Goal: Task Accomplishment & Management: Use online tool/utility

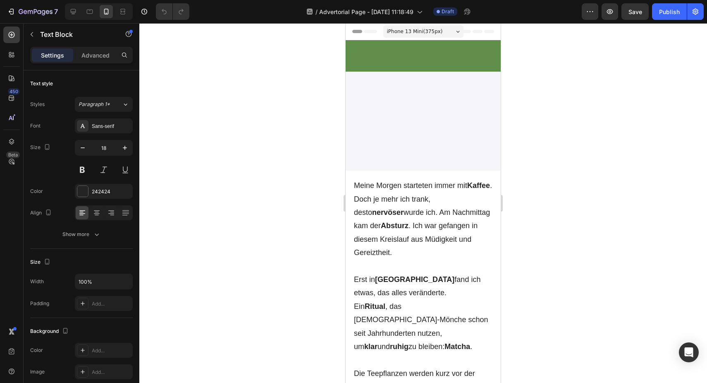
scroll to position [1900, 0]
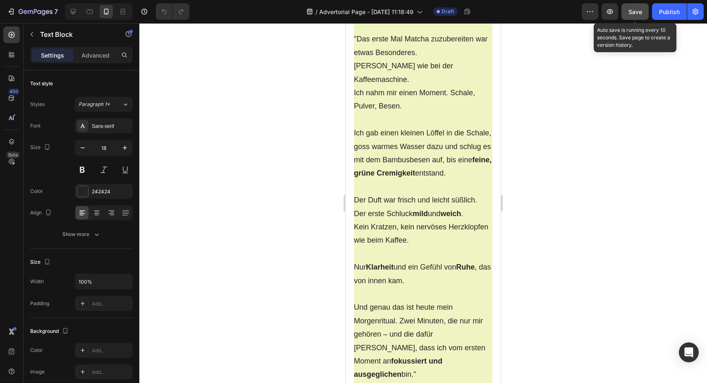
click at [635, 14] on span "Save" at bounding box center [636, 11] width 14 height 7
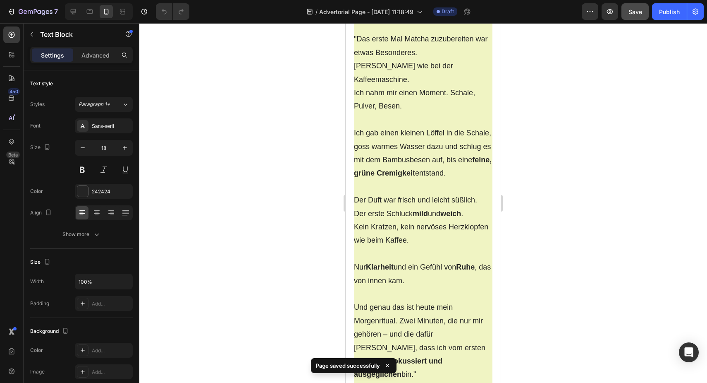
click at [11, 127] on div "450 Beta" at bounding box center [11, 174] width 17 height 297
click at [13, 118] on icon at bounding box center [13, 118] width 1 height 4
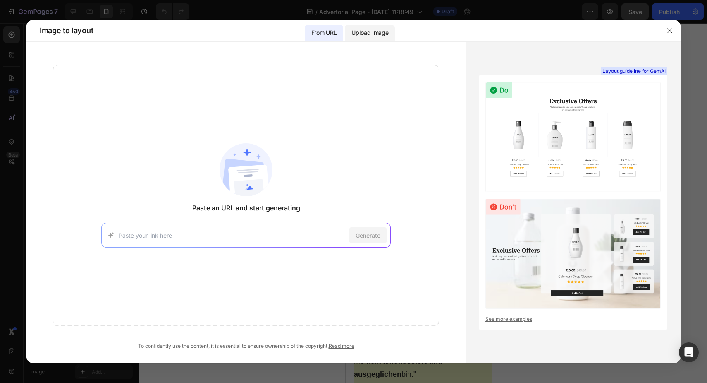
click at [371, 38] on div "Upload image" at bounding box center [370, 33] width 50 height 17
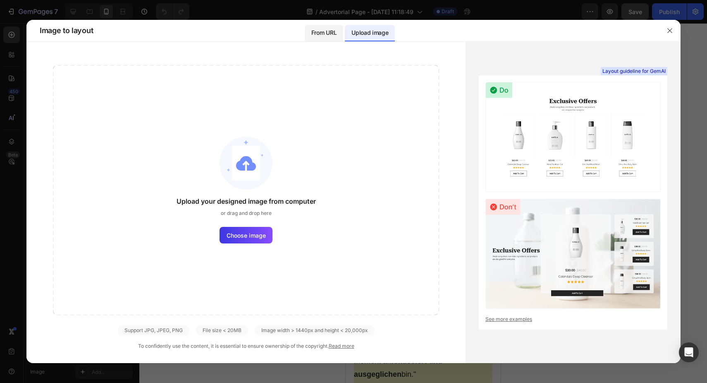
click at [330, 34] on p "From URL" at bounding box center [323, 33] width 25 height 10
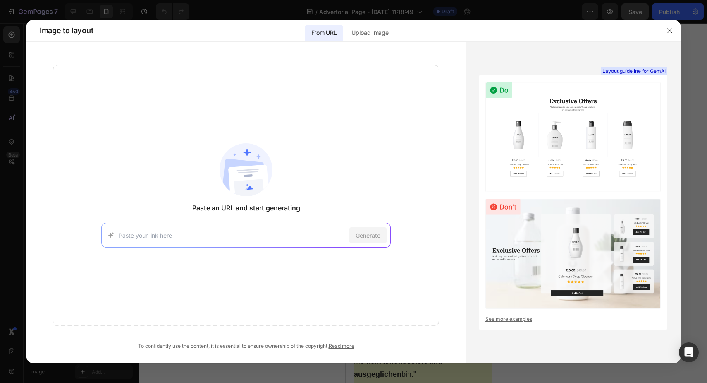
paste input "https://www.beautymomente.com/r/nagel/nagel-yoga"
type input "https://www.beautymomente.com/r/nagel/nagel-yoga"
click at [373, 239] on span "Generate" at bounding box center [368, 235] width 25 height 9
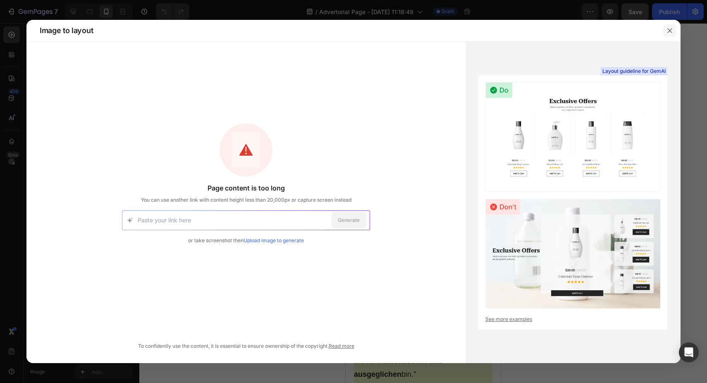
click at [670, 31] on icon "button" at bounding box center [670, 30] width 7 height 7
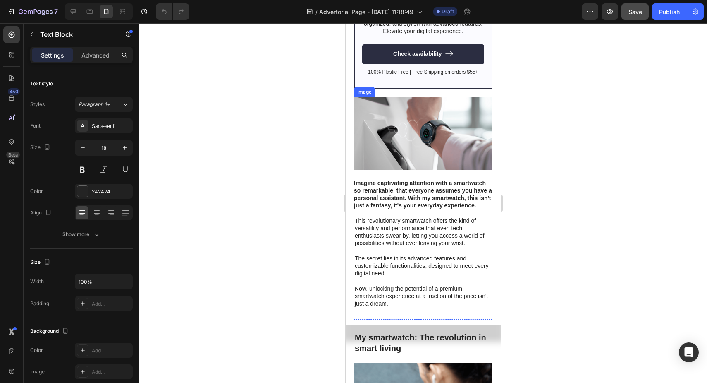
scroll to position [2502, 0]
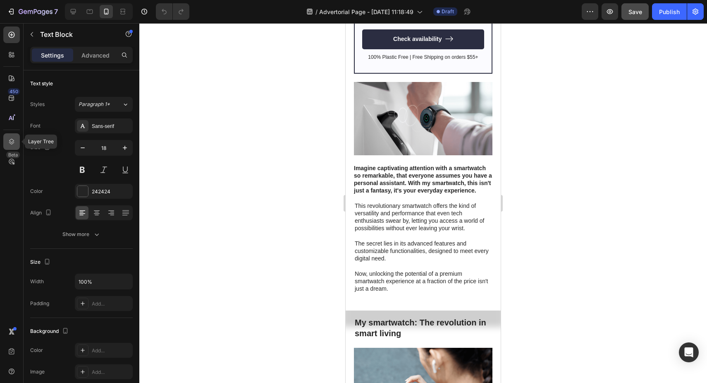
click at [13, 141] on icon at bounding box center [11, 142] width 5 height 6
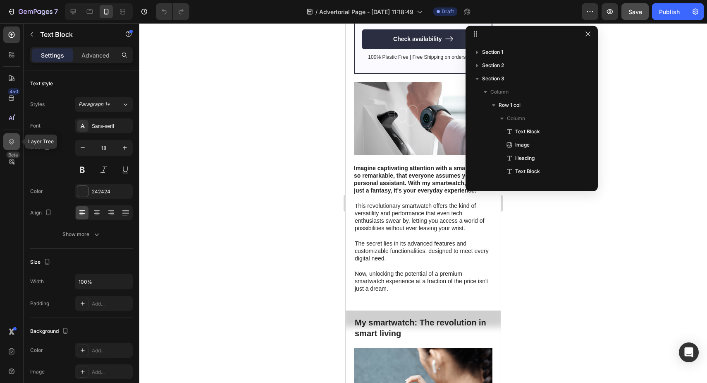
scroll to position [90, 0]
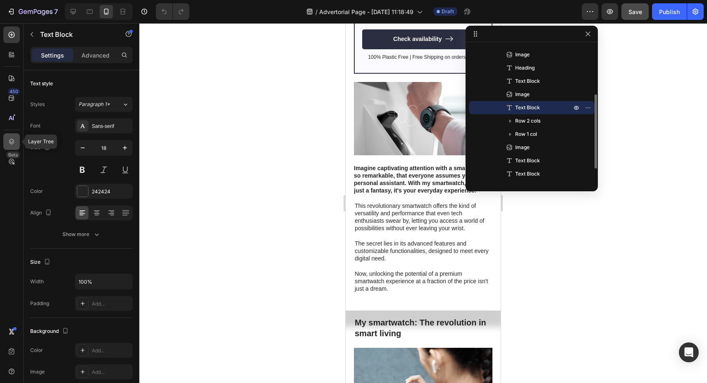
click at [13, 141] on icon at bounding box center [11, 142] width 5 height 6
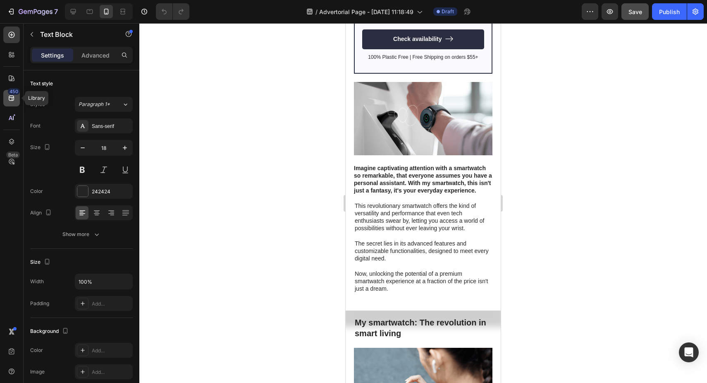
click at [11, 98] on icon at bounding box center [11, 98] width 8 height 8
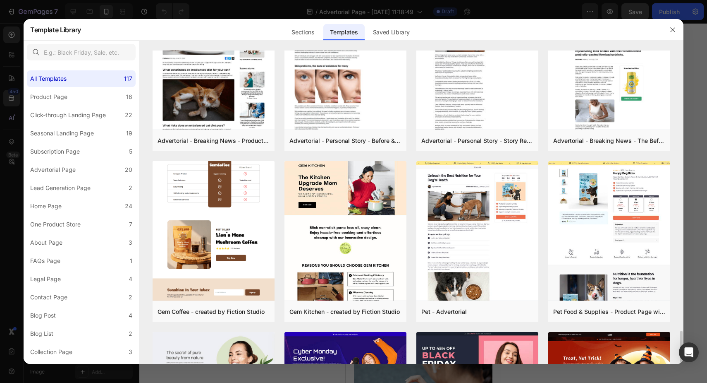
scroll to position [1692, 0]
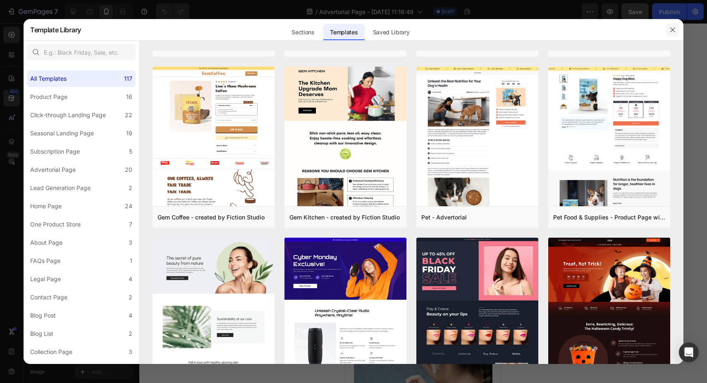
click at [677, 26] on button "button" at bounding box center [672, 29] width 13 height 13
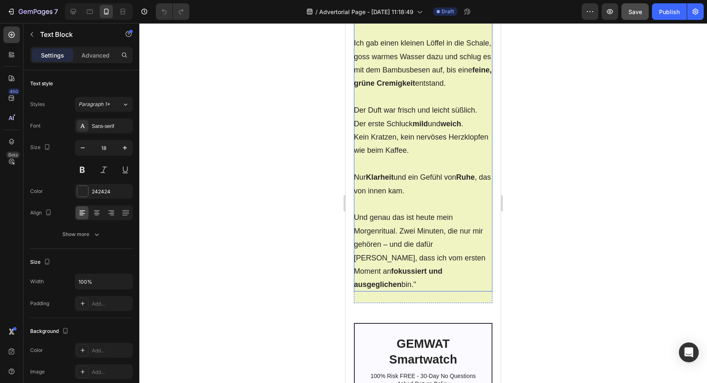
scroll to position [1956, 0]
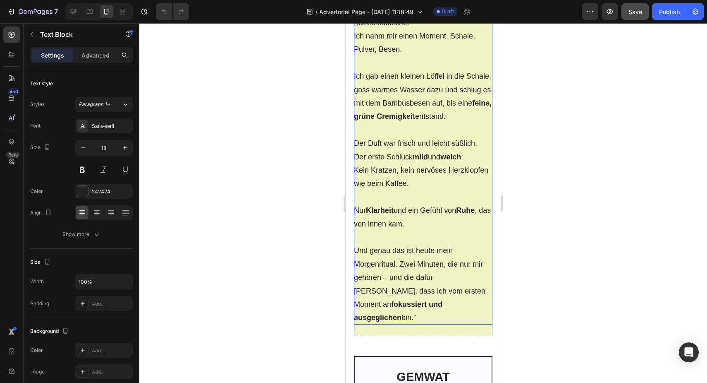
click at [382, 123] on p "Ich gab einen kleinen Löffel in die Schale, goss warmes Wasser dazu und schlug …" at bounding box center [423, 96] width 139 height 54
click at [270, 188] on div at bounding box center [423, 202] width 568 height 359
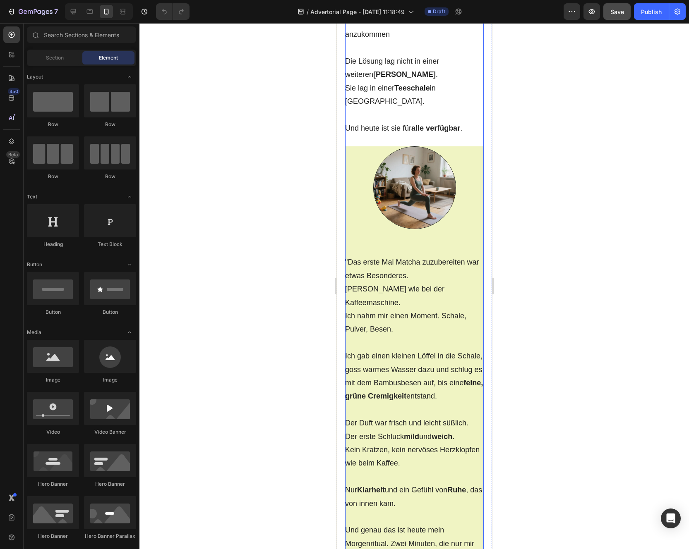
scroll to position [1434, 0]
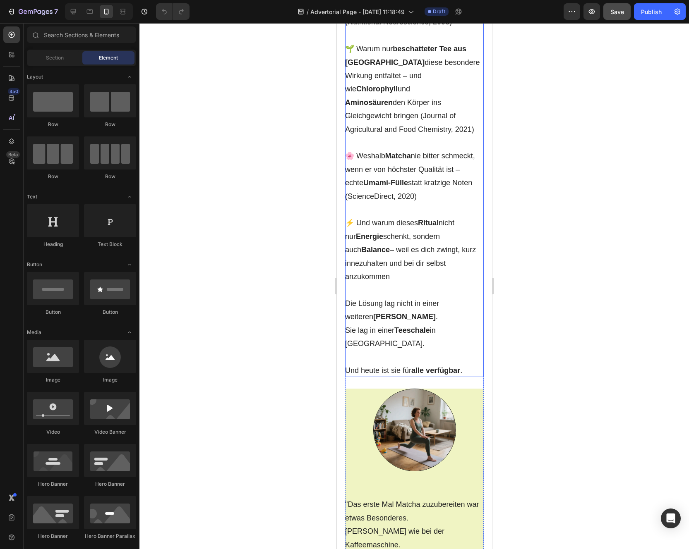
click at [378, 187] on strong "Umami‑Fülle" at bounding box center [385, 183] width 45 height 8
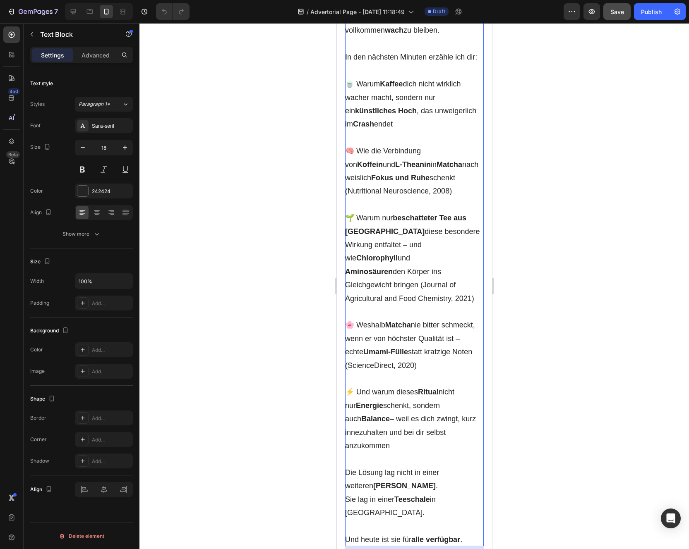
scroll to position [1086, 0]
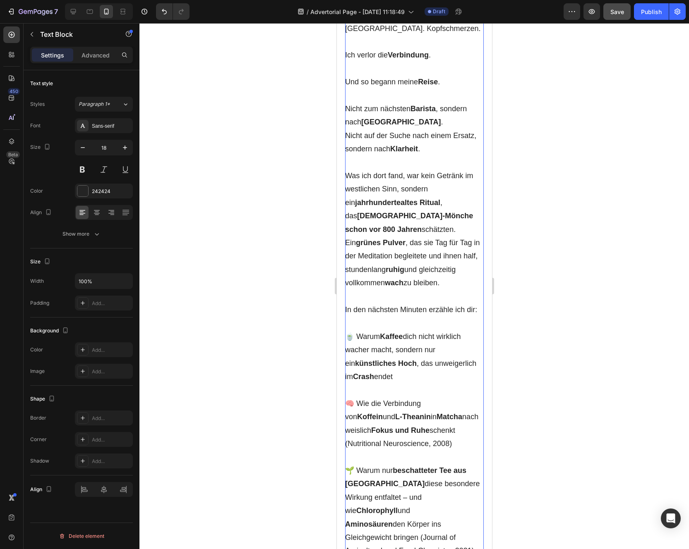
scroll to position [1843, 0]
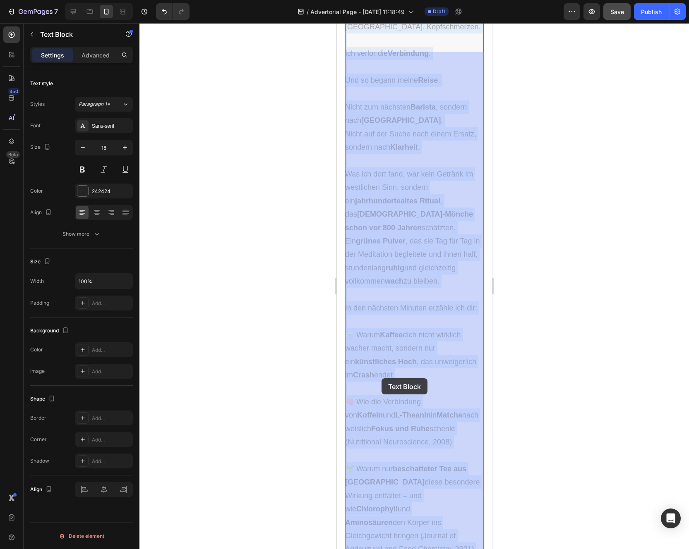
drag, startPoint x: 355, startPoint y: 73, endPoint x: 381, endPoint y: 377, distance: 305.1
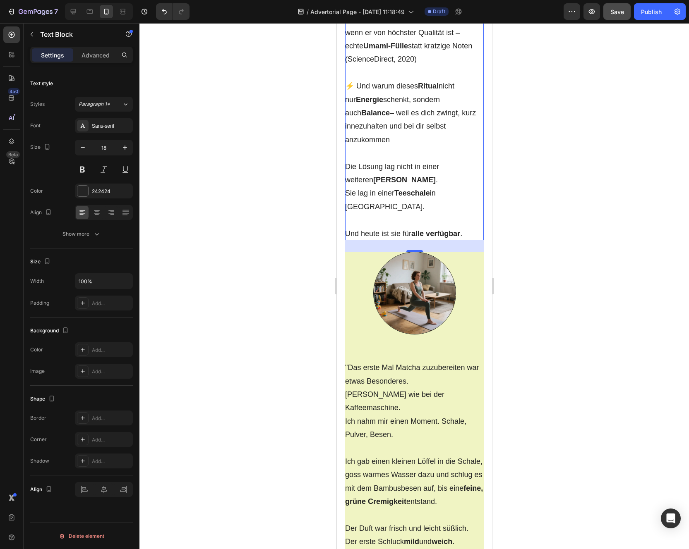
scroll to position [2480, 0]
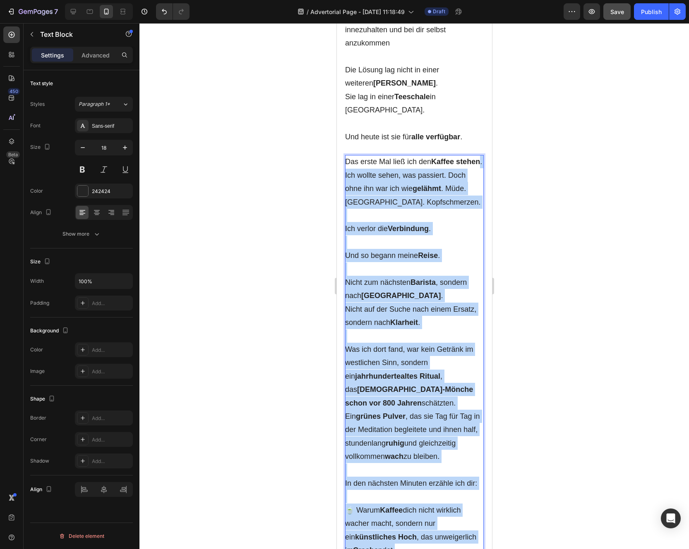
drag, startPoint x: 369, startPoint y: 154, endPoint x: 369, endPoint y: 252, distance: 97.6
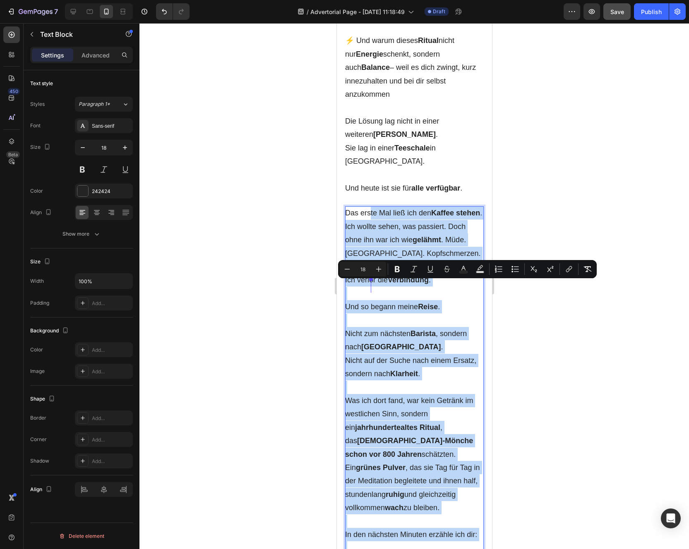
scroll to position [1615, 0]
click at [361, 261] on p "Das erste Mal ließ ich den Kaffee stehen . Ich wollte sehen, was passiert. Doch…" at bounding box center [414, 234] width 139 height 54
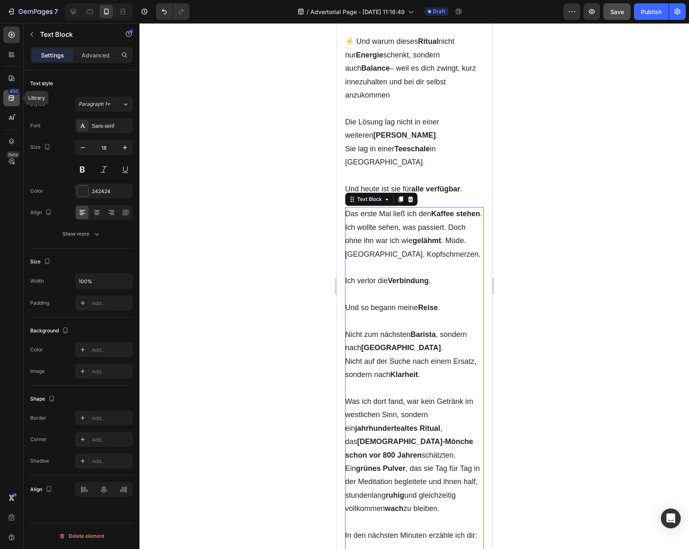
click at [11, 97] on icon at bounding box center [11, 98] width 5 height 5
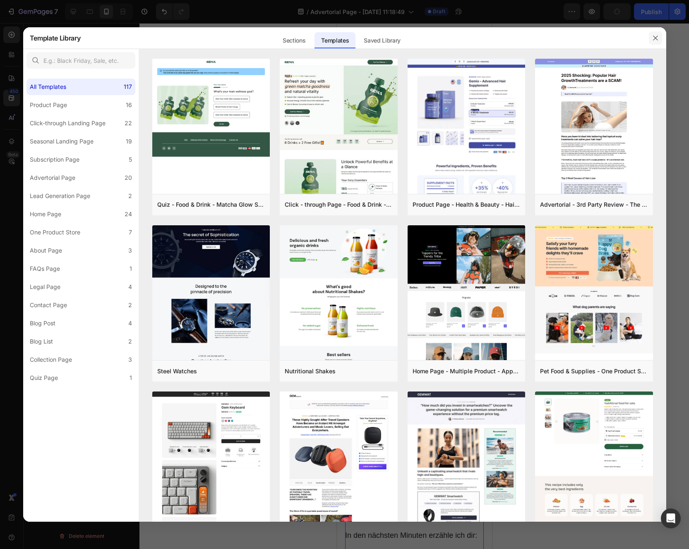
click at [654, 40] on icon "button" at bounding box center [655, 38] width 7 height 7
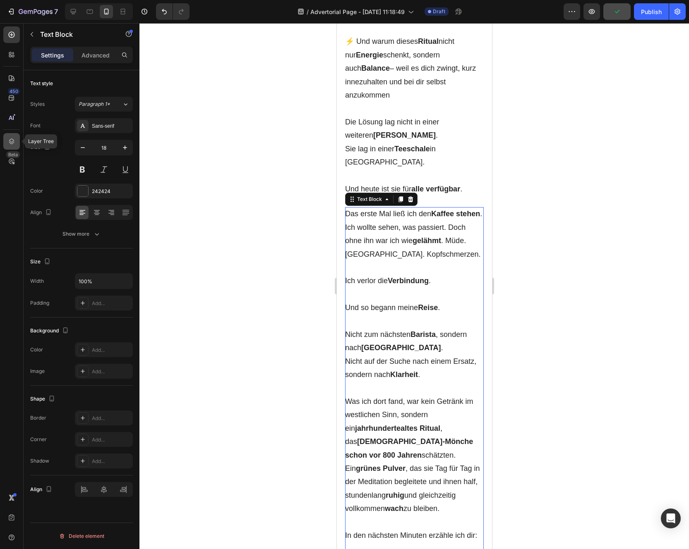
click at [10, 139] on icon at bounding box center [11, 141] width 8 height 8
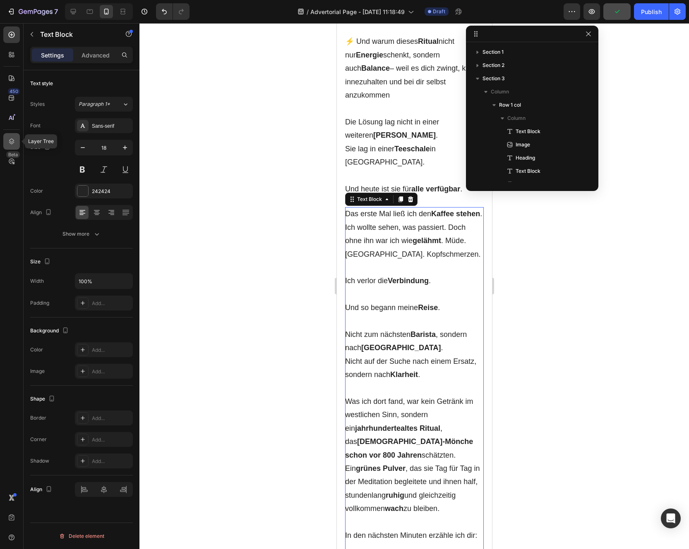
scroll to position [104, 0]
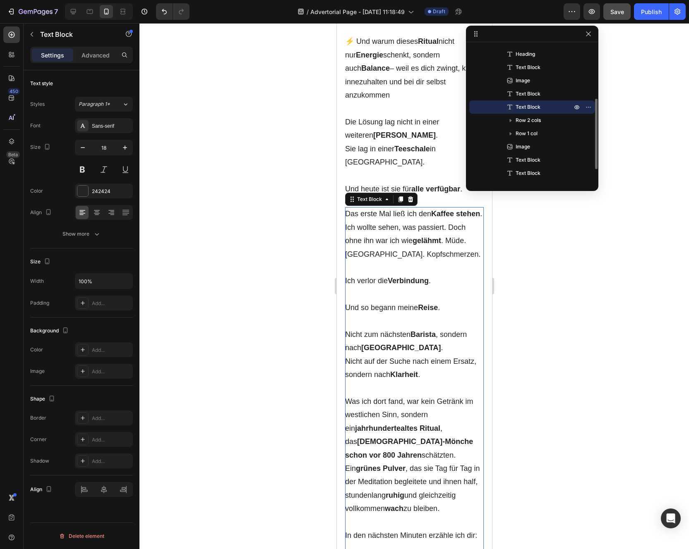
drag, startPoint x: 502, startPoint y: 105, endPoint x: 529, endPoint y: 106, distance: 27.7
click at [529, 106] on div "Text Block" at bounding box center [531, 107] width 119 height 13
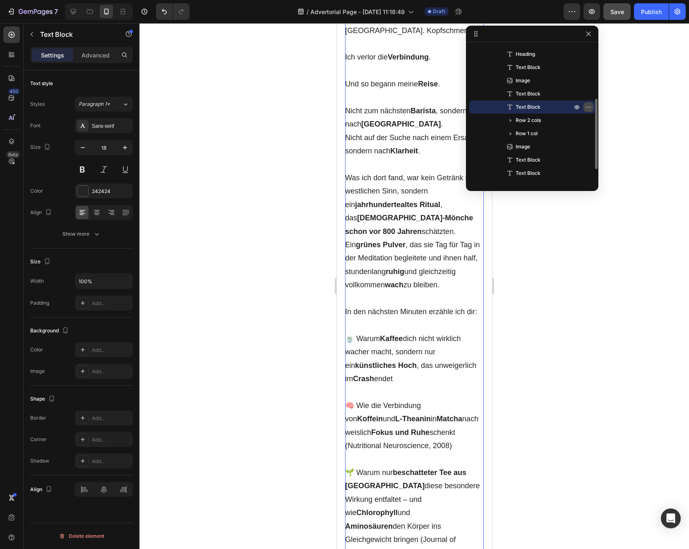
scroll to position [1843, 0]
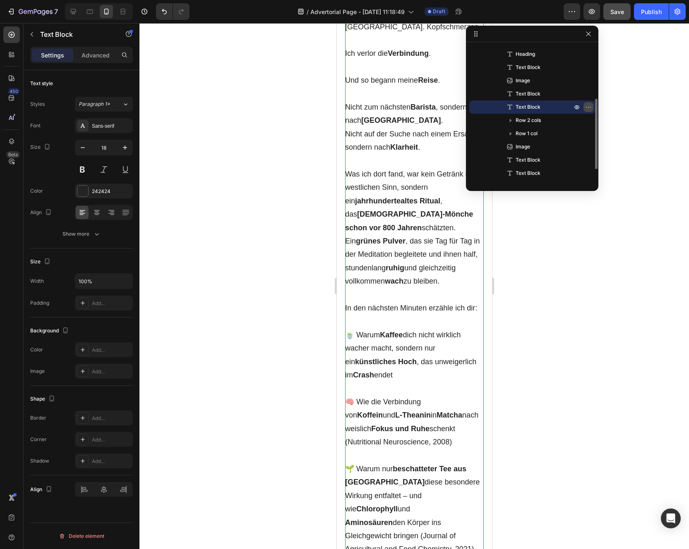
click at [589, 108] on icon "button" at bounding box center [588, 107] width 7 height 7
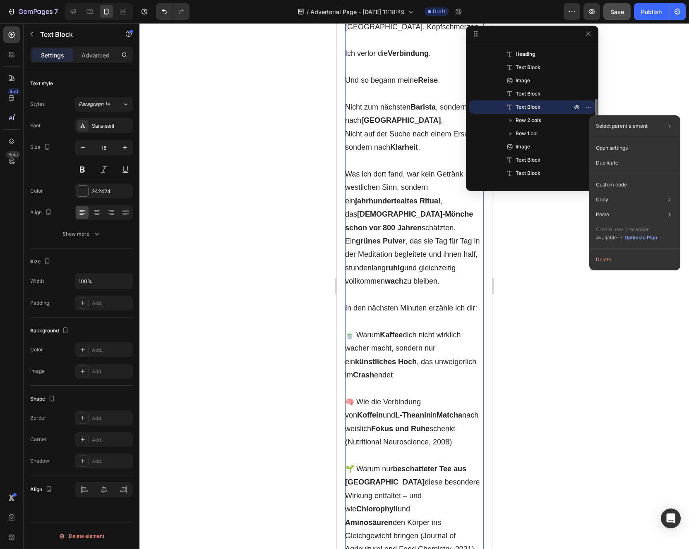
click at [543, 106] on p "Text Block" at bounding box center [534, 107] width 58 height 8
drag, startPoint x: 521, startPoint y: 107, endPoint x: 539, endPoint y: 141, distance: 38.7
click at [539, 142] on div "Text Block Image Heading Text Block Image Text Block Text Block Row 2 cols Row …" at bounding box center [532, 100] width 126 height 159
click at [530, 148] on p "Image" at bounding box center [534, 147] width 58 height 8
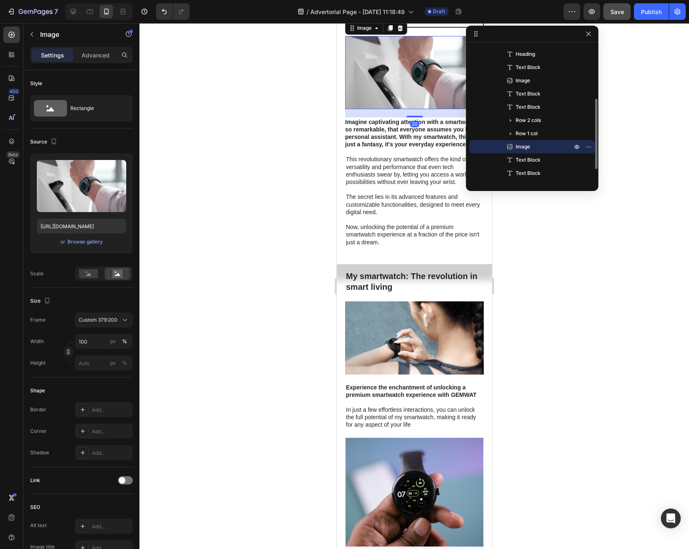
scroll to position [3379, 0]
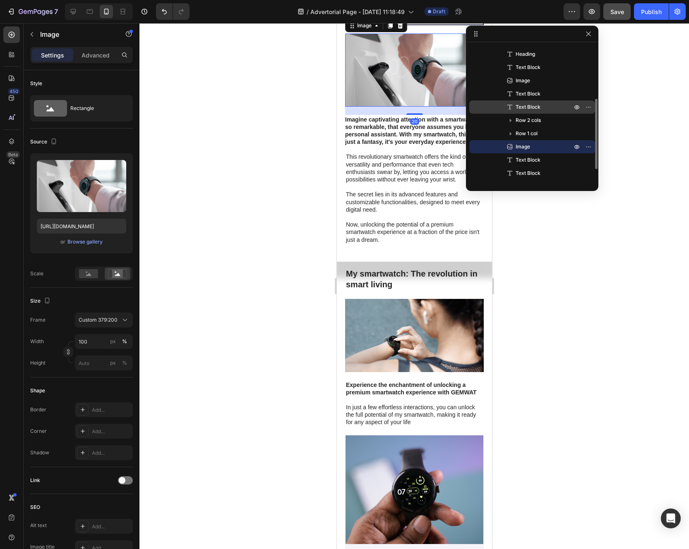
click at [527, 113] on div "Text Block" at bounding box center [531, 107] width 119 height 13
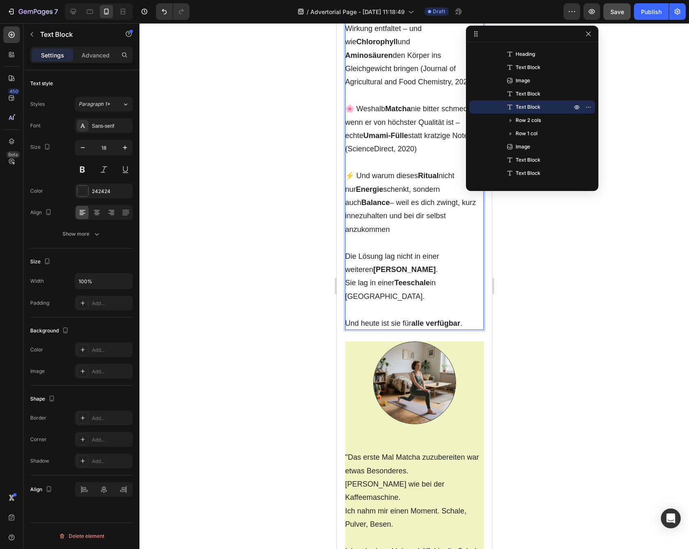
scroll to position [2412, 0]
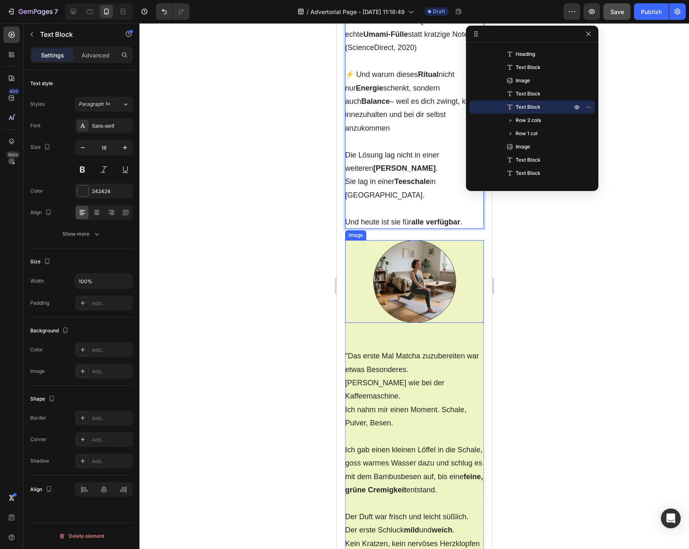
click at [371, 311] on div at bounding box center [414, 281] width 139 height 83
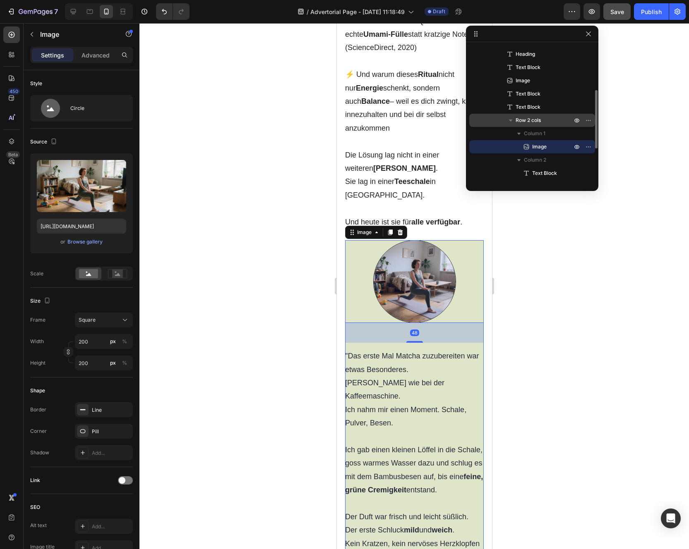
click at [532, 122] on span "Row 2 cols" at bounding box center [527, 120] width 25 height 8
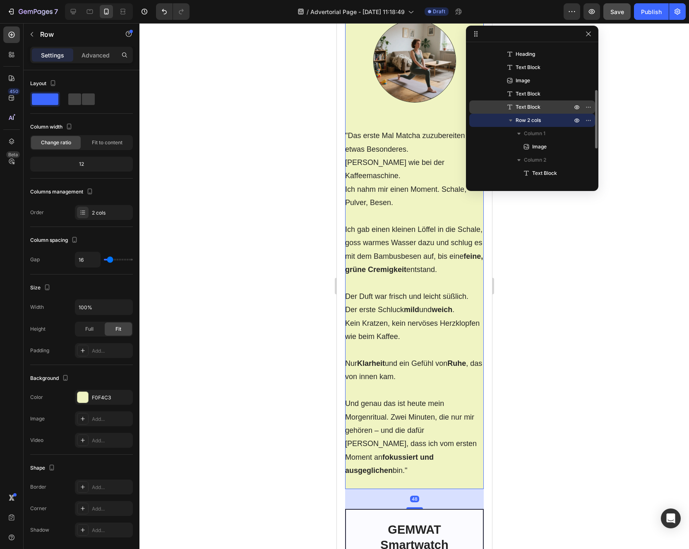
click at [529, 105] on span "Text Block" at bounding box center [527, 107] width 25 height 8
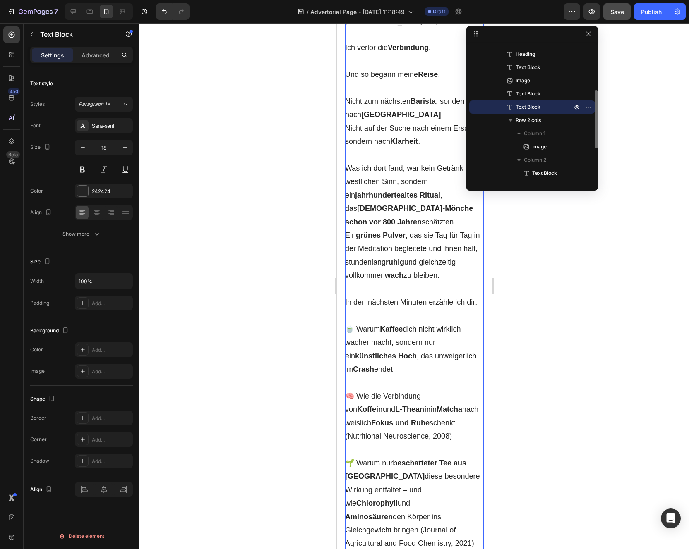
scroll to position [1843, 0]
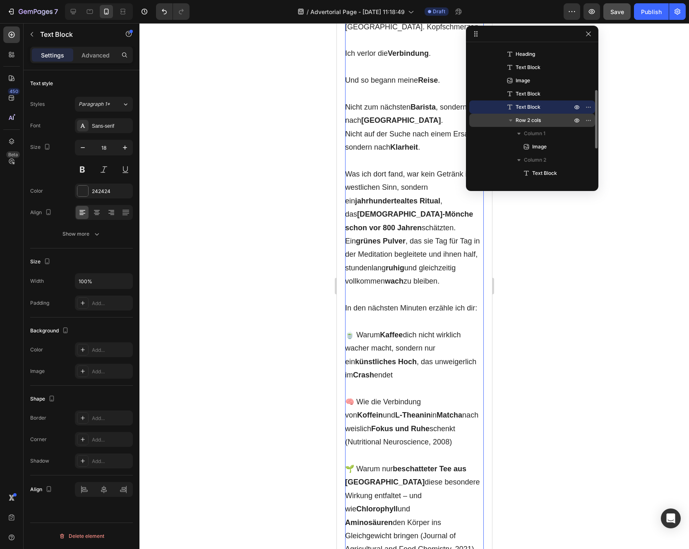
click at [510, 120] on icon "button" at bounding box center [510, 121] width 3 height 2
drag, startPoint x: 510, startPoint y: 108, endPoint x: 543, endPoint y: 141, distance: 46.8
click at [543, 141] on div "Text Block Image Heading Text Block Image Text Block Text Block Row 2 cols Row …" at bounding box center [532, 100] width 126 height 159
click at [593, 109] on div at bounding box center [595, 119] width 5 height 58
click at [590, 108] on icon "button" at bounding box center [588, 107] width 7 height 7
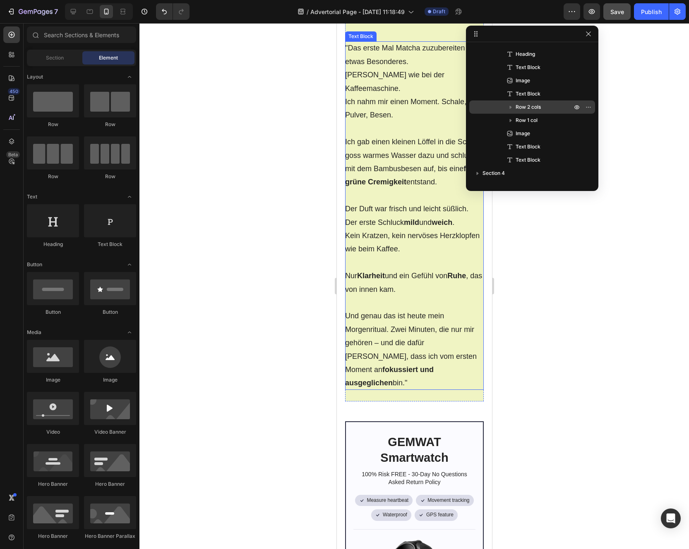
scroll to position [2056, 0]
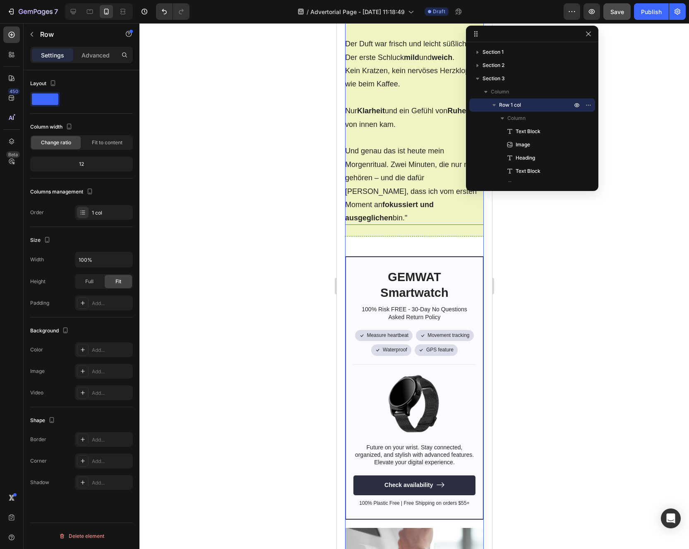
click at [371, 131] on p "Nur Klarheit und ein Gefühl von Ruhe , das von innen kam." at bounding box center [414, 117] width 139 height 27
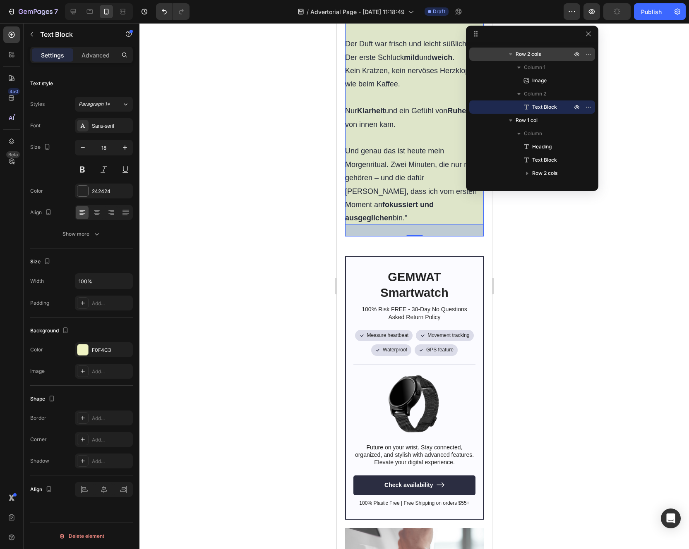
click at [522, 53] on span "Row 2 cols" at bounding box center [527, 54] width 25 height 8
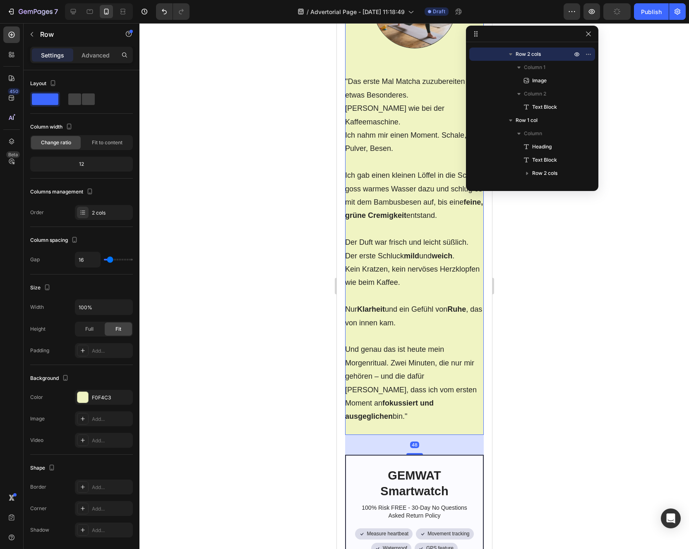
scroll to position [1843, 0]
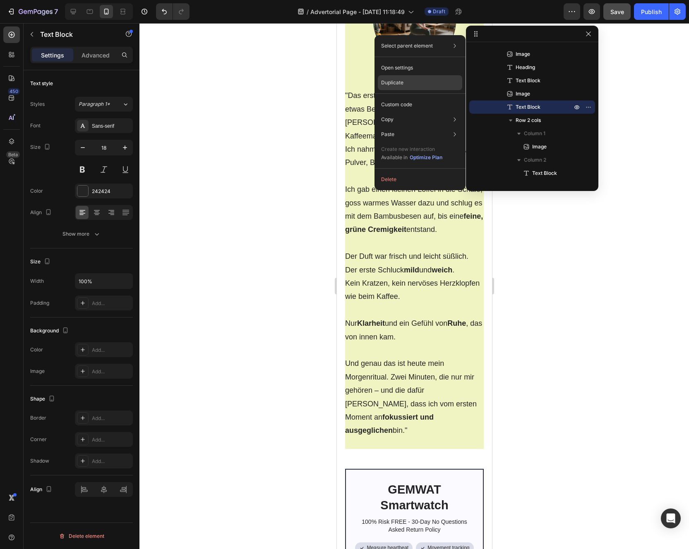
click at [412, 97] on div "Duplicate" at bounding box center [420, 104] width 84 height 15
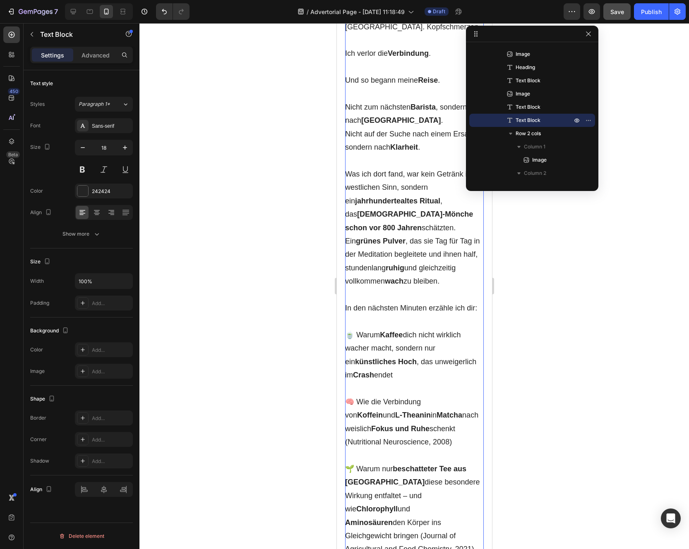
click at [395, 34] on p "Das erste Mal ließ ich den Kaffee stehen . Ich wollte sehen, was passiert. Doch…" at bounding box center [414, 7] width 139 height 54
click at [591, 37] on button "button" at bounding box center [588, 34] width 10 height 10
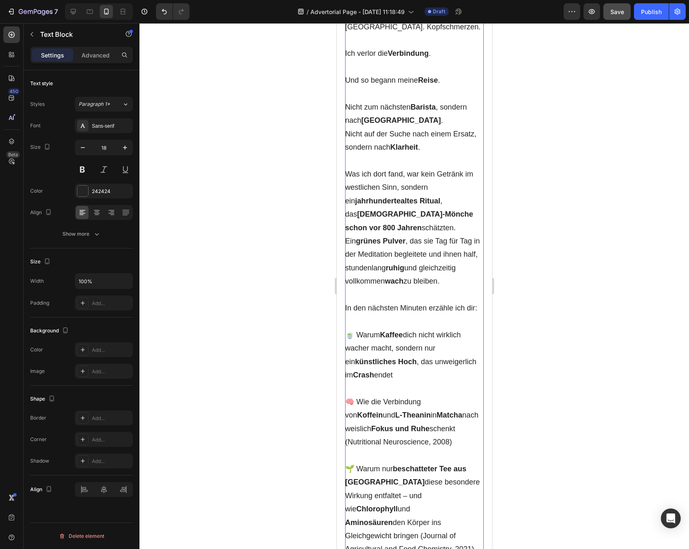
drag, startPoint x: 351, startPoint y: 44, endPoint x: 483, endPoint y: 418, distance: 396.3
click at [483, 382] on div "Das erste Mal ließ ich den Kaffee stehen . Ich wollte sehen, was passiert. Doch…" at bounding box center [414, 389] width 139 height 818
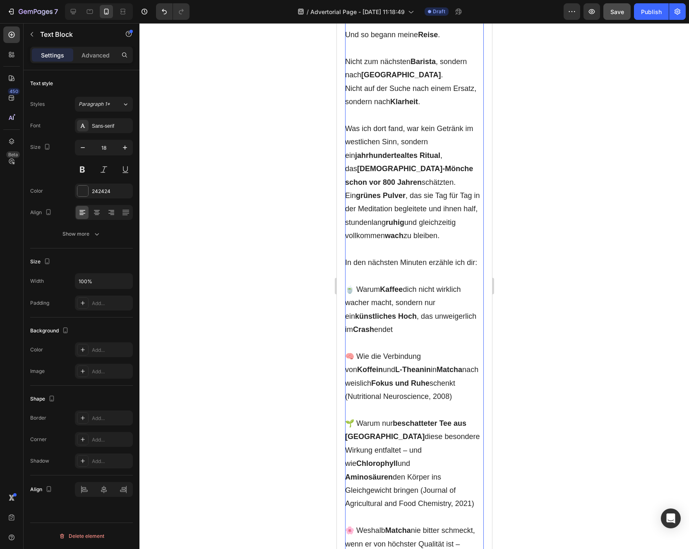
scroll to position [1974, 0]
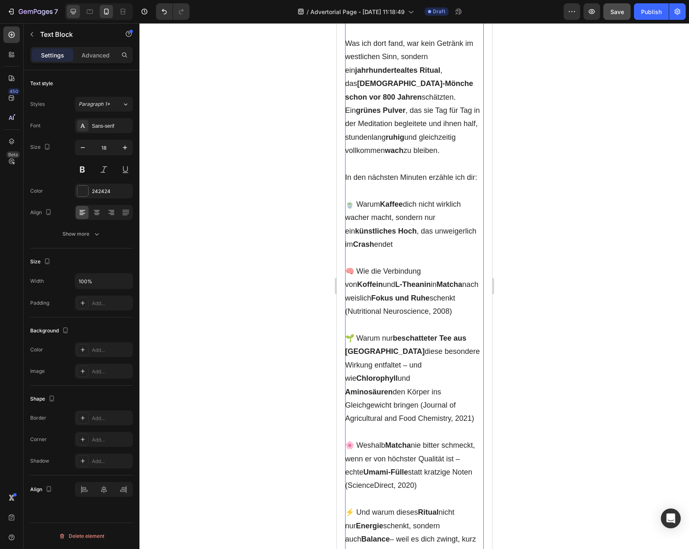
click at [74, 15] on icon at bounding box center [73, 11] width 8 height 8
type input "16"
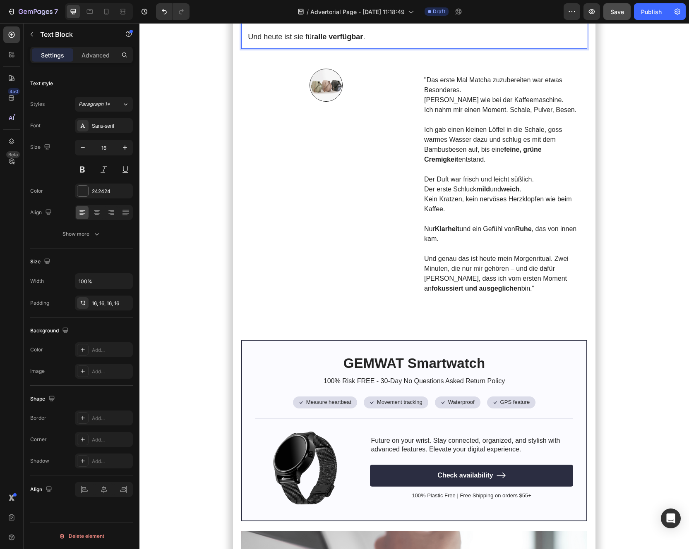
scroll to position [1793, 0]
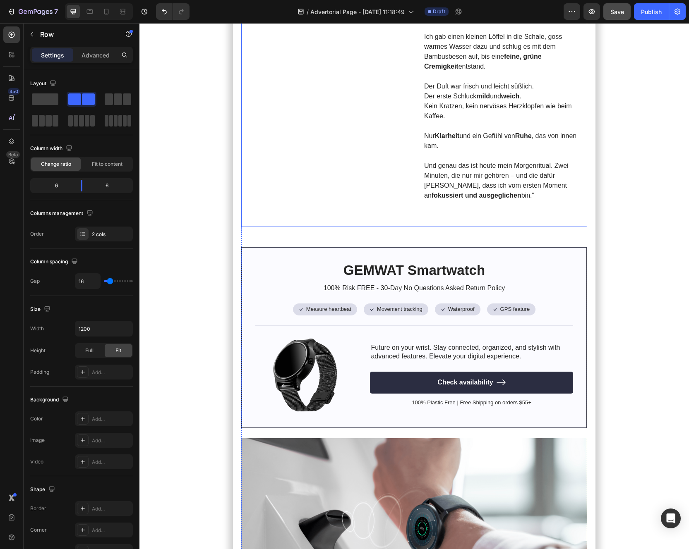
click at [348, 201] on div "Image" at bounding box center [326, 101] width 170 height 251
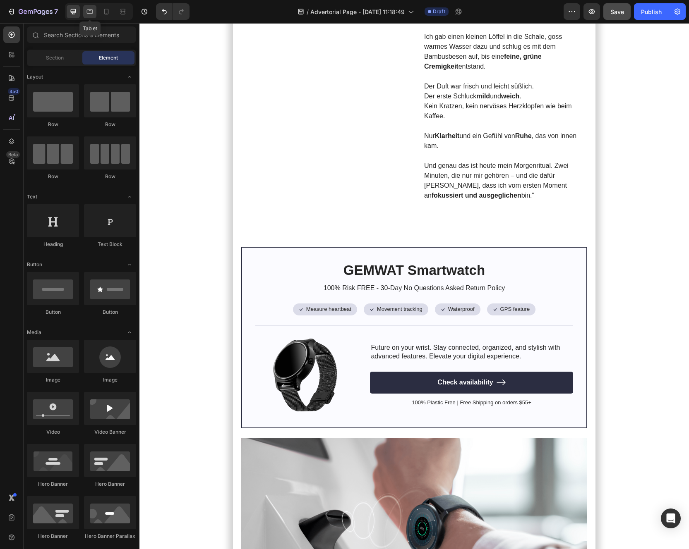
click at [95, 18] on div at bounding box center [89, 11] width 13 height 13
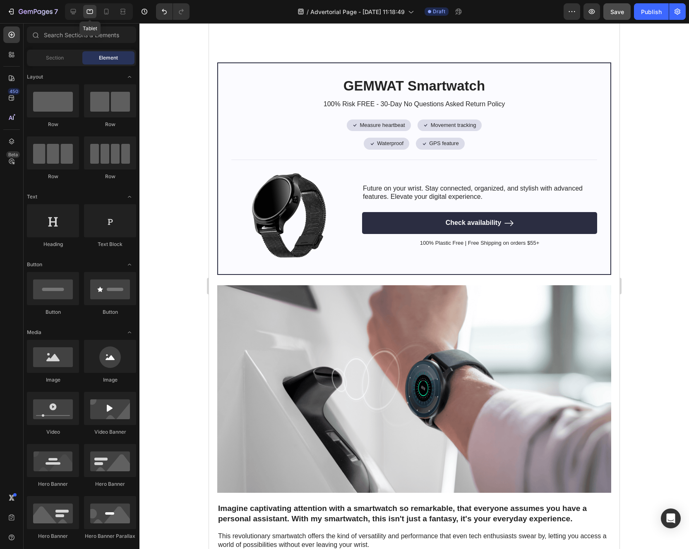
scroll to position [1759, 0]
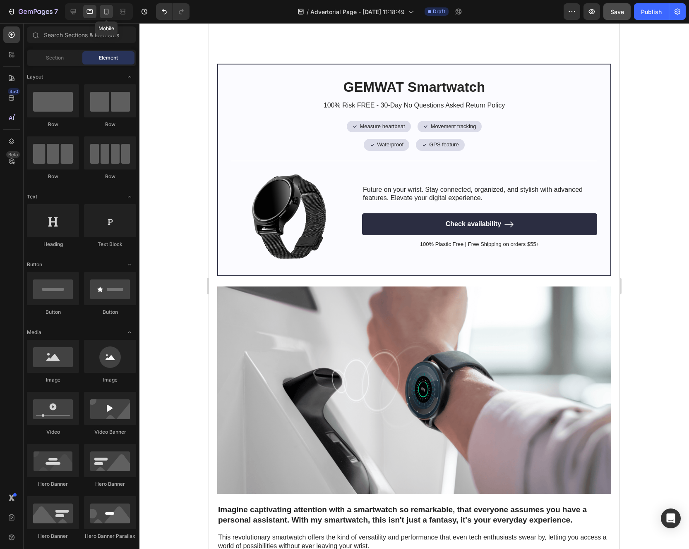
click at [101, 9] on div at bounding box center [106, 11] width 13 height 13
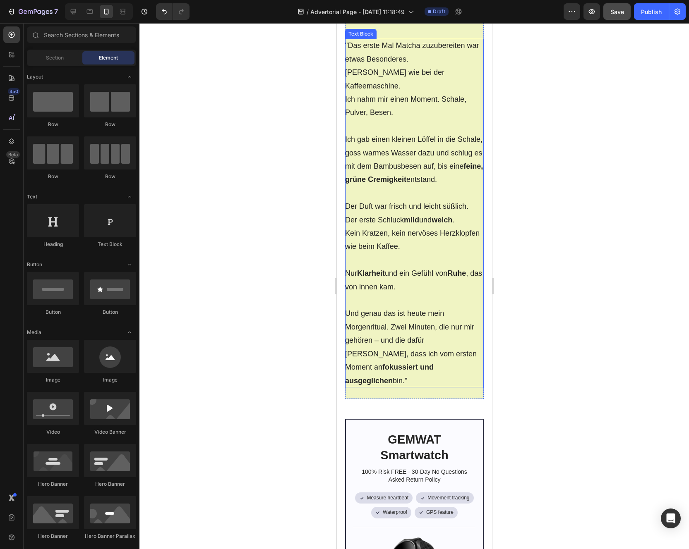
scroll to position [2728, 0]
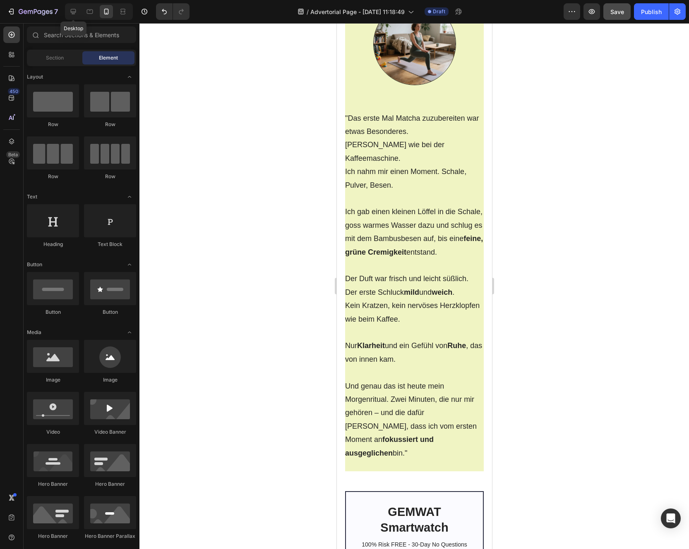
click at [73, 20] on div "7 Desktop / Advertorial Page - Aug 26, 11:18:49 Draft Preview Save Publish" at bounding box center [344, 12] width 689 height 24
click at [73, 18] on div at bounding box center [73, 11] width 13 height 13
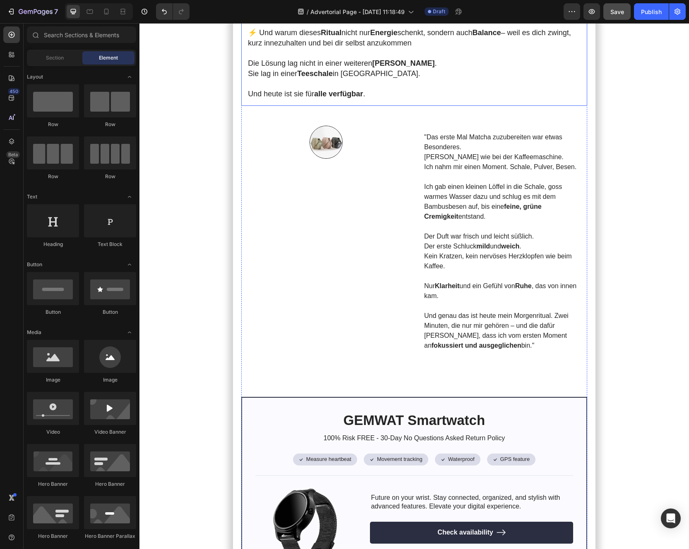
scroll to position [1763, 0]
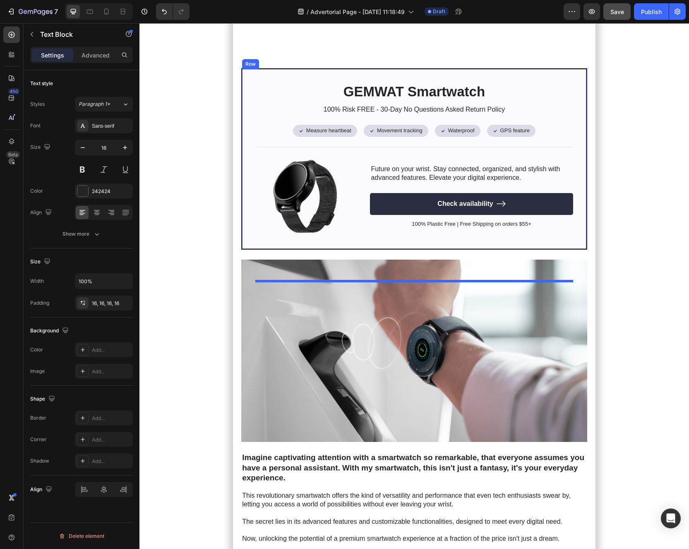
scroll to position [2075, 0]
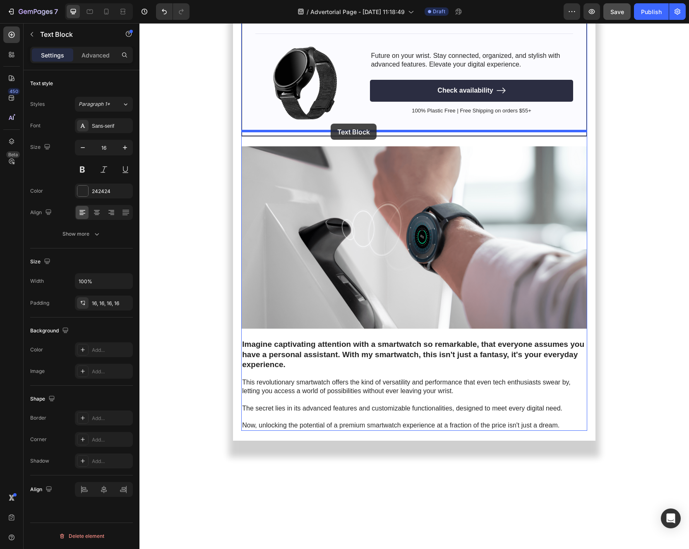
drag, startPoint x: 246, startPoint y: 236, endPoint x: 331, endPoint y: 123, distance: 140.6
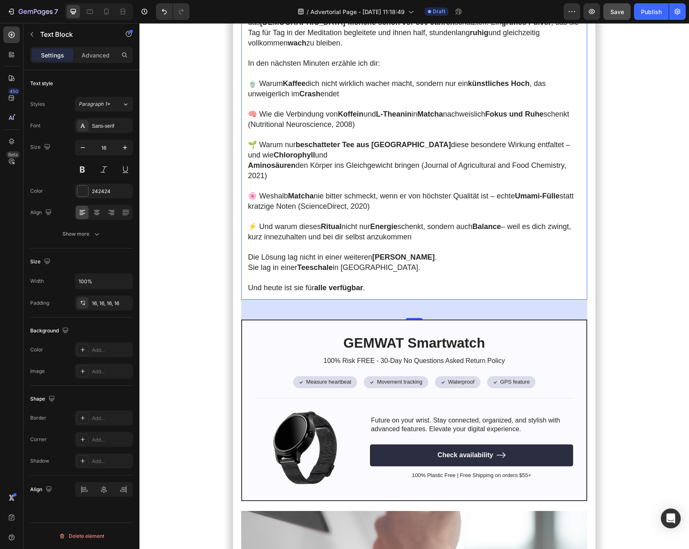
scroll to position [1913, 0]
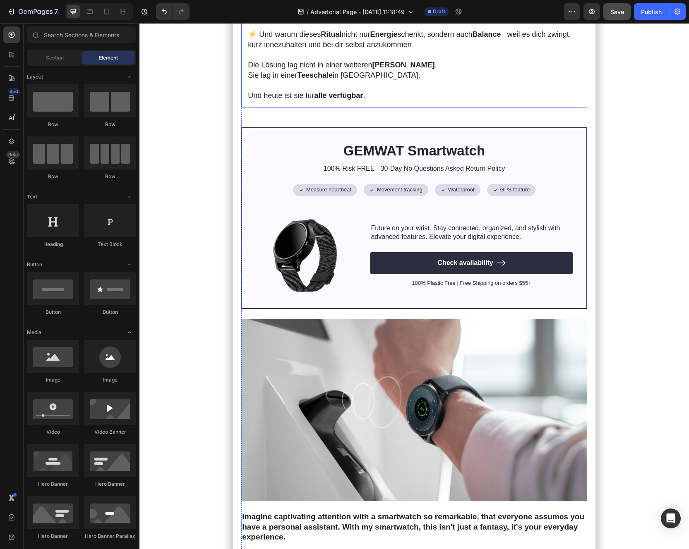
click at [343, 91] on p "Rich Text Editor. Editing area: main" at bounding box center [414, 86] width 333 height 10
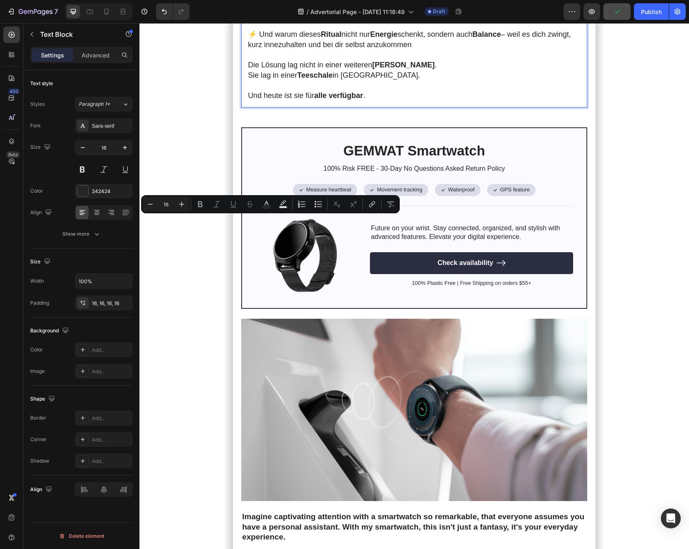
click at [396, 60] on p "Rich Text Editor. Editing area: main" at bounding box center [414, 55] width 333 height 10
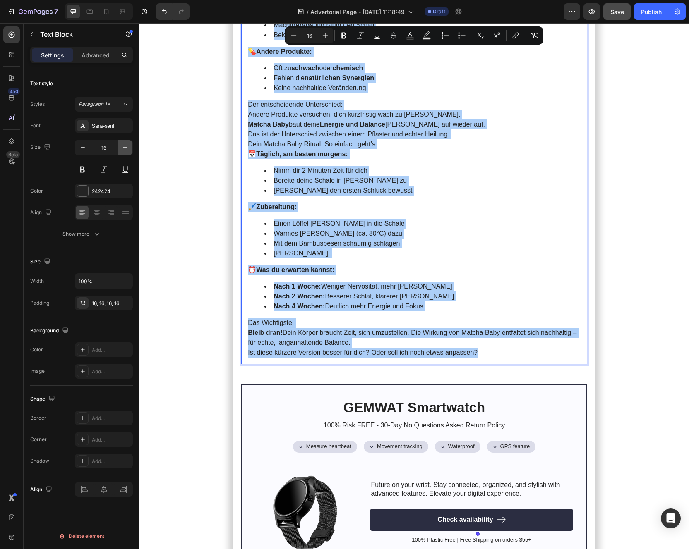
click at [121, 151] on icon "button" at bounding box center [125, 148] width 8 height 8
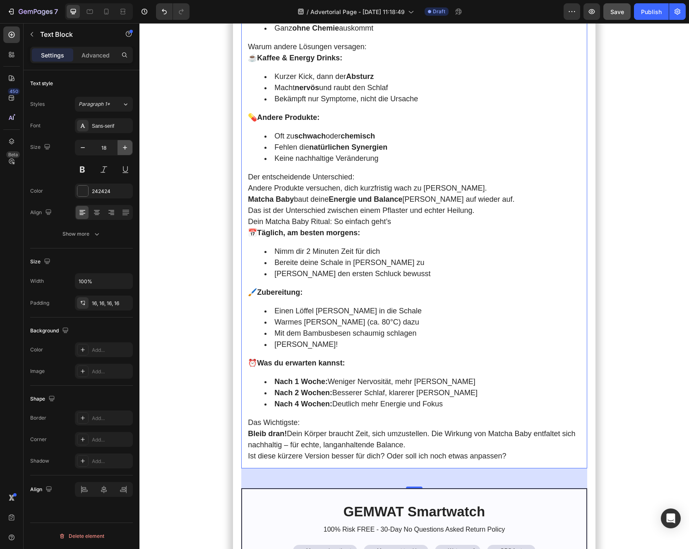
click at [121, 151] on icon "button" at bounding box center [125, 148] width 8 height 8
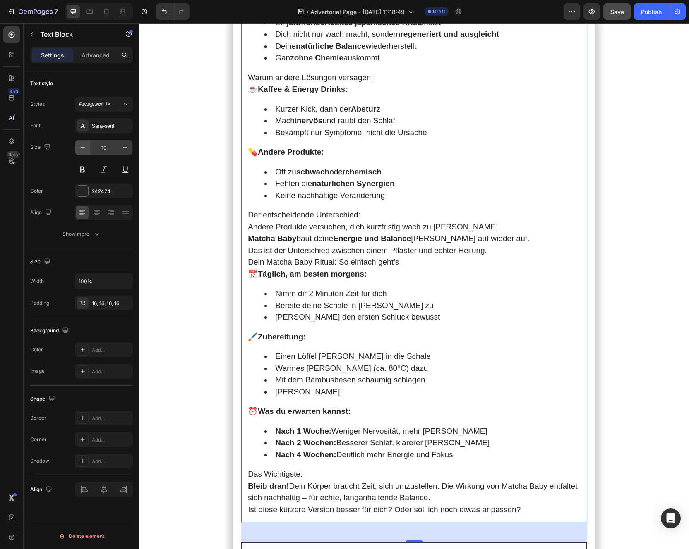
click at [86, 151] on icon "button" at bounding box center [83, 148] width 8 height 8
type input "18"
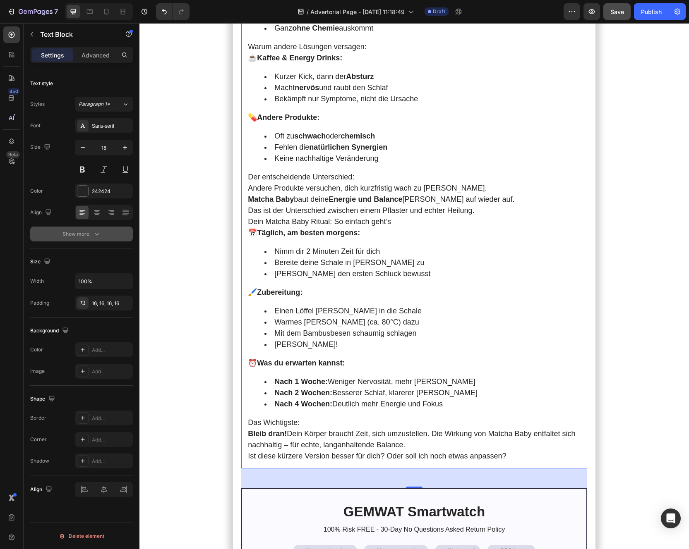
click at [83, 231] on div "Show more" at bounding box center [81, 234] width 38 height 8
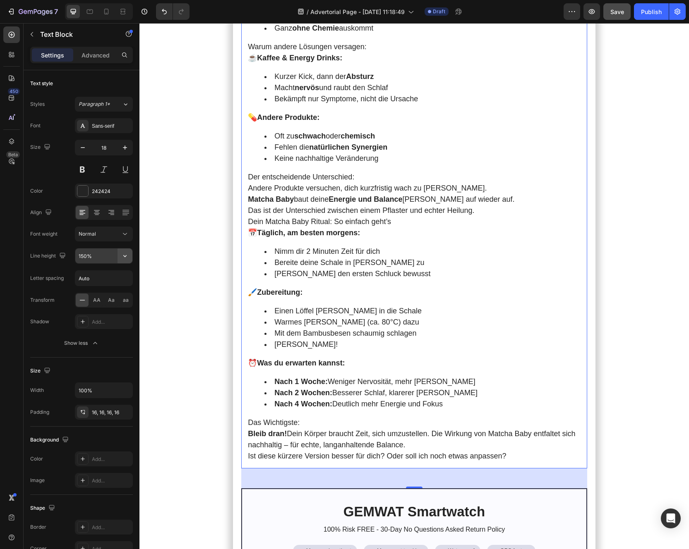
click at [132, 256] on button "button" at bounding box center [124, 256] width 15 height 15
click at [94, 338] on p "180%" at bounding box center [101, 339] width 47 height 7
type input "180%"
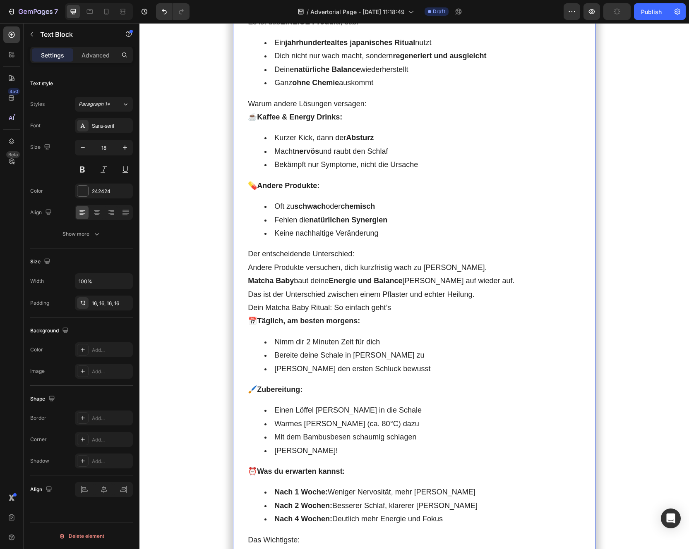
click at [307, 74] on strong "natürliche Balance" at bounding box center [327, 69] width 66 height 8
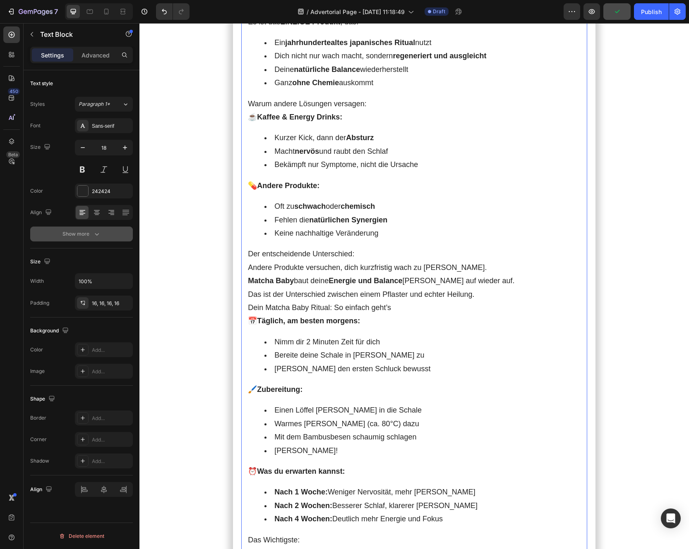
click at [90, 231] on div "Show more" at bounding box center [81, 234] width 38 height 8
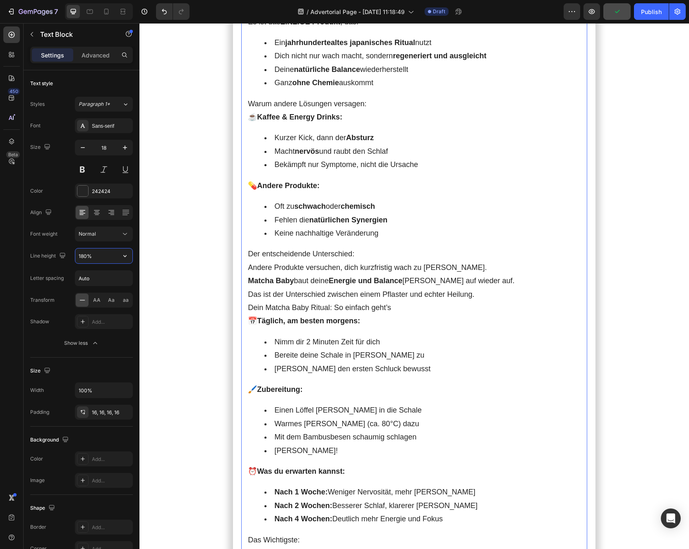
click at [93, 262] on input "180%" at bounding box center [103, 256] width 57 height 15
click at [95, 318] on div "150%" at bounding box center [95, 324] width 68 height 16
type input "150%"
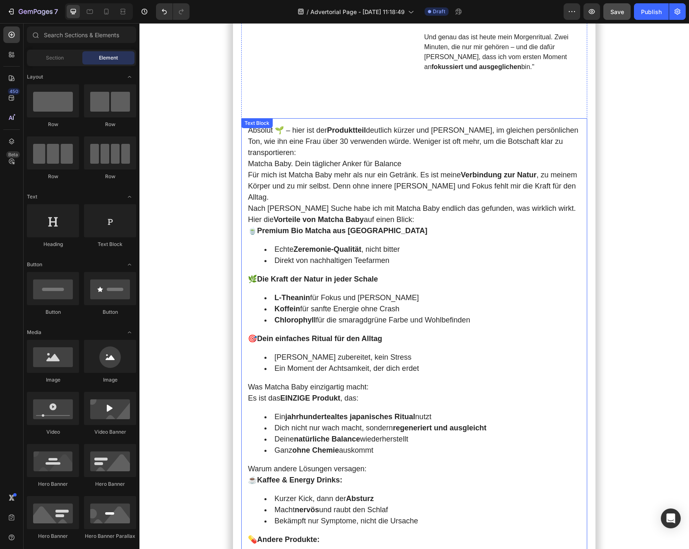
scroll to position [1460, 0]
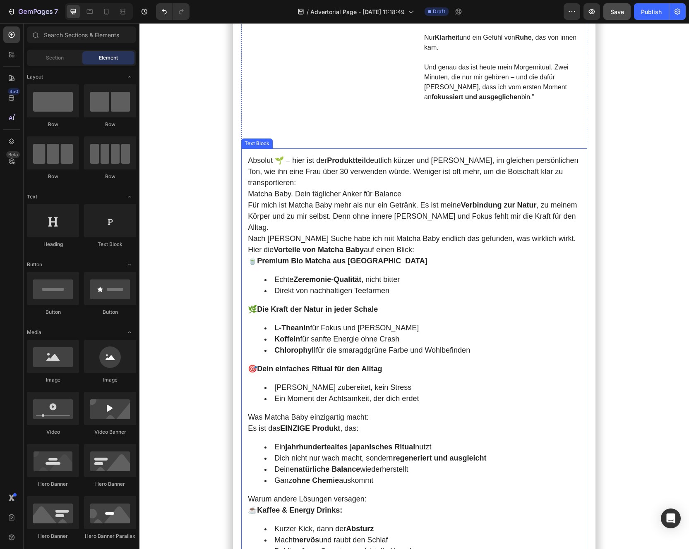
click at [329, 165] on strong "Produktteil" at bounding box center [346, 160] width 39 height 8
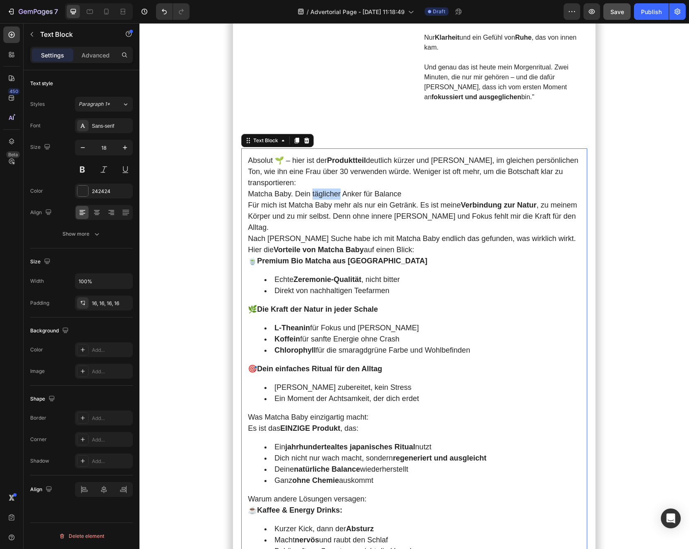
click at [328, 200] on p "Matcha Baby. Dein täglicher Anker für Balance" at bounding box center [414, 194] width 333 height 11
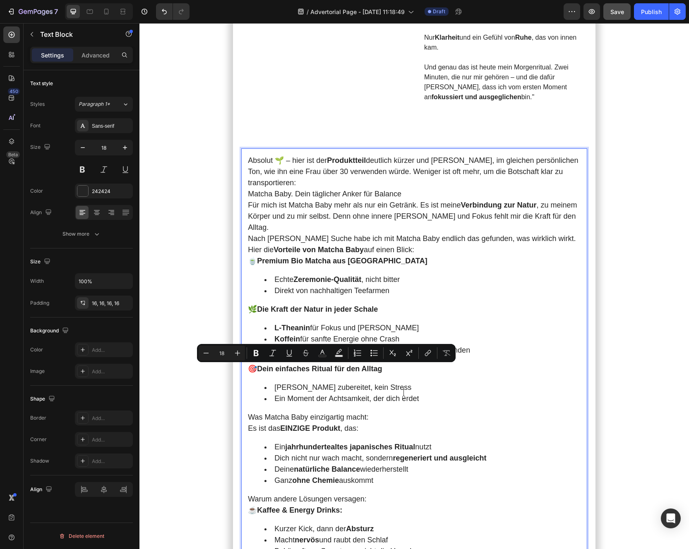
click at [402, 233] on p "Für mich ist Matcha Baby mehr als nur ein Getränk. Es ist meine Verbindung zur …" at bounding box center [414, 217] width 333 height 34
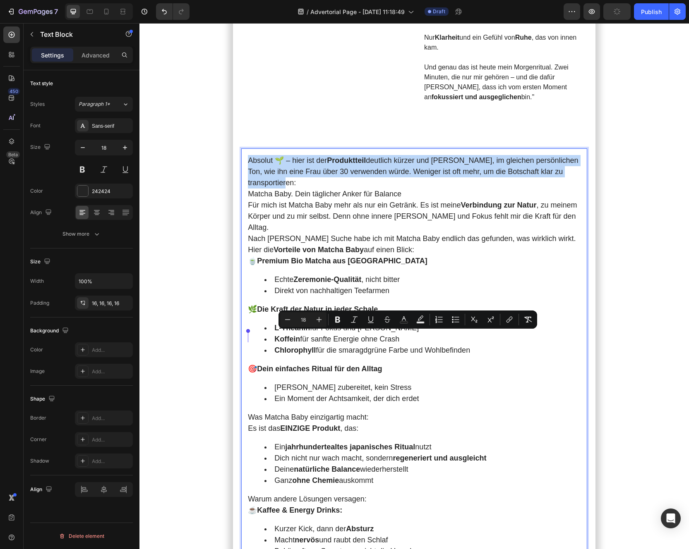
drag, startPoint x: 304, startPoint y: 356, endPoint x: 228, endPoint y: 325, distance: 81.4
click at [228, 325] on section "Meine [DATE] starteten immer mit Kaffee . Doch je mehr ich trank, desto nervöse…" at bounding box center [414, 70] width 452 height 2714
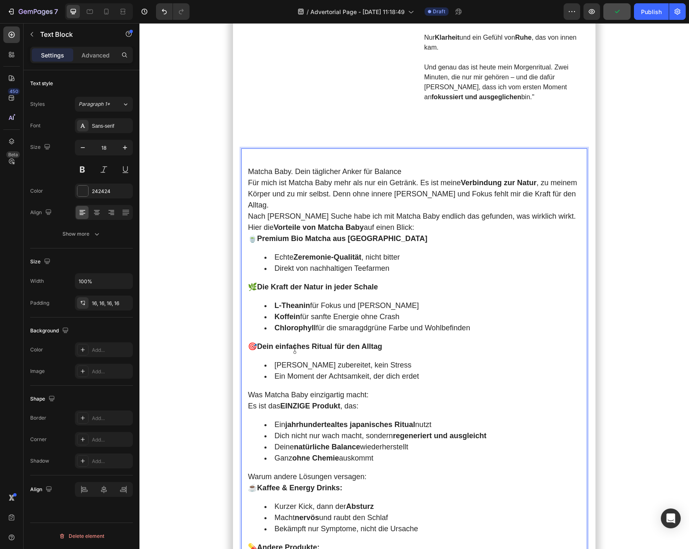
click at [295, 177] on p "Matcha Baby. Dein täglicher Anker für Balance" at bounding box center [414, 171] width 333 height 11
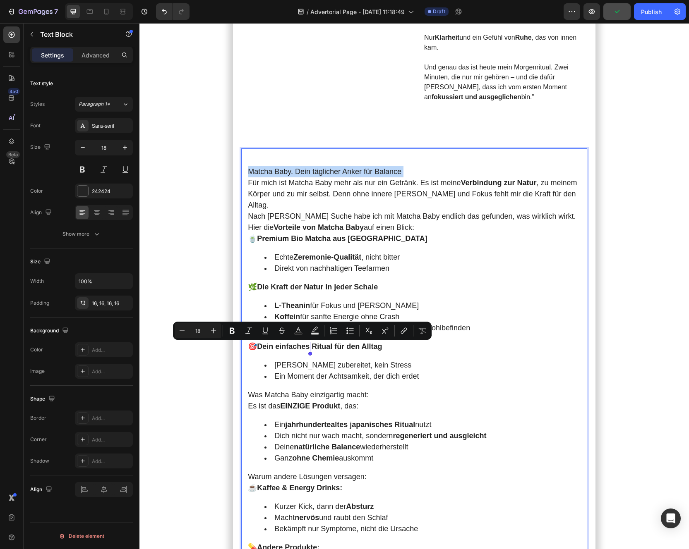
click at [295, 177] on p "Matcha Baby. Dein täglicher Anker für Balance" at bounding box center [414, 171] width 333 height 11
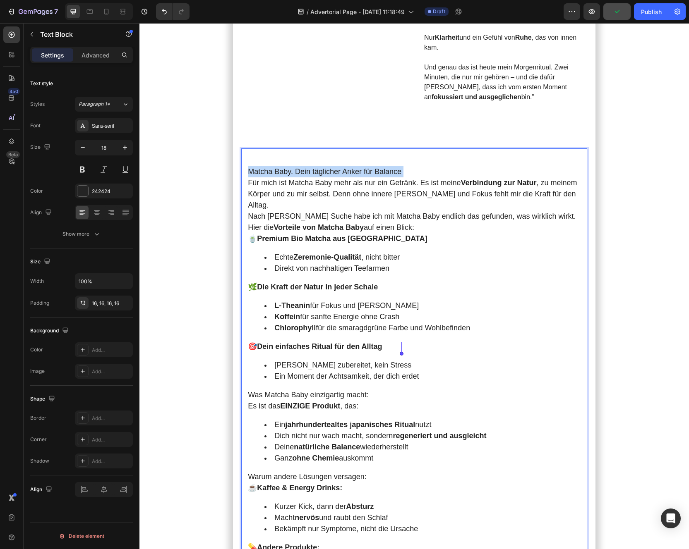
copy p "Matcha Baby. Dein täglicher Anker für Balance"
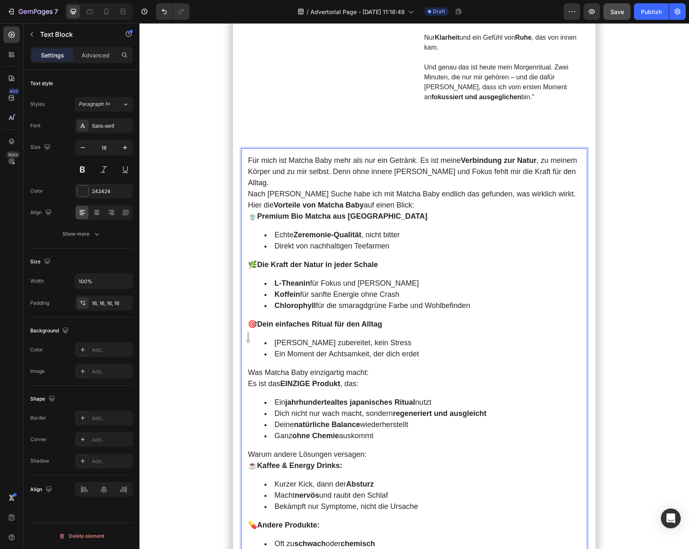
click at [358, 321] on div "Meine [DATE] starteten immer mit Kaffee . Doch je mehr ich trank, desto nervöse…" at bounding box center [414, 52] width 346 height 2640
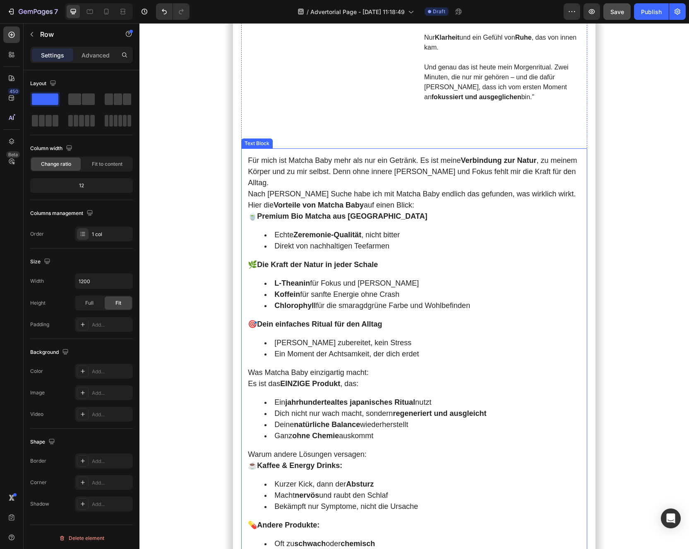
click at [273, 189] on p "Für mich ist Matcha Baby mehr als nur ein Getränk. Es ist meine Verbindung zur …" at bounding box center [414, 172] width 333 height 34
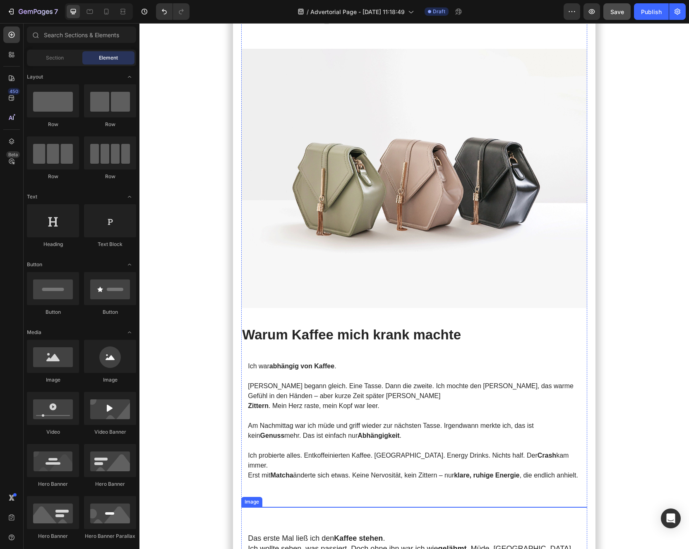
scroll to position [342, 0]
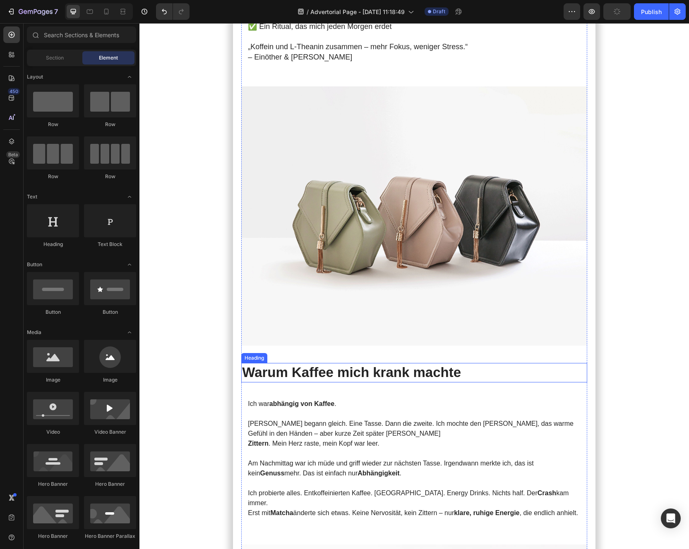
click at [290, 378] on h2 "Warum Kaffee mich krank machte" at bounding box center [414, 372] width 346 height 19
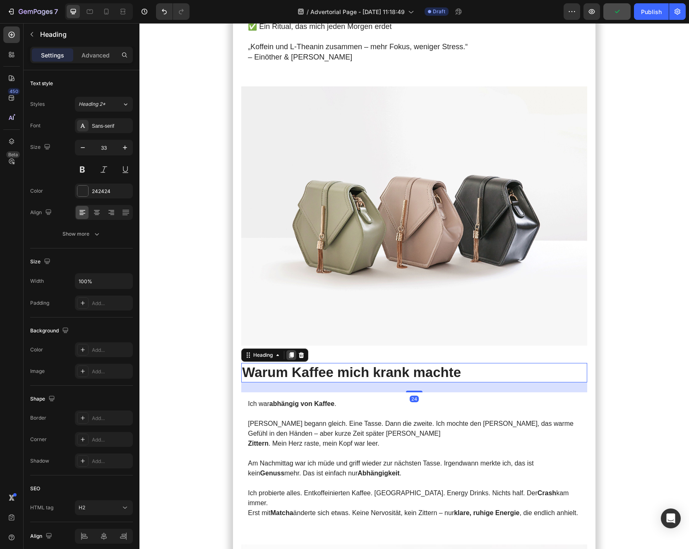
click at [295, 359] on div at bounding box center [291, 355] width 10 height 10
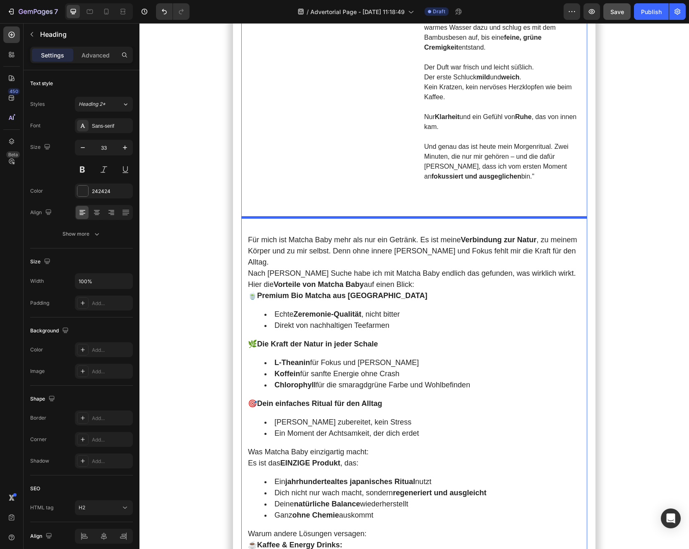
scroll to position [1765, 0]
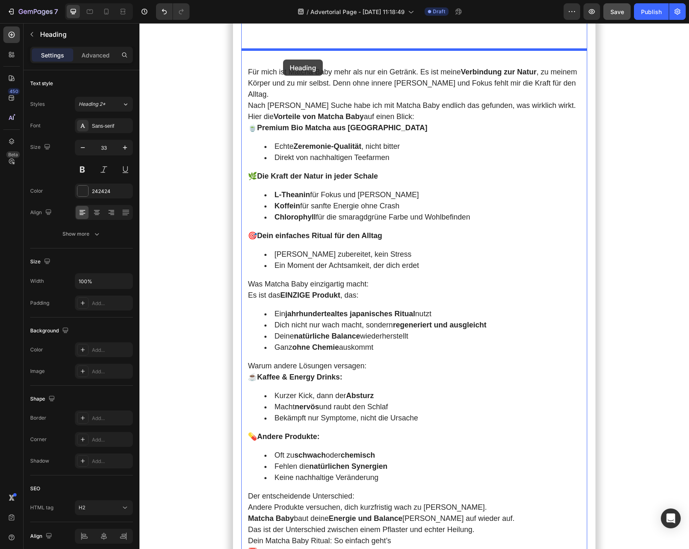
drag, startPoint x: 248, startPoint y: 385, endPoint x: 283, endPoint y: 61, distance: 326.6
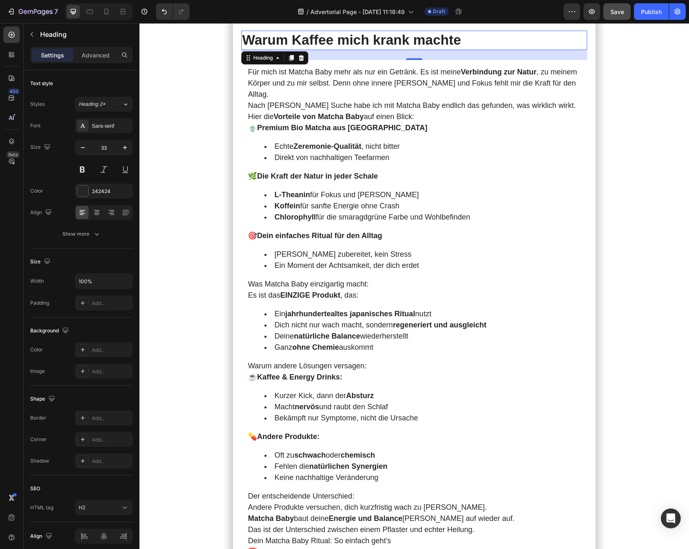
scroll to position [1735, 0]
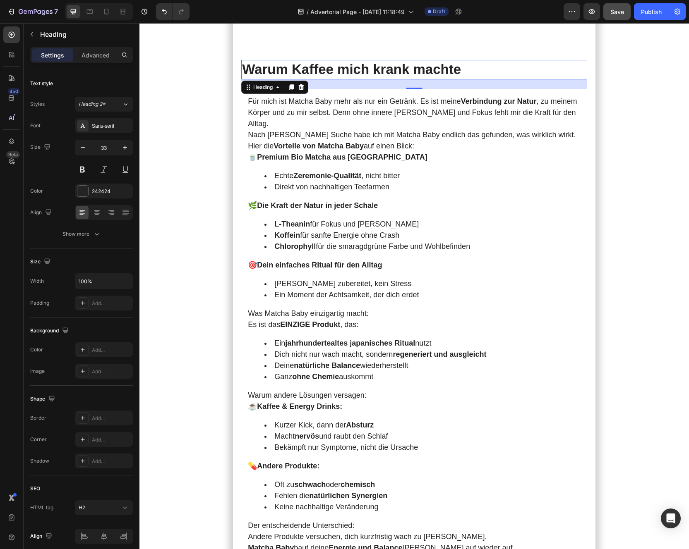
click at [264, 60] on h2 "Warum Kaffee mich krank machte" at bounding box center [414, 69] width 346 height 19
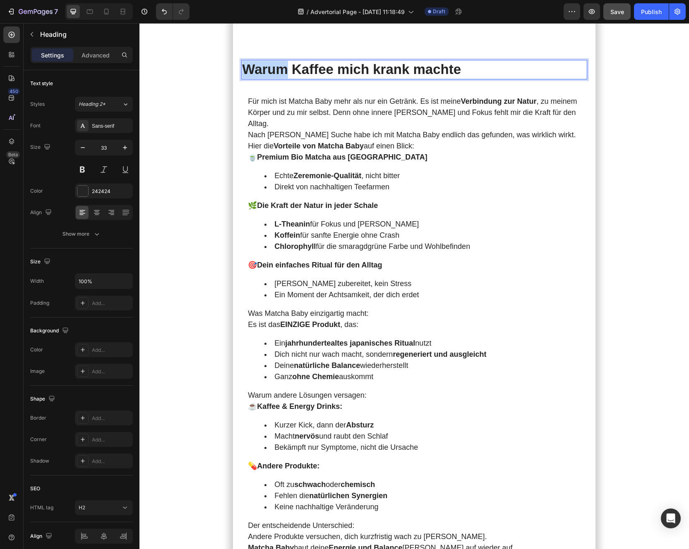
click at [264, 61] on p "Warum Kaffee mich krank machte" at bounding box center [414, 70] width 344 height 18
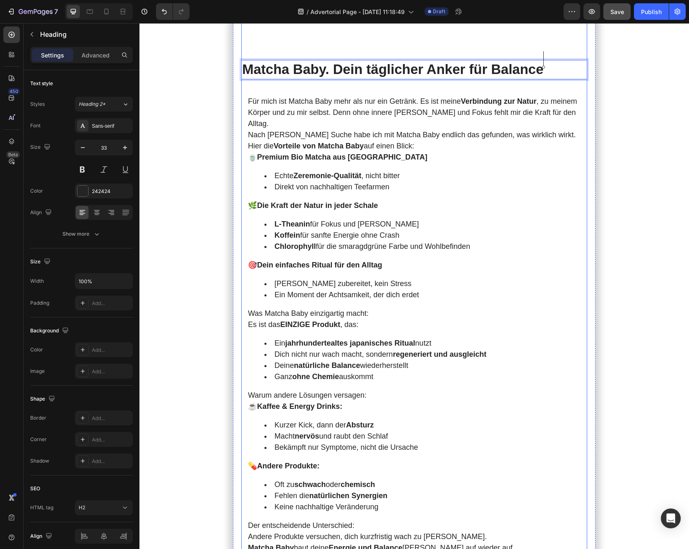
click at [288, 96] on p "Für mich ist Matcha Baby mehr als nur ein Getränk. Es ist meine Verbindung zur …" at bounding box center [414, 113] width 333 height 34
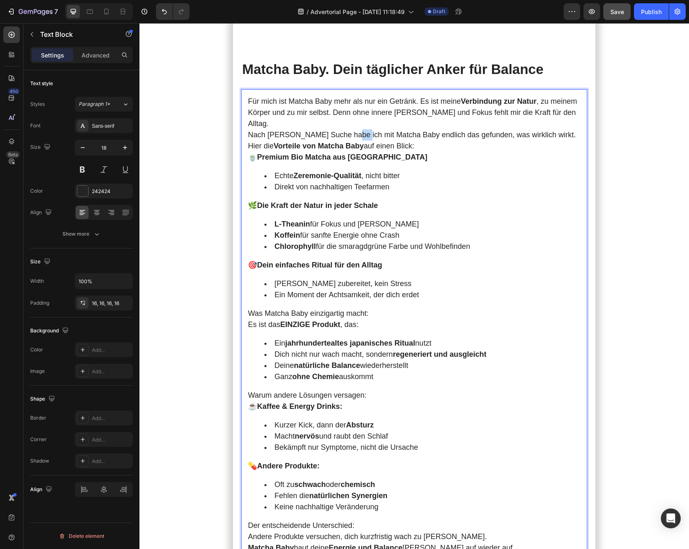
click at [348, 129] on p "Nach langer Suche habe ich mit Matcha Baby endlich das gefunden, was wirklich w…" at bounding box center [414, 134] width 333 height 11
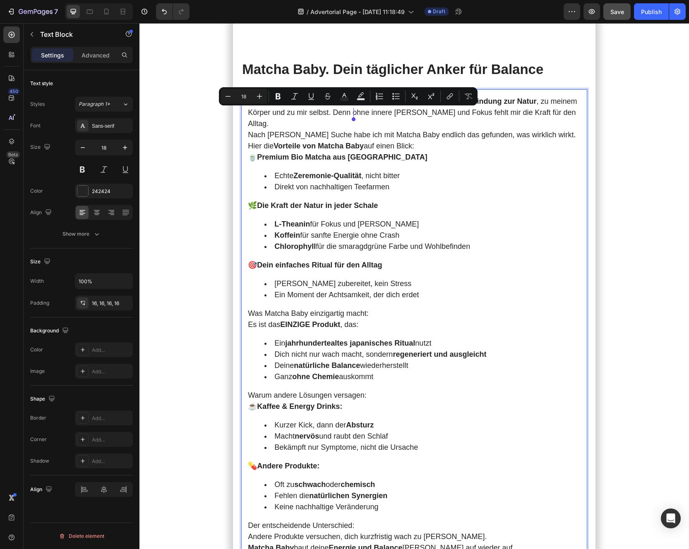
click at [269, 141] on p "Hier die Vorteile von Matcha Baby auf einen Blick:" at bounding box center [414, 146] width 333 height 11
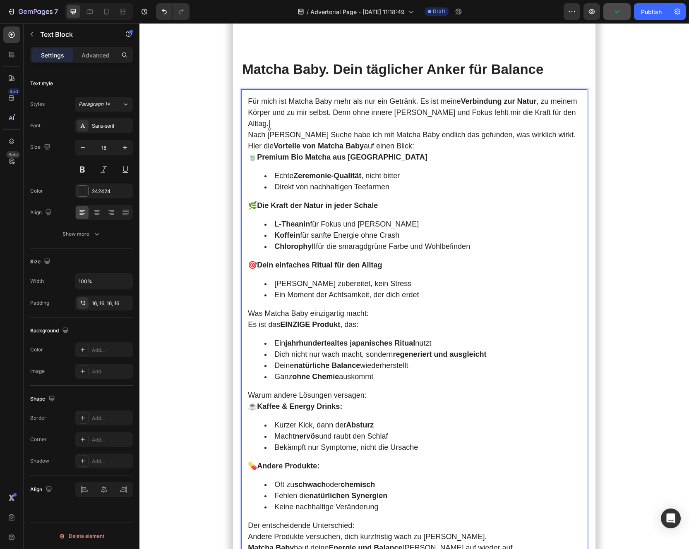
click at [250, 96] on p "Für mich ist Matcha Baby mehr als nur ein Getränk. Es ist meine Verbindung zur …" at bounding box center [414, 113] width 333 height 34
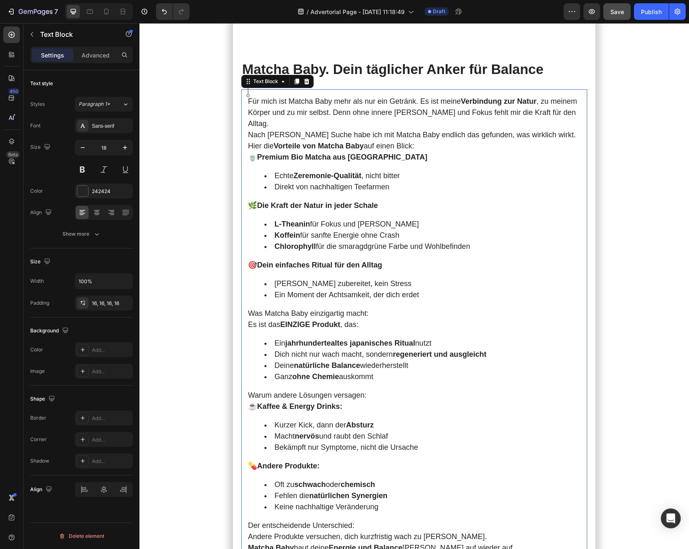
click at [274, 170] on li "Echte Zeremonie‑Qualität , nicht bitter" at bounding box center [422, 175] width 316 height 11
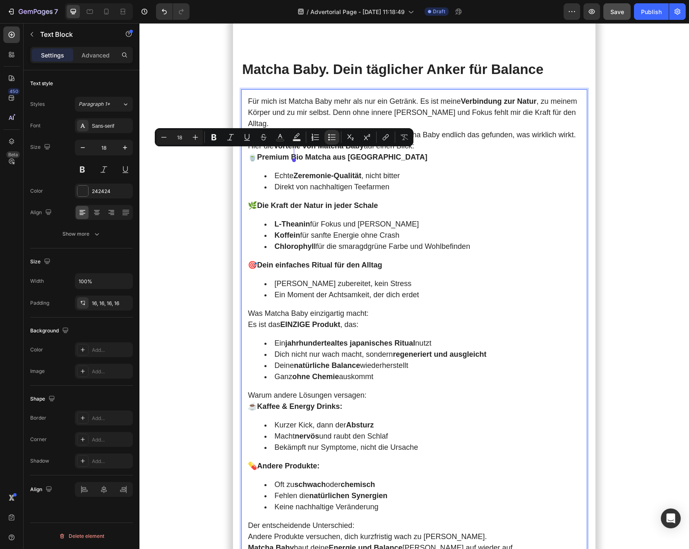
click at [452, 129] on p "Nach langer Suche habe ich mit Matcha Baby endlich das gefunden, was wirklich w…" at bounding box center [414, 134] width 333 height 11
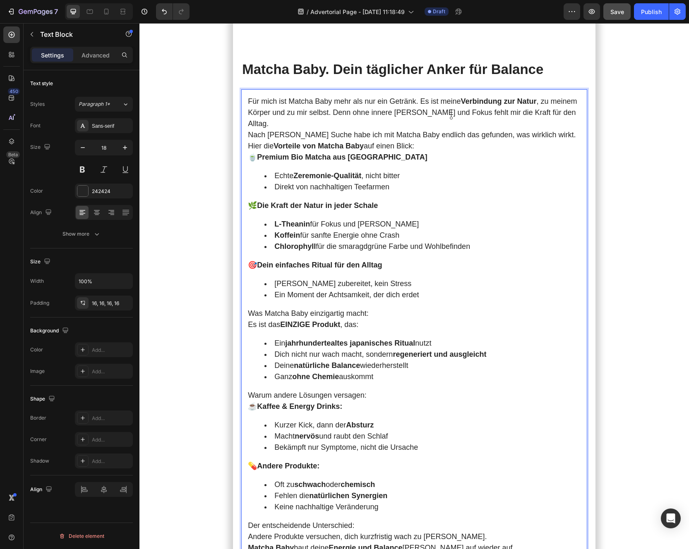
click at [463, 152] on p "🍵 Premium Bio Matcha aus Japan" at bounding box center [414, 157] width 333 height 11
click at [261, 129] on p "Nach langer Suche habe ich mit Matcha Baby endlich das gefunden, was wirklich w…" at bounding box center [414, 134] width 333 height 11
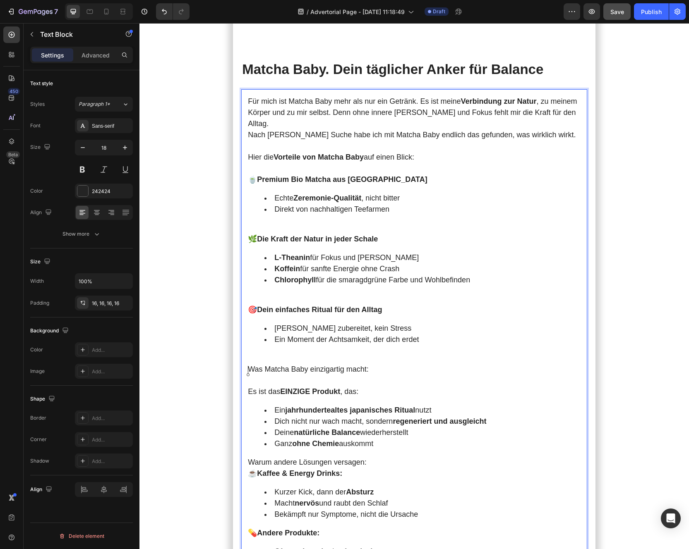
click at [281, 364] on p "Was Matcha Baby einzigartig macht:" at bounding box center [414, 369] width 333 height 11
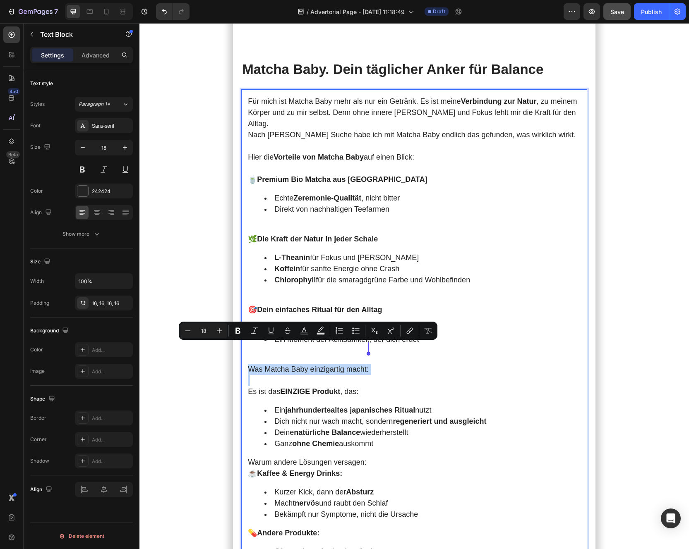
copy p "Was Matcha Baby einzigartig macht:"
click at [269, 375] on p "Rich Text Editor. Editing area: main" at bounding box center [414, 380] width 333 height 11
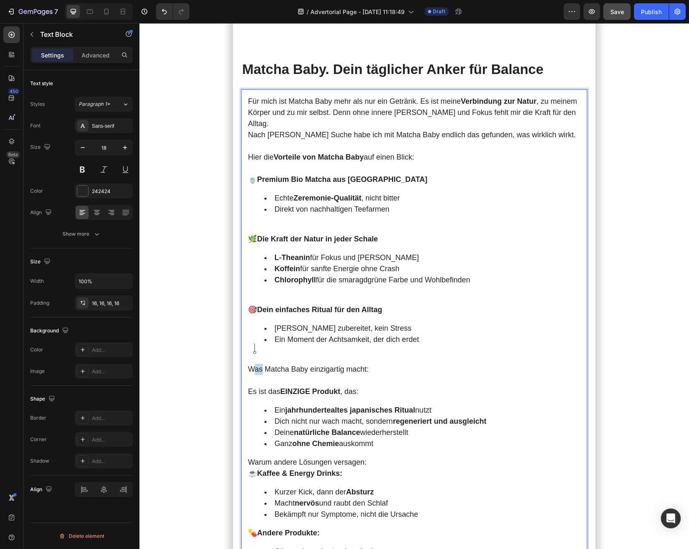
drag, startPoint x: 251, startPoint y: 347, endPoint x: 261, endPoint y: 347, distance: 9.9
click at [261, 364] on p "Was Matcha Baby einzigartig macht:" at bounding box center [414, 369] width 333 height 11
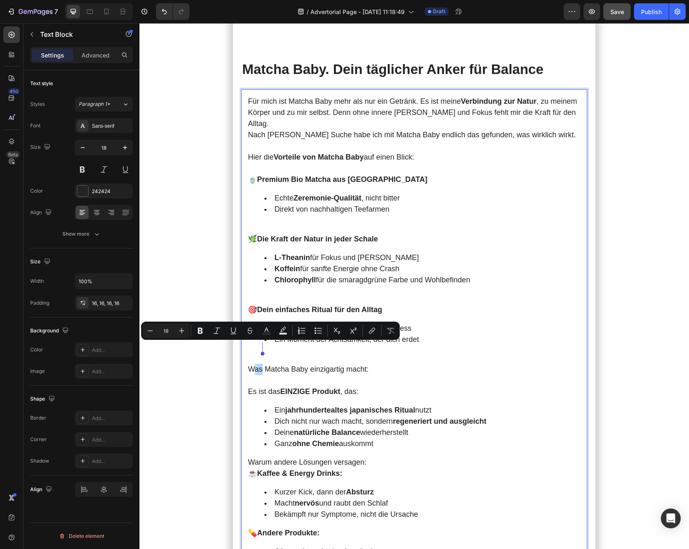
click at [263, 364] on p "Was Matcha Baby einzigartig macht:" at bounding box center [414, 369] width 333 height 11
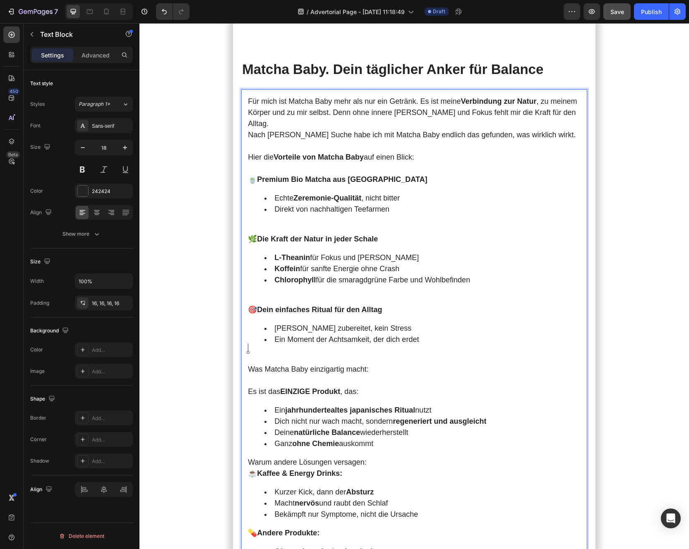
click at [248, 364] on p "Was Matcha Baby einzigartig macht:" at bounding box center [414, 369] width 333 height 11
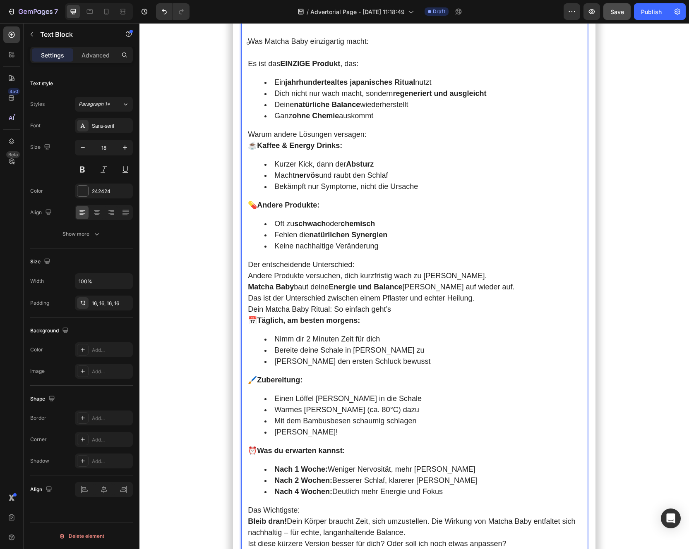
scroll to position [2130, 0]
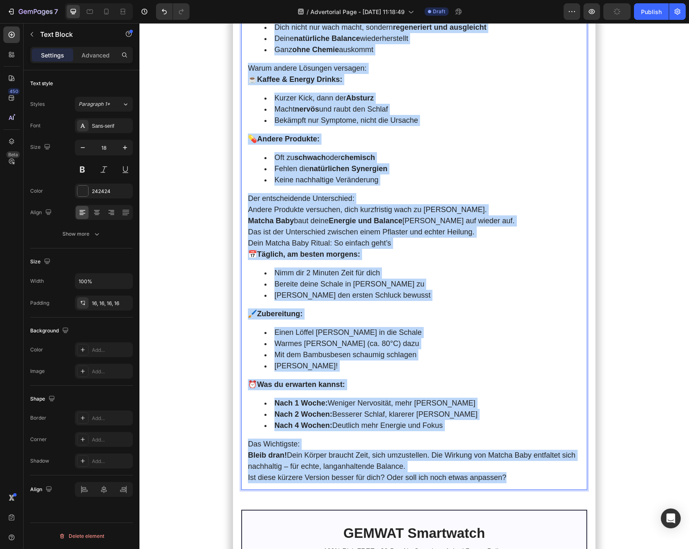
click at [519, 382] on p "Ist diese kürzere Version besser für dich? Oder soll ich noch etwas anpassen?" at bounding box center [414, 477] width 333 height 11
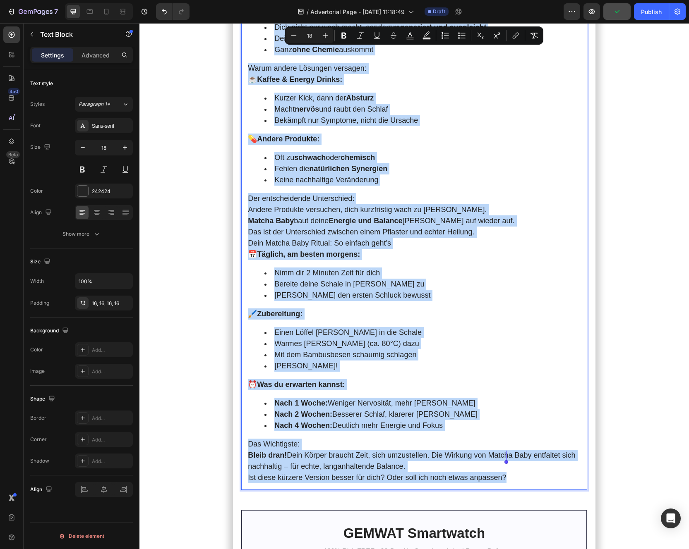
click at [519, 382] on p "Ist diese kürzere Version besser für dich? Oder soll ich noch etwas anpassen?" at bounding box center [414, 477] width 333 height 11
click at [413, 327] on li "Einen Löffel Pulver in die Schale" at bounding box center [422, 332] width 316 height 11
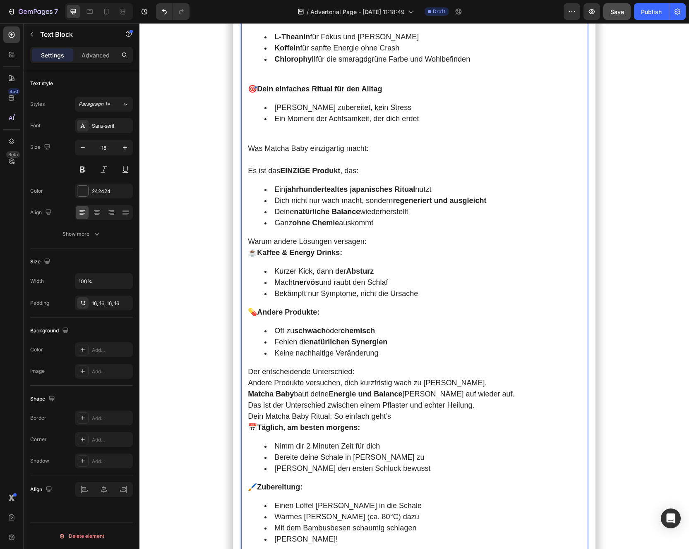
scroll to position [1864, 0]
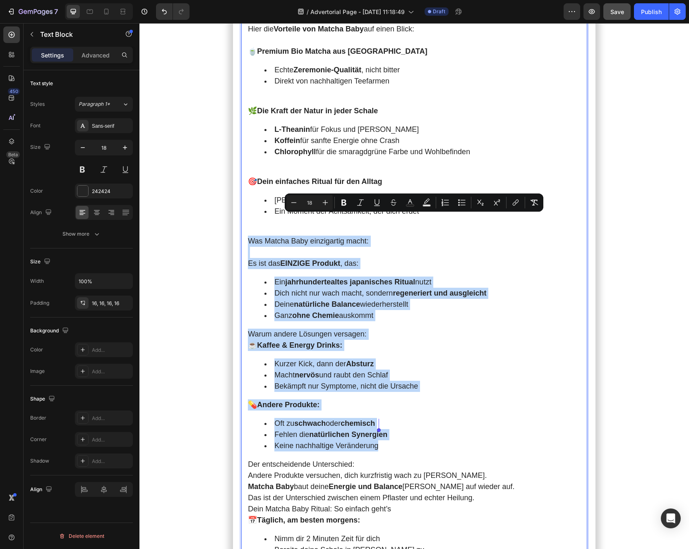
drag, startPoint x: 247, startPoint y: 218, endPoint x: 428, endPoint y: 426, distance: 275.0
click at [428, 382] on div "Für mich ist Matcha Baby mehr als nur ein Getränk. Es ist meine Verbindung zur …" at bounding box center [414, 358] width 346 height 795
copy div "Was Matcha Baby einzigartig macht: Es ist das EINZIGE Produkt , das: Ein jahrhu…"
click at [290, 251] on div "Für mich ist Matcha Baby mehr als nur ein Getränk. Es ist meine Verbindung zur …" at bounding box center [414, 358] width 346 height 795
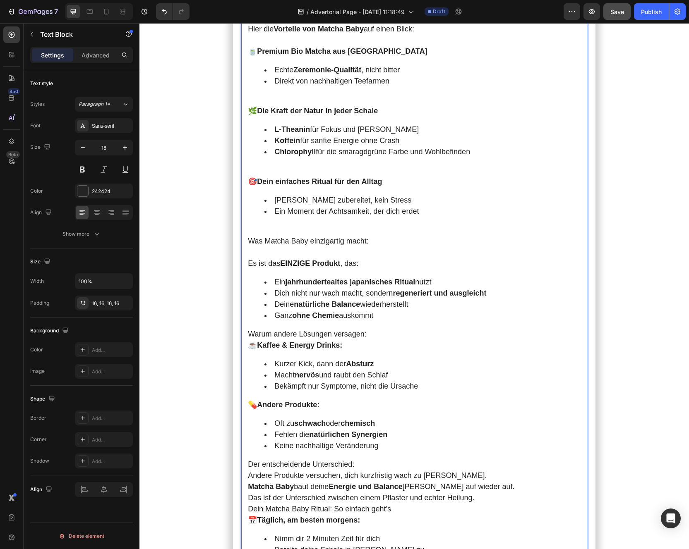
scroll to position [2142, 0]
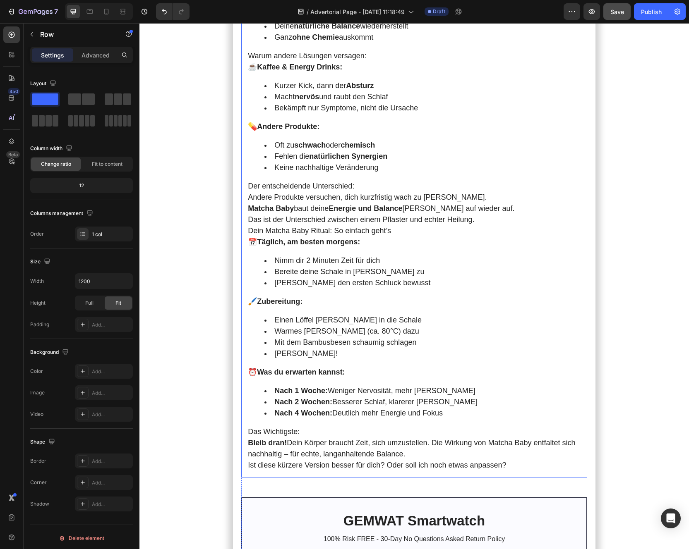
click at [277, 382] on p "Das Wichtigste: Bleib dran! Dein Körper braucht Zeit, sich umzustellen. Die Wir…" at bounding box center [414, 443] width 333 height 34
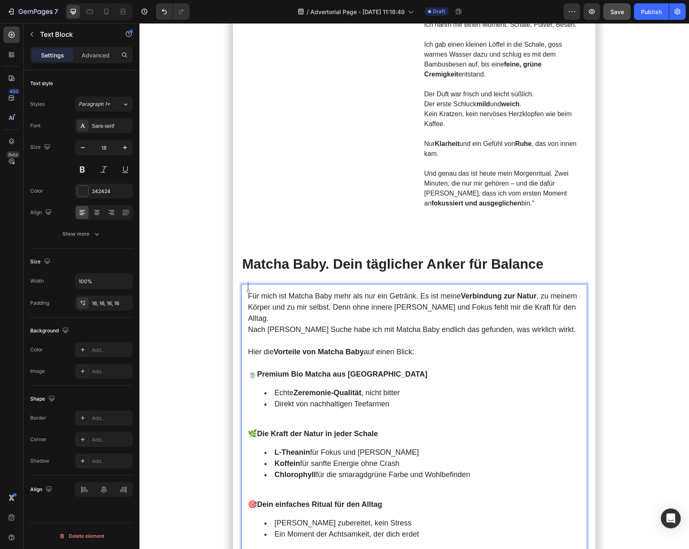
scroll to position [1540, 0]
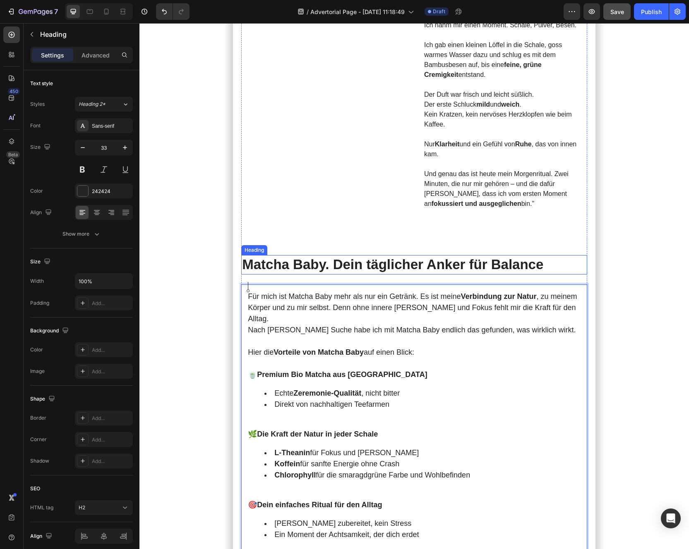
click at [295, 256] on p "Matcha Baby. Dein täglicher Anker für Balance" at bounding box center [414, 265] width 344 height 18
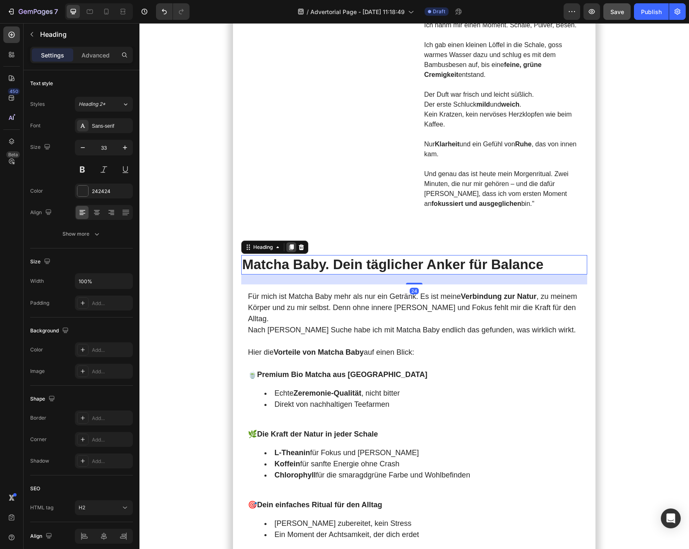
click at [290, 244] on icon at bounding box center [291, 247] width 5 height 6
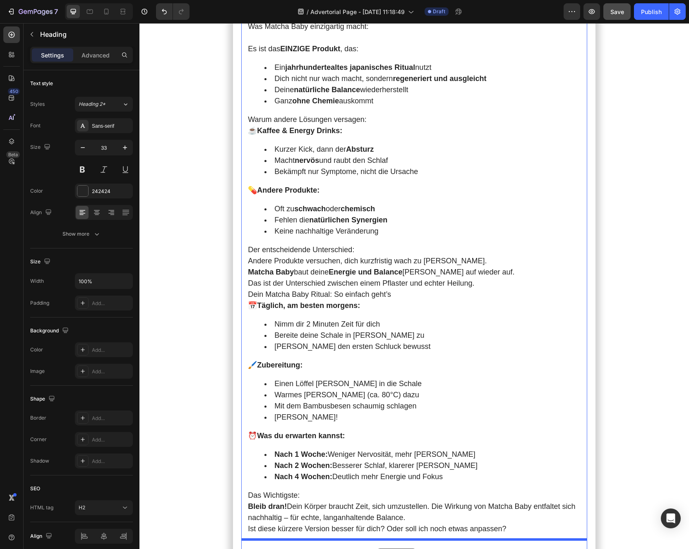
scroll to position [2141, 0]
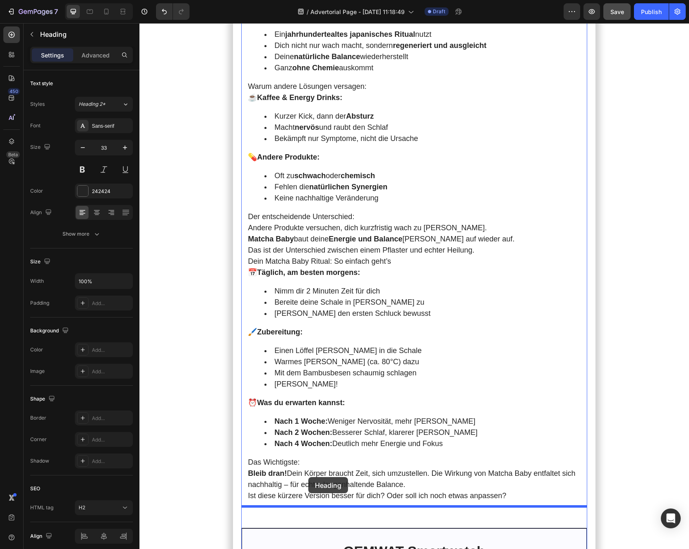
drag, startPoint x: 247, startPoint y: 269, endPoint x: 308, endPoint y: 477, distance: 216.7
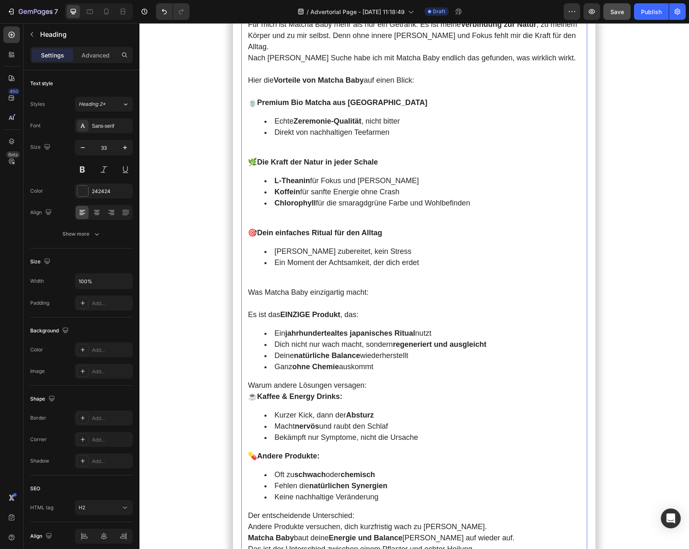
scroll to position [1747, 0]
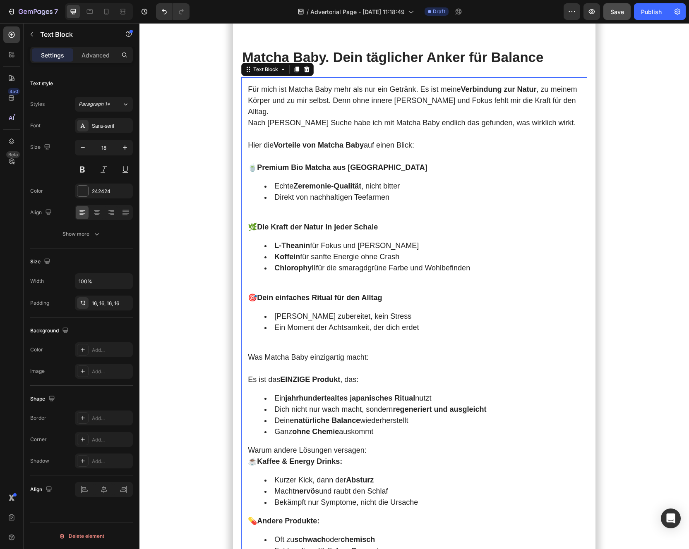
click at [281, 352] on p "Was Matcha Baby einzigartig macht:" at bounding box center [414, 357] width 333 height 11
click at [288, 352] on p "Was Matcha Baby einzigartig macht:" at bounding box center [414, 357] width 333 height 11
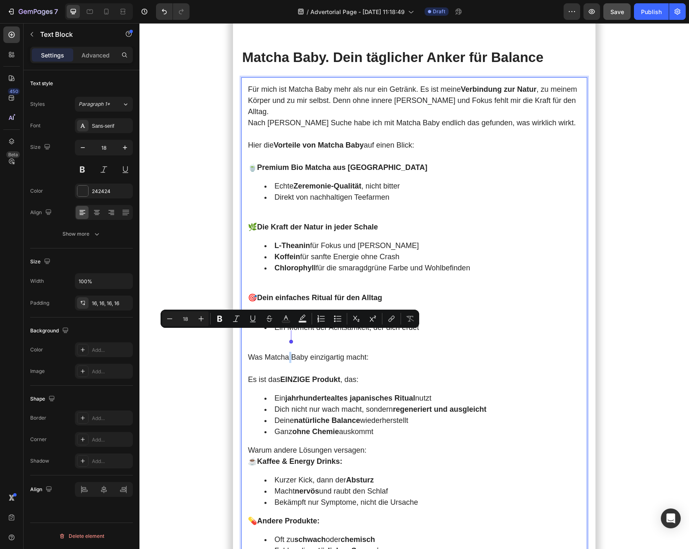
click at [288, 352] on p "Was Matcha Baby einzigartig macht:" at bounding box center [414, 357] width 333 height 11
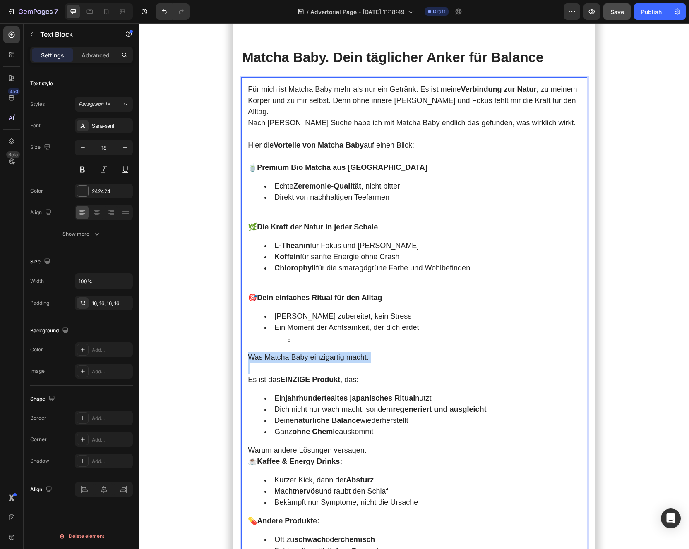
click at [288, 352] on p "Was Matcha Baby einzigartig macht:" at bounding box center [414, 357] width 333 height 11
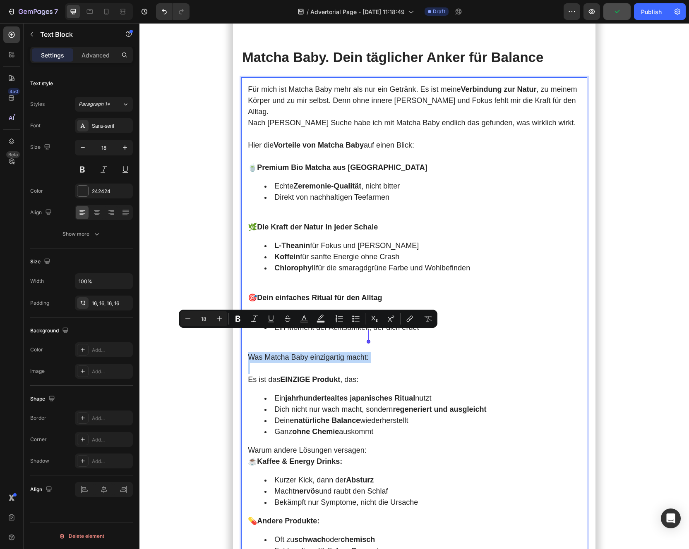
copy p "Was Matcha Baby einzigartig macht:"
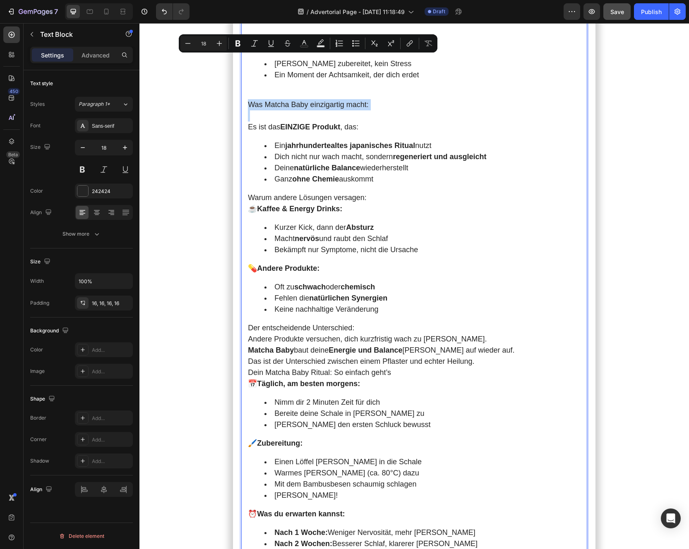
scroll to position [2165, 0]
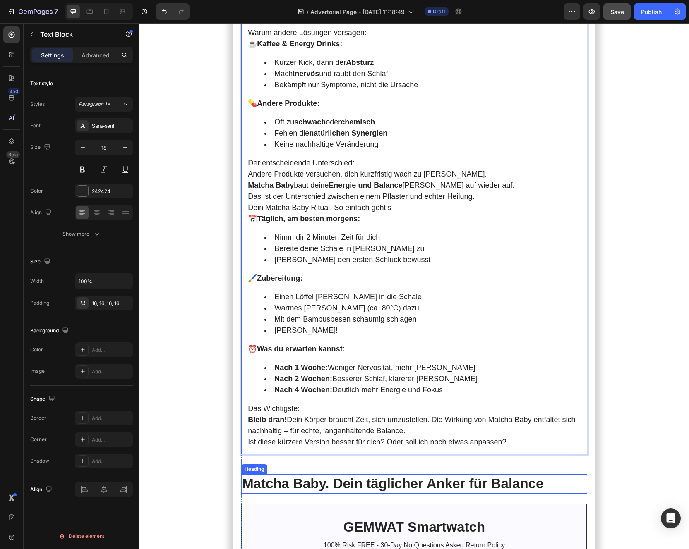
click at [299, 382] on h2 "Matcha Baby. Dein täglicher Anker für Balance" at bounding box center [414, 483] width 346 height 19
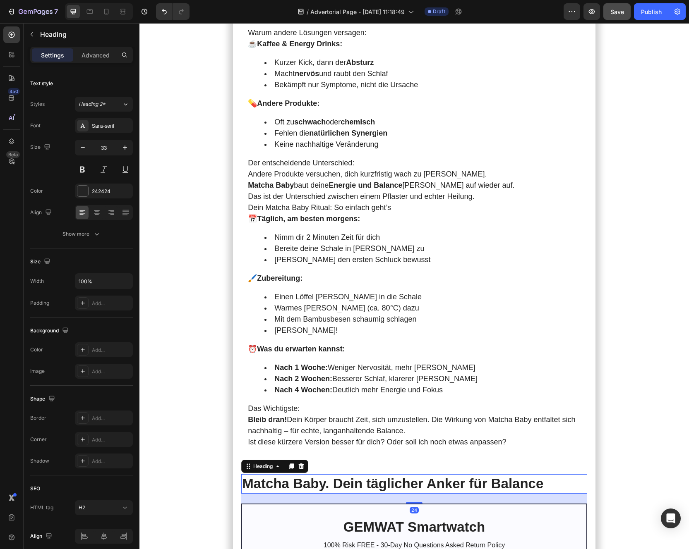
click at [299, 382] on h2 "Matcha Baby. Dein täglicher Anker für Balance" at bounding box center [414, 483] width 346 height 19
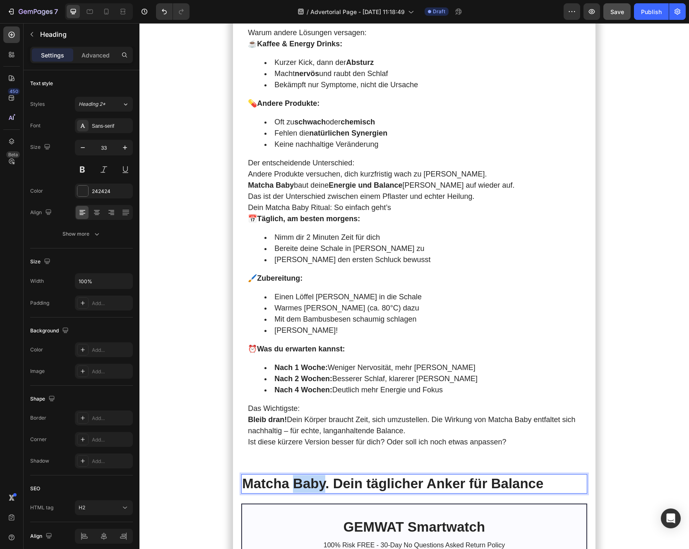
click at [299, 382] on p "Matcha Baby. Dein täglicher Anker für Balance" at bounding box center [414, 484] width 344 height 18
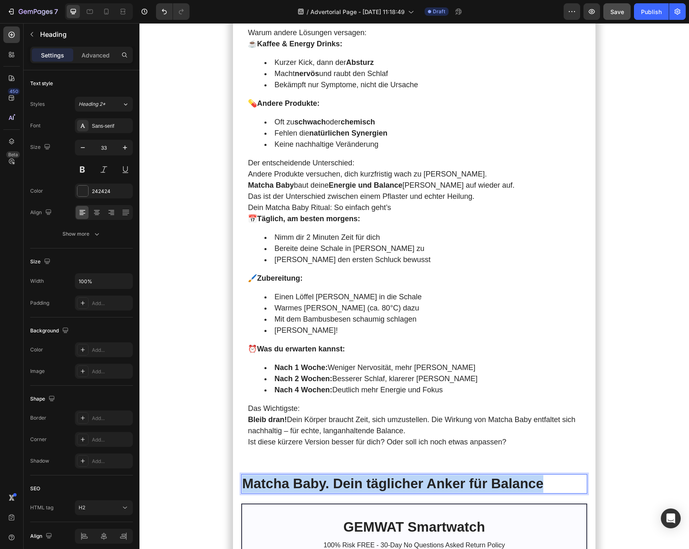
click at [299, 382] on p "Matcha Baby. Dein täglicher Anker für Balance" at bounding box center [414, 484] width 344 height 18
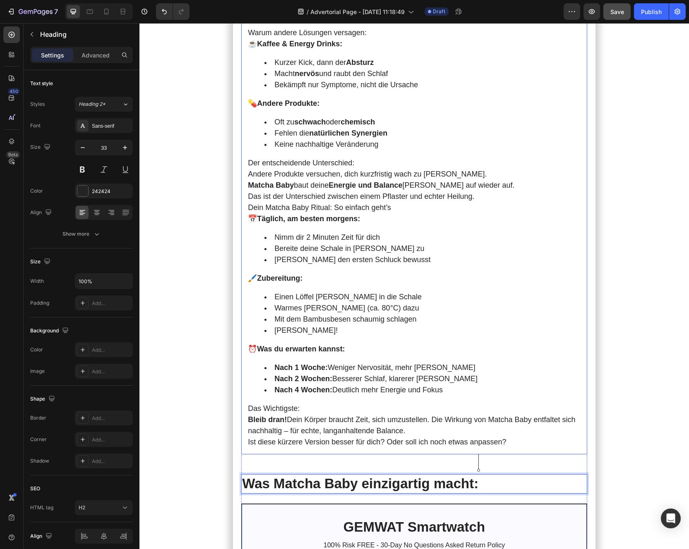
click at [296, 374] on div "Für mich ist Matcha Baby mehr als nur ein Getränk. Es ist meine Verbindung zur …" at bounding box center [414, 57] width 346 height 795
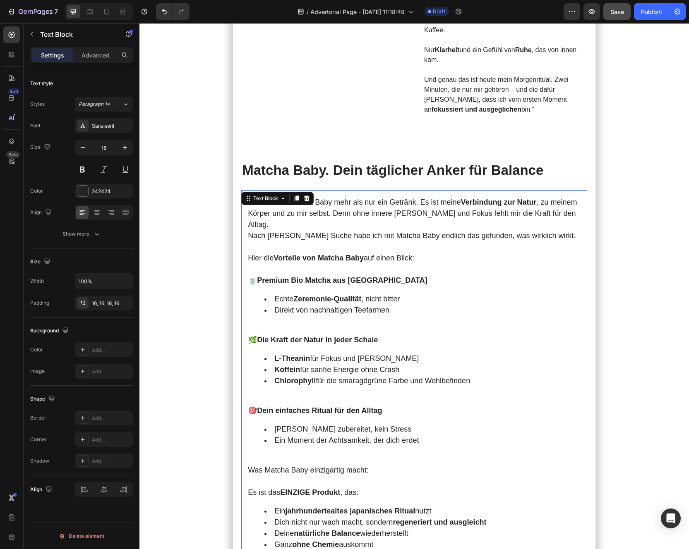
scroll to position [1526, 0]
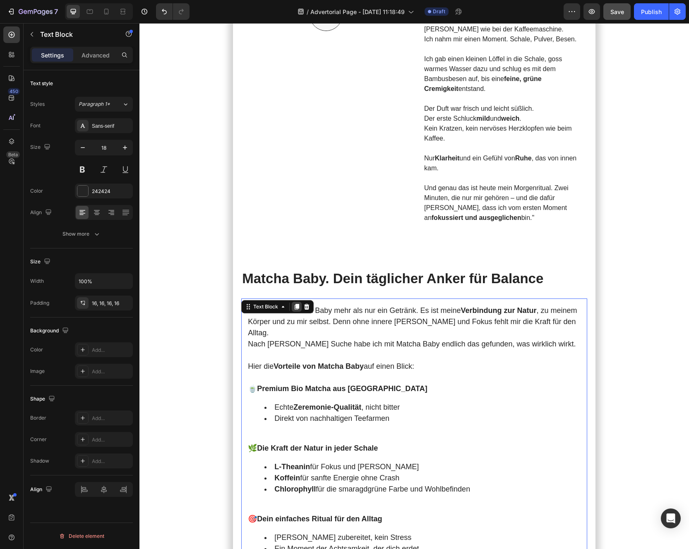
click at [298, 304] on icon at bounding box center [296, 307] width 5 height 6
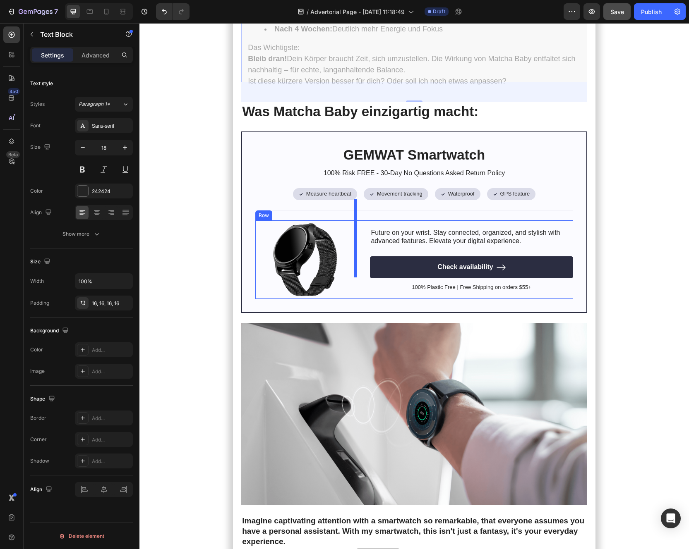
scroll to position [3386, 0]
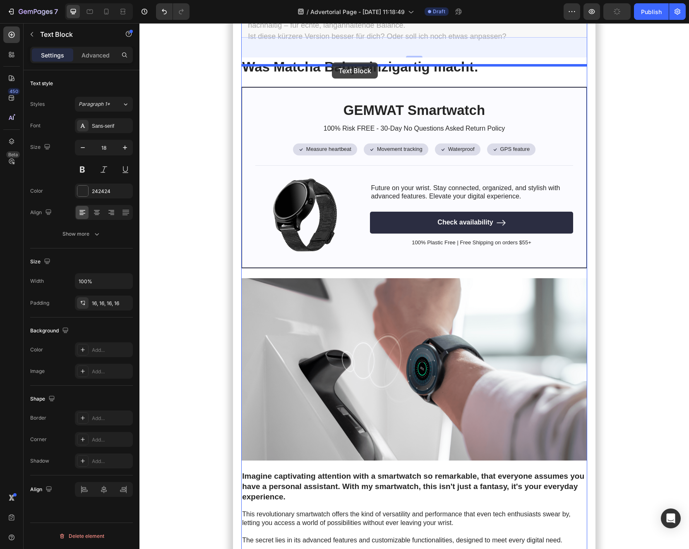
drag, startPoint x: 247, startPoint y: 44, endPoint x: 332, endPoint y: 64, distance: 87.1
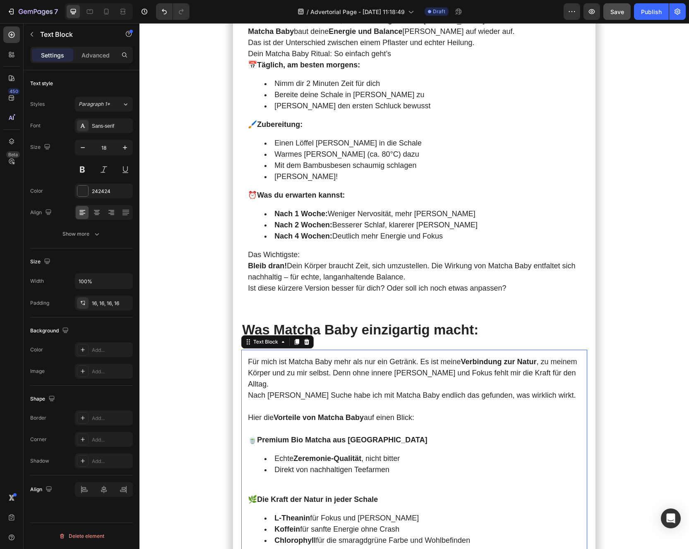
scroll to position [2269, 0]
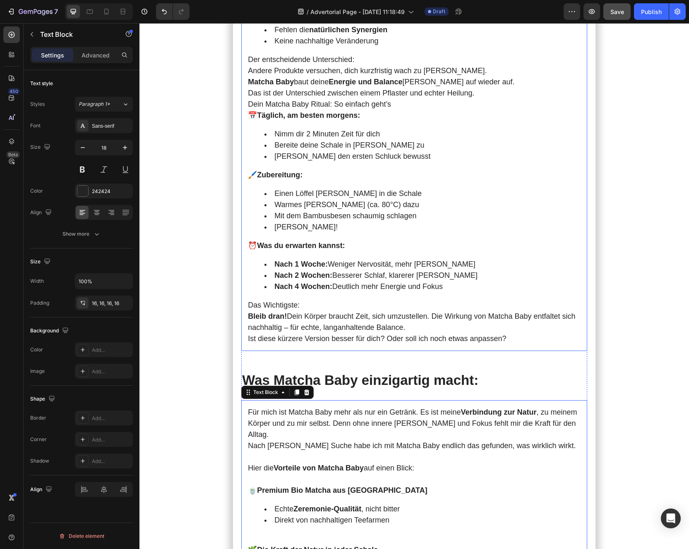
click at [321, 242] on strong "Was du erwarten kannst:" at bounding box center [301, 246] width 88 height 8
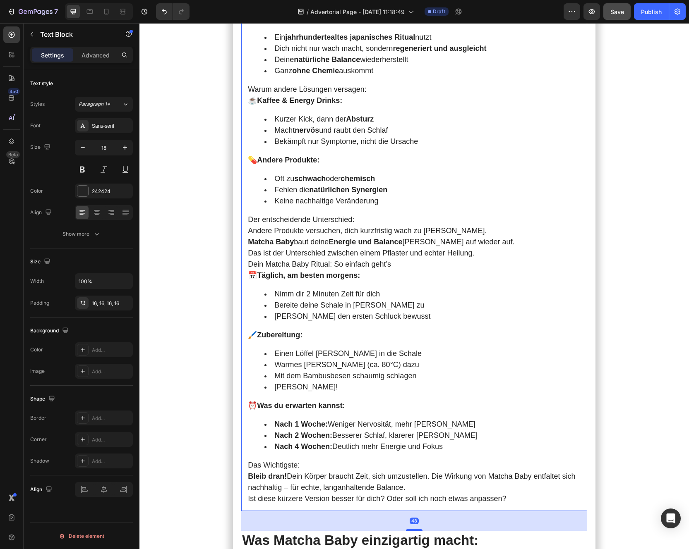
scroll to position [2023, 0]
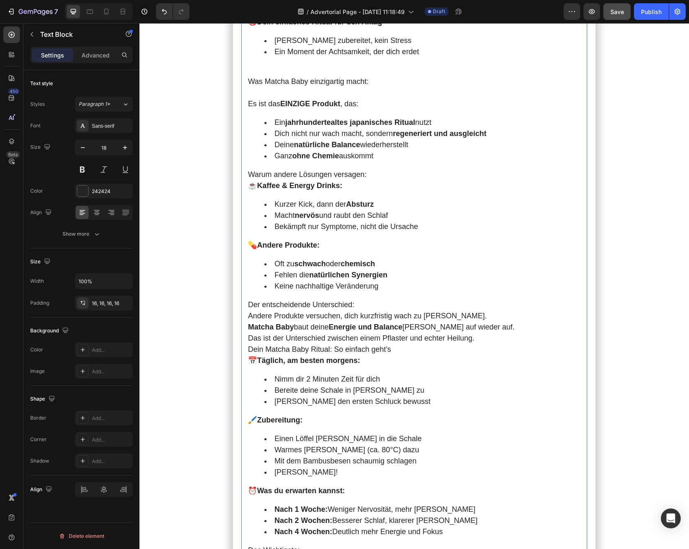
click at [317, 276] on div "Für mich ist Matcha Baby mehr als nur ein Getränk. Es ist meine Verbindung zur …" at bounding box center [414, 198] width 346 height 795
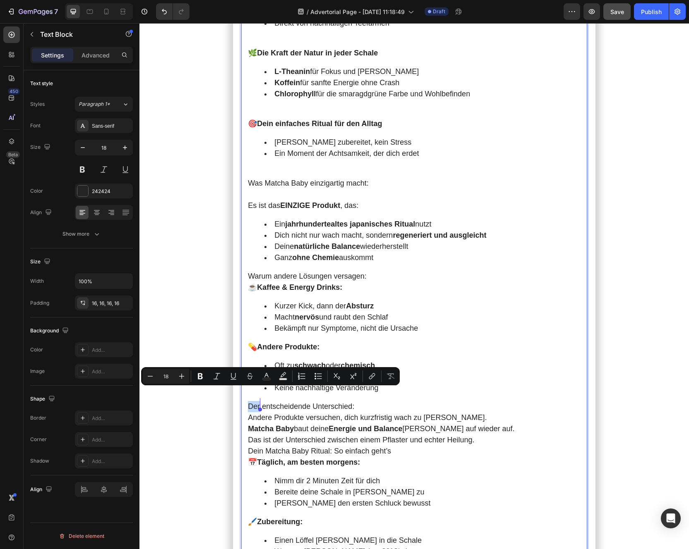
scroll to position [1903, 0]
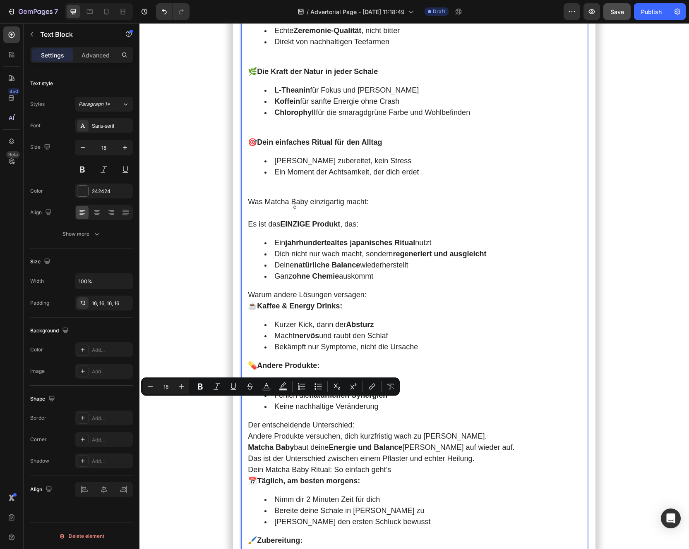
click at [292, 220] on strong "EINZIGE Produkt" at bounding box center [310, 224] width 60 height 8
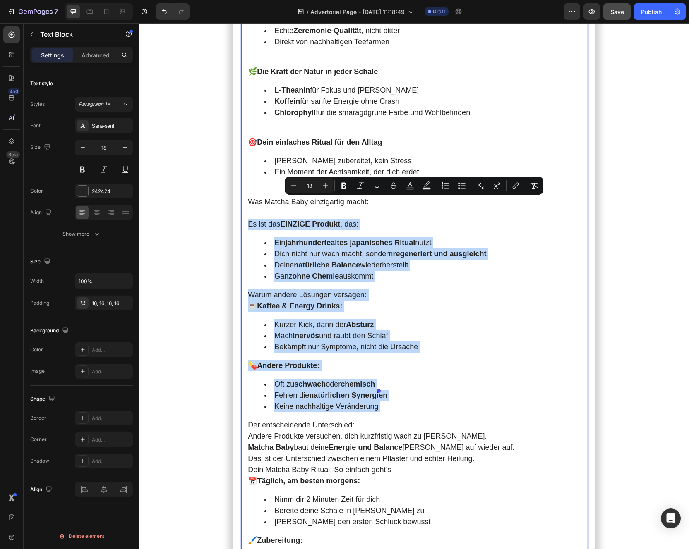
drag, startPoint x: 247, startPoint y: 203, endPoint x: 506, endPoint y: 395, distance: 322.3
click at [506, 382] on div "Für mich ist Matcha Baby mehr als nur ein Getränk. Es ist meine Verbindung zur …" at bounding box center [414, 319] width 346 height 795
copy div "Es ist das EINZIGE Produkt , das: Ein jahrhundertealtes japanisches Ritual nutz…"
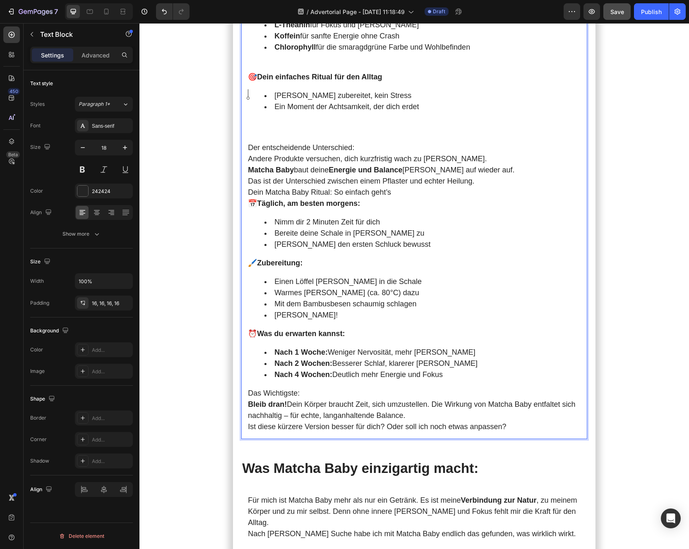
scroll to position [1991, 0]
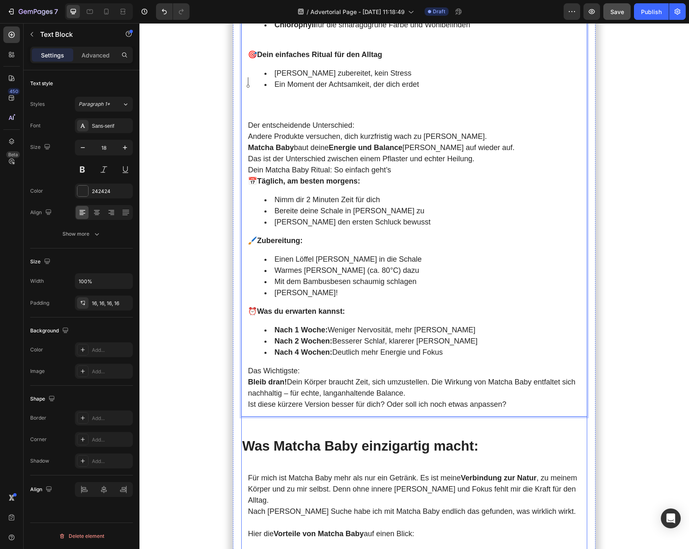
click at [343, 382] on p "Was Matcha Baby einzigartig macht:" at bounding box center [414, 447] width 344 height 18
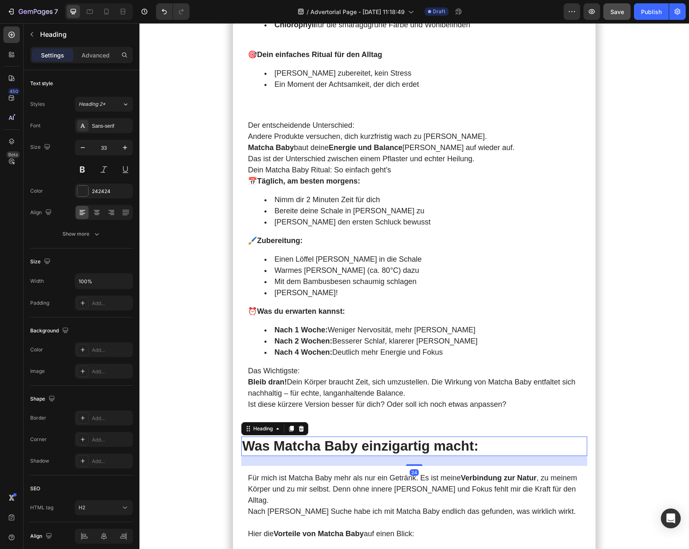
click at [327, 382] on p "Für mich ist Matcha Baby mehr als nur ein Getränk. Es ist meine Verbindung zur …" at bounding box center [414, 490] width 333 height 34
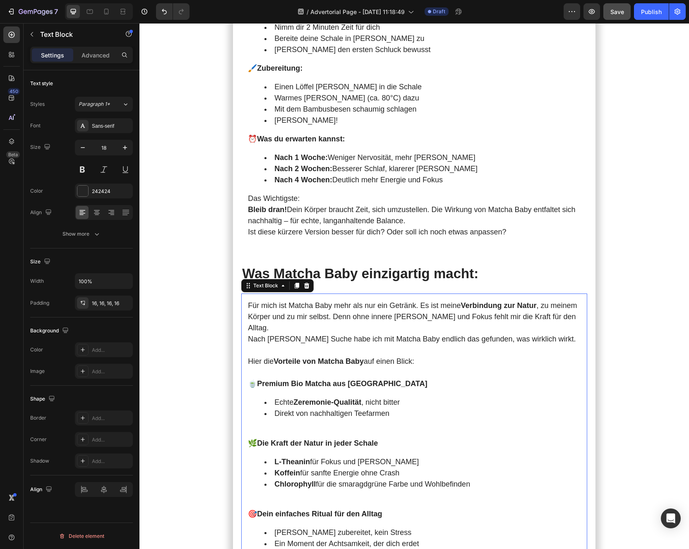
scroll to position [2201, 0]
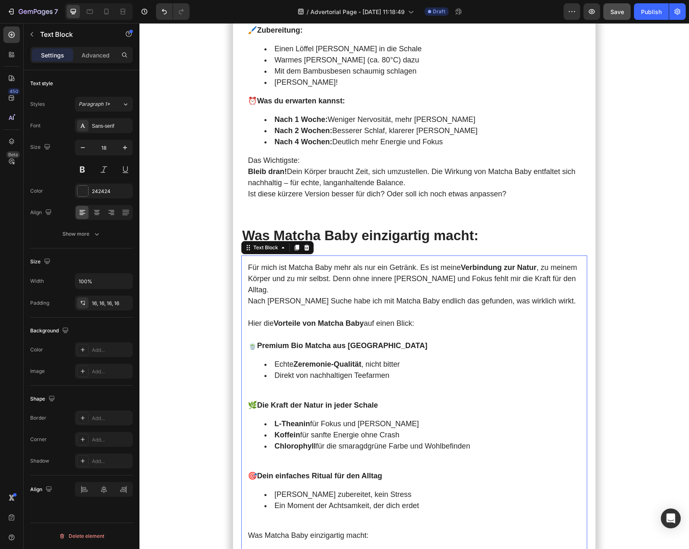
click at [349, 382] on strong "Die Kraft der Natur in jeder Schale" at bounding box center [317, 405] width 121 height 8
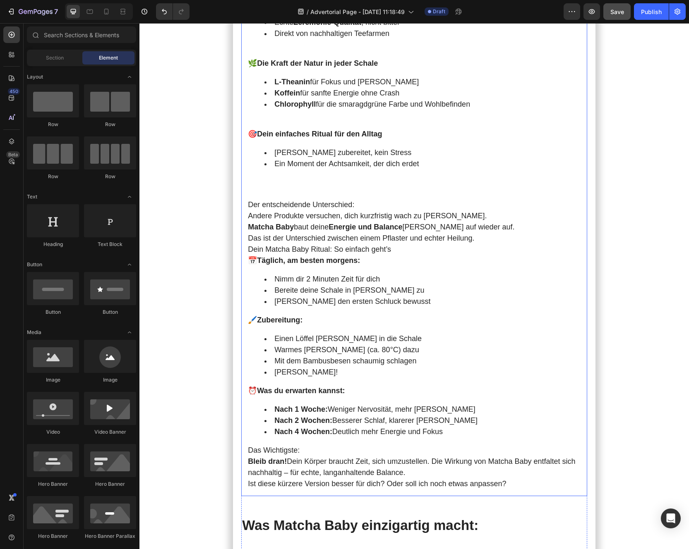
scroll to position [1897, 0]
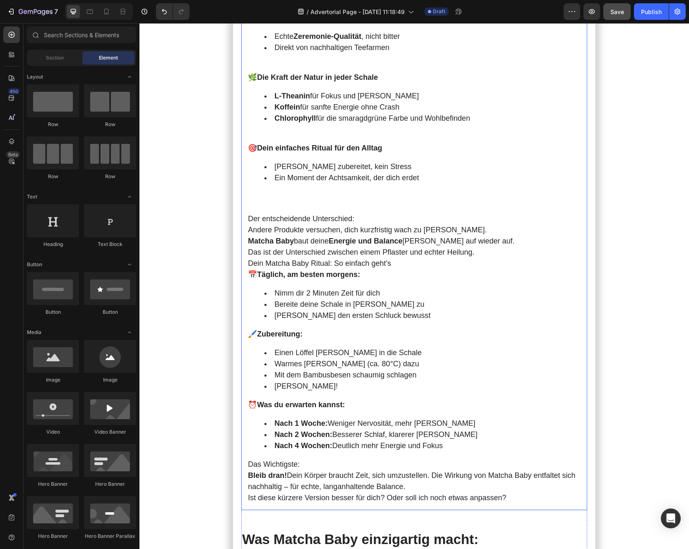
click at [292, 237] on strong "Matcha Baby" at bounding box center [271, 241] width 46 height 8
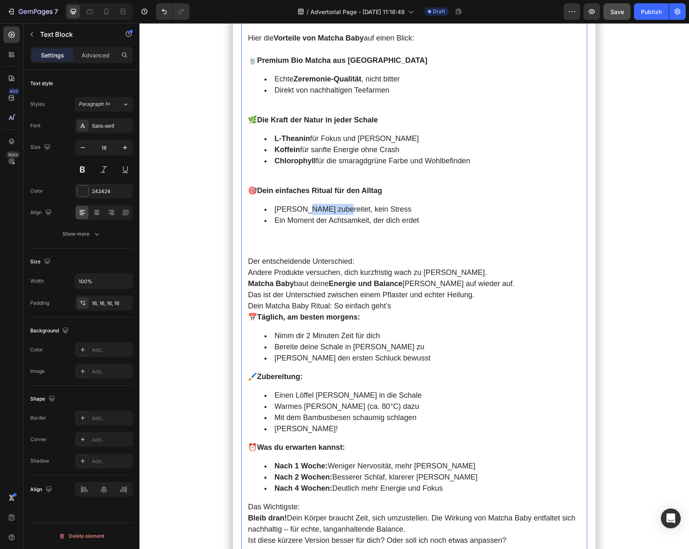
click at [302, 197] on div "Für mich ist Matcha Baby mehr als nur ein Getränk. Es ist meine Verbindung zur …" at bounding box center [414, 261] width 346 height 583
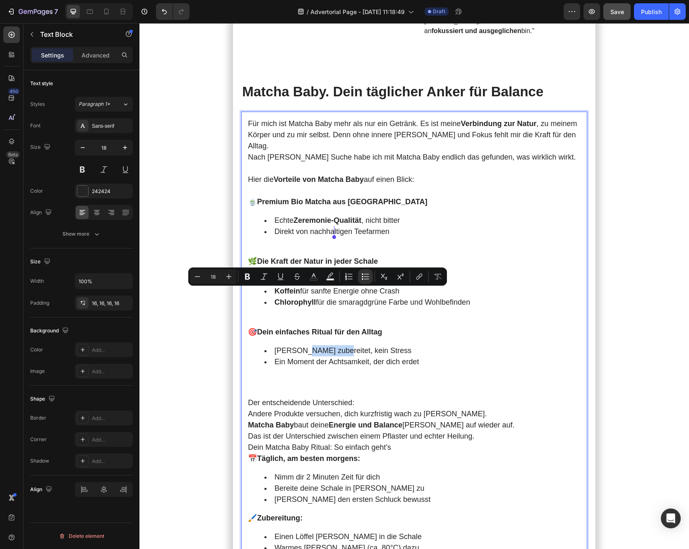
scroll to position [1821, 0]
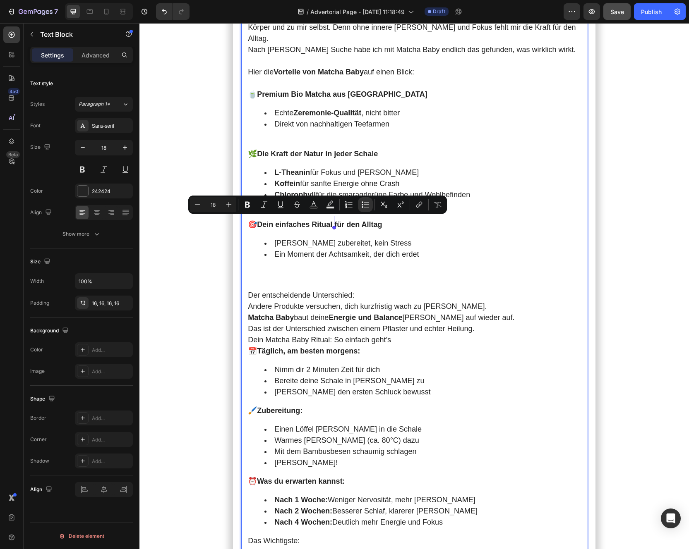
click at [320, 335] on p "Dein Matcha Baby Ritual: So einfach geht’s" at bounding box center [414, 340] width 333 height 11
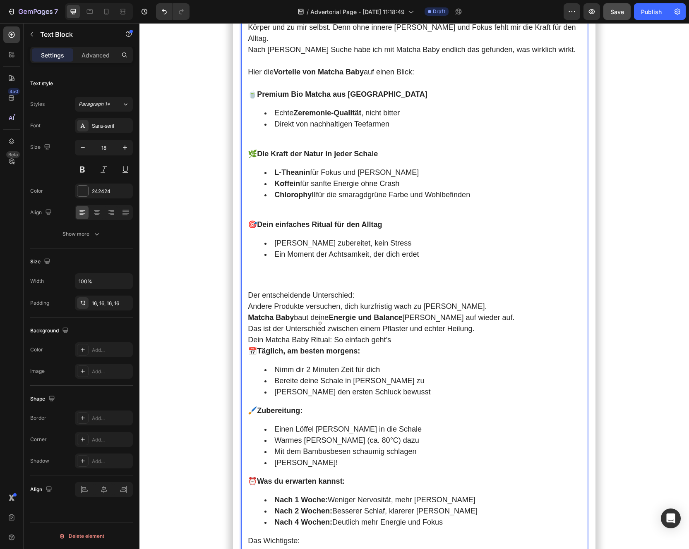
click at [313, 290] on p "Der entscheidende Unterschied:" at bounding box center [414, 295] width 333 height 11
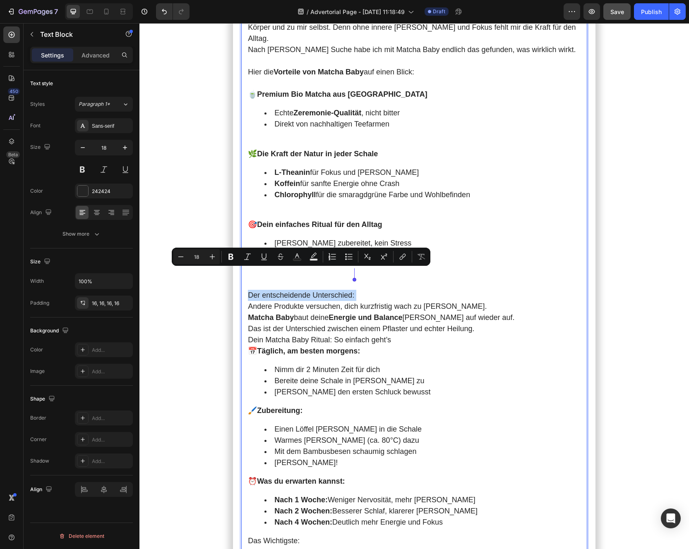
copy p "Der entscheidende Unterschied:"
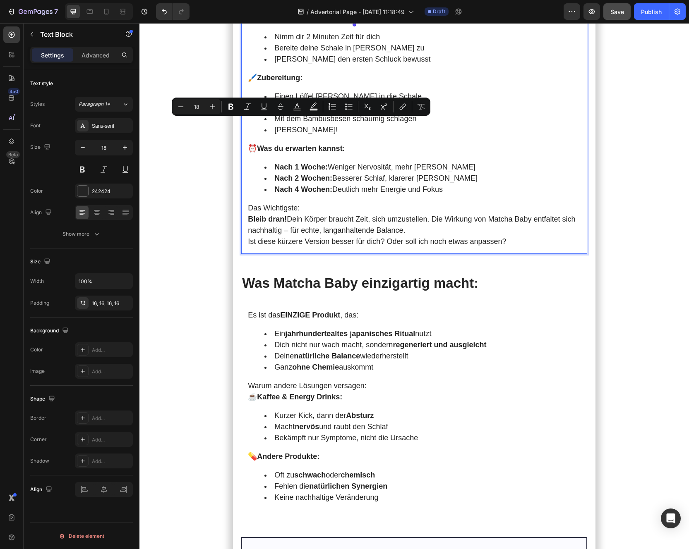
scroll to position [2348, 0]
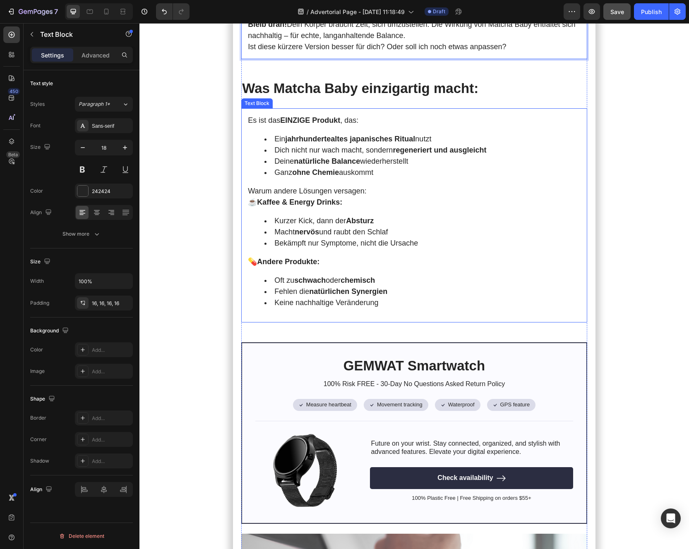
click at [297, 227] on li "Macht nervös und raubt den Schlaf" at bounding box center [422, 232] width 316 height 11
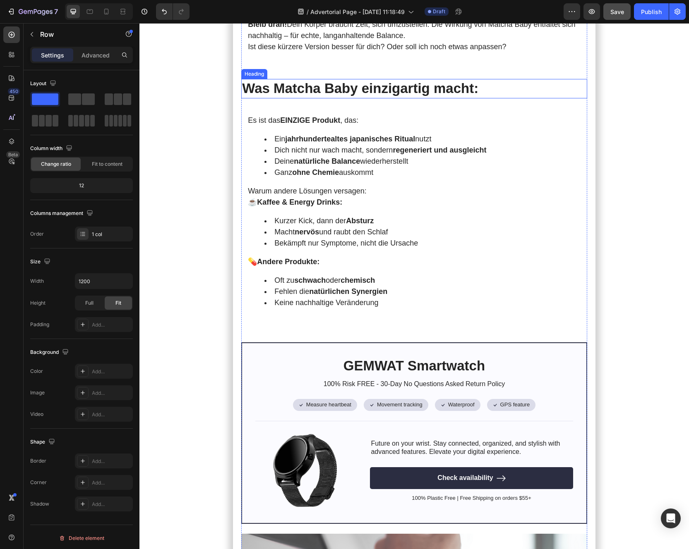
click at [293, 80] on p "Was Matcha Baby einzigartig macht:" at bounding box center [414, 89] width 344 height 18
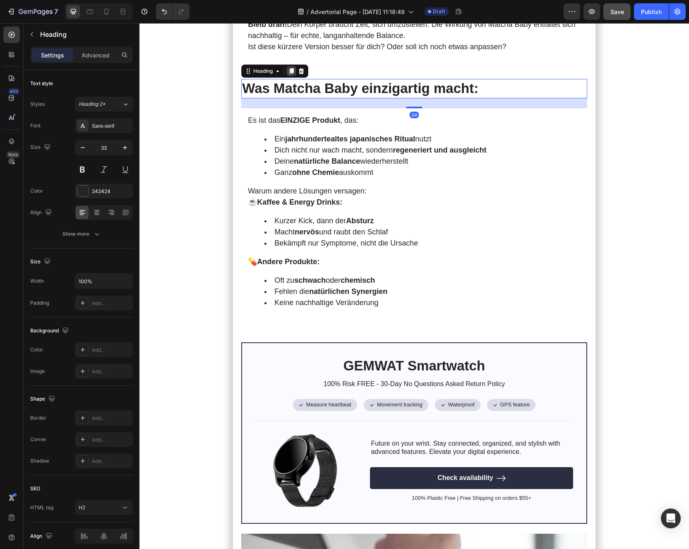
click at [290, 68] on icon at bounding box center [291, 71] width 5 height 6
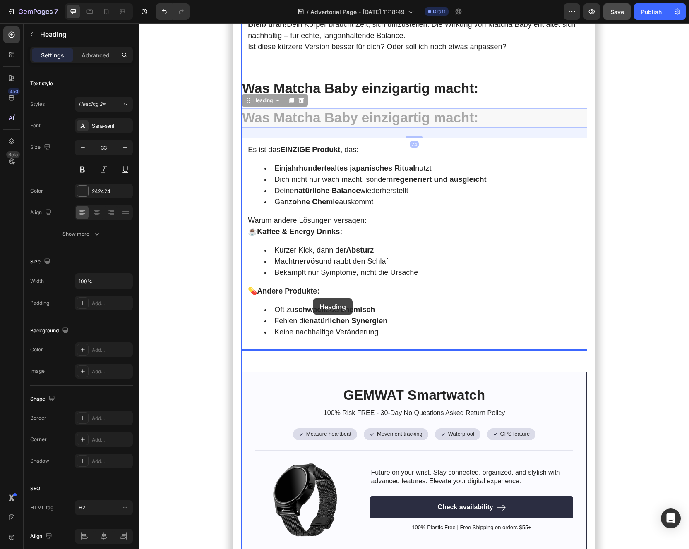
drag, startPoint x: 249, startPoint y: 78, endPoint x: 312, endPoint y: 300, distance: 230.5
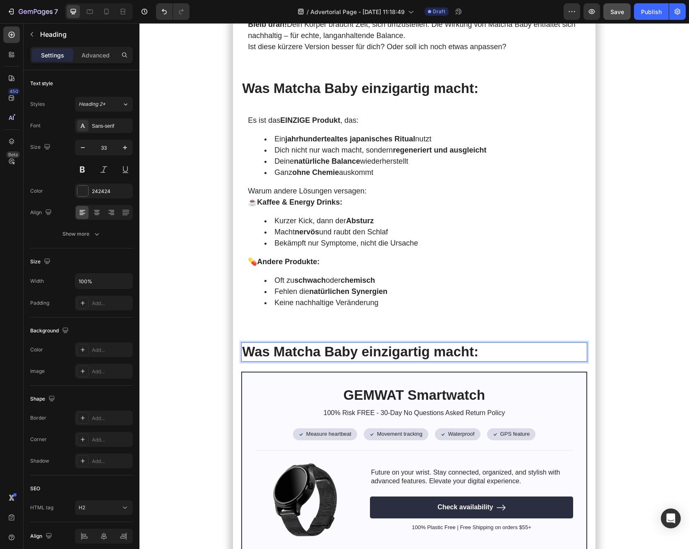
click at [315, 342] on h2 "Was Matcha Baby einzigartig macht:" at bounding box center [414, 351] width 346 height 19
click at [315, 343] on p "Was Matcha Baby einzigartig macht:" at bounding box center [414, 352] width 344 height 18
click at [316, 287] on strong "natürlichen Synergien" at bounding box center [348, 291] width 78 height 8
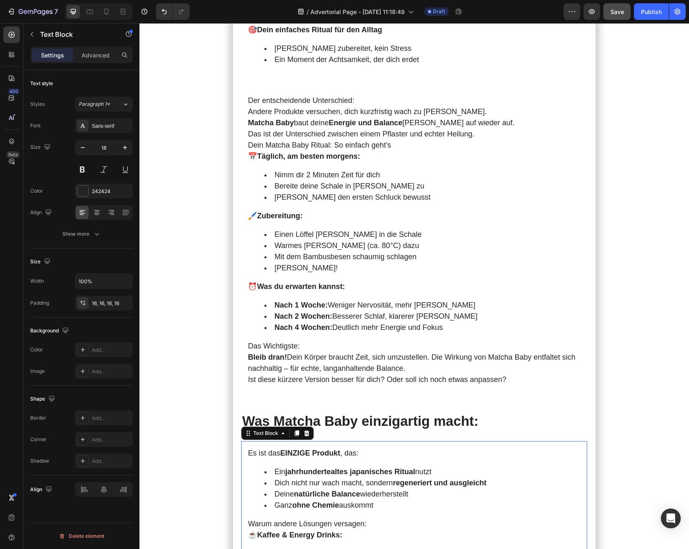
scroll to position [1962, 0]
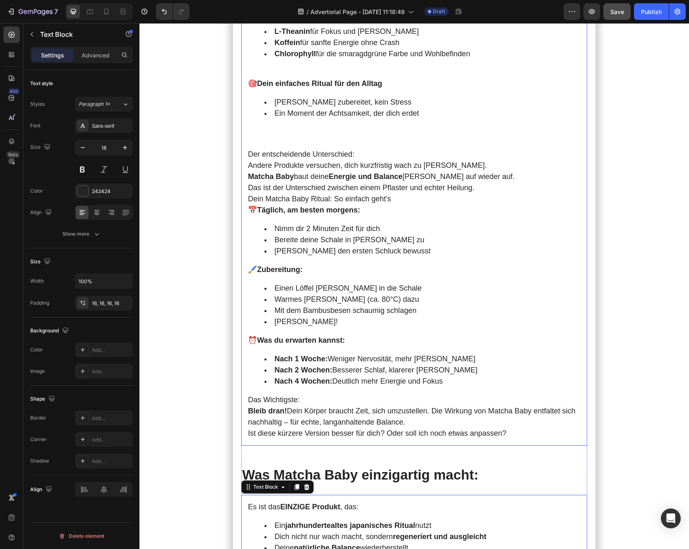
click at [304, 238] on div "Für mich ist Matcha Baby mehr als nur ein Getränk. Es ist meine Verbindung zur …" at bounding box center [414, 154] width 346 height 583
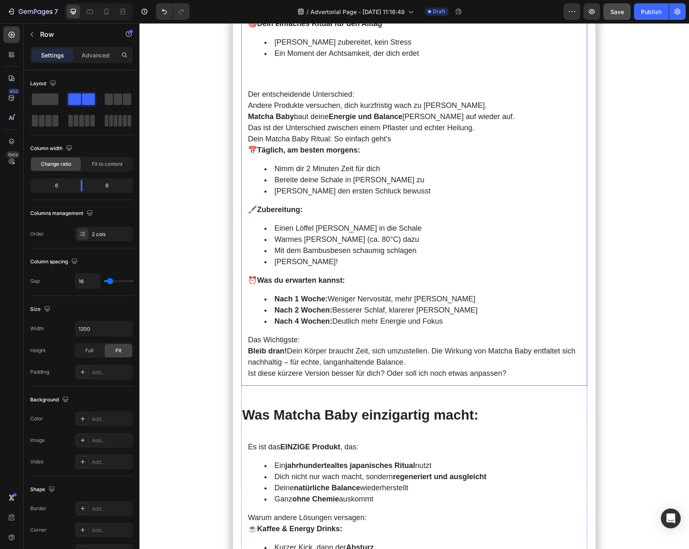
click at [277, 206] on strong "Zubereitung:" at bounding box center [279, 210] width 45 height 8
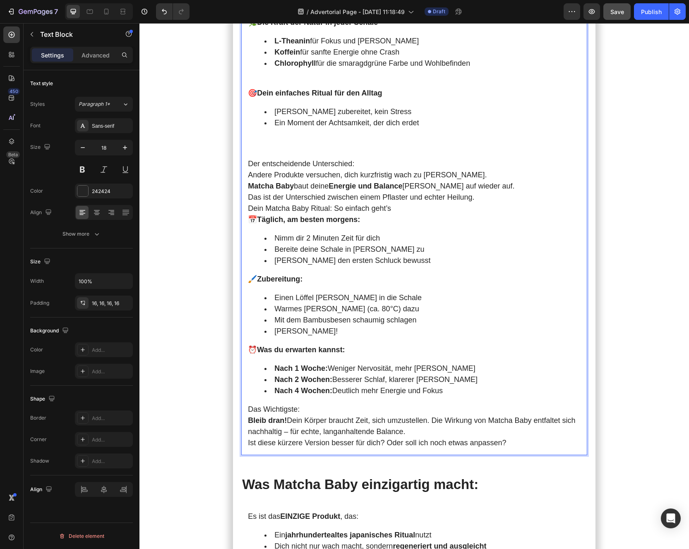
scroll to position [2101, 0]
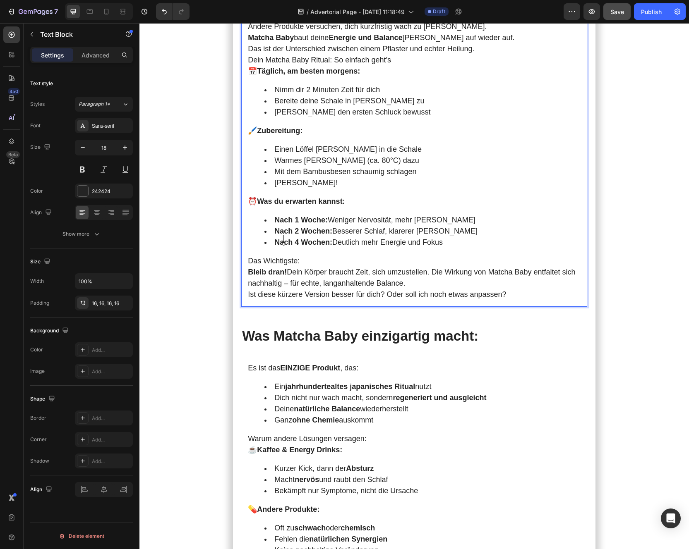
click at [285, 256] on p "Das Wichtigste: Bleib dran! Dein Körper braucht Zeit, sich umzustellen. Die Wir…" at bounding box center [414, 273] width 333 height 34
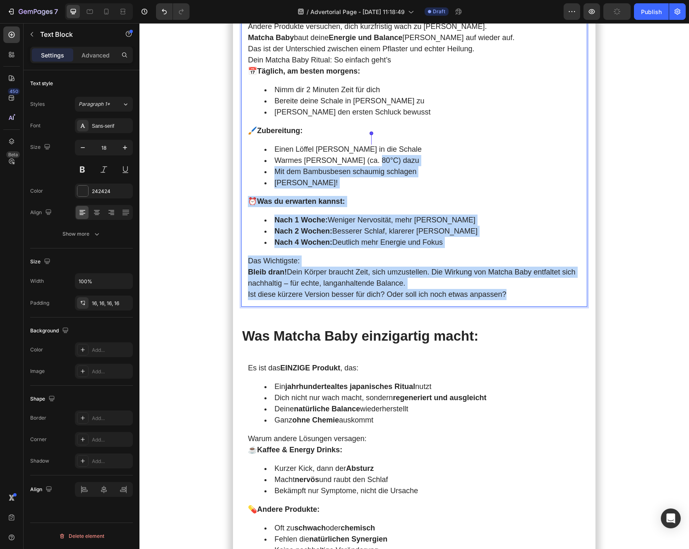
drag, startPoint x: 524, startPoint y: 269, endPoint x: 371, endPoint y: 135, distance: 203.4
click at [371, 135] on div "Für mich ist Matcha Baby mehr als nur ein Getränk. Es ist meine Verbindung zur …" at bounding box center [414, 15] width 346 height 583
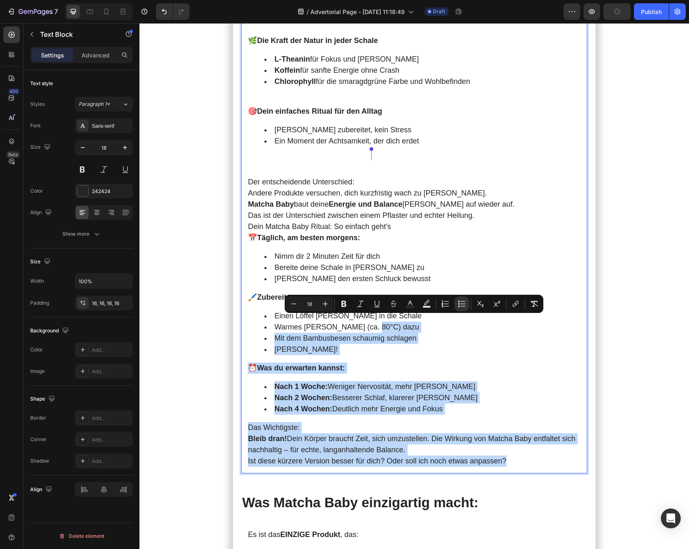
scroll to position [1919, 0]
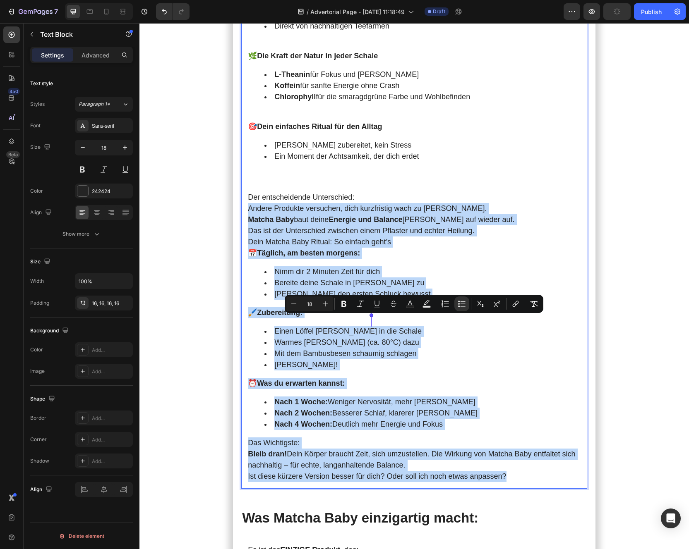
click at [249, 203] on p "Andere Produkte versuchen, dich kurzfristig wach zu machen. Matcha Baby baut de…" at bounding box center [414, 214] width 333 height 22
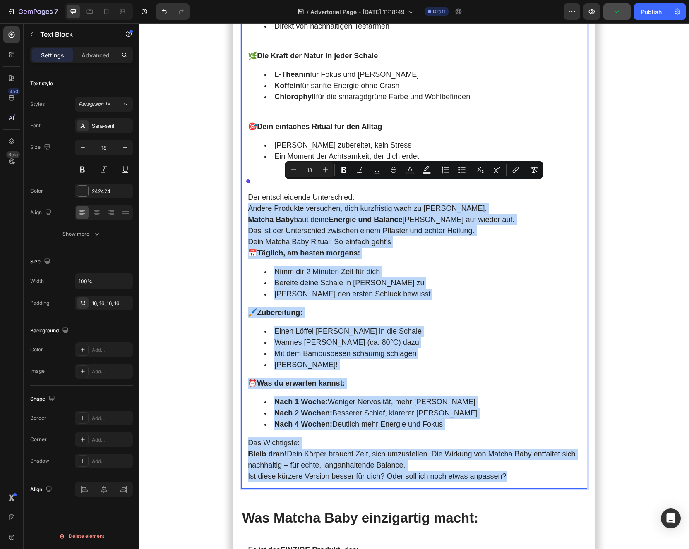
copy div "Andere Produkte versuchen, dich kurzfristig wach zu machen. Matcha Baby baut de…"
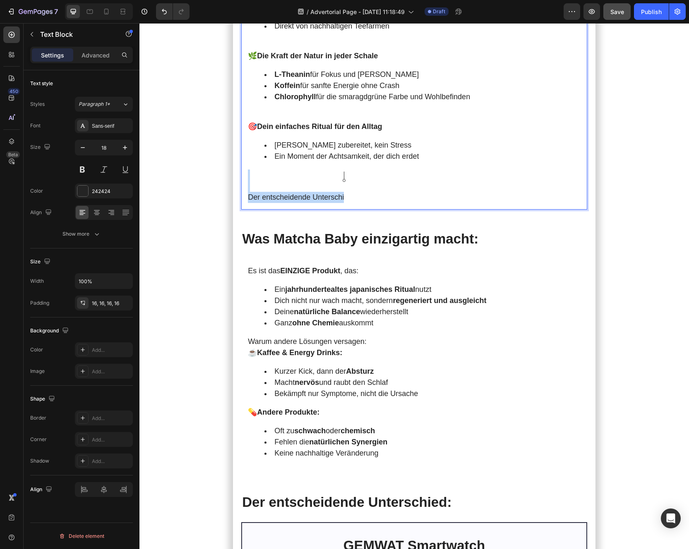
click at [249, 170] on p "Rich Text Editor. Editing area: main" at bounding box center [414, 175] width 333 height 11
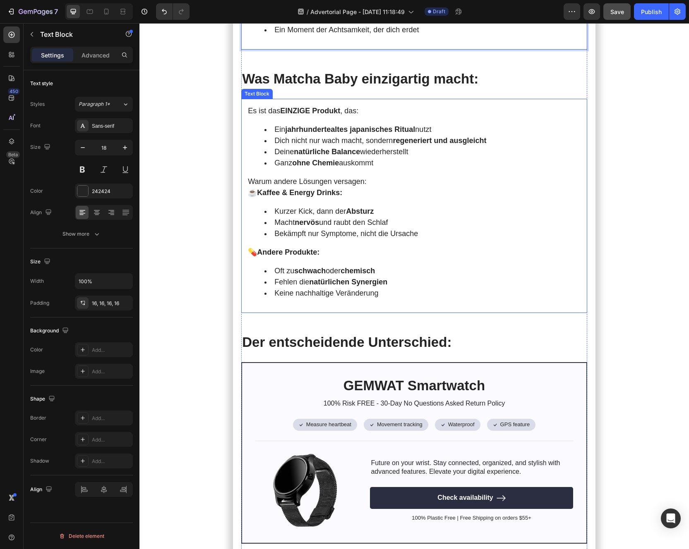
scroll to position [2108, 0]
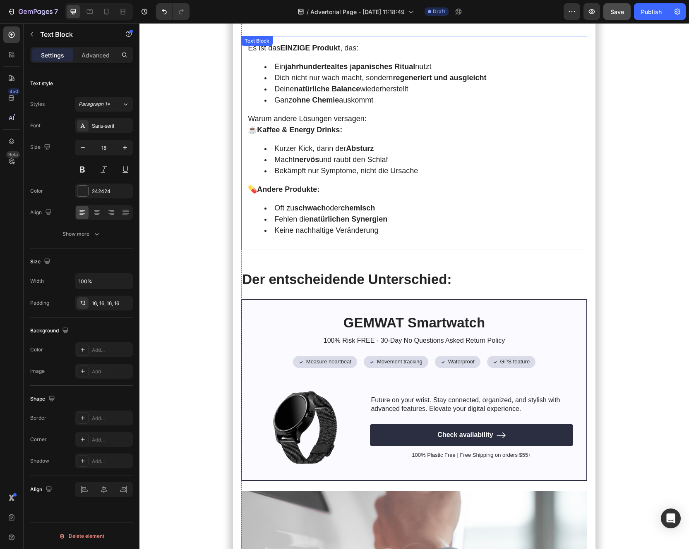
click at [309, 214] on li "Fehlen die natürlichen Synergien" at bounding box center [422, 219] width 316 height 11
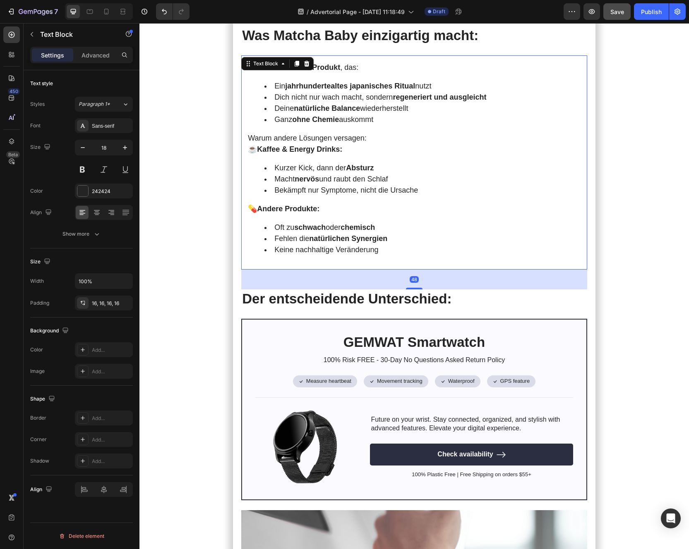
scroll to position [2019, 0]
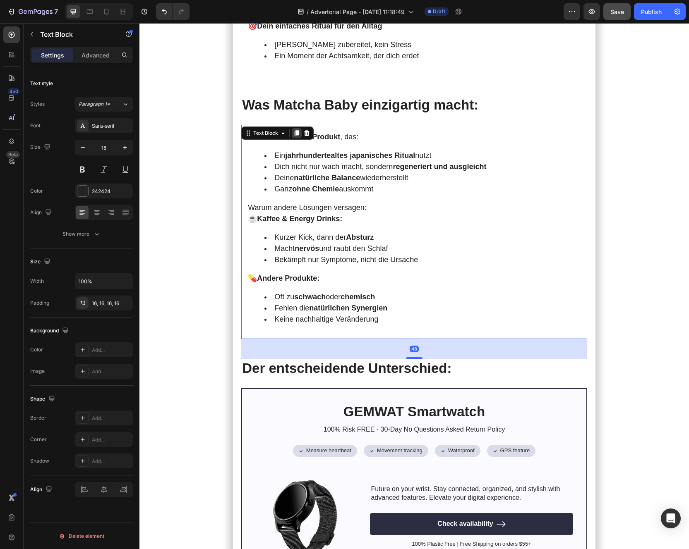
click at [298, 130] on icon at bounding box center [296, 133] width 7 height 7
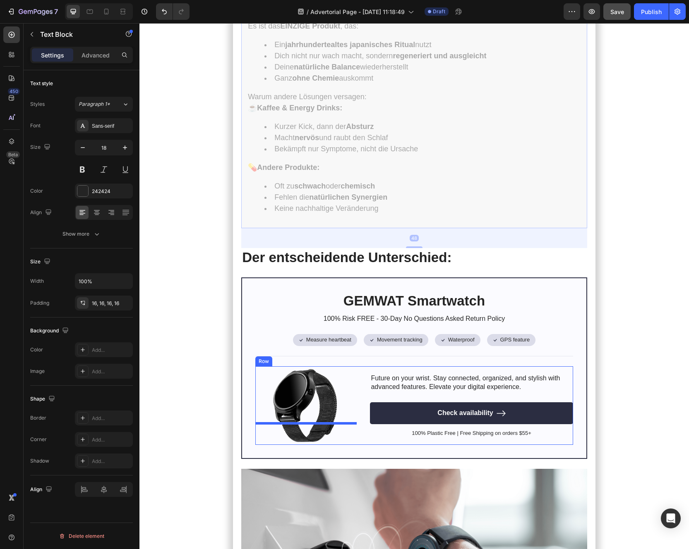
scroll to position [2407, 0]
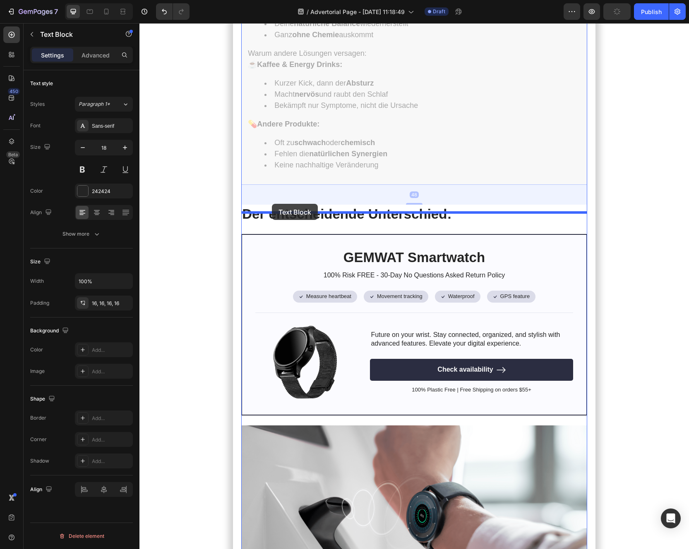
drag, startPoint x: 248, startPoint y: 332, endPoint x: 272, endPoint y: 204, distance: 130.0
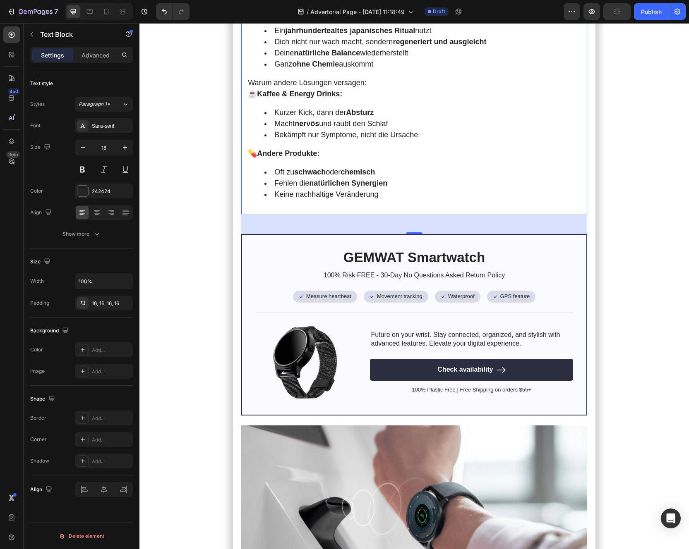
scroll to position [2173, 0]
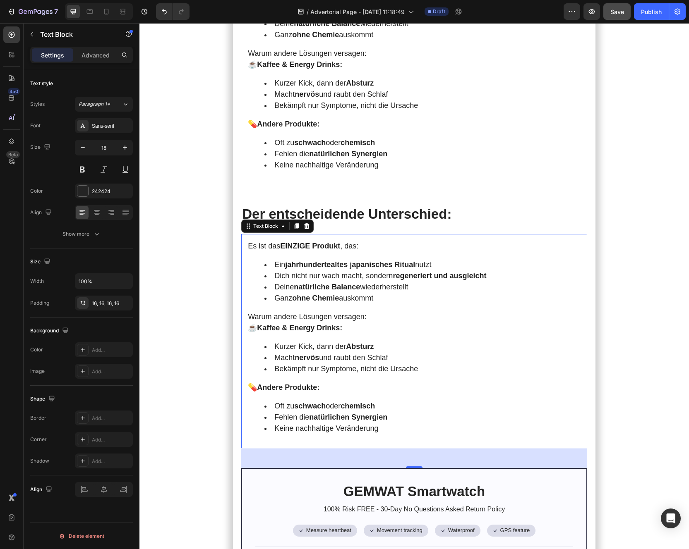
click at [268, 234] on div "Es ist das EINZIGE Produkt , das: Ein jahrhundertealtes japanisches Ritual nutz…" at bounding box center [414, 341] width 346 height 214
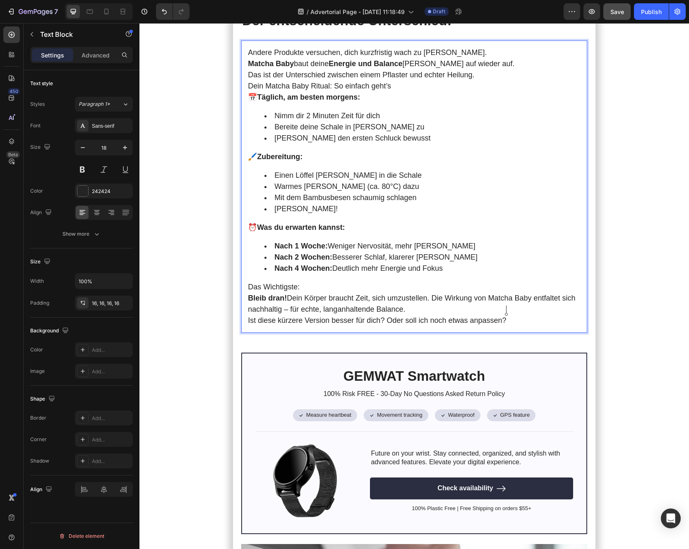
scroll to position [2387, 0]
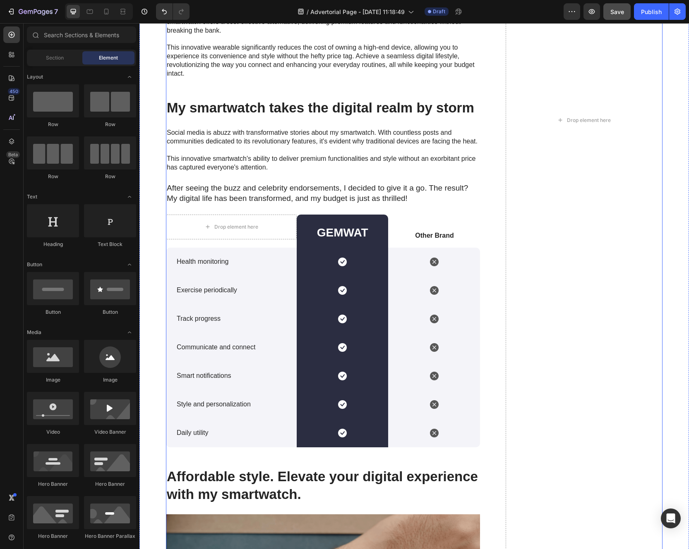
scroll to position [3999, 0]
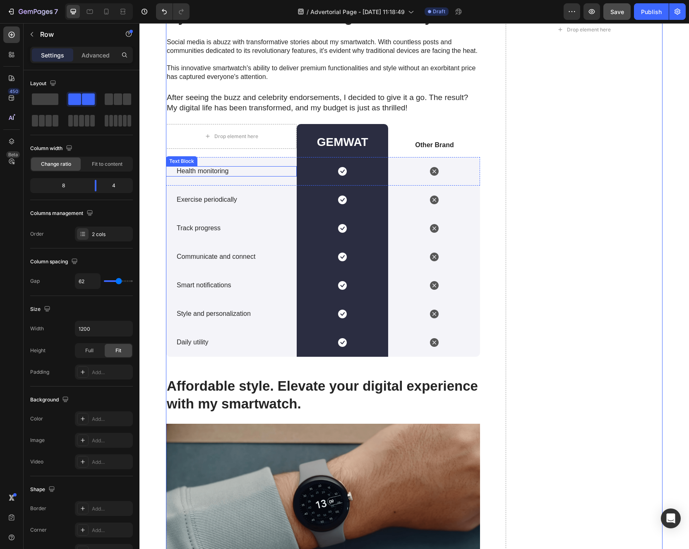
click at [211, 175] on p "Health monitoring" at bounding box center [233, 171] width 112 height 9
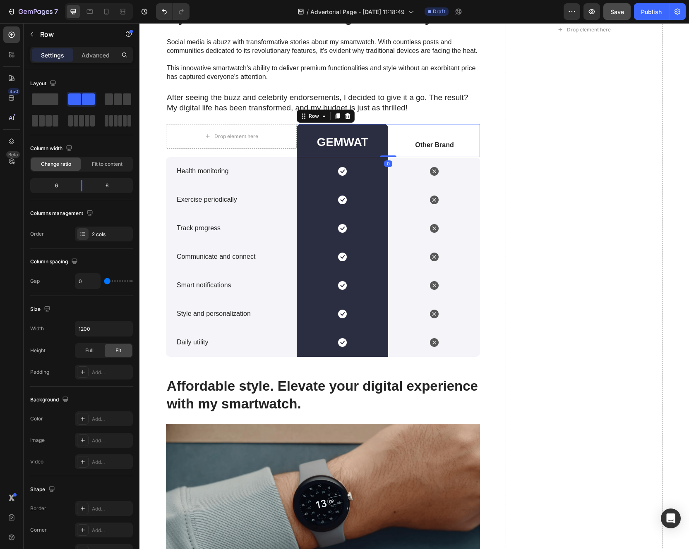
click at [455, 134] on div "Other Brand Text Block" at bounding box center [433, 140] width 91 height 33
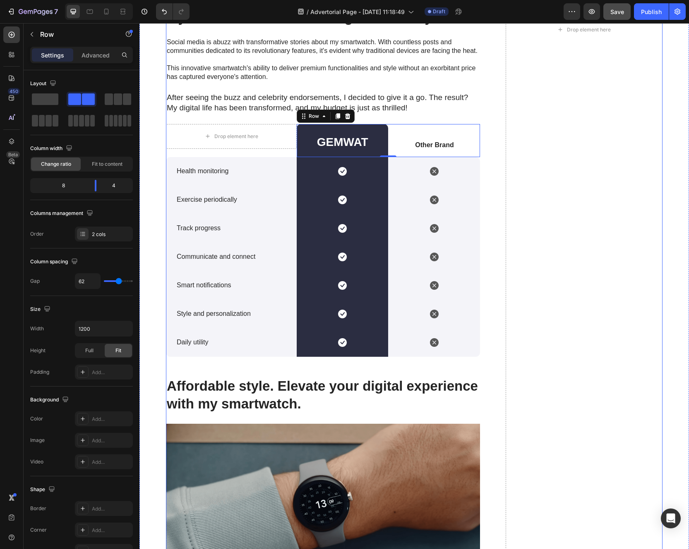
click at [481, 199] on div "My smartwatch: The revolution in smart living Heading Image Experience the ench…" at bounding box center [414, 30] width 496 height 1670
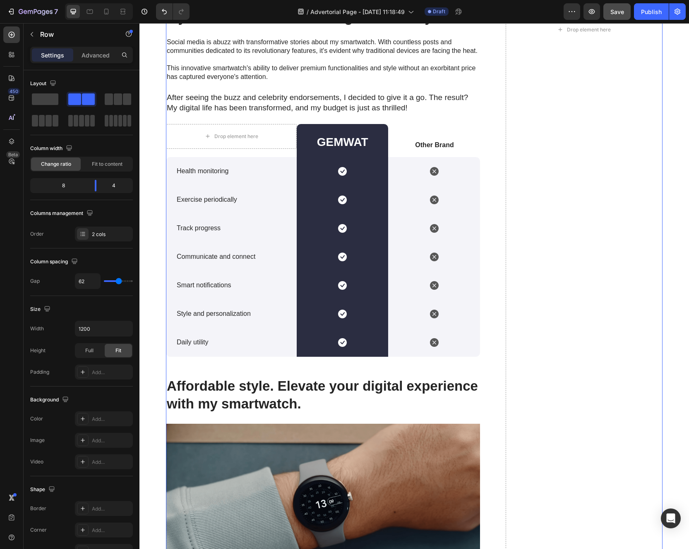
click at [189, 369] on div "My smartwatch: The revolution in smart living Heading Image Experience the ench…" at bounding box center [323, 30] width 314 height 1670
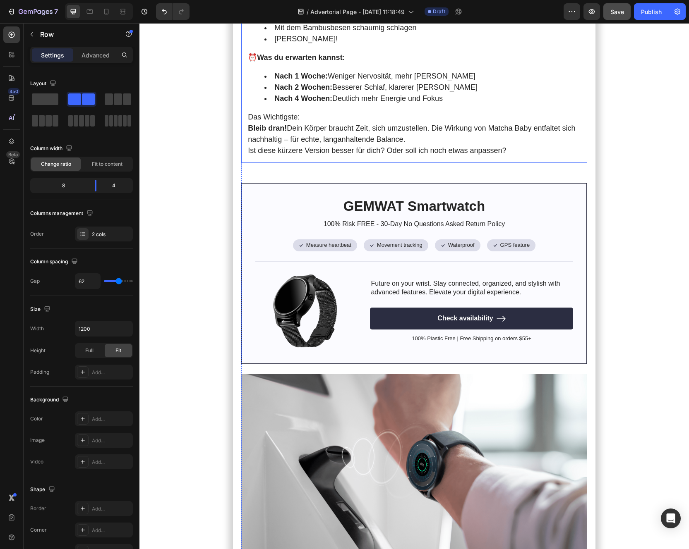
scroll to position [2575, 0]
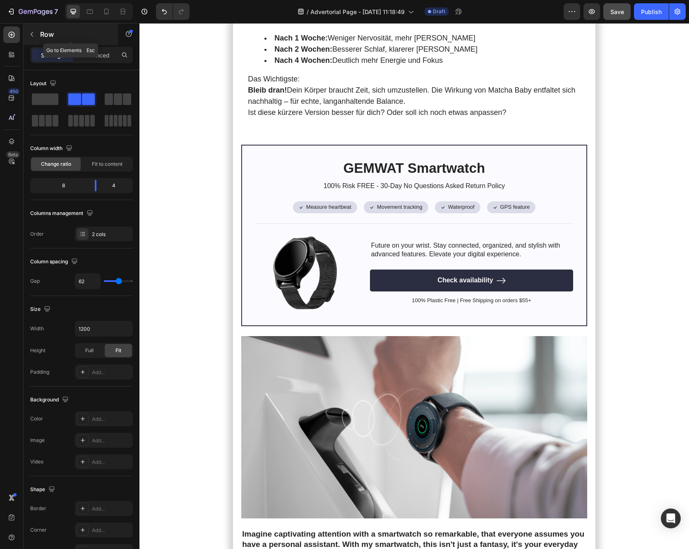
click at [30, 36] on icon "button" at bounding box center [32, 34] width 7 height 7
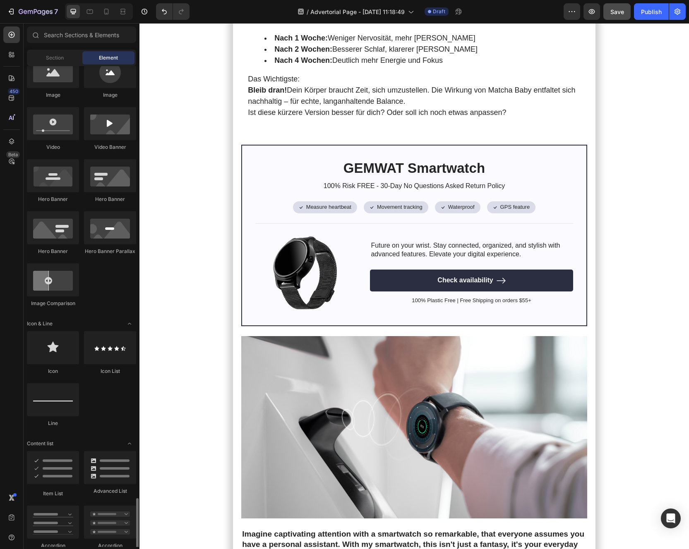
scroll to position [0, 0]
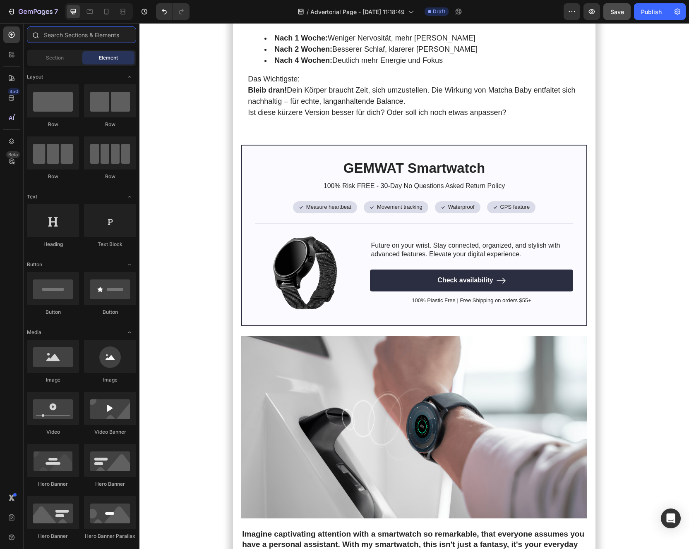
click at [84, 39] on input "text" at bounding box center [81, 34] width 109 height 17
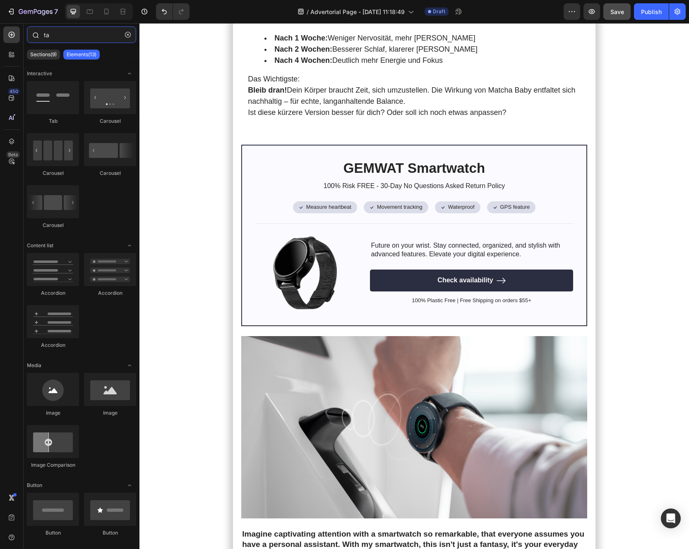
type input "t"
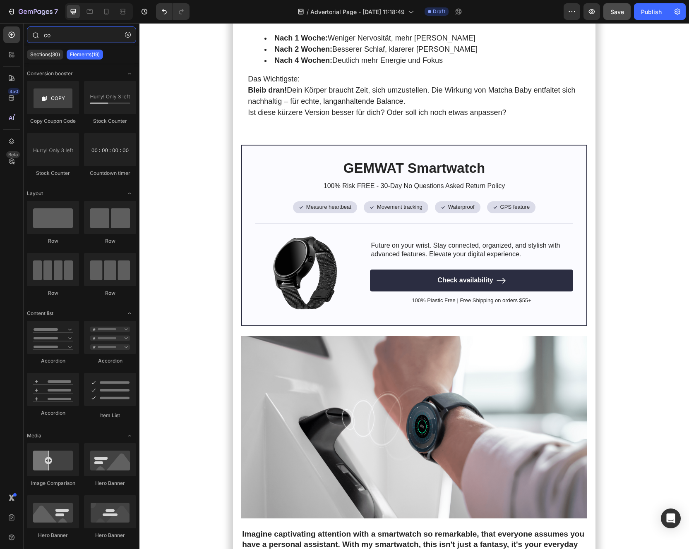
type input "c"
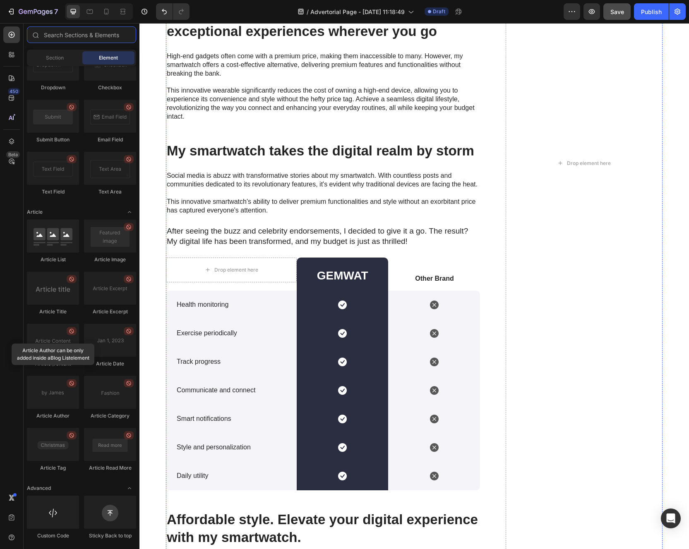
scroll to position [3932, 0]
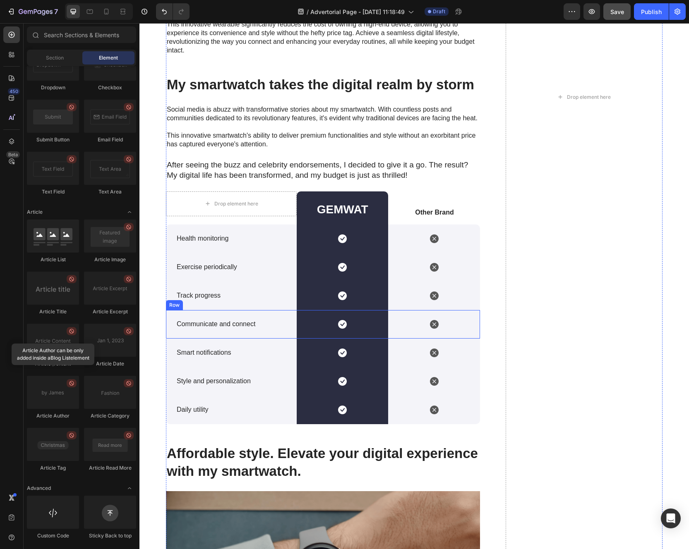
click at [268, 328] on p "Communicate and connect" at bounding box center [233, 324] width 112 height 9
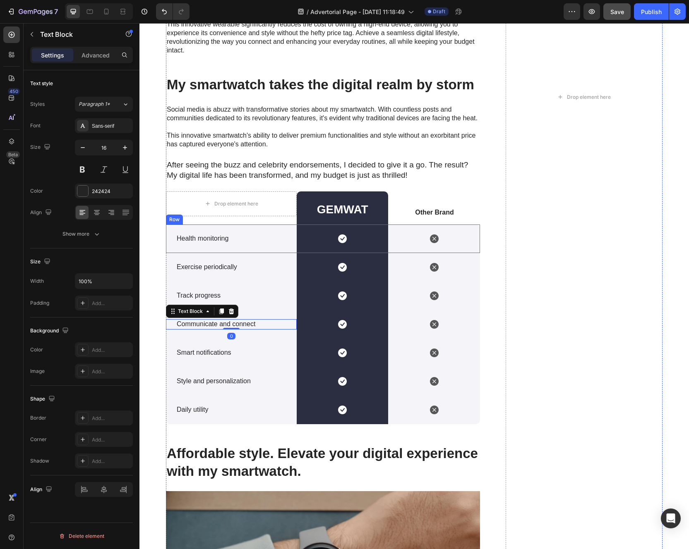
click at [189, 229] on div "Health monitoring Text Block" at bounding box center [231, 239] width 131 height 29
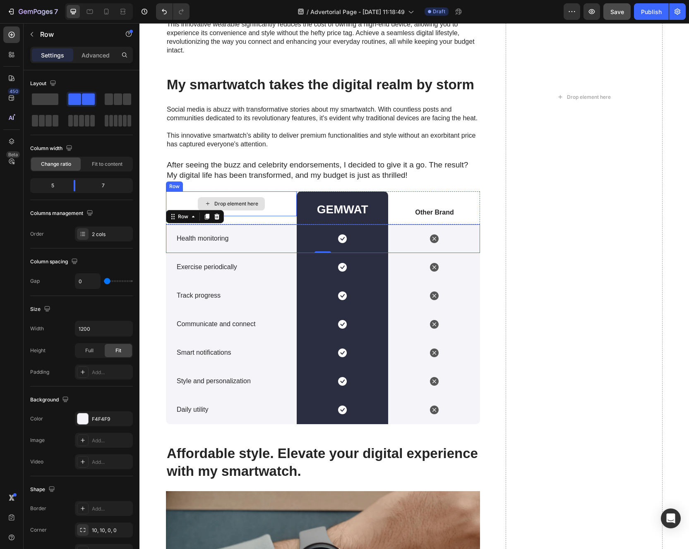
click at [174, 202] on div "Drop element here" at bounding box center [231, 203] width 131 height 25
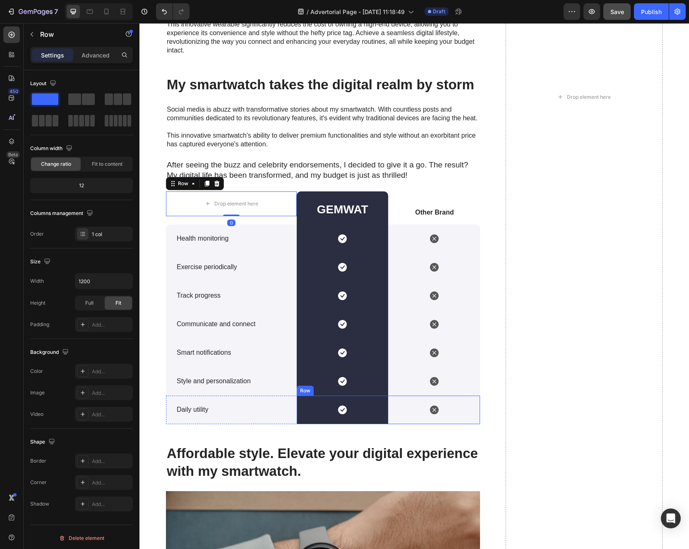
click at [459, 382] on div "Icon" at bounding box center [433, 410] width 91 height 29
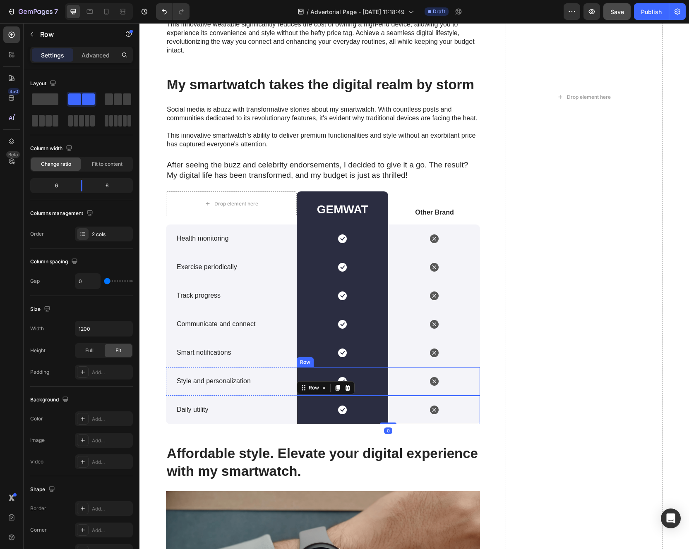
click at [452, 382] on div "Icon" at bounding box center [433, 381] width 91 height 29
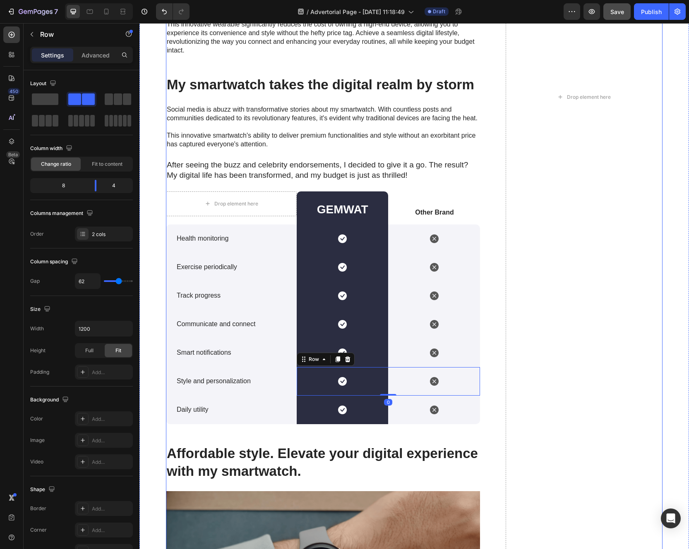
click at [483, 382] on div "My smartwatch: The revolution in smart living Heading Image Experience the ench…" at bounding box center [414, 97] width 496 height 1670
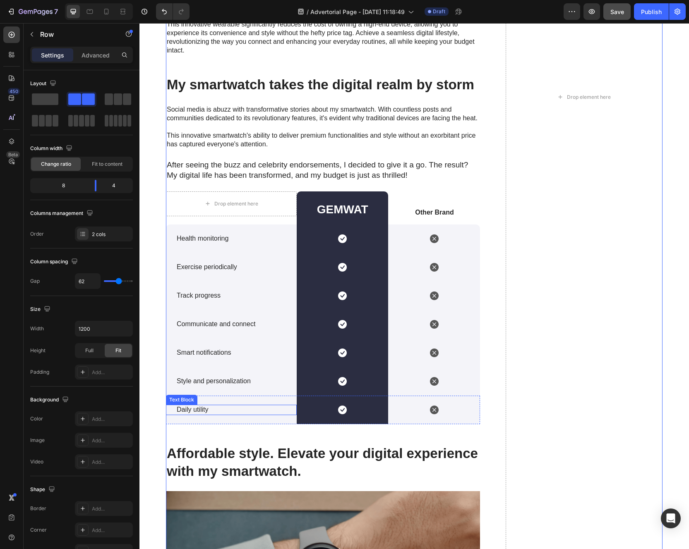
click at [197, 382] on p "Daily utility" at bounding box center [233, 410] width 112 height 9
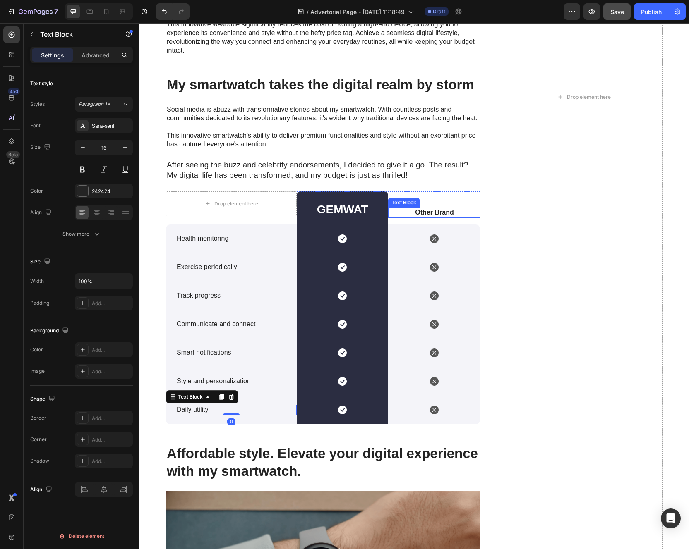
click at [416, 211] on p "Other Brand" at bounding box center [434, 212] width 91 height 9
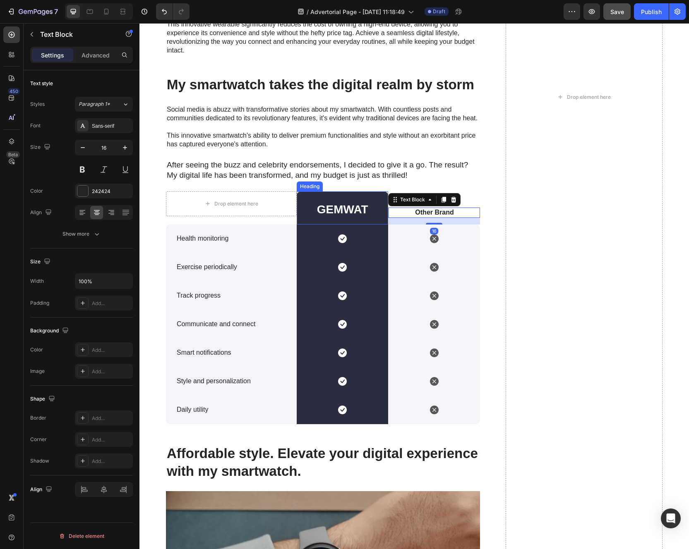
click at [375, 202] on h2 "GEMWAT" at bounding box center [342, 209] width 91 height 17
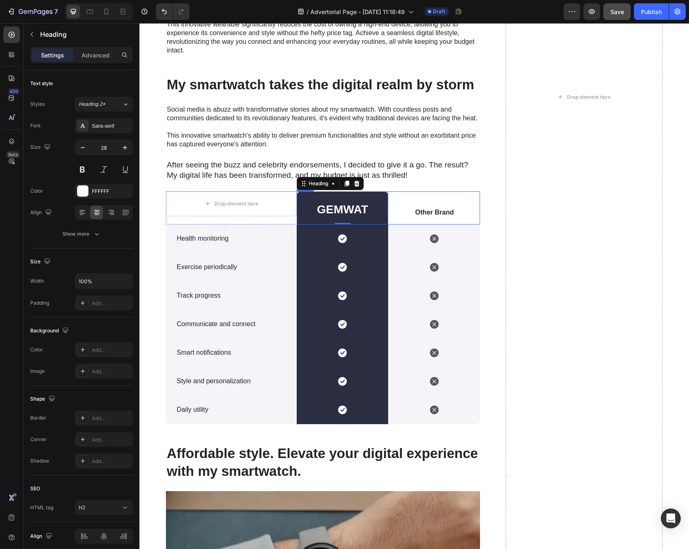
click at [452, 201] on div "Other Brand Text Block" at bounding box center [433, 207] width 91 height 33
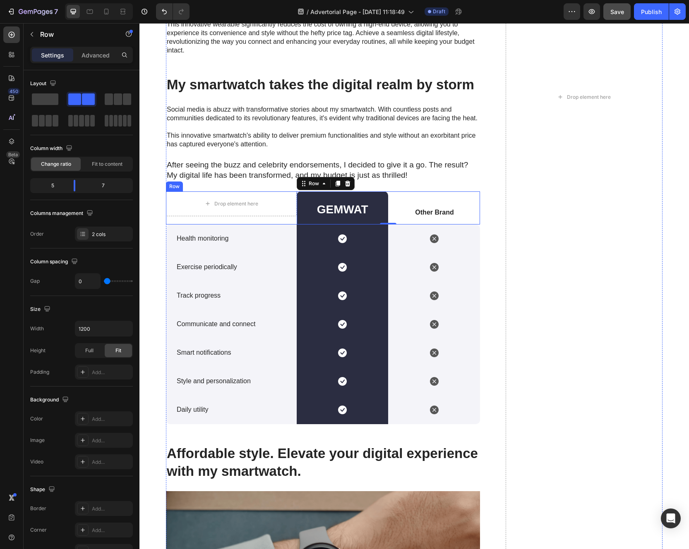
click at [257, 220] on div "Drop element here Row" at bounding box center [231, 207] width 131 height 33
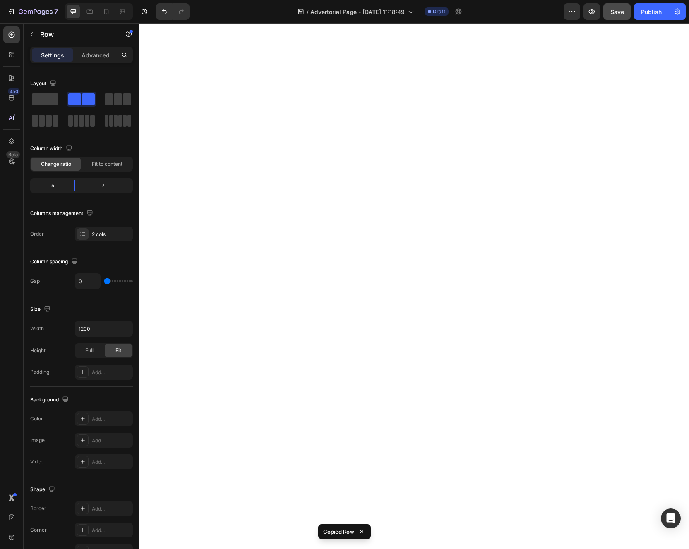
scroll to position [2612, 0]
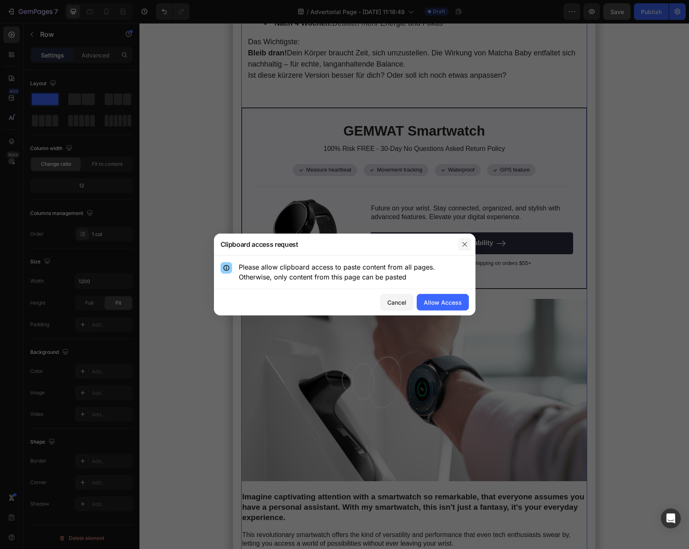
click at [466, 247] on icon "button" at bounding box center [464, 244] width 7 height 7
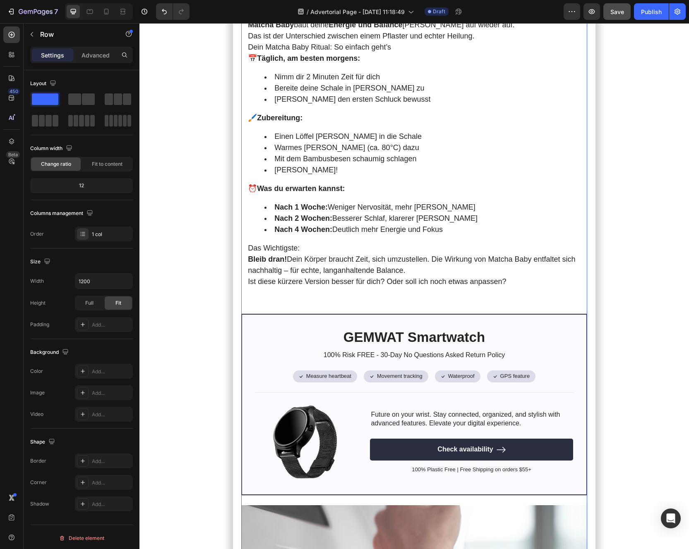
scroll to position [2395, 0]
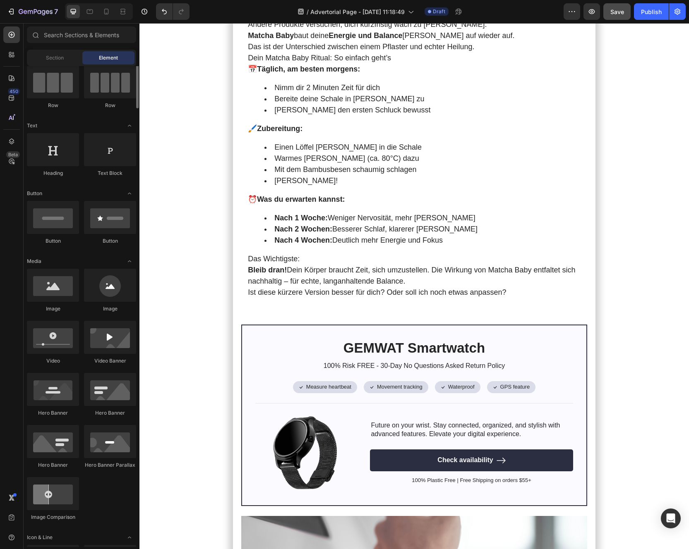
scroll to position [0, 0]
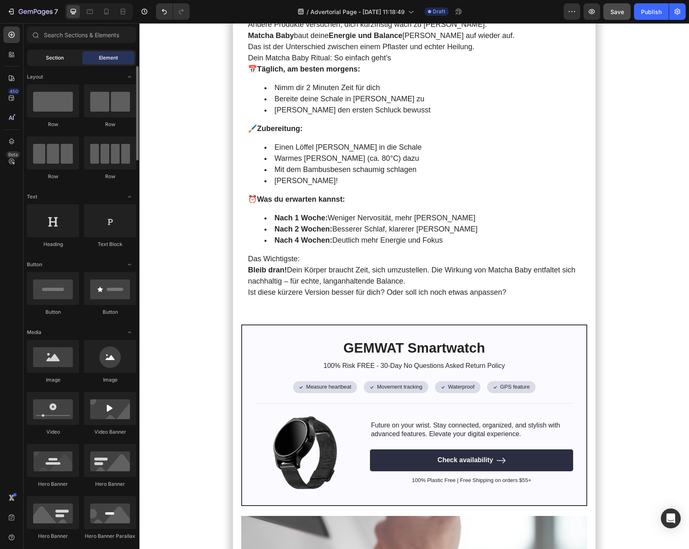
click at [56, 61] on span "Section" at bounding box center [55, 57] width 18 height 7
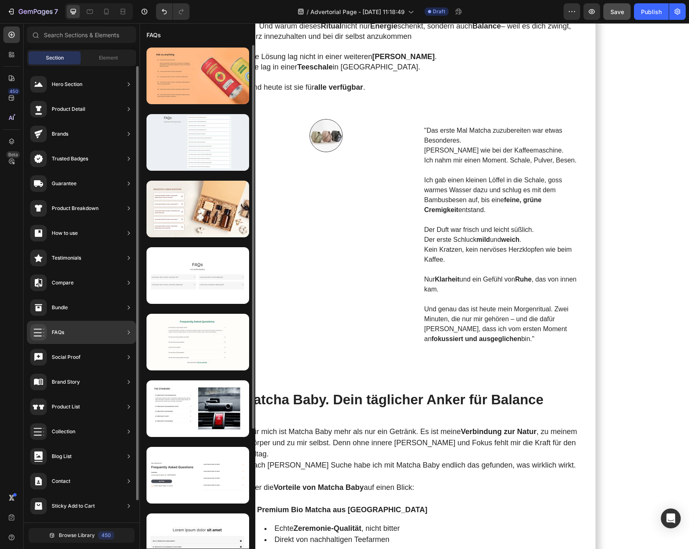
scroll to position [23, 0]
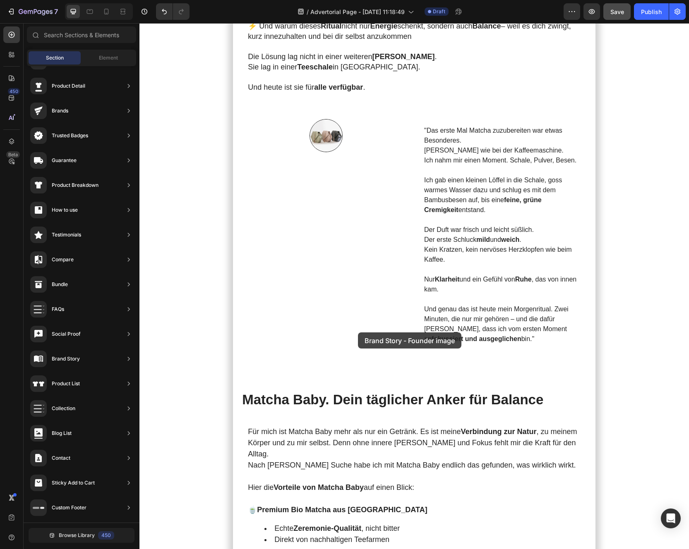
drag, startPoint x: 324, startPoint y: 232, endPoint x: 358, endPoint y: 333, distance: 105.5
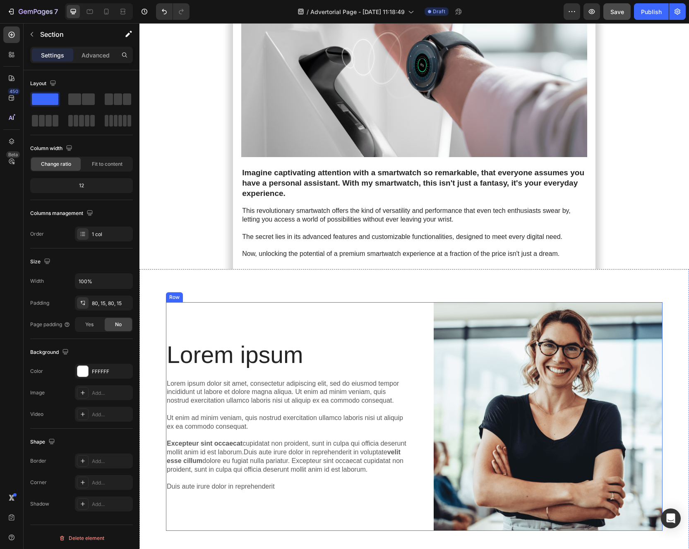
scroll to position [2845, 0]
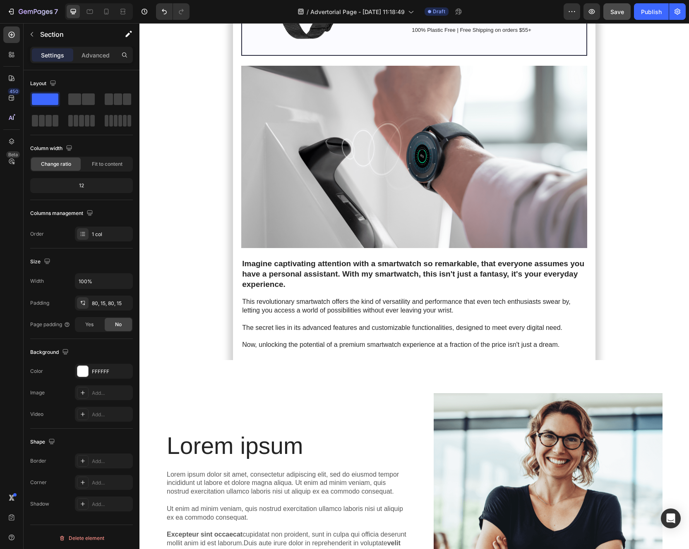
click at [248, 360] on div "Lorem ipsum Heading Lorem ipsum dolor sit amet, consectetur adipiscing elit, se…" at bounding box center [413, 511] width 549 height 302
click at [227, 360] on div "Lorem ipsum Heading Lorem ipsum dolor sit amet, consectetur adipiscing elit, se…" at bounding box center [413, 511] width 549 height 302
click at [191, 382] on div "Lorem ipsum Heading Lorem ipsum dolor sit amet, consectetur adipiscing elit, se…" at bounding box center [287, 507] width 242 height 229
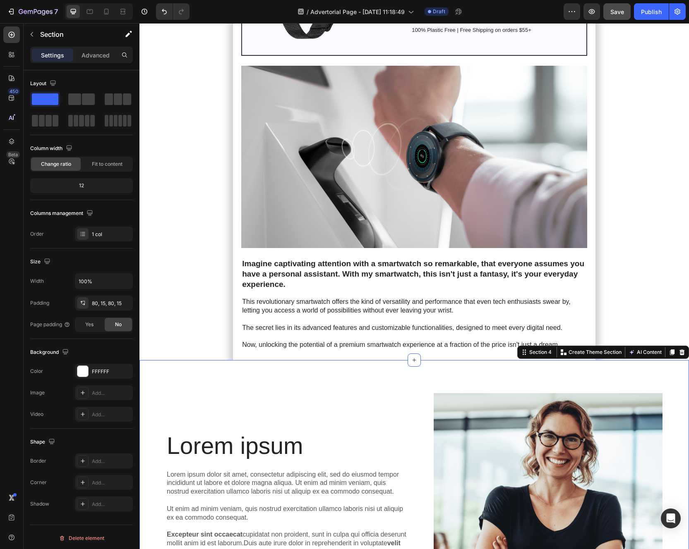
click at [238, 360] on div "Lorem ipsum Heading Lorem ipsum dolor sit amet, consectetur adipiscing elit, se…" at bounding box center [413, 511] width 549 height 302
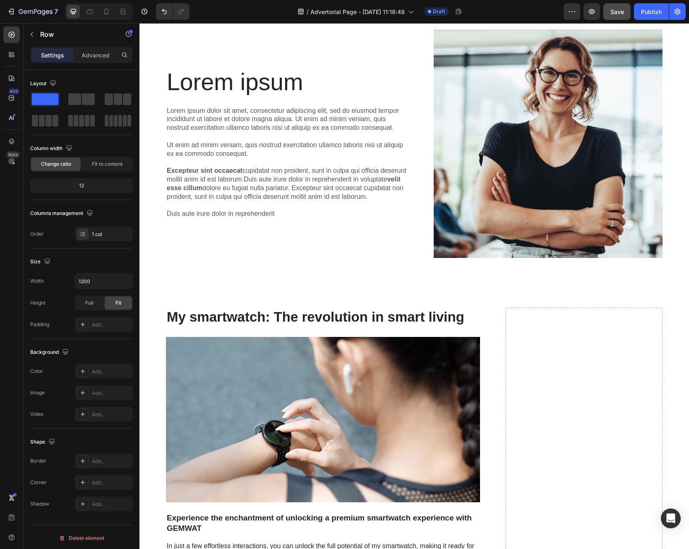
scroll to position [2891, 0]
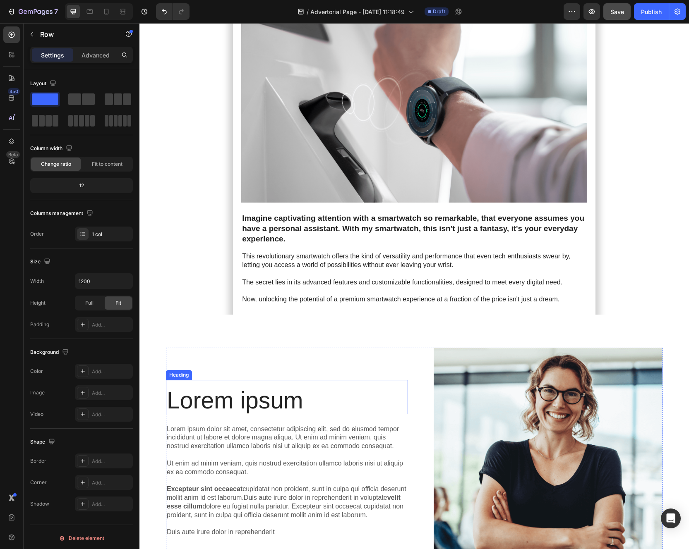
click at [267, 382] on h2 "Lorem ipsum" at bounding box center [287, 401] width 242 height 28
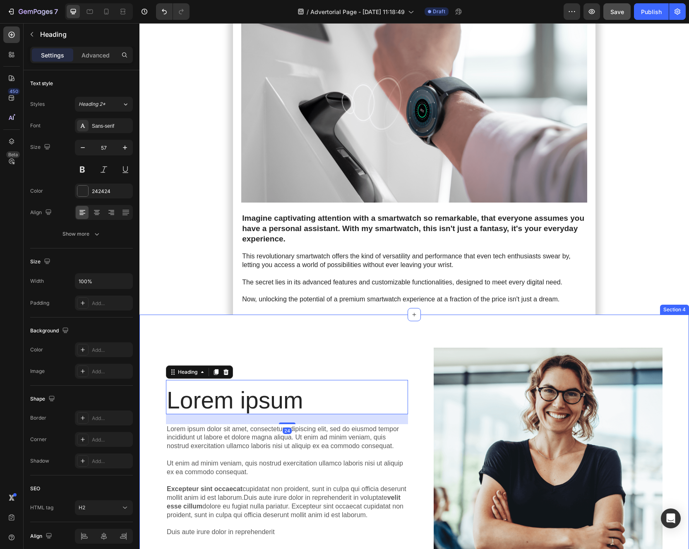
click at [213, 315] on div "Lorem ipsum Heading 24 Lorem ipsum dolor sit amet, consectetur adipiscing elit,…" at bounding box center [413, 466] width 549 height 302
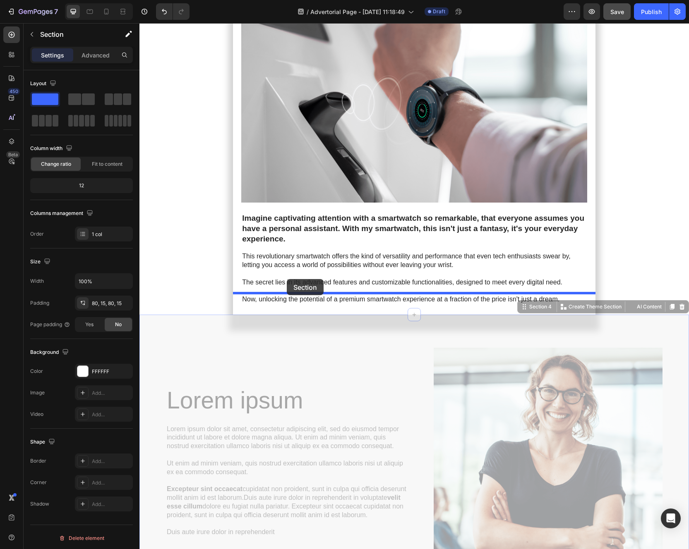
drag, startPoint x: 206, startPoint y: 296, endPoint x: 287, endPoint y: 280, distance: 82.6
drag, startPoint x: 281, startPoint y: 293, endPoint x: 303, endPoint y: 187, distance: 108.4
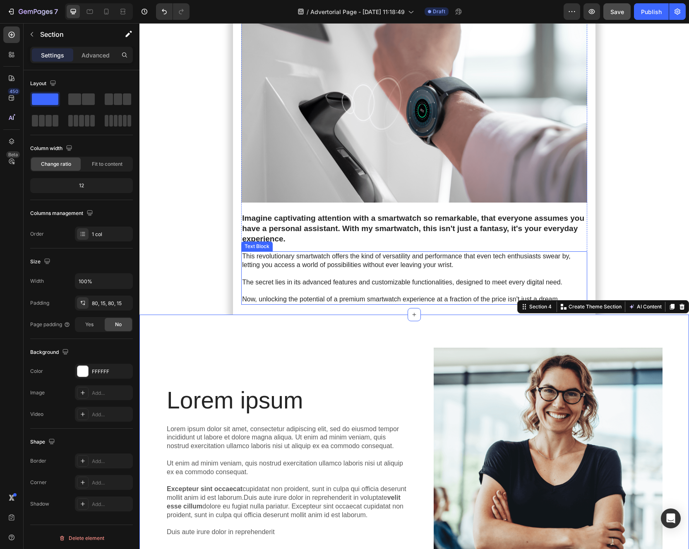
click at [299, 252] on p "This revolutionary smartwatch offers the kind of versatility and performance th…" at bounding box center [414, 260] width 344 height 17
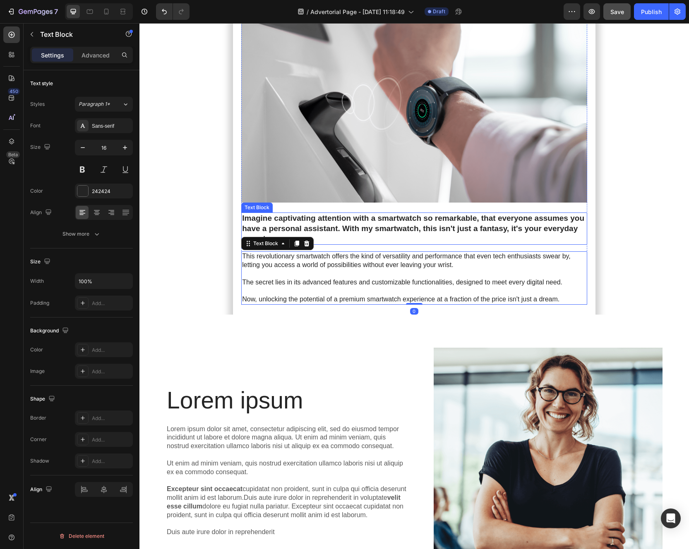
click at [309, 213] on p "Imagine captivating attention with a smartwatch so remarkable, that everyone as…" at bounding box center [414, 228] width 344 height 31
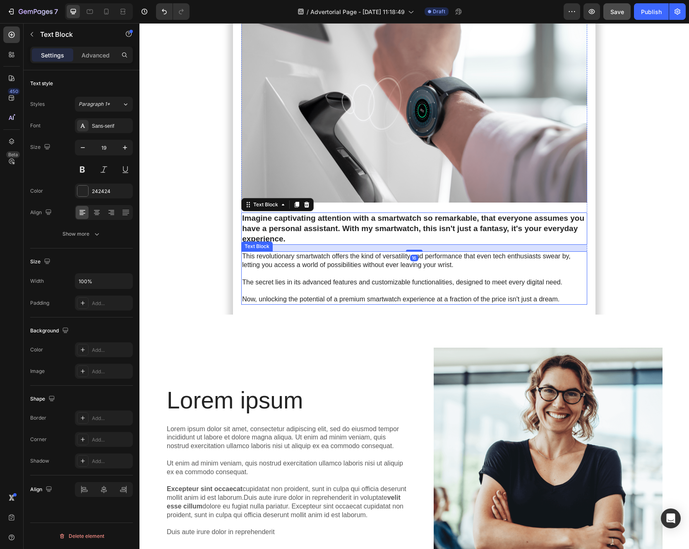
click at [316, 270] on p at bounding box center [414, 274] width 344 height 9
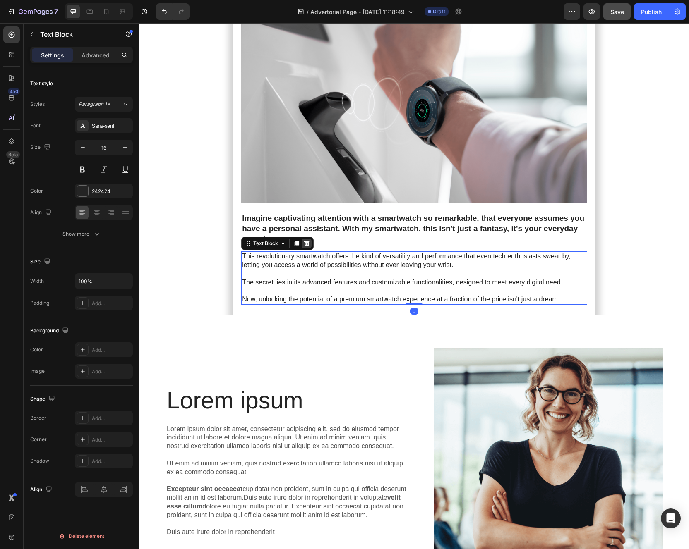
click at [305, 240] on icon at bounding box center [306, 243] width 7 height 7
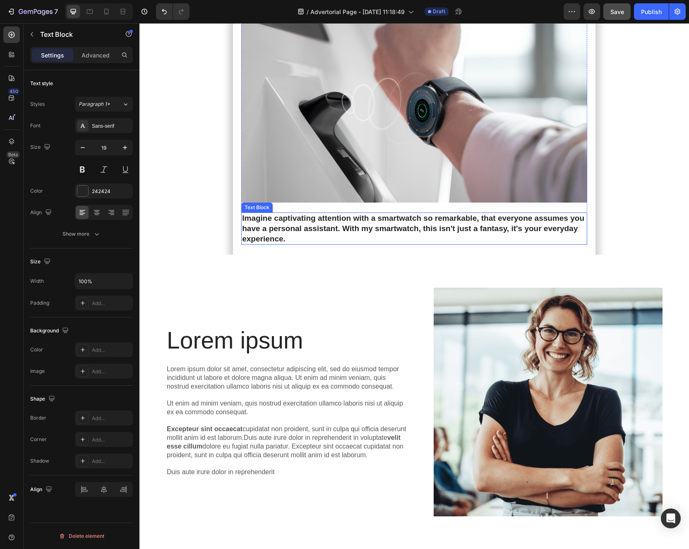
click at [309, 213] on p "Imagine captivating attention with a smartwatch so remarkable, that everyone as…" at bounding box center [414, 228] width 344 height 31
click at [309, 201] on icon at bounding box center [306, 204] width 7 height 7
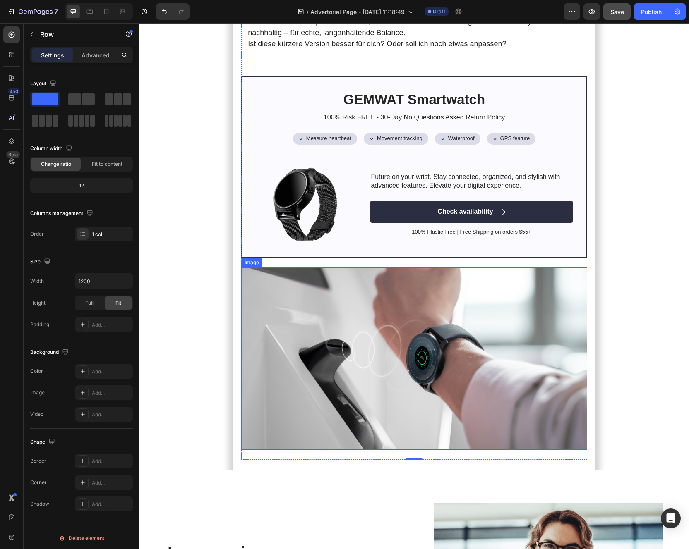
scroll to position [2634, 0]
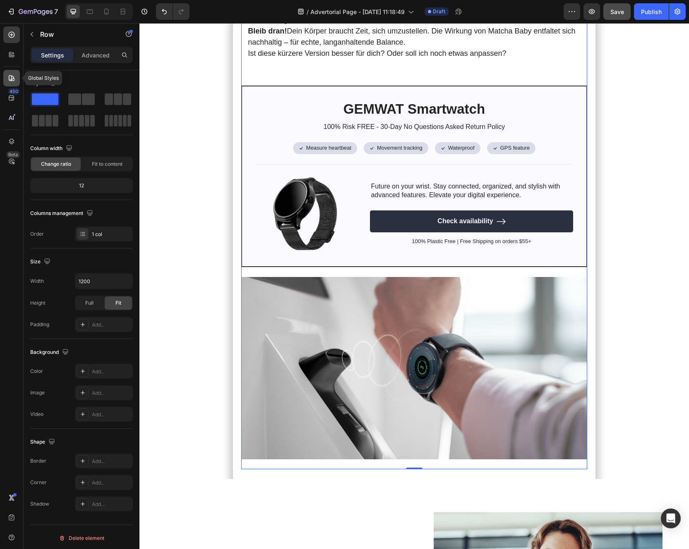
click at [8, 81] on icon at bounding box center [11, 78] width 8 height 8
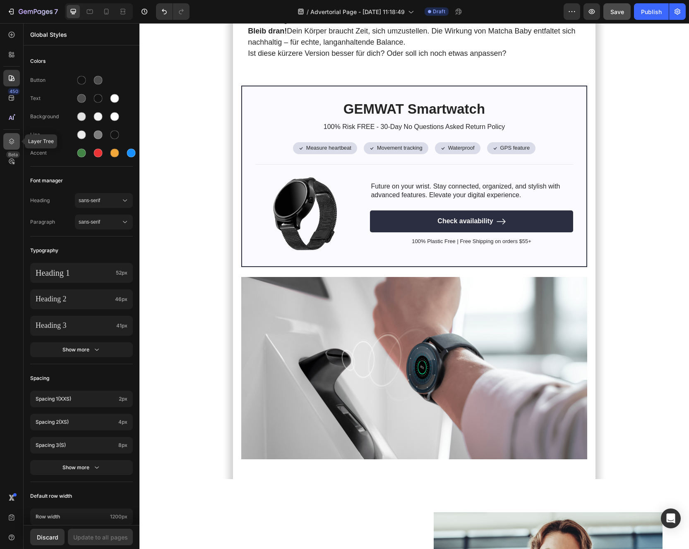
click at [9, 145] on icon at bounding box center [11, 141] width 8 height 8
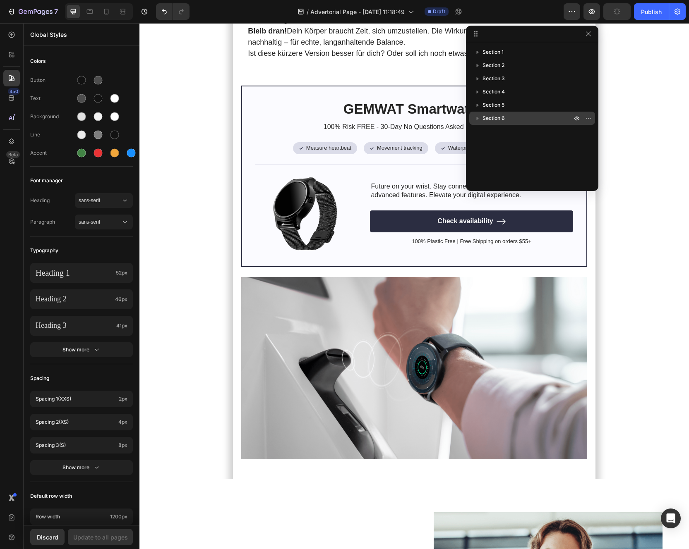
click at [490, 120] on span "Section 6" at bounding box center [493, 118] width 22 height 8
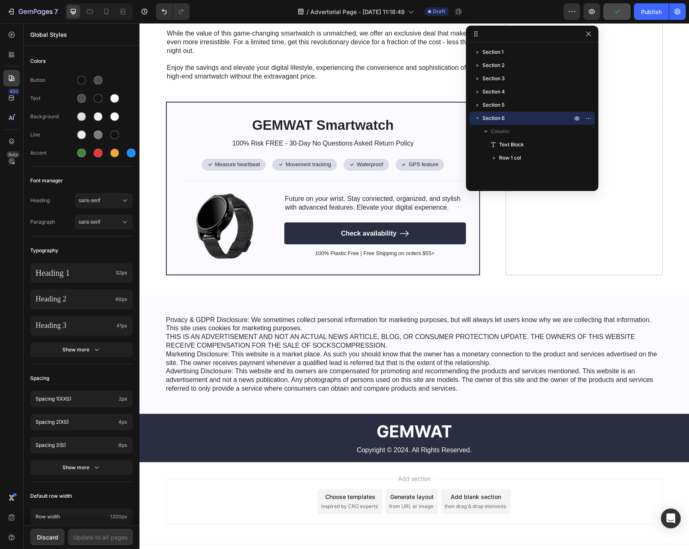
scroll to position [4810, 0]
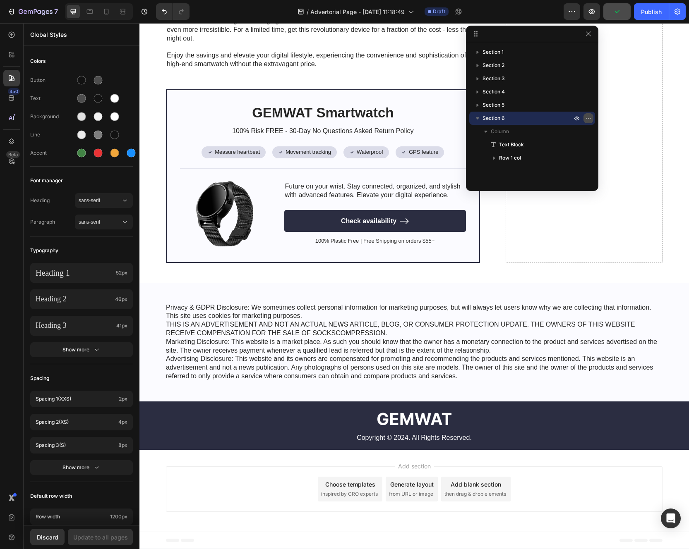
click at [592, 118] on button "button" at bounding box center [588, 118] width 10 height 10
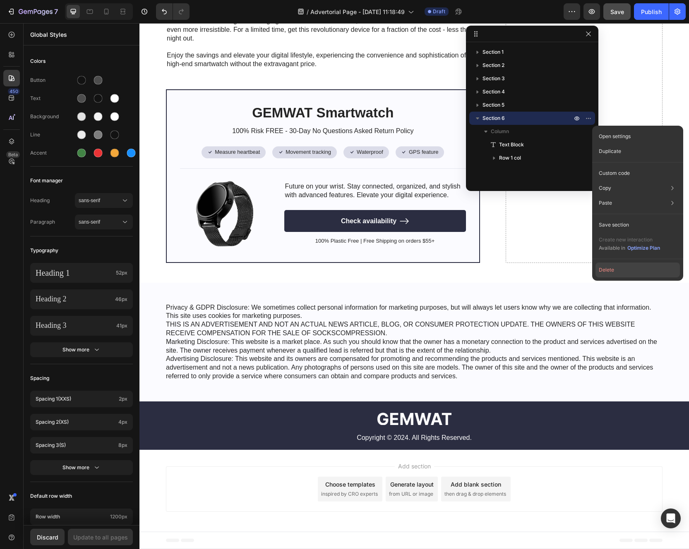
click at [620, 267] on button "Delete" at bounding box center [637, 270] width 84 height 15
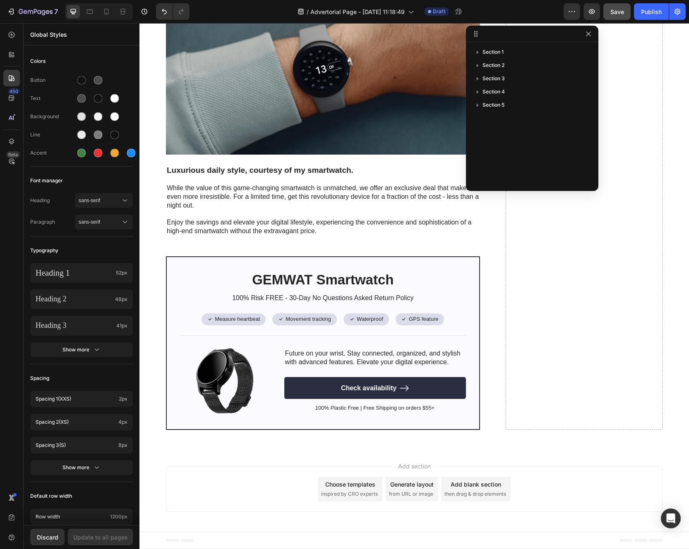
scroll to position [4643, 0]
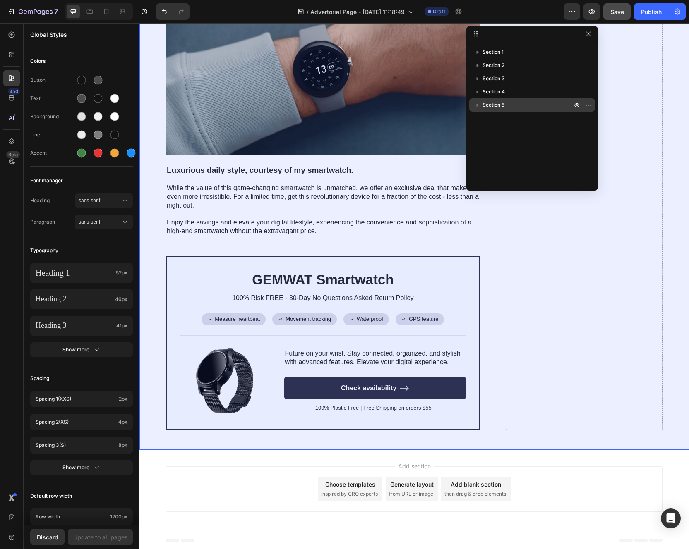
click at [517, 102] on p "Section 5" at bounding box center [527, 105] width 91 height 8
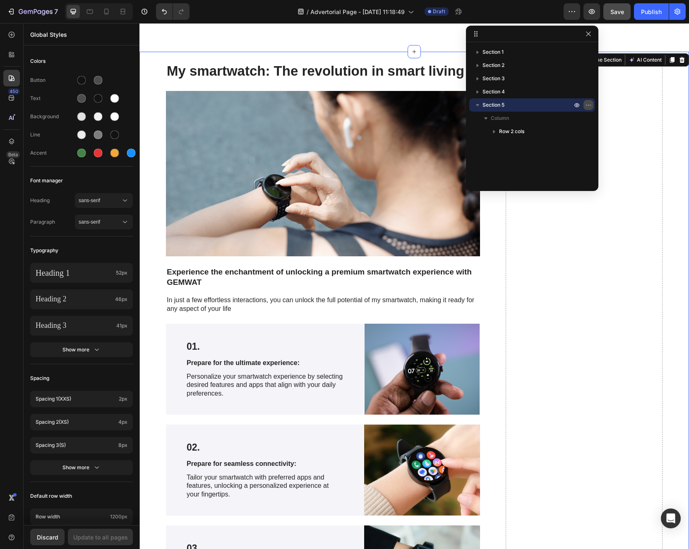
scroll to position [3341, 0]
click at [586, 102] on icon "button" at bounding box center [588, 105] width 7 height 7
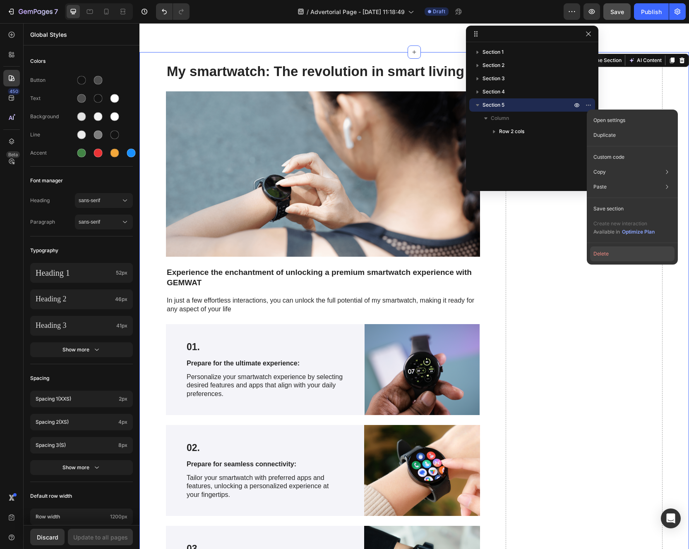
click at [611, 256] on button "Delete" at bounding box center [632, 253] width 84 height 15
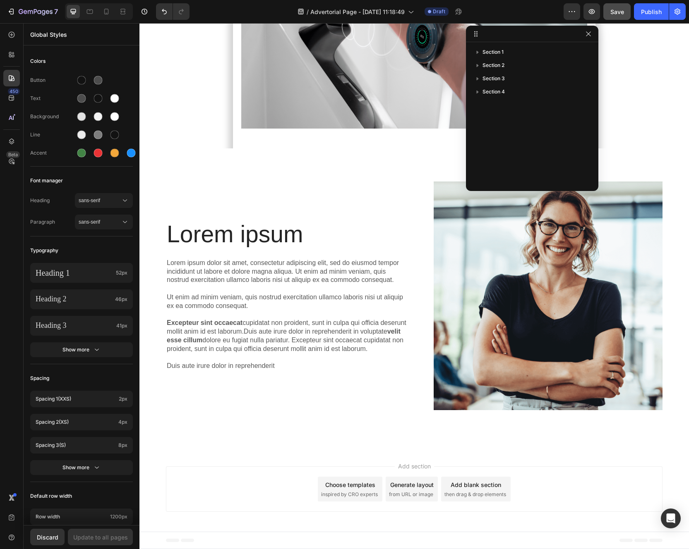
scroll to position [2943, 0]
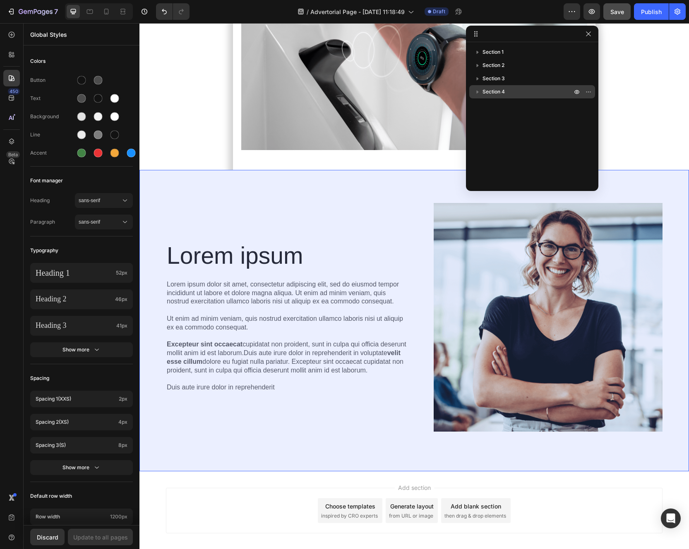
click at [503, 90] on span "Section 4" at bounding box center [493, 92] width 22 height 8
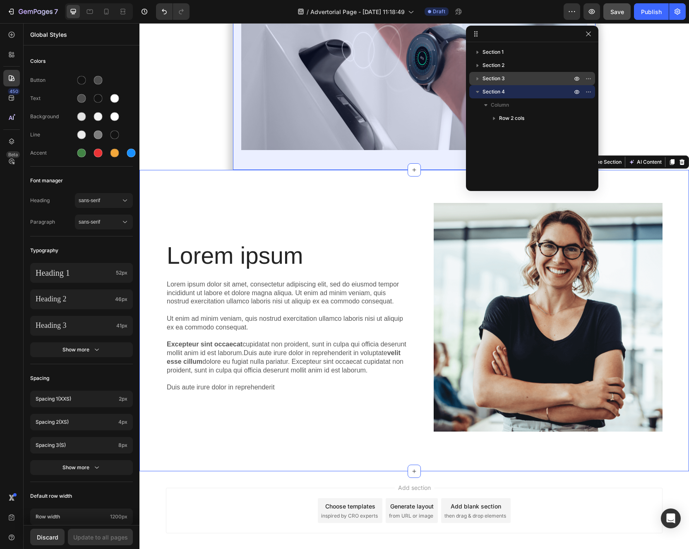
click at [500, 81] on span "Section 3" at bounding box center [493, 78] width 22 height 8
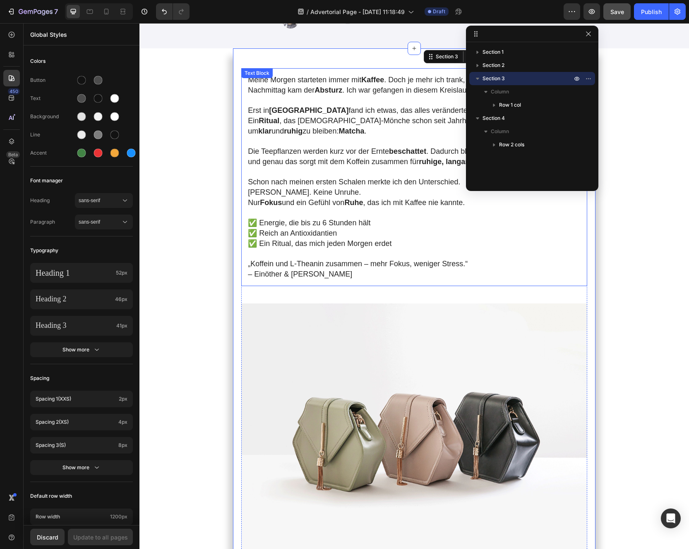
scroll to position [121, 0]
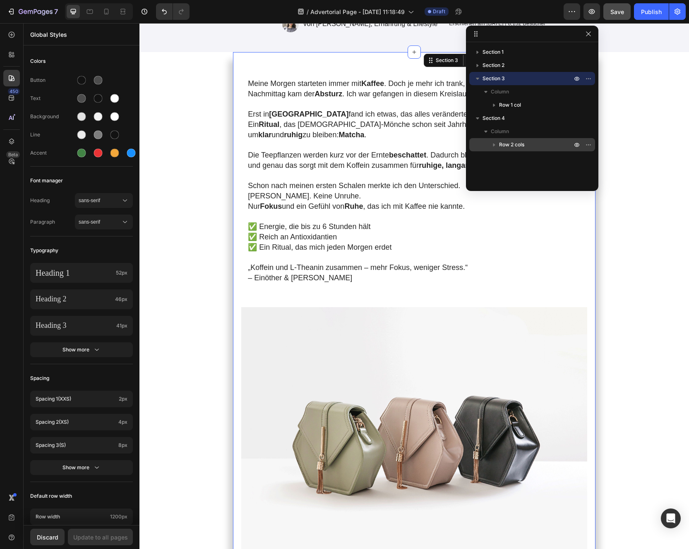
click at [504, 146] on span "Row 2 cols" at bounding box center [511, 145] width 25 height 8
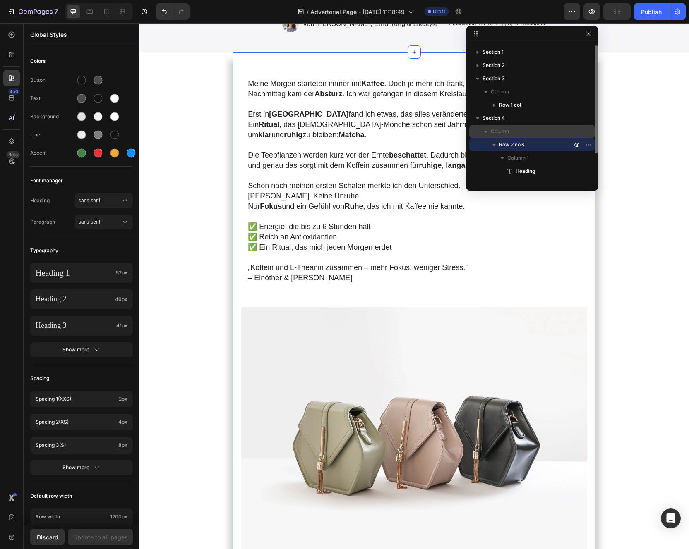
click at [500, 130] on span "Column" at bounding box center [500, 131] width 18 height 8
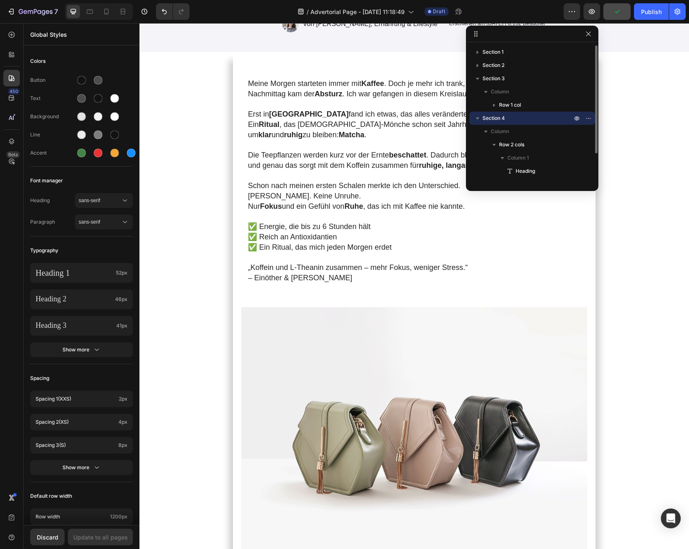
click at [493, 120] on span "Section 4" at bounding box center [493, 118] width 22 height 8
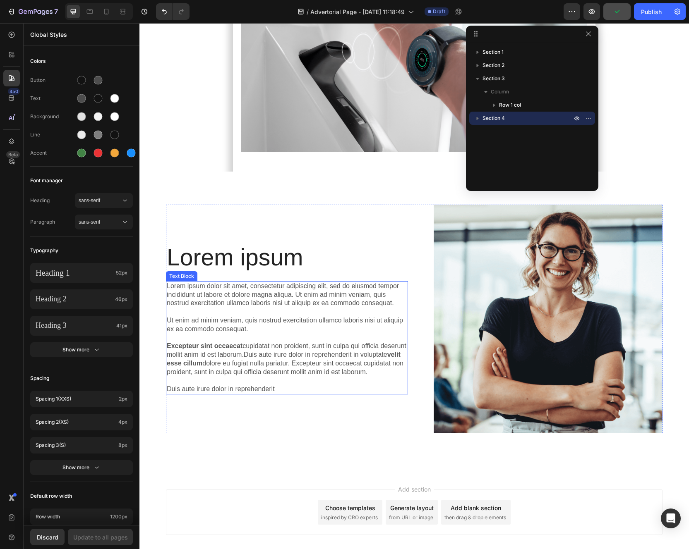
scroll to position [2943, 0]
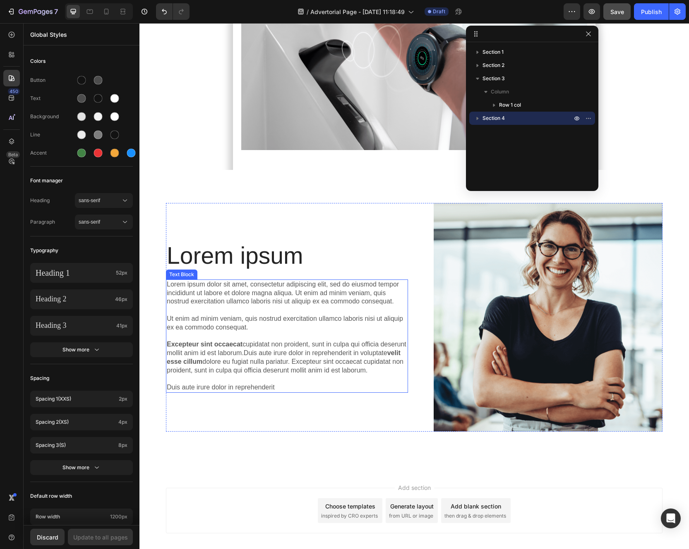
click at [250, 235] on div "Lorem ipsum Heading" at bounding box center [287, 252] width 242 height 34
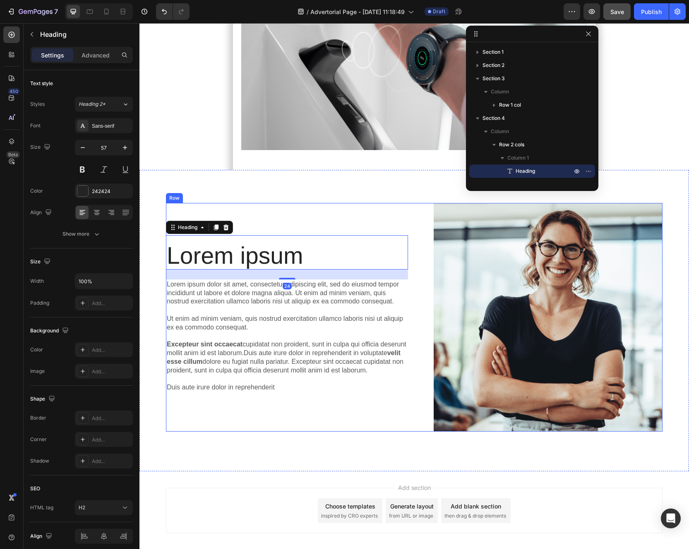
click at [249, 203] on div "Lorem ipsum Heading 24 Lorem ipsum dolor sit amet, consectetur adipiscing elit,…" at bounding box center [287, 317] width 242 height 229
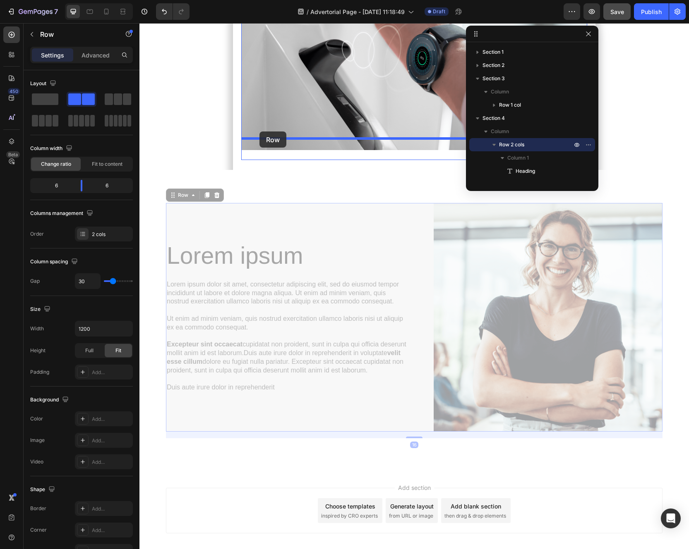
drag, startPoint x: 174, startPoint y: 177, endPoint x: 259, endPoint y: 132, distance: 96.4
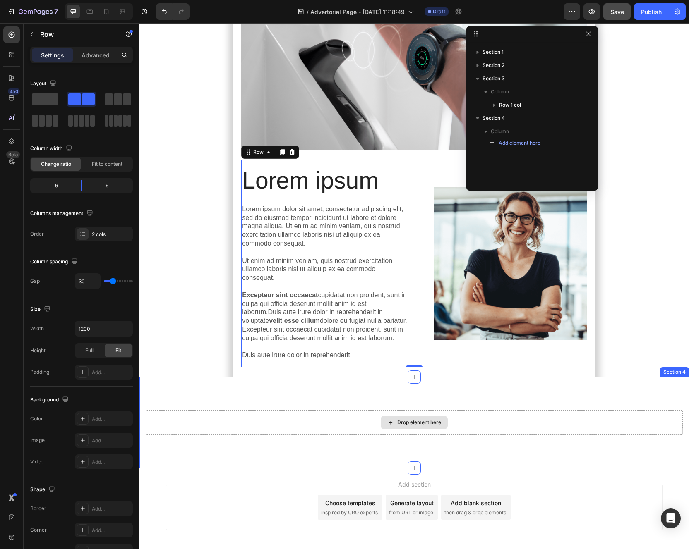
click at [333, 382] on div "Drop element here Section 4" at bounding box center [413, 422] width 549 height 91
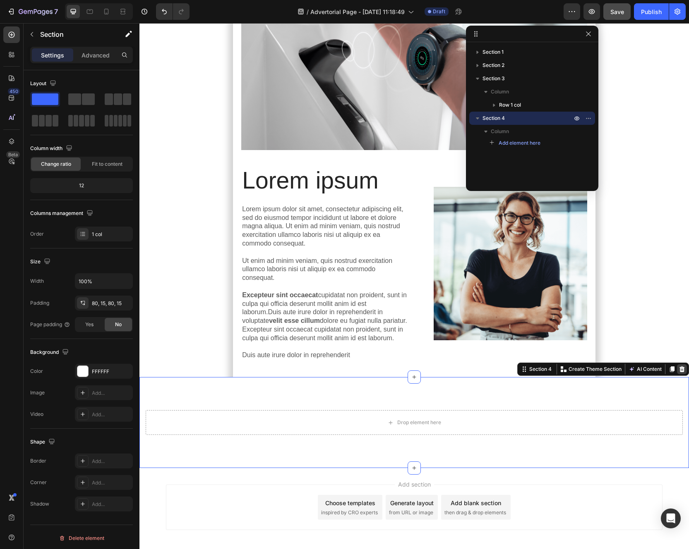
click at [680, 366] on icon at bounding box center [681, 369] width 5 height 6
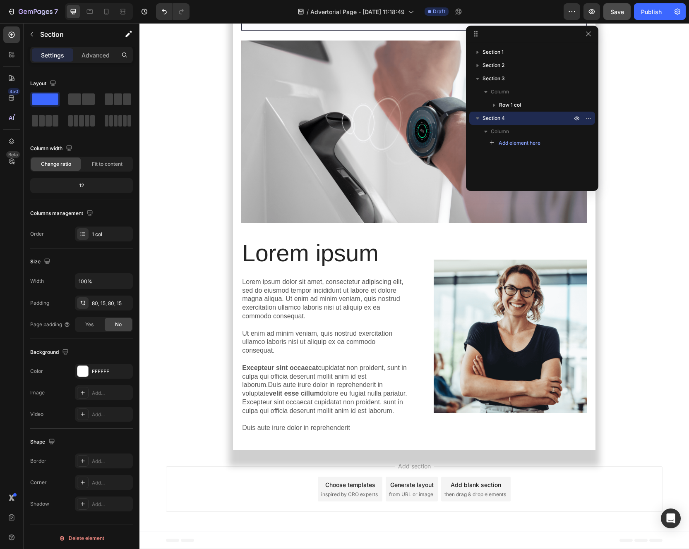
scroll to position [2858, 0]
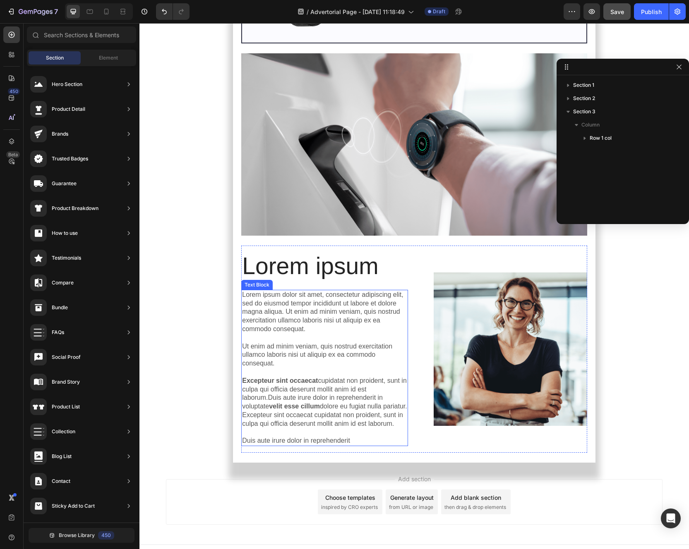
click at [359, 291] on p "Lorem ipsum dolor sit amet, consectetur adipiscing elit, sed do eiusmod tempor …" at bounding box center [324, 368] width 165 height 155
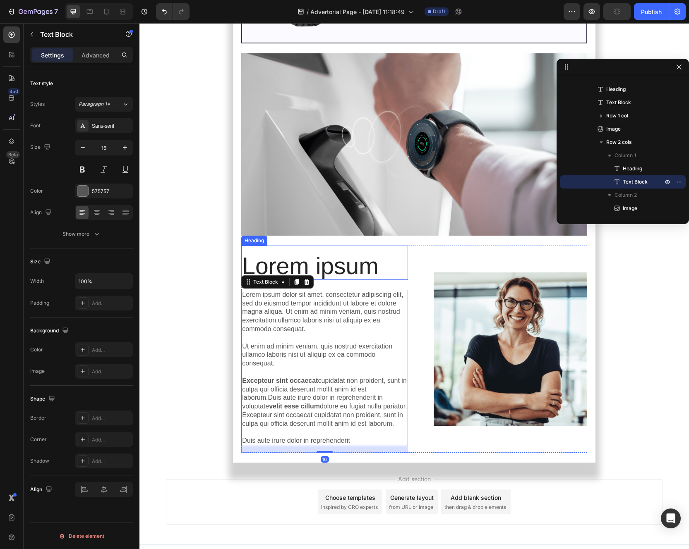
click at [294, 252] on h2 "Lorem ipsum" at bounding box center [324, 266] width 167 height 28
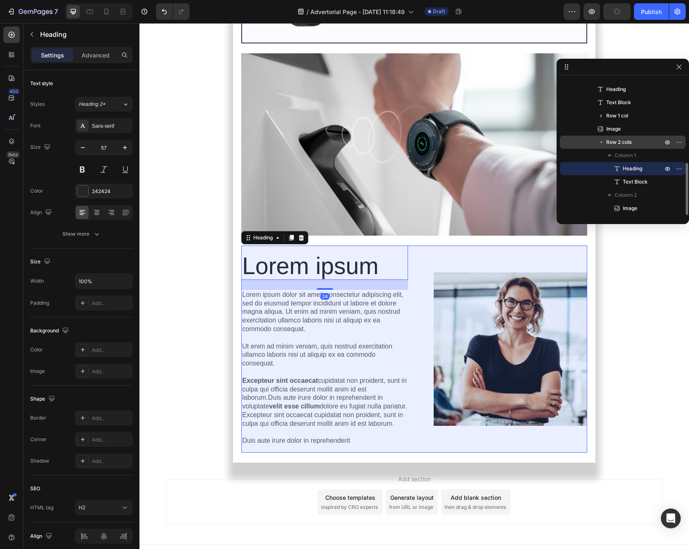
click at [616, 141] on span "Row 2 cols" at bounding box center [618, 142] width 25 height 8
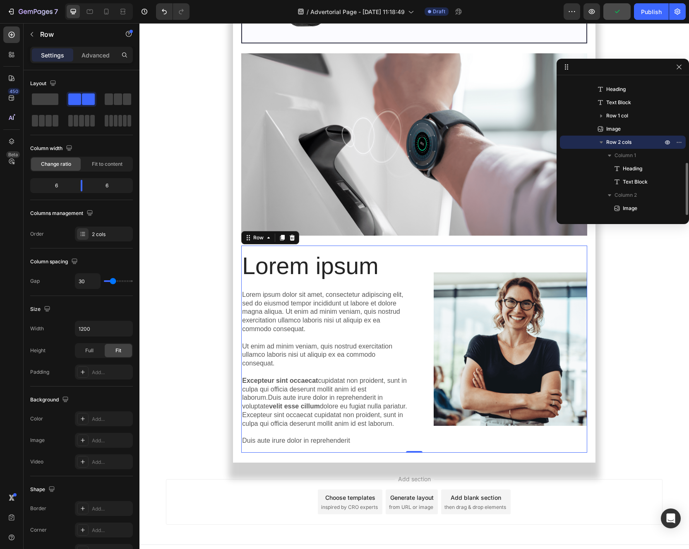
drag, startPoint x: 602, startPoint y: 143, endPoint x: 610, endPoint y: 139, distance: 8.5
click at [610, 139] on div "Row 2 cols" at bounding box center [622, 142] width 119 height 13
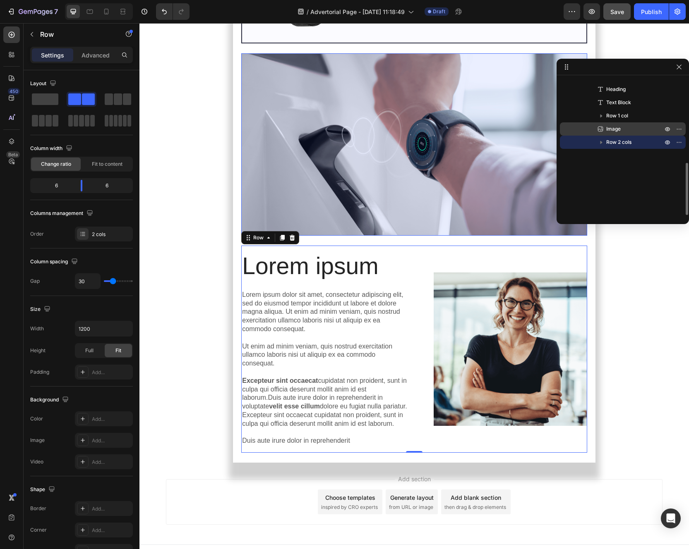
drag, startPoint x: 619, startPoint y: 142, endPoint x: 619, endPoint y: 126, distance: 16.1
click at [619, 126] on div "Text Block Image Heading Text Block Image Text Block Row 2 cols Heading Text Bl…" at bounding box center [623, 43] width 126 height 212
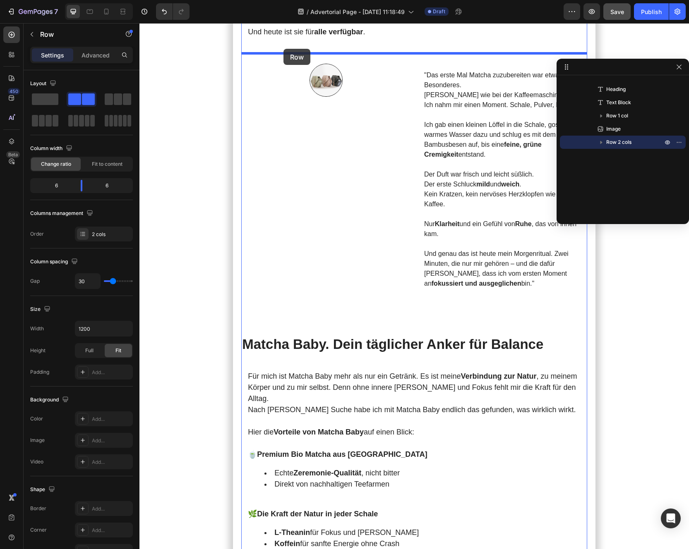
scroll to position [1444, 0]
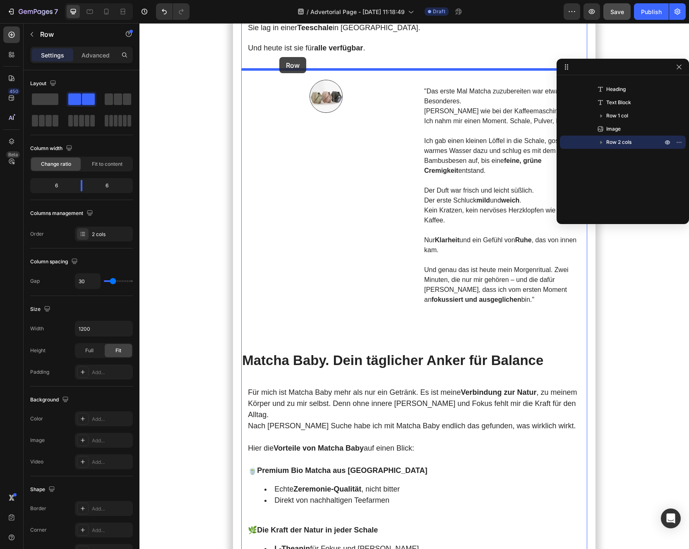
drag, startPoint x: 248, startPoint y: 215, endPoint x: 280, endPoint y: 58, distance: 160.7
click at [280, 58] on div "Header Meine [DATE] starteten immer mit Kaffee . Doch je mehr ich trank, desto …" at bounding box center [413, 281] width 549 height 3405
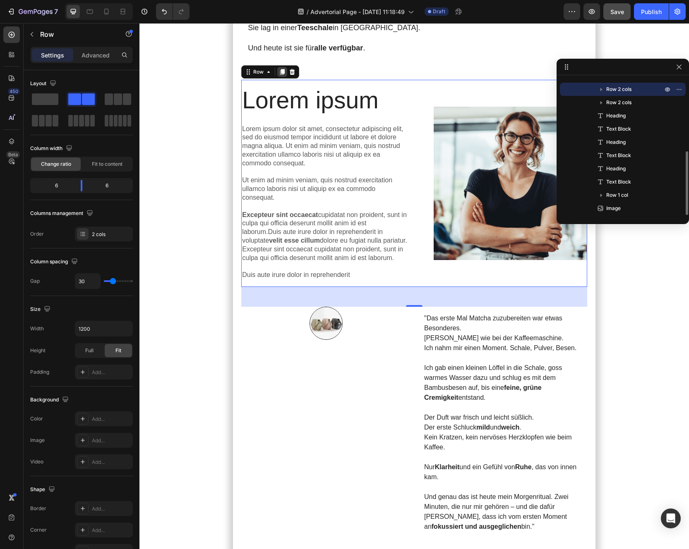
scroll to position [155, 0]
click at [455, 339] on p ""Das erste Mal Matcha zuzubereiten war etwas Besonderes. Kein Knopfdrücken wie …" at bounding box center [502, 333] width 156 height 40
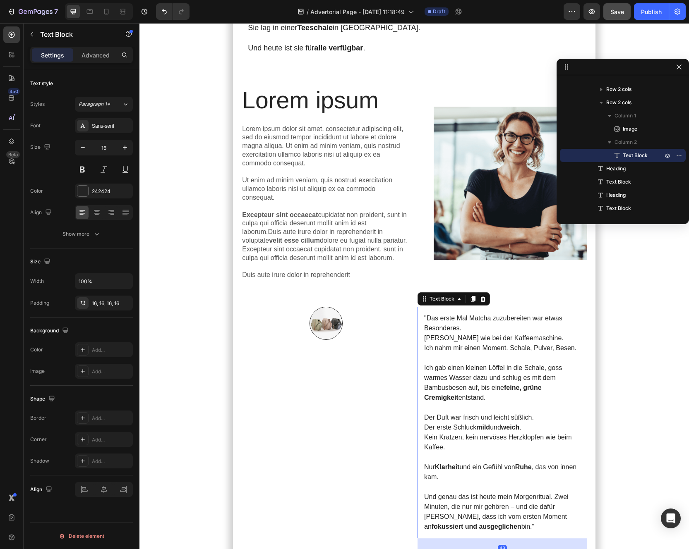
click at [485, 359] on p at bounding box center [502, 358] width 156 height 10
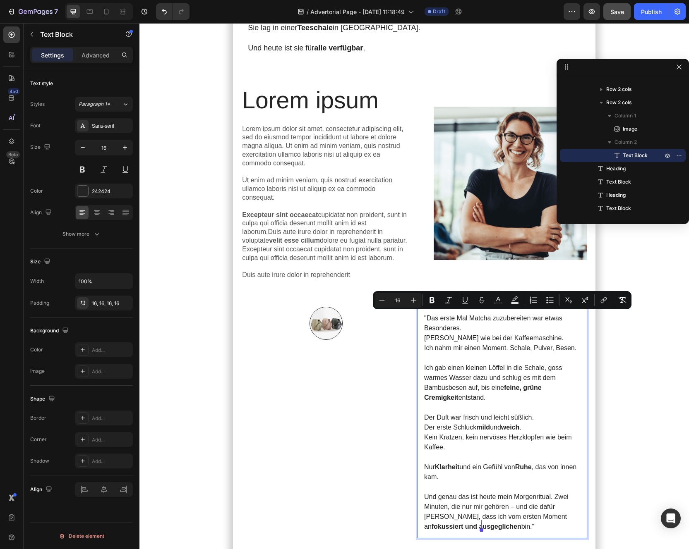
copy div ""Das erste Mal Matcha zuzubereiten war etwas Besonderes. Kein Knopfdrücken wie …"
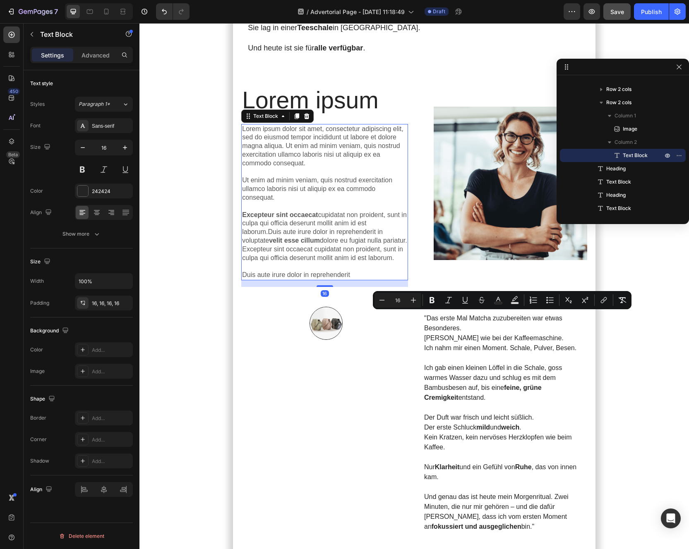
click at [326, 225] on p "Lorem ipsum dolor sit amet, consectetur adipiscing elit, sed do eiusmod tempor …" at bounding box center [324, 202] width 165 height 155
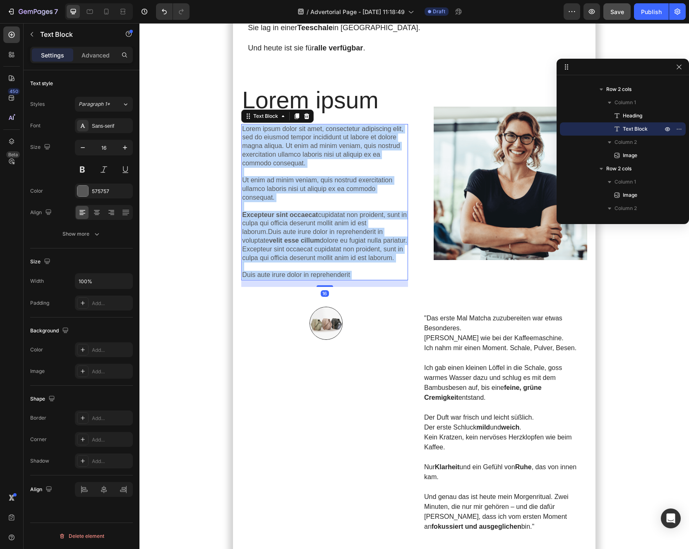
click at [326, 225] on p "Lorem ipsum dolor sit amet, consectetur adipiscing elit, sed do eiusmod tempor …" at bounding box center [324, 202] width 165 height 155
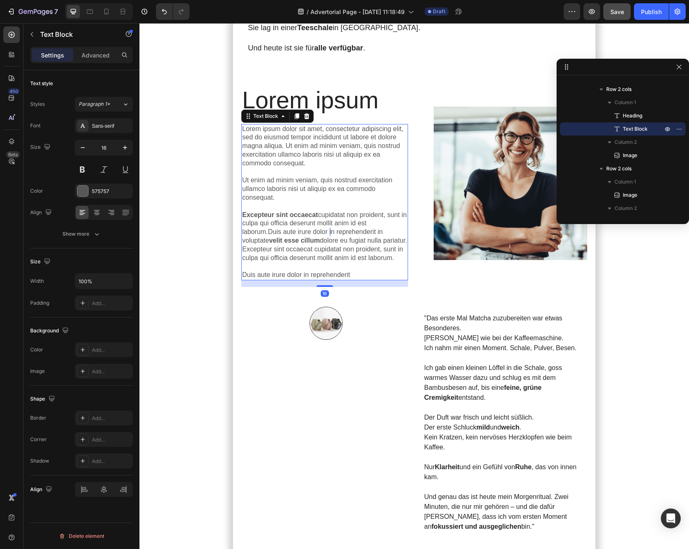
click at [326, 225] on body "Header Meine [DATE] starteten immer mit Kaffee . Doch je mehr ich trank, desto …" at bounding box center [413, 287] width 549 height 3417
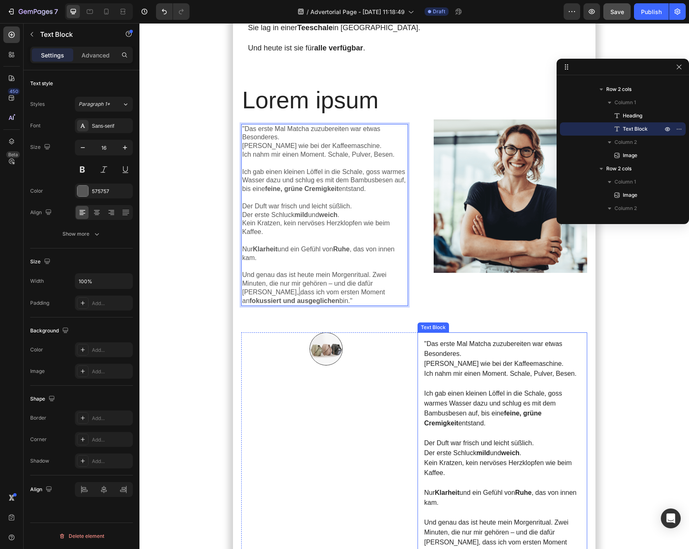
click at [490, 382] on p "Ich gab einen kleinen Löffel in die Schale, goss warmes Wasser dazu und schlug …" at bounding box center [502, 409] width 156 height 40
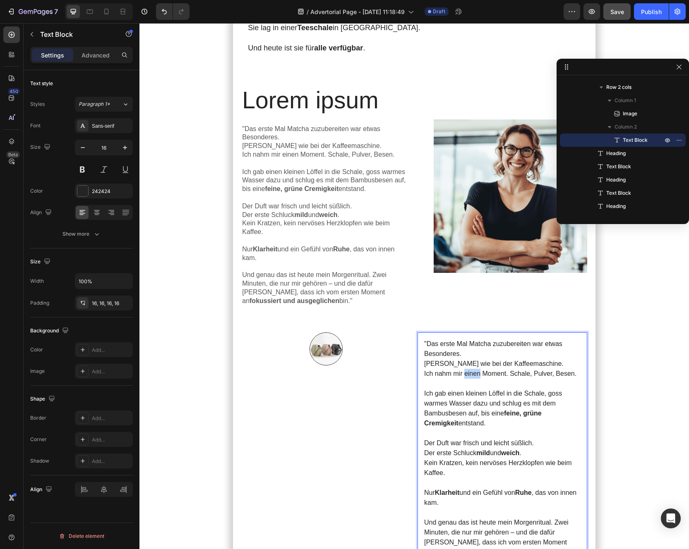
click at [474, 361] on p ""Das erste Mal Matcha zuzubereiten war etwas Besonderes. Kein Knopfdrücken wie …" at bounding box center [502, 359] width 156 height 40
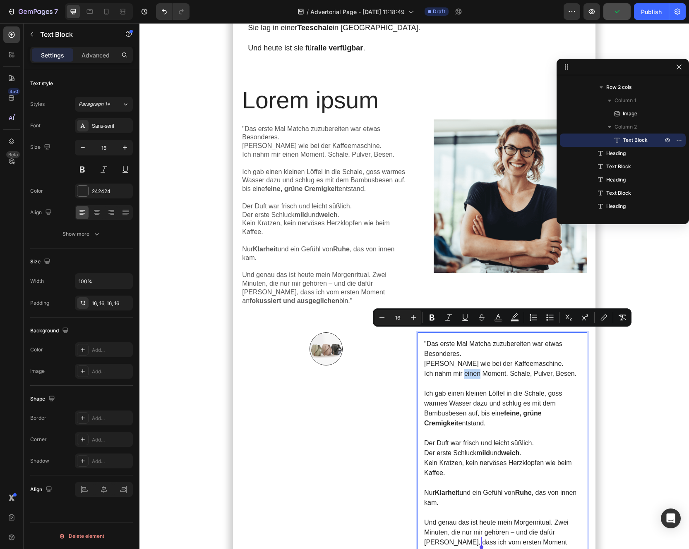
click at [383, 382] on div "Image" at bounding box center [326, 458] width 170 height 251
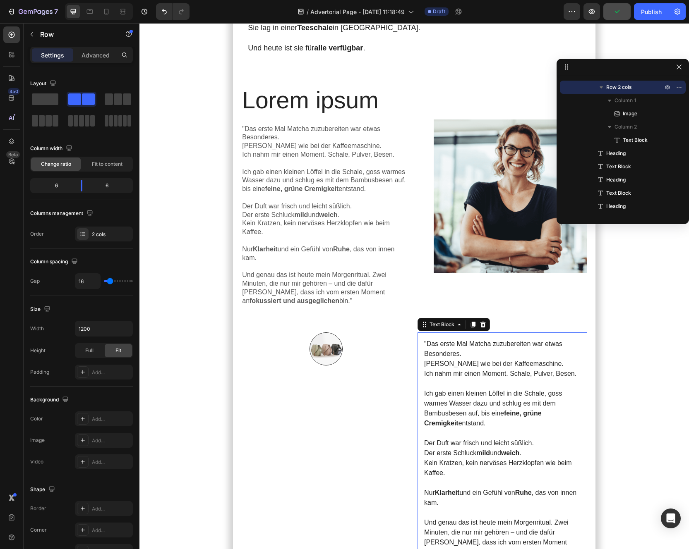
click at [450, 382] on p "Ich gab einen kleinen Löffel in die Schale, goss warmes Wasser dazu und schlug …" at bounding box center [502, 409] width 156 height 40
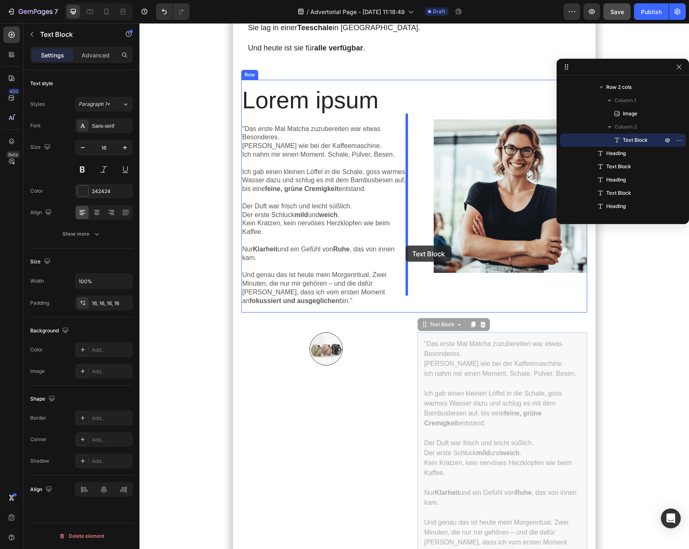
drag, startPoint x: 421, startPoint y: 318, endPoint x: 405, endPoint y: 246, distance: 74.6
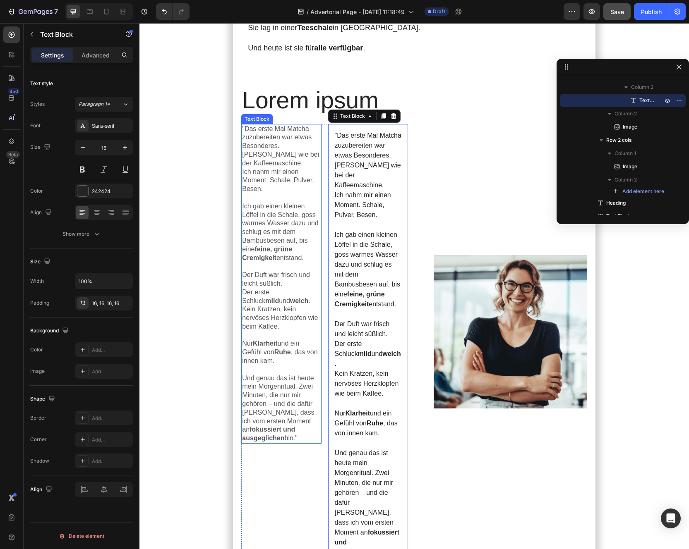
click at [292, 202] on p "Ich gab einen kleinen Löffel in die Schale, goss warmes Wasser dazu und schlug …" at bounding box center [281, 232] width 78 height 60
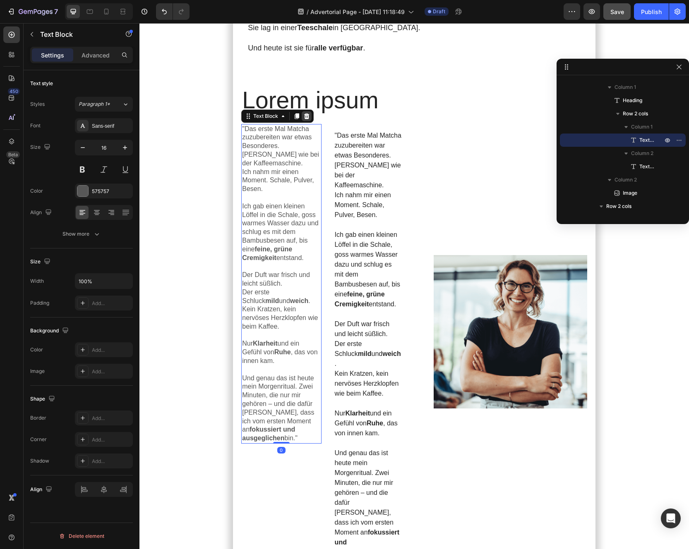
click at [307, 113] on icon at bounding box center [306, 116] width 7 height 7
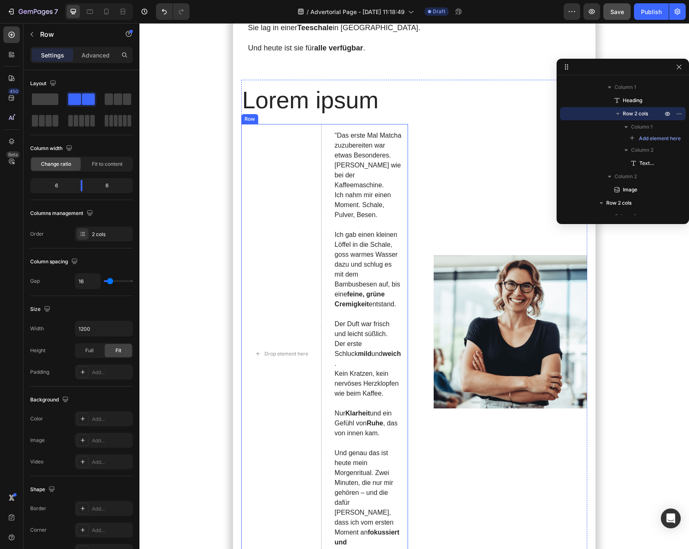
click at [322, 219] on div "Drop element here "Das erste Mal Matcha zuzubereiten war etwas Besonderes. Kein…" at bounding box center [324, 354] width 167 height 460
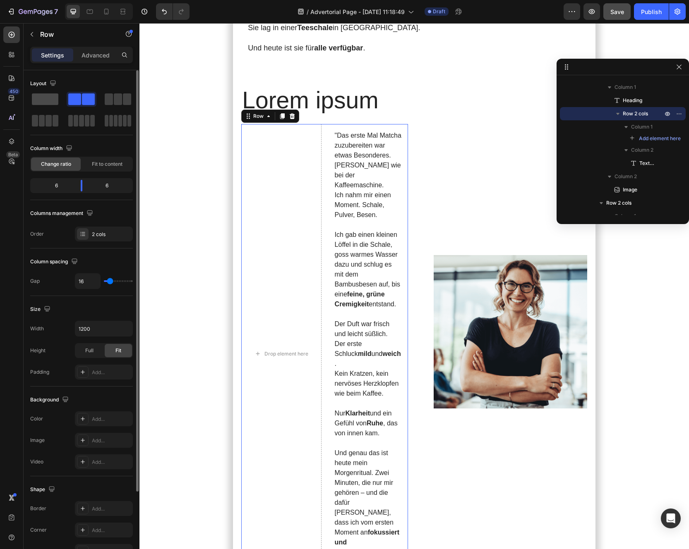
click at [48, 97] on span at bounding box center [45, 99] width 26 height 12
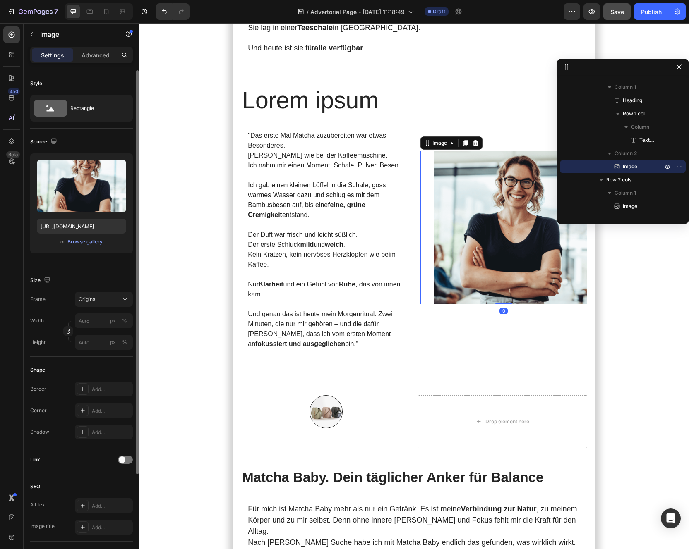
click at [479, 242] on img at bounding box center [509, 227] width 153 height 153
click at [87, 191] on label at bounding box center [81, 186] width 89 height 52
click at [87, 193] on input "file" at bounding box center [81, 200] width 57 height 14
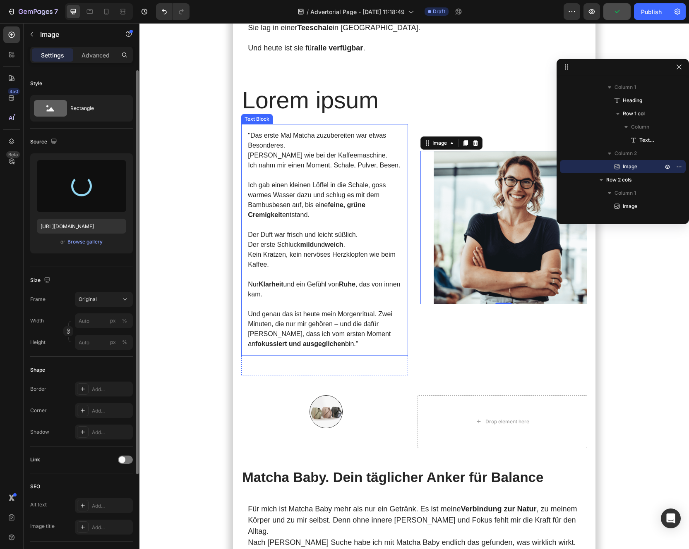
type input "https://cdn.shopify.com/s/files/1/0879/1562/6845/files/gempages_581616054950691…"
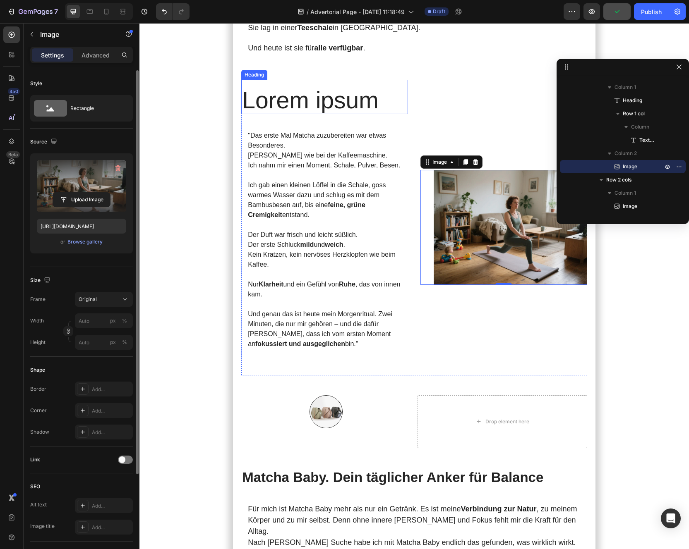
click at [315, 86] on h2 "Lorem ipsum" at bounding box center [324, 100] width 167 height 28
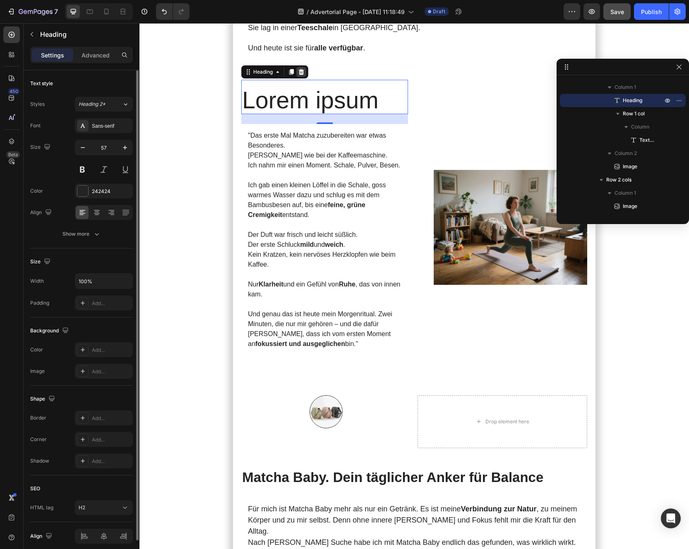
click at [300, 69] on icon at bounding box center [301, 72] width 7 height 7
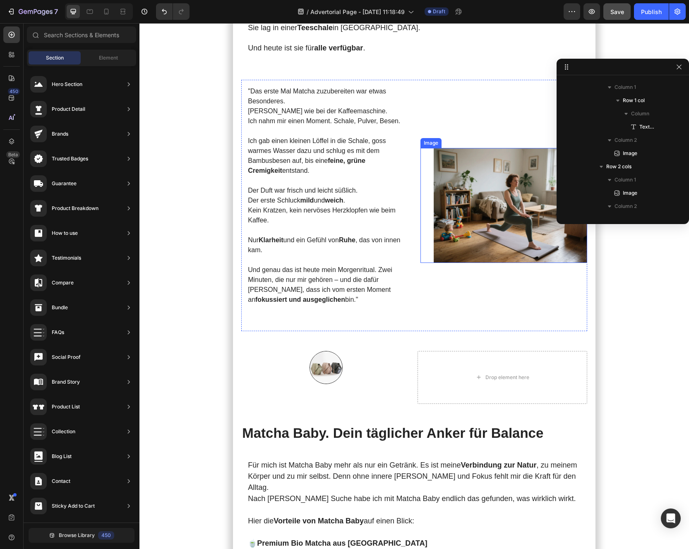
click at [469, 185] on img at bounding box center [509, 205] width 153 height 115
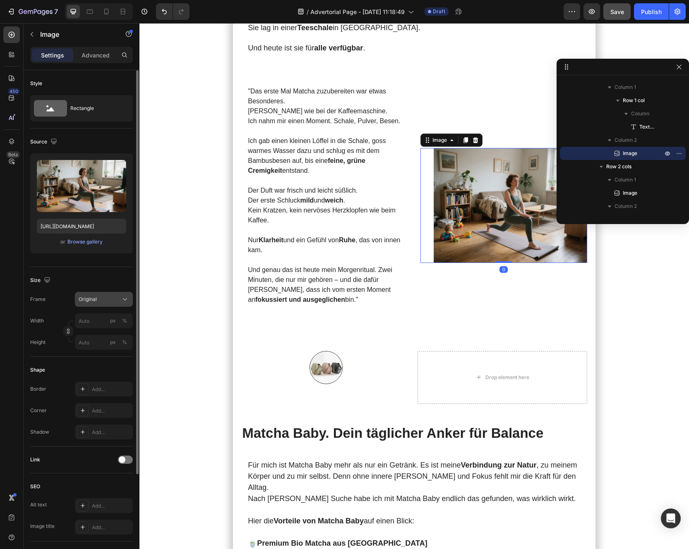
click at [105, 298] on div "Original" at bounding box center [99, 299] width 41 height 7
click at [104, 331] on div "Vertical" at bounding box center [102, 335] width 48 height 8
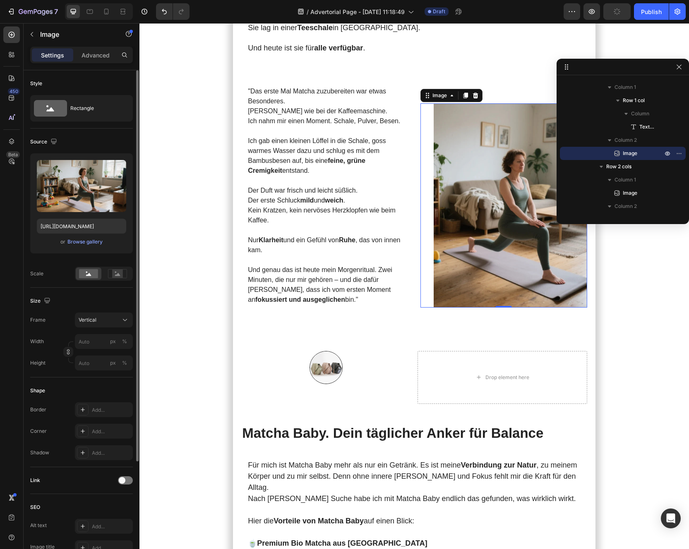
click at [108, 296] on div "Size" at bounding box center [81, 300] width 103 height 13
click at [117, 276] on icon at bounding box center [117, 274] width 5 height 3
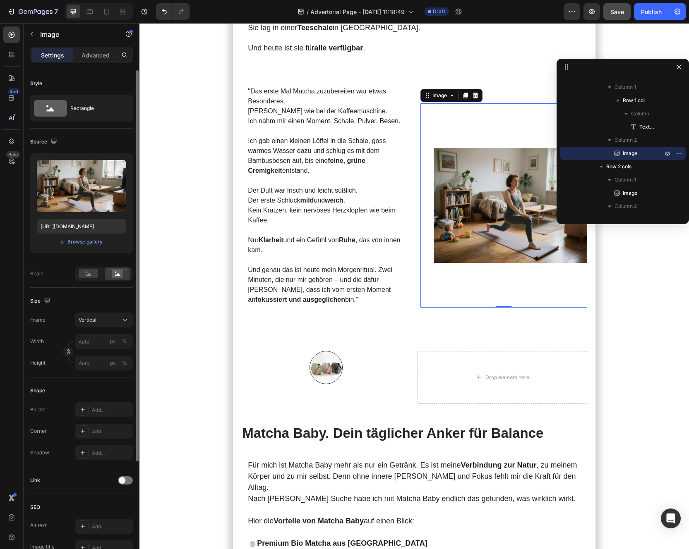
click at [71, 277] on div "Scale" at bounding box center [81, 274] width 103 height 14
click at [86, 275] on icon at bounding box center [88, 274] width 5 height 3
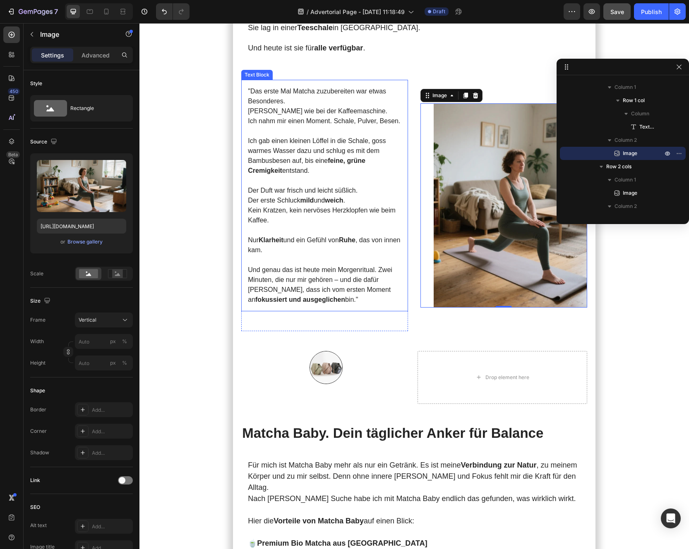
click at [314, 289] on p "Und genau das ist heute mein Morgenritual. Zwei Minuten, die nur mir gehören – …" at bounding box center [324, 285] width 153 height 40
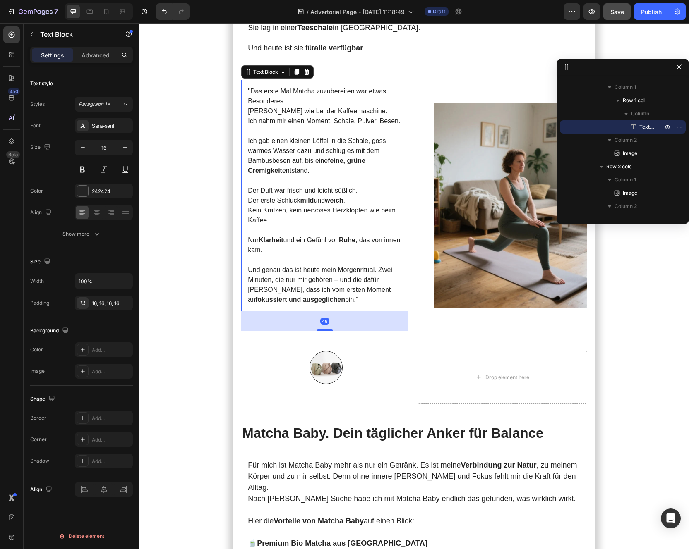
click at [212, 287] on section "Meine [DATE] starteten immer mit Kaffee . Doch je mehr ich trank, desto nervöse…" at bounding box center [414, 235] width 452 height 3013
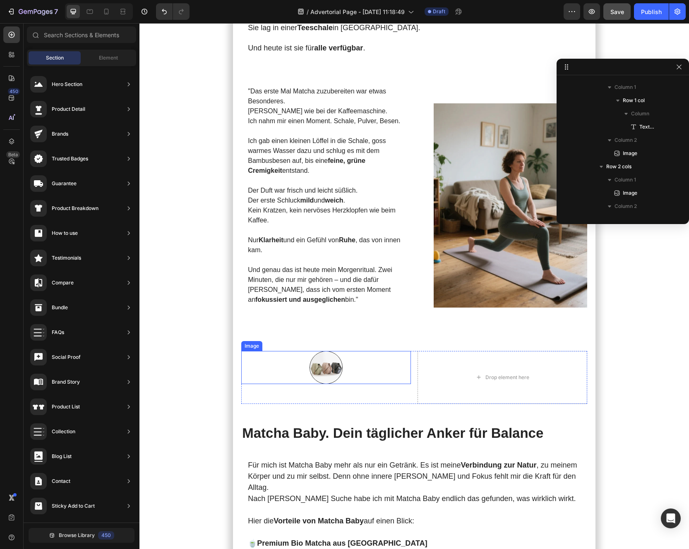
click at [391, 364] on div at bounding box center [326, 367] width 170 height 33
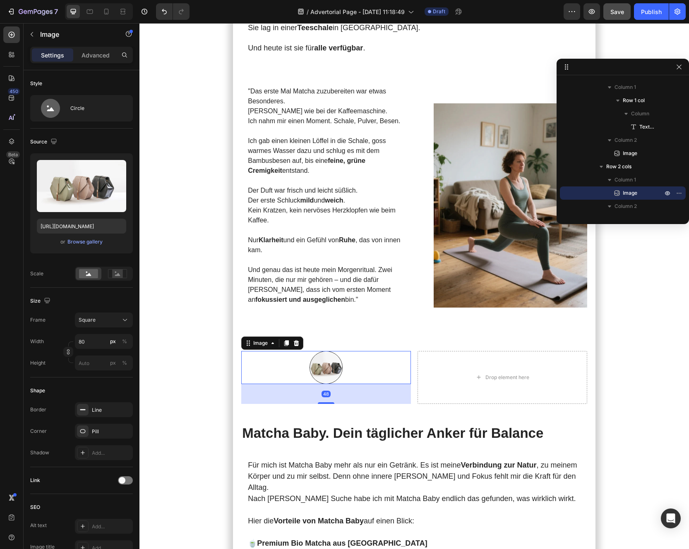
click at [373, 382] on div "48" at bounding box center [326, 394] width 170 height 20
click at [289, 382] on div "48" at bounding box center [326, 394] width 170 height 20
click at [299, 338] on div "Image" at bounding box center [272, 343] width 62 height 13
click at [299, 340] on icon at bounding box center [296, 343] width 7 height 7
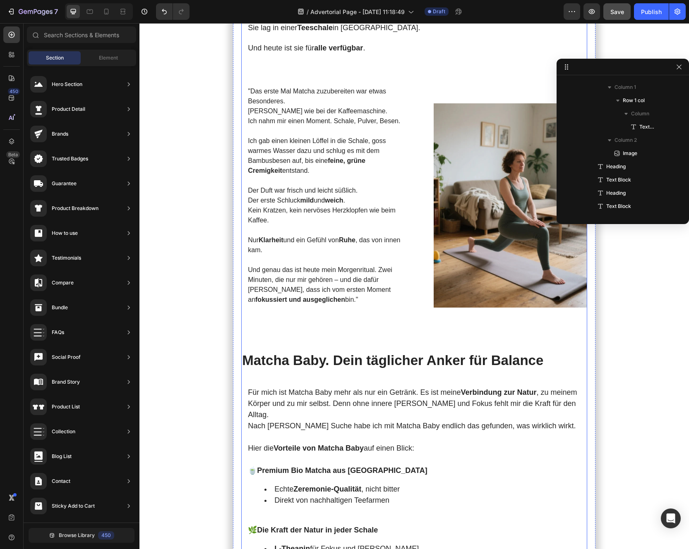
click at [316, 329] on div "Meine [DATE] starteten immer mit Kaffee . Doch je mehr ich trank, desto nervöse…" at bounding box center [414, 203] width 346 height 2911
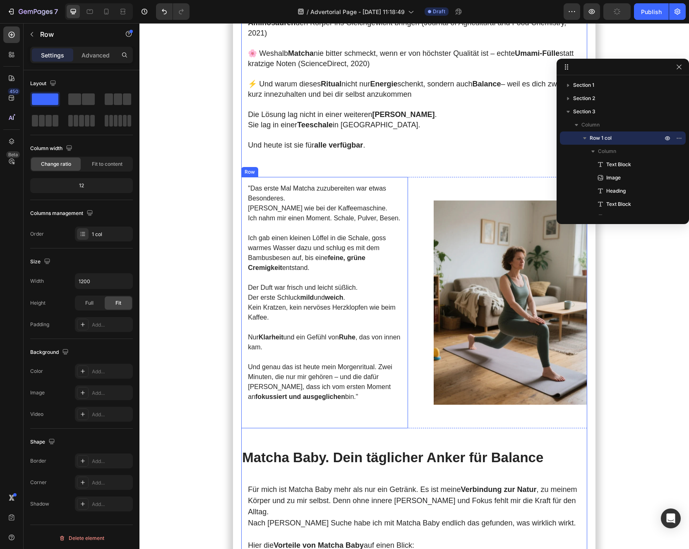
scroll to position [1317, 0]
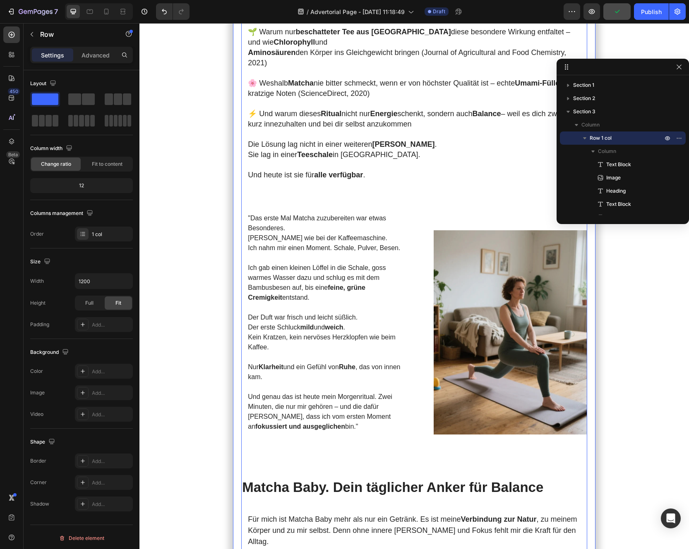
click at [201, 269] on section "Meine [DATE] starteten immer mit Kaffee . Doch je mehr ich trank, desto nervöse…" at bounding box center [414, 326] width 452 height 2941
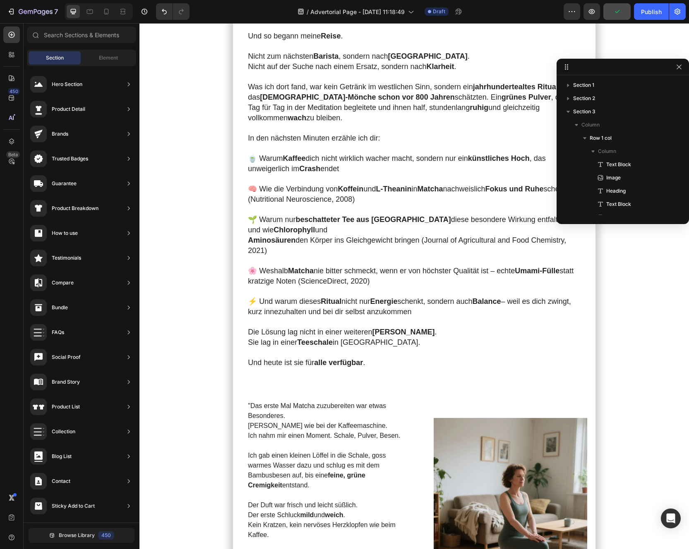
scroll to position [1096, 0]
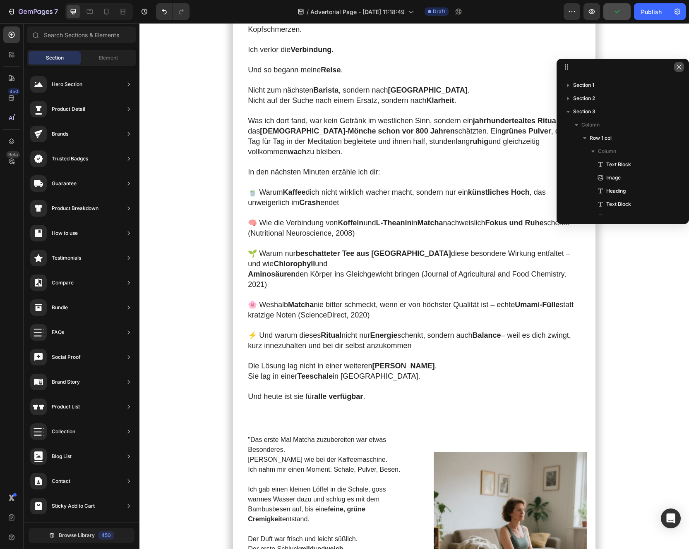
click at [675, 65] on icon "button" at bounding box center [678, 67] width 7 height 7
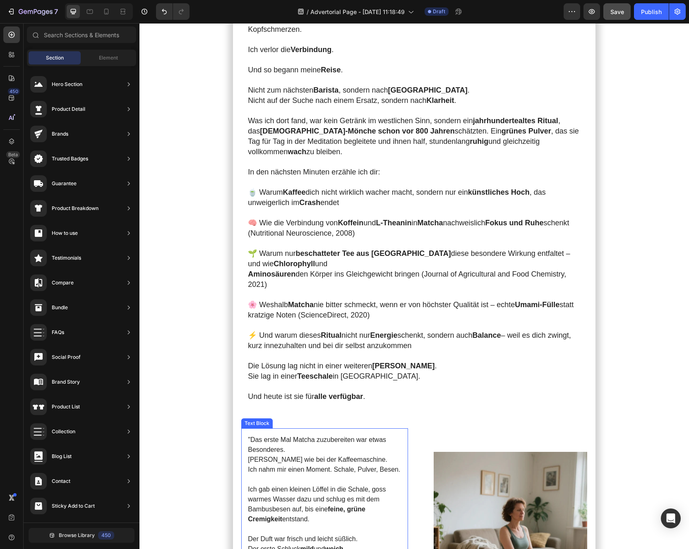
click at [397, 382] on div ""Das erste Mal Matcha zuzubereiten war etwas Besonderes. Kein Knopfdrücken wie …" at bounding box center [324, 544] width 167 height 232
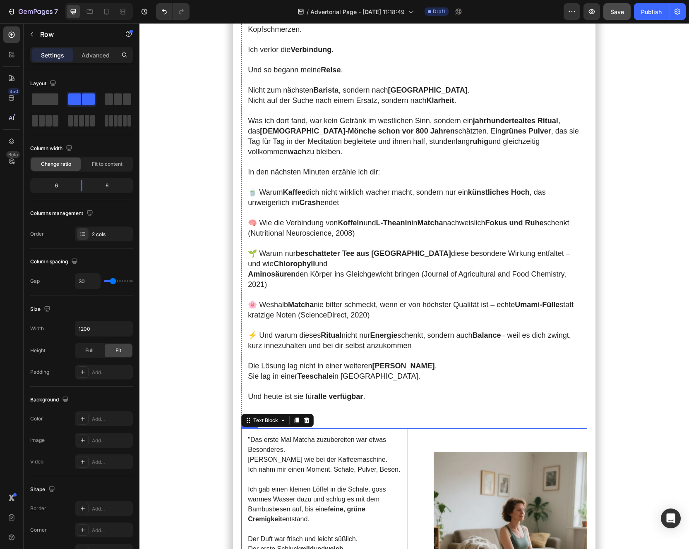
click at [441, 382] on div "Image" at bounding box center [503, 553] width 167 height 251
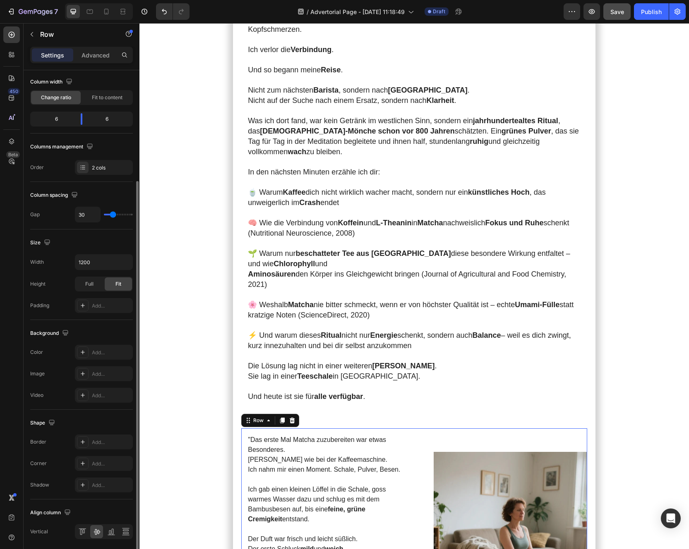
scroll to position [96, 0]
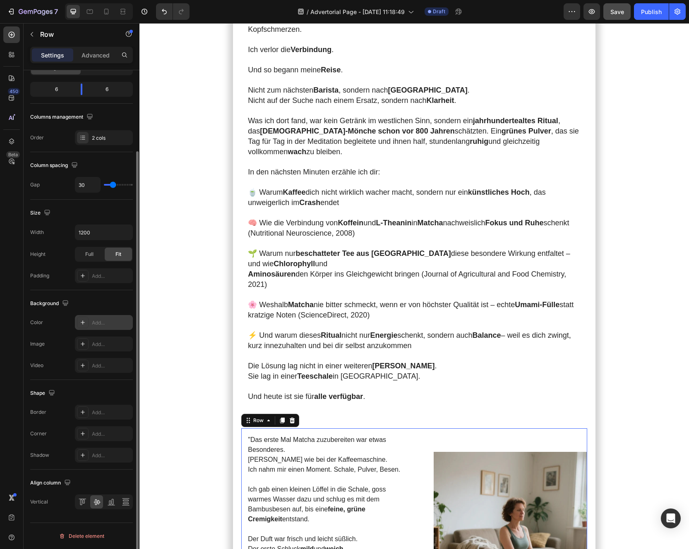
click at [89, 321] on div "Add..." at bounding box center [104, 322] width 58 height 15
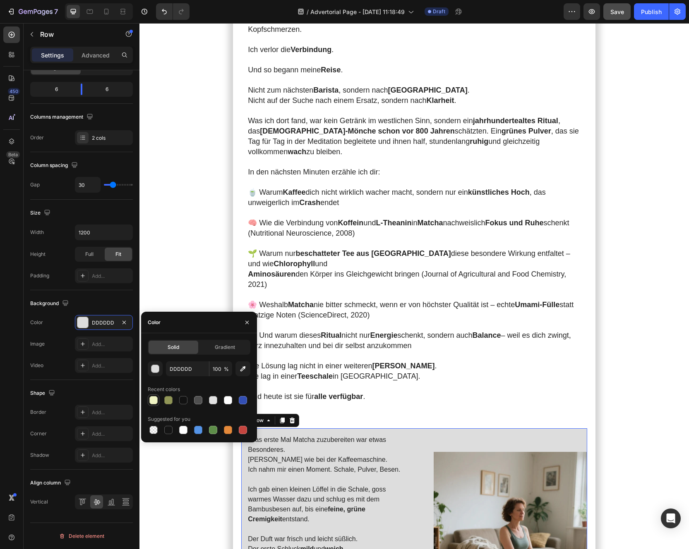
click at [153, 382] on div at bounding box center [153, 400] width 8 height 8
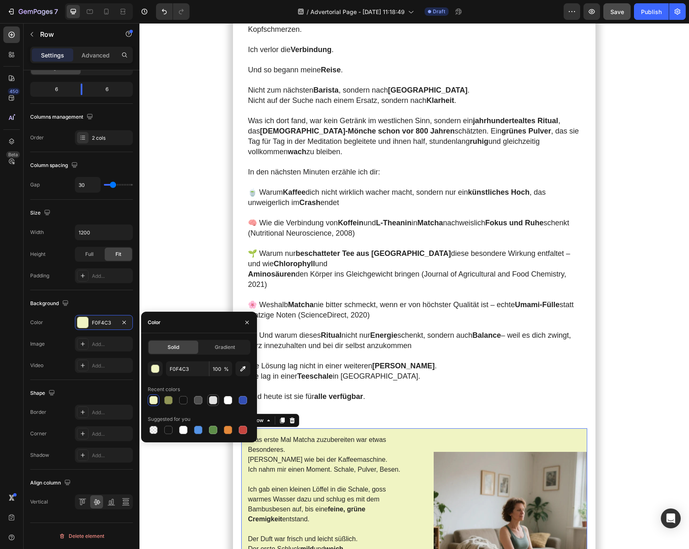
click at [211, 382] on div at bounding box center [213, 400] width 8 height 8
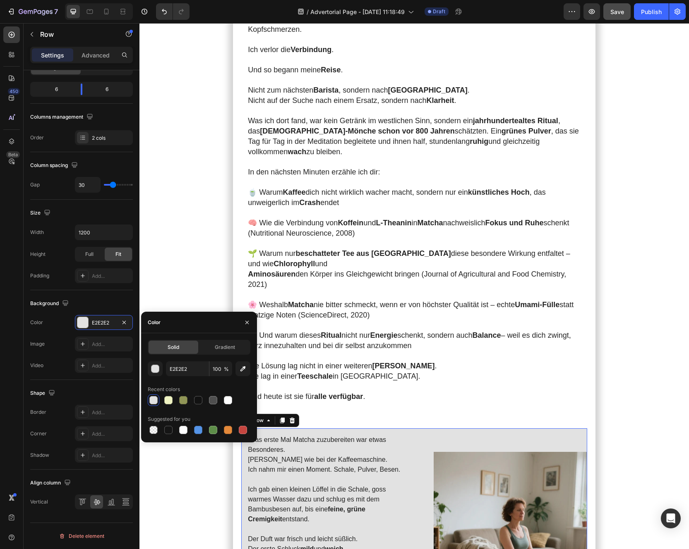
click at [157, 382] on div at bounding box center [153, 400] width 10 height 10
click at [170, 382] on div at bounding box center [168, 400] width 8 height 8
type input "F0F4C3"
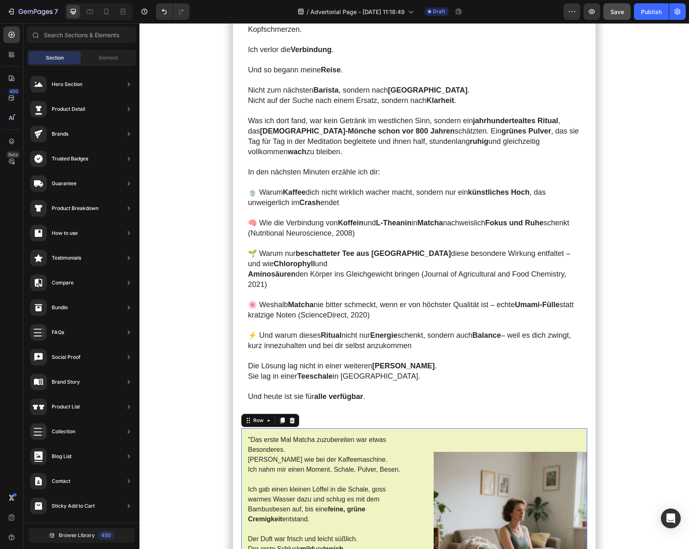
click at [181, 382] on div "Meine [DATE] starteten immer mit Kaffee . Doch je mehr ich trank, desto nervöse…" at bounding box center [413, 481] width 549 height 3073
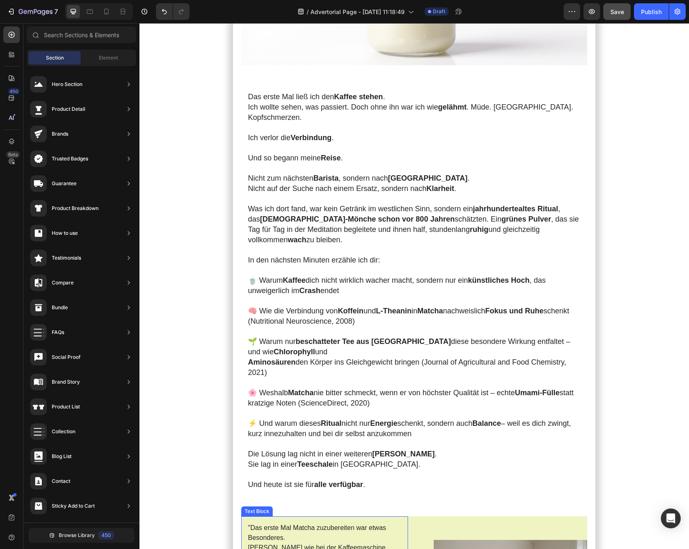
scroll to position [859, 0]
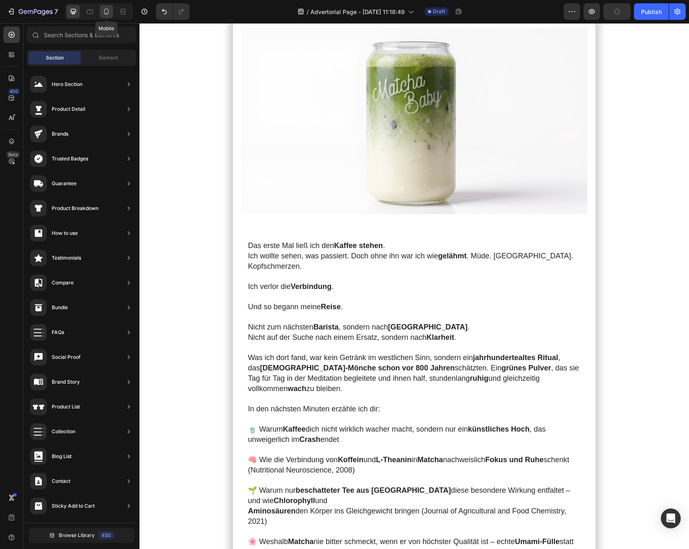
click at [108, 15] on icon at bounding box center [106, 11] width 8 height 8
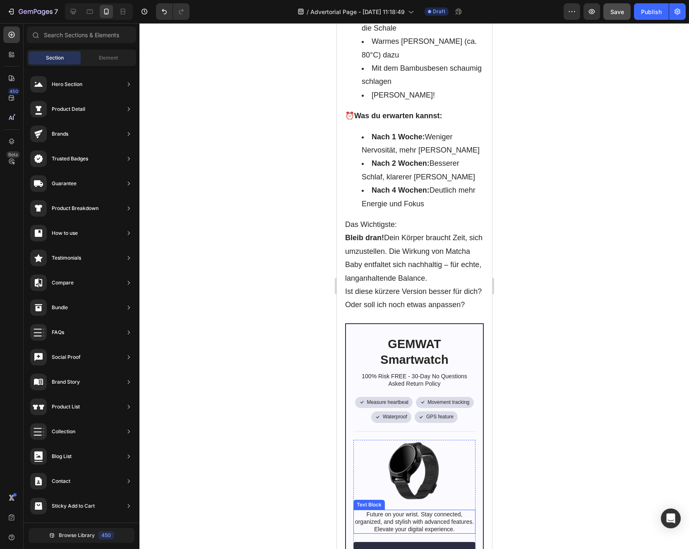
scroll to position [3616, 0]
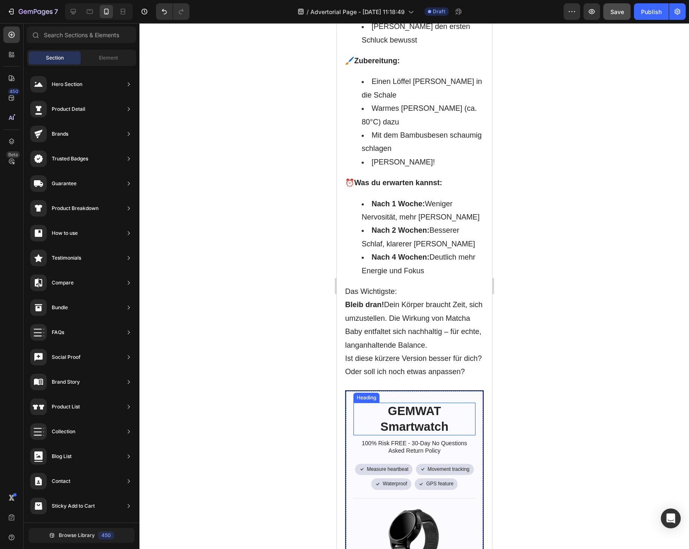
click at [468, 382] on div "GEMWAT Smartwatch Heading 100% Risk FREE - 30-Day No Questions Asked Return Pol…" at bounding box center [414, 521] width 139 height 263
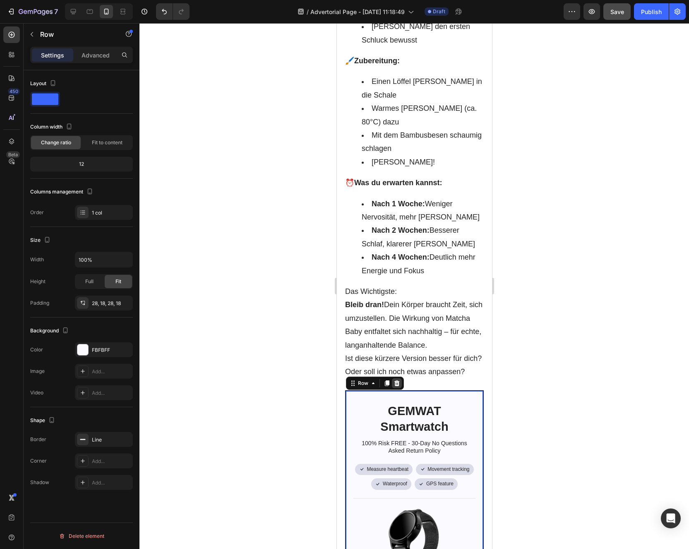
click at [397, 380] on icon at bounding box center [396, 383] width 5 height 6
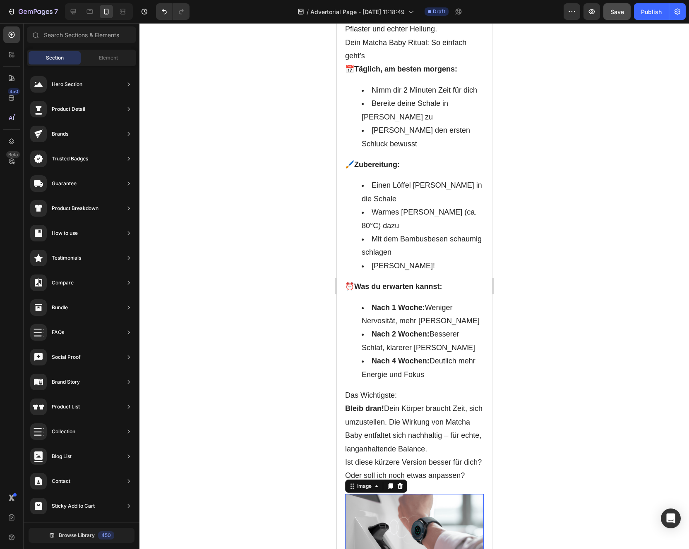
click at [453, 382] on img at bounding box center [414, 530] width 139 height 73
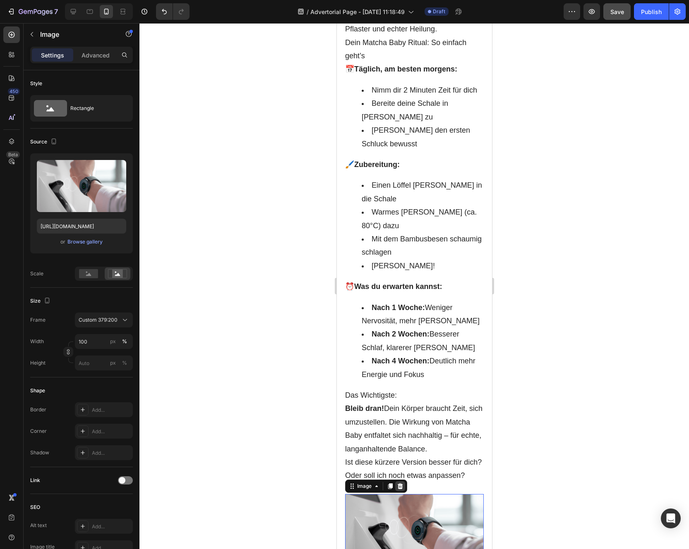
click at [402, 382] on icon at bounding box center [399, 486] width 7 height 7
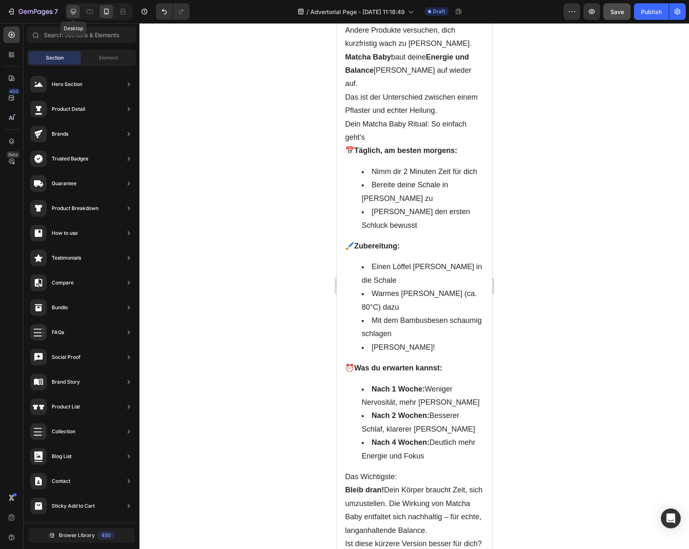
click at [72, 13] on icon at bounding box center [73, 11] width 5 height 5
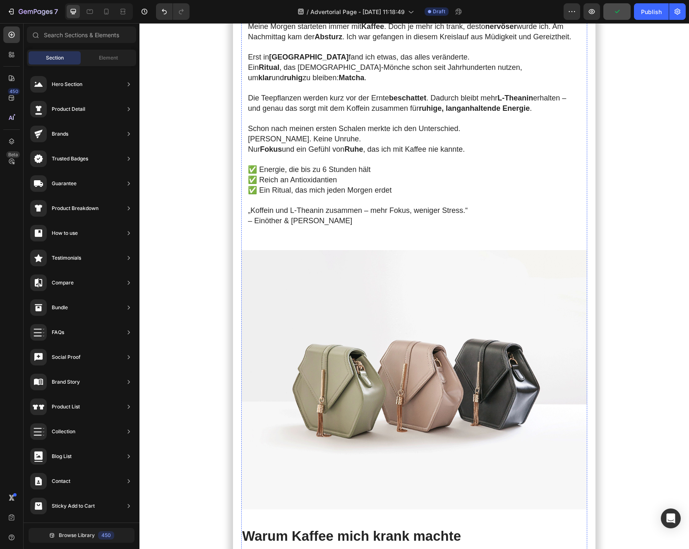
scroll to position [301, 0]
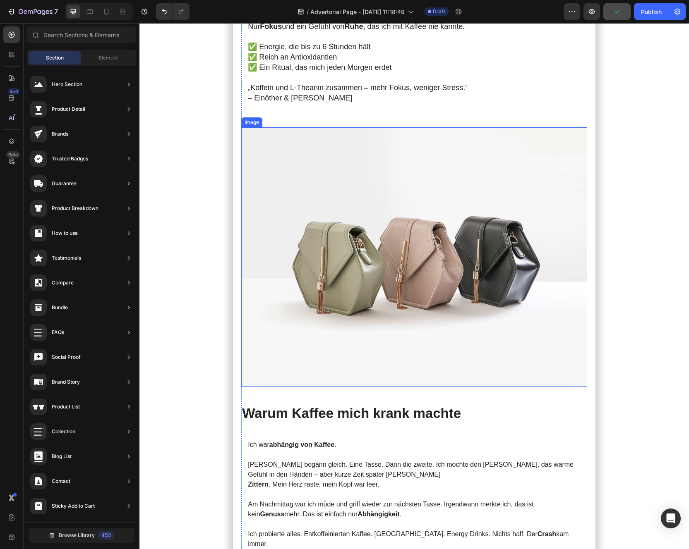
click at [386, 268] on img at bounding box center [414, 256] width 346 height 259
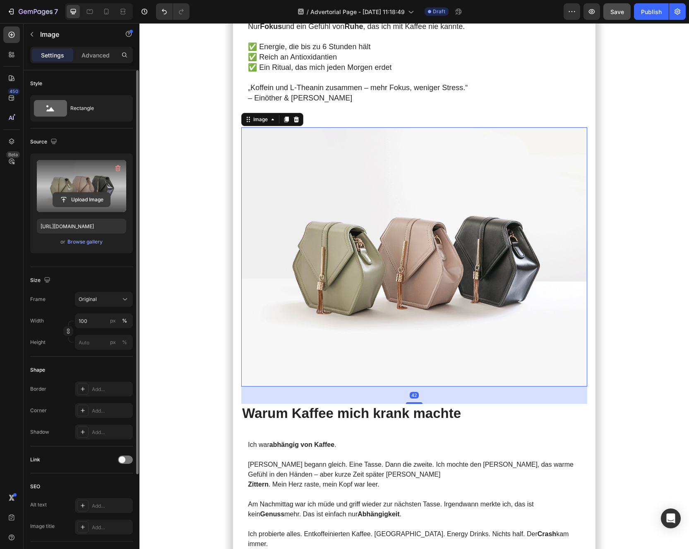
click at [75, 198] on input "file" at bounding box center [81, 200] width 57 height 14
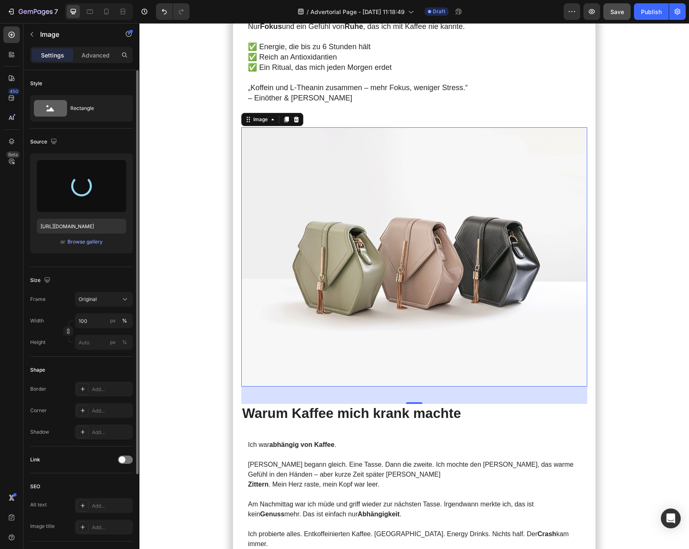
type input "https://cdn.shopify.com/s/files/1/0879/1562/6845/files/gempages_581616054950691…"
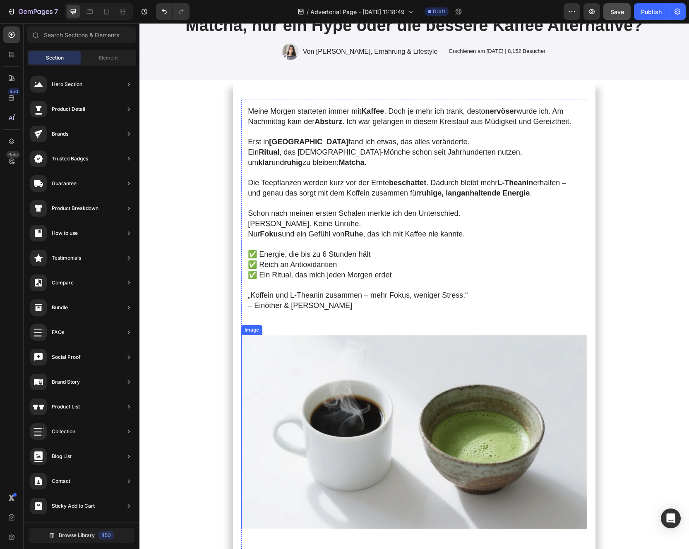
scroll to position [0, 0]
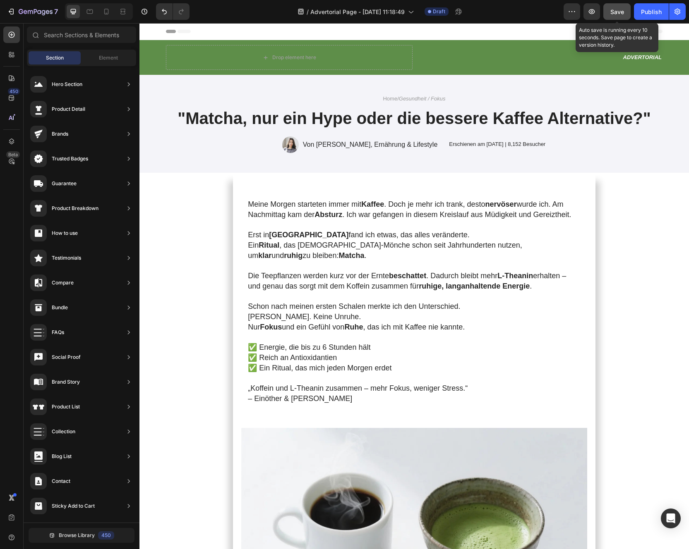
click at [623, 17] on button "Save" at bounding box center [616, 11] width 27 height 17
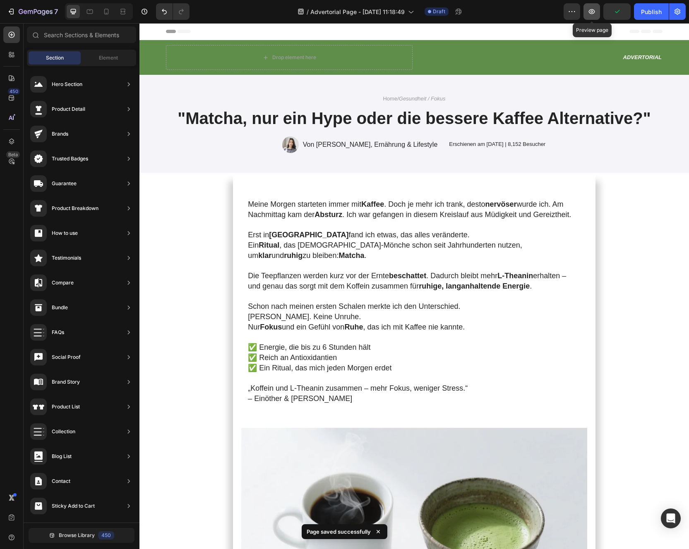
click at [592, 14] on icon "button" at bounding box center [591, 11] width 8 height 8
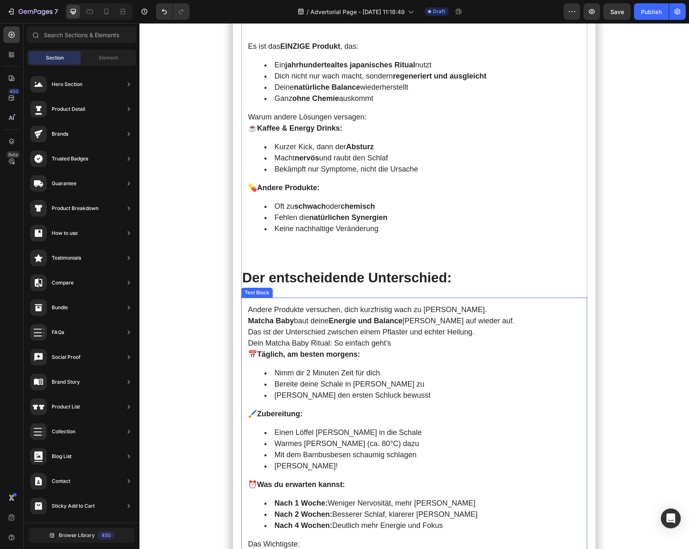
scroll to position [2031, 0]
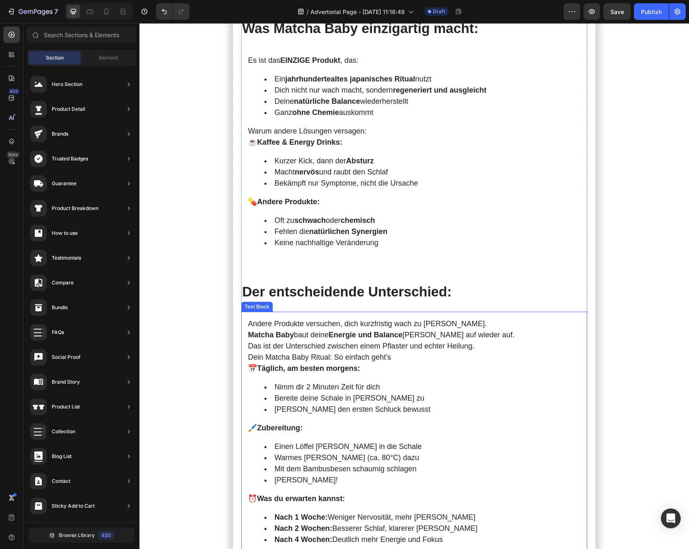
click at [249, 355] on div "Andere Produkte versuchen, dich kurzfristig wach zu machen. Matcha Baby baut de…" at bounding box center [414, 458] width 346 height 292
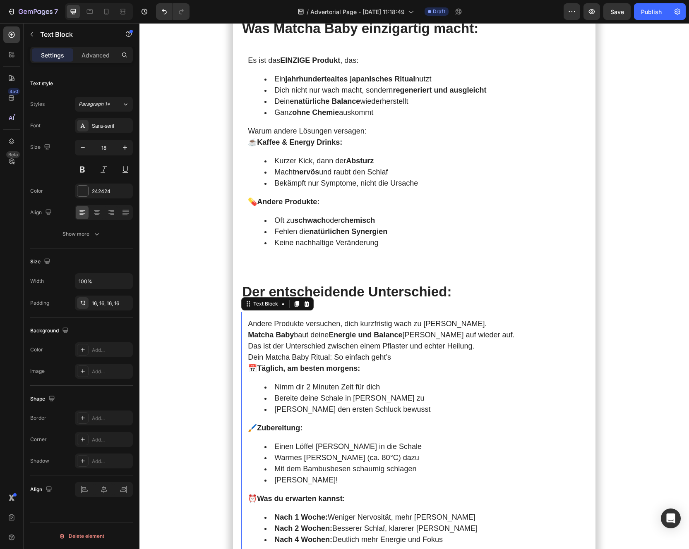
click at [249, 363] on p "📅 Täglich, am besten morgens:" at bounding box center [414, 368] width 333 height 11
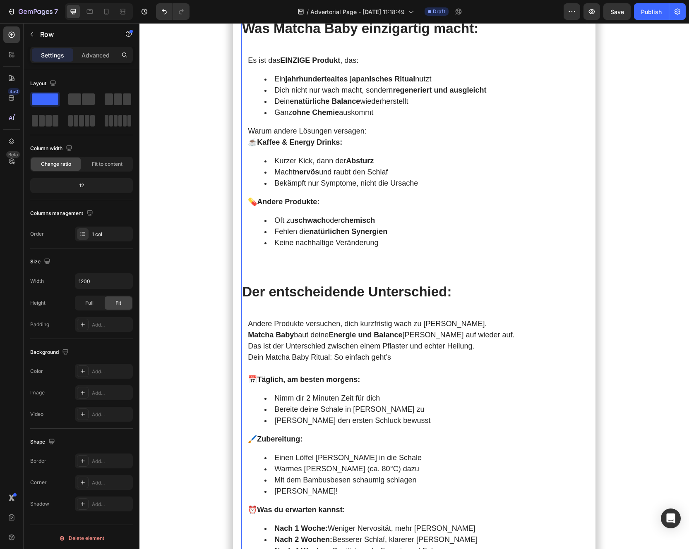
click at [289, 237] on li "Keine nachhaltige Veränderung" at bounding box center [422, 242] width 316 height 11
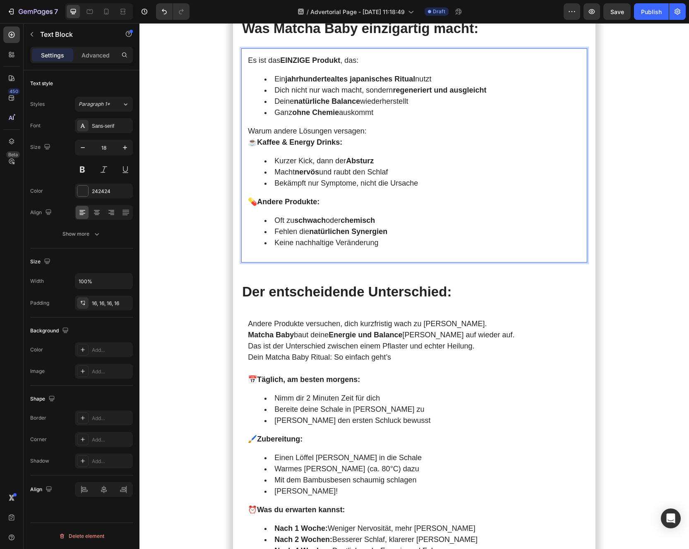
click at [288, 232] on div "Es ist das EINZIGE Produkt , das: Ein jahrhundertealtes japanisches Ritual nutz…" at bounding box center [414, 155] width 346 height 214
click at [289, 239] on div "Es ist das EINZIGE Produkt , das: Ein jahrhundertealtes japanisches Ritual nutz…" at bounding box center [414, 155] width 346 height 214
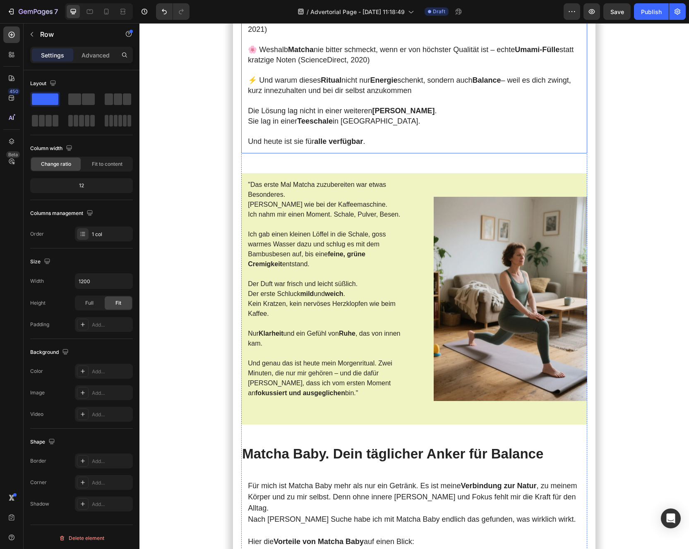
scroll to position [1402, 0]
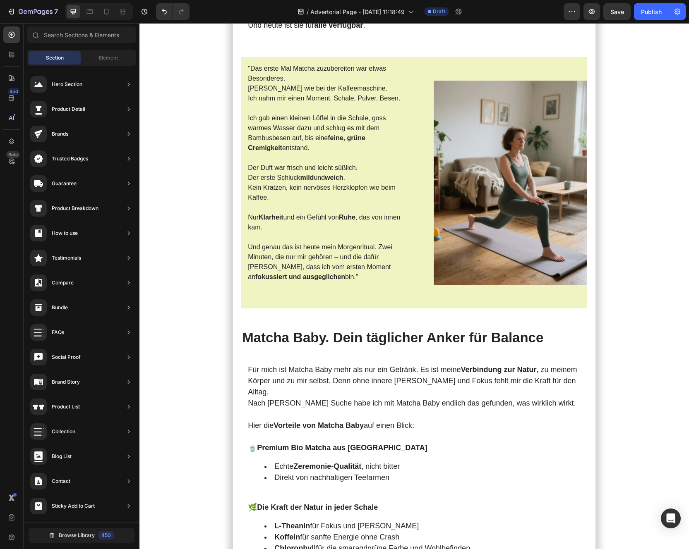
click at [200, 308] on section "Meine [DATE] starteten immer mit Kaffee . Doch je mehr ich trank, desto nervöse…" at bounding box center [414, 22] width 452 height 2503
click at [414, 294] on div ""Das erste Mal Matcha zuzubereiten war etwas Besonderes. Kein Knopfdrücken wie …" at bounding box center [414, 182] width 346 height 251
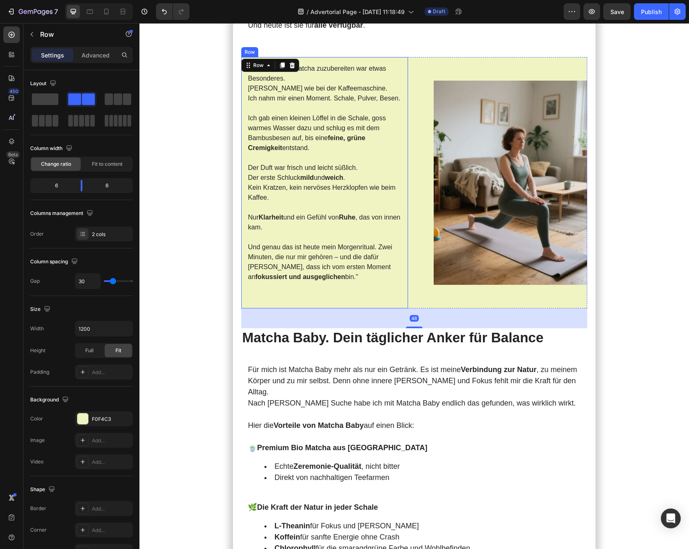
click at [390, 284] on div ""Das erste Mal Matcha zuzubereiten war etwas Besonderes. Kein Knopfdrücken wie …" at bounding box center [324, 182] width 167 height 251
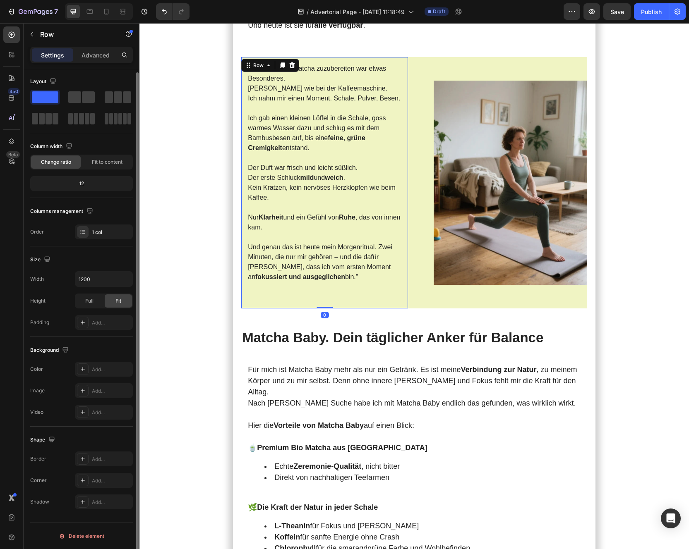
click at [351, 285] on div ""Das erste Mal Matcha zuzubereiten war etwas Besonderes. Kein Knopfdrücken wie …" at bounding box center [324, 182] width 167 height 251
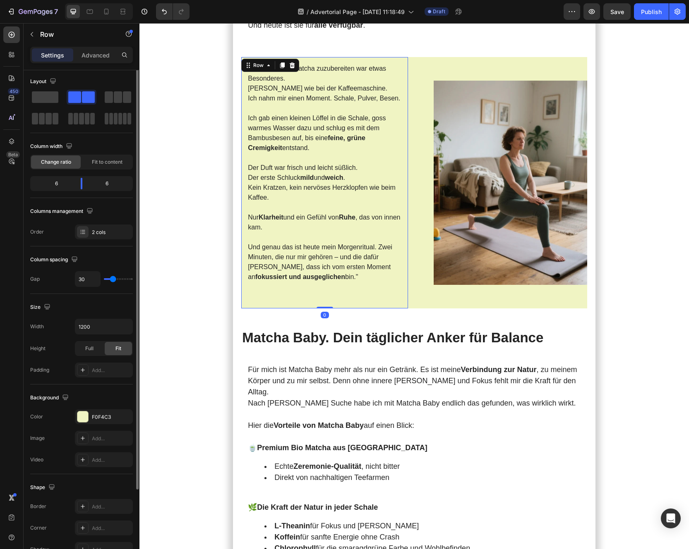
click at [418, 288] on div ""Das erste Mal Matcha zuzubereiten war etwas Besonderes. Kein Knopfdrücken wie …" at bounding box center [414, 182] width 346 height 251
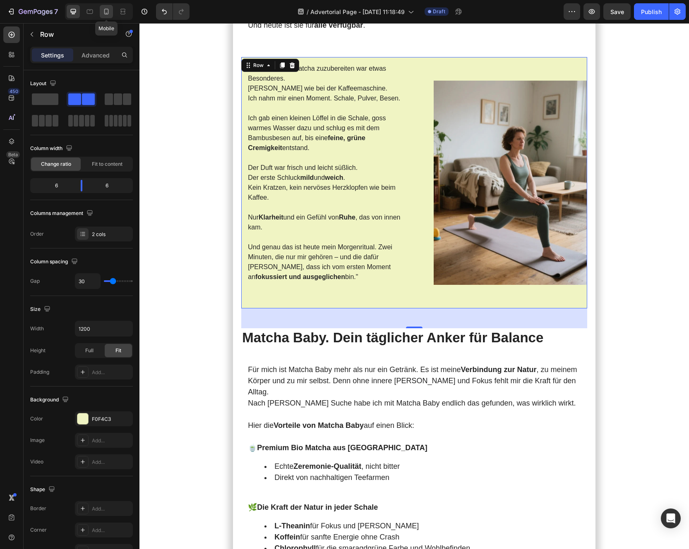
click at [103, 13] on icon at bounding box center [106, 11] width 8 height 8
type input "0"
type input "100%"
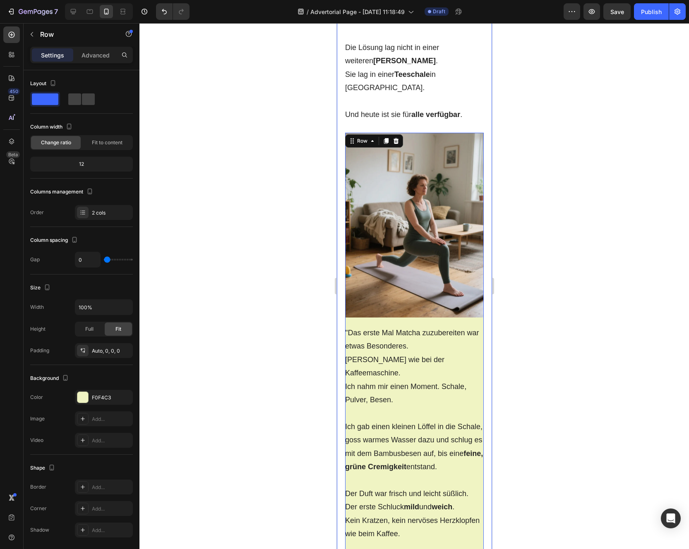
scroll to position [1819, 0]
click at [294, 325] on div at bounding box center [413, 286] width 549 height 526
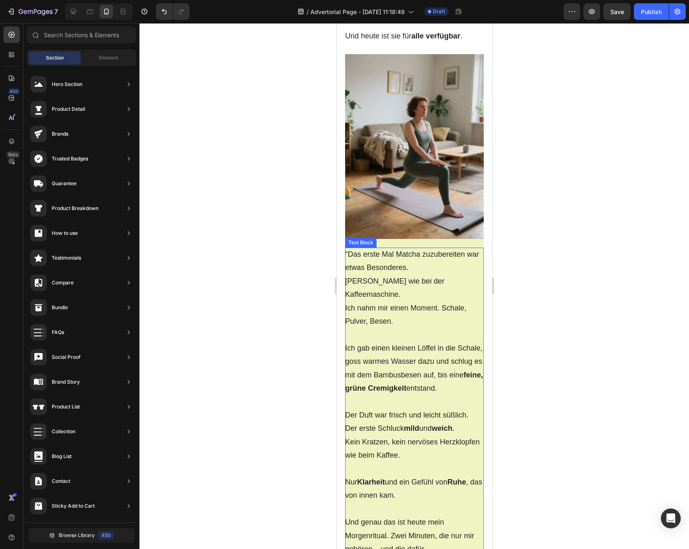
scroll to position [1795, 0]
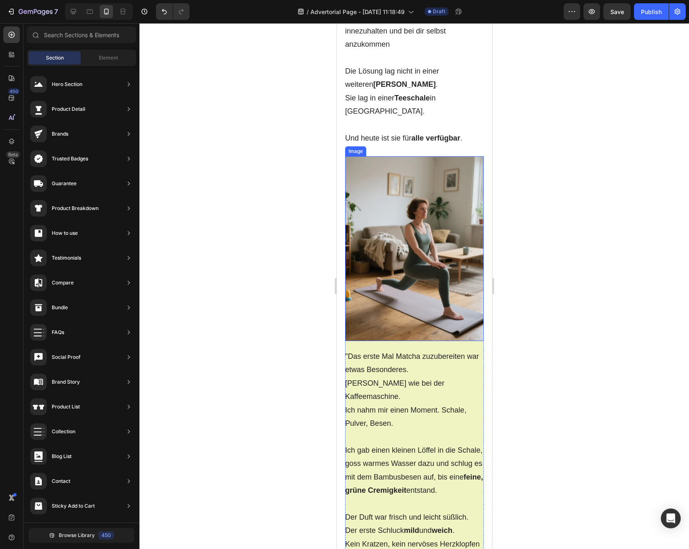
click at [412, 230] on img at bounding box center [414, 248] width 139 height 185
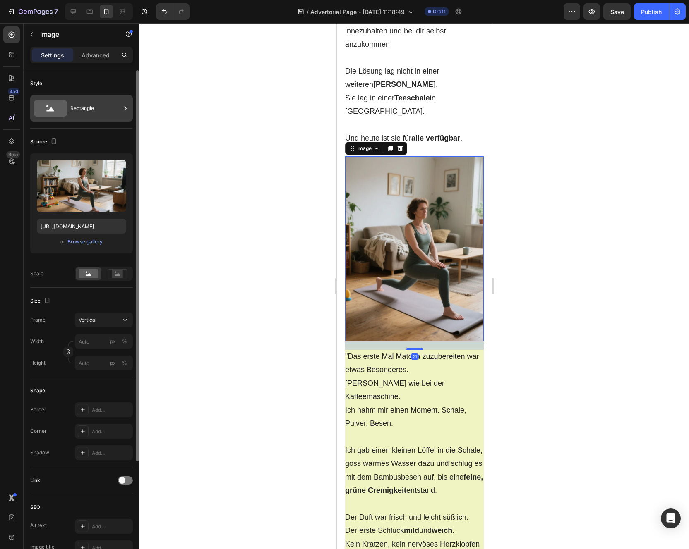
click at [60, 115] on icon at bounding box center [50, 108] width 33 height 17
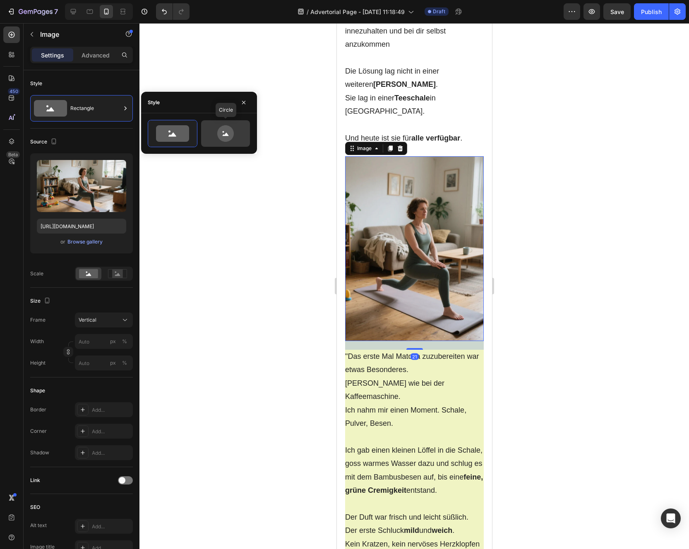
click at [213, 138] on icon at bounding box center [225, 133] width 39 height 17
type input "80"
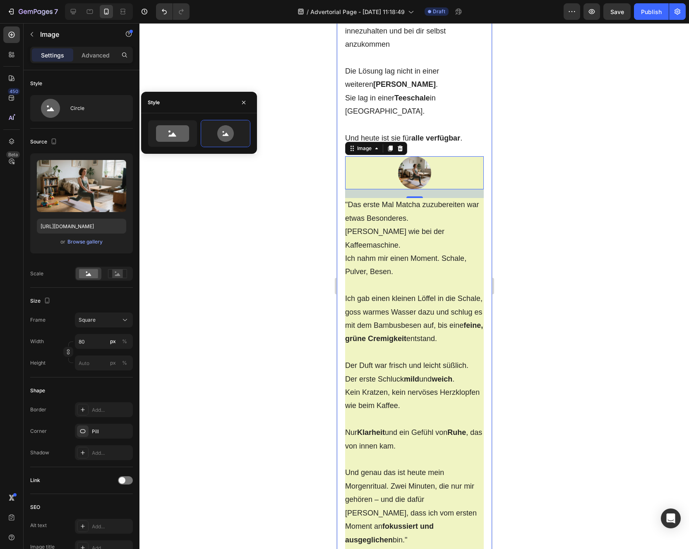
click at [81, 14] on div at bounding box center [99, 11] width 68 height 17
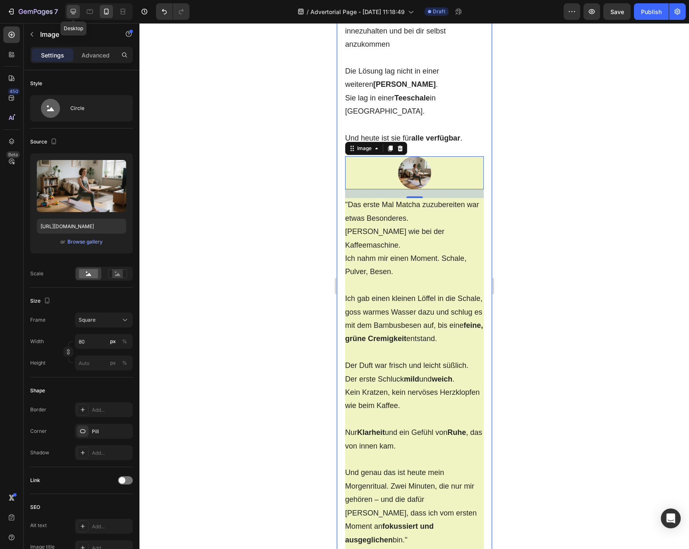
click at [77, 14] on div at bounding box center [73, 11] width 13 height 13
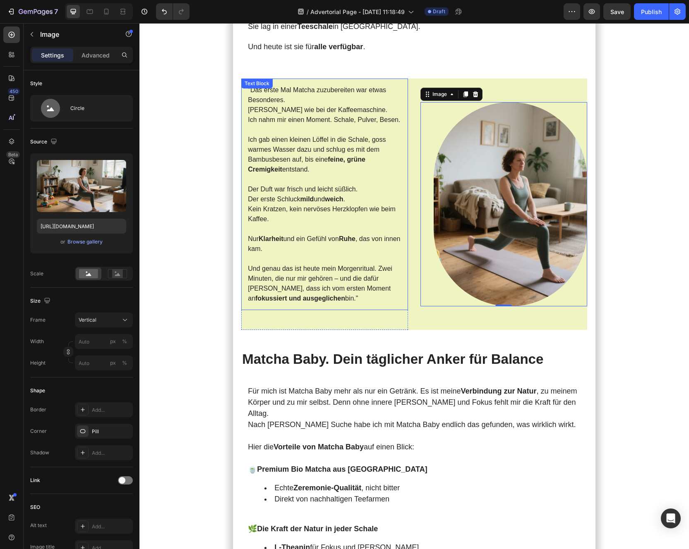
scroll to position [1361, 0]
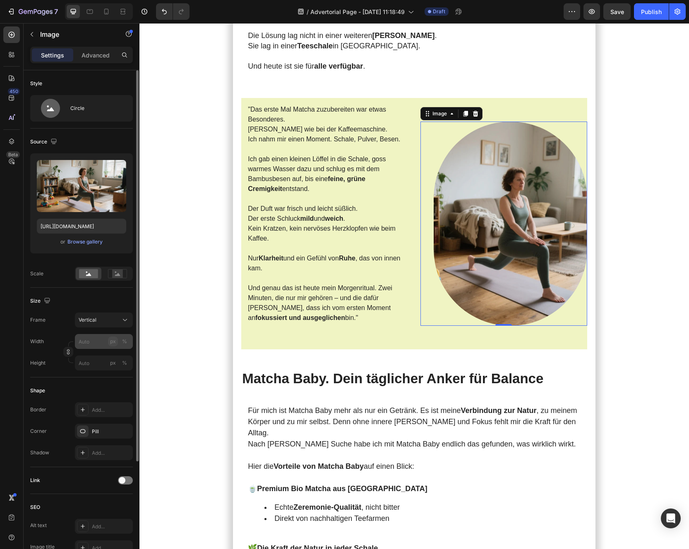
click at [111, 338] on div "px" at bounding box center [113, 341] width 6 height 7
click at [116, 324] on div "Vertical" at bounding box center [104, 320] width 50 height 8
click at [108, 335] on div "Square" at bounding box center [96, 341] width 66 height 16
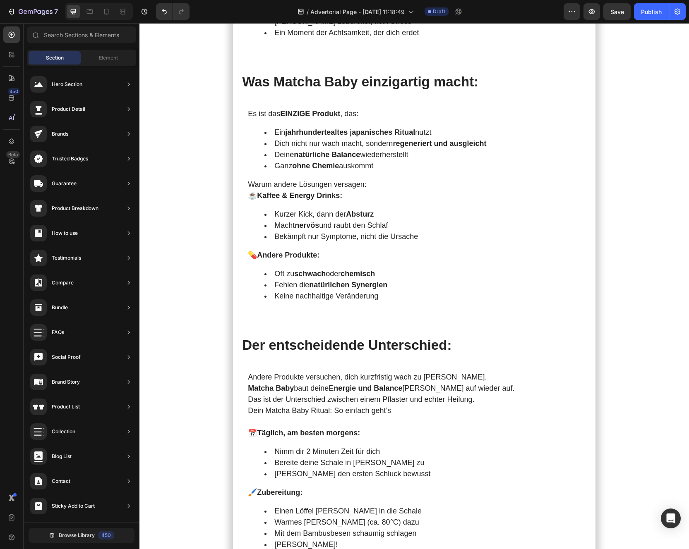
scroll to position [1979, 0]
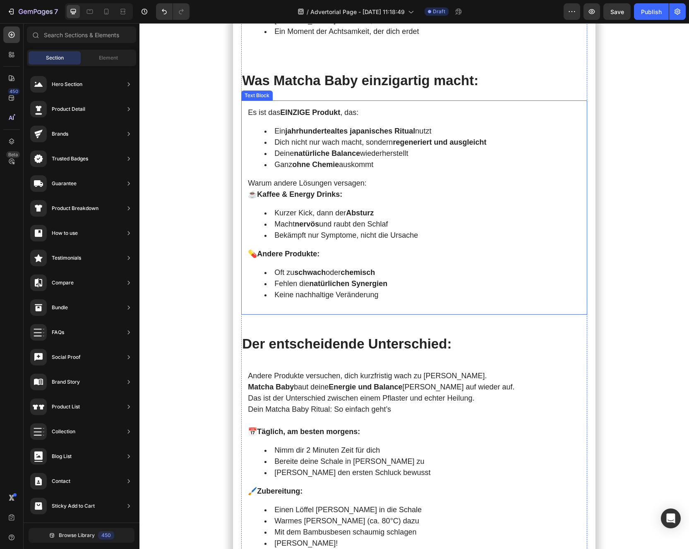
click at [342, 190] on strong "Kaffee & Energy Drinks:" at bounding box center [299, 194] width 85 height 8
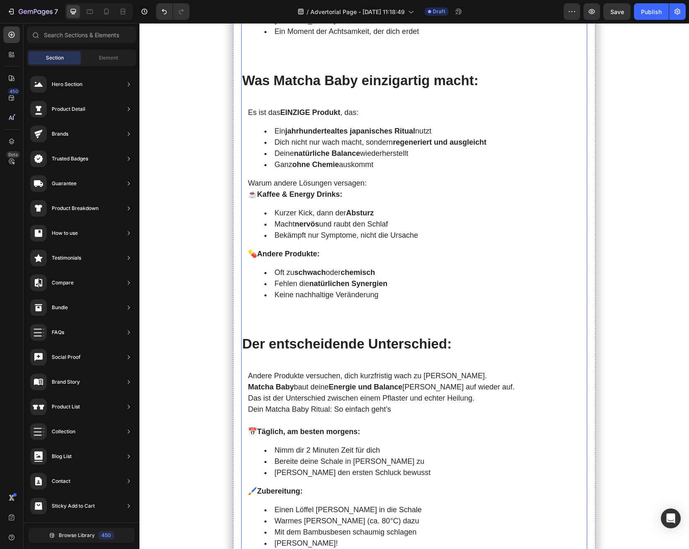
click at [285, 335] on h2 "Der entscheidende Unterschied:" at bounding box center [414, 344] width 346 height 19
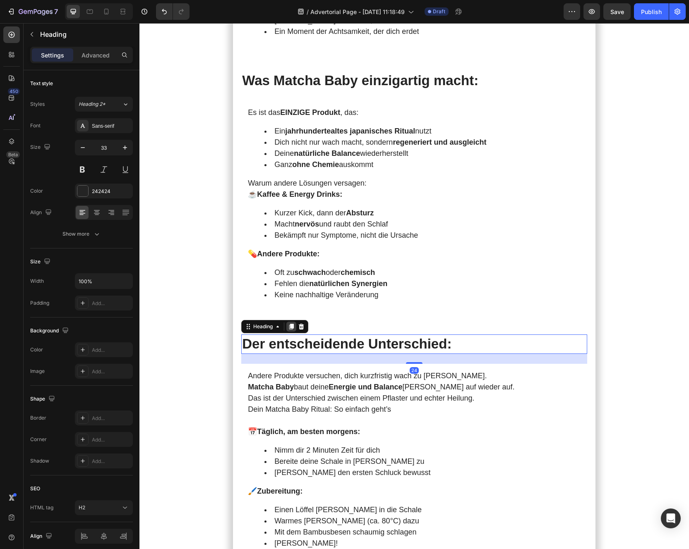
click at [294, 323] on icon at bounding box center [291, 326] width 7 height 7
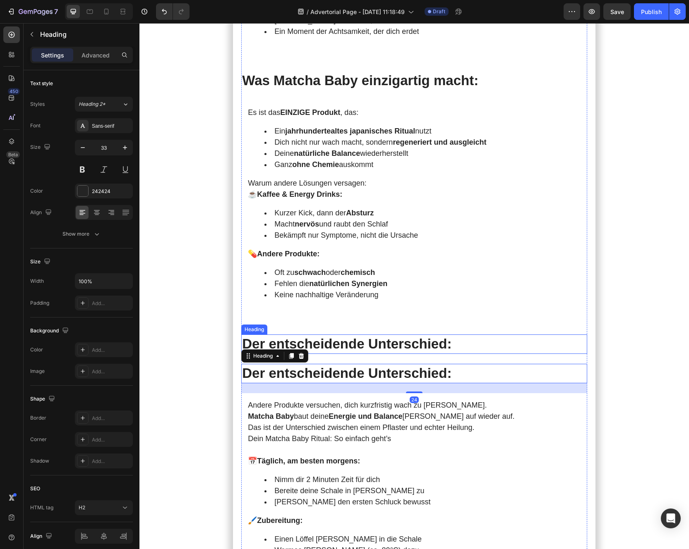
click at [246, 335] on h2 "Der entscheidende Unterschied:" at bounding box center [414, 344] width 346 height 19
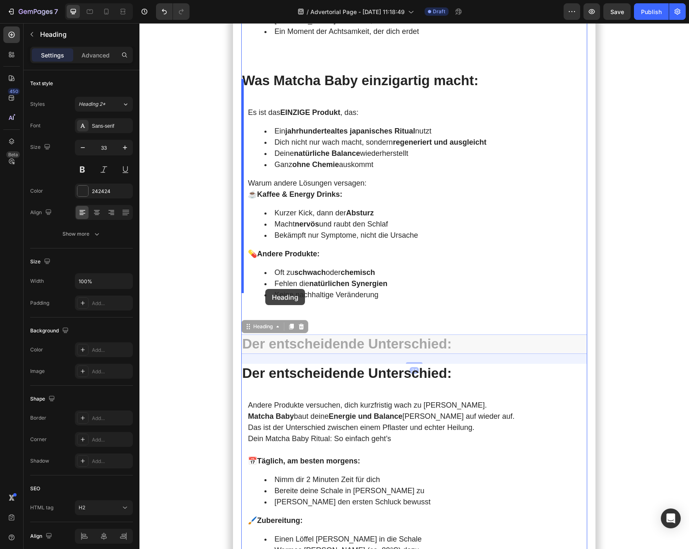
drag, startPoint x: 249, startPoint y: 305, endPoint x: 265, endPoint y: 287, distance: 24.3
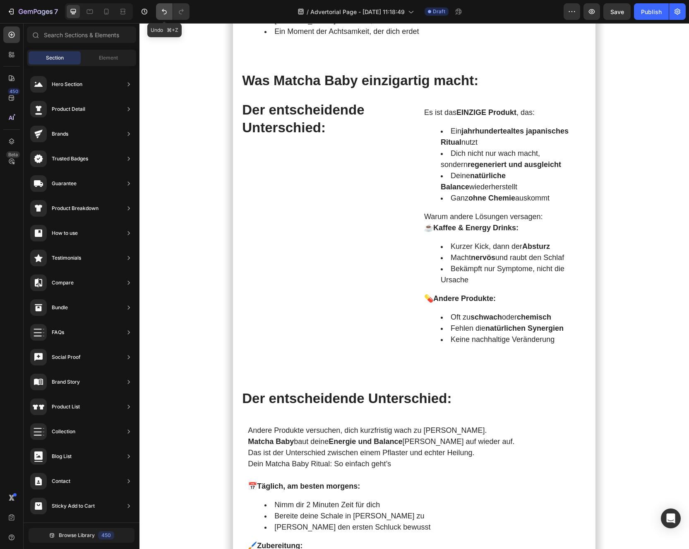
click at [161, 12] on icon "Undo/Redo" at bounding box center [164, 11] width 8 height 8
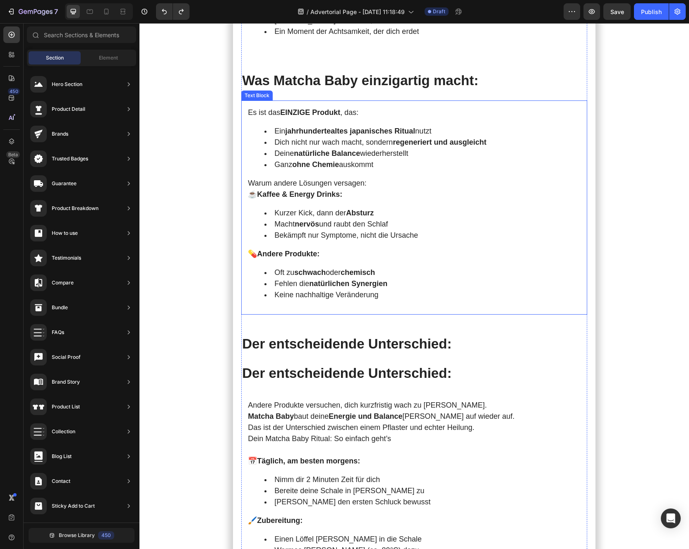
click at [322, 226] on div "Es ist das EINZIGE Produkt , das: Ein jahrhundertealtes japanisches Ritual nutz…" at bounding box center [414, 208] width 346 height 214
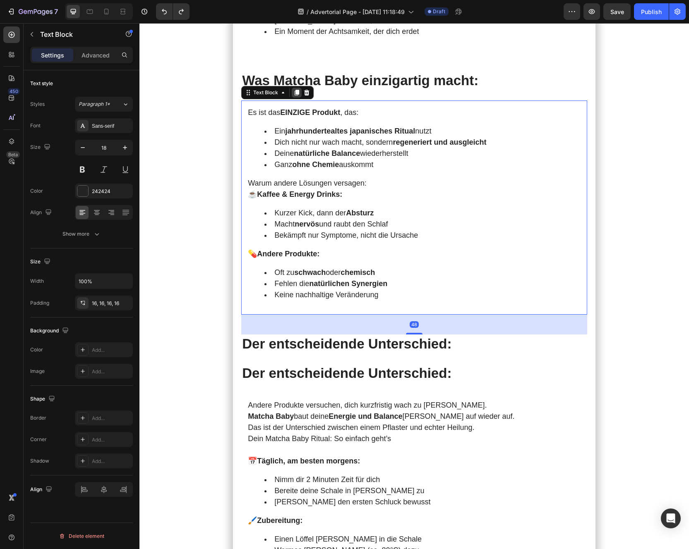
click at [297, 89] on icon at bounding box center [296, 92] width 7 height 7
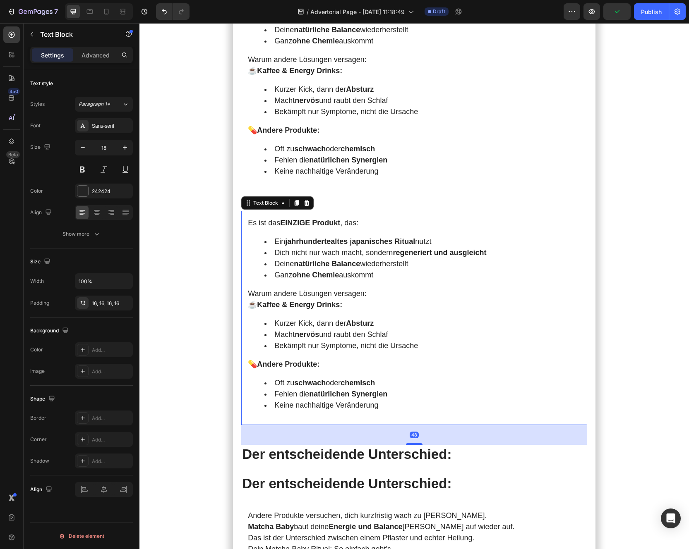
scroll to position [2145, 0]
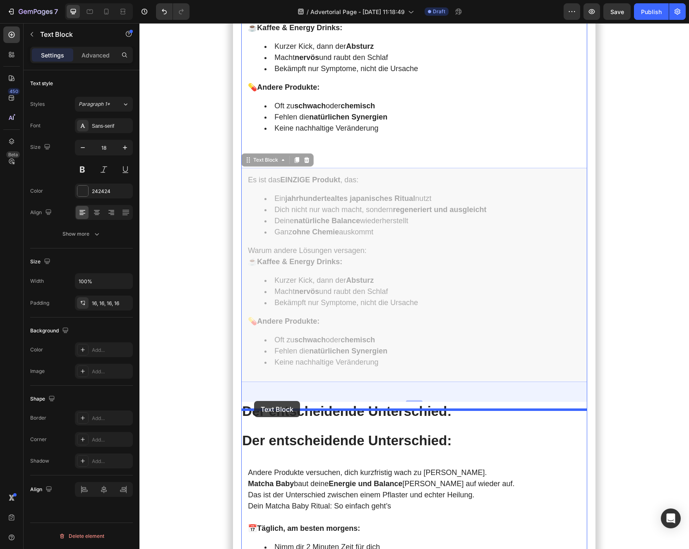
drag, startPoint x: 249, startPoint y: 139, endPoint x: 254, endPoint y: 402, distance: 263.1
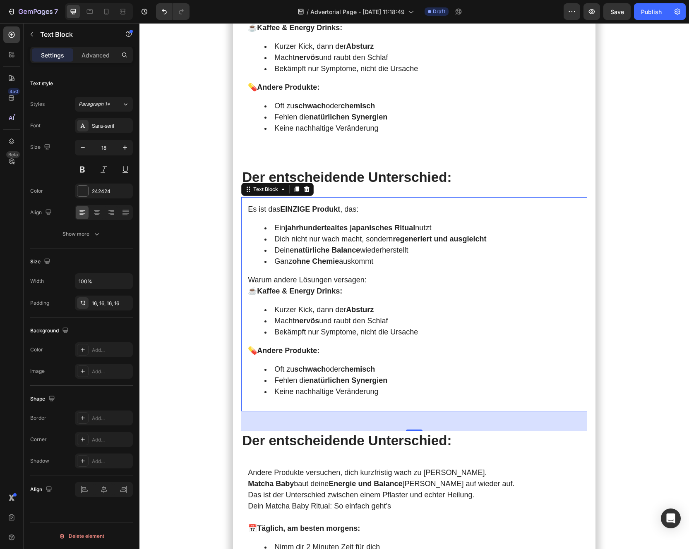
click at [298, 275] on p "Warum andere Lösungen versagen:" at bounding box center [414, 280] width 333 height 11
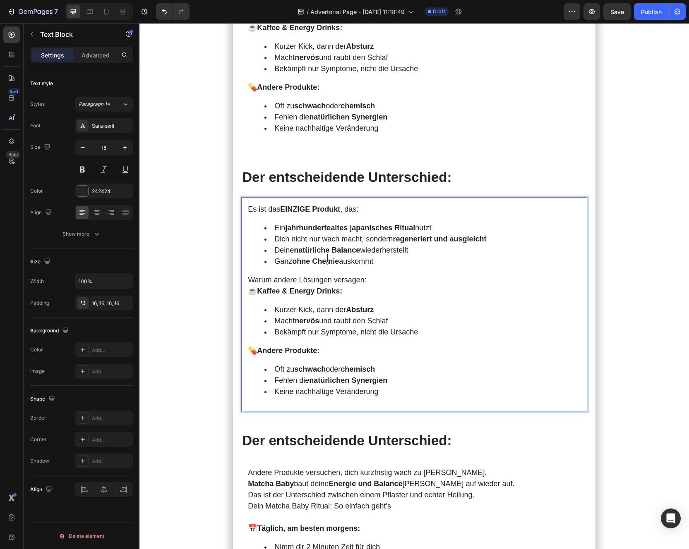
click at [328, 275] on p "Warum andere Lösungen versagen:" at bounding box center [414, 280] width 333 height 11
copy p "Warum andere Lösungen versagen:"
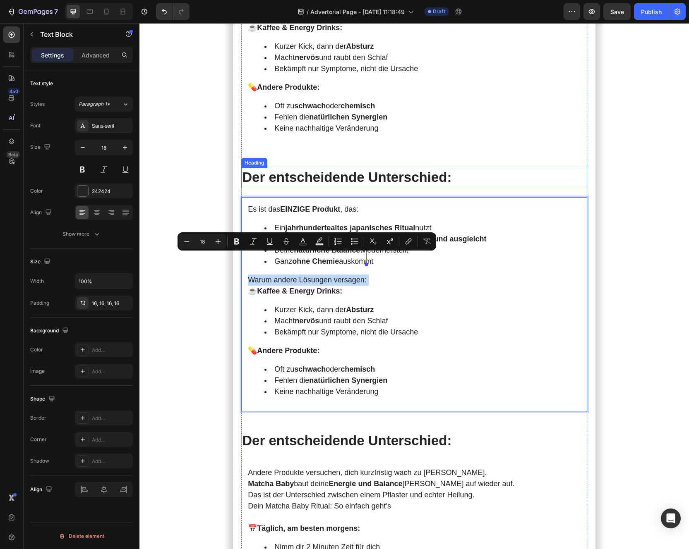
click at [308, 168] on h2 "Der entscheidende Unterschied:" at bounding box center [414, 177] width 346 height 19
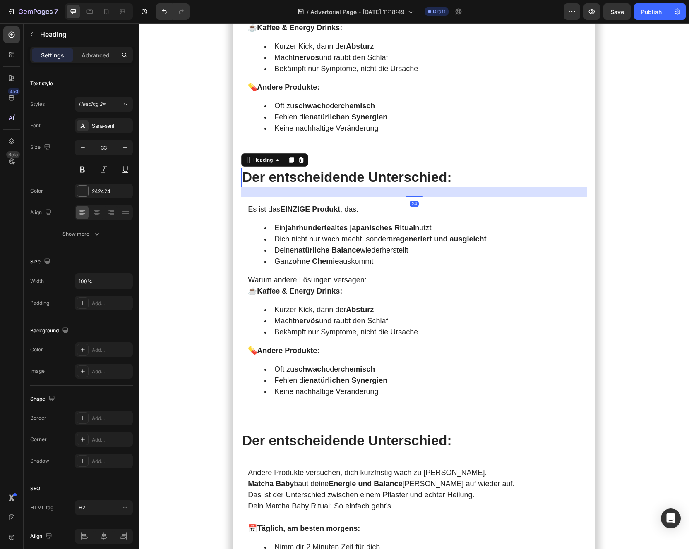
click at [308, 168] on h2 "Der entscheidende Unterschied:" at bounding box center [414, 177] width 346 height 19
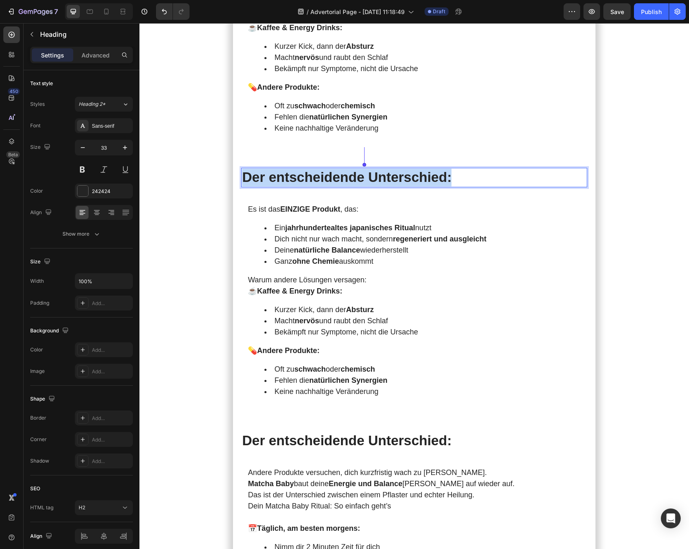
click at [308, 169] on p "Der entscheidende Unterschied:" at bounding box center [414, 178] width 344 height 18
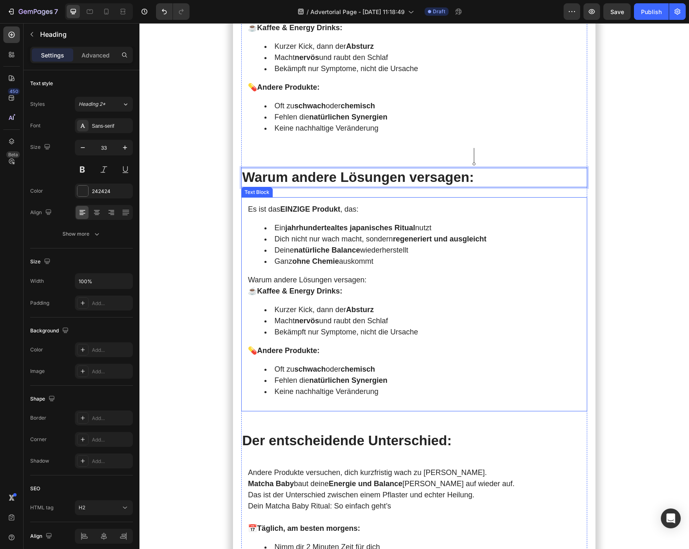
click at [336, 275] on p "Warum andere Lösungen versagen:" at bounding box center [414, 280] width 333 height 11
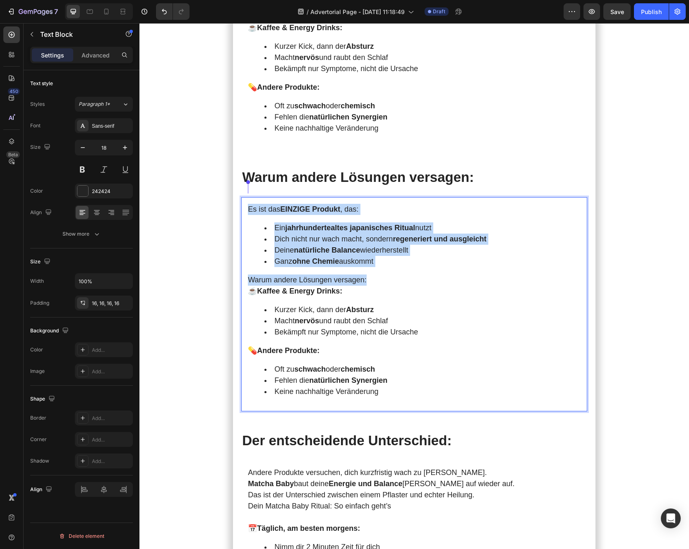
drag, startPoint x: 381, startPoint y: 260, endPoint x: 215, endPoint y: 186, distance: 182.2
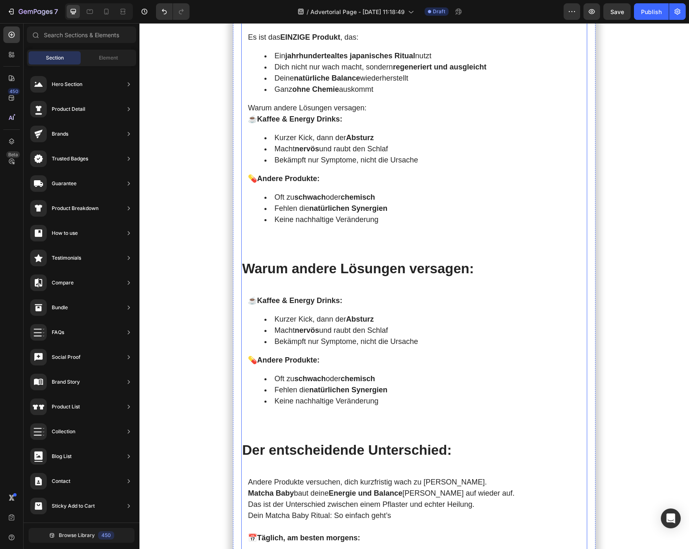
scroll to position [1998, 0]
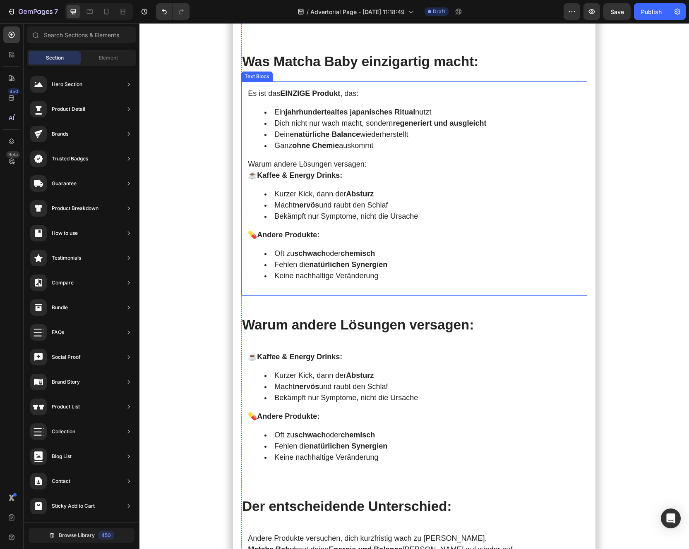
click at [331, 230] on p "💊 Andere Produkte:" at bounding box center [414, 235] width 333 height 11
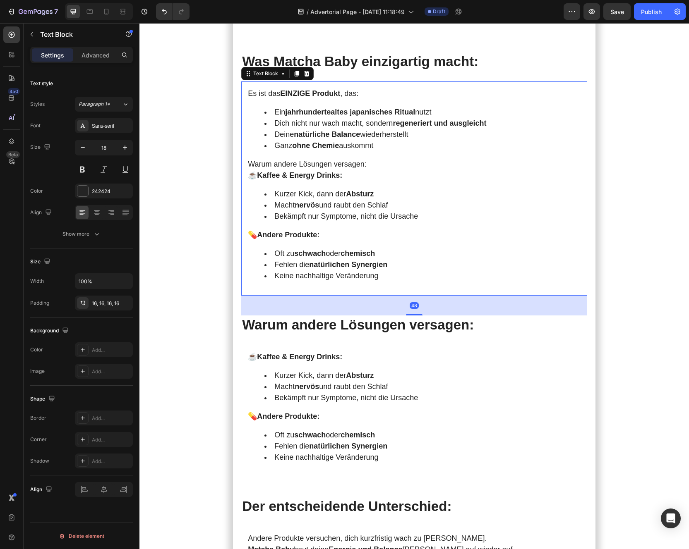
click at [344, 200] on li "Macht nervös und raubt den Schlaf" at bounding box center [422, 205] width 316 height 11
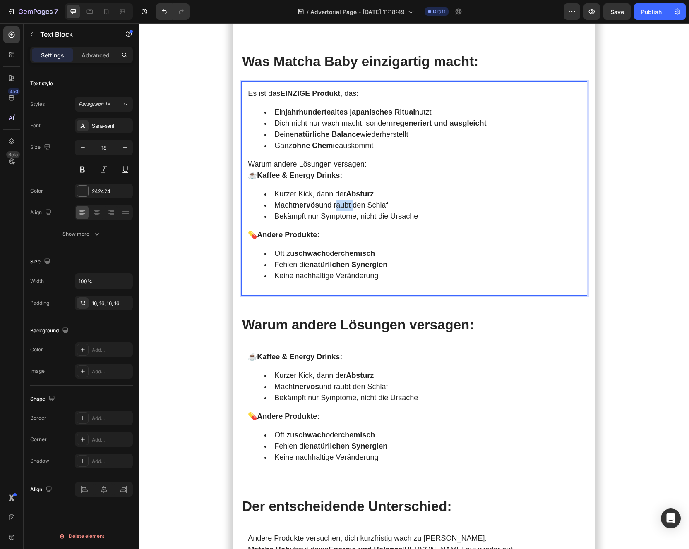
click at [344, 200] on li "Macht nervös und raubt den Schlaf" at bounding box center [422, 205] width 316 height 11
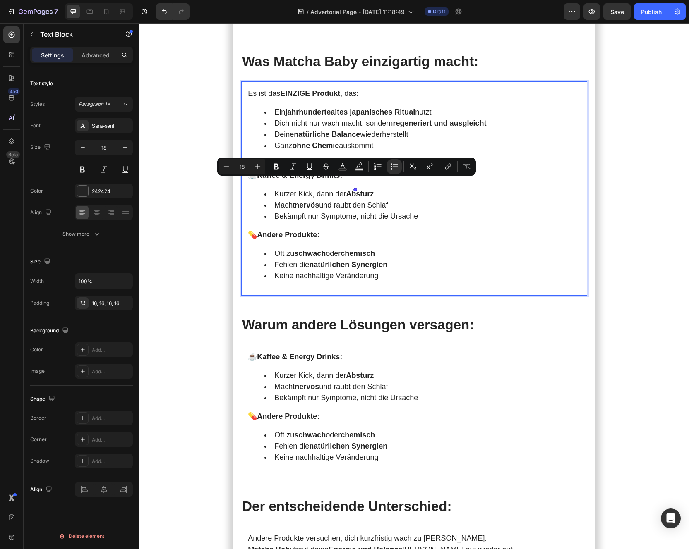
click at [362, 170] on p "☕ Kaffee & Energy Drinks:" at bounding box center [414, 175] width 333 height 11
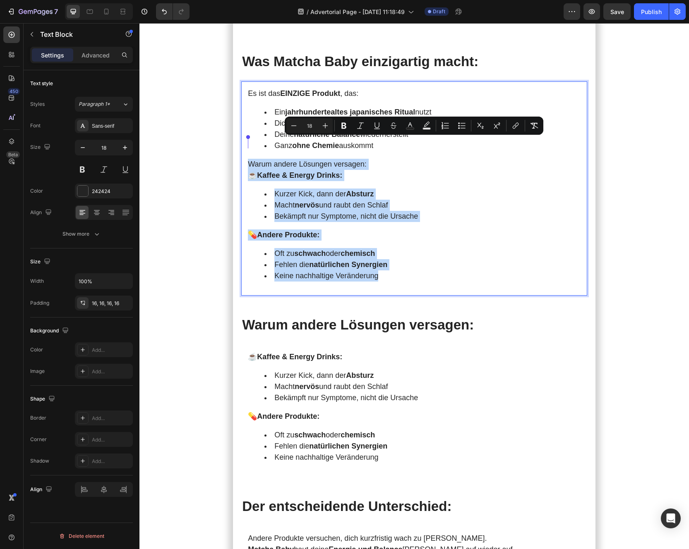
drag, startPoint x: 389, startPoint y: 255, endPoint x: 183, endPoint y: 140, distance: 236.1
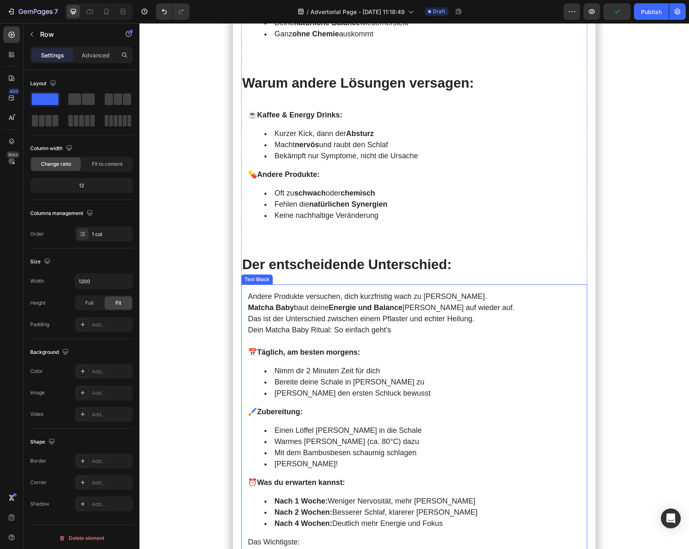
scroll to position [2221, 0]
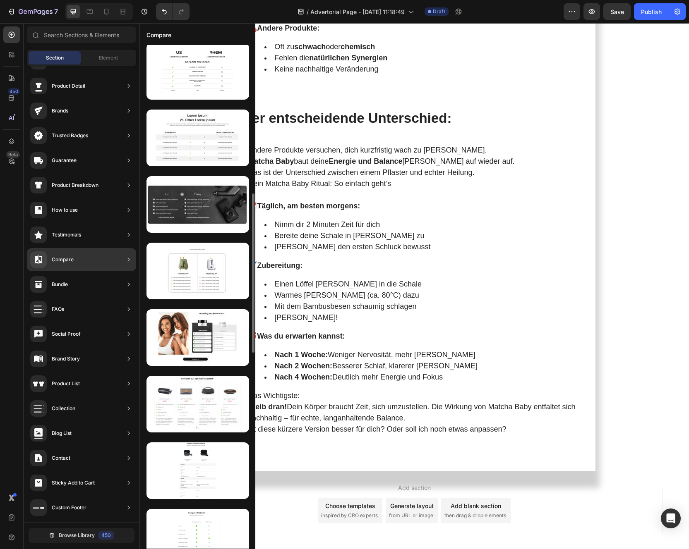
scroll to position [469, 0]
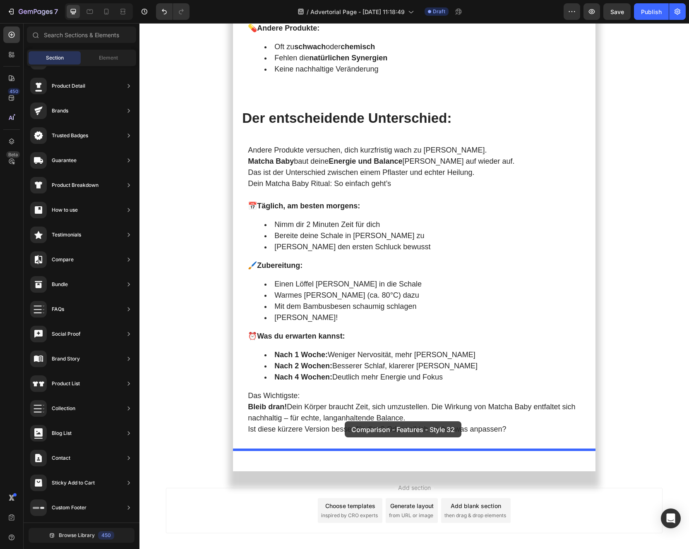
drag, startPoint x: 323, startPoint y: 297, endPoint x: 345, endPoint y: 420, distance: 124.6
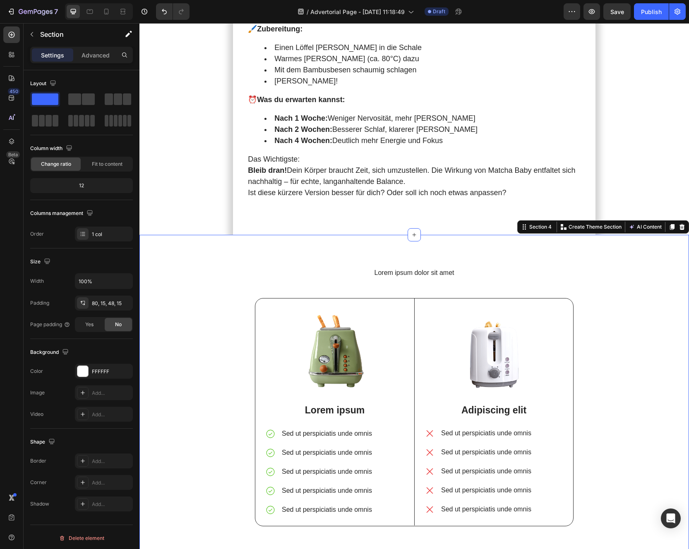
scroll to position [2495, 0]
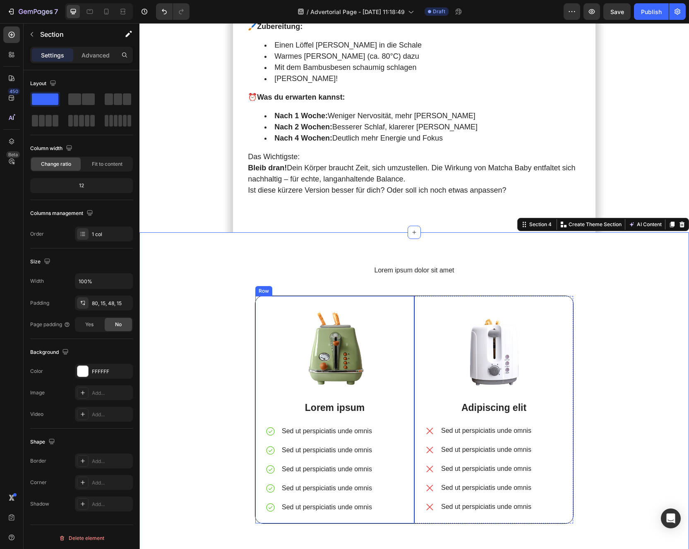
click at [262, 287] on div "Row" at bounding box center [264, 290] width 14 height 7
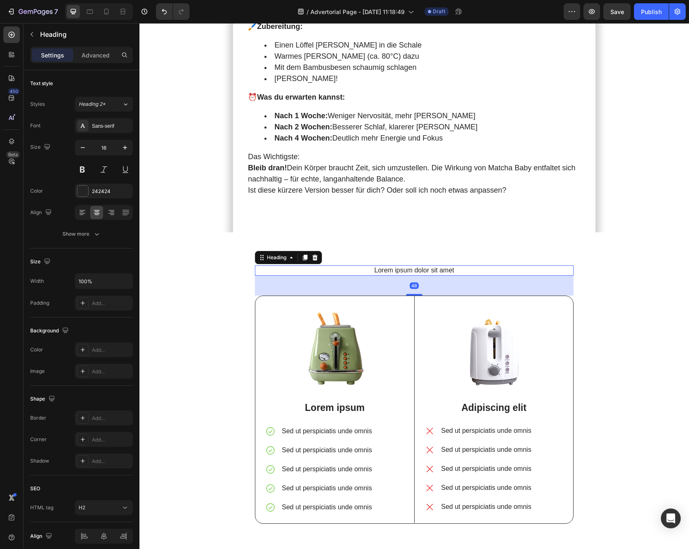
click at [309, 266] on h2 "Lorem ipsum dolor sit amet" at bounding box center [414, 271] width 318 height 10
click at [256, 296] on div "Image Lorem ipsum Text Block Sed ut perspiciatis unde omnis Sed ut perspiciatis…" at bounding box center [334, 410] width 159 height 228
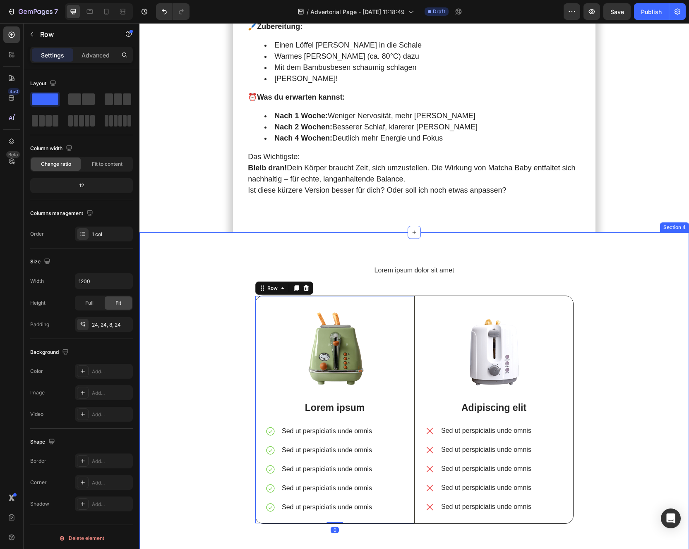
click at [254, 266] on div "Lorem ipsum dolor sit amet Heading Image Lorem ipsum Text Block Sed ut perspici…" at bounding box center [414, 402] width 537 height 272
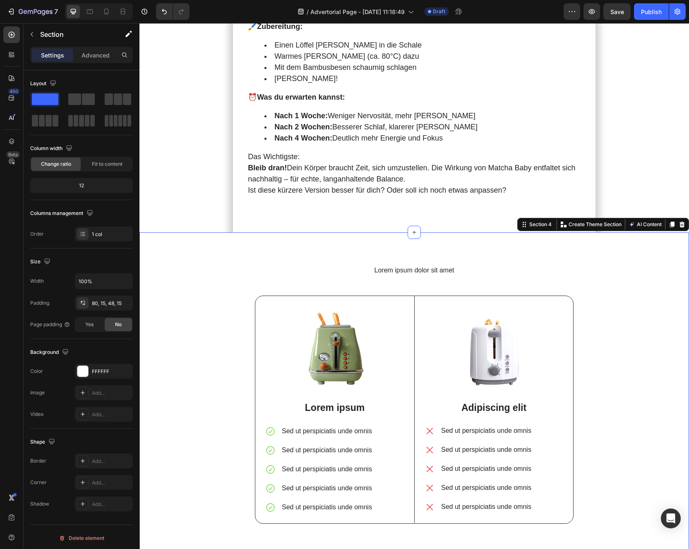
click at [340, 234] on div "Lorem ipsum dolor sit amet Heading Image Lorem ipsum Text Block Sed ut perspici…" at bounding box center [413, 394] width 549 height 325
click at [34, 35] on icon "button" at bounding box center [32, 34] width 7 height 7
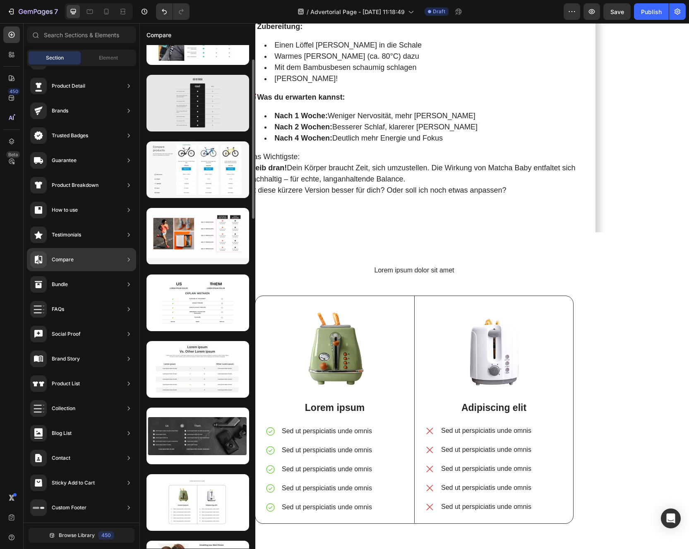
scroll to position [474, 0]
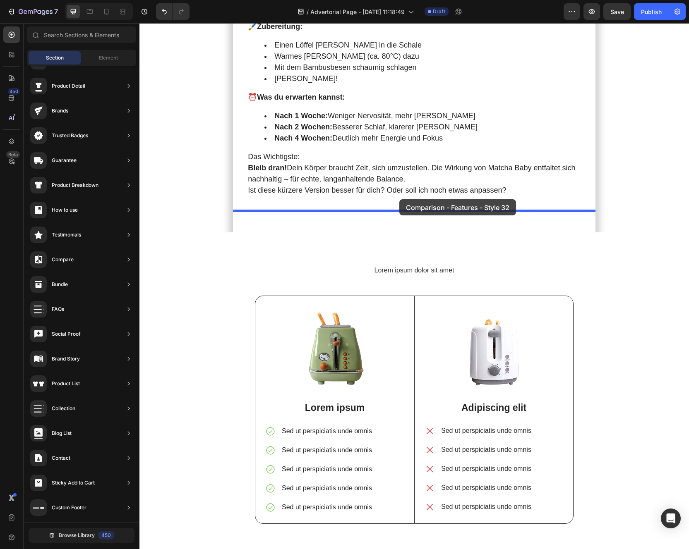
drag, startPoint x: 299, startPoint y: 298, endPoint x: 400, endPoint y: 200, distance: 140.7
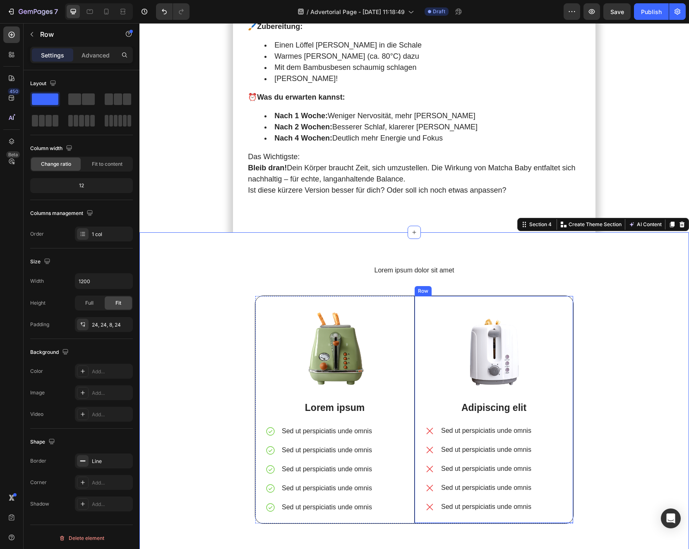
click at [416, 300] on div "Image Adipiscing elit Text Block Sed ut perspiciatis unde omnis Sed ut perspici…" at bounding box center [493, 409] width 159 height 227
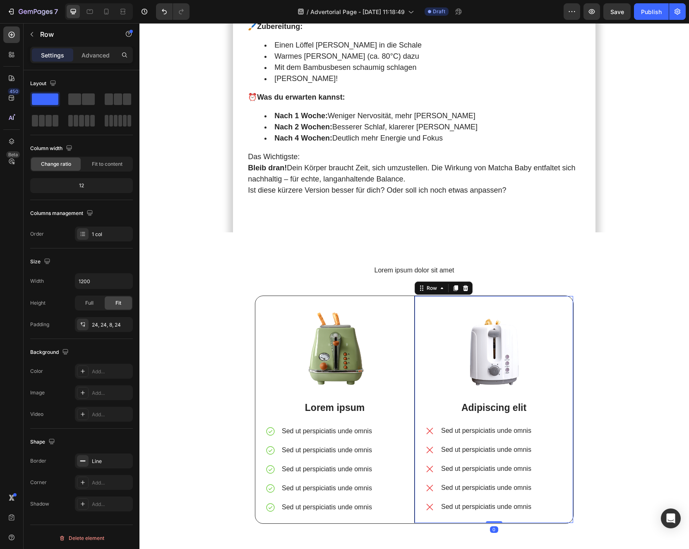
click at [403, 306] on img at bounding box center [334, 349] width 139 height 86
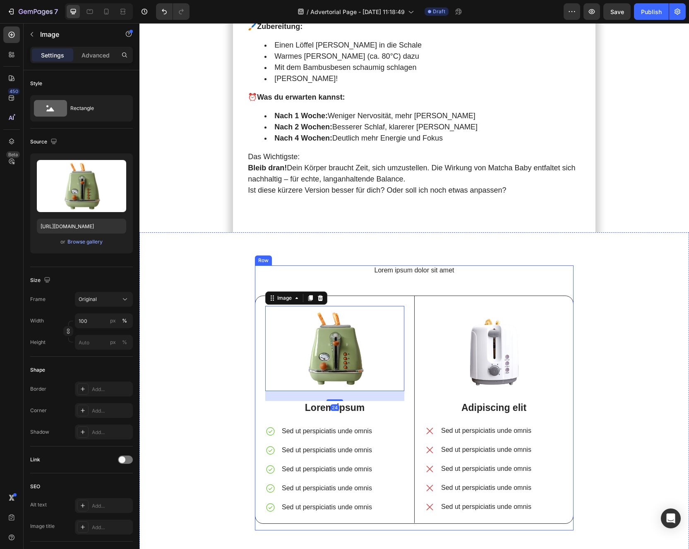
click at [412, 267] on div "Lorem ipsum dolor sit amet Heading Image 24 Lorem ipsum Text Block Sed ut persp…" at bounding box center [414, 398] width 318 height 265
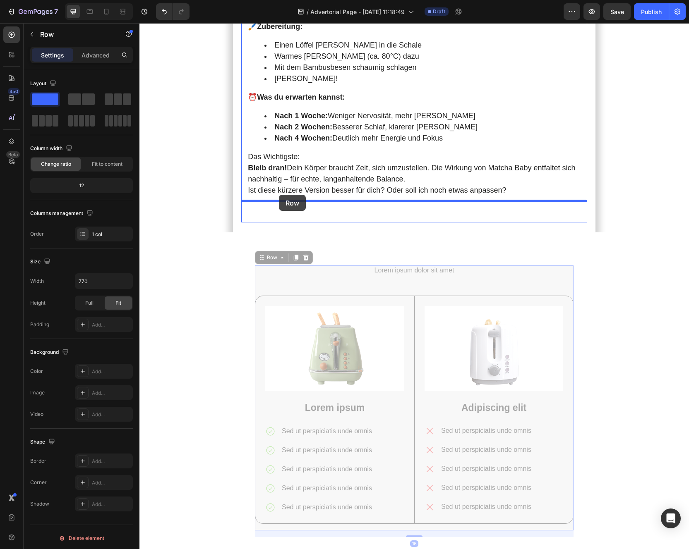
drag, startPoint x: 263, startPoint y: 237, endPoint x: 279, endPoint y: 195, distance: 44.9
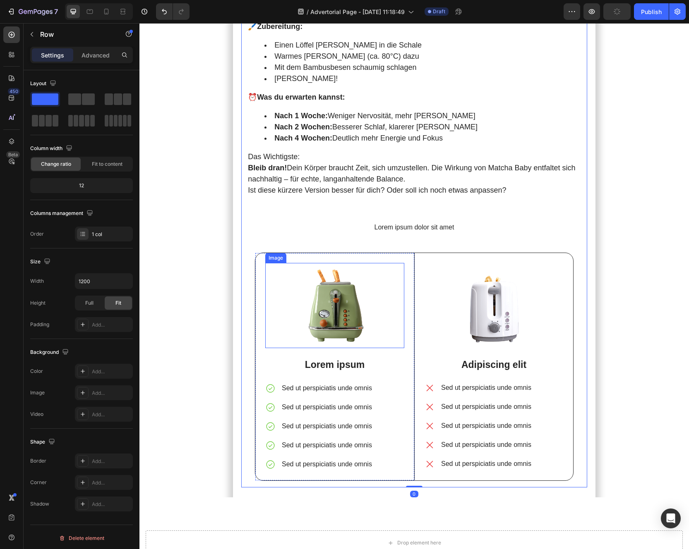
click at [335, 297] on img at bounding box center [334, 306] width 139 height 86
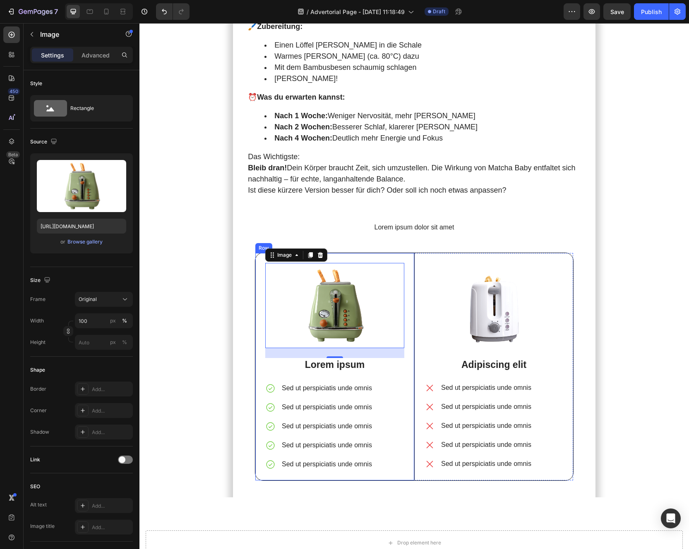
click at [258, 253] on div "Image 24 Lorem ipsum Text Block Sed ut perspiciatis unde omnis Sed ut perspicia…" at bounding box center [334, 367] width 159 height 228
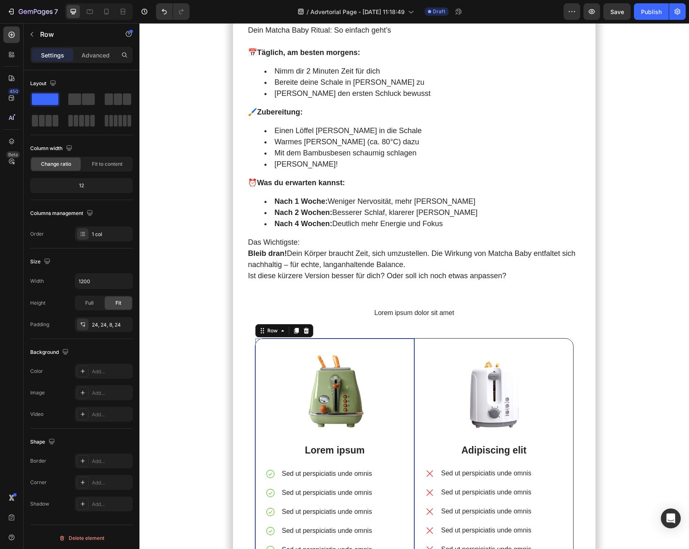
scroll to position [2568, 0]
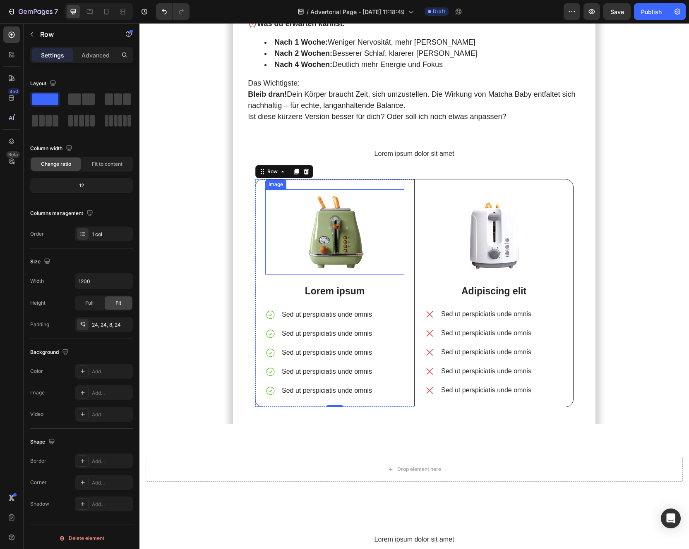
click at [332, 225] on img at bounding box center [334, 232] width 139 height 86
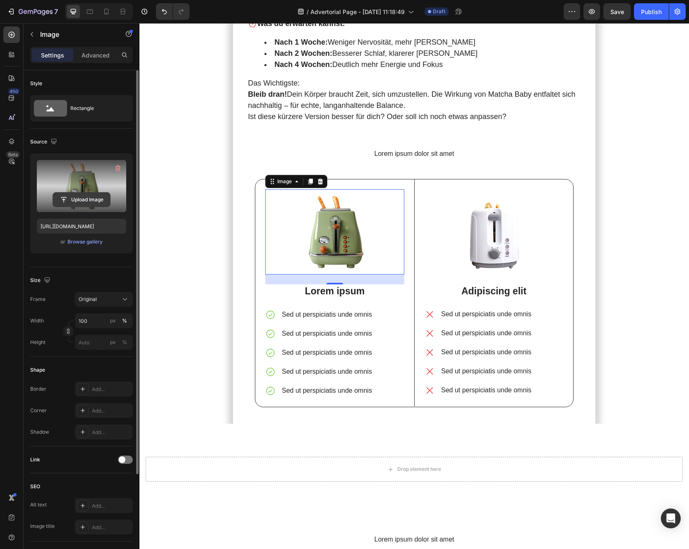
click at [81, 200] on input "file" at bounding box center [81, 200] width 57 height 14
type input "[URL][DOMAIN_NAME]"
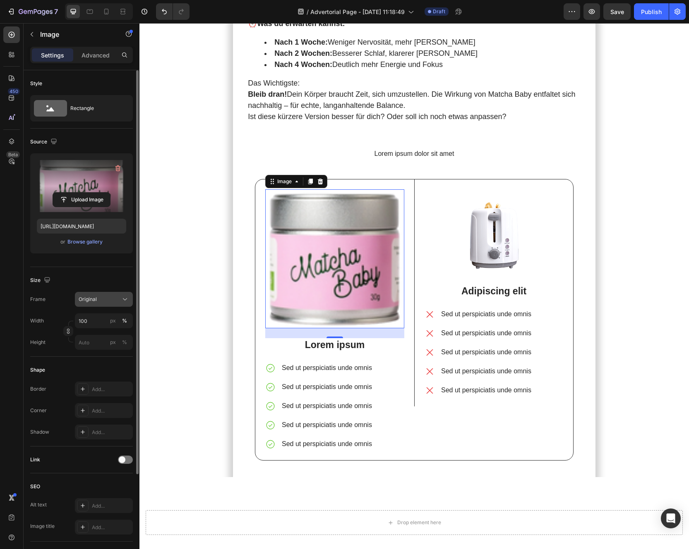
click at [91, 302] on span "Original" at bounding box center [88, 299] width 18 height 7
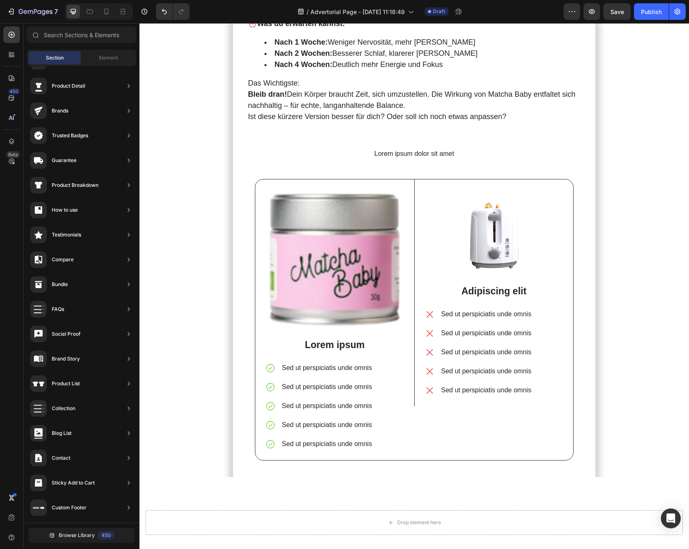
scroll to position [157, 0]
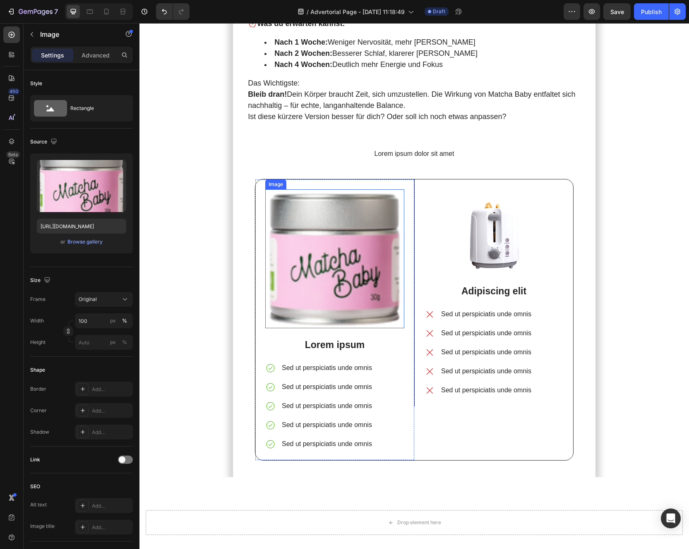
click at [275, 250] on img at bounding box center [334, 258] width 139 height 139
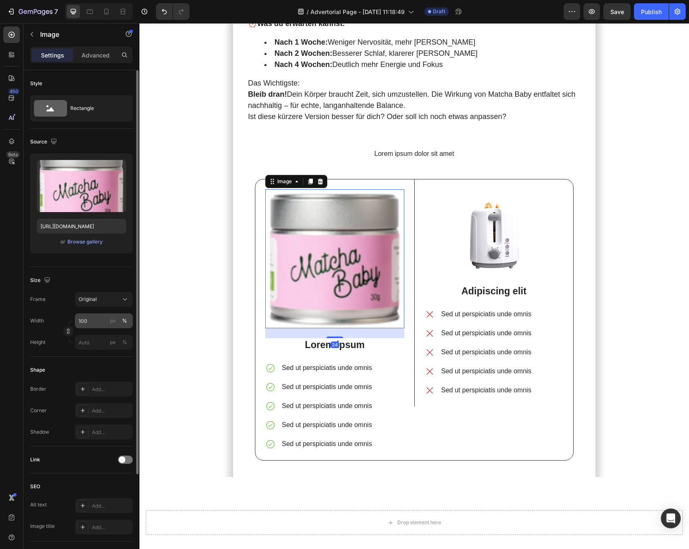
click at [125, 323] on div "%" at bounding box center [124, 320] width 5 height 7
click at [99, 323] on input "100" at bounding box center [104, 320] width 58 height 15
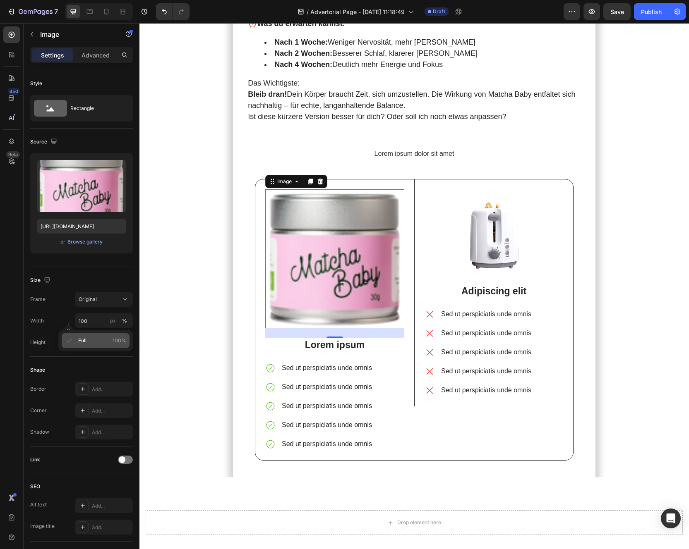
click at [89, 342] on p "Full 100%" at bounding box center [102, 340] width 48 height 7
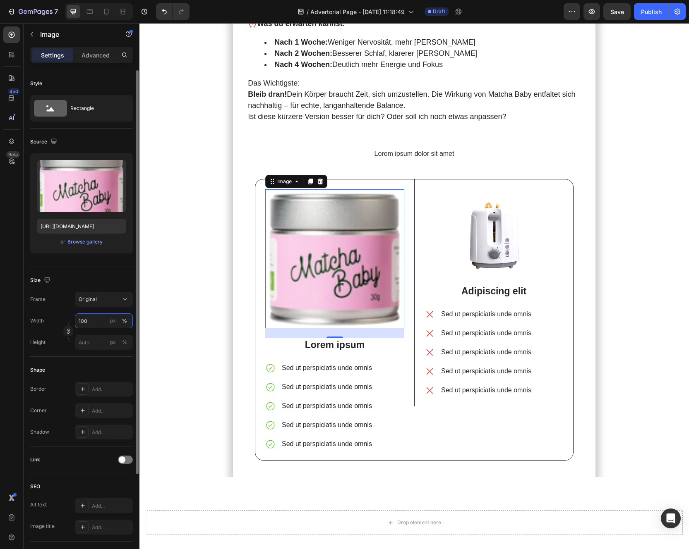
click at [95, 323] on input "100" at bounding box center [104, 320] width 58 height 15
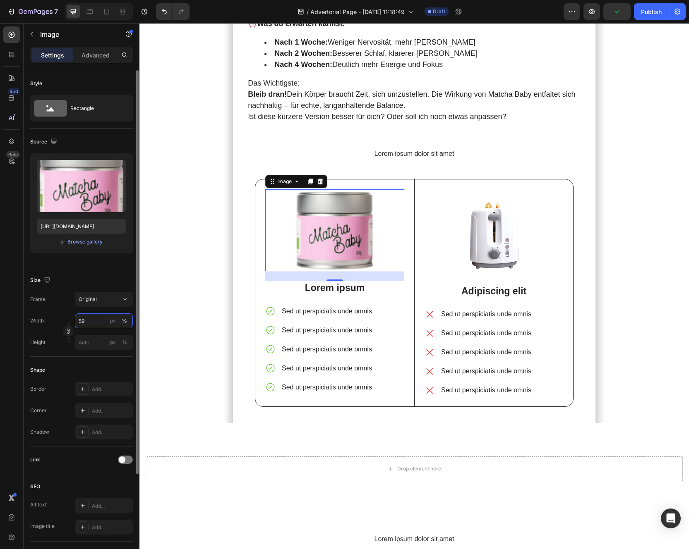
type input "5"
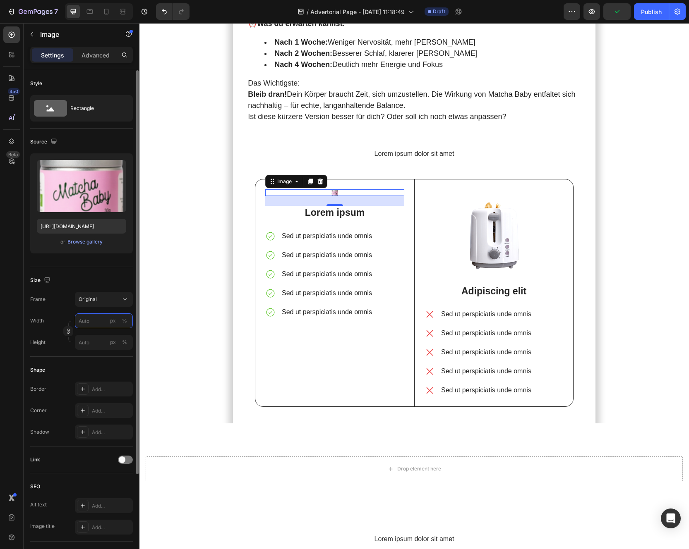
type input "1"
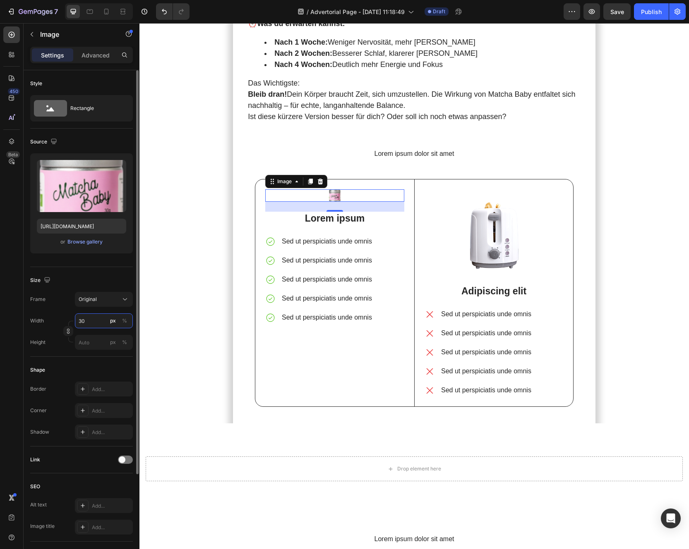
type input "3"
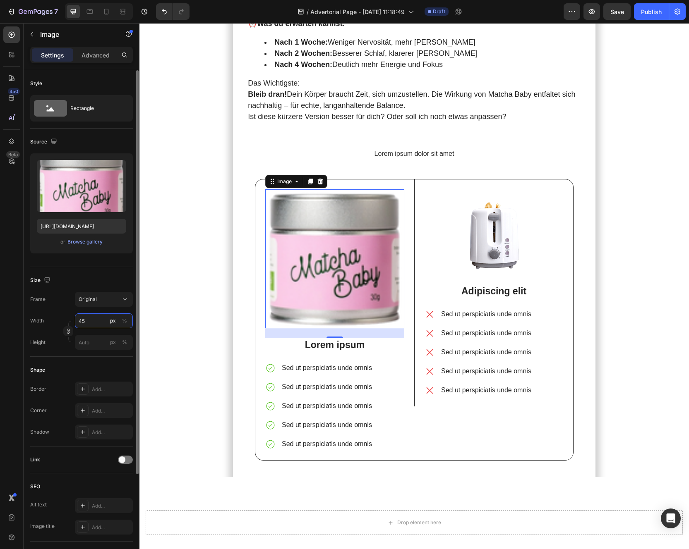
type input "4"
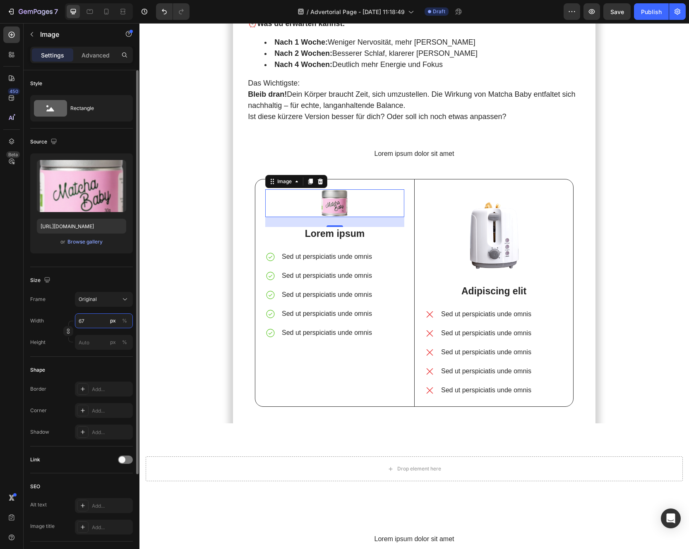
type input "6"
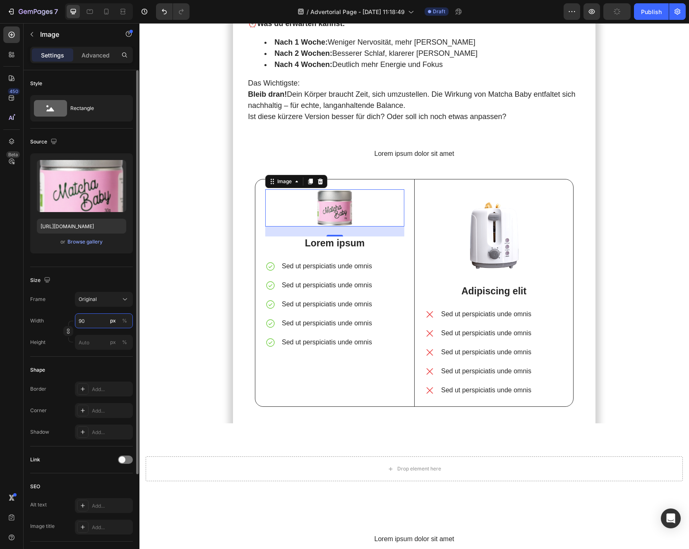
type input "9"
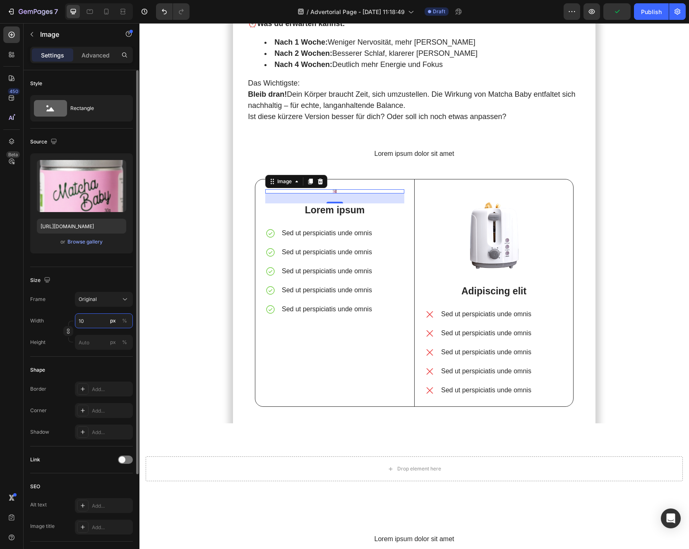
type input "100"
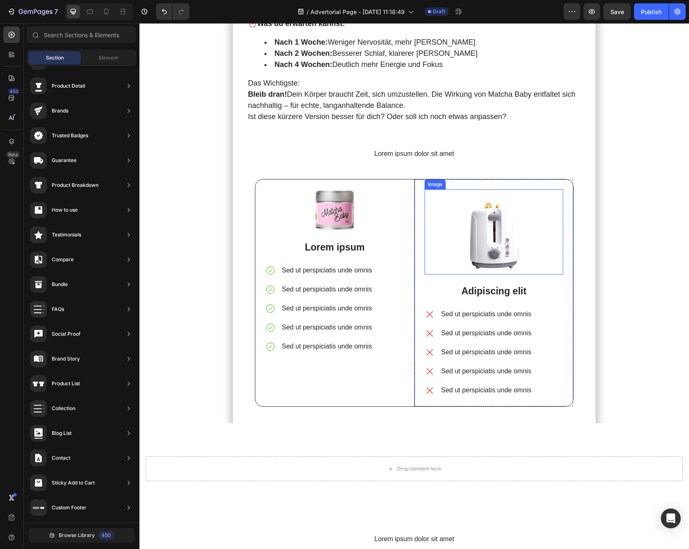
click at [497, 231] on img at bounding box center [493, 231] width 139 height 85
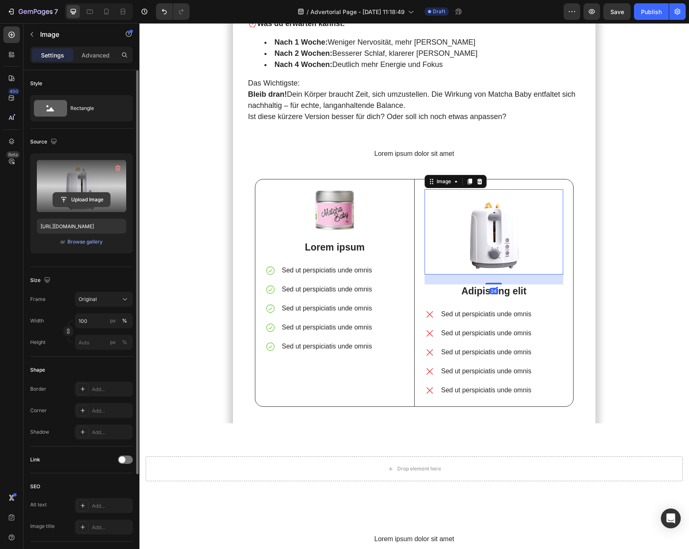
click at [86, 196] on input "file" at bounding box center [81, 200] width 57 height 14
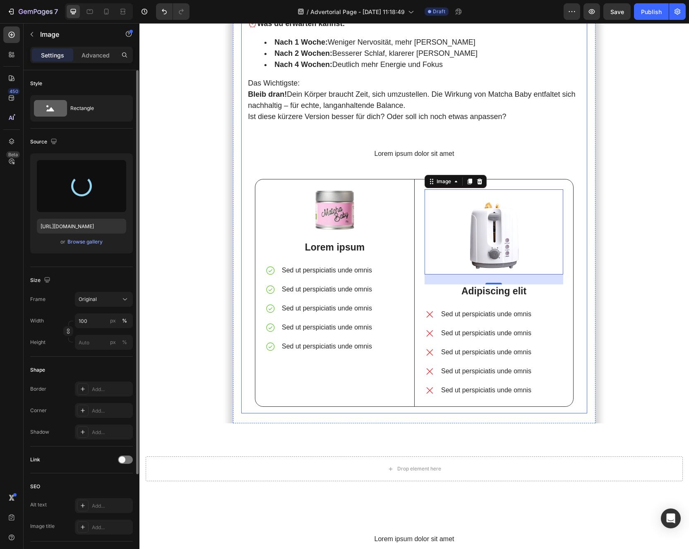
type input "[URL][DOMAIN_NAME]"
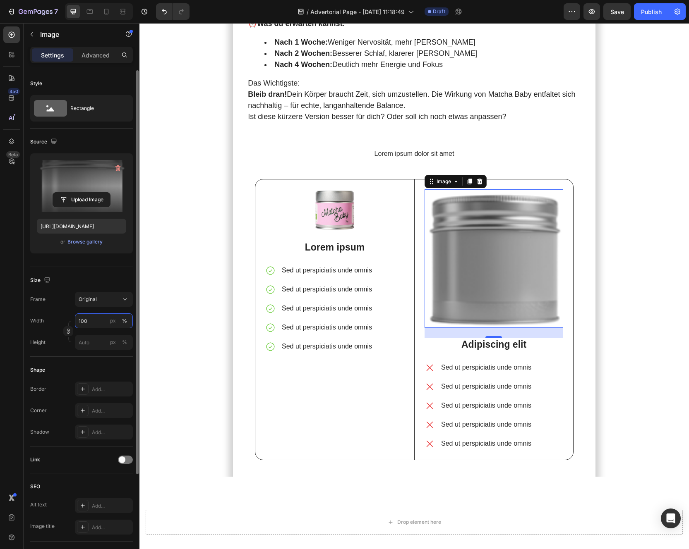
click at [86, 327] on input "100" at bounding box center [104, 320] width 58 height 15
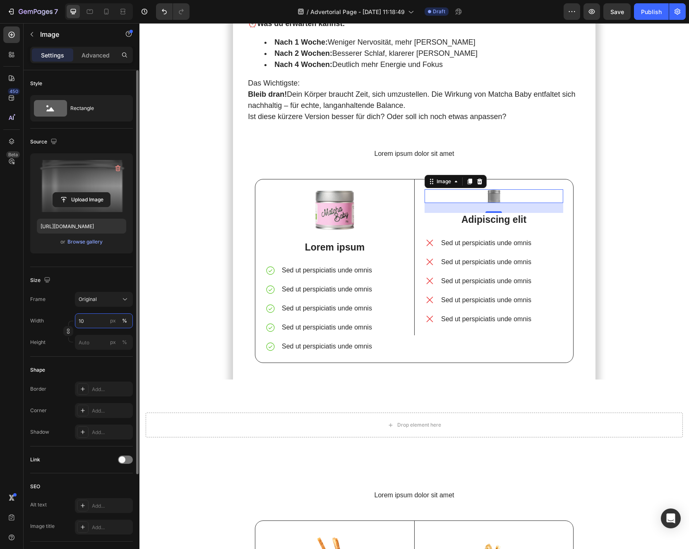
type input "1"
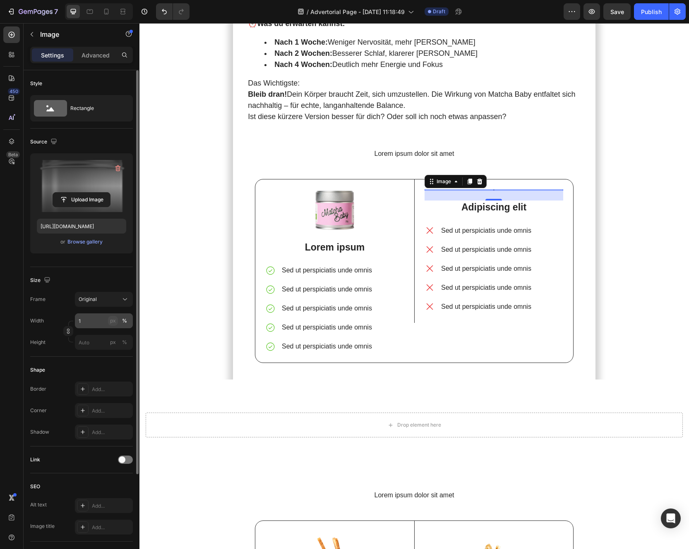
click at [120, 337] on button "px" at bounding box center [125, 342] width 10 height 10
click at [91, 324] on input "1" at bounding box center [104, 320] width 58 height 15
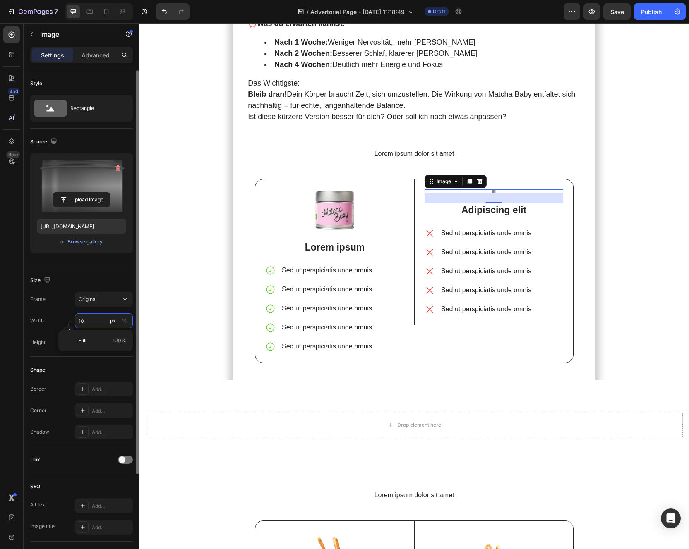
type input "100"
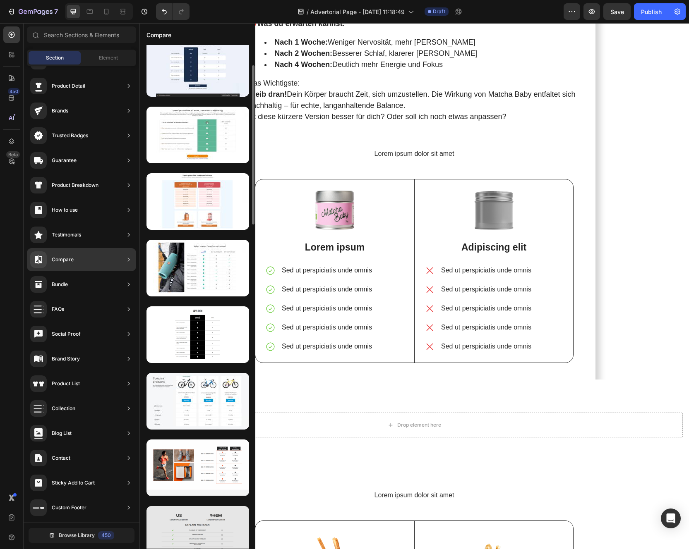
scroll to position [0, 0]
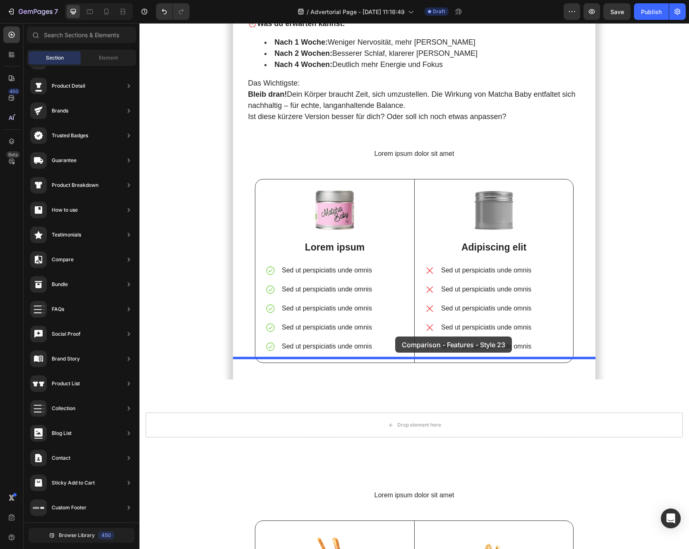
drag, startPoint x: 318, startPoint y: 169, endPoint x: 394, endPoint y: 334, distance: 181.5
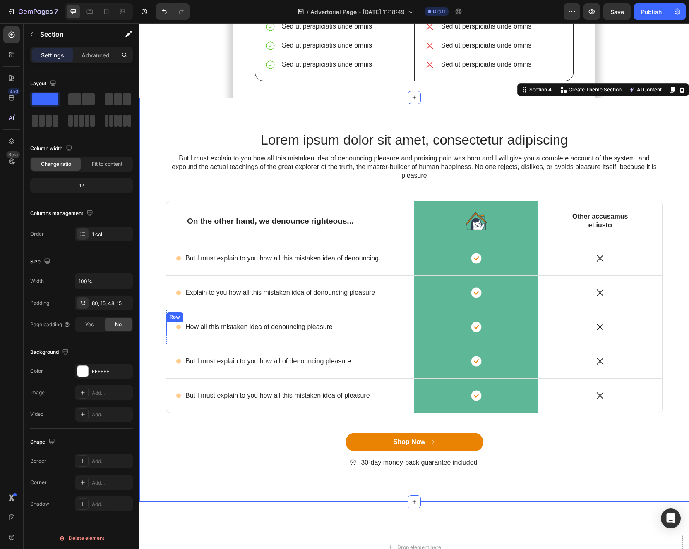
scroll to position [2874, 0]
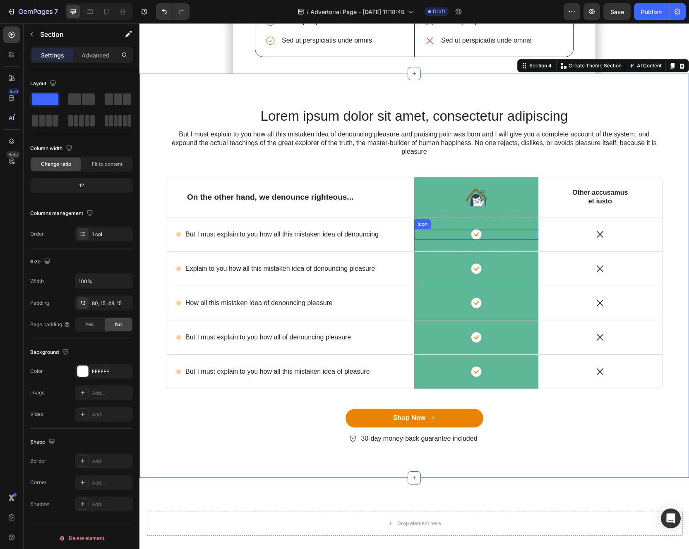
click at [486, 229] on div "Icon" at bounding box center [476, 234] width 124 height 11
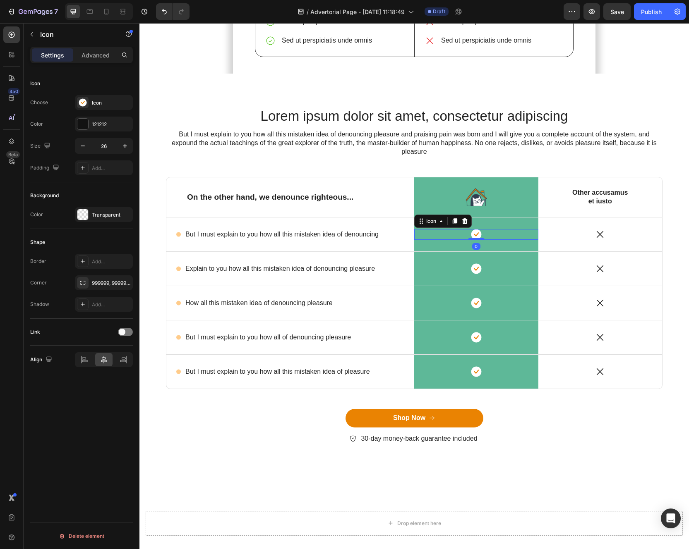
click at [484, 229] on div "Icon 0" at bounding box center [476, 234] width 124 height 11
click at [91, 108] on div "Icon" at bounding box center [104, 102] width 58 height 15
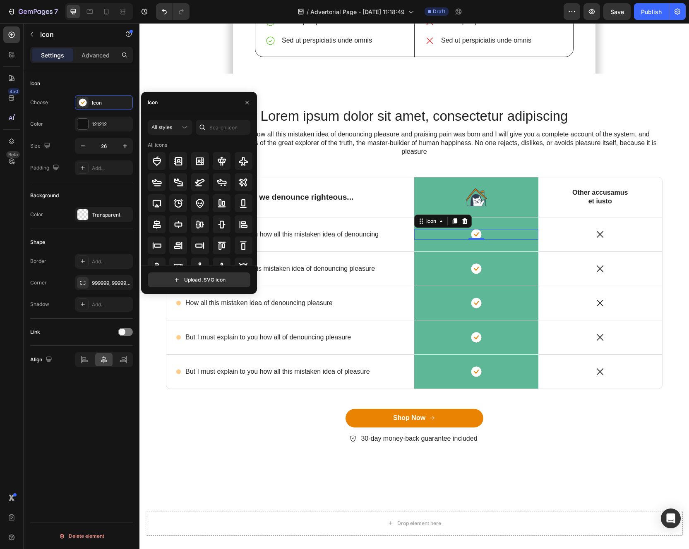
click at [167, 108] on div "Icon" at bounding box center [199, 103] width 116 height 22
click at [246, 102] on icon "button" at bounding box center [246, 102] width 3 height 3
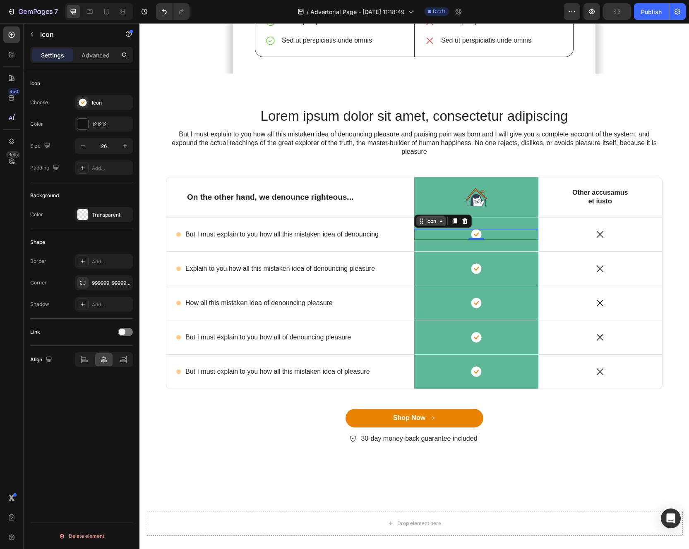
click at [421, 218] on icon at bounding box center [421, 221] width 7 height 7
click at [484, 229] on div "Icon Row 1 col Row 3 cols Section 0" at bounding box center [476, 234] width 124 height 11
click at [463, 218] on icon at bounding box center [464, 221] width 5 height 6
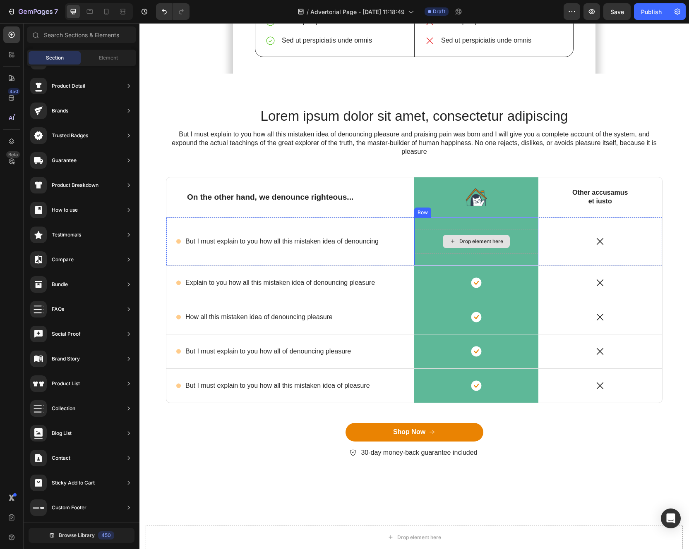
click at [479, 238] on div "Drop element here" at bounding box center [481, 241] width 44 height 7
click at [468, 235] on div "Drop element here" at bounding box center [476, 241] width 67 height 13
click at [99, 59] on span "Element" at bounding box center [108, 57] width 19 height 7
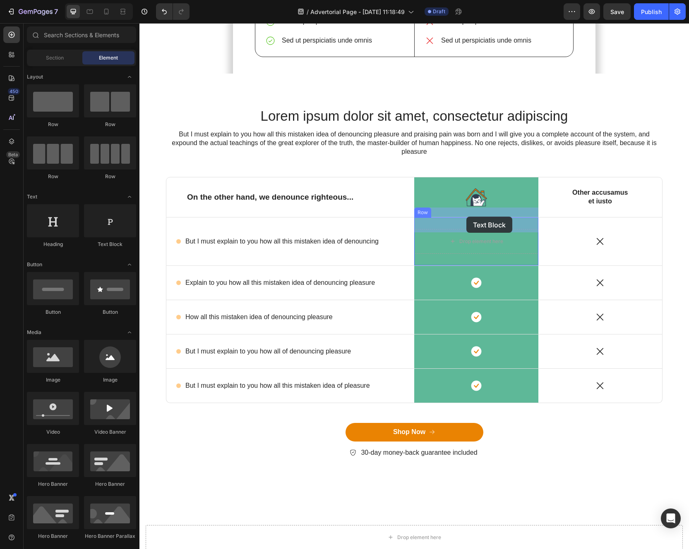
drag, startPoint x: 258, startPoint y: 253, endPoint x: 466, endPoint y: 217, distance: 211.5
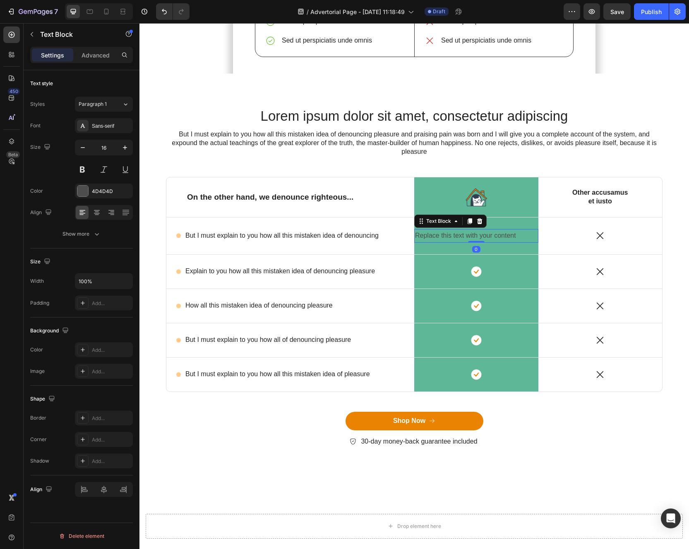
click at [466, 229] on div "Replace this text with your content" at bounding box center [476, 236] width 124 height 14
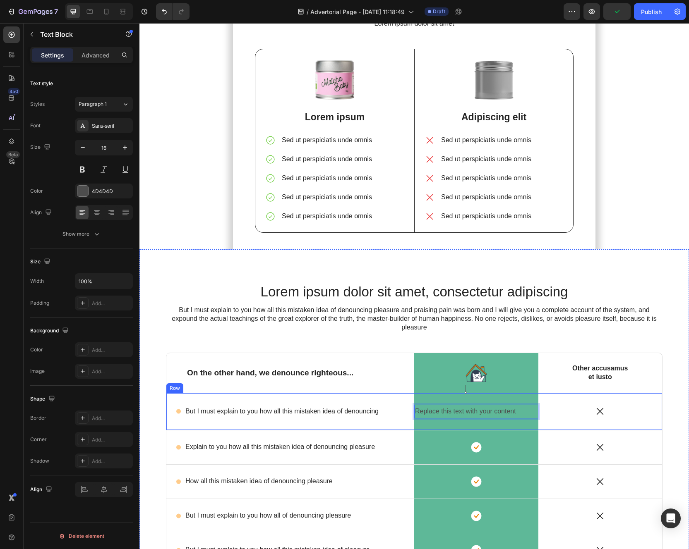
scroll to position [2695, 0]
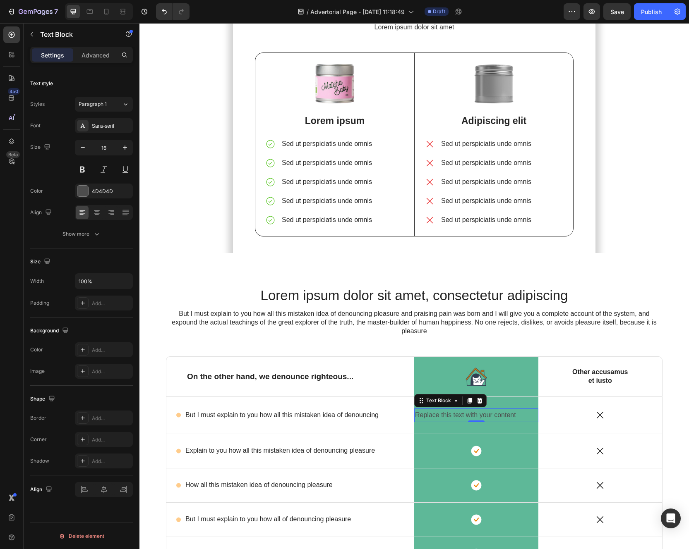
click at [283, 361] on div "On the other hand, we denounce righteous... Text Block" at bounding box center [290, 377] width 248 height 40
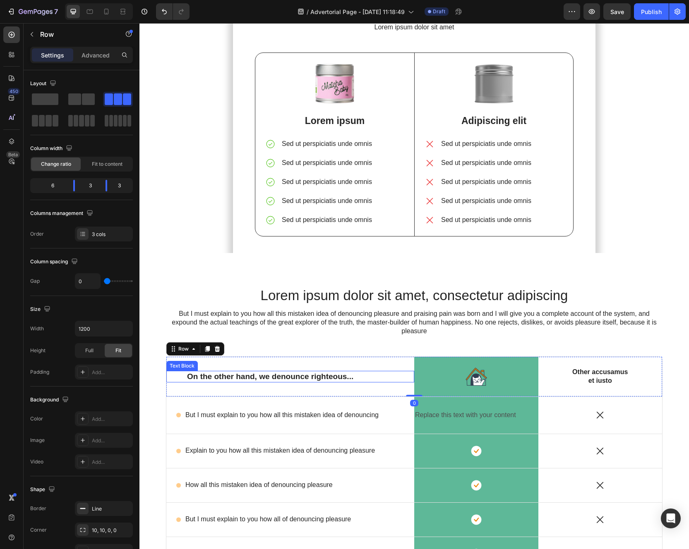
click at [281, 372] on p "On the other hand, we denounce righteous..." at bounding box center [290, 377] width 206 height 10
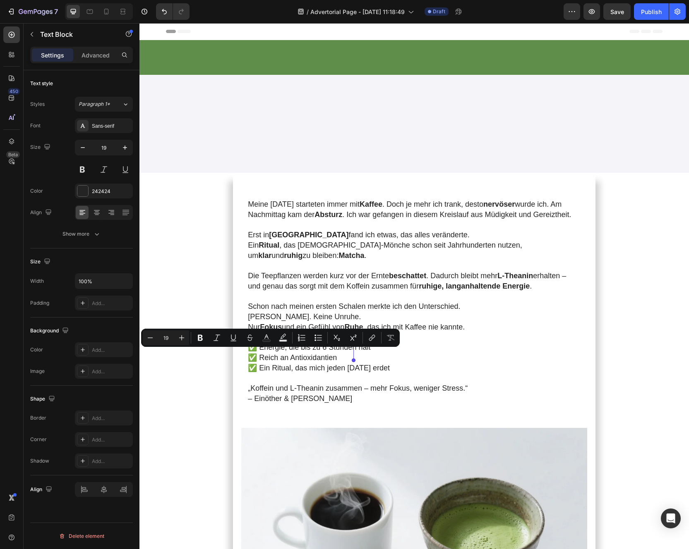
scroll to position [2695, 0]
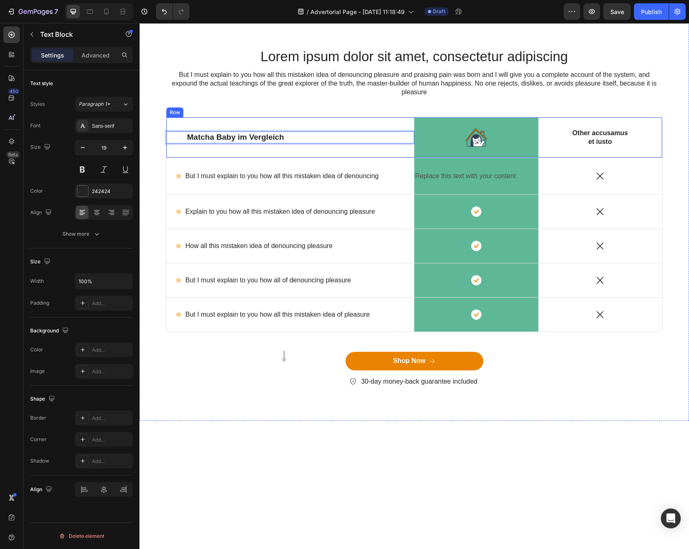
click at [293, 157] on div "Matcha Baby im Vergleich Text Block 0" at bounding box center [290, 137] width 248 height 40
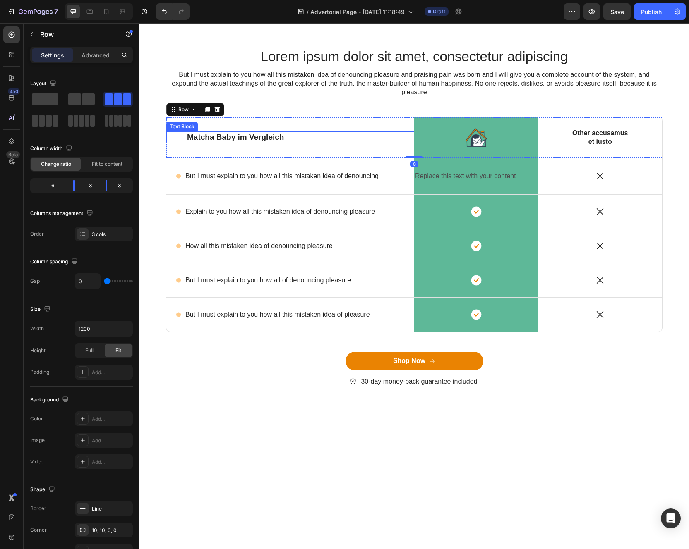
click at [288, 143] on p "Matcha Baby im Vergleich" at bounding box center [290, 137] width 206 height 10
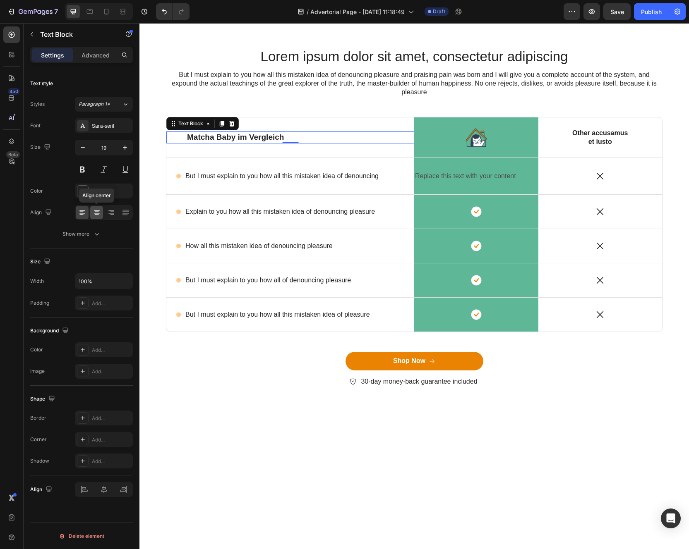
click at [98, 209] on icon at bounding box center [97, 212] width 8 height 8
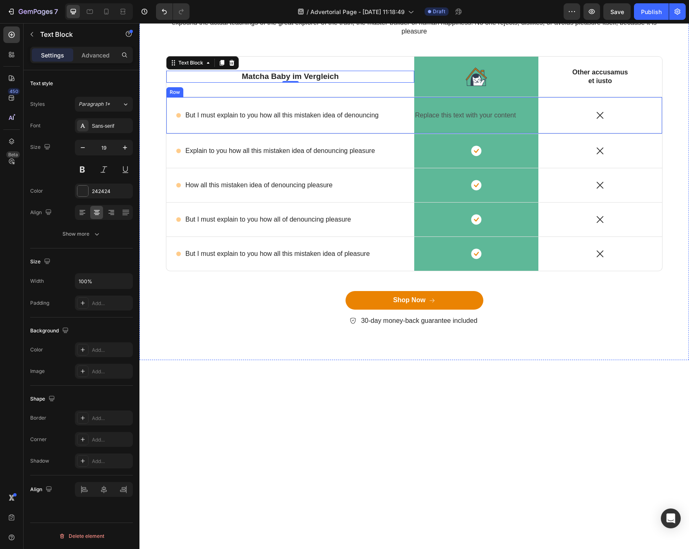
scroll to position [2765, 0]
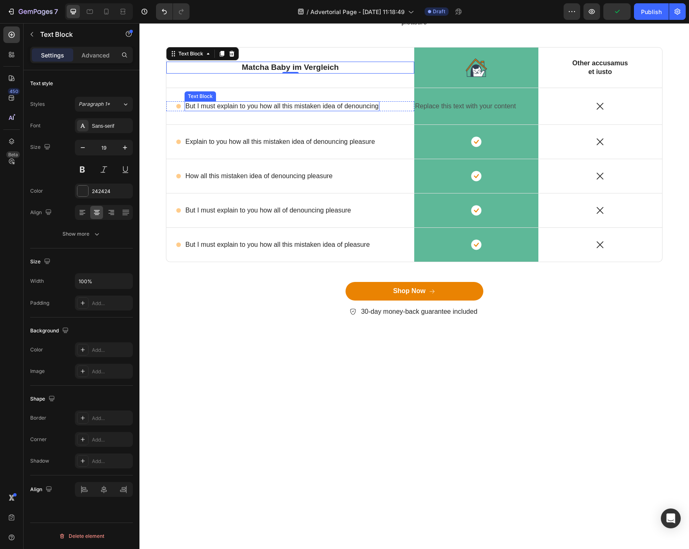
click at [226, 111] on p "But I must explain to you how all this mistaken idea of denouncing" at bounding box center [281, 106] width 193 height 9
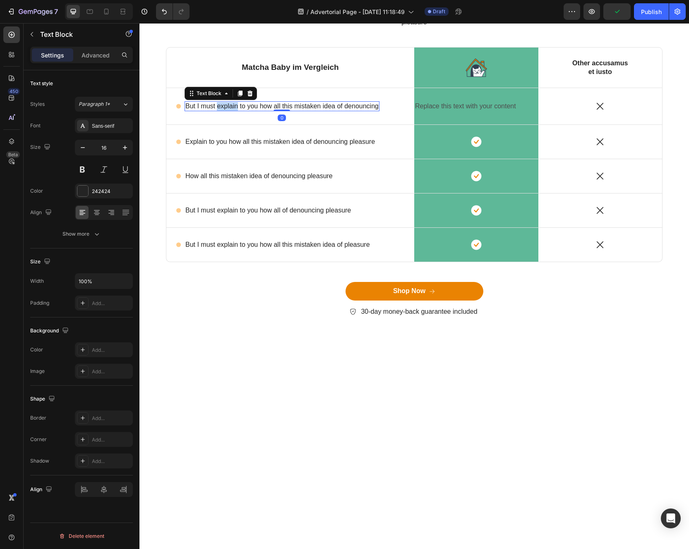
click at [226, 111] on p "But I must explain to you how all this mistaken idea of denouncing" at bounding box center [281, 106] width 193 height 9
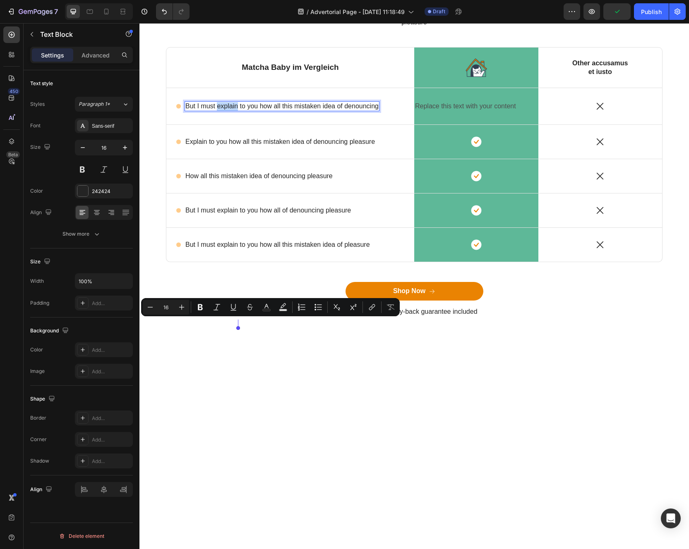
click at [226, 111] on p "But I must explain to you how all this mistaken idea of denouncing" at bounding box center [281, 106] width 193 height 9
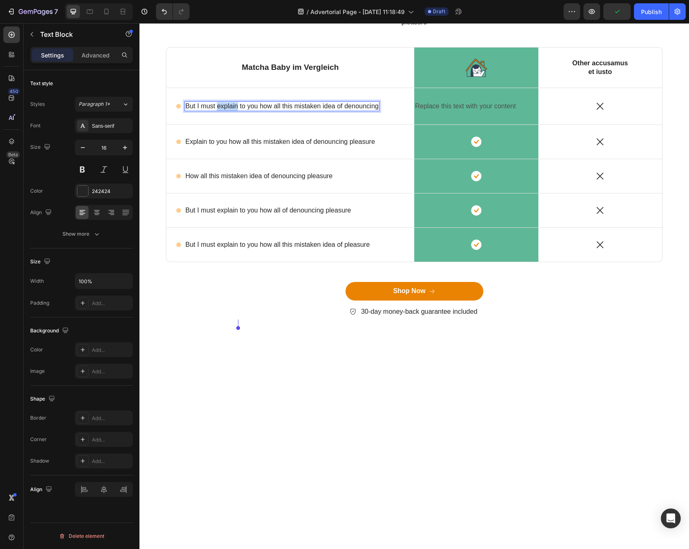
click at [226, 111] on p "But I must explain to you how all this mistaken idea of denouncing" at bounding box center [281, 106] width 193 height 9
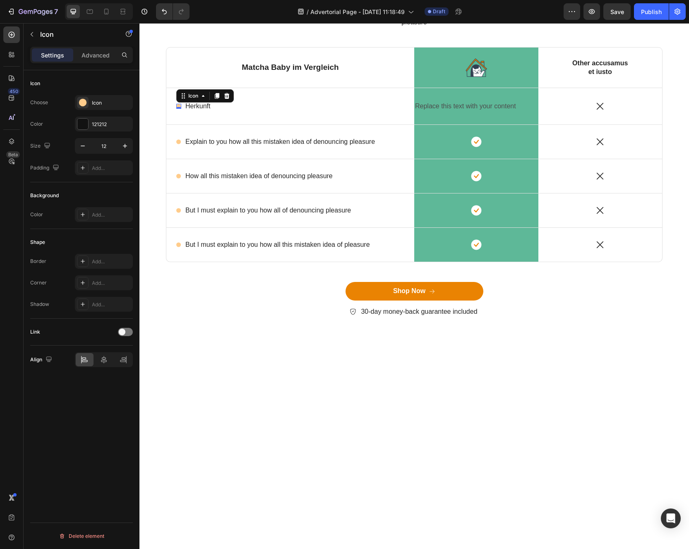
click at [180, 109] on div "Icon 0" at bounding box center [178, 106] width 5 height 5
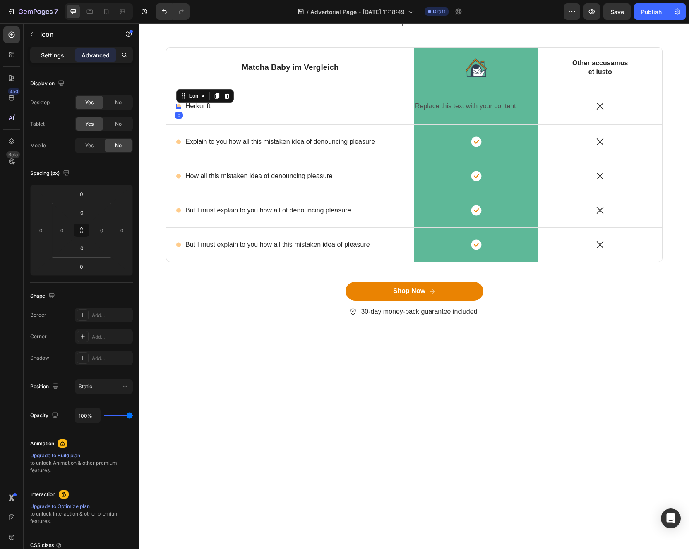
click at [51, 57] on p "Settings" at bounding box center [52, 55] width 23 height 9
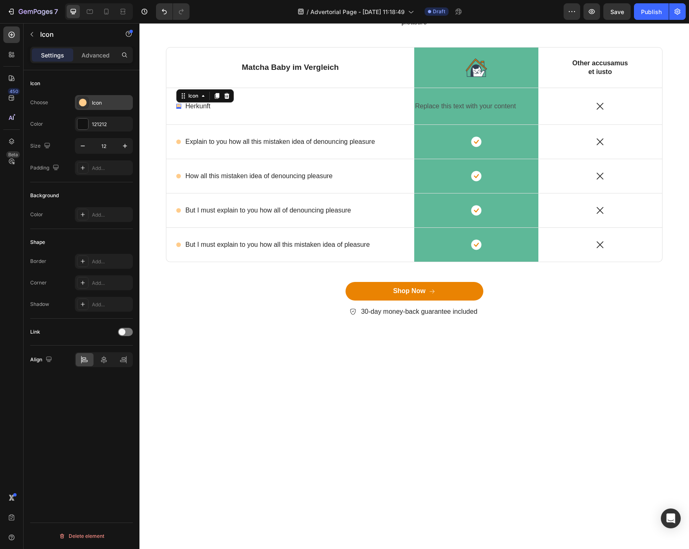
click at [93, 102] on div "Icon" at bounding box center [111, 102] width 39 height 7
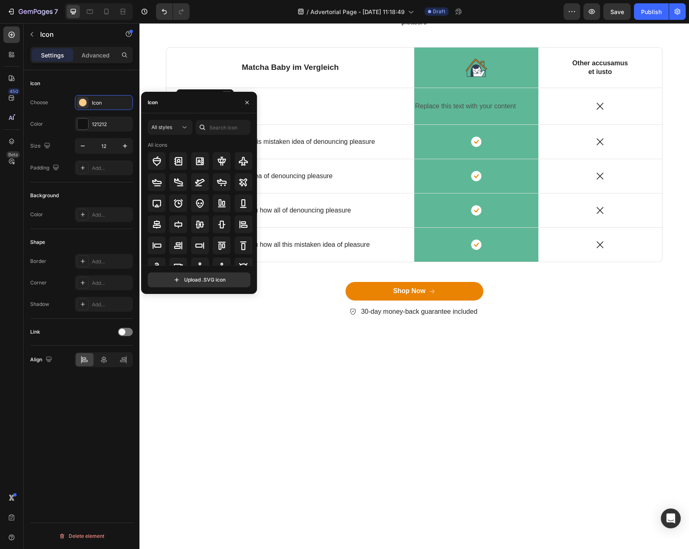
click at [227, 99] on icon at bounding box center [226, 96] width 5 height 6
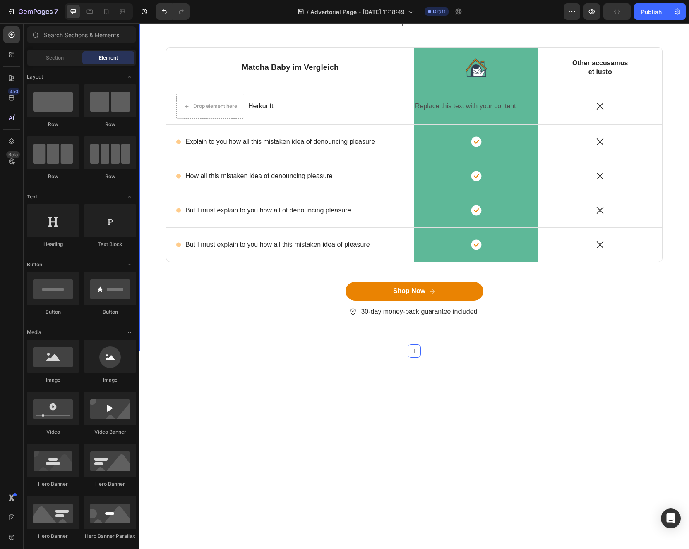
click at [158, 331] on div "Lorem ipsum dolor sit amet, consectetur adipiscing Heading But I must explain t…" at bounding box center [414, 154] width 537 height 354
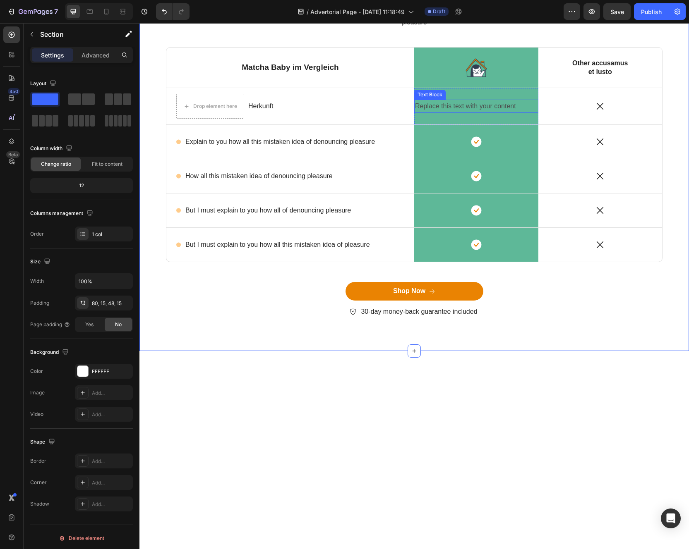
click at [468, 112] on p "Replace this text with your content" at bounding box center [476, 107] width 122 height 12
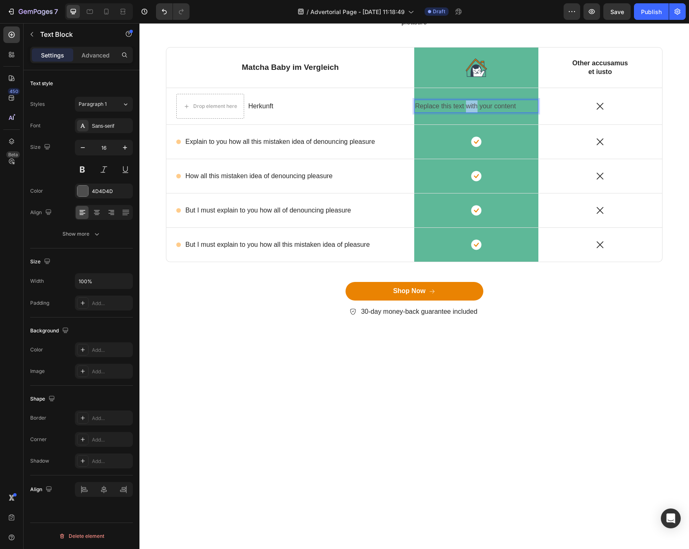
click at [468, 112] on p "Replace this text with your content" at bounding box center [476, 107] width 122 height 12
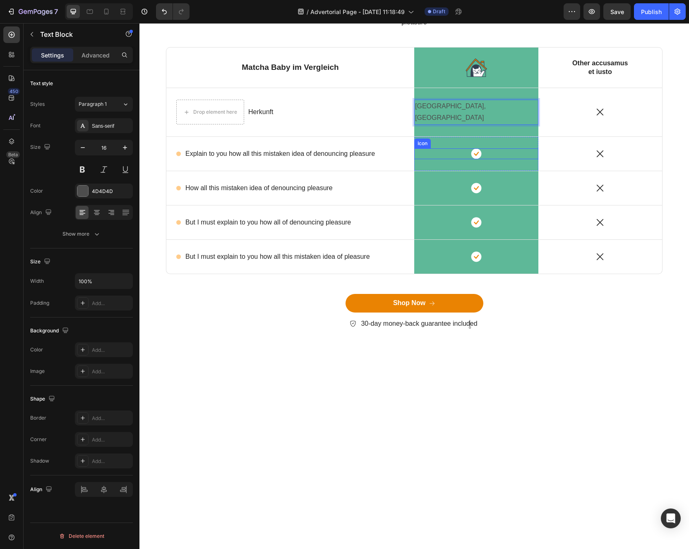
click at [466, 159] on div "Icon" at bounding box center [476, 153] width 124 height 11
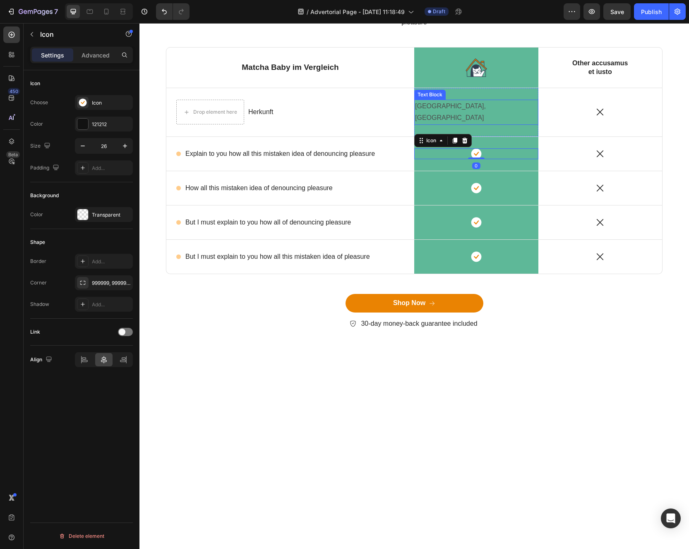
click at [459, 124] on p "[GEOGRAPHIC_DATA], [GEOGRAPHIC_DATA]" at bounding box center [476, 113] width 122 height 24
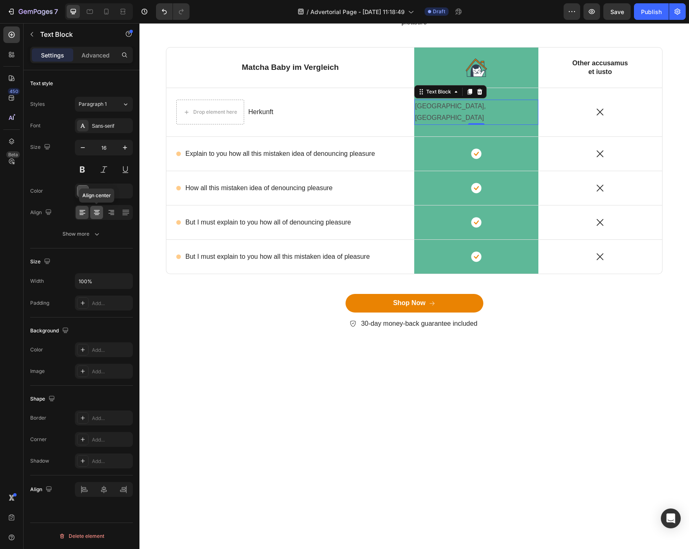
click at [101, 213] on div at bounding box center [96, 212] width 13 height 13
click at [81, 192] on div at bounding box center [82, 191] width 11 height 11
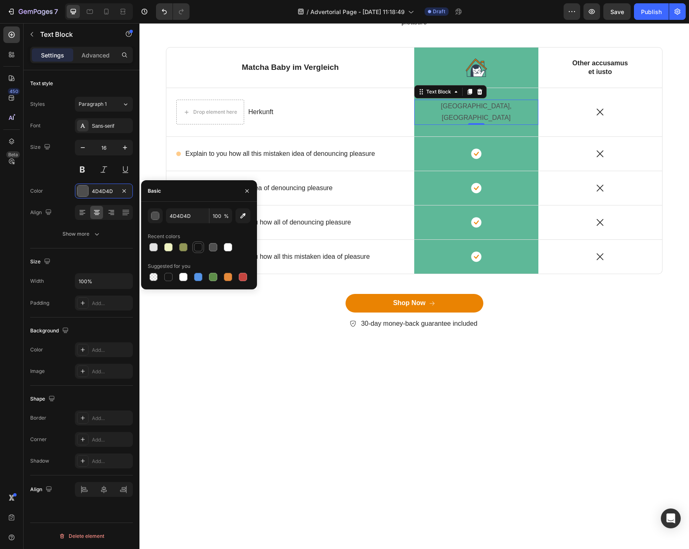
click at [196, 251] on div at bounding box center [198, 247] width 10 height 10
click at [175, 274] on div at bounding box center [199, 277] width 103 height 12
click at [170, 279] on div at bounding box center [168, 277] width 8 height 8
click at [199, 252] on div at bounding box center [198, 247] width 10 height 10
type input "121212"
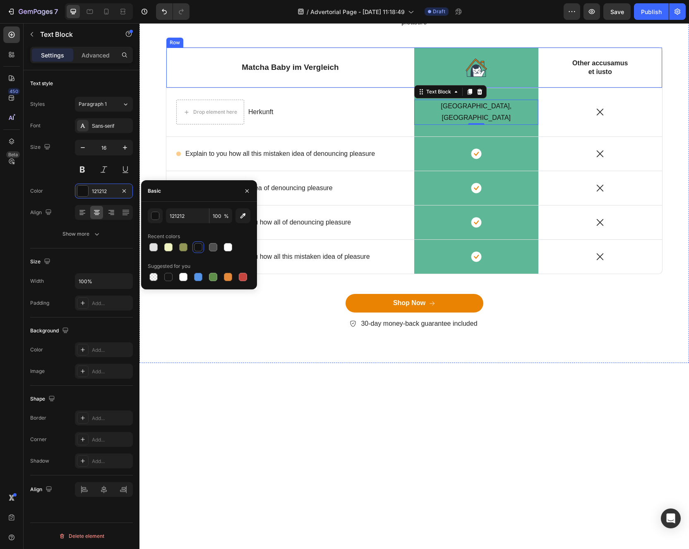
click at [598, 77] on p "Other accusamus et iusto" at bounding box center [600, 67] width 63 height 17
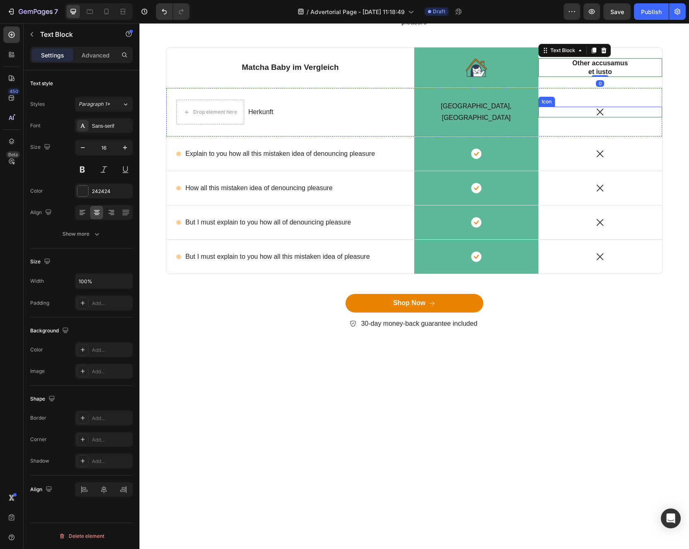
click at [595, 117] on icon at bounding box center [599, 112] width 11 height 11
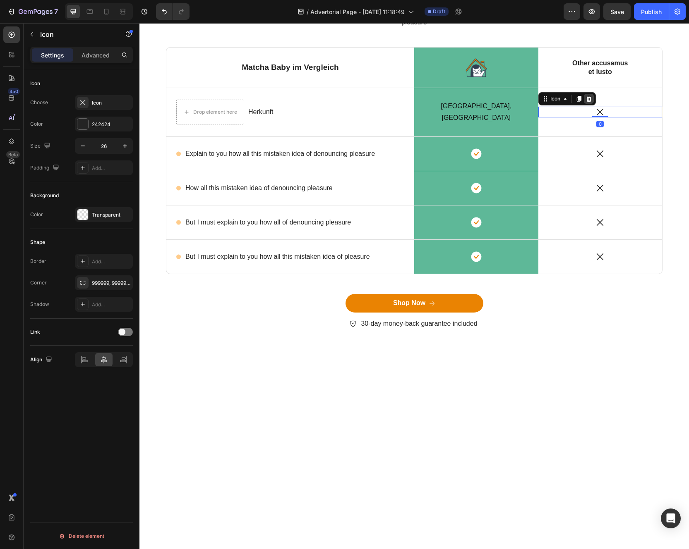
click at [592, 104] on div at bounding box center [589, 99] width 10 height 10
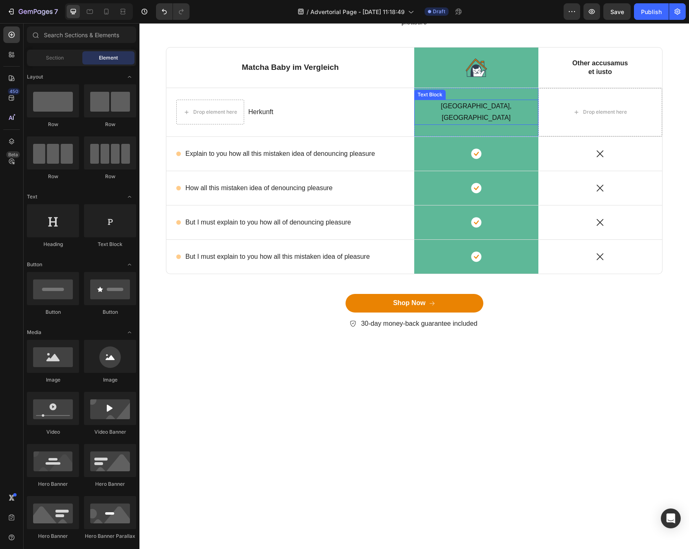
click at [437, 124] on p "[GEOGRAPHIC_DATA], [GEOGRAPHIC_DATA]" at bounding box center [476, 113] width 122 height 24
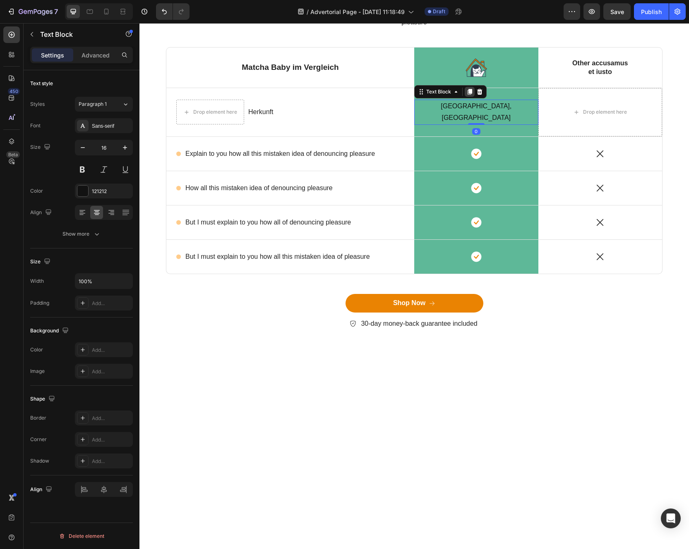
click at [469, 95] on icon at bounding box center [469, 92] width 7 height 7
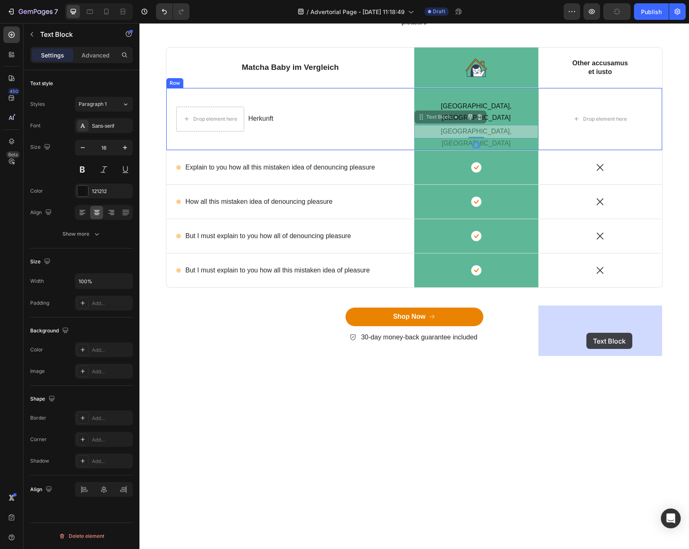
drag, startPoint x: 423, startPoint y: 325, endPoint x: 586, endPoint y: 333, distance: 163.1
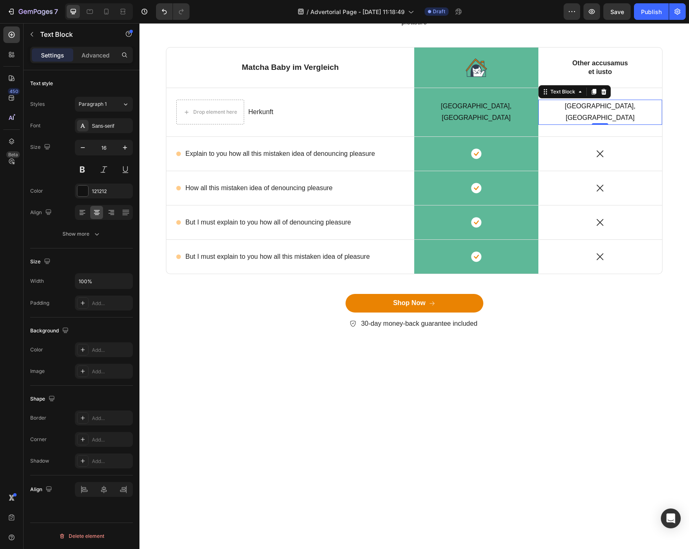
click at [576, 124] on p "[GEOGRAPHIC_DATA], [GEOGRAPHIC_DATA]" at bounding box center [600, 113] width 122 height 24
click at [430, 77] on div at bounding box center [476, 67] width 124 height 18
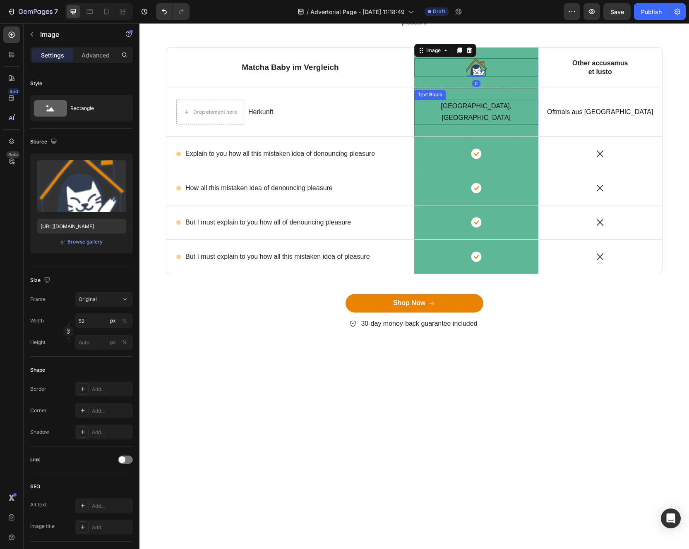
click at [419, 124] on p "[GEOGRAPHIC_DATA], [GEOGRAPHIC_DATA]" at bounding box center [476, 113] width 122 height 24
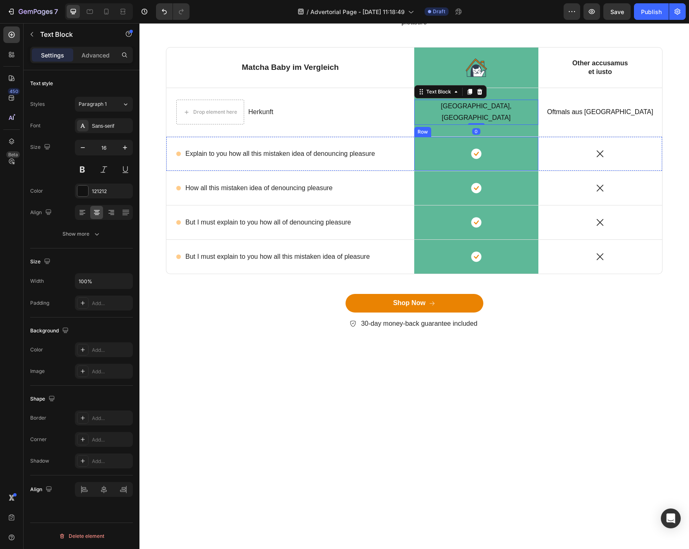
click at [415, 171] on div "Icon Row" at bounding box center [476, 154] width 124 height 34
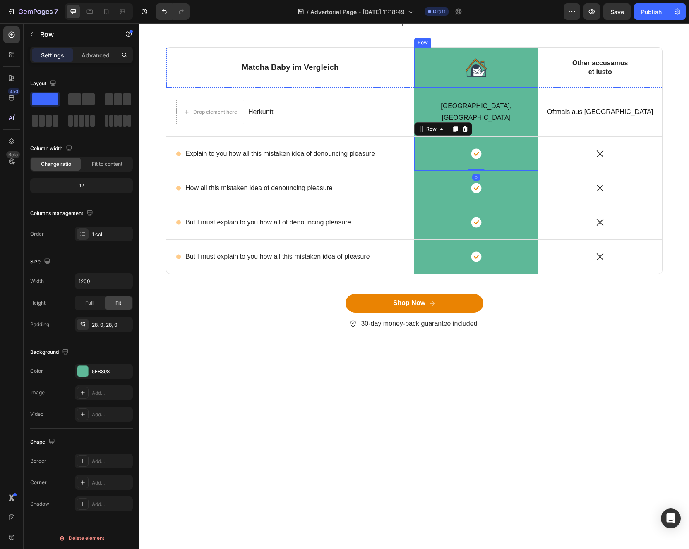
click at [416, 87] on div "Image Row" at bounding box center [476, 68] width 124 height 40
click at [439, 262] on div "Icon 0" at bounding box center [476, 256] width 124 height 11
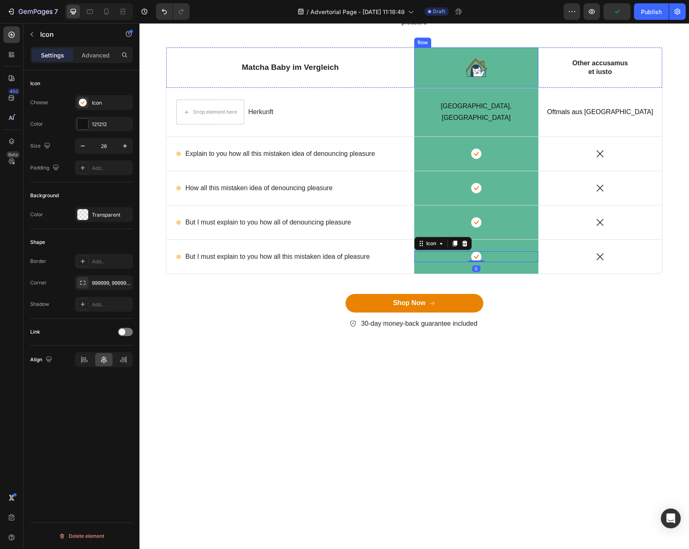
click at [434, 87] on div "Image Row" at bounding box center [476, 68] width 124 height 40
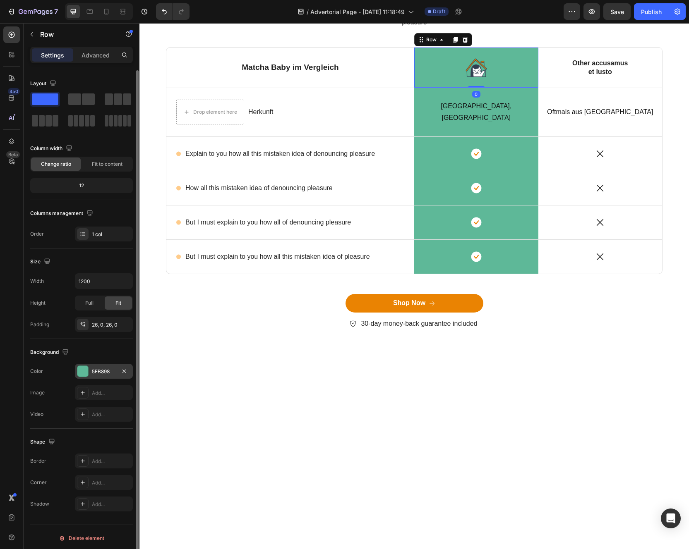
click at [88, 366] on div at bounding box center [82, 371] width 11 height 11
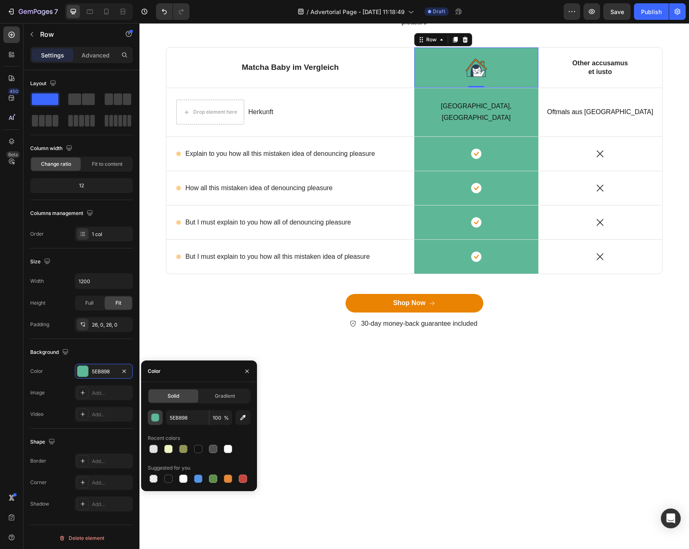
click at [154, 420] on div "button" at bounding box center [155, 418] width 8 height 8
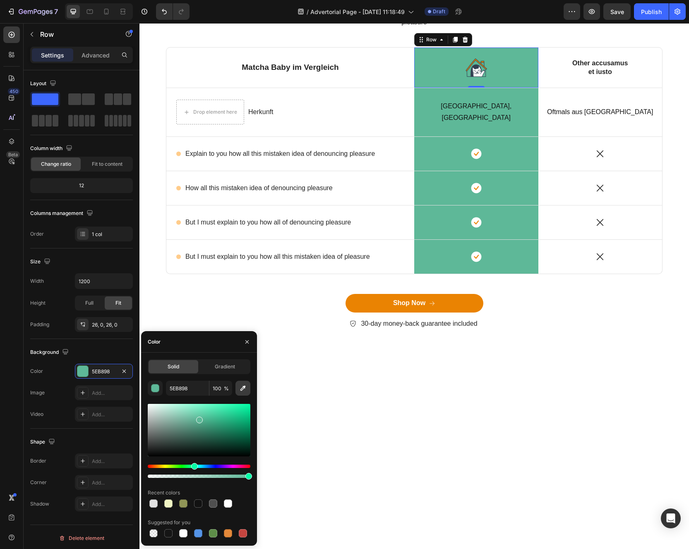
click at [239, 392] on icon "button" at bounding box center [243, 388] width 8 height 8
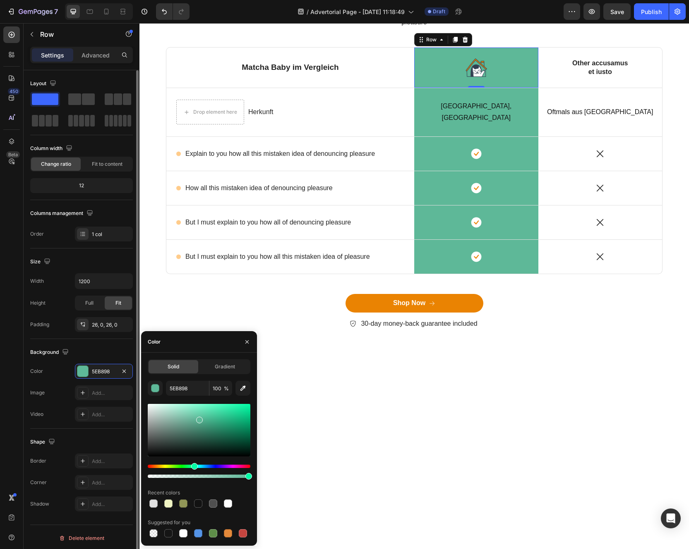
type input "FCDDE9"
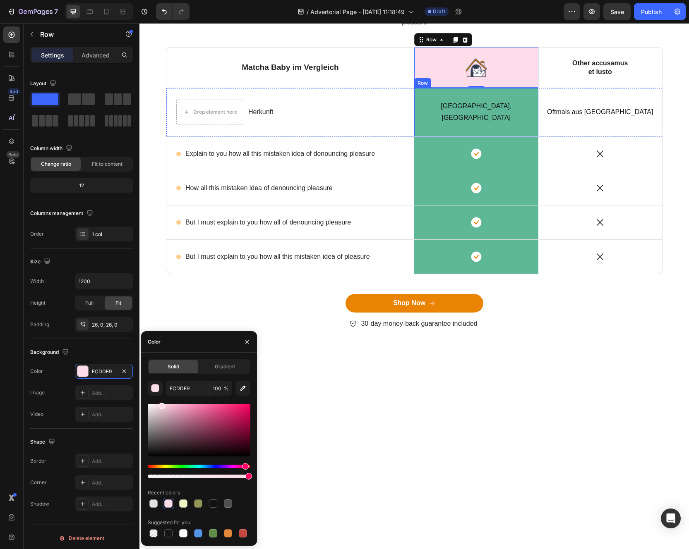
click at [431, 137] on div "[GEOGRAPHIC_DATA], [GEOGRAPHIC_DATA] Text [GEOGRAPHIC_DATA]" at bounding box center [476, 112] width 124 height 49
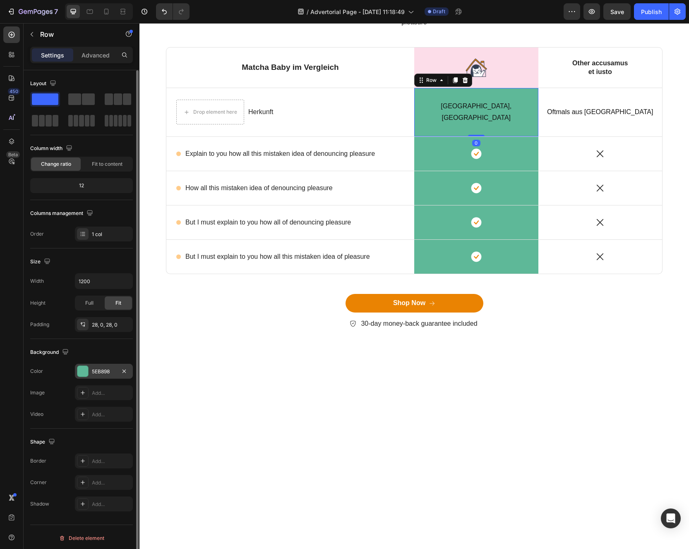
click at [106, 367] on div "5EB898" at bounding box center [104, 371] width 58 height 15
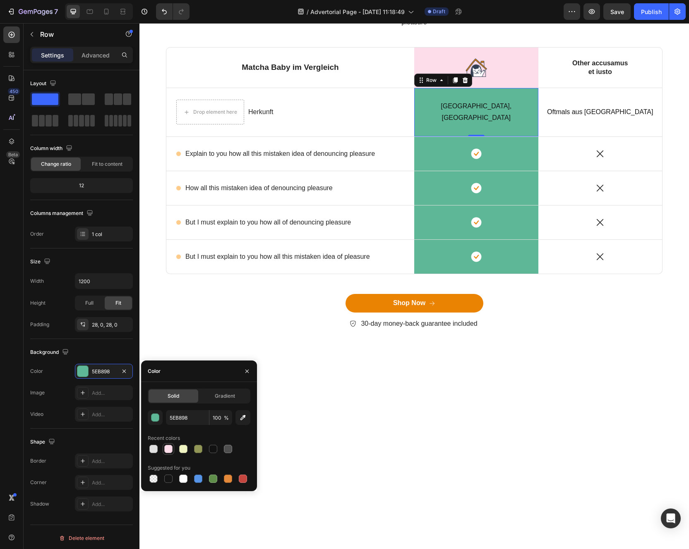
click at [170, 452] on div at bounding box center [168, 449] width 8 height 8
type input "FCDDE9"
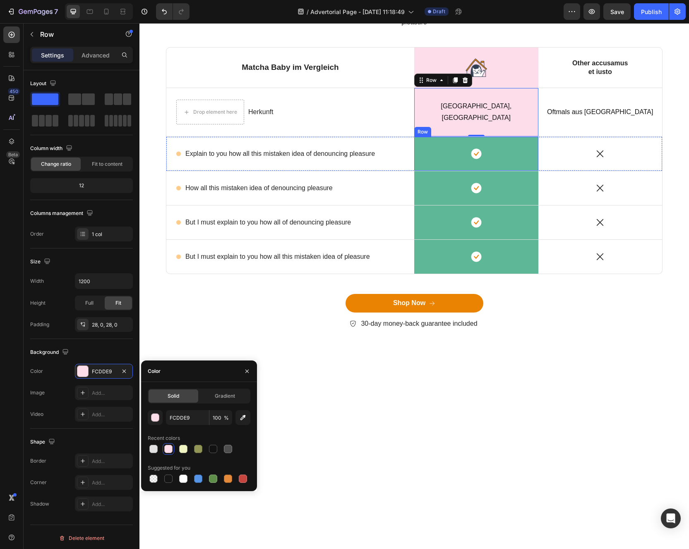
click at [456, 171] on div "Icon Row" at bounding box center [476, 154] width 124 height 34
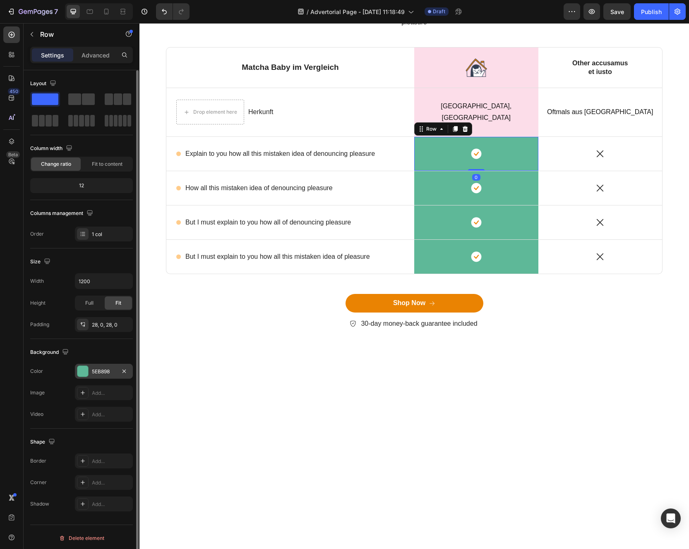
click at [106, 369] on div "5EB898" at bounding box center [104, 371] width 24 height 7
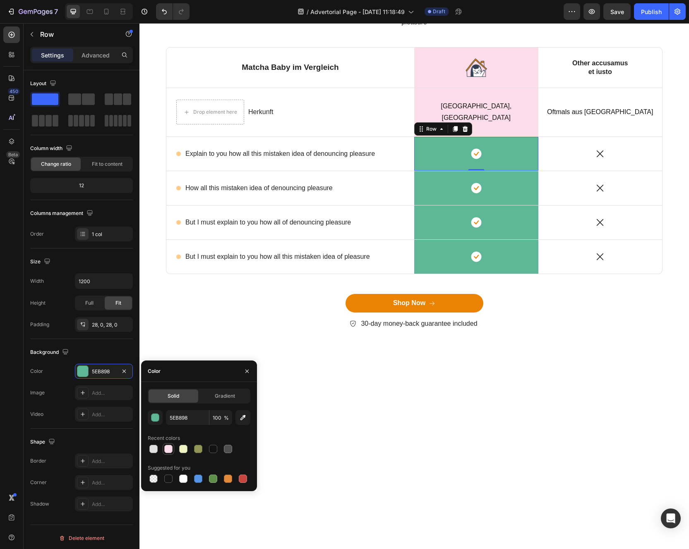
click at [172, 453] on div at bounding box center [168, 449] width 10 height 10
type input "FCDDE9"
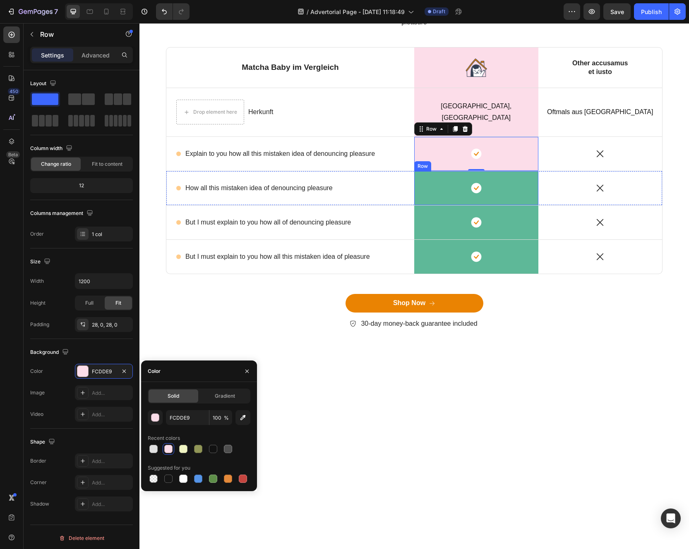
click at [420, 205] on div "Icon Row" at bounding box center [476, 188] width 124 height 34
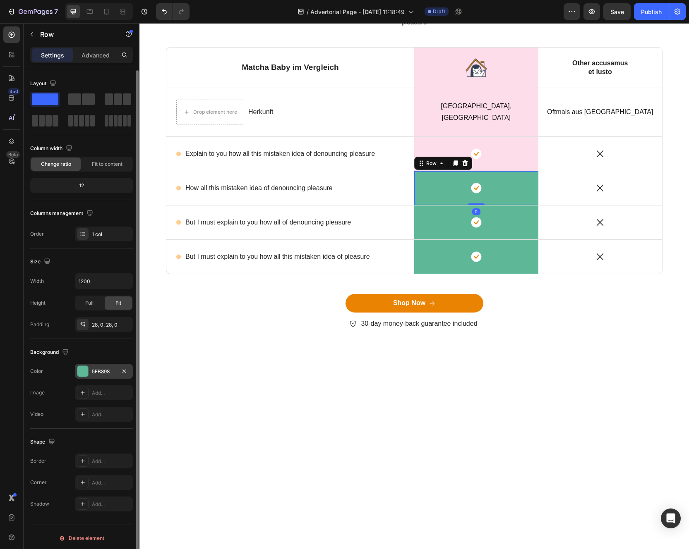
click at [96, 367] on div "5EB898" at bounding box center [104, 371] width 58 height 15
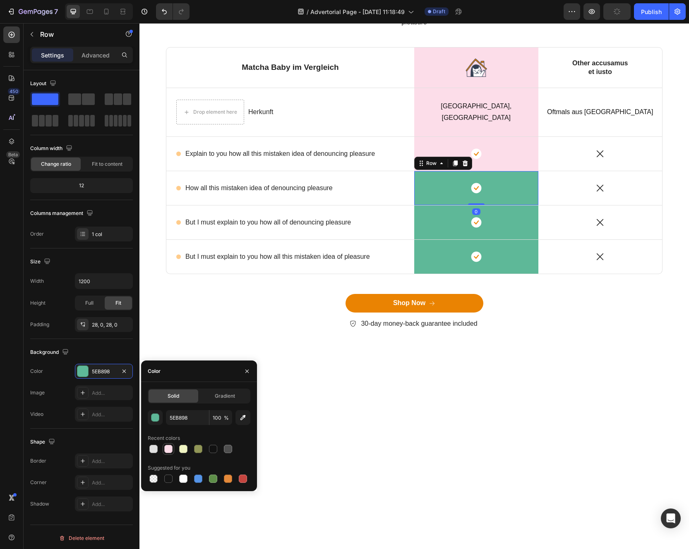
click at [168, 447] on div at bounding box center [168, 449] width 8 height 8
type input "FCDDE9"
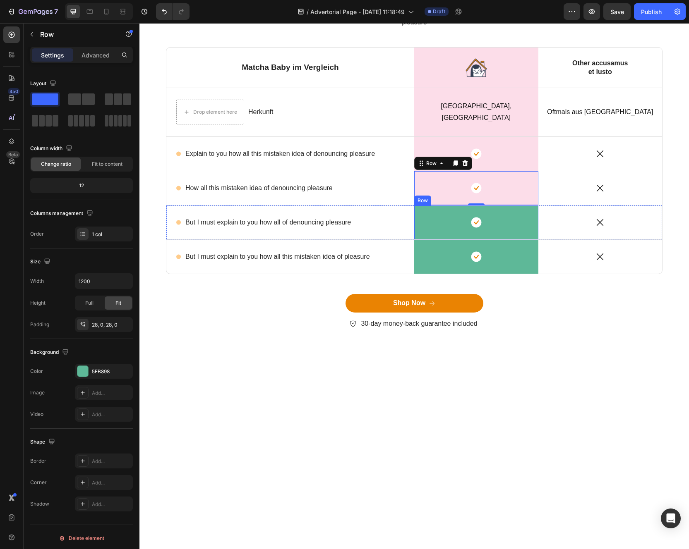
click at [422, 239] on div "Icon Row" at bounding box center [476, 223] width 124 height 34
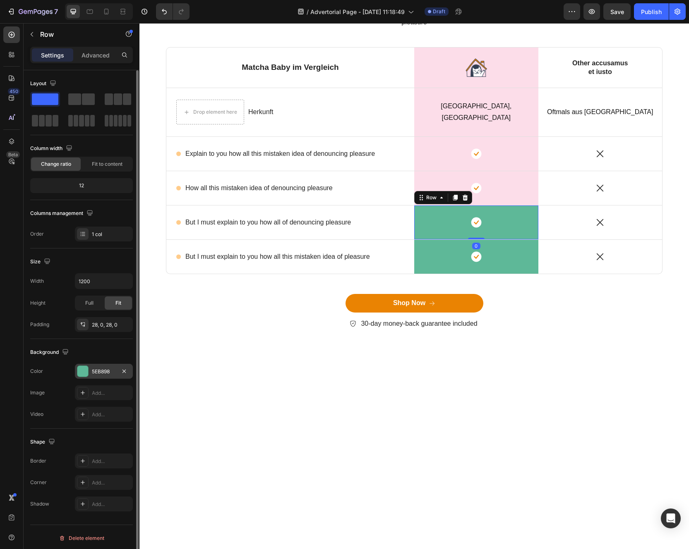
click at [101, 375] on div "5EB898" at bounding box center [104, 371] width 24 height 7
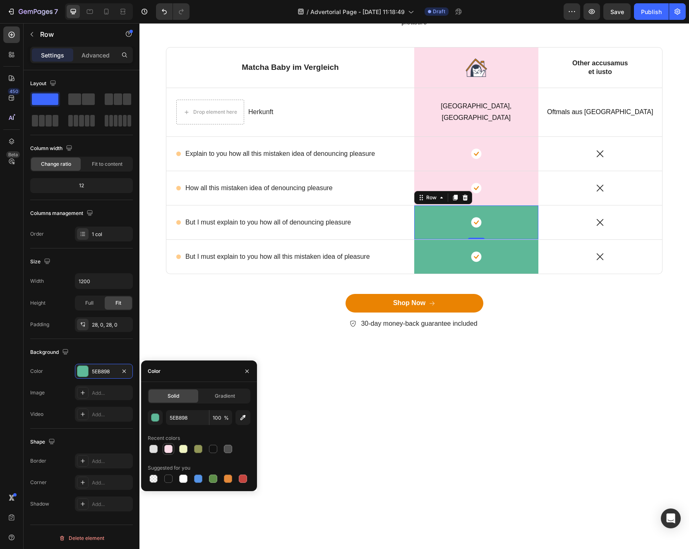
click at [170, 449] on div at bounding box center [168, 449] width 8 height 8
type input "FCDDE9"
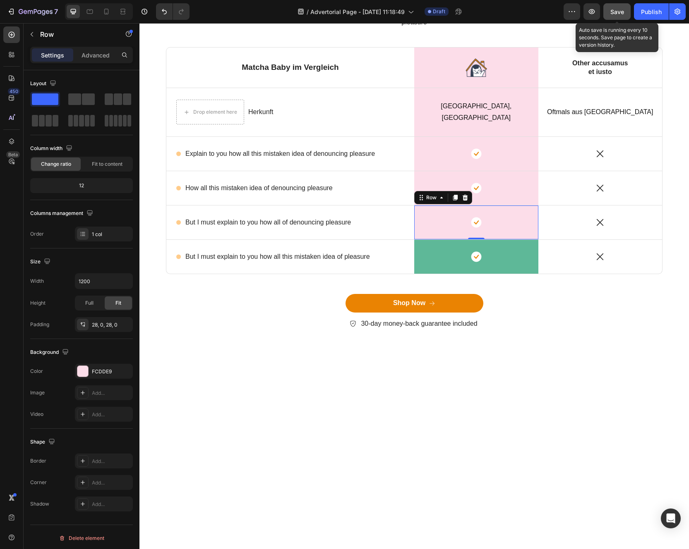
click at [616, 16] on button "Save" at bounding box center [616, 11] width 27 height 17
click at [593, 12] on icon "button" at bounding box center [591, 11] width 8 height 8
click at [424, 274] on div "Icon Row" at bounding box center [476, 257] width 124 height 34
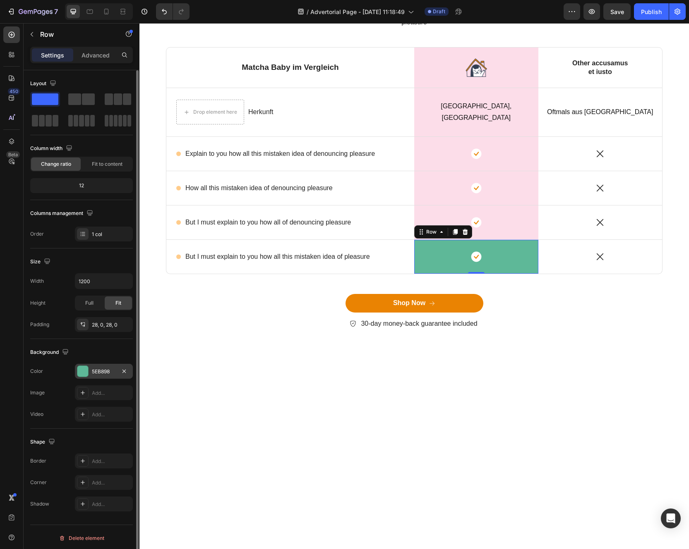
click at [81, 372] on div at bounding box center [82, 371] width 11 height 11
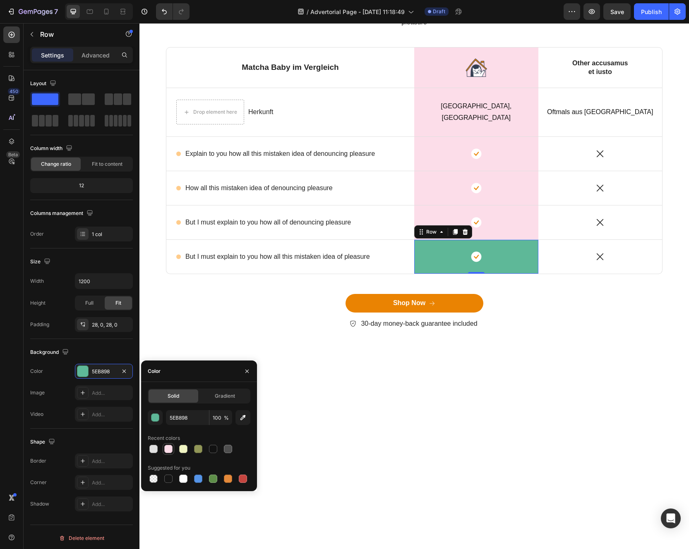
click at [168, 452] on div at bounding box center [168, 449] width 8 height 8
type input "FCDDE9"
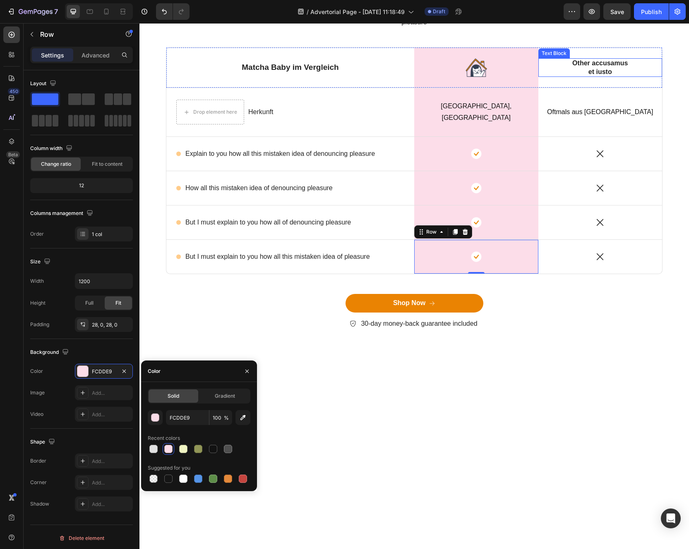
click at [582, 77] on p "Other accusamus et iusto" at bounding box center [600, 67] width 63 height 17
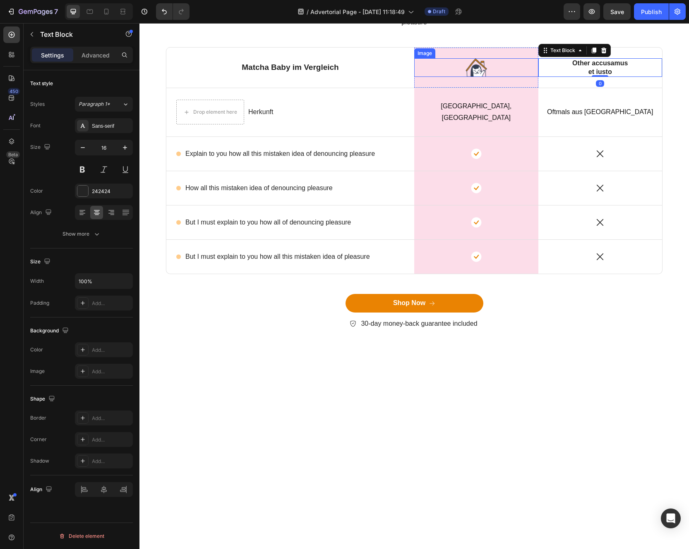
click at [483, 77] on img at bounding box center [476, 67] width 22 height 18
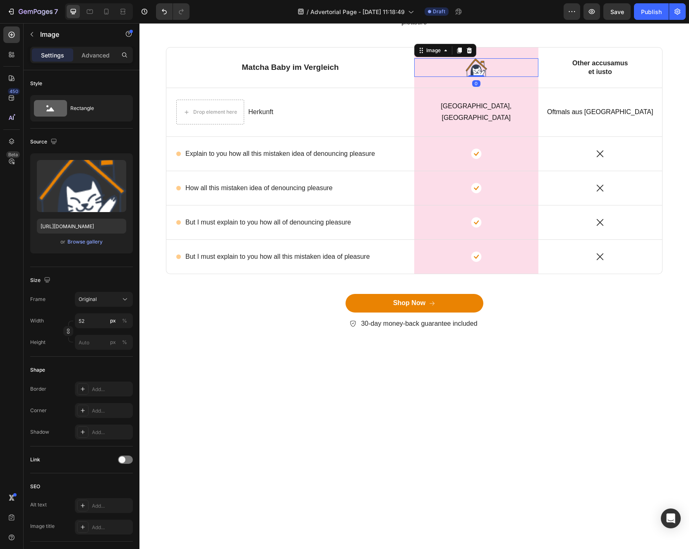
click at [445, 77] on div at bounding box center [476, 67] width 124 height 18
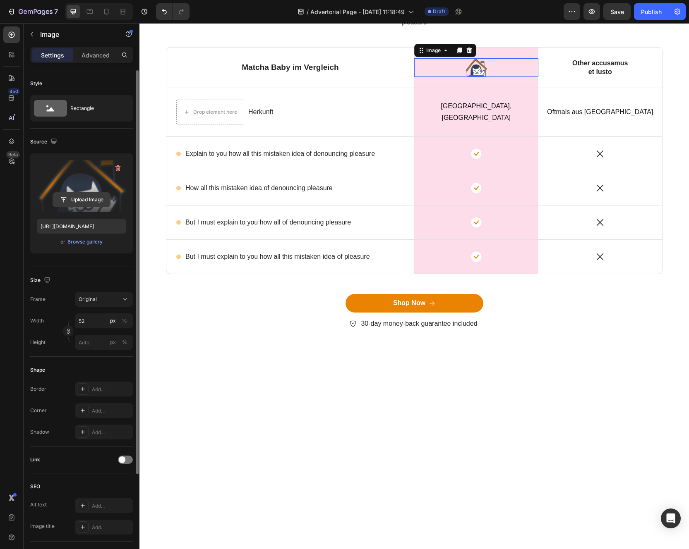
click at [71, 199] on input "file" at bounding box center [81, 200] width 57 height 14
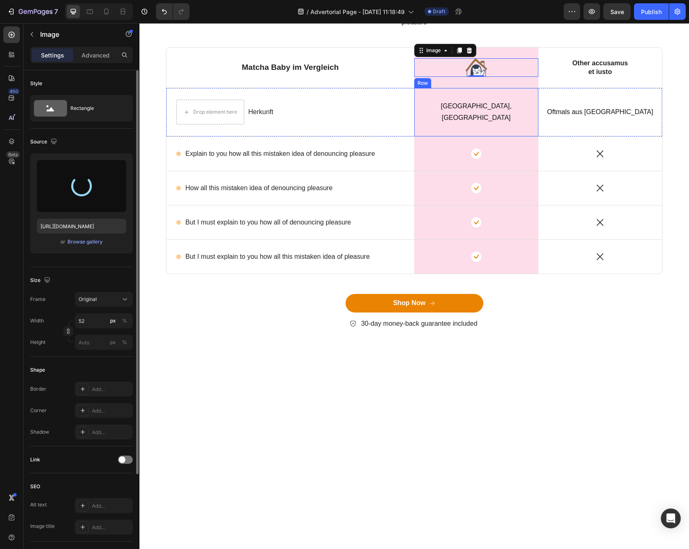
type input "[URL][DOMAIN_NAME]"
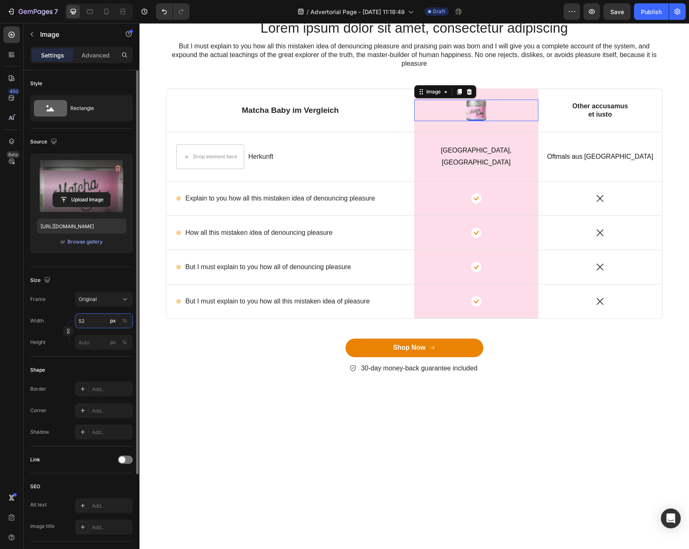
click at [88, 318] on input "52" at bounding box center [104, 320] width 58 height 15
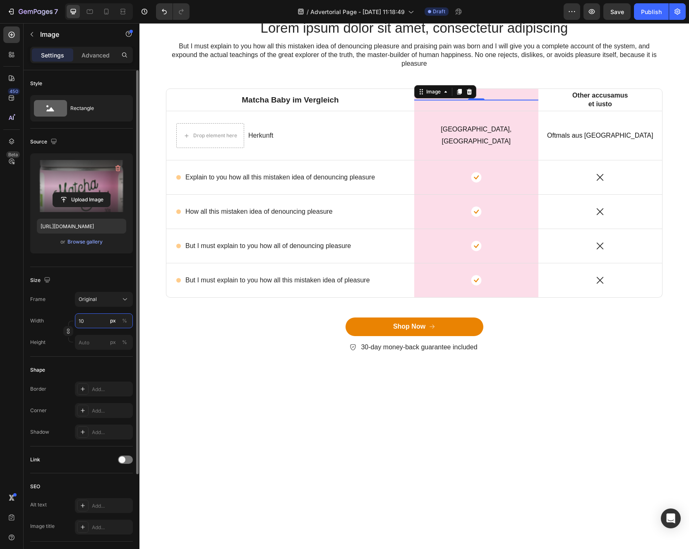
type input "100"
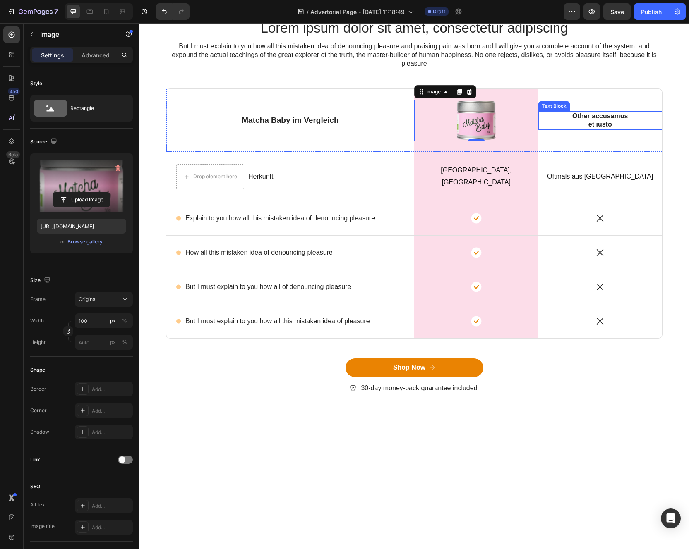
click at [607, 129] on p "Other accusamus et iusto" at bounding box center [600, 120] width 63 height 17
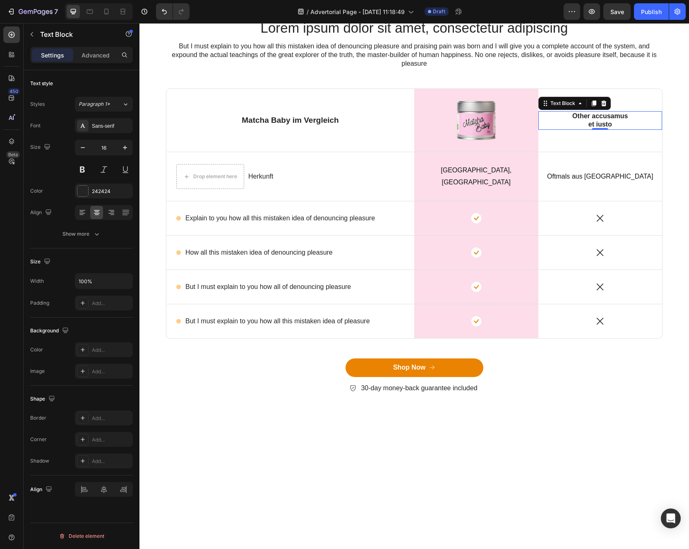
click at [593, 129] on p "Other accusamus et iusto" at bounding box center [600, 120] width 63 height 17
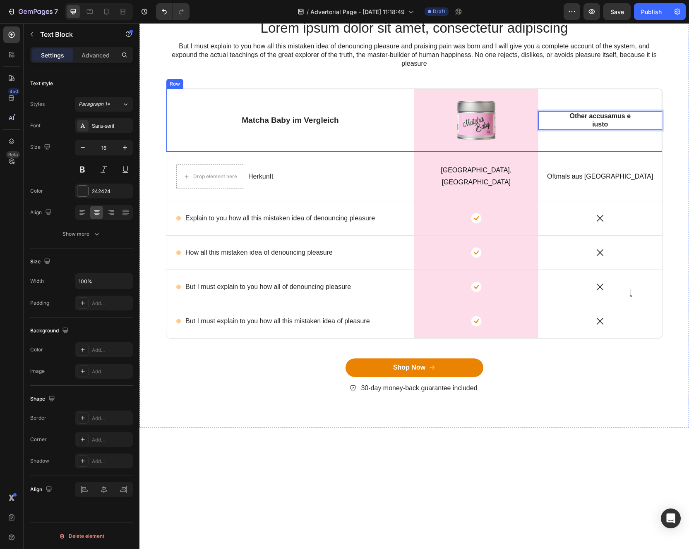
click at [596, 152] on div "Other accusamus e iusto Text Block 0" at bounding box center [600, 120] width 124 height 63
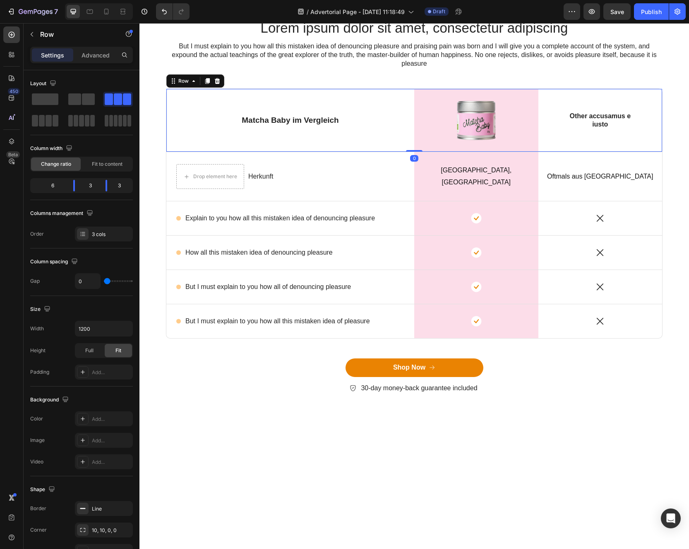
click at [596, 129] on p "Other accusamus e iusto" at bounding box center [600, 120] width 63 height 17
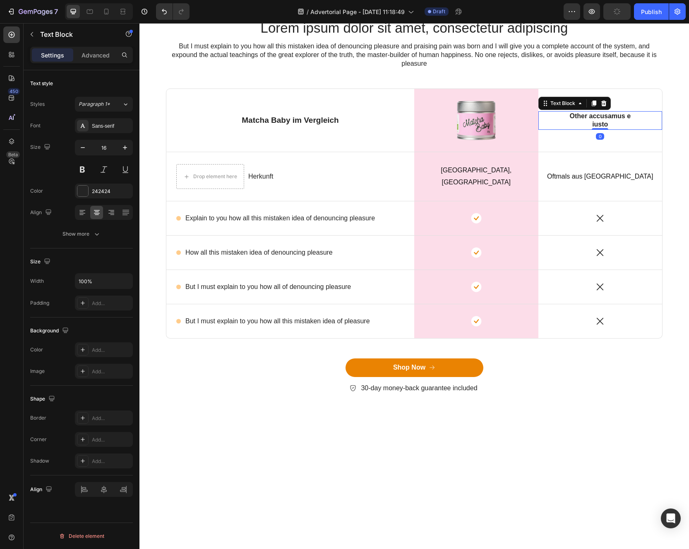
click at [604, 110] on div "Text Block" at bounding box center [574, 103] width 72 height 13
click at [604, 106] on icon at bounding box center [603, 103] width 5 height 6
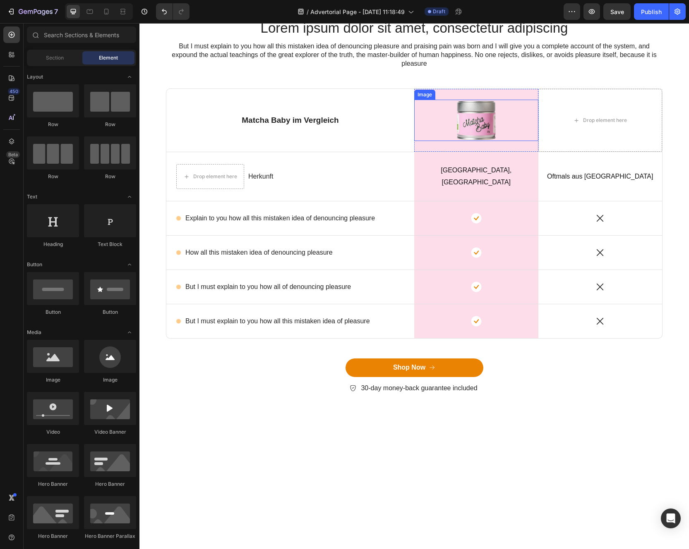
click at [482, 141] on img at bounding box center [475, 120] width 41 height 41
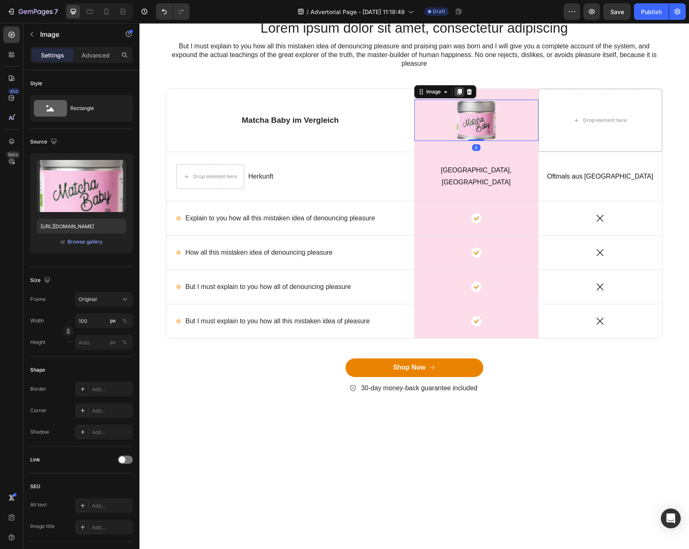
click at [462, 97] on div at bounding box center [459, 92] width 10 height 10
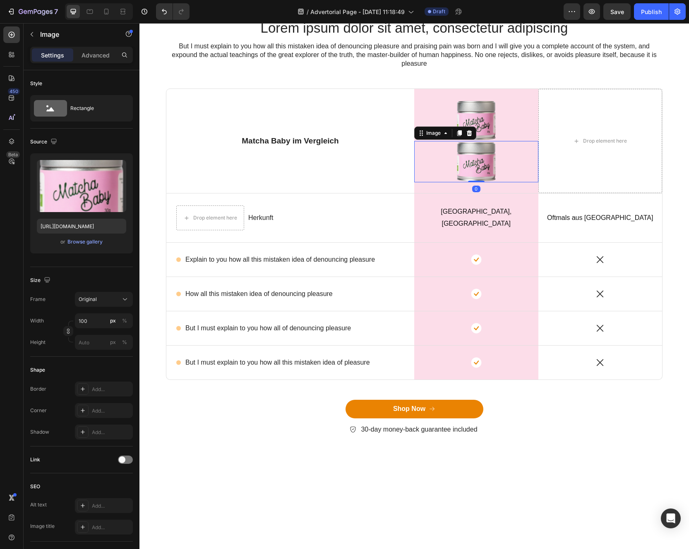
click at [443, 182] on div at bounding box center [476, 161] width 124 height 41
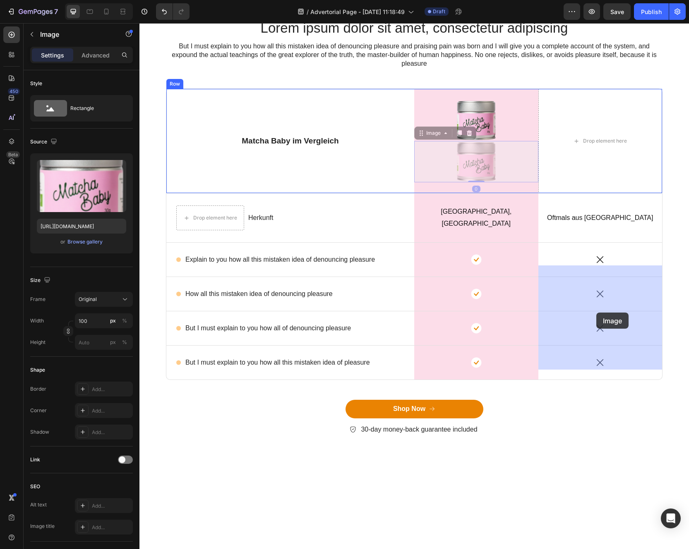
drag, startPoint x: 428, startPoint y: 312, endPoint x: 595, endPoint y: 313, distance: 166.3
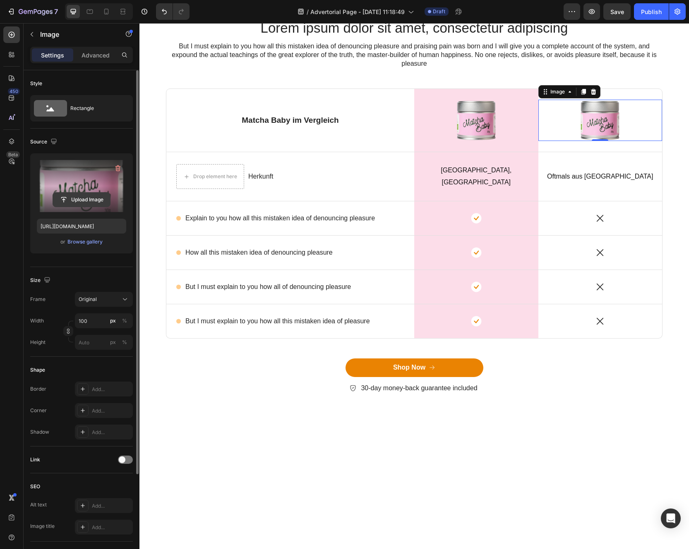
click at [77, 199] on input "file" at bounding box center [81, 200] width 57 height 14
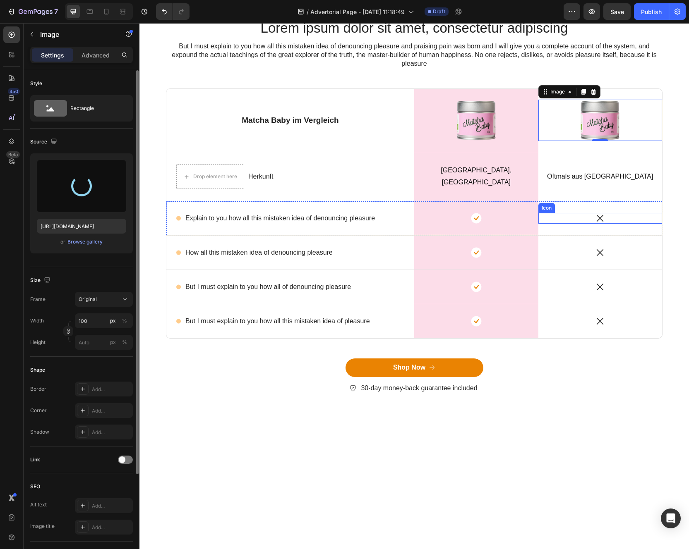
type input "[URL][DOMAIN_NAME]"
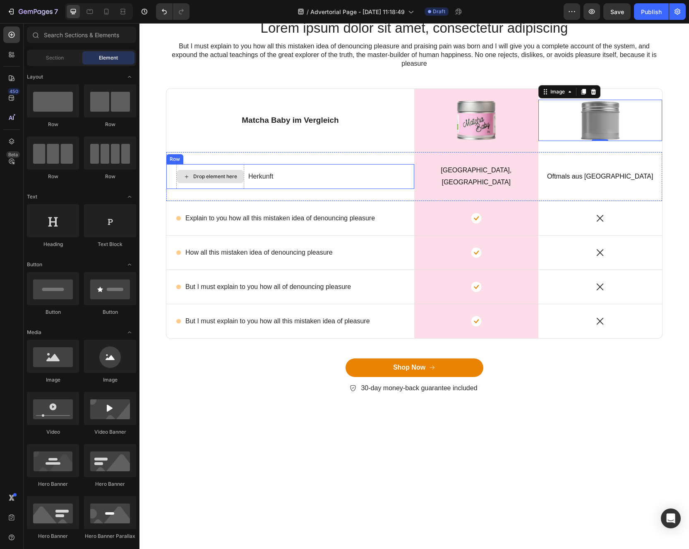
click at [196, 183] on div "Drop element here" at bounding box center [210, 176] width 67 height 13
click at [205, 189] on div "Drop element here" at bounding box center [210, 176] width 68 height 25
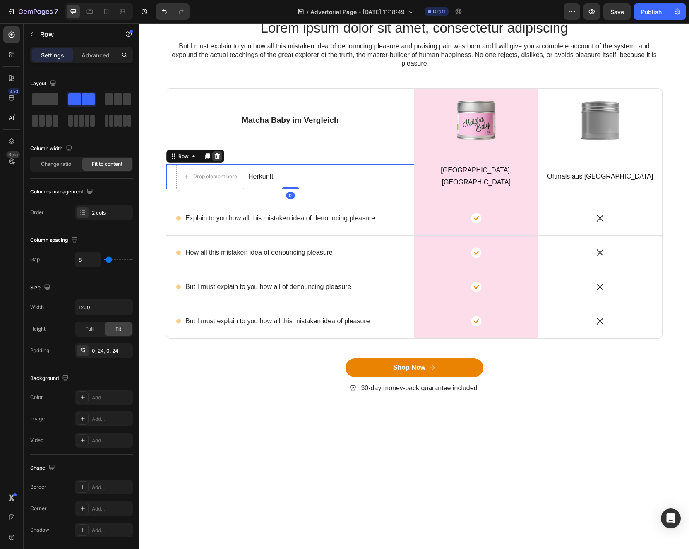
click at [216, 160] on icon at bounding box center [217, 156] width 7 height 7
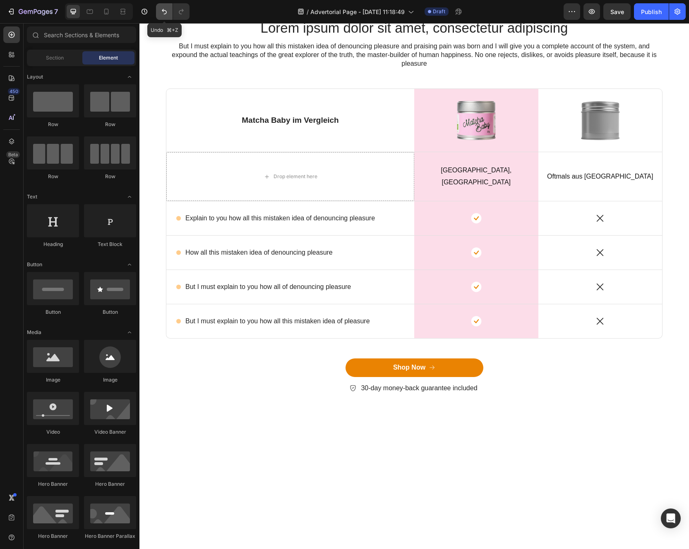
click at [166, 16] on button "Undo/Redo" at bounding box center [164, 11] width 17 height 17
click at [284, 189] on div "Drop element here Herkunft Text Block Row" at bounding box center [290, 176] width 248 height 25
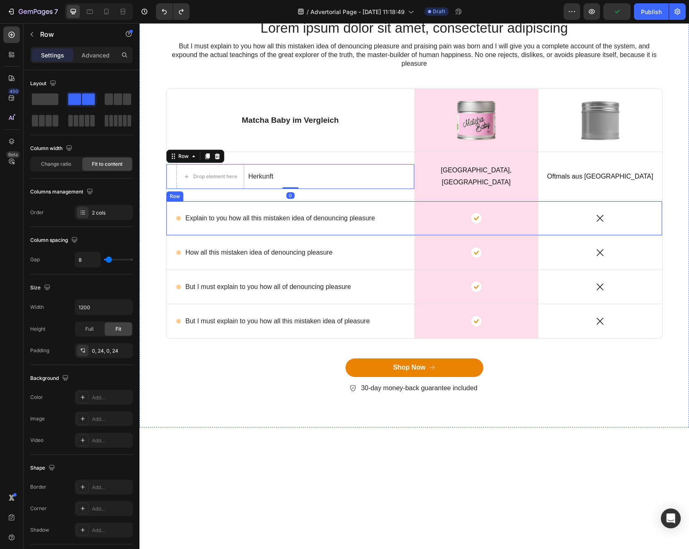
click at [251, 235] on div "Icon Explain to you how all this mistaken idea of denouncing pleasure Text Bloc…" at bounding box center [290, 218] width 248 height 34
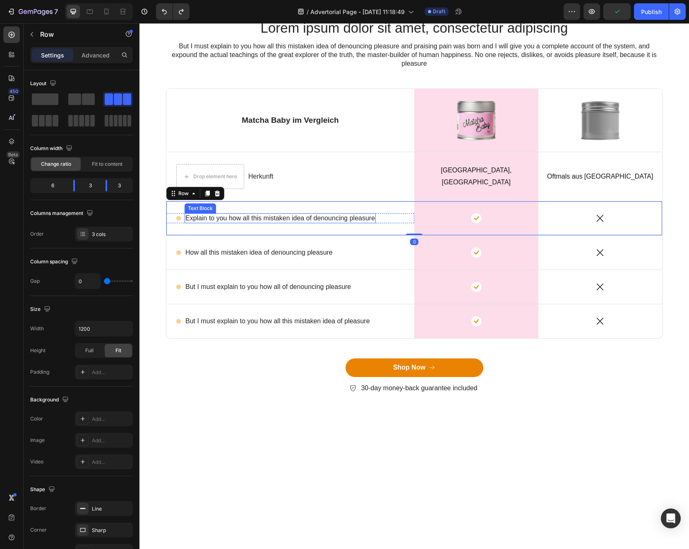
click at [254, 223] on p "Explain to you how all this mistaken idea of denouncing pleasure" at bounding box center [279, 218] width 189 height 9
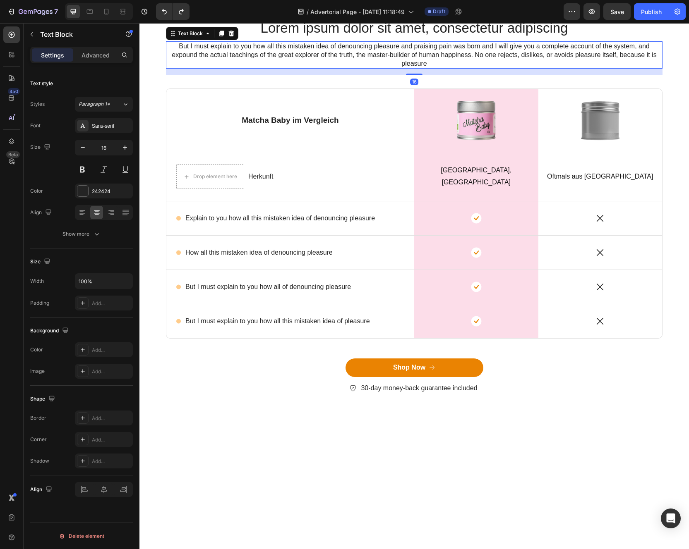
click at [321, 68] on p "But I must explain to you how all this mistaken idea of denouncing pleasure and…" at bounding box center [414, 55] width 495 height 26
click at [230, 36] on icon at bounding box center [231, 34] width 5 height 6
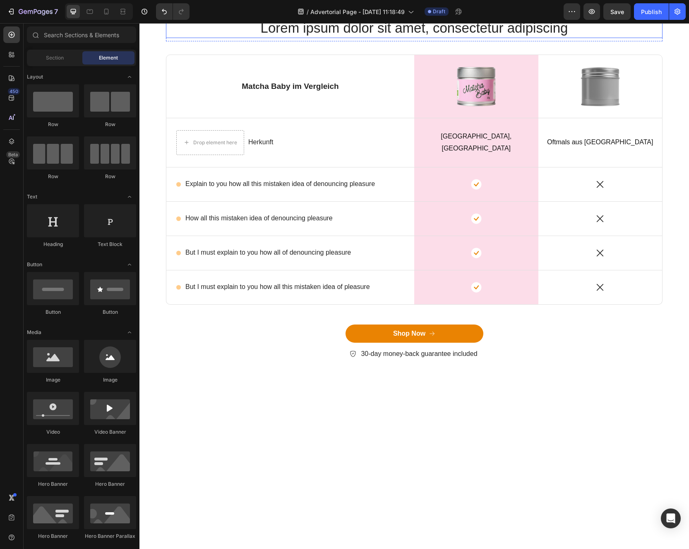
click at [288, 38] on h2 "Lorem ipsum dolor sit amet, consectetur adipiscing" at bounding box center [414, 28] width 496 height 19
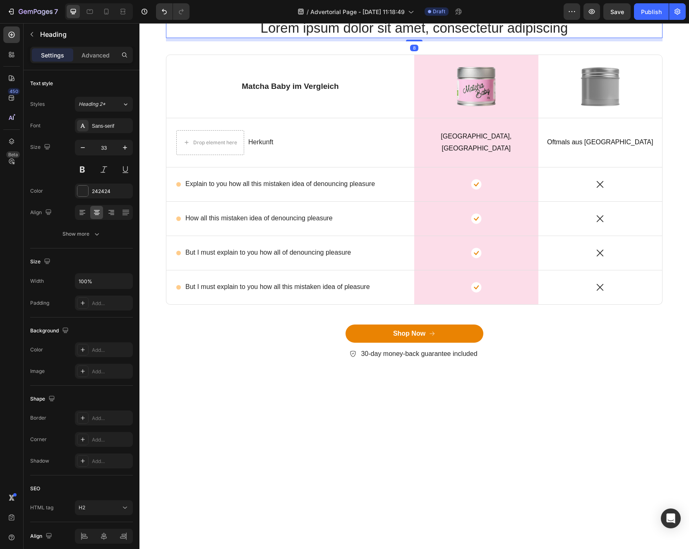
click at [227, 14] on icon at bounding box center [225, 11] width 5 height 6
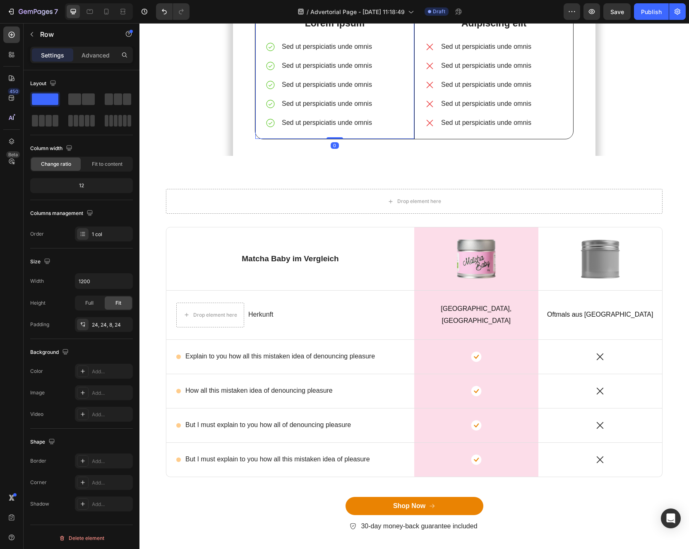
scroll to position [2546, 0]
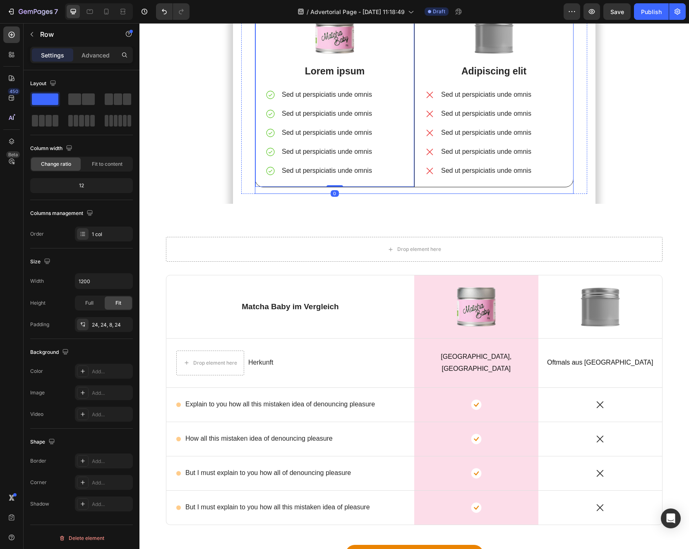
click at [379, 178] on div "Lorem ipsum dolor sit amet Heading Image Lorem ipsum Text Block Sed ut perspici…" at bounding box center [414, 83] width 318 height 221
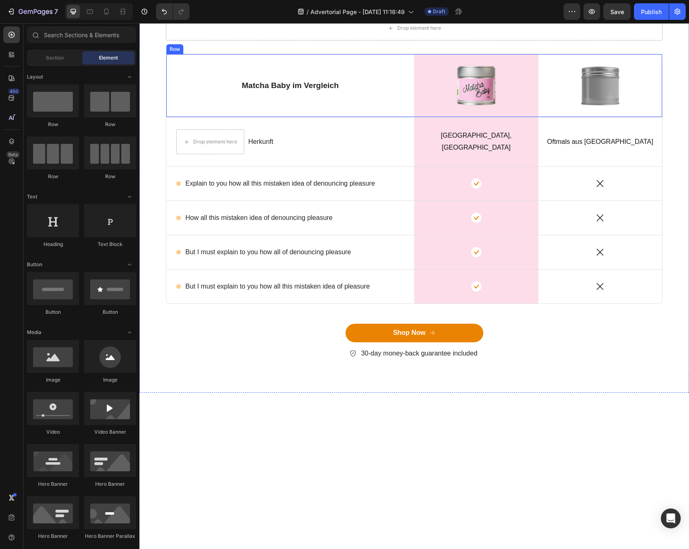
click at [195, 117] on div "Matcha Baby im Vergleich Text Block" at bounding box center [290, 85] width 248 height 63
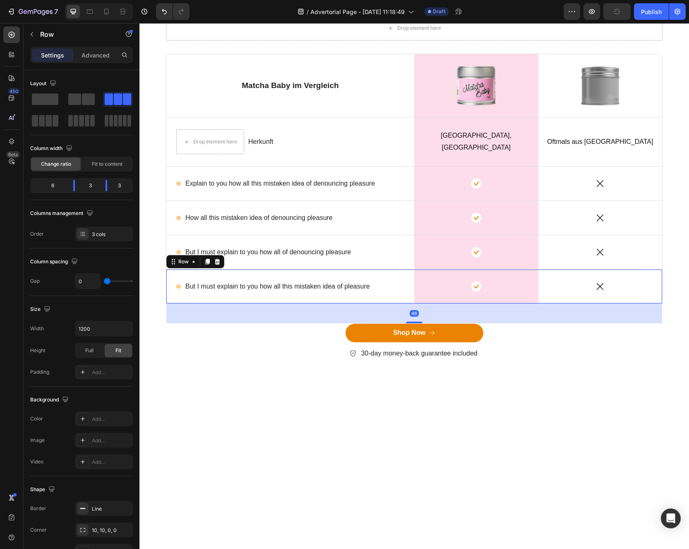
click at [166, 304] on div "Icon But I must explain to you how all this mistaken idea of pleasure Text Bloc…" at bounding box center [414, 287] width 496 height 34
click at [164, 373] on div "Drop element here Row Matcha Baby im Vergleich Text Block Image Row Image Row D…" at bounding box center [414, 194] width 537 height 357
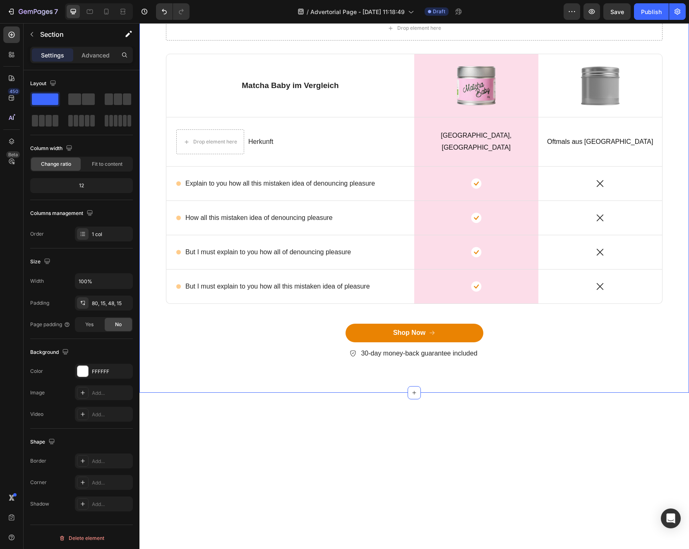
click at [664, 373] on div "Drop element here Row Matcha Baby im Vergleich Text Block Image Row Image Row D…" at bounding box center [414, 194] width 537 height 357
click at [593, 258] on div "Icon" at bounding box center [600, 252] width 124 height 11
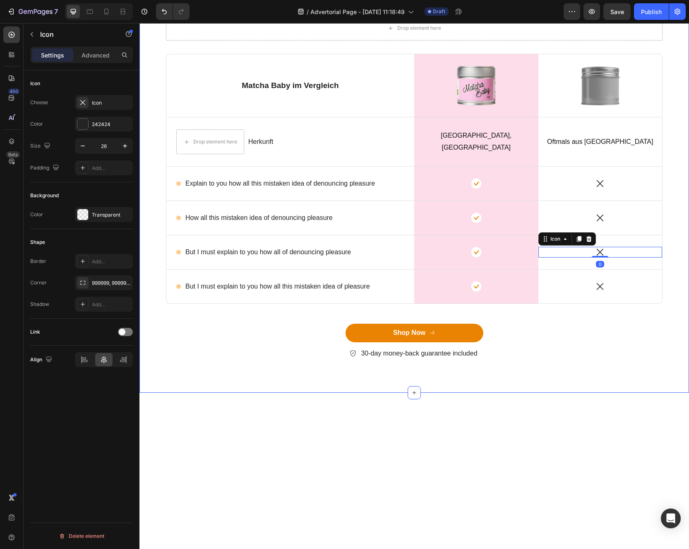
click at [156, 237] on div "Drop element here Row Matcha Baby im Vergleich Text Block Image Row Image Row D…" at bounding box center [414, 194] width 537 height 357
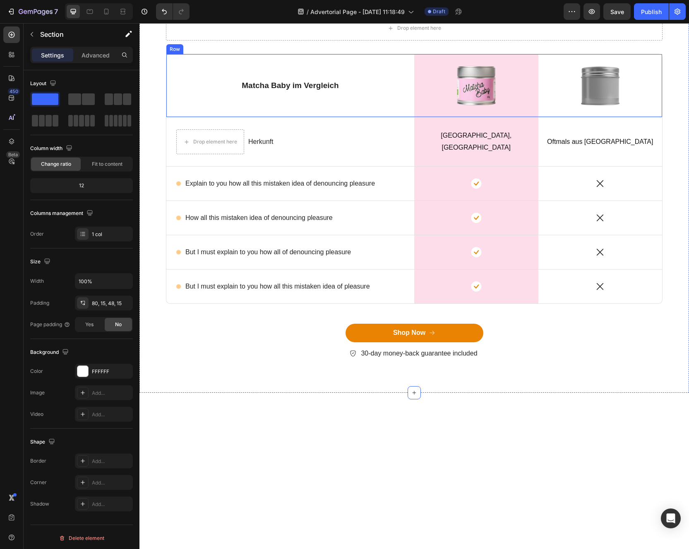
click at [177, 117] on div "Matcha Baby im Vergleich Text Block" at bounding box center [290, 85] width 248 height 63
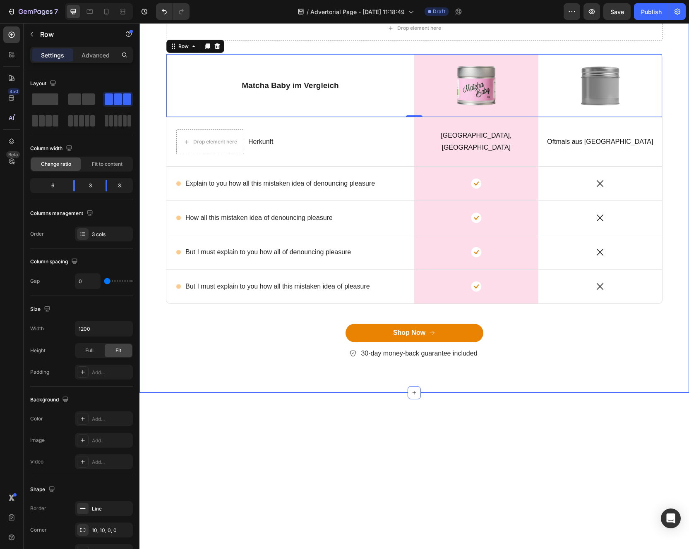
click at [165, 310] on div "Drop element here Row Matcha Baby im Vergleich Text Block Image Row Image Row 0…" at bounding box center [414, 194] width 537 height 357
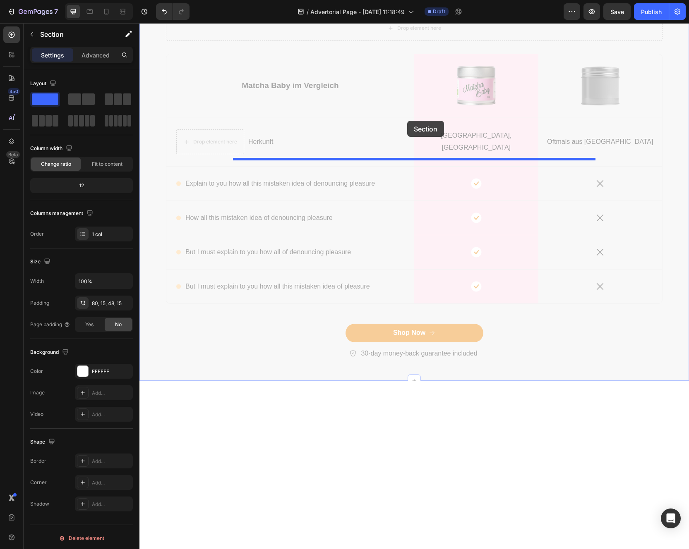
drag, startPoint x: 536, startPoint y: 153, endPoint x: 407, endPoint y: 122, distance: 133.3
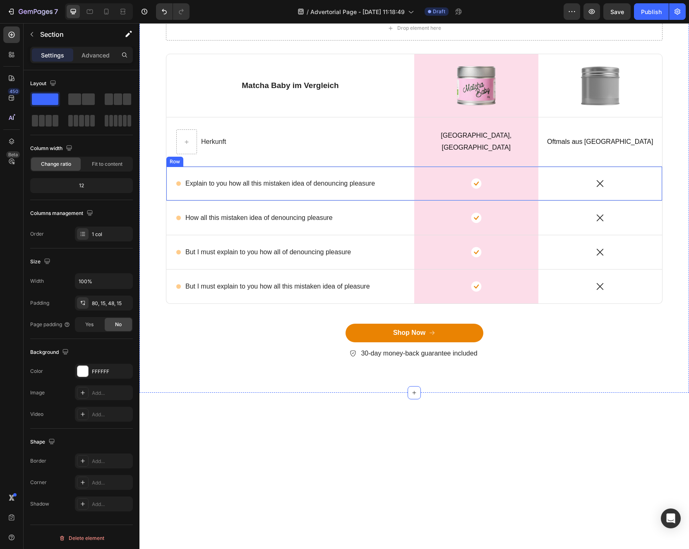
click at [166, 189] on div "Icon Explain to you how all this mistaken idea of denouncing pleasure Text Bloc…" at bounding box center [290, 184] width 248 height 10
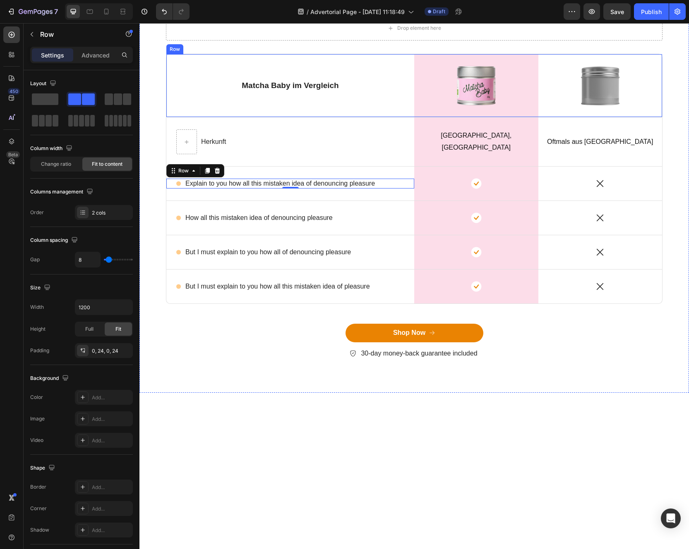
click at [166, 117] on div "Matcha Baby im Vergleich Text Block" at bounding box center [290, 85] width 248 height 63
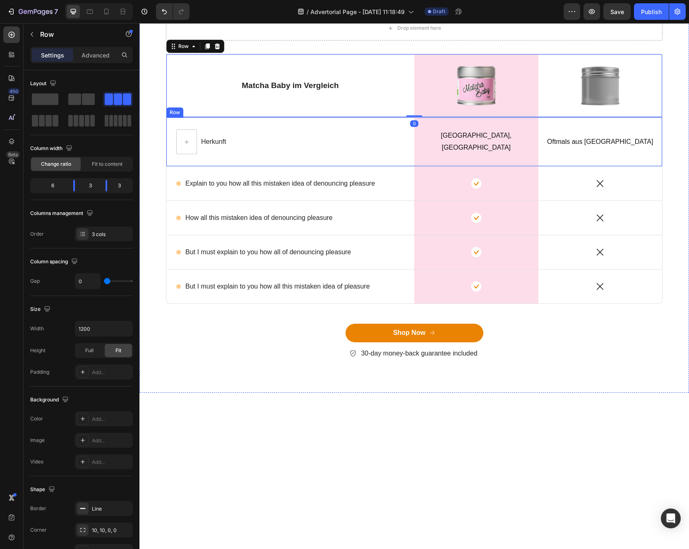
click at [166, 166] on div "Herkunft Text Block Row" at bounding box center [290, 141] width 248 height 49
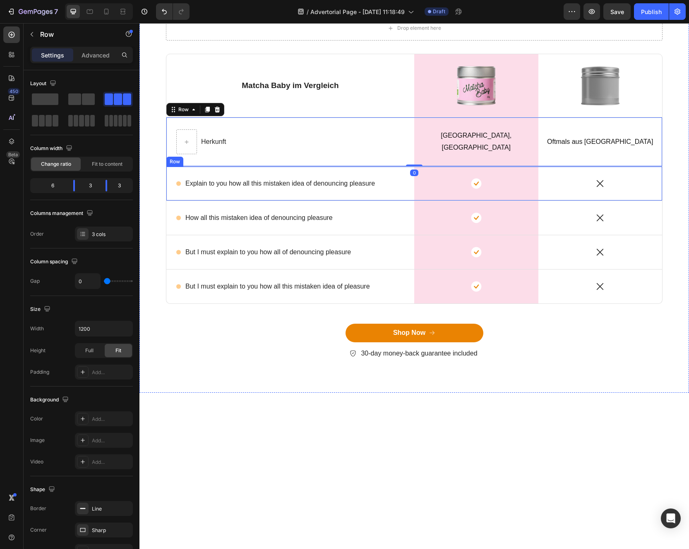
click at [168, 201] on div "Icon Explain to you how all this mistaken idea of denouncing pleasure Text Bloc…" at bounding box center [290, 184] width 248 height 34
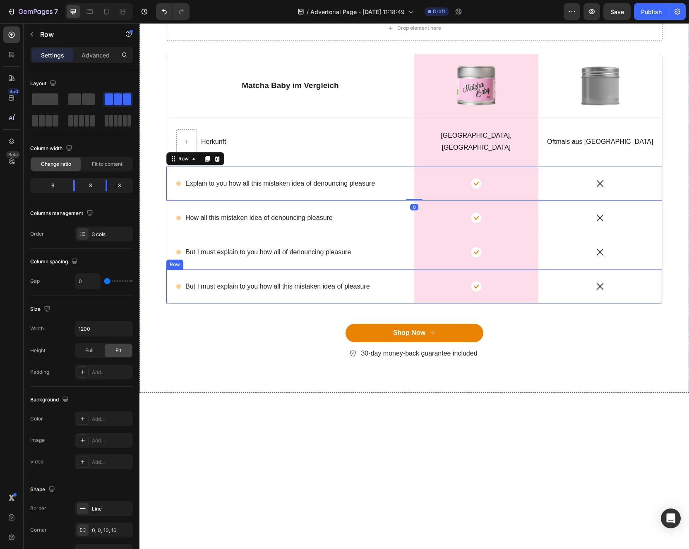
click at [174, 304] on div "Icon But I must explain to you how all this mistaken idea of pleasure Text Bloc…" at bounding box center [290, 287] width 248 height 34
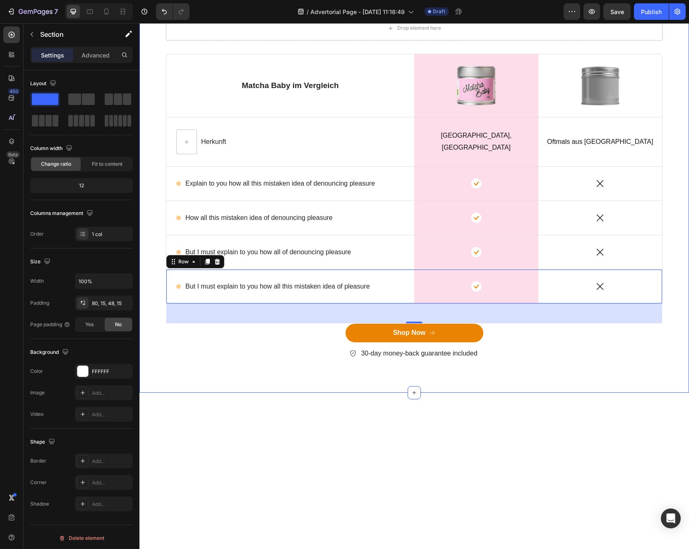
click at [164, 373] on div "Drop element here Row Matcha Baby im Vergleich Text Block Image Row Image Row H…" at bounding box center [414, 194] width 537 height 357
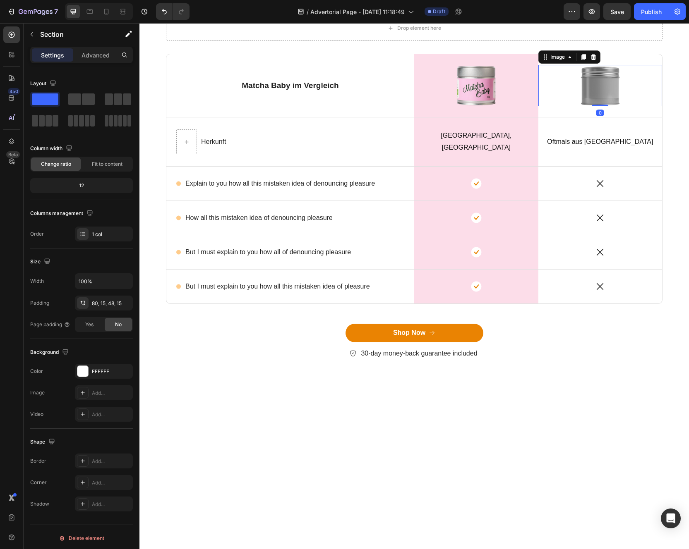
click at [637, 106] on div at bounding box center [600, 85] width 124 height 41
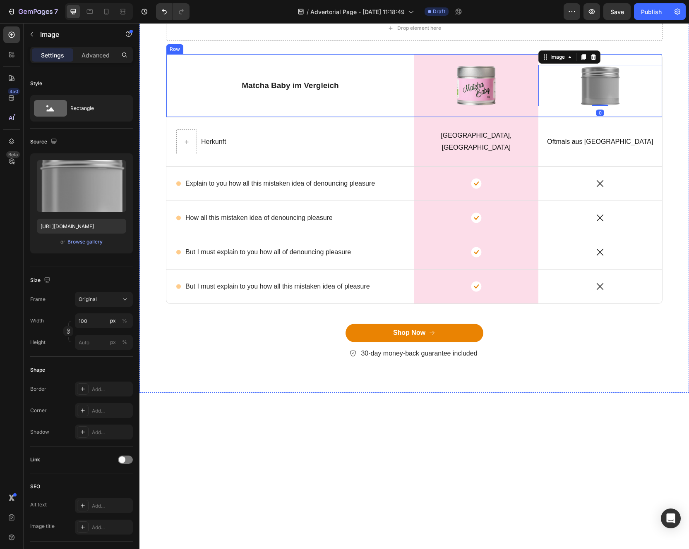
click at [659, 117] on div "Image 0" at bounding box center [600, 85] width 124 height 63
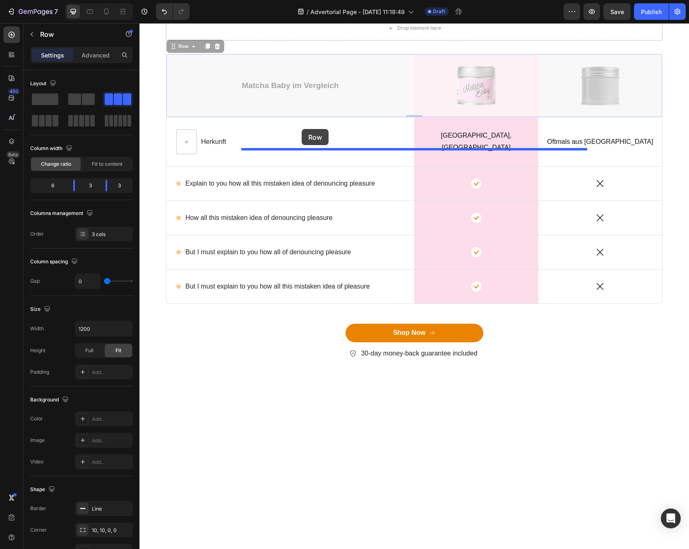
drag, startPoint x: 177, startPoint y: 223, endPoint x: 302, endPoint y: 131, distance: 155.1
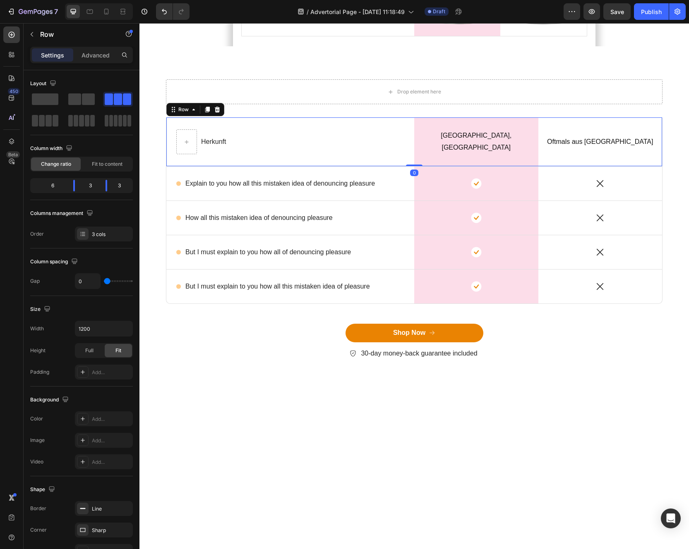
click at [171, 166] on div "Herkunft Text Block Row" at bounding box center [290, 141] width 248 height 49
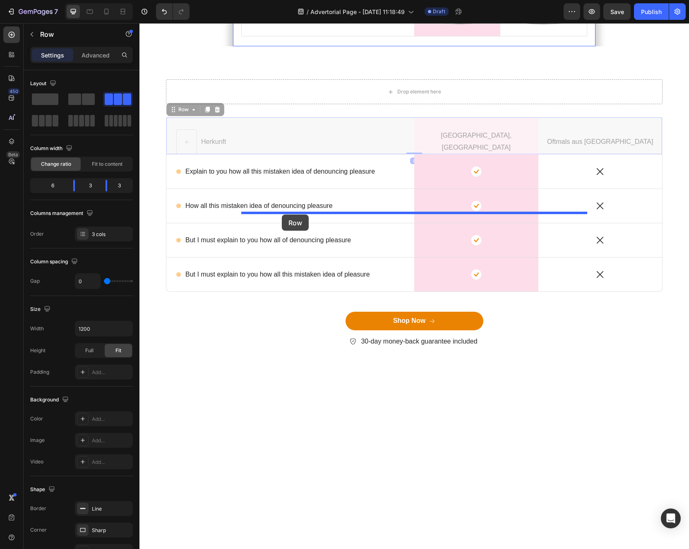
drag, startPoint x: 177, startPoint y: 289, endPoint x: 282, endPoint y: 215, distance: 129.1
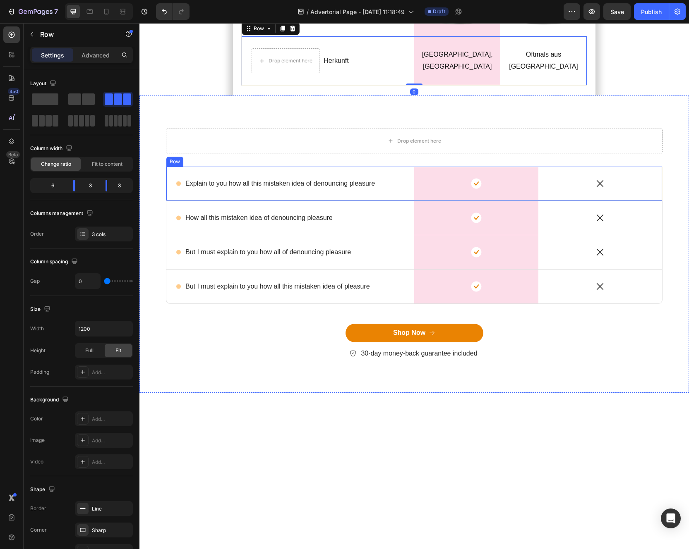
click at [181, 201] on div "Icon Explain to you how all this mistaken idea of denouncing pleasure Text Bloc…" at bounding box center [290, 184] width 248 height 34
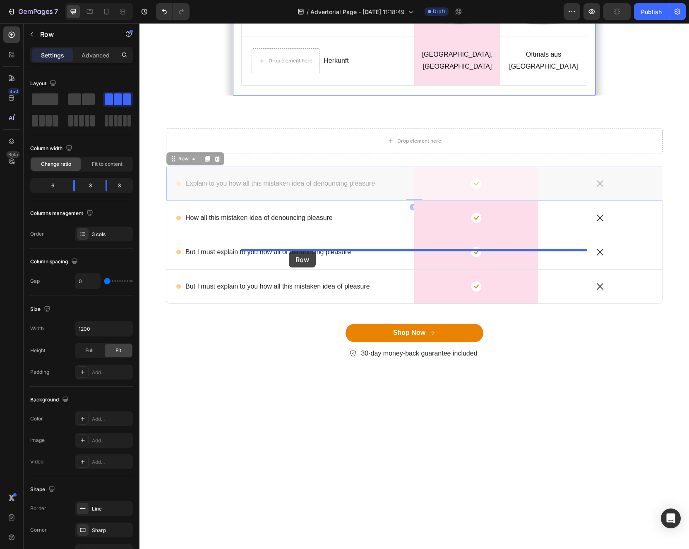
drag, startPoint x: 180, startPoint y: 324, endPoint x: 289, endPoint y: 251, distance: 130.5
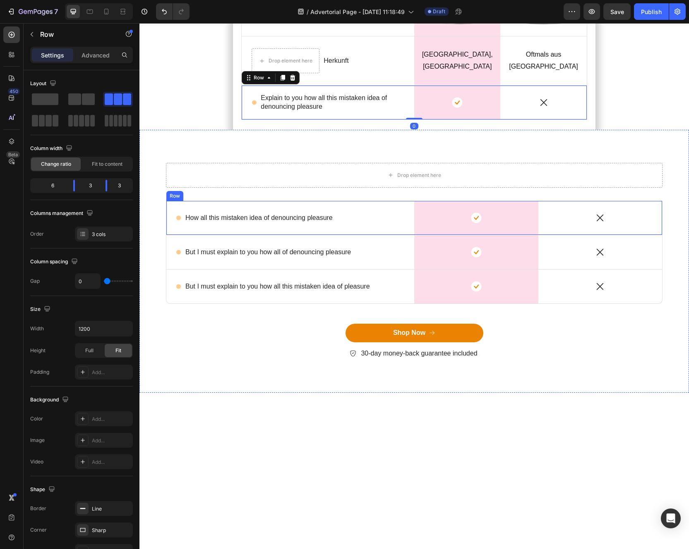
click at [171, 235] on div "Icon How all this mistaken idea of denouncing pleasure Text Block Row" at bounding box center [290, 218] width 248 height 34
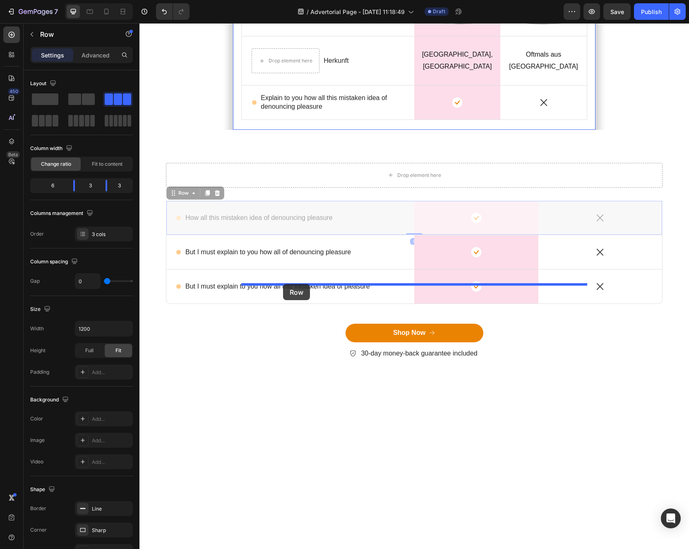
drag, startPoint x: 185, startPoint y: 358, endPoint x: 283, endPoint y: 284, distance: 122.8
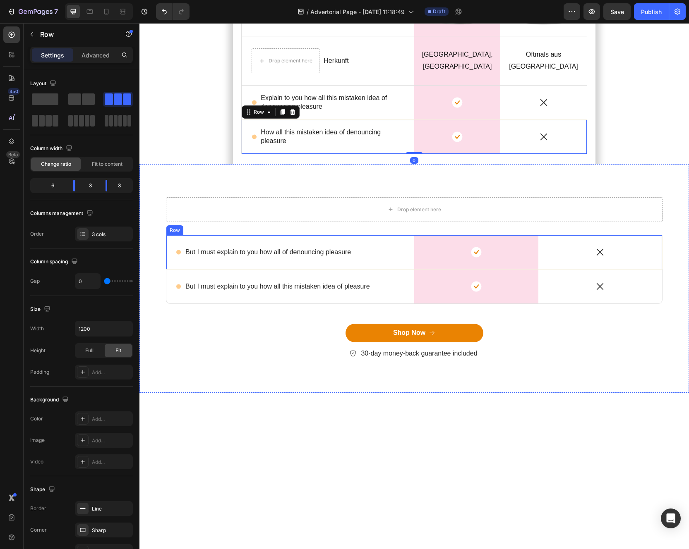
click at [171, 269] on div "Icon But I must explain to you how all of denouncing pleasure Text Block Row" at bounding box center [290, 252] width 248 height 34
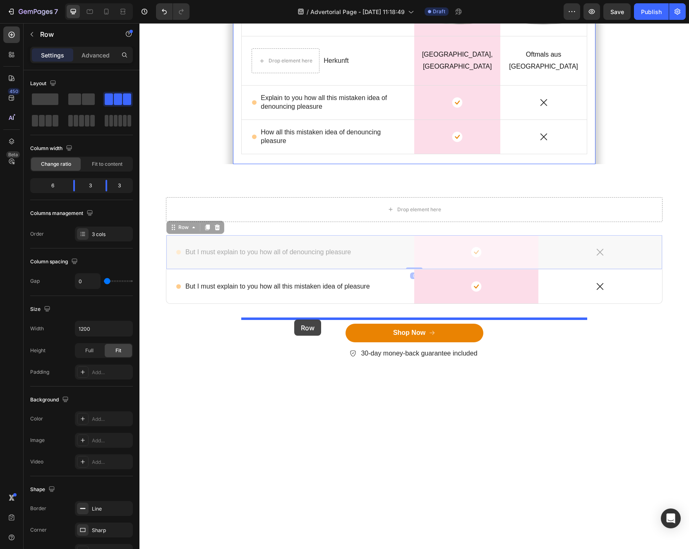
drag, startPoint x: 177, startPoint y: 391, endPoint x: 294, endPoint y: 320, distance: 136.8
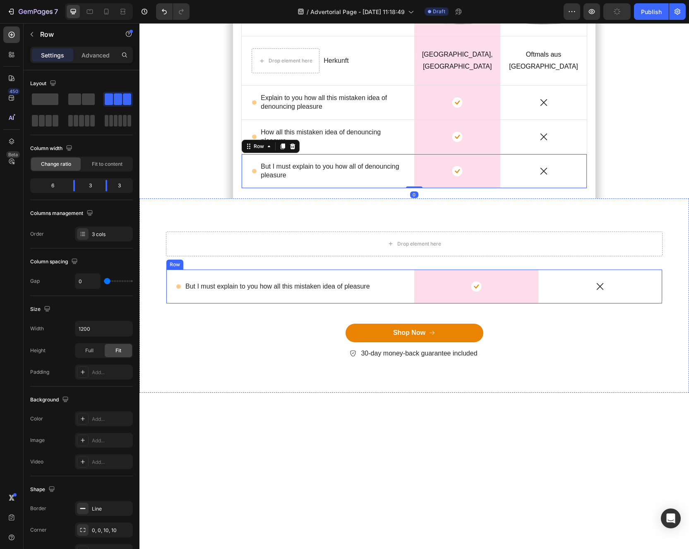
click at [172, 304] on div "Icon But I must explain to you how all this mistaken idea of pleasure Text Bloc…" at bounding box center [290, 287] width 248 height 34
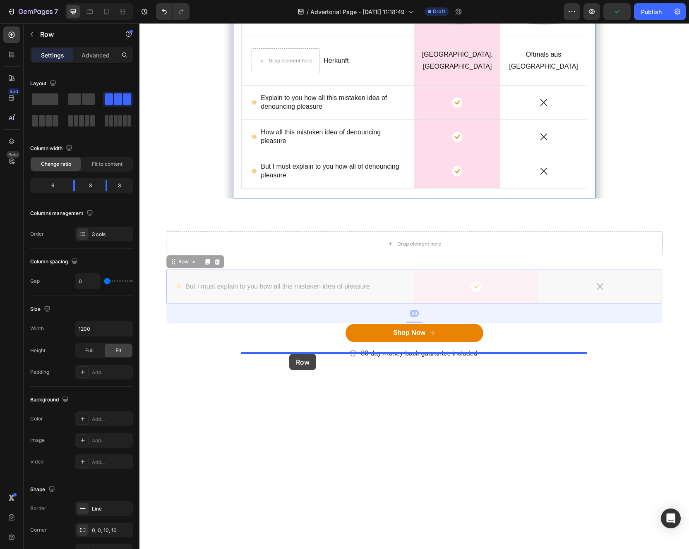
drag, startPoint x: 177, startPoint y: 428, endPoint x: 289, endPoint y: 354, distance: 134.9
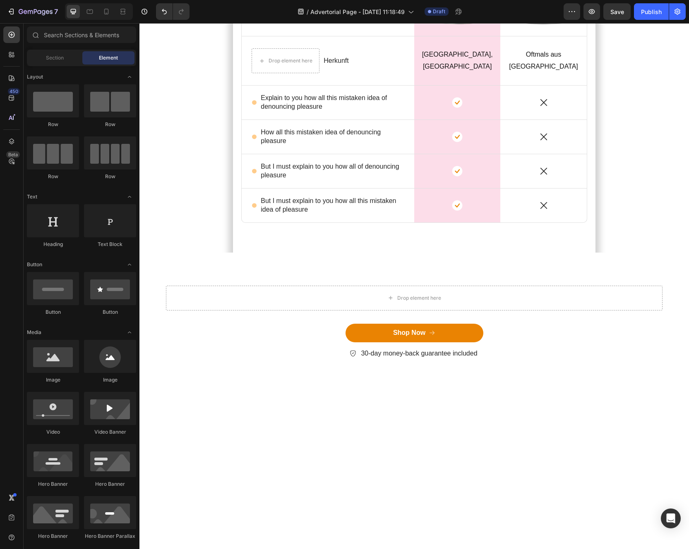
click at [290, 67] on div "Drop element here" at bounding box center [285, 60] width 67 height 13
click at [360, 73] on div "Drop element here Herkunft Text Block Row" at bounding box center [328, 60] width 172 height 25
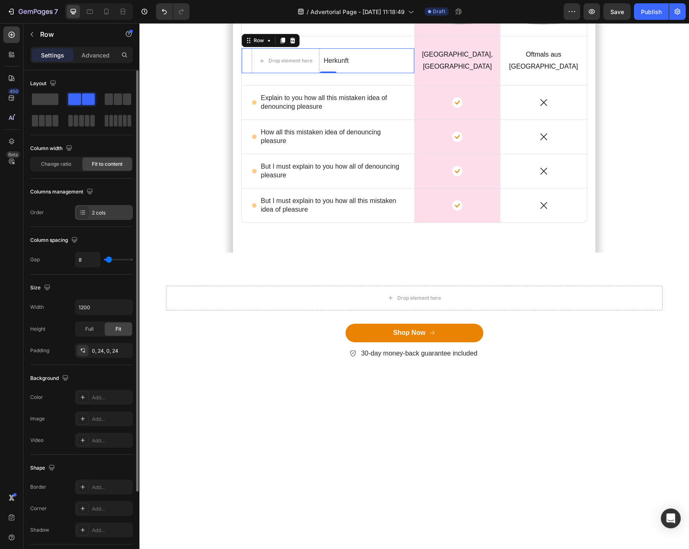
click at [89, 212] on div "2 cols" at bounding box center [104, 212] width 58 height 15
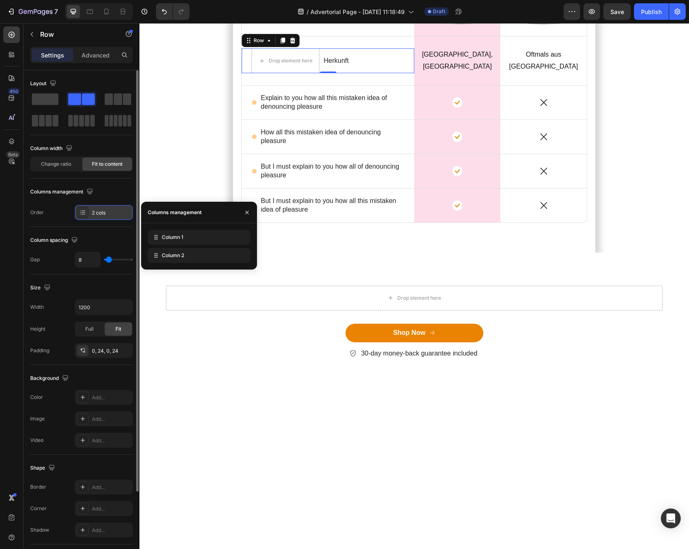
click at [89, 212] on div "2 cols" at bounding box center [104, 212] width 58 height 15
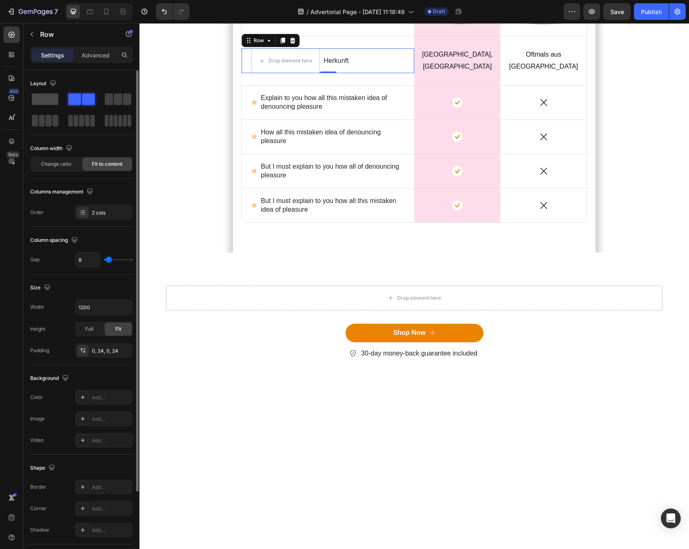
click at [51, 94] on span at bounding box center [45, 99] width 26 height 12
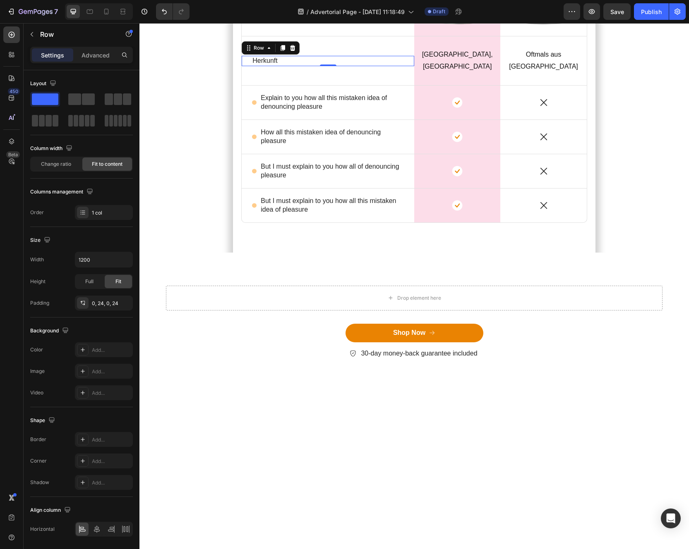
click at [298, 66] on div "Herkunft Text Block Row 0" at bounding box center [328, 61] width 172 height 10
click at [86, 62] on div "Settings Advanced" at bounding box center [81, 55] width 103 height 17
click at [86, 59] on div "Advanced" at bounding box center [95, 54] width 41 height 13
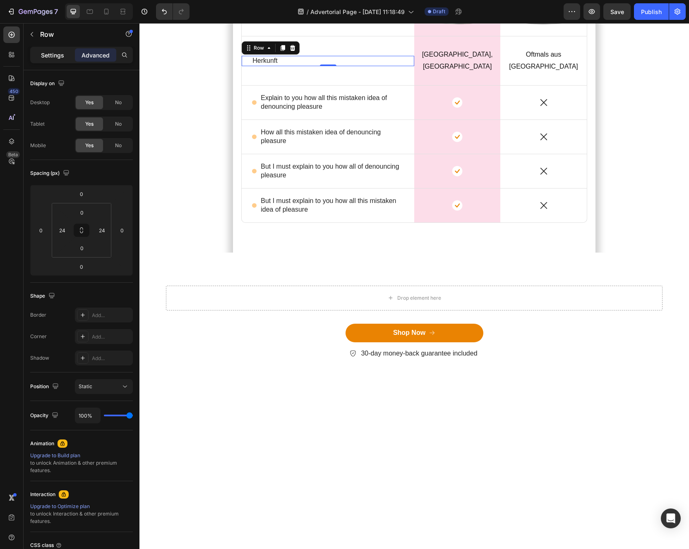
click at [54, 52] on p "Settings" at bounding box center [52, 55] width 23 height 9
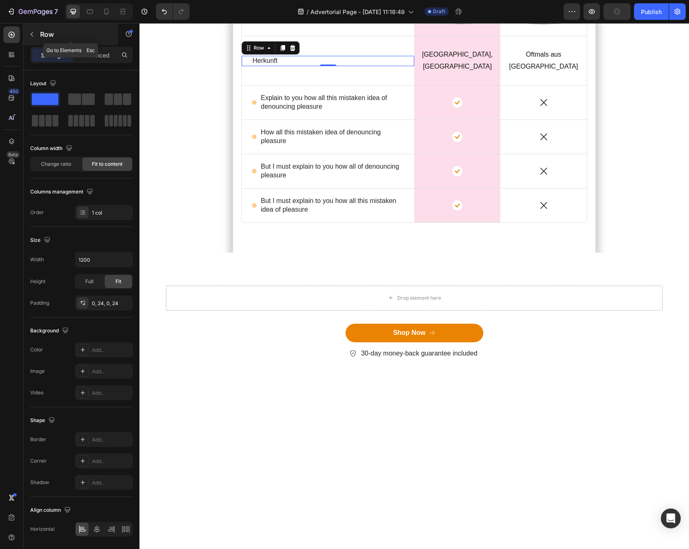
click at [38, 41] on div "Row" at bounding box center [71, 35] width 94 height 22
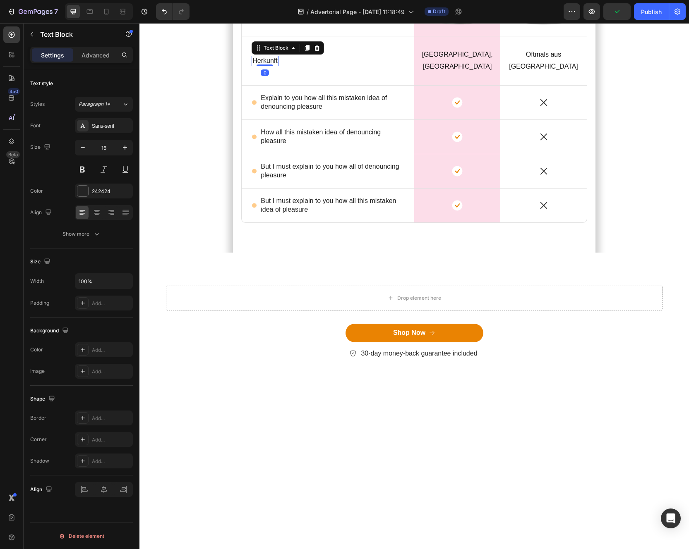
click at [275, 65] on p "Herkunft" at bounding box center [264, 61] width 25 height 9
click at [291, 66] on div "Herkunft Text Block 0 Row" at bounding box center [328, 61] width 172 height 10
click at [266, 65] on p "Herkunft" at bounding box center [264, 61] width 25 height 9
click at [98, 212] on icon at bounding box center [97, 212] width 8 height 8
click at [315, 66] on div "Herkunft Text Block Row 0" at bounding box center [328, 61] width 172 height 10
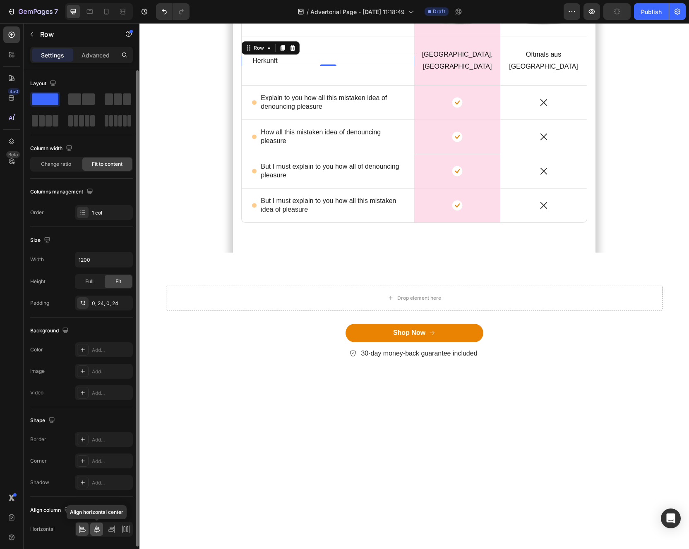
click at [93, 534] on div at bounding box center [96, 529] width 13 height 13
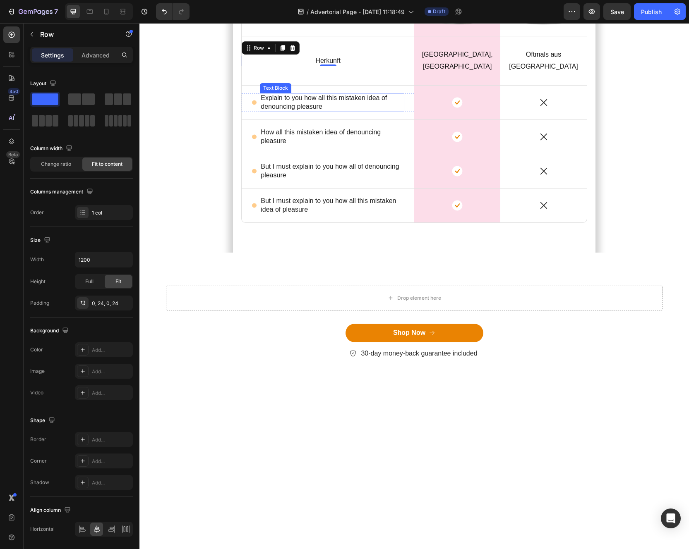
click at [306, 111] on p "Explain to you how all this mistaken idea of denouncing pleasure" at bounding box center [332, 102] width 143 height 17
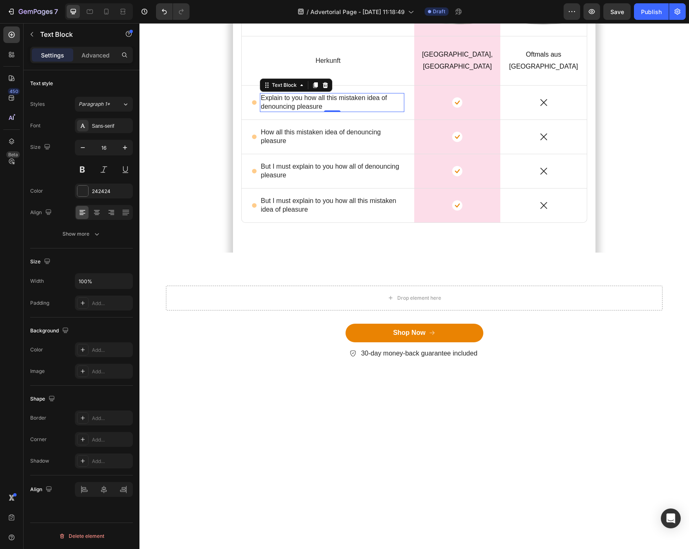
click at [345, 111] on p "Explain to you how all this mistaken idea of denouncing pleasure" at bounding box center [332, 102] width 143 height 17
click at [256, 108] on div "Icon Farbe Text Block Row 0" at bounding box center [328, 103] width 172 height 10
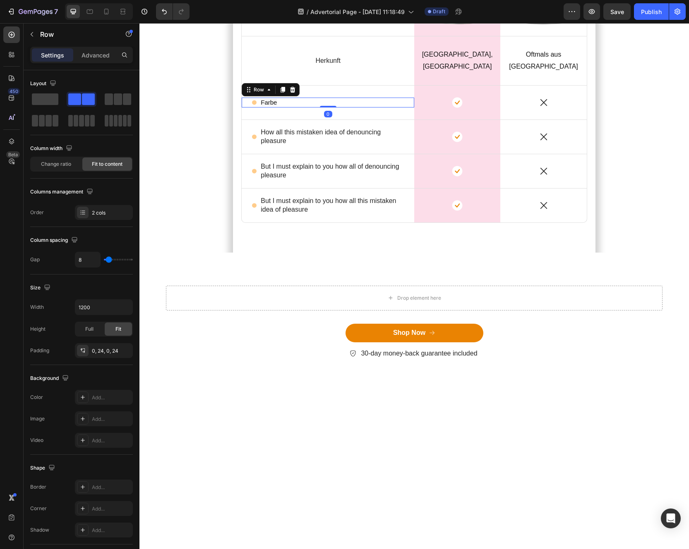
click at [255, 105] on circle at bounding box center [254, 102] width 5 height 5
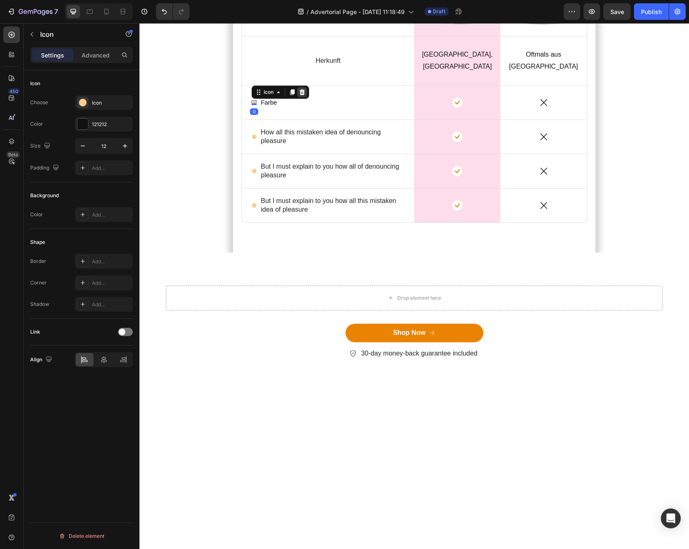
click at [306, 97] on div at bounding box center [302, 92] width 10 height 10
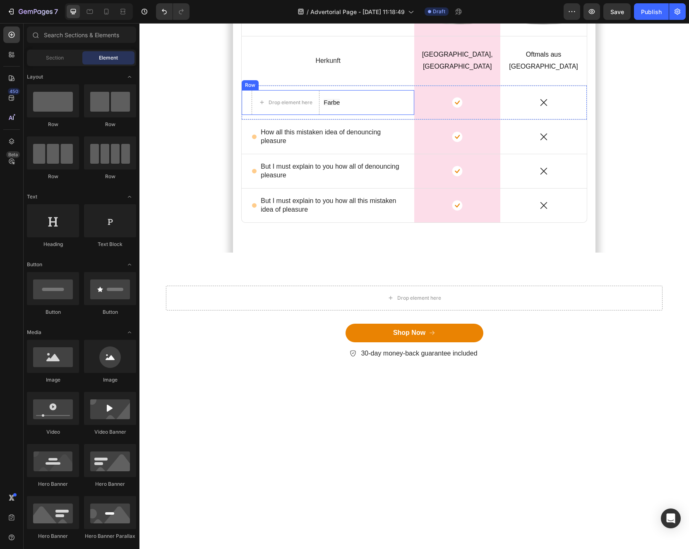
click at [329, 115] on div "Farbe Text Block" at bounding box center [332, 102] width 18 height 25
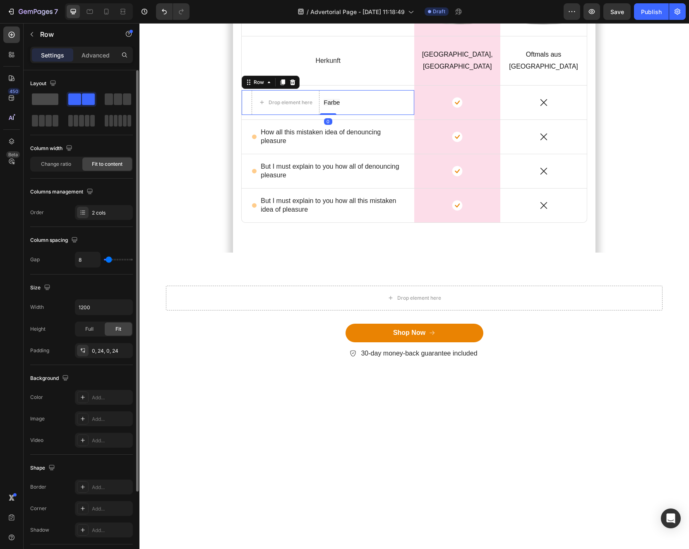
click at [50, 102] on span at bounding box center [45, 99] width 26 height 12
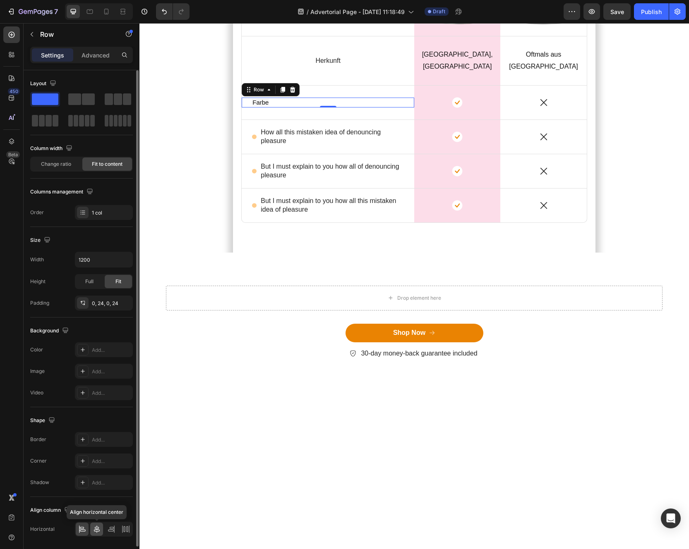
click at [98, 530] on icon at bounding box center [97, 529] width 8 height 8
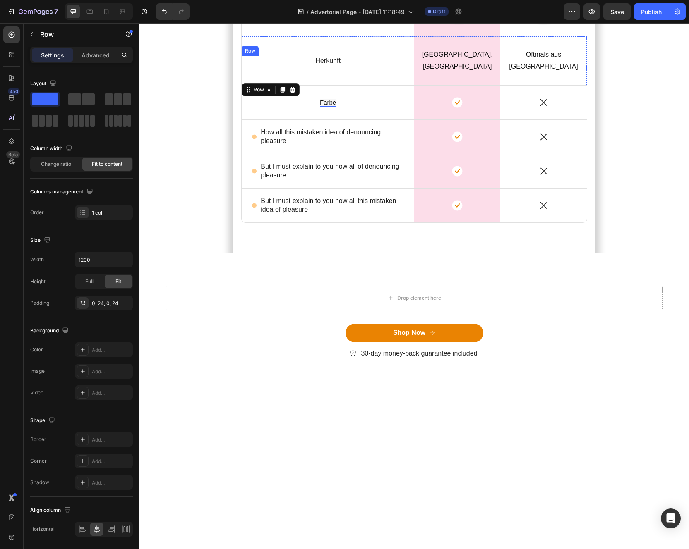
click at [349, 66] on div "Herkunft Text Block Row" at bounding box center [328, 61] width 172 height 10
click at [328, 65] on p "Herkunft" at bounding box center [327, 61] width 25 height 9
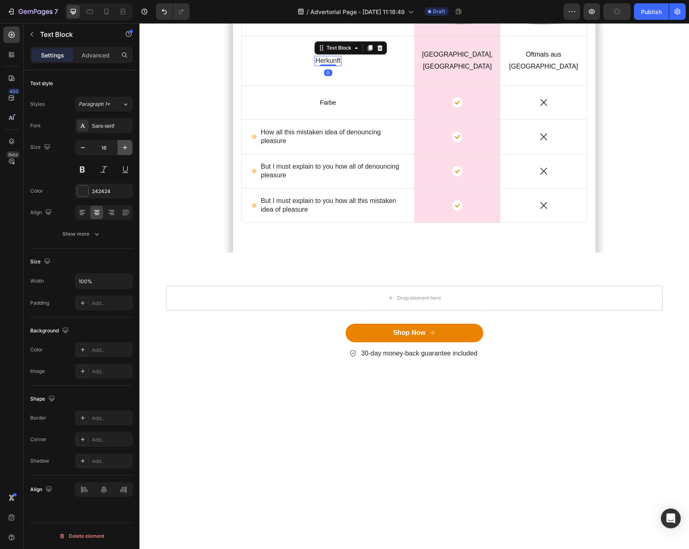
click at [121, 146] on icon "button" at bounding box center [125, 148] width 8 height 8
type input "18"
click at [325, 106] on span "Farbe" at bounding box center [328, 102] width 16 height 7
click at [127, 149] on icon "button" at bounding box center [125, 148] width 8 height 8
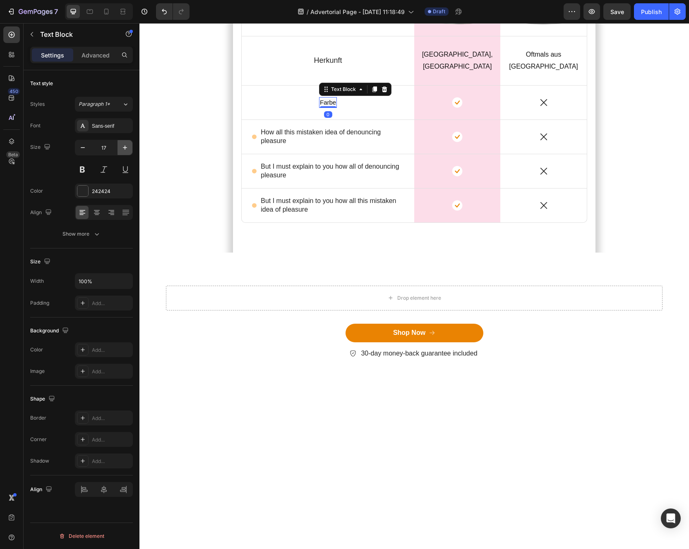
click at [127, 149] on icon "button" at bounding box center [125, 148] width 8 height 8
type input "18"
click at [320, 65] on p "Herkunft" at bounding box center [328, 61] width 28 height 10
click at [326, 106] on span "Farbe" at bounding box center [328, 102] width 16 height 7
click at [97, 215] on icon at bounding box center [97, 215] width 4 height 1
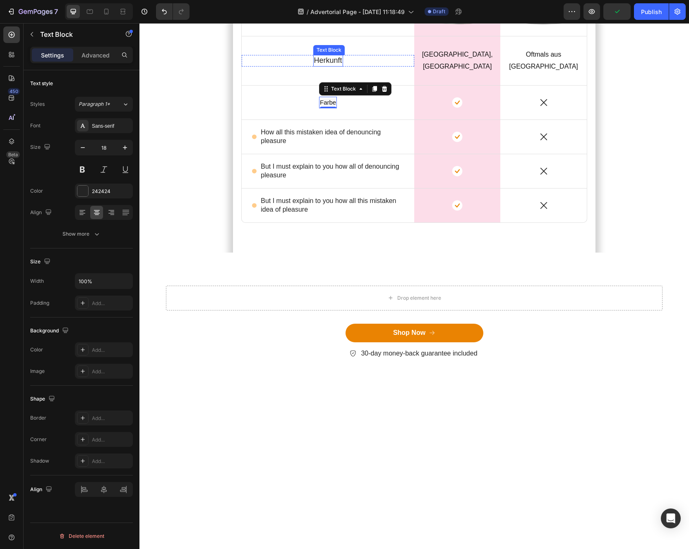
click at [332, 65] on p "Herkunft" at bounding box center [328, 61] width 28 height 10
click at [331, 106] on span "Farbe" at bounding box center [328, 102] width 16 height 7
click at [324, 106] on span "Farbe" at bounding box center [328, 102] width 16 height 7
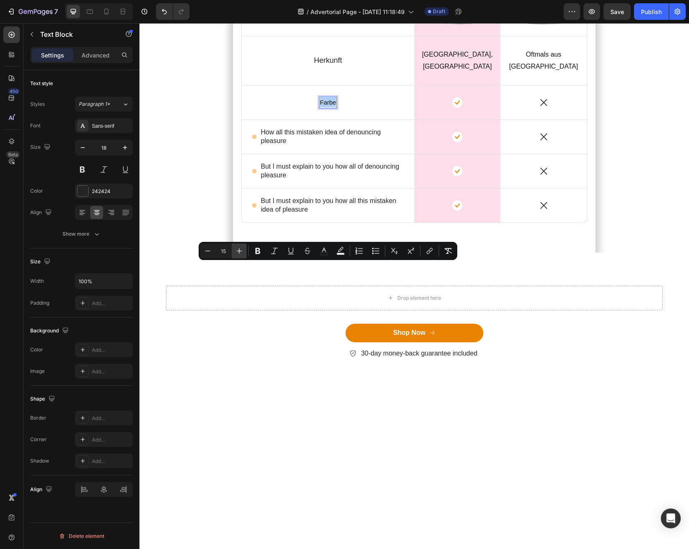
click at [235, 254] on icon "Editor contextual toolbar" at bounding box center [239, 251] width 8 height 8
type input "18"
click at [327, 65] on p "Herkunft" at bounding box center [328, 61] width 28 height 10
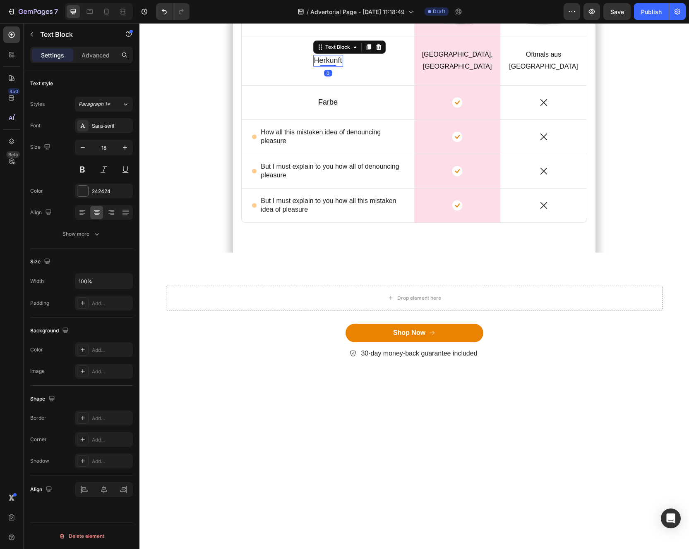
click at [327, 65] on p "Herkunft" at bounding box center [328, 61] width 28 height 10
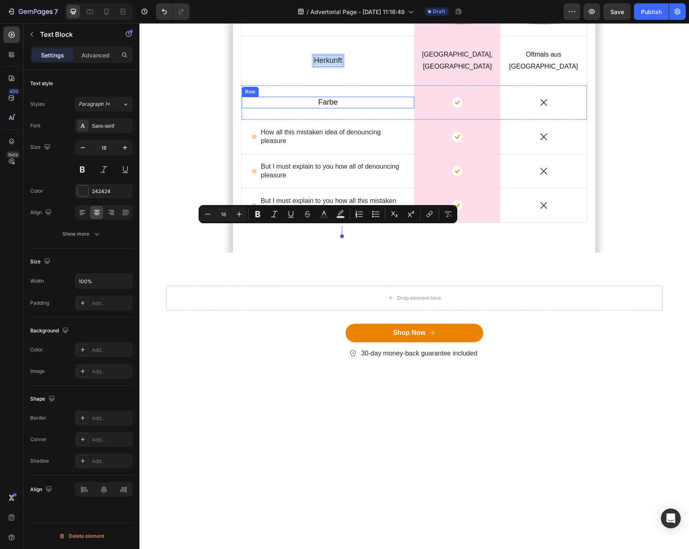
click at [264, 108] on div "Farbe Text Block Row" at bounding box center [328, 102] width 172 height 11
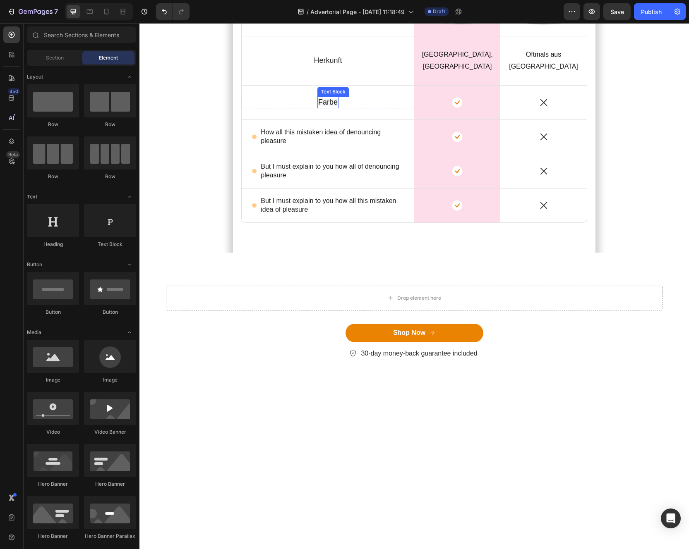
click at [328, 106] on span "Farbe" at bounding box center [327, 102] width 19 height 8
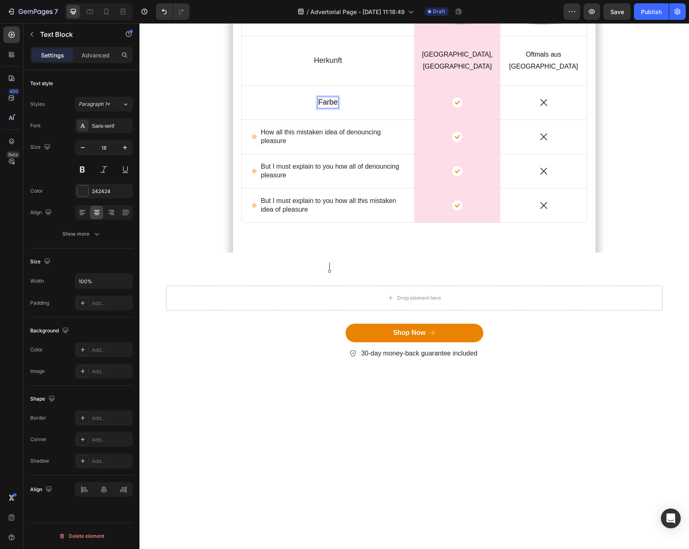
click at [329, 106] on span "Farbe" at bounding box center [327, 102] width 19 height 8
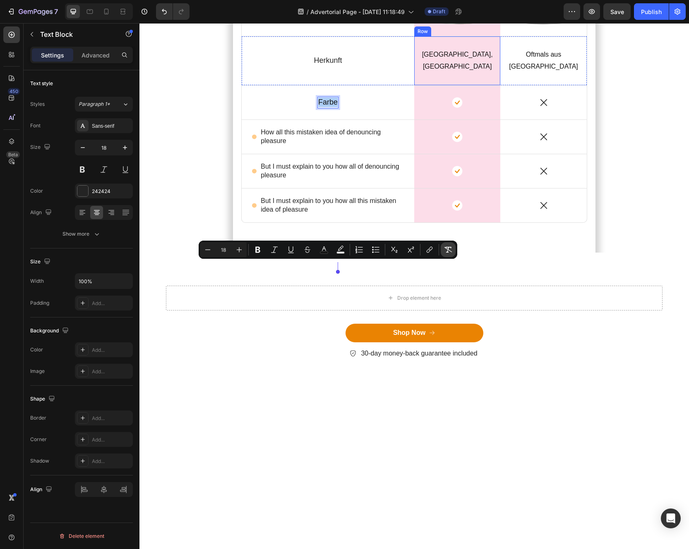
click at [450, 250] on icon "Editor contextual toolbar" at bounding box center [448, 250] width 8 height 8
click at [323, 120] on div "Farbe Text Block 0 Row" at bounding box center [328, 103] width 172 height 34
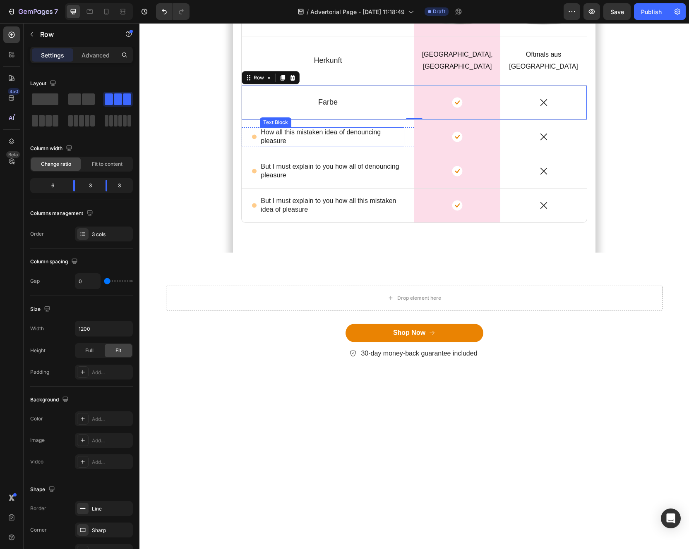
click at [261, 146] on p "How all this mistaken idea of denouncing pleasure" at bounding box center [332, 136] width 143 height 17
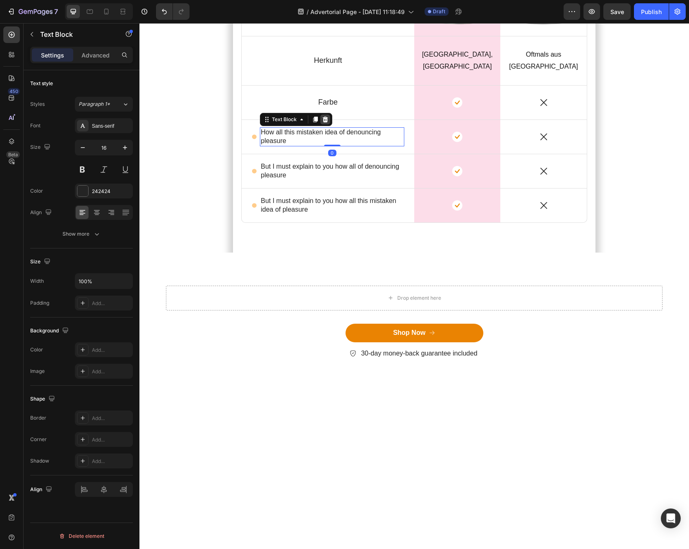
click at [322, 123] on icon at bounding box center [325, 119] width 7 height 7
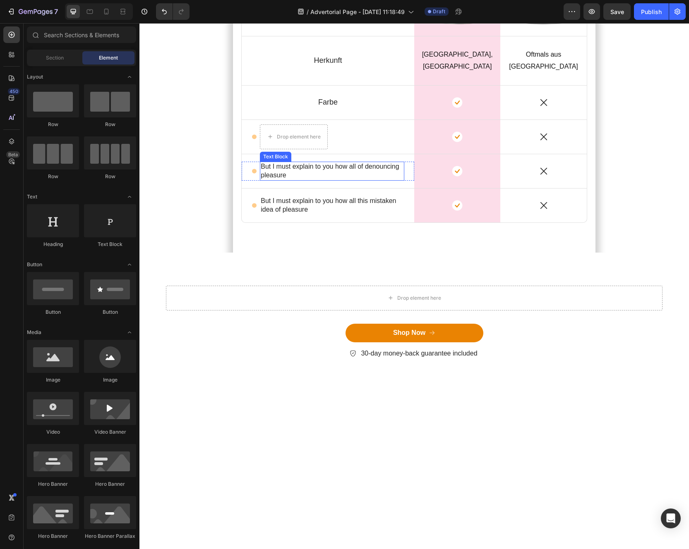
click at [309, 180] on p "But I must explain to you how all of denouncing pleasure" at bounding box center [332, 171] width 143 height 17
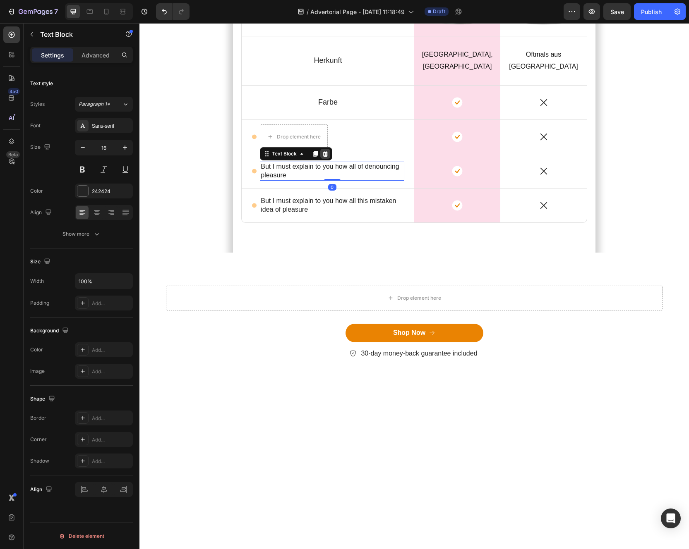
click at [327, 157] on icon at bounding box center [325, 154] width 5 height 6
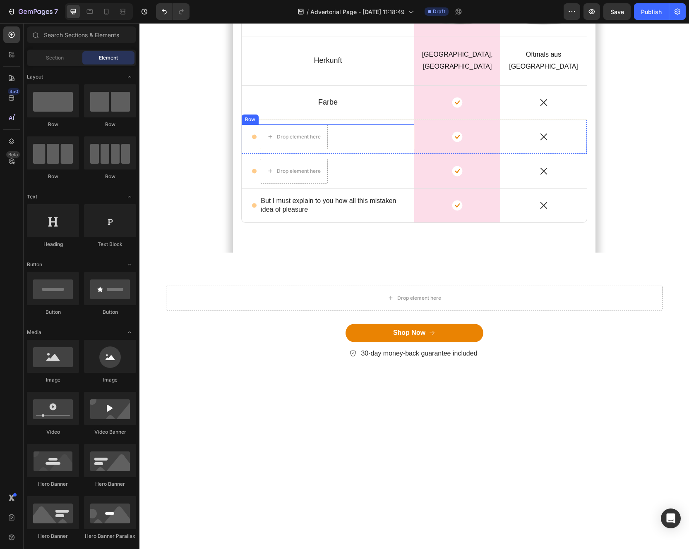
click at [255, 149] on div "Icon" at bounding box center [253, 136] width 5 height 25
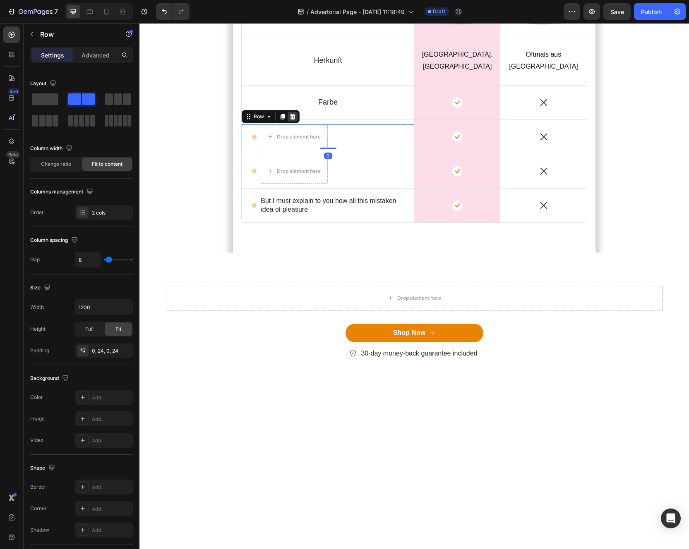
click at [292, 120] on icon at bounding box center [292, 117] width 5 height 6
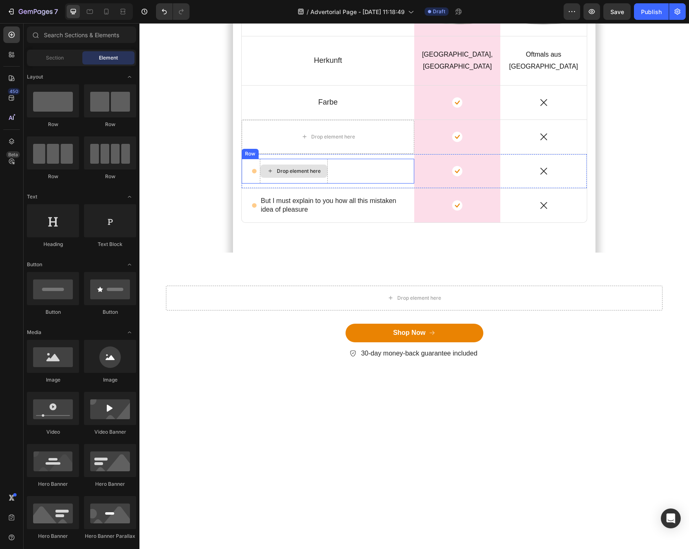
click at [300, 184] on div "Drop element here" at bounding box center [294, 171] width 68 height 25
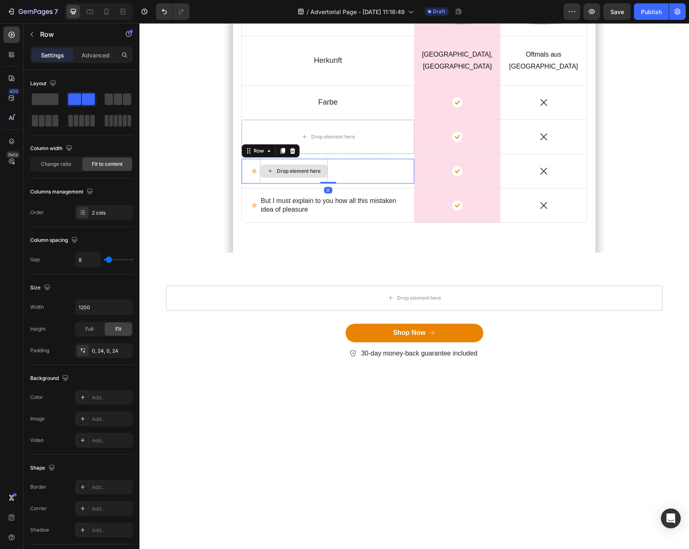
click at [300, 178] on div "Drop element here" at bounding box center [293, 171] width 67 height 13
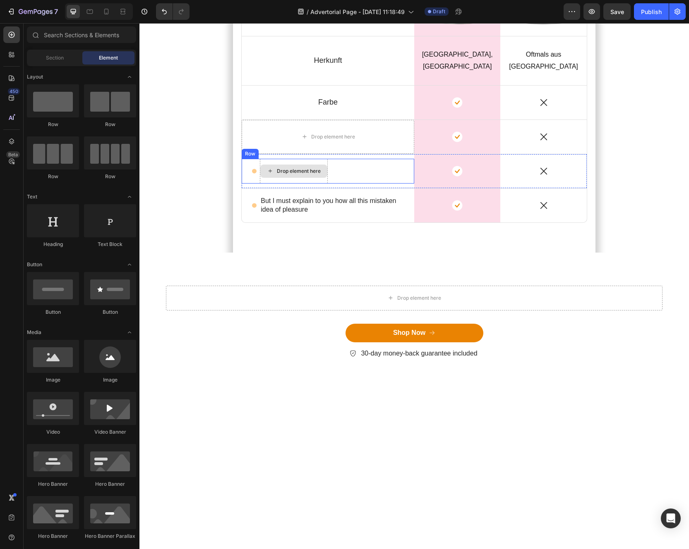
click at [300, 184] on div "Drop element here" at bounding box center [294, 171] width 68 height 25
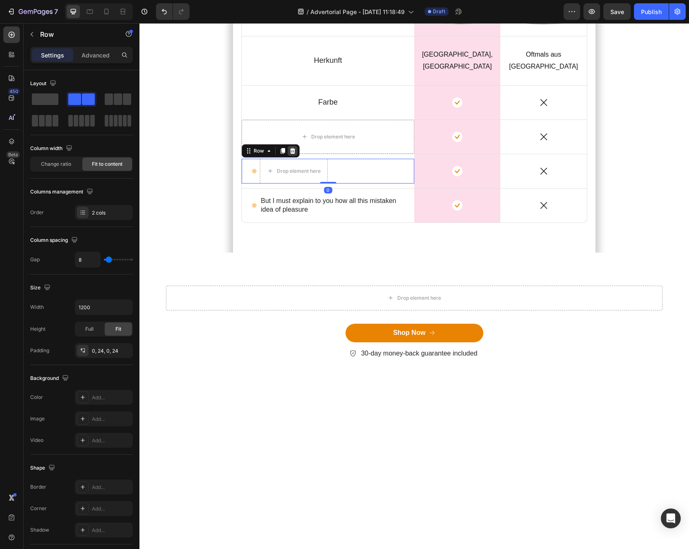
click at [291, 154] on icon at bounding box center [292, 151] width 7 height 7
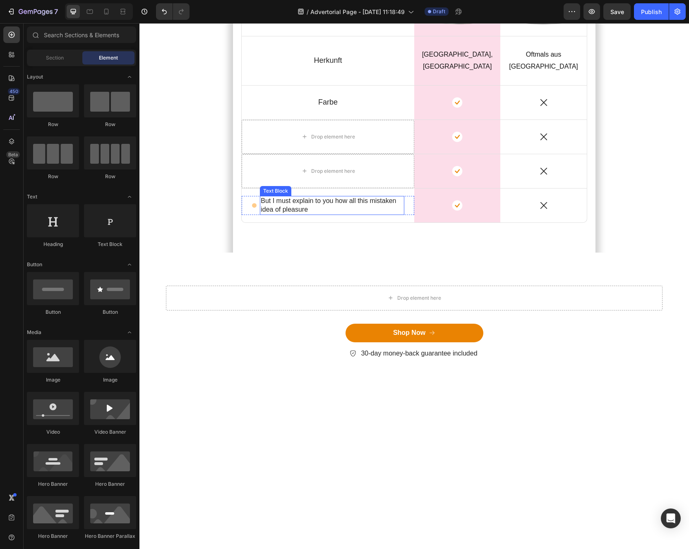
click at [290, 214] on p "But I must explain to you how all this mistaken idea of pleasure" at bounding box center [332, 205] width 143 height 17
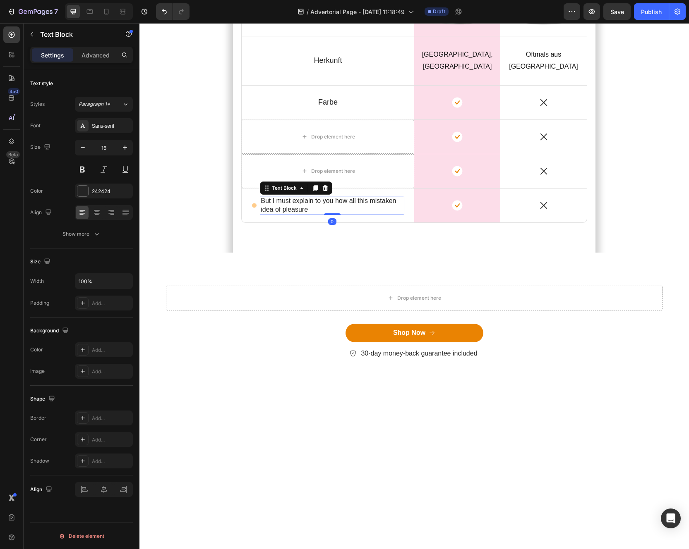
click at [291, 214] on p "But I must explain to you how all this mistaken idea of pleasure" at bounding box center [332, 205] width 143 height 17
click at [291, 378] on lpop-circle at bounding box center [291, 381] width 8 height 8
click at [261, 214] on p "But I must explain to you how all this mistaken idea of pleasure" at bounding box center [332, 205] width 143 height 17
click at [256, 215] on div "Icon But I must explain to you how all this mistaken idea of pleasure Text Bloc…" at bounding box center [328, 205] width 172 height 19
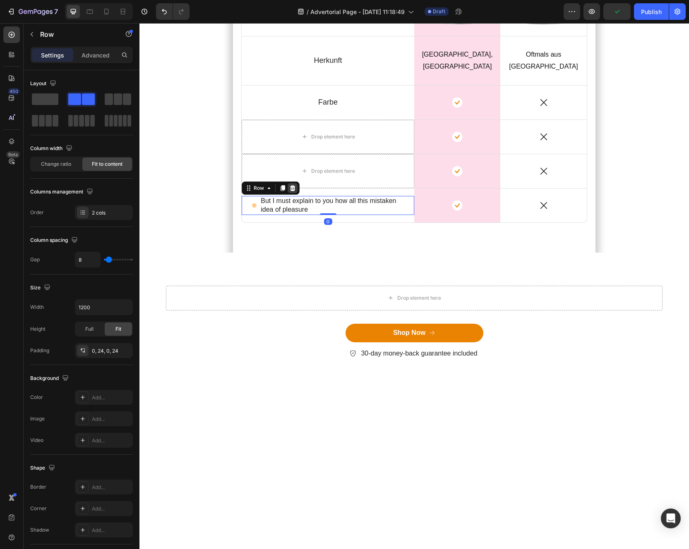
click at [295, 191] on icon at bounding box center [292, 188] width 7 height 7
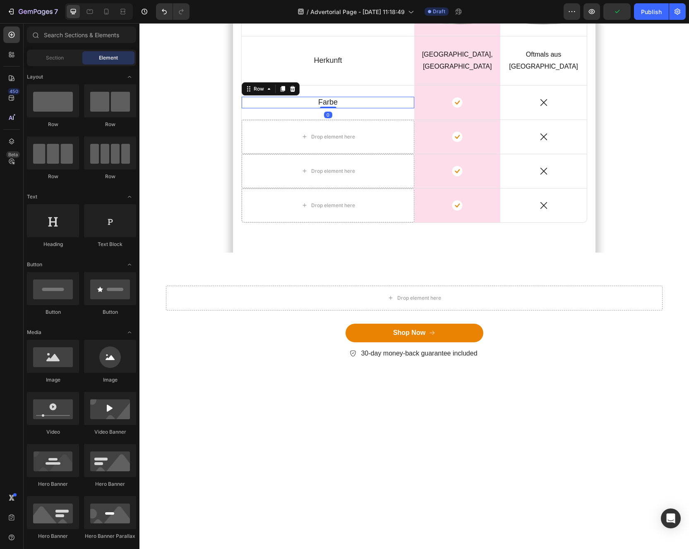
click at [357, 108] on div "Farbe Text Block Row 0" at bounding box center [328, 102] width 172 height 11
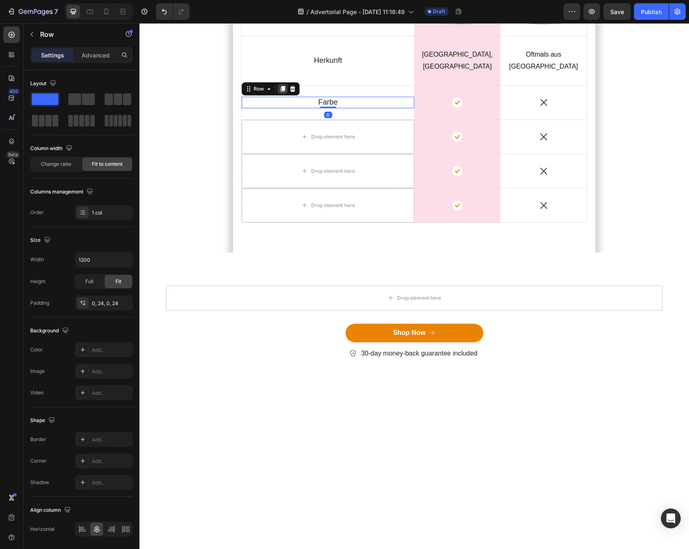
click at [280, 92] on icon at bounding box center [282, 89] width 5 height 6
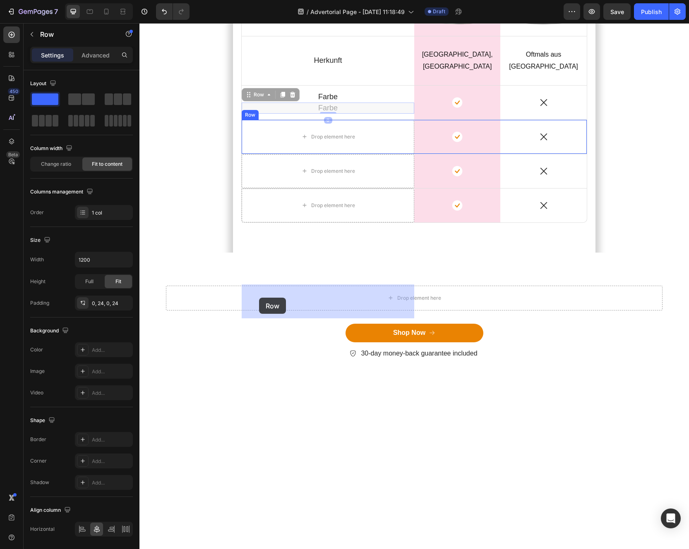
drag, startPoint x: 252, startPoint y: 262, endPoint x: 259, endPoint y: 298, distance: 36.6
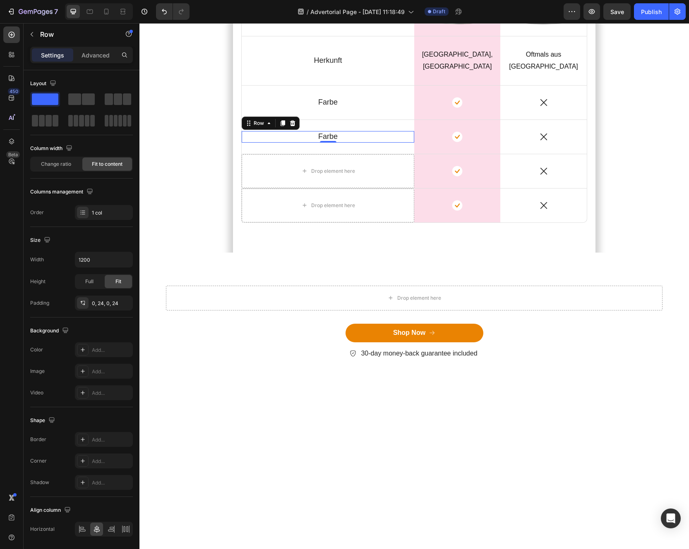
click at [321, 141] on p "Farbe" at bounding box center [327, 137] width 19 height 10
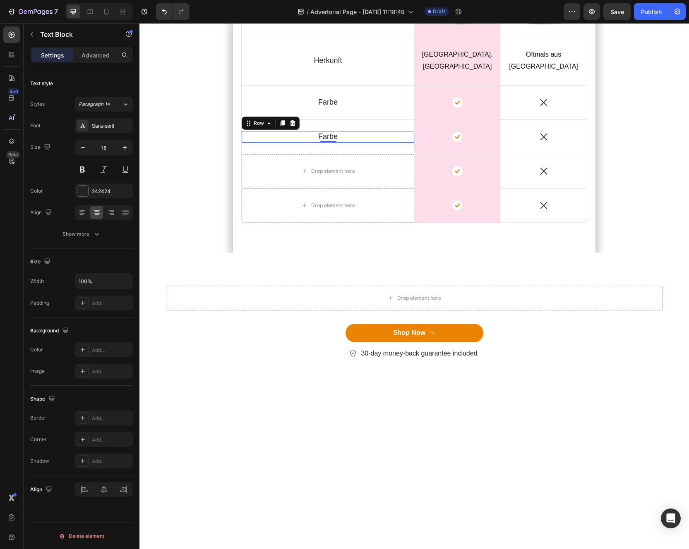
click at [321, 141] on p "Farbe" at bounding box center [327, 137] width 19 height 10
click at [329, 141] on p "Duft" at bounding box center [328, 137] width 14 height 10
click at [295, 142] on div "Duft Text Block 0 Row" at bounding box center [328, 136] width 172 height 11
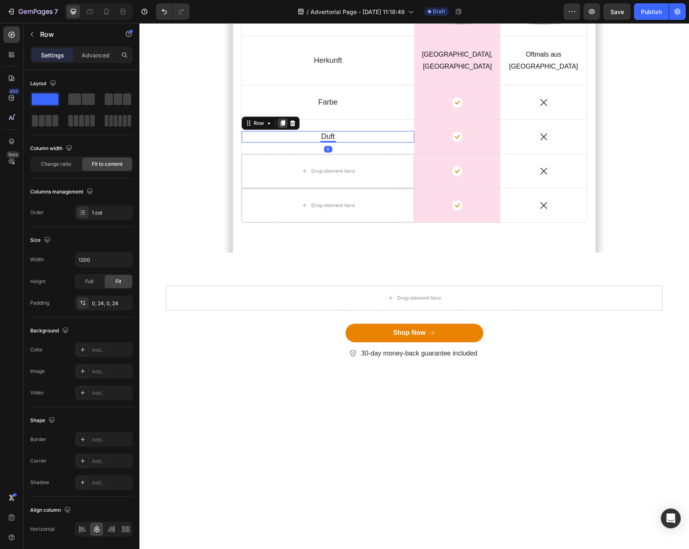
click at [281, 127] on icon at bounding box center [282, 123] width 7 height 7
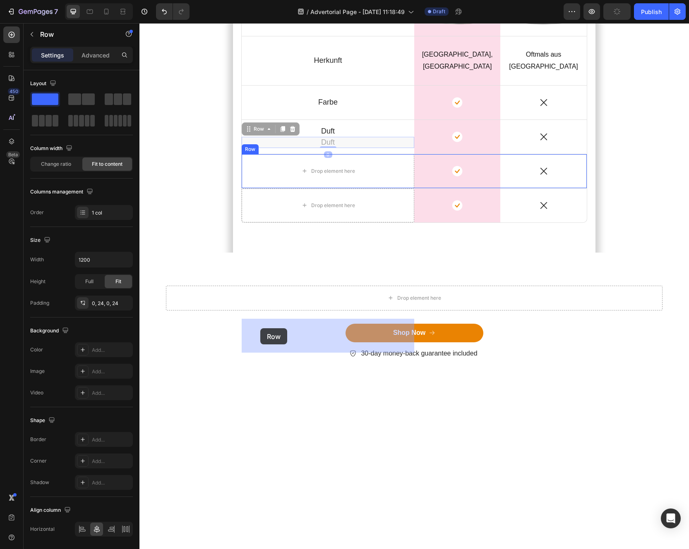
drag, startPoint x: 246, startPoint y: 294, endPoint x: 260, endPoint y: 328, distance: 36.9
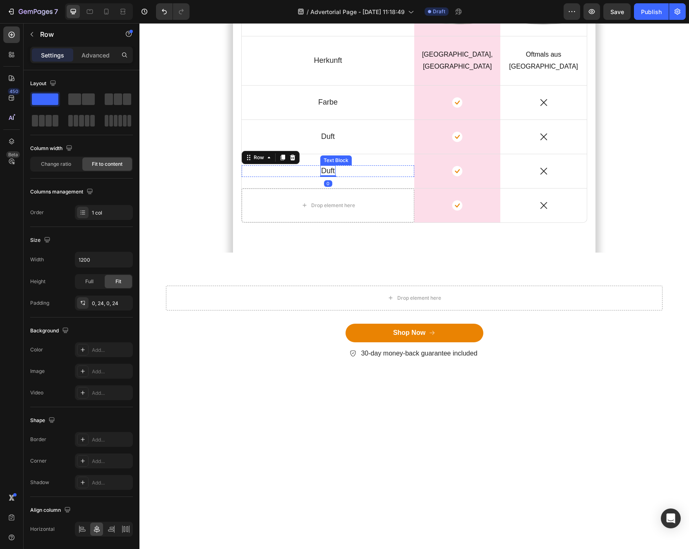
click at [326, 176] on p "Duft" at bounding box center [328, 171] width 14 height 10
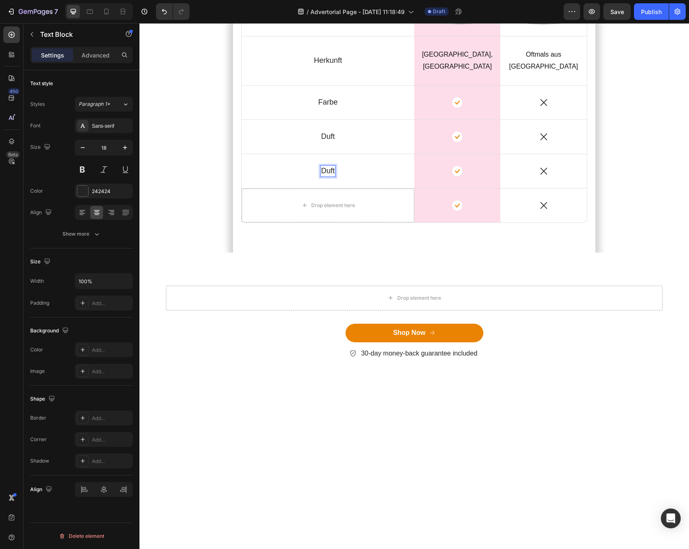
click at [324, 176] on p "Duft" at bounding box center [328, 171] width 14 height 10
click at [267, 177] on div "Geschmack Text Block 0 Row" at bounding box center [328, 170] width 172 height 11
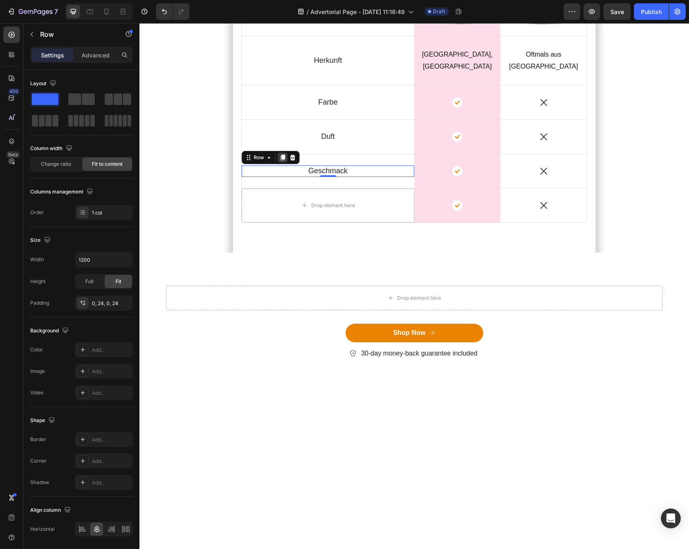
click at [280, 161] on icon at bounding box center [282, 157] width 7 height 7
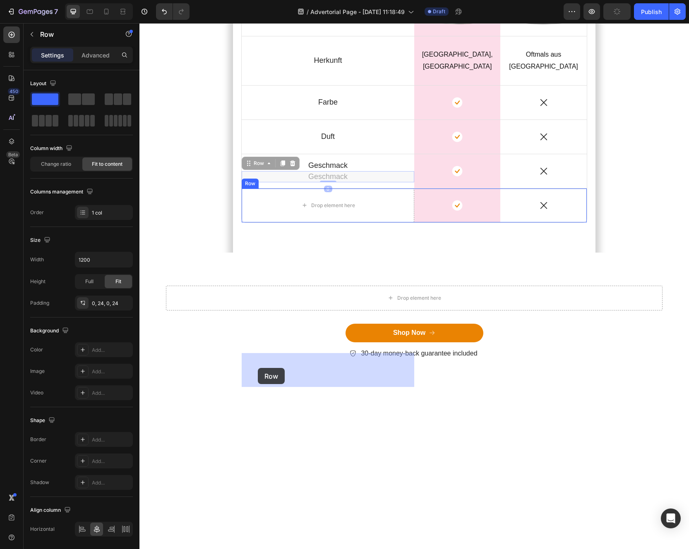
drag, startPoint x: 254, startPoint y: 329, endPoint x: 257, endPoint y: 366, distance: 36.9
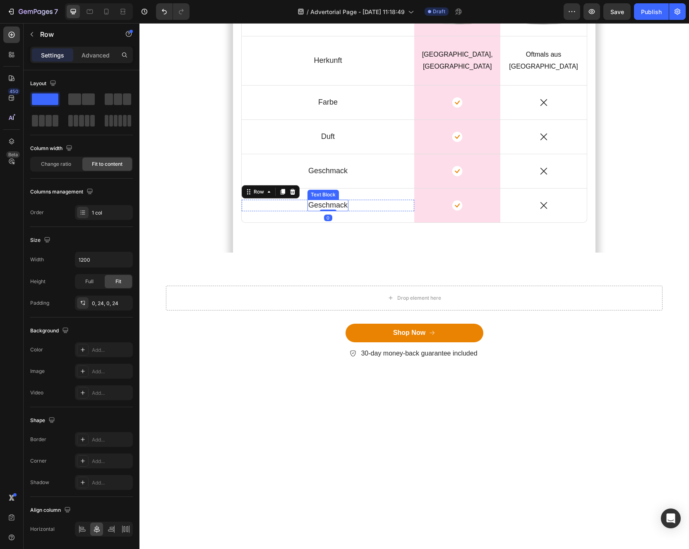
click at [318, 210] on p "Geschmack" at bounding box center [327, 206] width 39 height 10
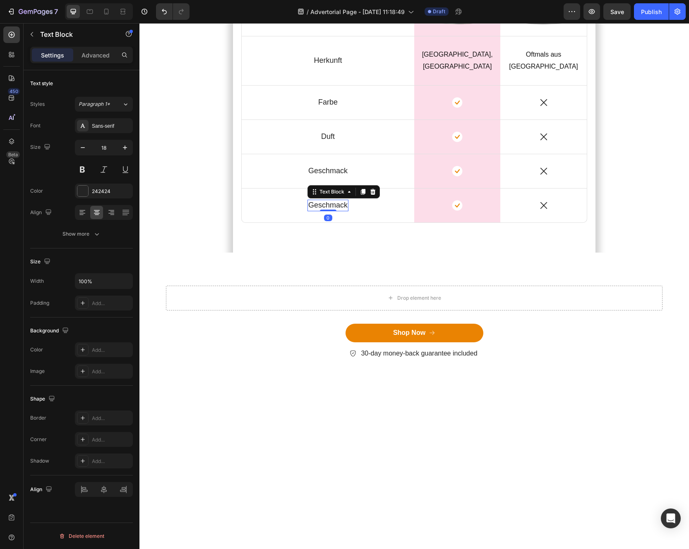
click at [318, 210] on p "Geschmack" at bounding box center [327, 206] width 39 height 10
click at [474, 108] on div "Icon" at bounding box center [457, 102] width 86 height 11
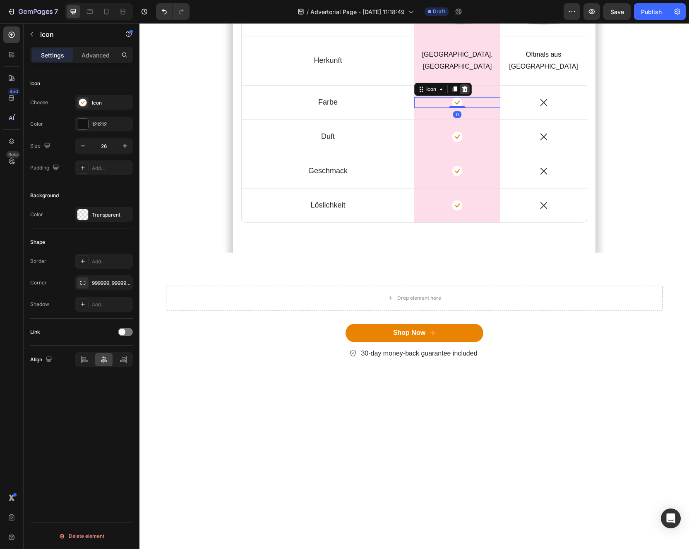
click at [467, 93] on icon at bounding box center [464, 89] width 7 height 7
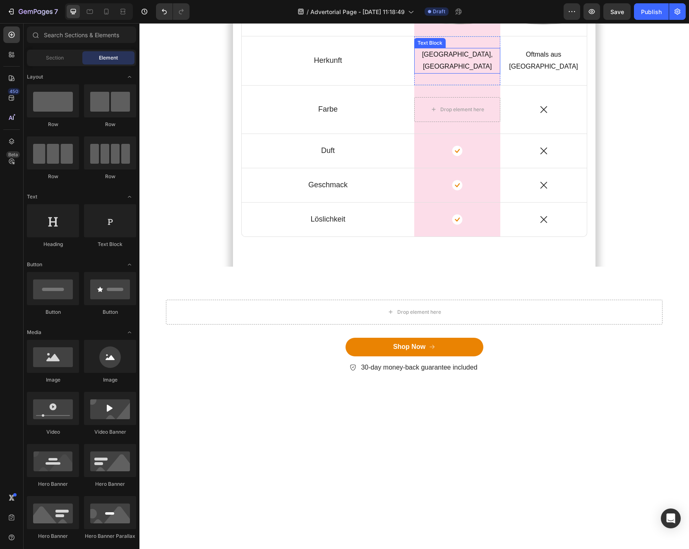
click at [470, 73] on p "[GEOGRAPHIC_DATA], [GEOGRAPHIC_DATA]" at bounding box center [457, 61] width 84 height 24
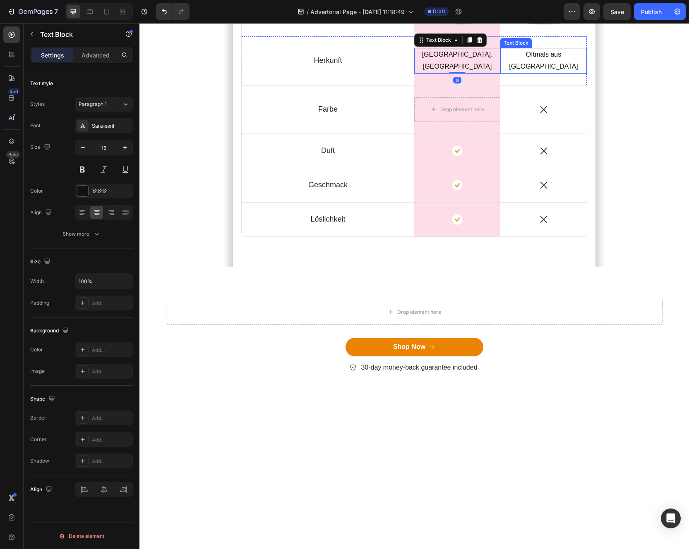
click at [534, 73] on p "Oftmals aus [GEOGRAPHIC_DATA]" at bounding box center [543, 61] width 84 height 24
click at [472, 73] on p "[GEOGRAPHIC_DATA], [GEOGRAPHIC_DATA]" at bounding box center [457, 61] width 84 height 24
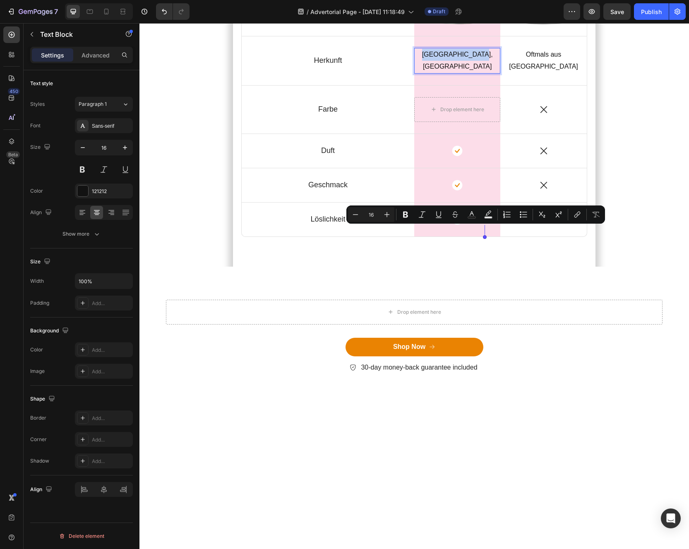
click at [472, 73] on p "[GEOGRAPHIC_DATA], [GEOGRAPHIC_DATA]" at bounding box center [457, 61] width 84 height 24
click at [376, 215] on div "Minus 16 Plus Bold Italic Underline Strikethrough Text Color Text Background Co…" at bounding box center [456, 214] width 255 height 15
click at [369, 215] on icon "Editor contextual toolbar" at bounding box center [368, 215] width 8 height 8
type input "18"
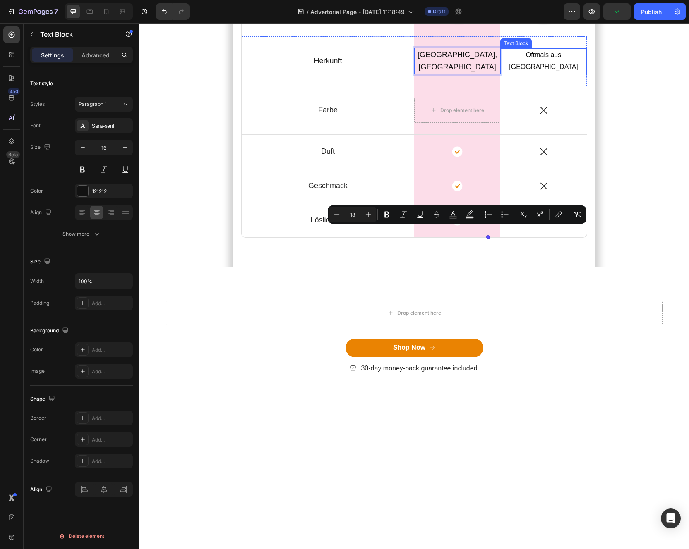
click at [526, 73] on p "Oftmals aus [GEOGRAPHIC_DATA]" at bounding box center [543, 61] width 84 height 24
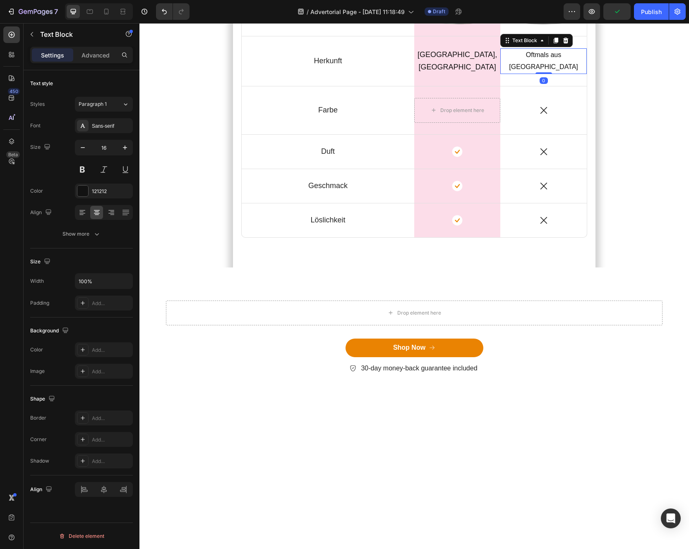
click at [526, 73] on p "Oftmals aus [GEOGRAPHIC_DATA]" at bounding box center [543, 61] width 84 height 24
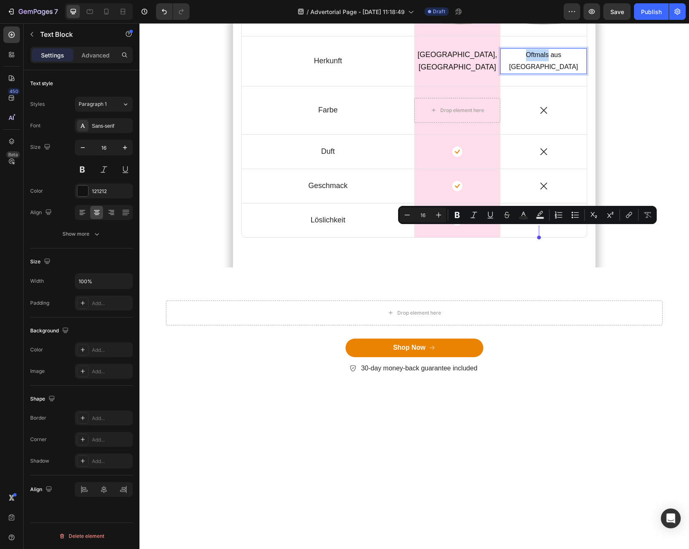
click at [526, 73] on p "Oftmals aus [GEOGRAPHIC_DATA]" at bounding box center [543, 61] width 84 height 24
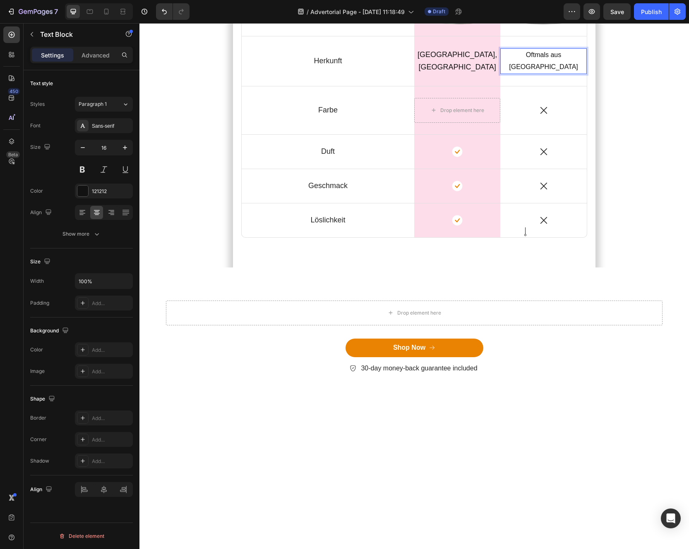
click at [515, 73] on p "Oftmals aus [GEOGRAPHIC_DATA]" at bounding box center [543, 61] width 84 height 24
click at [515, 86] on div "Oftmals aus [GEOGRAPHIC_DATA] Text Block 0" at bounding box center [543, 61] width 86 height 50
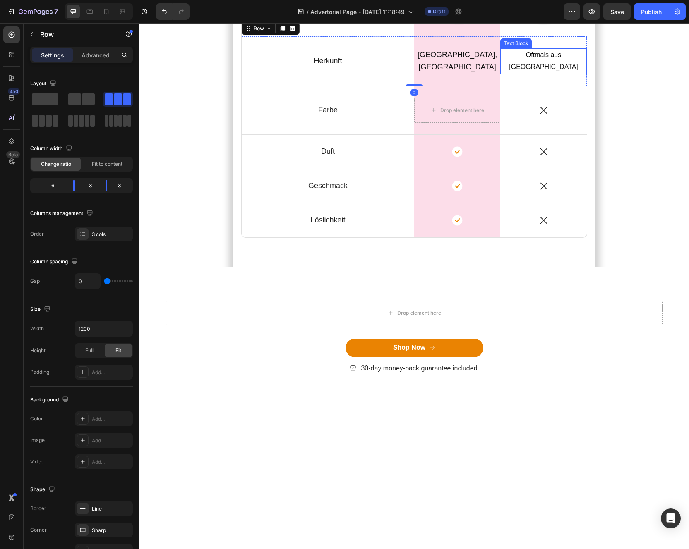
click at [515, 73] on p "Oftmals aus [GEOGRAPHIC_DATA]" at bounding box center [543, 61] width 84 height 24
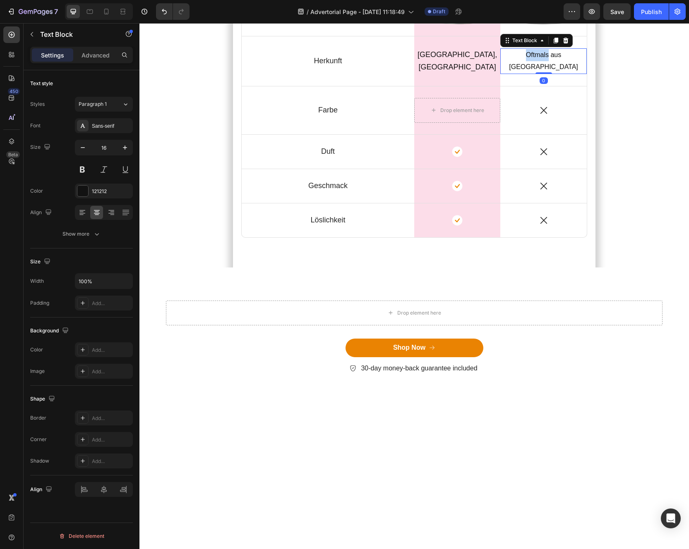
click at [528, 73] on p "Oftmals aus [GEOGRAPHIC_DATA]" at bounding box center [543, 61] width 84 height 24
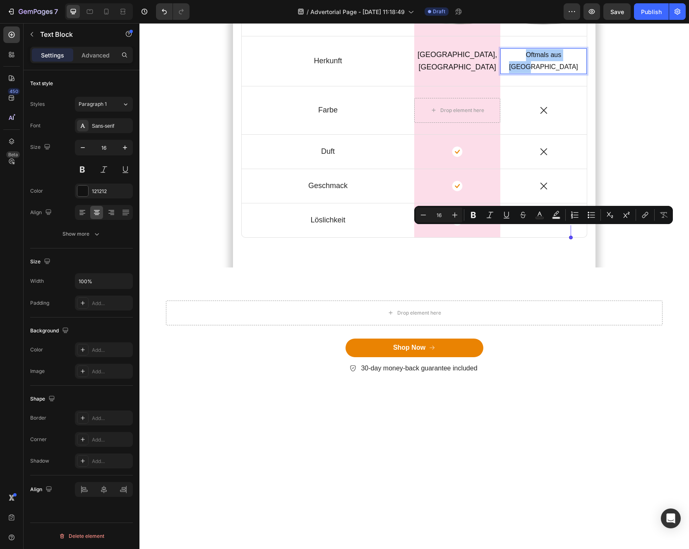
click at [464, 218] on span "Editor contextual toolbar" at bounding box center [464, 215] width 0 height 12
click at [458, 218] on icon "Editor contextual toolbar" at bounding box center [454, 215] width 8 height 8
type input "17"
click at [524, 116] on div "Icon" at bounding box center [543, 110] width 86 height 11
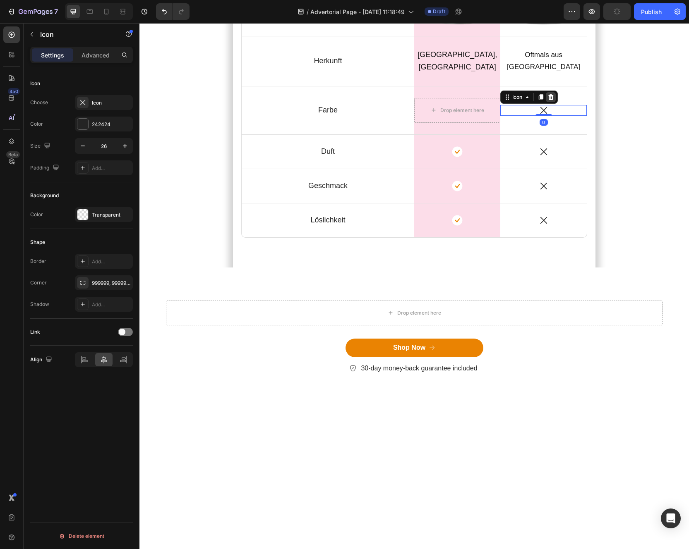
click at [554, 102] on div at bounding box center [551, 97] width 10 height 10
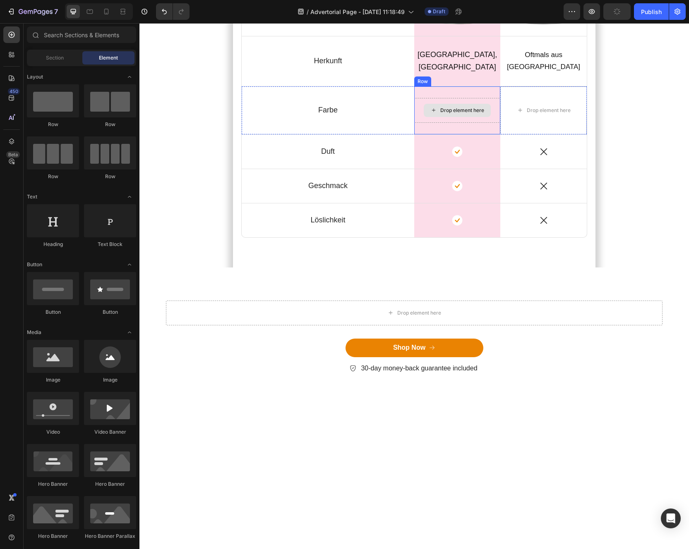
click at [464, 123] on div "Drop element here" at bounding box center [457, 110] width 86 height 25
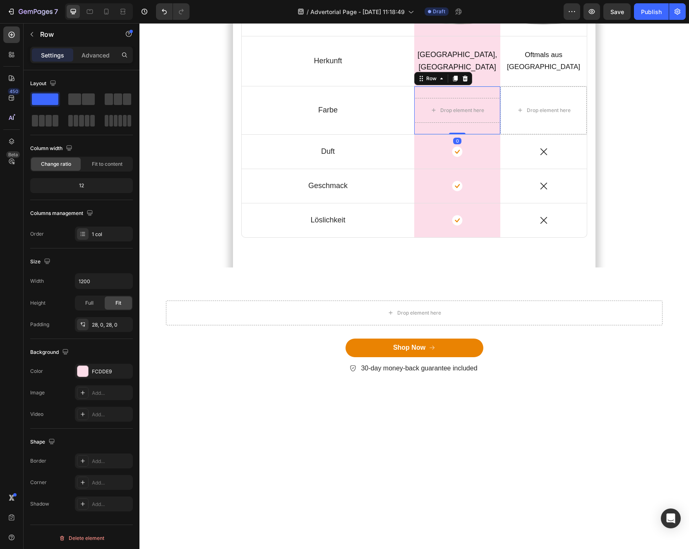
click at [465, 85] on div "Row" at bounding box center [443, 78] width 58 height 13
click at [465, 81] on icon at bounding box center [464, 79] width 5 height 6
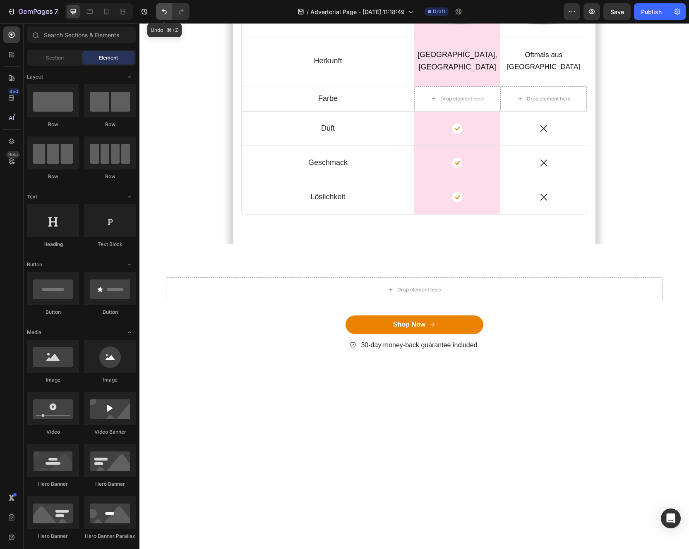
click at [166, 11] on icon "Undo/Redo" at bounding box center [164, 11] width 8 height 8
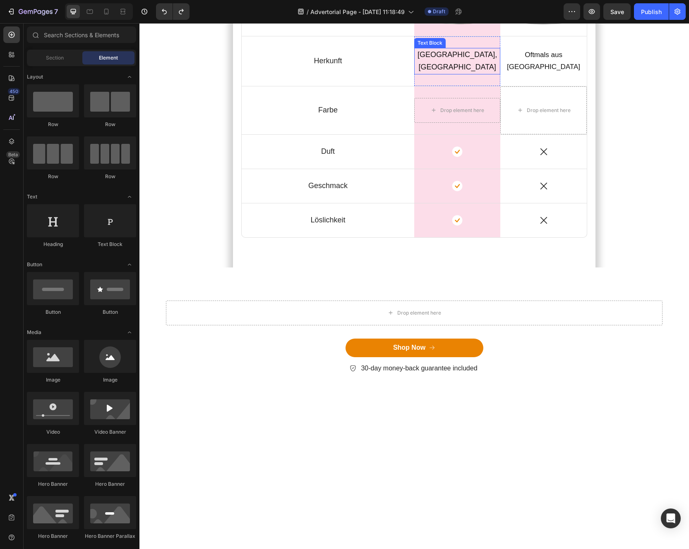
click at [466, 74] on p "[GEOGRAPHIC_DATA], [GEOGRAPHIC_DATA]" at bounding box center [457, 61] width 84 height 25
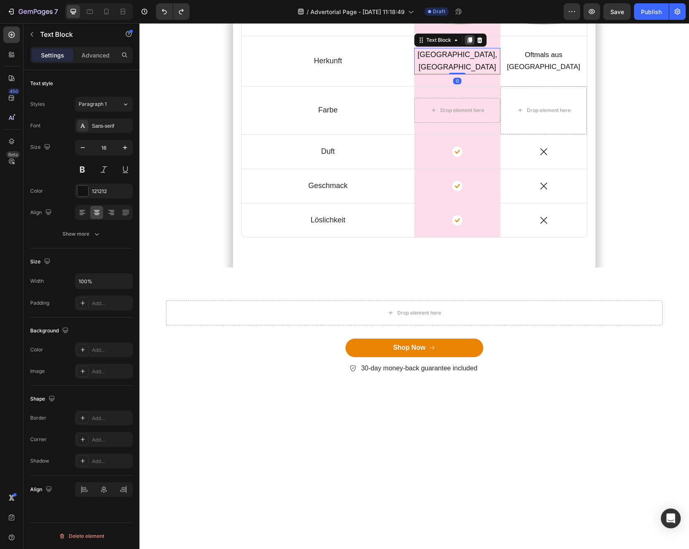
click at [470, 43] on icon at bounding box center [469, 41] width 5 height 6
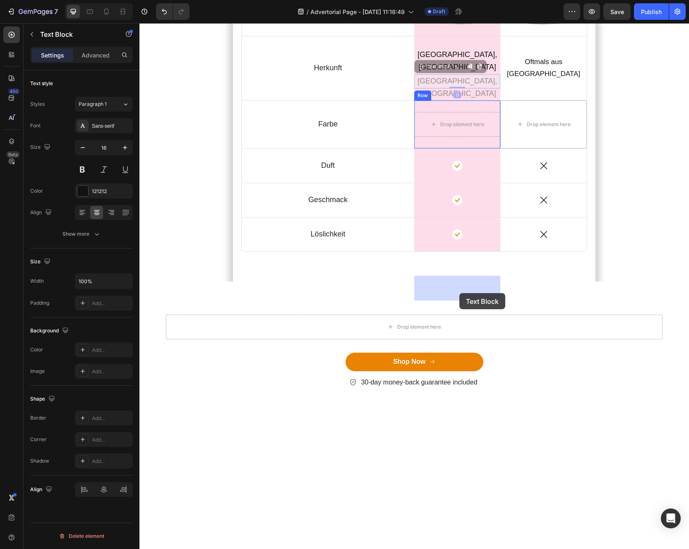
drag, startPoint x: 431, startPoint y: 233, endPoint x: 459, endPoint y: 293, distance: 66.6
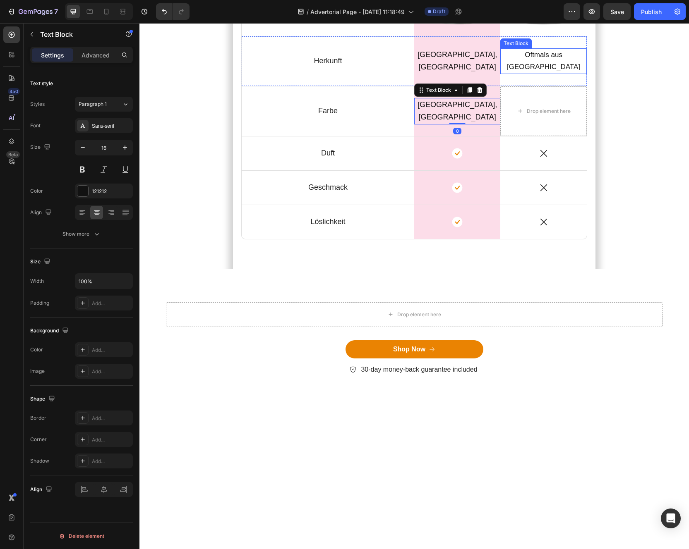
click at [527, 73] on p "Oftmals aus [GEOGRAPHIC_DATA]" at bounding box center [543, 61] width 84 height 24
click at [556, 45] on div at bounding box center [555, 41] width 10 height 10
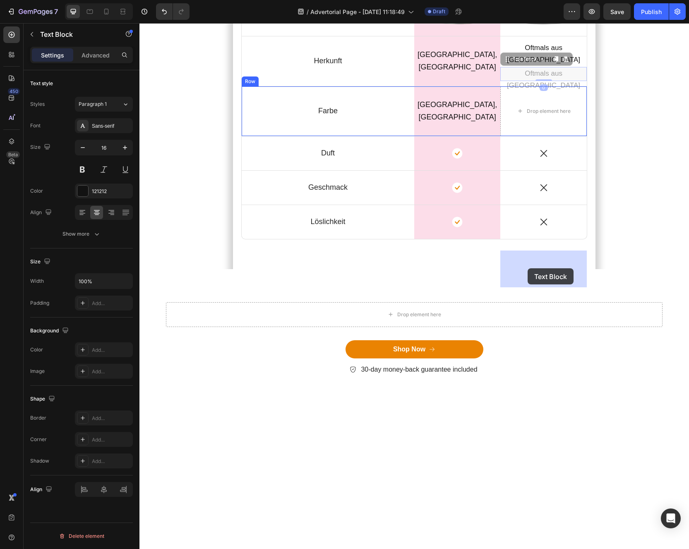
drag, startPoint x: 509, startPoint y: 225, endPoint x: 527, endPoint y: 268, distance: 46.3
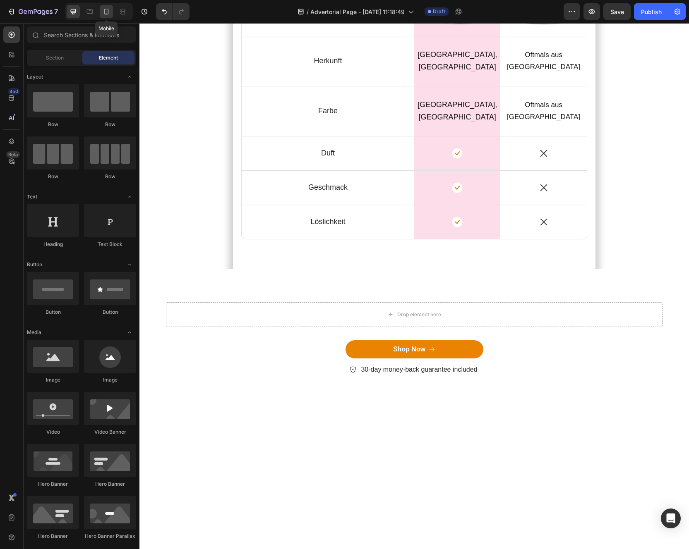
click at [100, 12] on div at bounding box center [106, 11] width 13 height 13
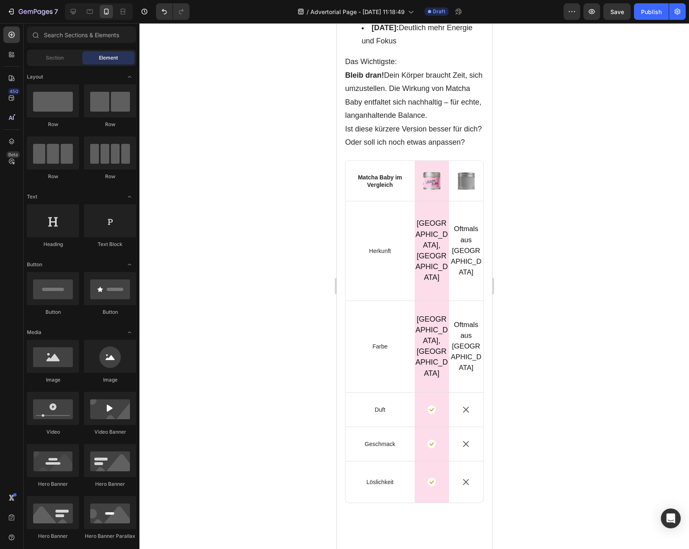
scroll to position [3515, 0]
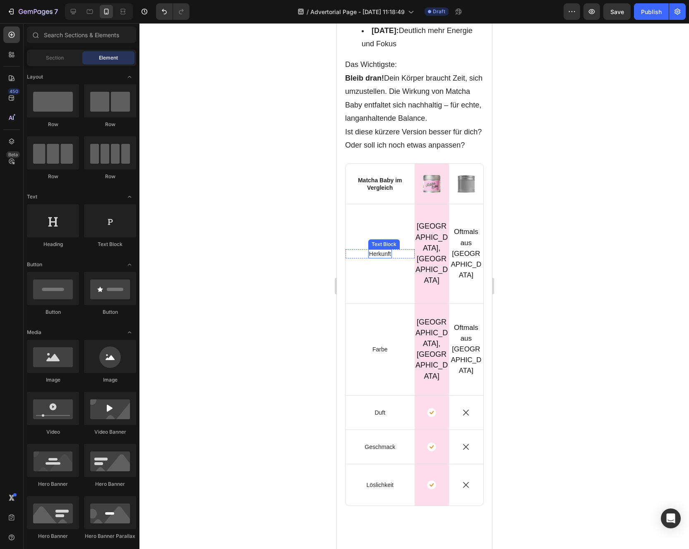
click at [385, 250] on p "Herkunft" at bounding box center [380, 253] width 22 height 7
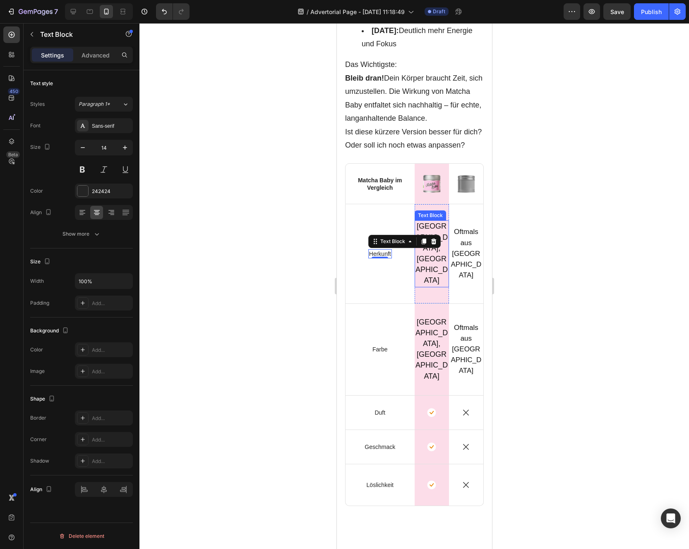
click at [428, 261] on span "[GEOGRAPHIC_DATA], [GEOGRAPHIC_DATA]" at bounding box center [431, 253] width 32 height 62
click at [428, 247] on span "[GEOGRAPHIC_DATA], [GEOGRAPHIC_DATA]" at bounding box center [431, 253] width 32 height 62
click at [429, 255] on span "[GEOGRAPHIC_DATA], [GEOGRAPHIC_DATA]" at bounding box center [431, 253] width 32 height 62
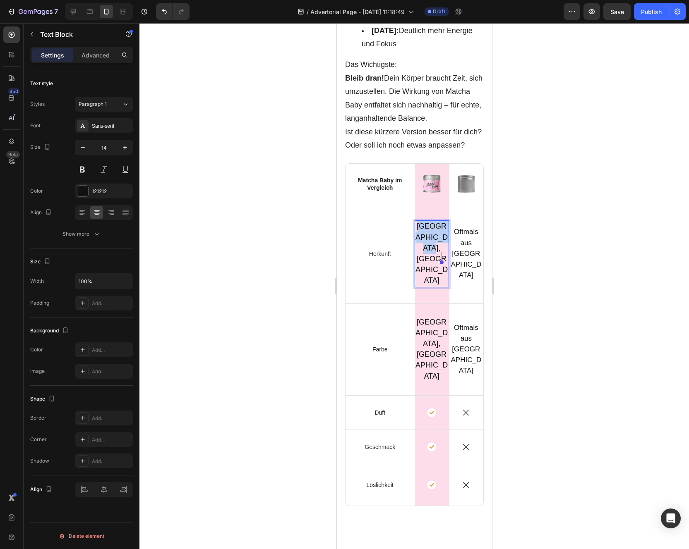
click at [429, 255] on span "[GEOGRAPHIC_DATA], [GEOGRAPHIC_DATA]" at bounding box center [431, 253] width 32 height 62
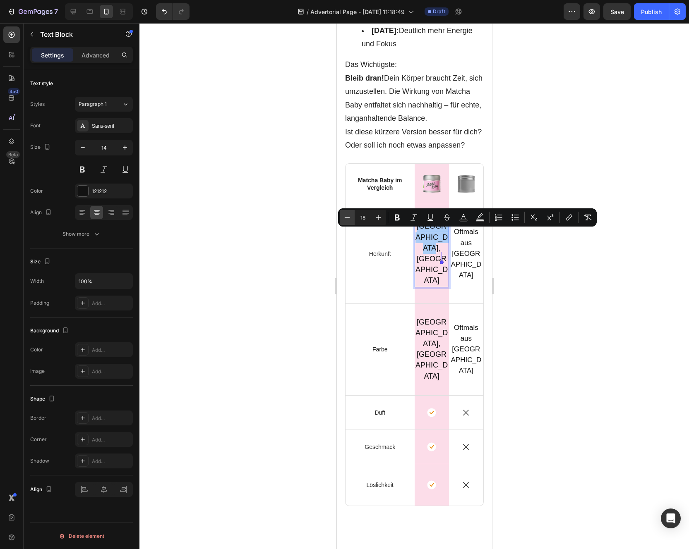
click at [351, 219] on button "Minus" at bounding box center [347, 217] width 15 height 15
type input "16"
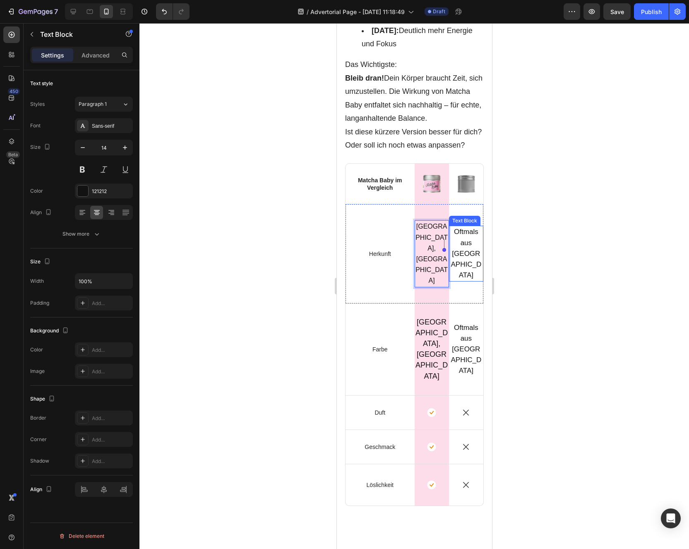
click at [467, 245] on span "Oftmals aus [GEOGRAPHIC_DATA]" at bounding box center [465, 253] width 31 height 51
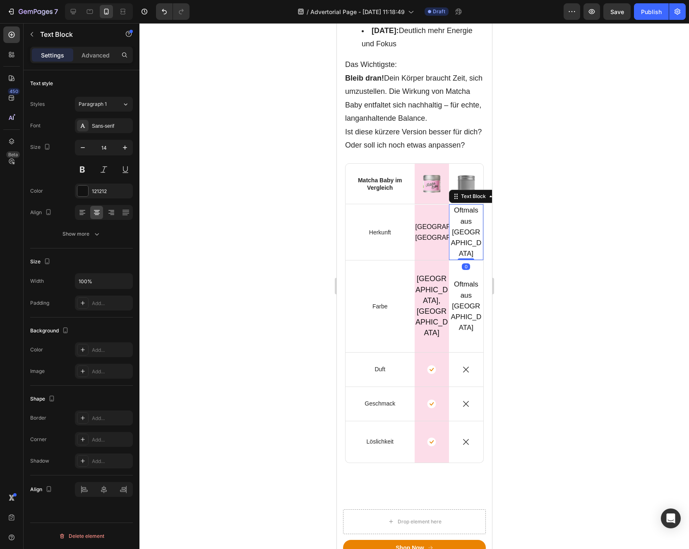
click at [467, 245] on span "Oftmals aus [GEOGRAPHIC_DATA]" at bounding box center [465, 231] width 31 height 51
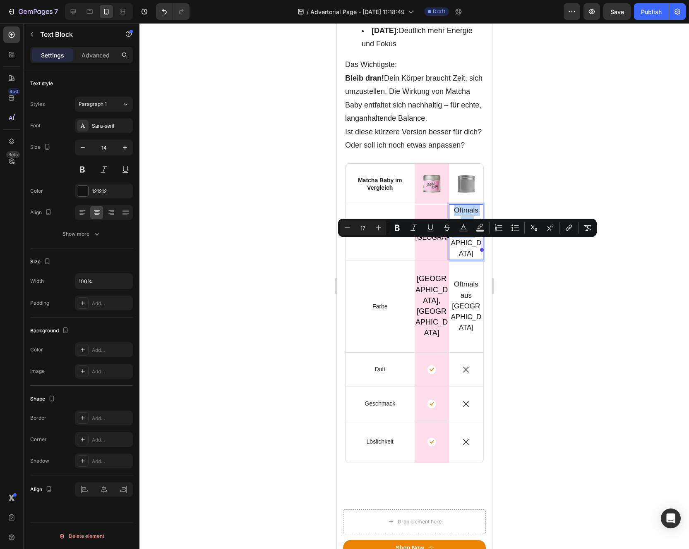
click at [467, 245] on span "Oftmals aus [GEOGRAPHIC_DATA]" at bounding box center [465, 231] width 31 height 51
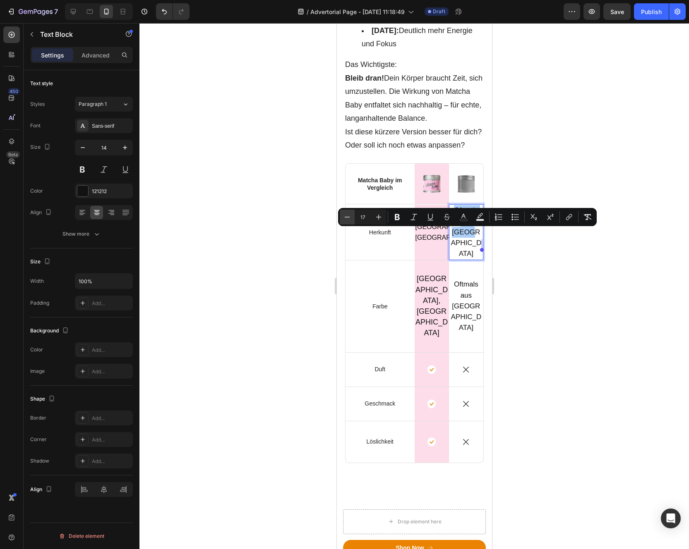
click at [350, 219] on icon "Editor contextual toolbar" at bounding box center [347, 217] width 8 height 8
type input "16"
click at [426, 303] on p "[GEOGRAPHIC_DATA], [GEOGRAPHIC_DATA]" at bounding box center [431, 306] width 33 height 65
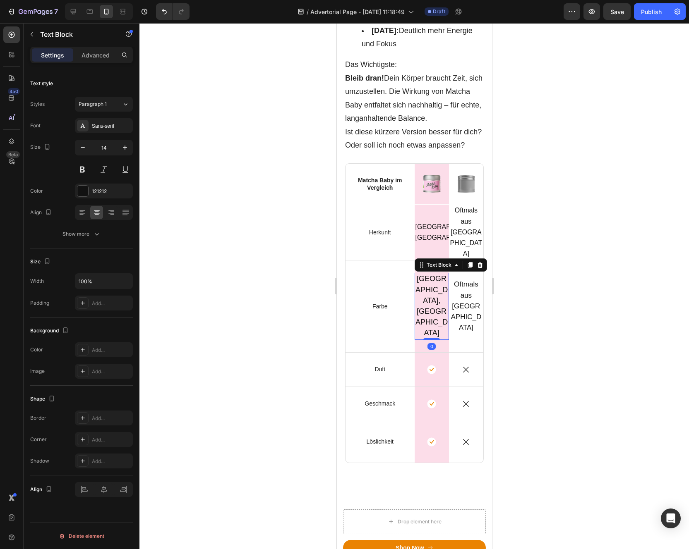
click at [428, 299] on span "[GEOGRAPHIC_DATA], [GEOGRAPHIC_DATA]" at bounding box center [431, 306] width 32 height 62
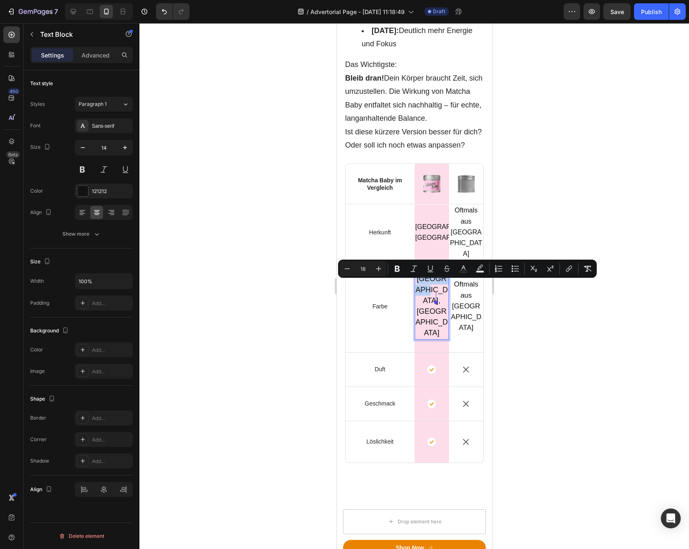
click at [428, 299] on span "[GEOGRAPHIC_DATA], [GEOGRAPHIC_DATA]" at bounding box center [431, 306] width 32 height 62
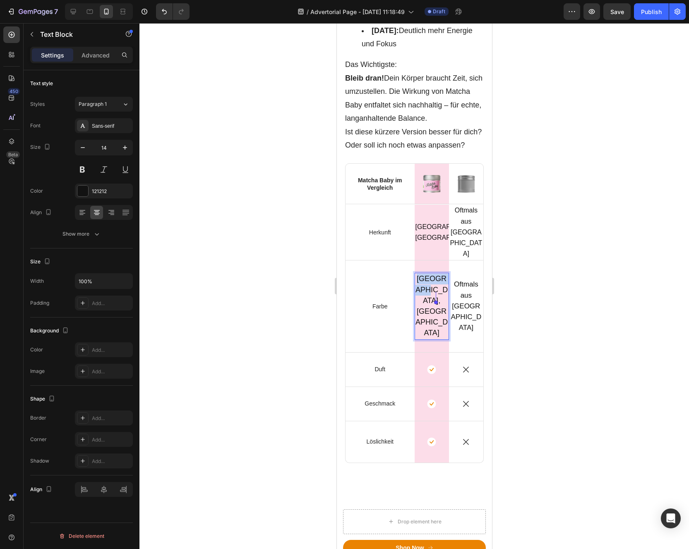
click at [428, 299] on span "[GEOGRAPHIC_DATA], [GEOGRAPHIC_DATA]" at bounding box center [431, 306] width 32 height 62
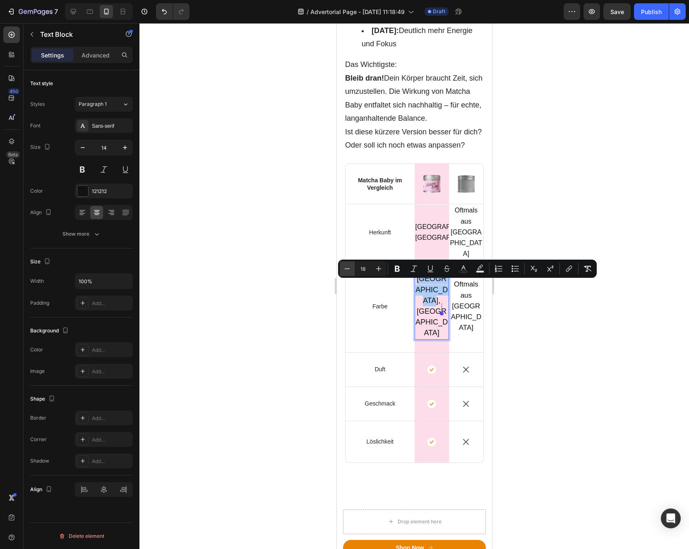
click at [352, 273] on button "Minus" at bounding box center [347, 268] width 15 height 15
type input "16"
click at [467, 289] on span "Oftmals aus [GEOGRAPHIC_DATA]" at bounding box center [465, 305] width 31 height 51
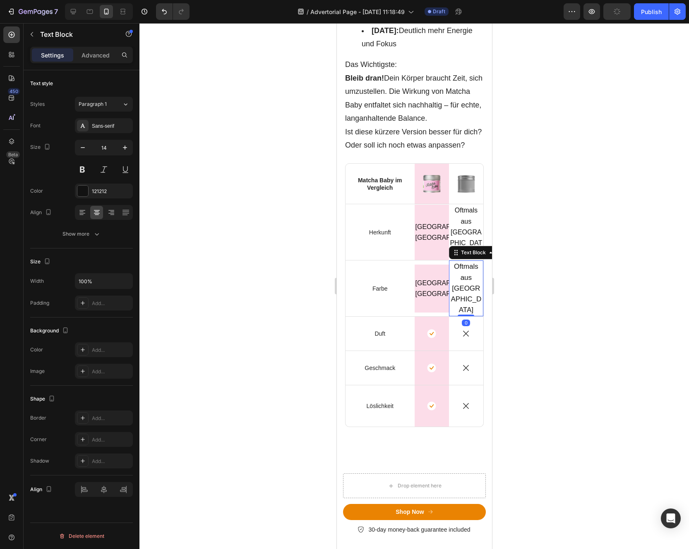
click at [466, 297] on span "Oftmals aus [GEOGRAPHIC_DATA]" at bounding box center [465, 288] width 31 height 51
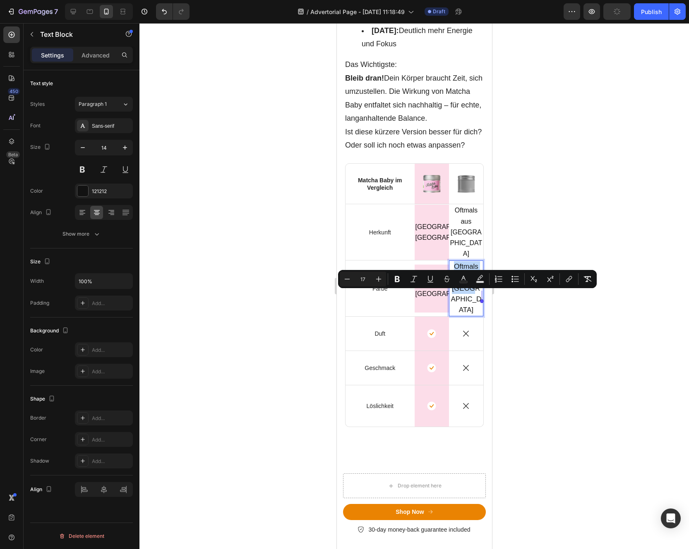
click at [466, 297] on span "Oftmals aus [GEOGRAPHIC_DATA]" at bounding box center [465, 288] width 31 height 51
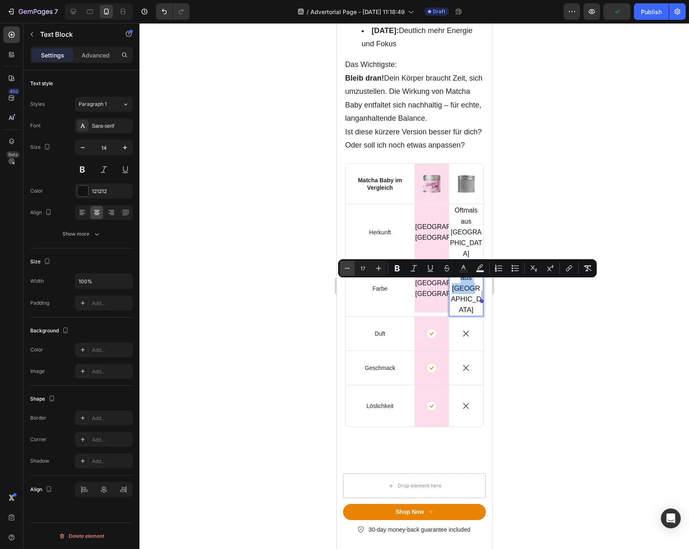
click at [348, 268] on icon "Editor contextual toolbar" at bounding box center [347, 268] width 8 height 8
type input "16"
click at [312, 335] on div at bounding box center [413, 286] width 549 height 526
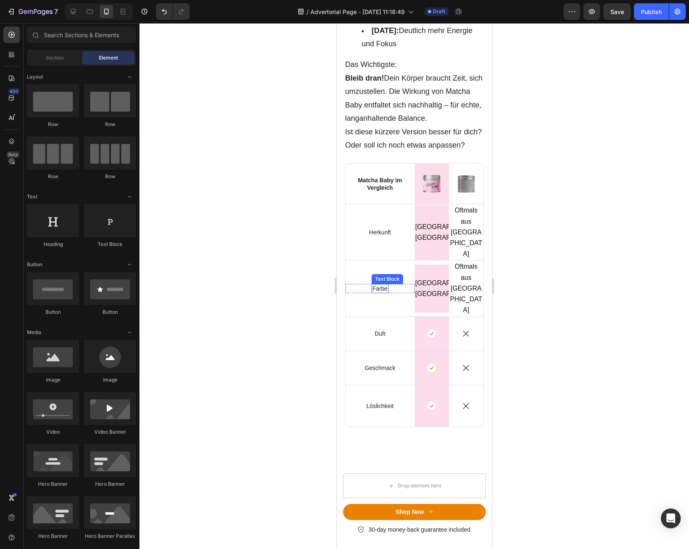
click at [387, 291] on p "Farbe" at bounding box center [379, 288] width 15 height 7
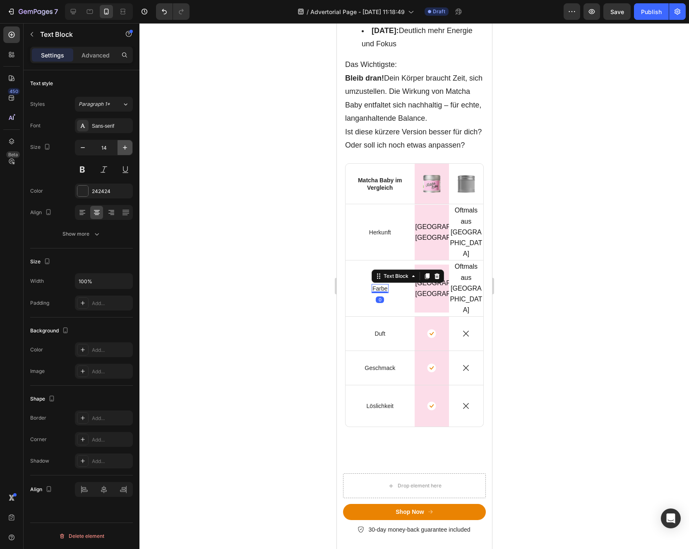
click at [121, 152] on button "button" at bounding box center [124, 147] width 15 height 15
type input "16"
click at [90, 189] on div "242424" at bounding box center [104, 191] width 58 height 15
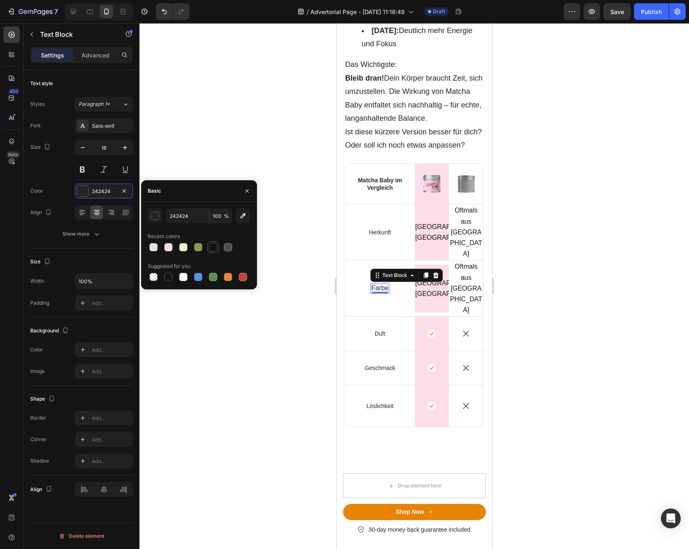
click at [213, 247] on div at bounding box center [213, 247] width 8 height 8
type input "121212"
click at [204, 320] on div at bounding box center [413, 286] width 549 height 526
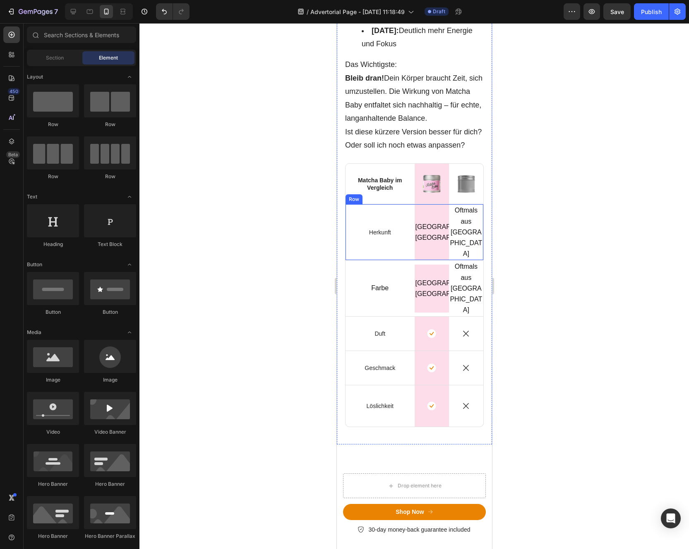
click at [387, 246] on div "Herkunft Text Block Row" at bounding box center [379, 232] width 69 height 56
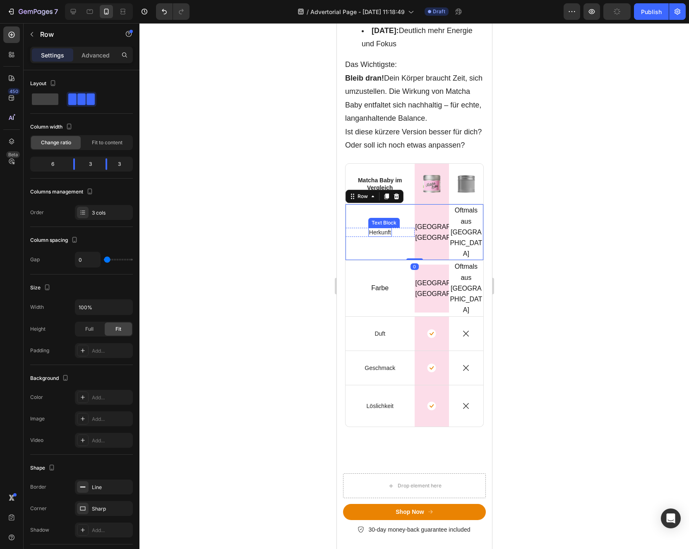
click at [385, 236] on p "Herkunft" at bounding box center [380, 232] width 22 height 7
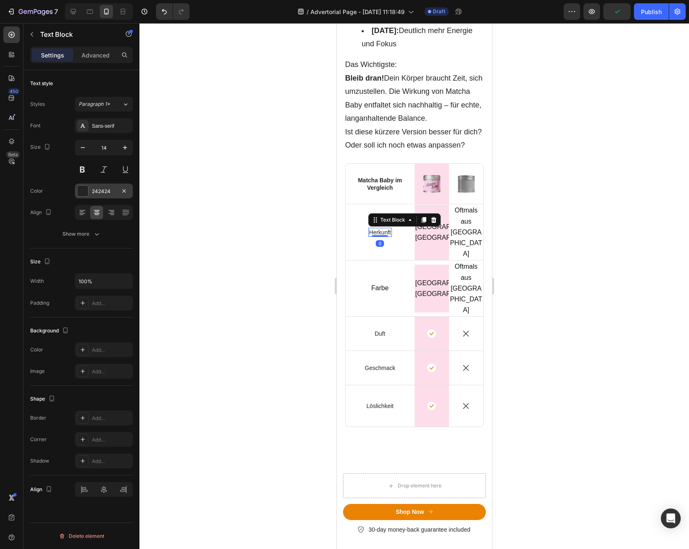
click at [103, 194] on div "242424" at bounding box center [104, 191] width 24 height 7
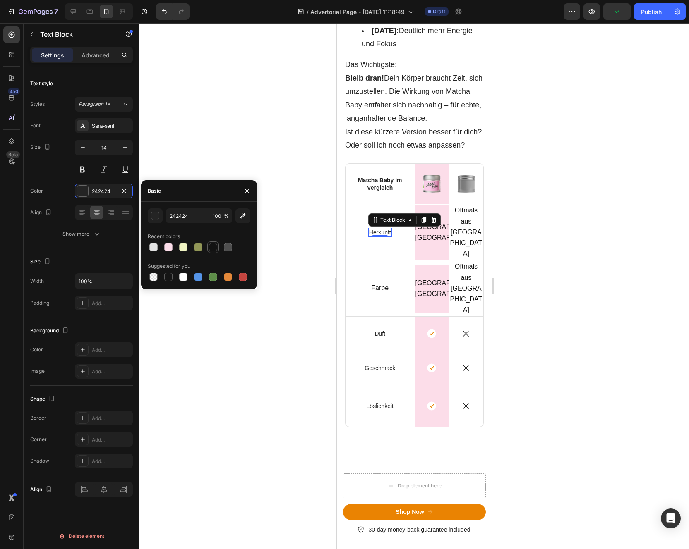
click at [214, 250] on div at bounding box center [213, 247] width 8 height 8
type input "121212"
click at [120, 149] on button "button" at bounding box center [124, 147] width 15 height 15
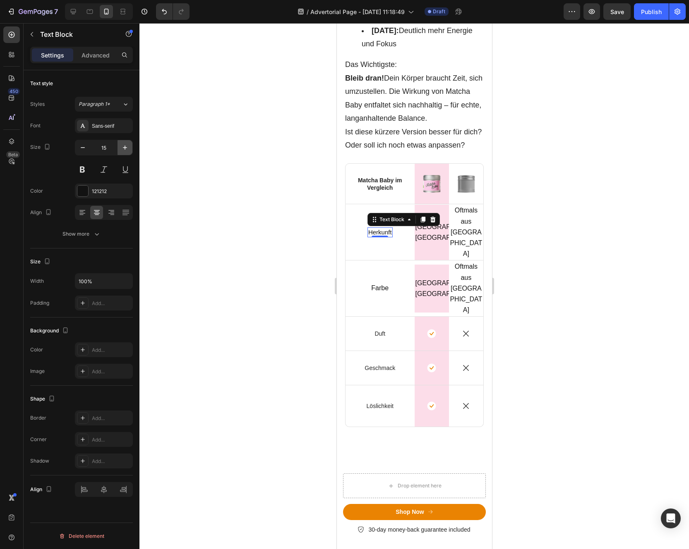
click at [120, 149] on button "button" at bounding box center [124, 147] width 15 height 15
type input "16"
click at [244, 252] on div at bounding box center [413, 286] width 549 height 526
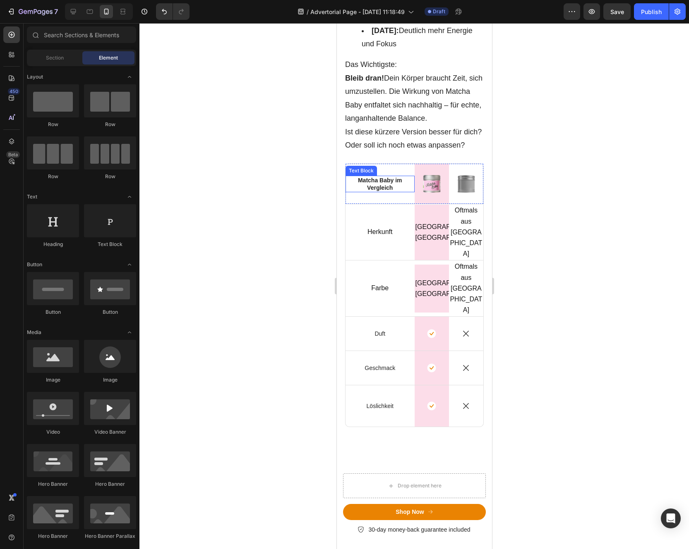
click at [389, 191] on p "Matcha Baby im Vergleich" at bounding box center [380, 184] width 56 height 15
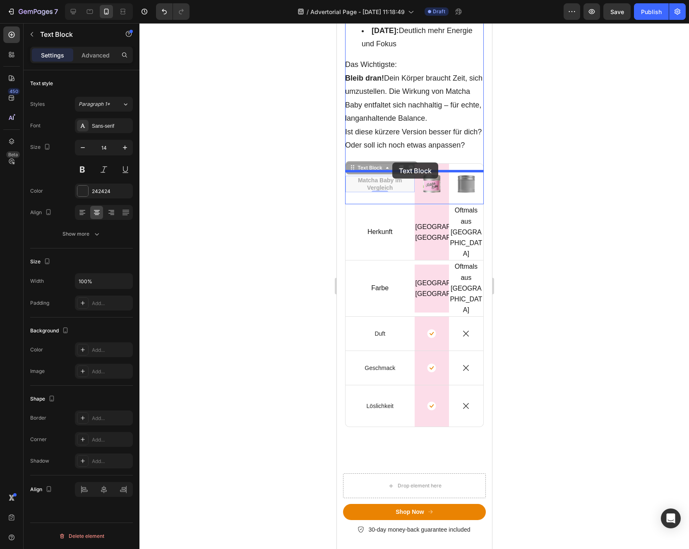
drag, startPoint x: 352, startPoint y: 176, endPoint x: 392, endPoint y: 163, distance: 42.0
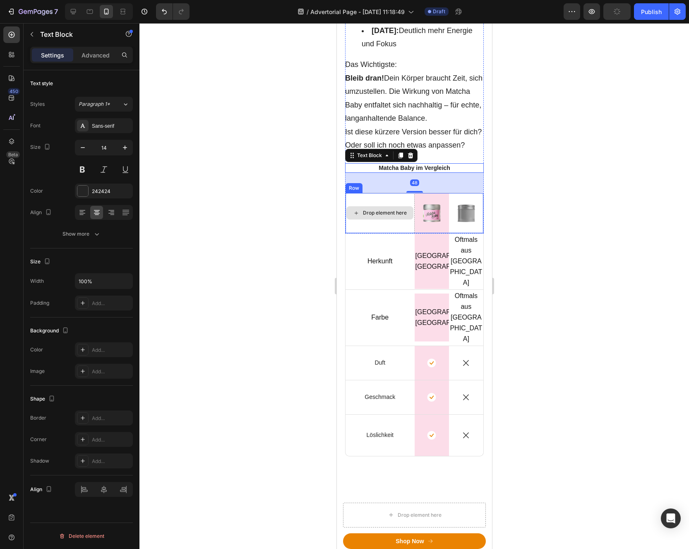
click at [291, 239] on div at bounding box center [413, 286] width 549 height 526
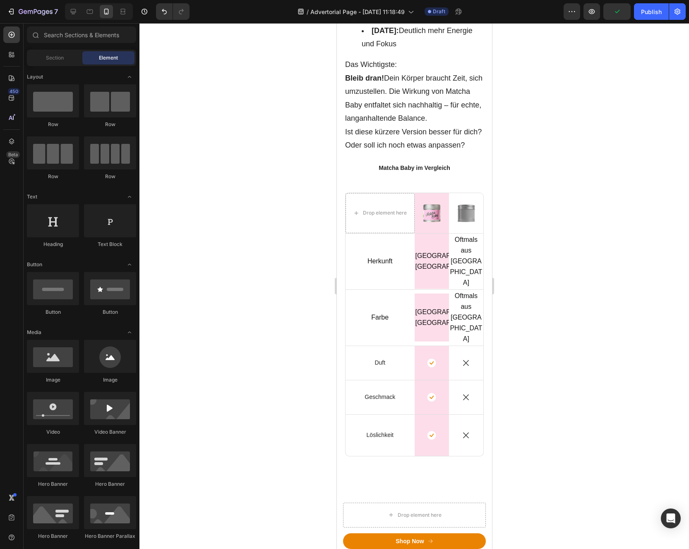
click at [288, 295] on div at bounding box center [413, 286] width 549 height 526
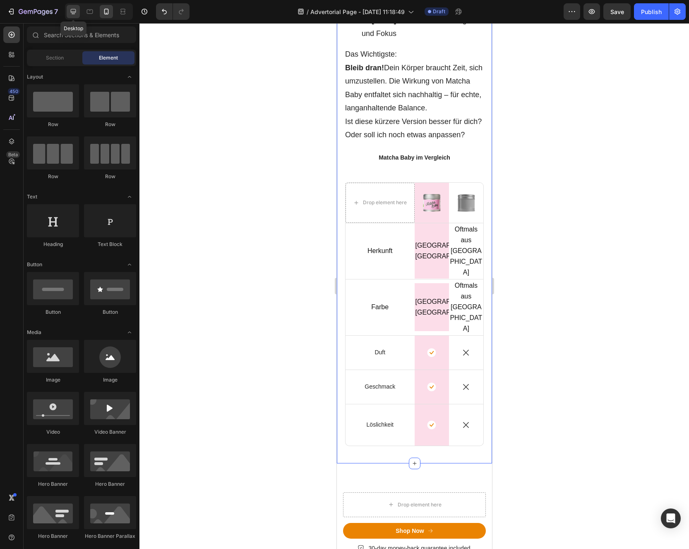
click at [75, 11] on icon at bounding box center [73, 11] width 5 height 5
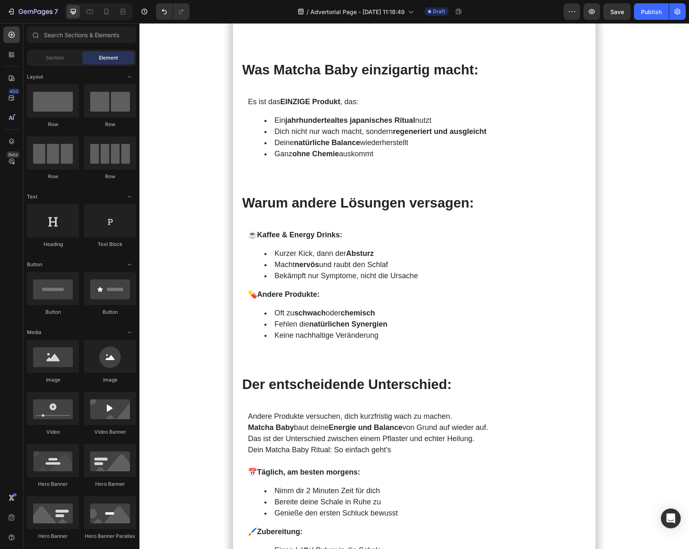
scroll to position [2084, 0]
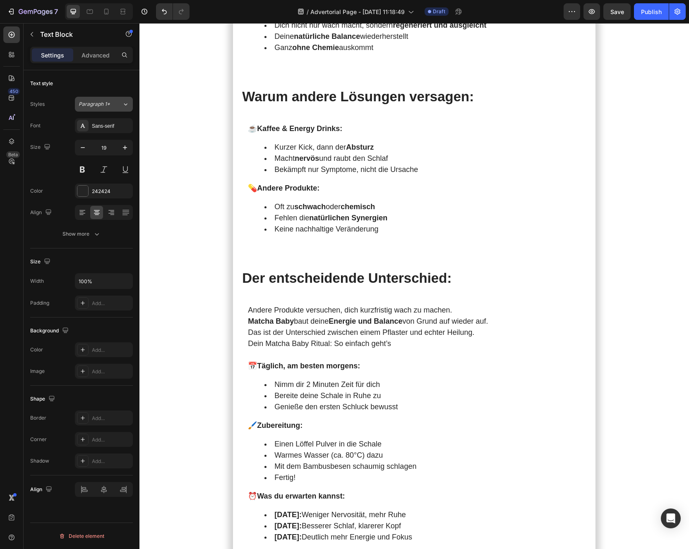
click at [121, 108] on div "Paragraph 1*" at bounding box center [100, 104] width 43 height 7
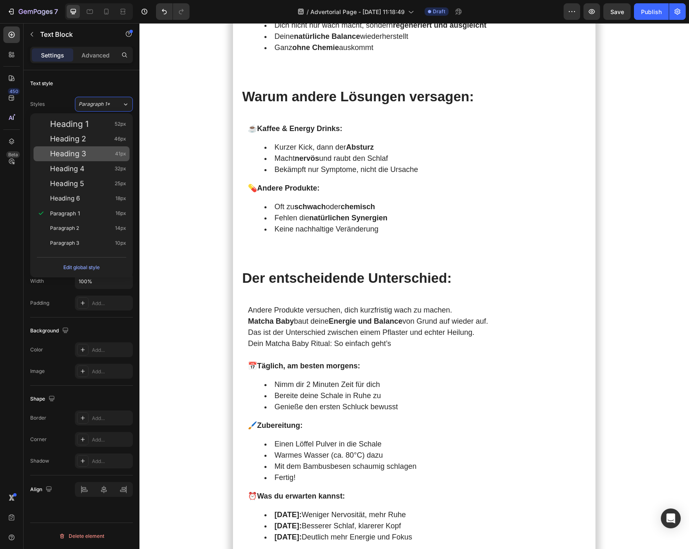
click at [91, 154] on div "Heading 3 41px" at bounding box center [88, 154] width 76 height 8
type input "41"
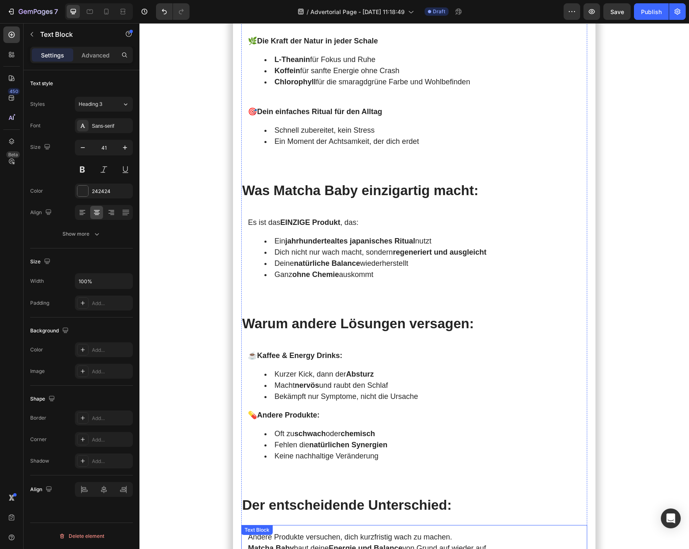
scroll to position [1832, 0]
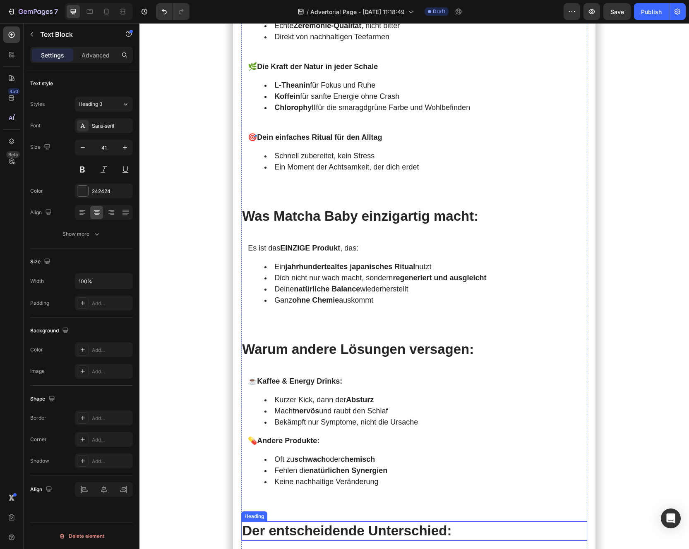
click at [301, 522] on h2 "Der entscheidende Unterschied:" at bounding box center [414, 531] width 346 height 19
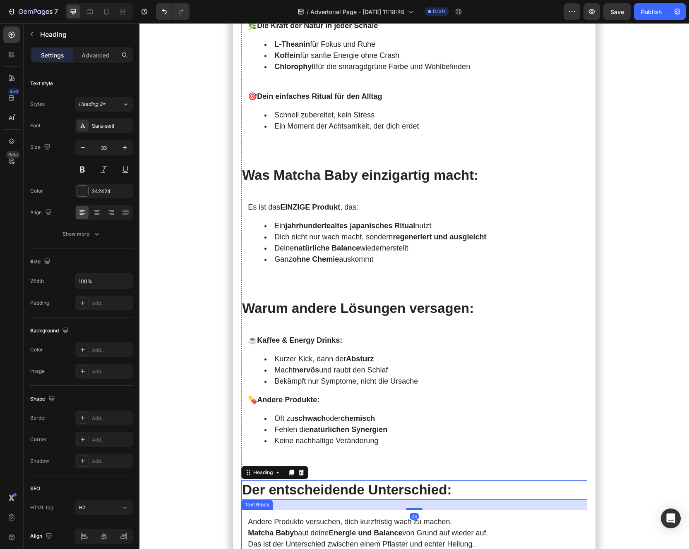
scroll to position [2132, 0]
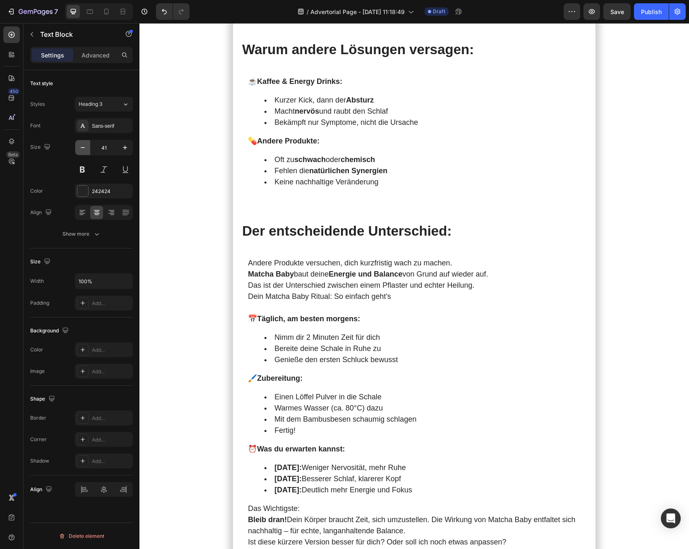
click at [79, 151] on icon "button" at bounding box center [83, 148] width 8 height 8
click at [82, 165] on button at bounding box center [82, 169] width 15 height 15
click at [82, 148] on icon "button" at bounding box center [83, 147] width 4 height 1
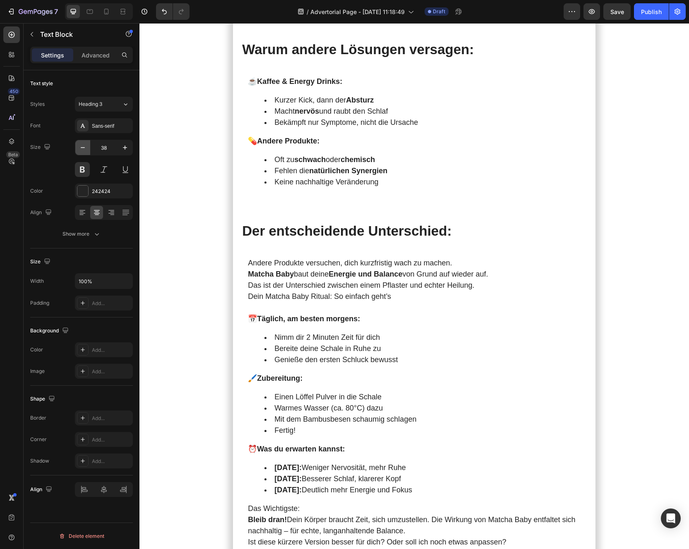
click at [82, 148] on icon "button" at bounding box center [83, 147] width 4 height 1
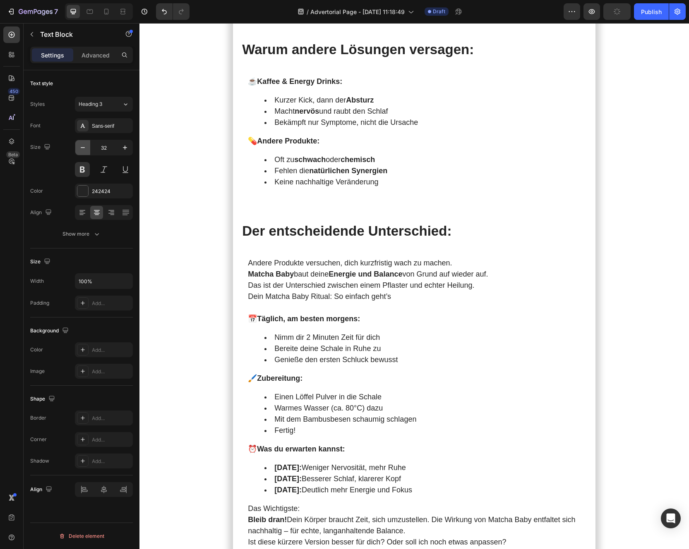
click at [82, 148] on icon "button" at bounding box center [83, 147] width 4 height 1
type input "31"
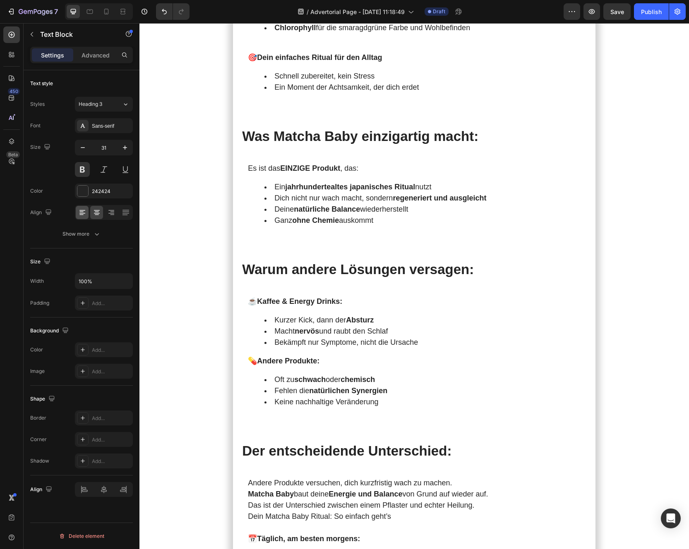
click at [83, 209] on icon at bounding box center [82, 212] width 8 height 8
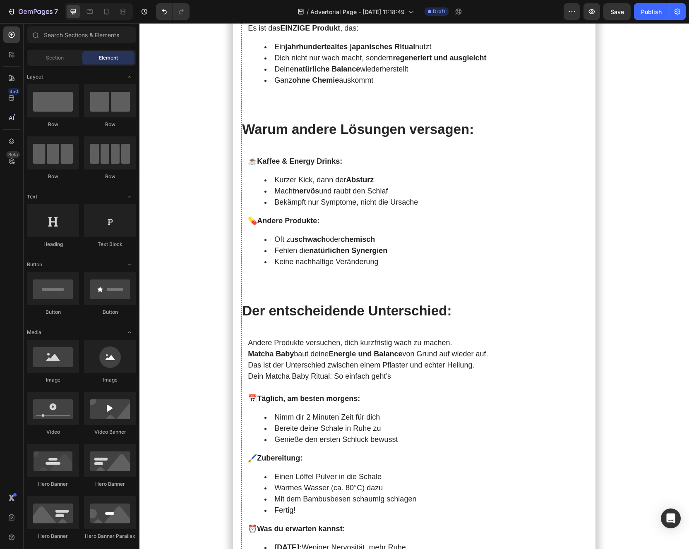
scroll to position [2208, 0]
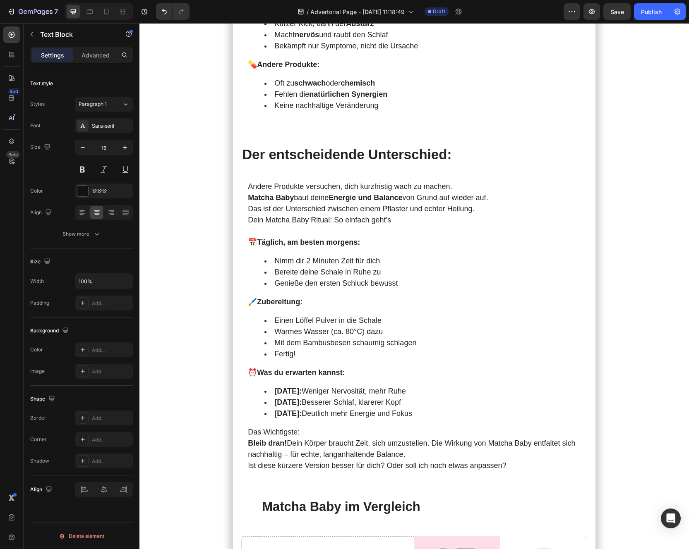
drag, startPoint x: 421, startPoint y: 263, endPoint x: 439, endPoint y: 320, distance: 59.6
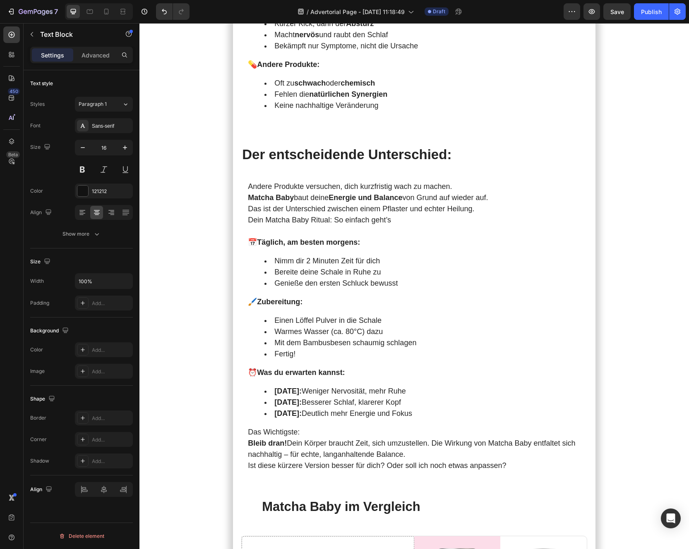
drag, startPoint x: 510, startPoint y: 258, endPoint x: 526, endPoint y: 298, distance: 43.1
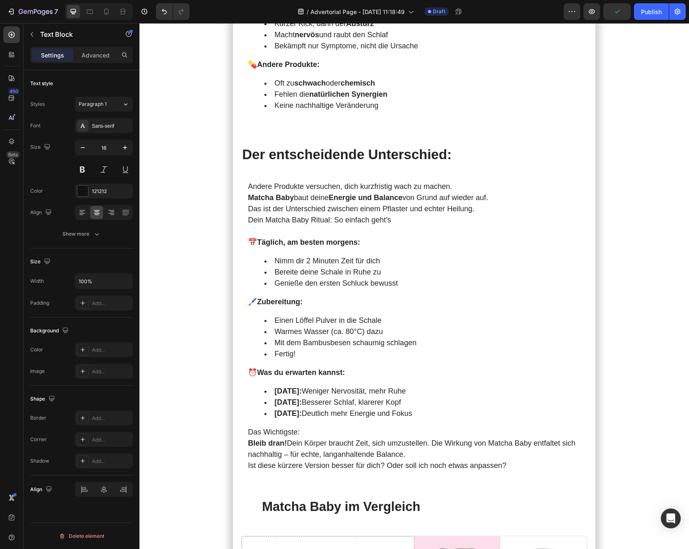
drag, startPoint x: 422, startPoint y: 303, endPoint x: 437, endPoint y: 358, distance: 56.9
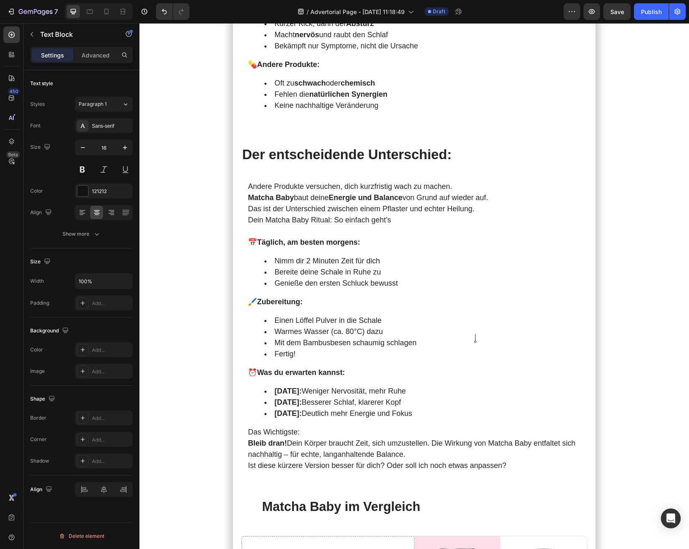
drag, startPoint x: 510, startPoint y: 296, endPoint x: 523, endPoint y: 333, distance: 38.6
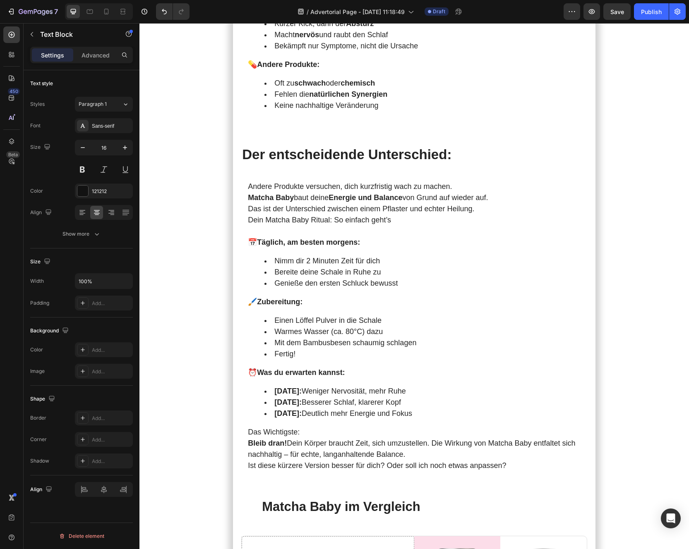
drag, startPoint x: 424, startPoint y: 338, endPoint x: 430, endPoint y: 392, distance: 54.6
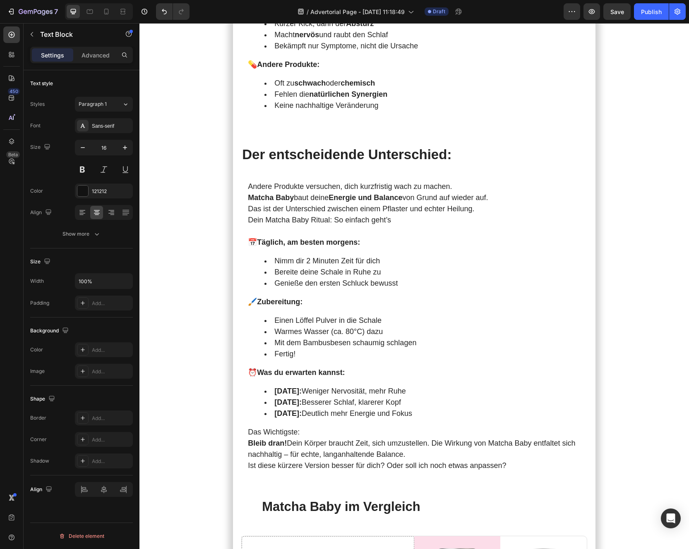
drag, startPoint x: 510, startPoint y: 340, endPoint x: 525, endPoint y: 380, distance: 42.6
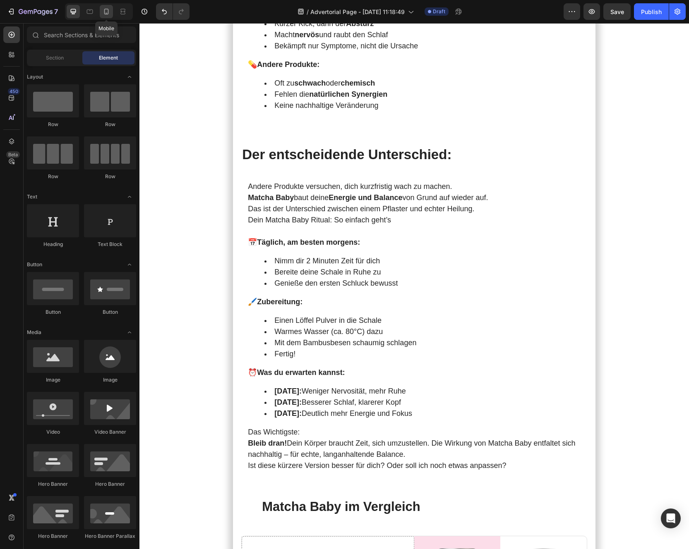
click at [105, 14] on icon at bounding box center [106, 11] width 8 height 8
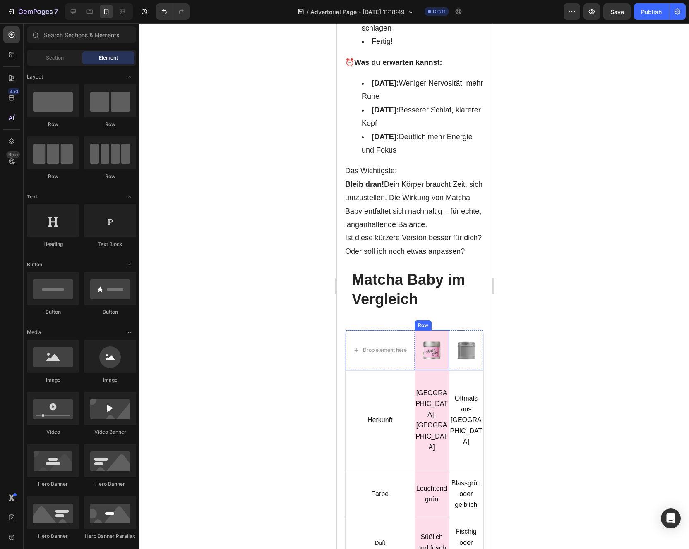
scroll to position [3661, 0]
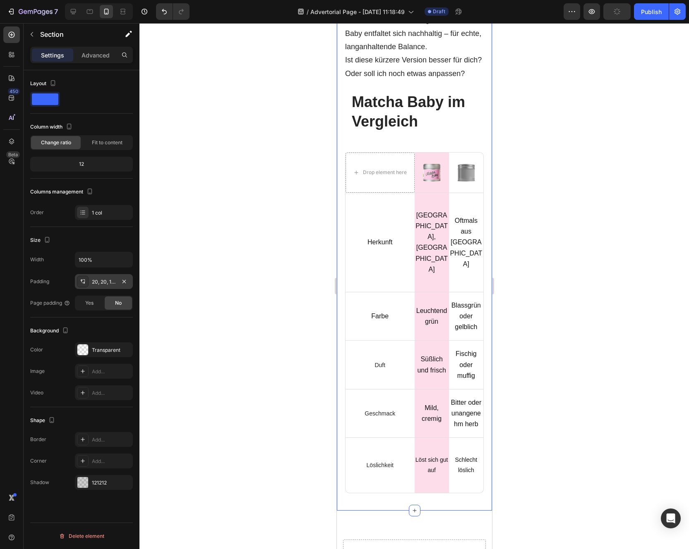
click at [79, 278] on div at bounding box center [83, 282] width 12 height 12
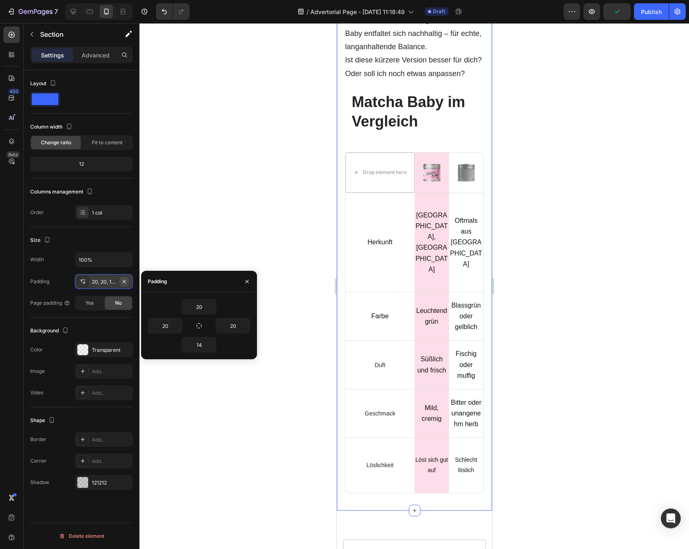
click at [126, 279] on icon "button" at bounding box center [124, 281] width 7 height 7
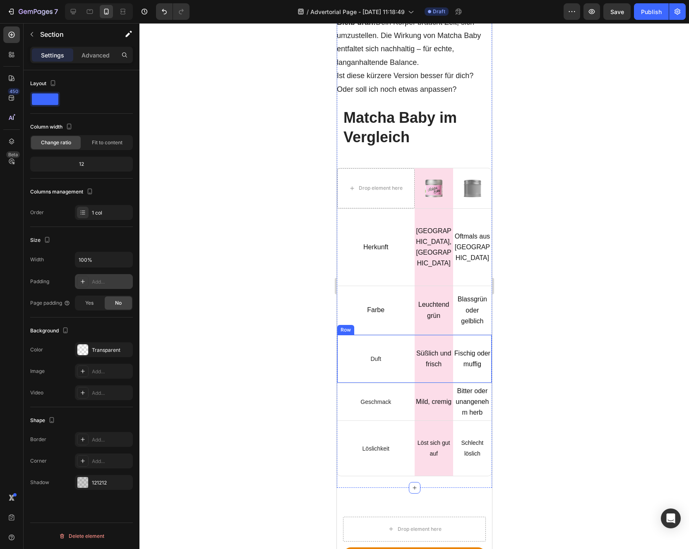
scroll to position [3380, 0]
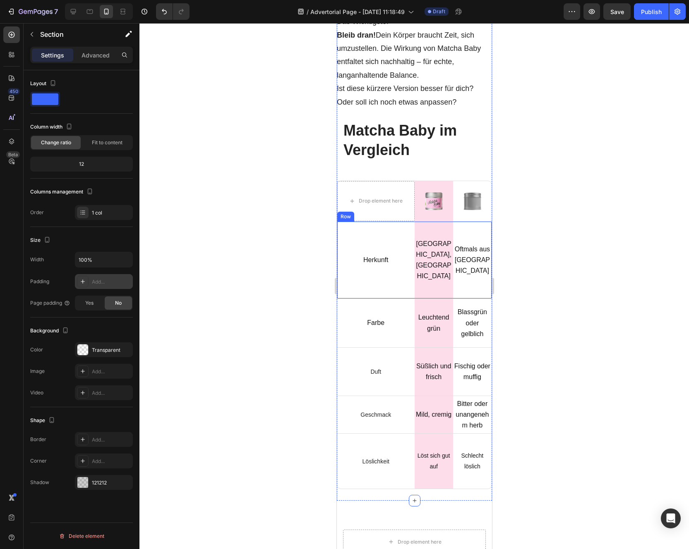
click at [379, 225] on div "Herkunft Text Block Row" at bounding box center [375, 260] width 77 height 77
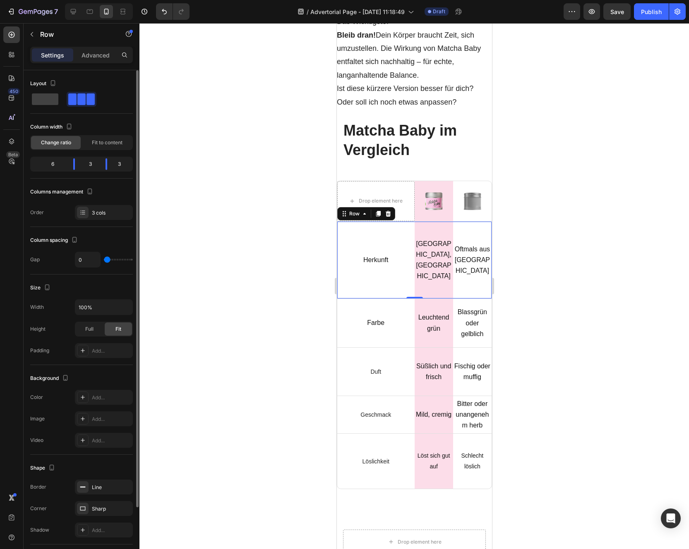
click at [53, 166] on div "6" at bounding box center [49, 164] width 35 height 12
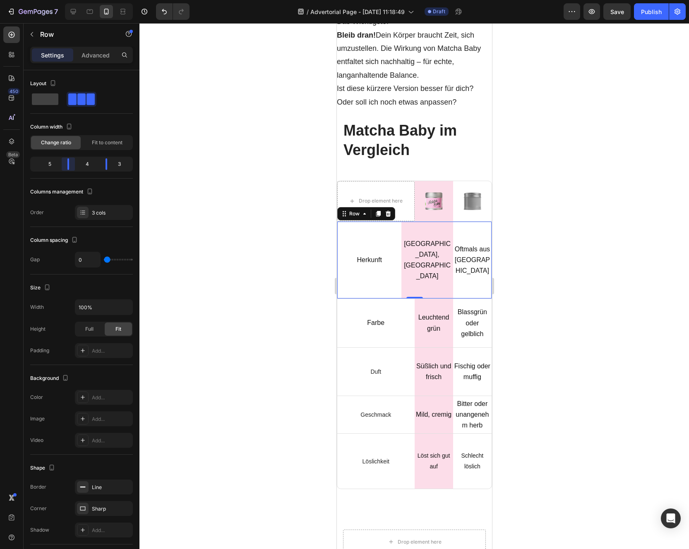
click at [73, 0] on body "7 / Advertorial Page - [DATE] 11:18:49 Draft Preview Save Publish 450 Beta Sect…" at bounding box center [344, 0] width 689 height 0
drag, startPoint x: 66, startPoint y: 167, endPoint x: 62, endPoint y: 168, distance: 4.3
click at [62, 0] on body "7 / Advertorial Page - [DATE] 11:18:49 Draft Preview Save Publish 450 Beta Sect…" at bounding box center [344, 0] width 689 height 0
click at [415, 312] on p "Leuchtend grün" at bounding box center [433, 323] width 37 height 22
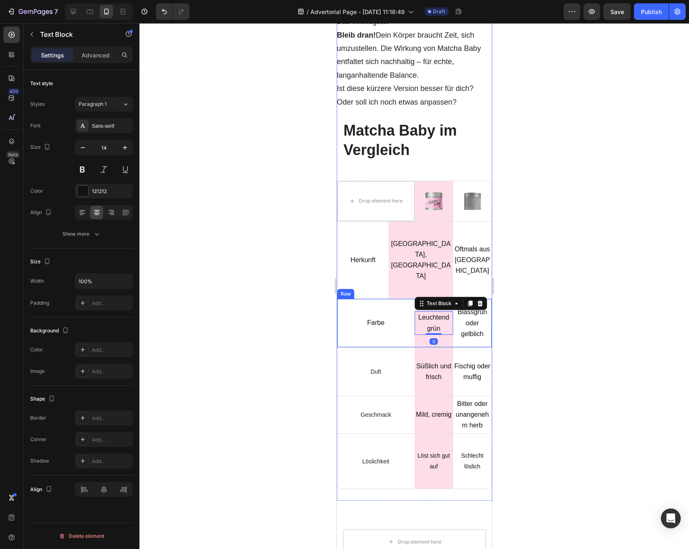
click at [395, 318] on div "Farbe Text Block Row" at bounding box center [375, 323] width 77 height 10
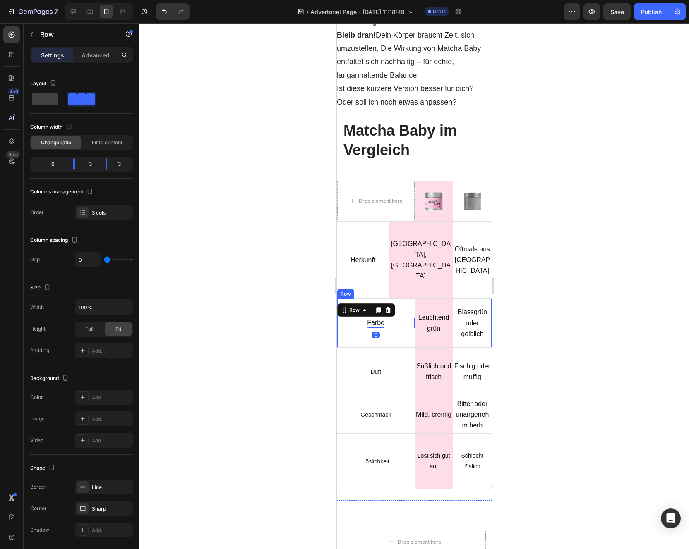
click at [406, 299] on div "Farbe Text Block Row 0" at bounding box center [375, 323] width 77 height 48
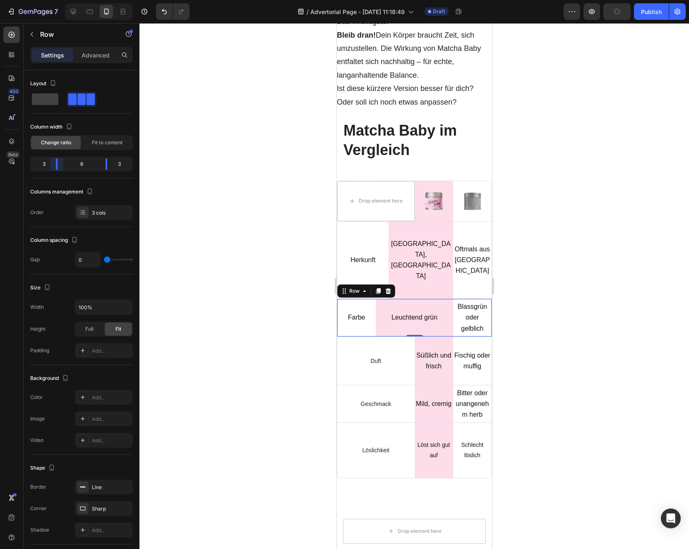
drag, startPoint x: 74, startPoint y: 168, endPoint x: 59, endPoint y: 168, distance: 15.3
click at [59, 0] on body "7 / Advertorial Page - [DATE] 11:18:49 Draft Preview Publish 450 Beta Sections(…" at bounding box center [344, 0] width 689 height 0
drag, startPoint x: 56, startPoint y: 165, endPoint x: 63, endPoint y: 165, distance: 6.6
click at [63, 0] on body "7 / Advertorial Page - [DATE] 11:18:49 Draft Preview Save Publish 450 Beta Sect…" at bounding box center [344, 0] width 689 height 0
click at [101, 0] on body "7 / Advertorial Page - [DATE] 11:18:49 Draft Preview Save Publish 450 Beta Sect…" at bounding box center [344, 0] width 689 height 0
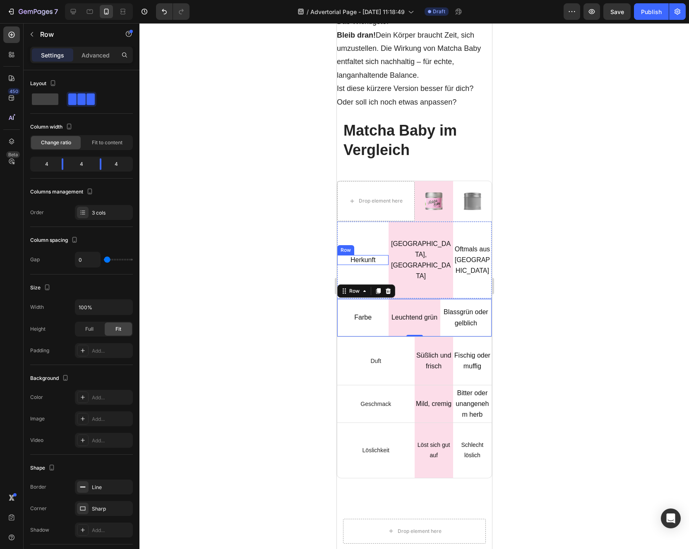
click at [379, 255] on div "Herkunft Text Block Row" at bounding box center [362, 260] width 51 height 10
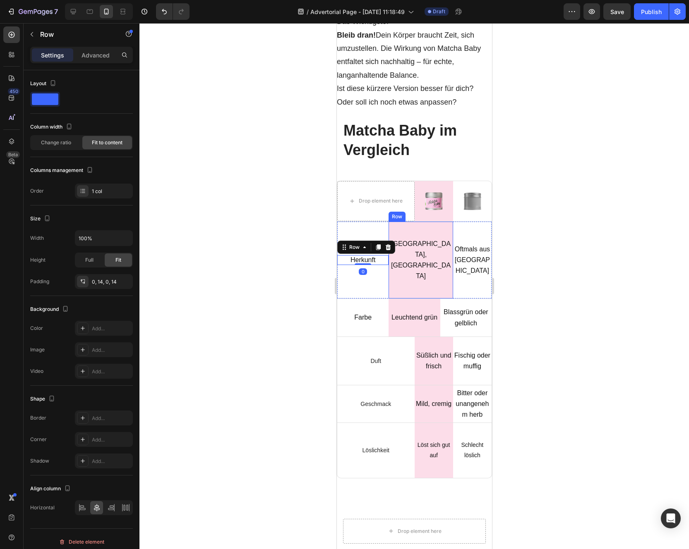
click at [379, 222] on div "Herkunft Text Block Row 0" at bounding box center [362, 260] width 51 height 77
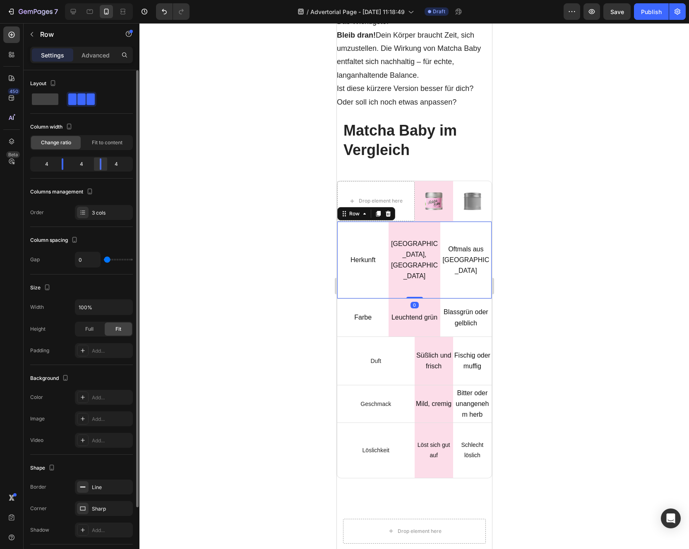
drag, startPoint x: 105, startPoint y: 165, endPoint x: 100, endPoint y: 165, distance: 5.4
click at [100, 0] on body "7 / Advertorial Page - [DATE] 11:18:49 Draft Preview Save Publish 450 Beta Sect…" at bounding box center [344, 0] width 689 height 0
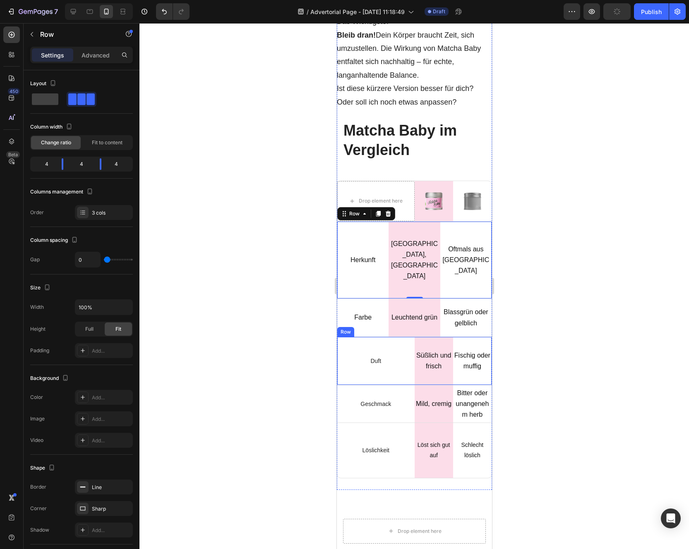
click at [398, 337] on div "Duft Text Block Row" at bounding box center [375, 361] width 77 height 48
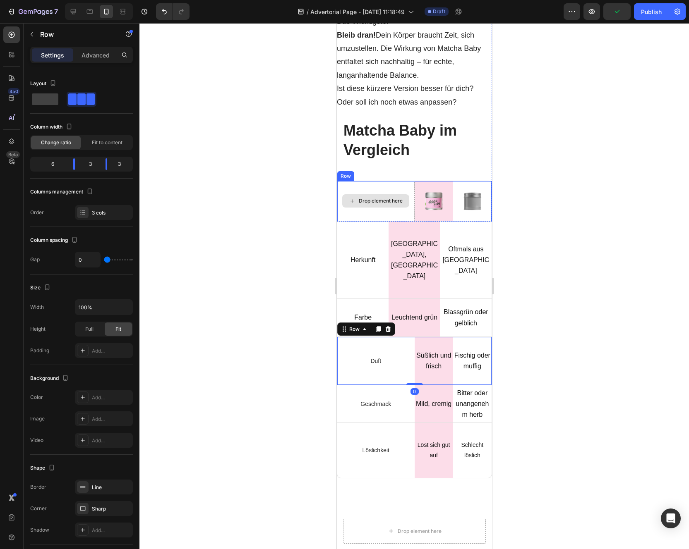
click at [357, 181] on div "Drop element here" at bounding box center [375, 201] width 77 height 40
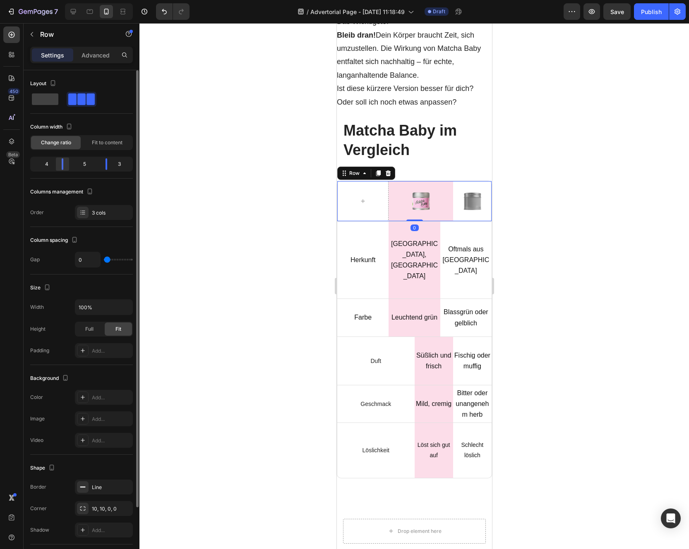
drag, startPoint x: 74, startPoint y: 168, endPoint x: 65, endPoint y: 168, distance: 9.1
click at [65, 0] on body "7 / Advertorial Page - [DATE] 11:18:49 Draft Preview Save Publish 450 Beta Sect…" at bounding box center [344, 0] width 689 height 0
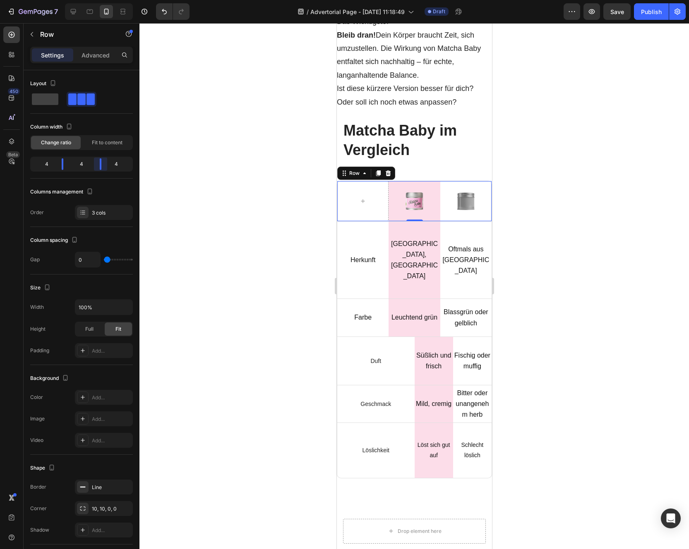
click at [103, 0] on body "7 / Advertorial Page - [DATE] 11:18:49 Draft Preview Save Publish 450 Beta Sect…" at bounding box center [344, 0] width 689 height 0
click at [391, 337] on div "Duft Text Block Row" at bounding box center [375, 361] width 77 height 48
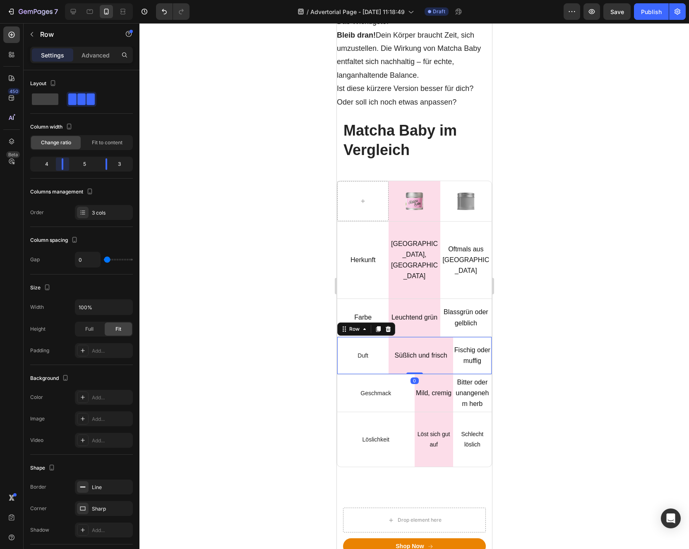
drag, startPoint x: 77, startPoint y: 165, endPoint x: 67, endPoint y: 165, distance: 9.5
click at [67, 0] on body "7 / Advertorial Page - [DATE] 11:18:49 Draft Preview Save Publish 450 Beta Sect…" at bounding box center [344, 0] width 689 height 0
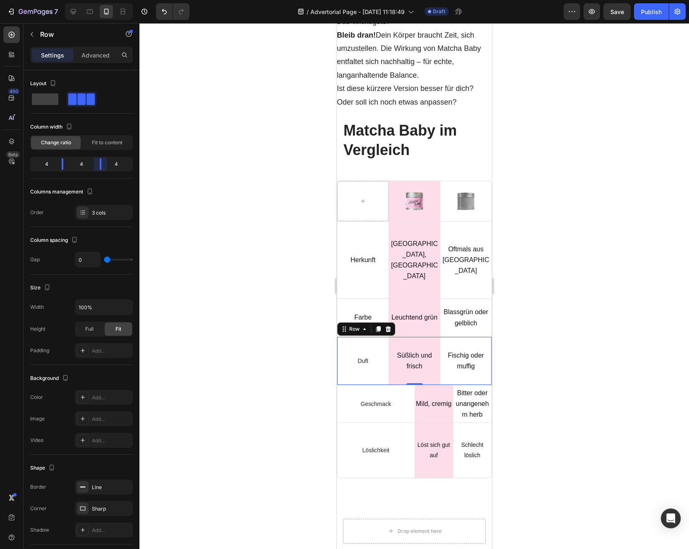
drag, startPoint x: 110, startPoint y: 165, endPoint x: 102, endPoint y: 165, distance: 7.4
click at [102, 0] on body "7 / Advertorial Page - [DATE] 11:18:49 Draft Preview Save Publish 450 Beta Sect…" at bounding box center [344, 0] width 689 height 0
click at [398, 385] on div "Geschmack Text Block Row" at bounding box center [375, 403] width 77 height 37
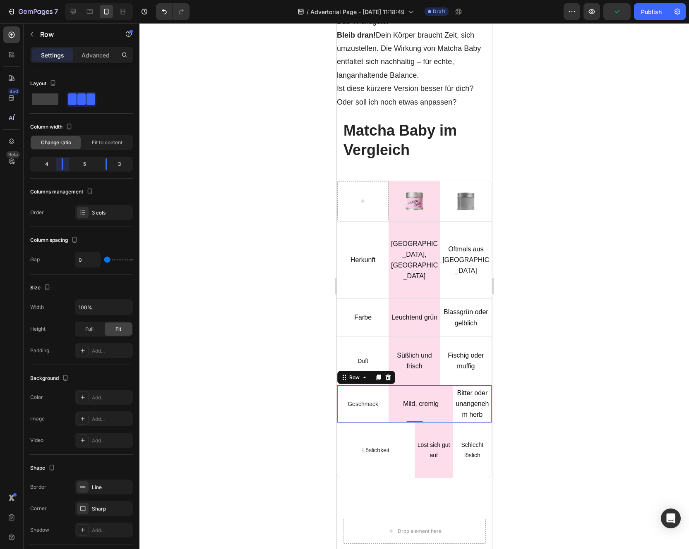
drag, startPoint x: 73, startPoint y: 165, endPoint x: 67, endPoint y: 165, distance: 5.8
click at [67, 0] on body "7 / Advertorial Page - [DATE] 11:18:49 Draft Preview Publish 450 Beta Sections(…" at bounding box center [344, 0] width 689 height 0
click at [100, 0] on body "7 / Advertorial Page - [DATE] 11:18:49 Draft Preview Publish 450 Beta Sections(…" at bounding box center [344, 0] width 689 height 0
click at [371, 423] on div "Löslichkeit Text Block Row" at bounding box center [375, 450] width 77 height 55
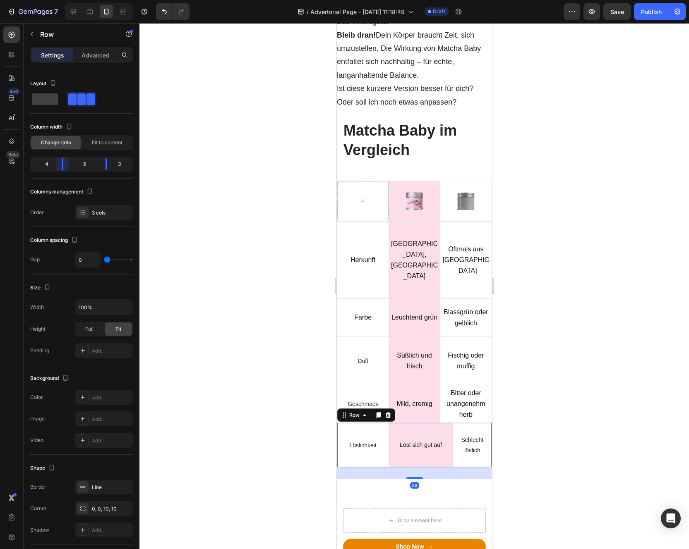
click at [67, 0] on body "7 / Advertorial Page - [DATE] 11:18:49 Draft Preview Save Publish 450 Beta Sect…" at bounding box center [344, 0] width 689 height 0
click at [101, 0] on body "7 / Advertorial Page - [DATE] 11:18:49 Draft Preview Save Publish 450 Beta Sect…" at bounding box center [344, 0] width 689 height 0
click at [234, 319] on div at bounding box center [413, 286] width 549 height 526
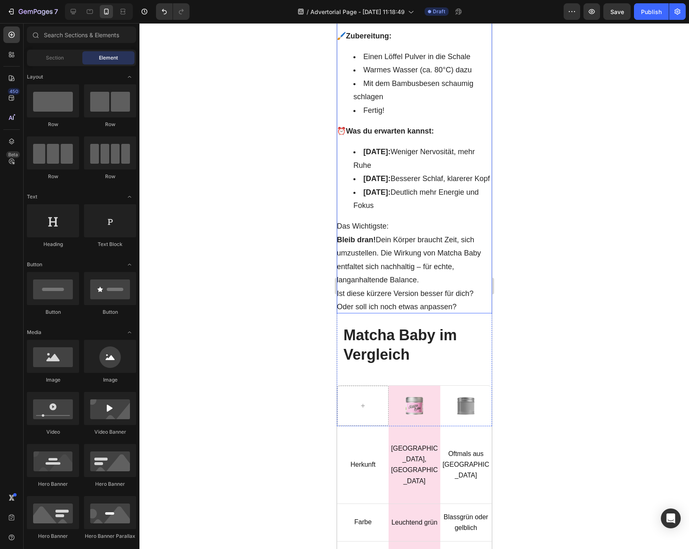
scroll to position [3360, 0]
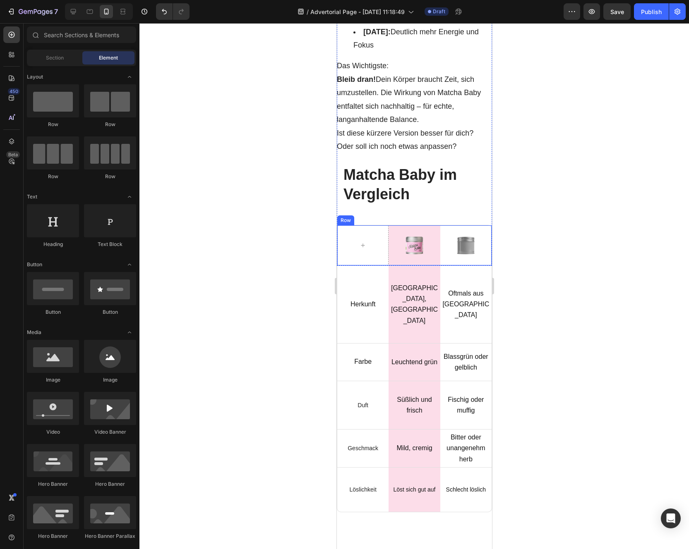
click at [293, 323] on div at bounding box center [413, 286] width 549 height 526
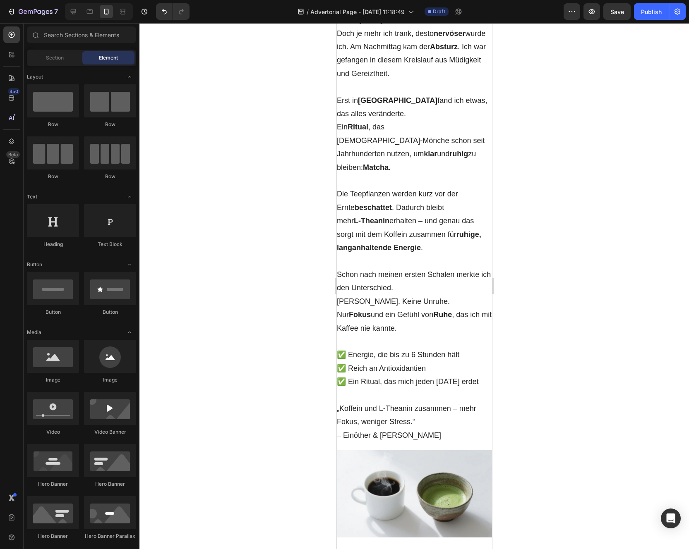
scroll to position [0, 0]
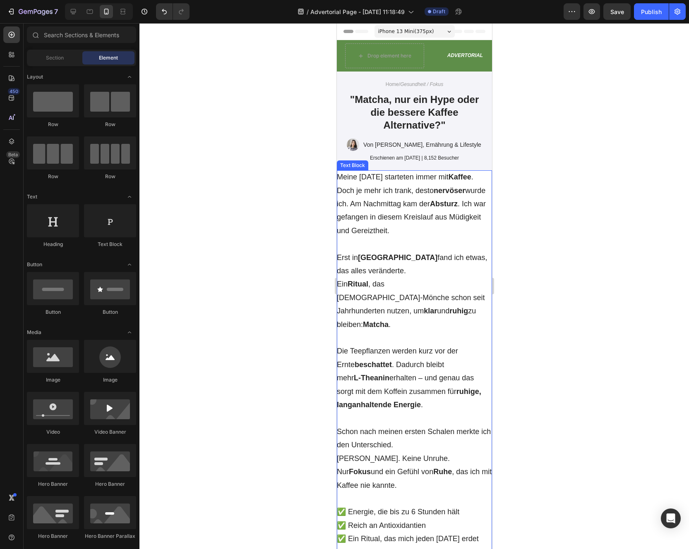
click at [383, 230] on span "Meine [DATE] starteten immer mit Kaffee . Doch je mehr ich trank, desto nervöse…" at bounding box center [410, 204] width 149 height 62
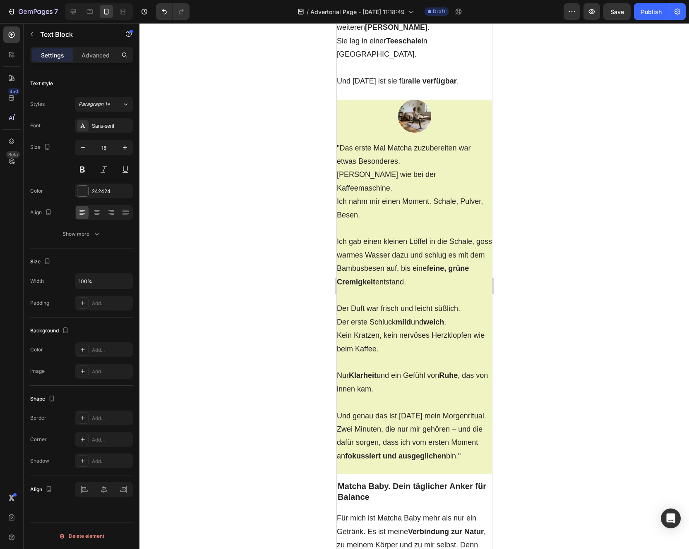
scroll to position [1803, 0]
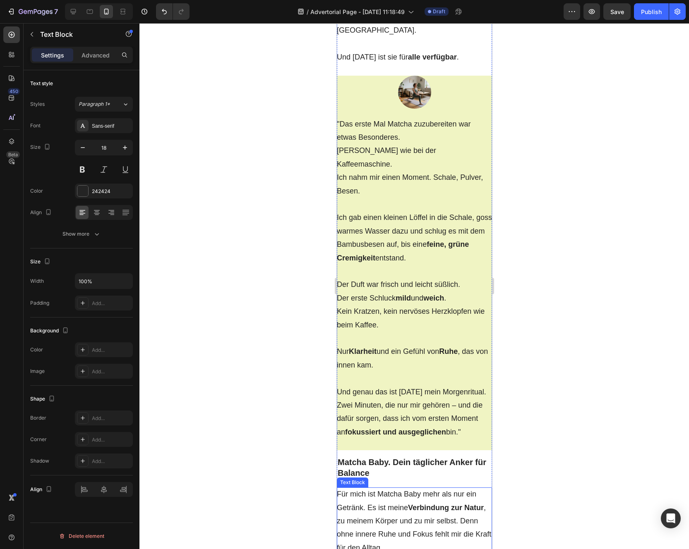
click at [355, 479] on div "Text Block" at bounding box center [352, 482] width 28 height 7
click at [330, 450] on div at bounding box center [413, 286] width 549 height 526
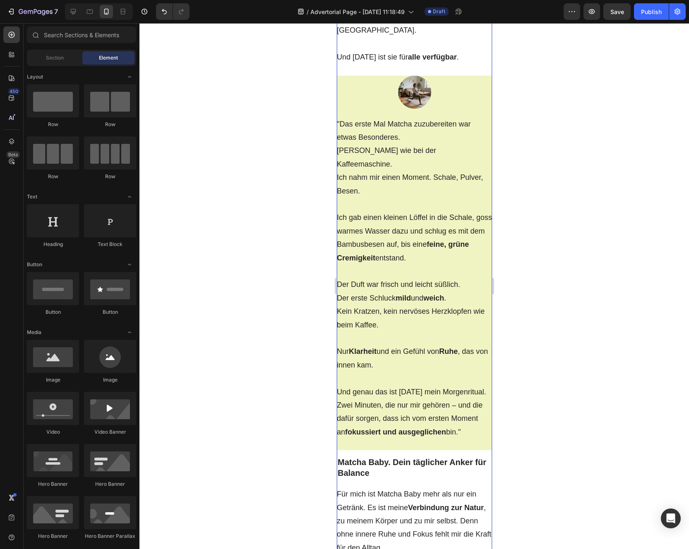
click at [338, 445] on div "Meine [DATE] starteten immer mit Kaffee . Doch je mehr ich trank, desto nervöse…" at bounding box center [413, 96] width 155 height 3456
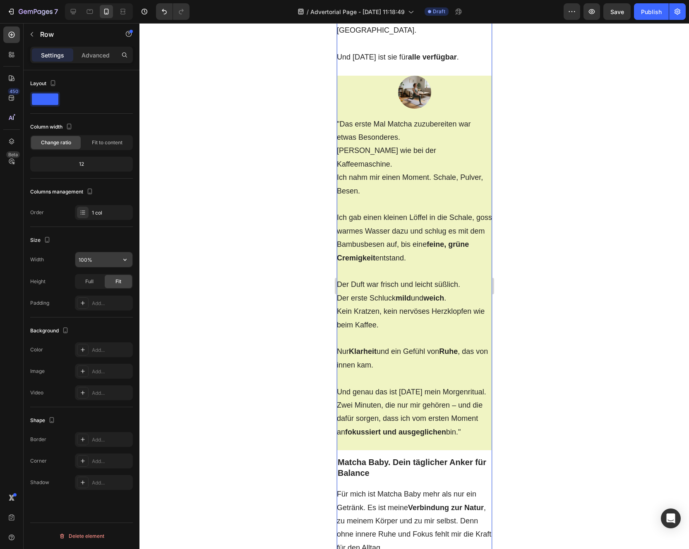
click at [98, 262] on input "100%" at bounding box center [103, 259] width 57 height 15
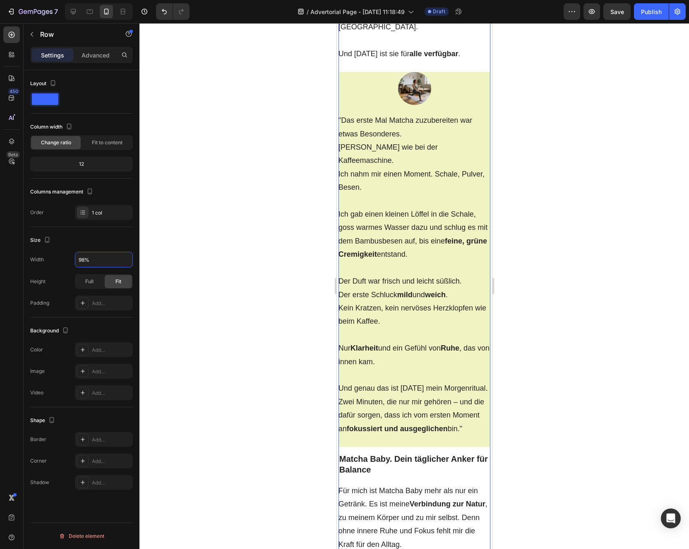
type input "98%"
click at [242, 270] on div at bounding box center [413, 286] width 549 height 526
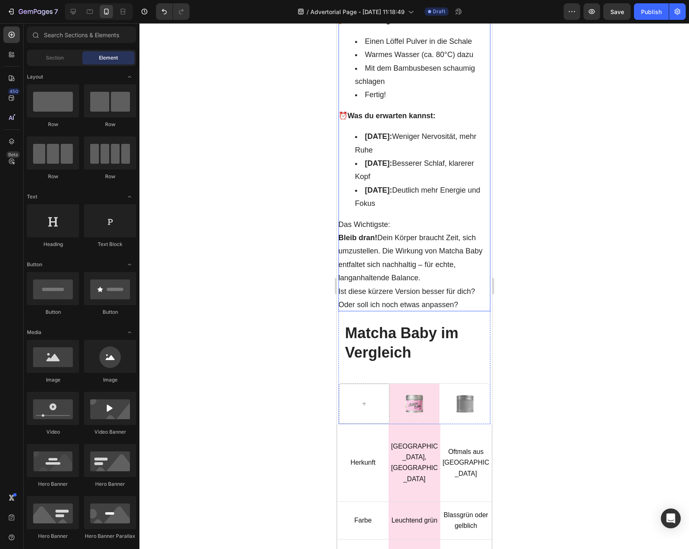
scroll to position [3401, 0]
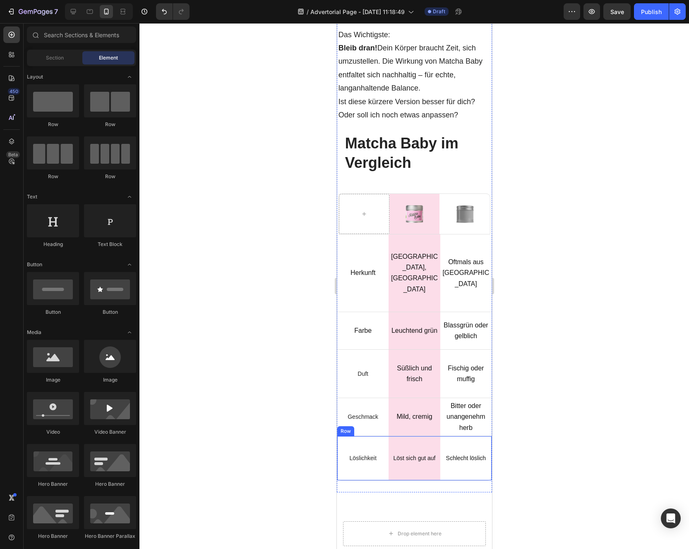
click at [361, 436] on div "Löslichkeit Text Block Row" at bounding box center [362, 458] width 51 height 44
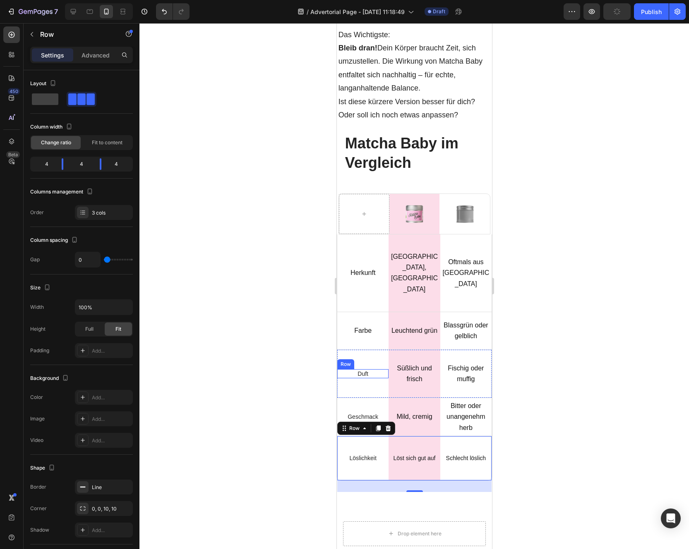
click at [289, 348] on div at bounding box center [413, 286] width 549 height 526
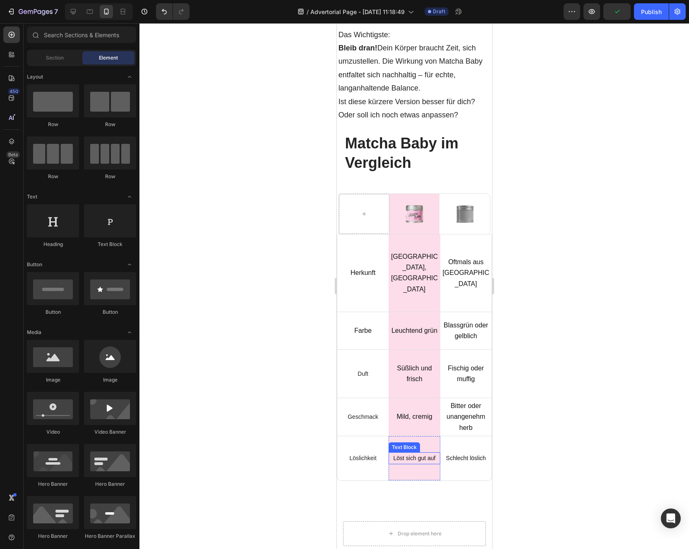
click at [406, 453] on p "Löst sich gut auf" at bounding box center [414, 458] width 50 height 10
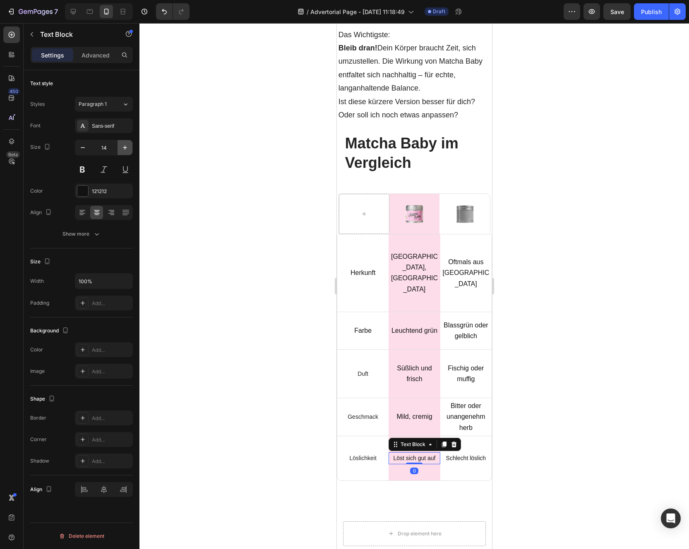
click at [121, 149] on icon "button" at bounding box center [125, 148] width 8 height 8
click at [85, 148] on icon "button" at bounding box center [83, 148] width 8 height 8
type input "16"
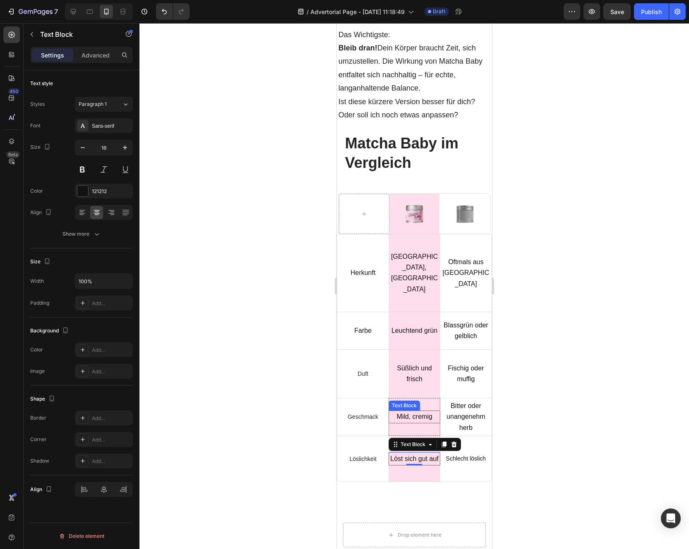
click at [419, 413] on span "Mild, cremig" at bounding box center [414, 416] width 36 height 7
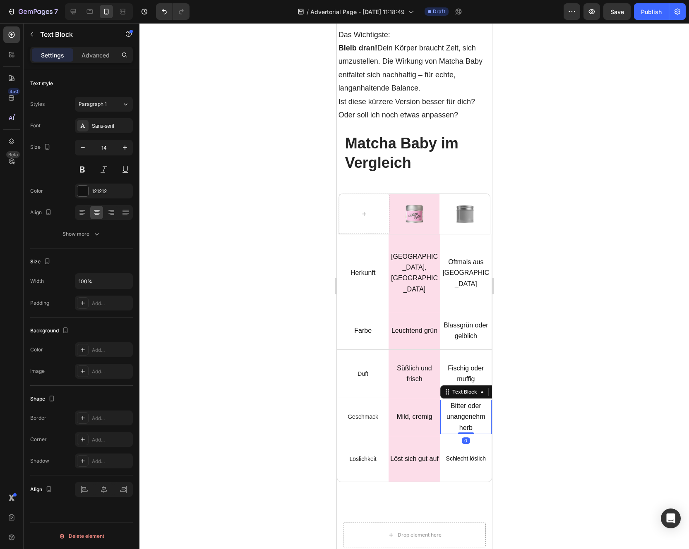
click at [460, 401] on p "Bitter oder unangenehm herb" at bounding box center [465, 417] width 50 height 33
click at [460, 454] on p "Schlecht löslich" at bounding box center [465, 459] width 50 height 10
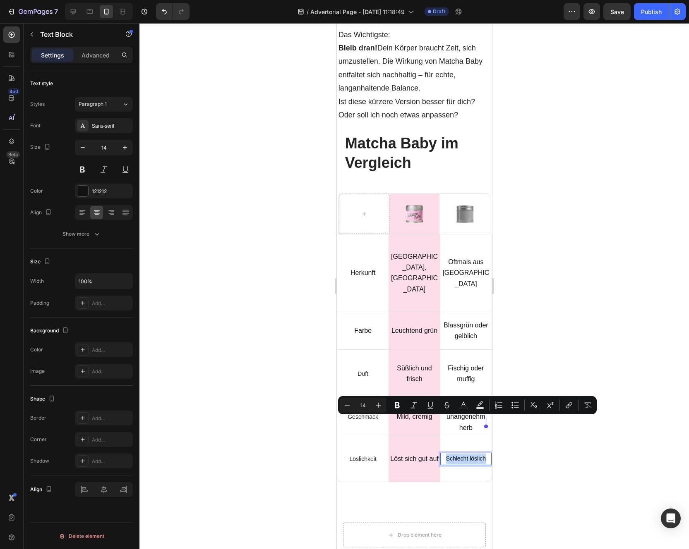
click at [460, 454] on p "Schlecht löslich" at bounding box center [465, 459] width 50 height 10
click at [376, 404] on icon "Editor contextual toolbar" at bounding box center [378, 405] width 8 height 8
type input "16"
click at [417, 453] on p "Löst sich gut auf" at bounding box center [414, 459] width 50 height 12
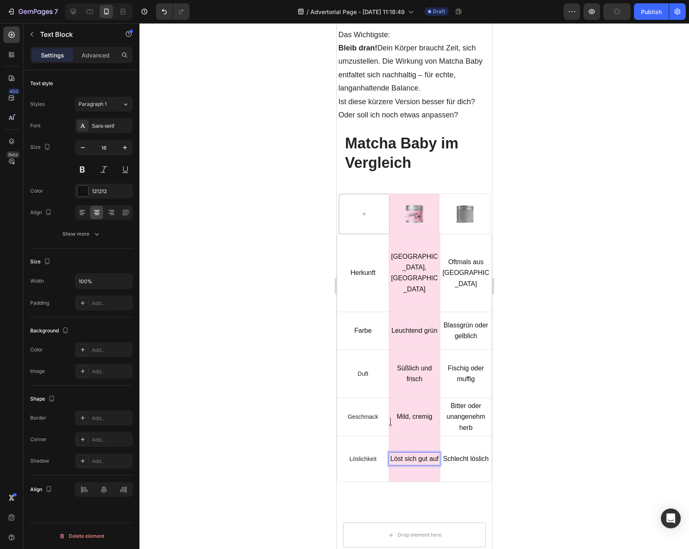
click at [412, 453] on p "Löst sich gut auf" at bounding box center [414, 459] width 50 height 12
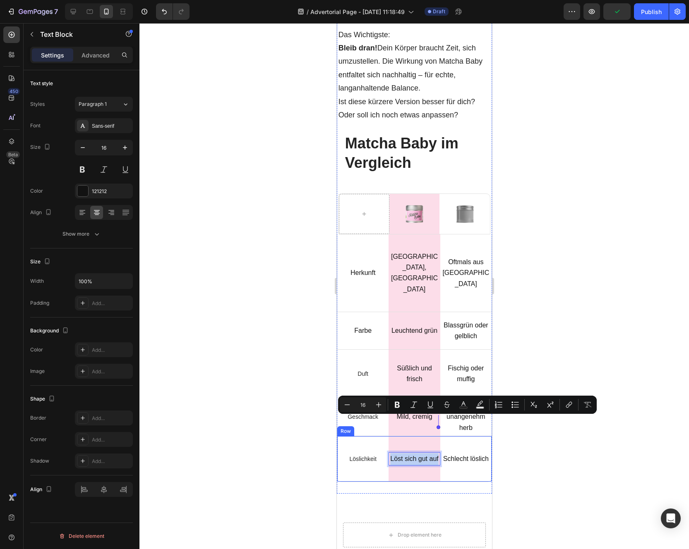
click at [358, 455] on p "Löslichkeit" at bounding box center [362, 458] width 27 height 7
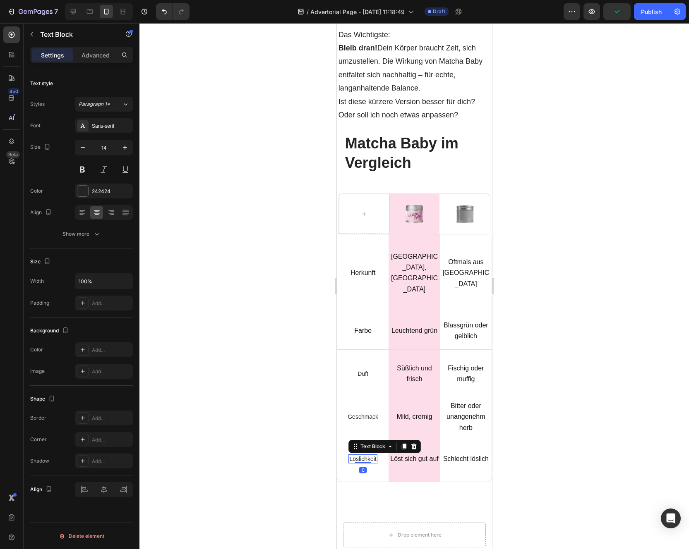
click at [358, 462] on div at bounding box center [362, 463] width 17 height 2
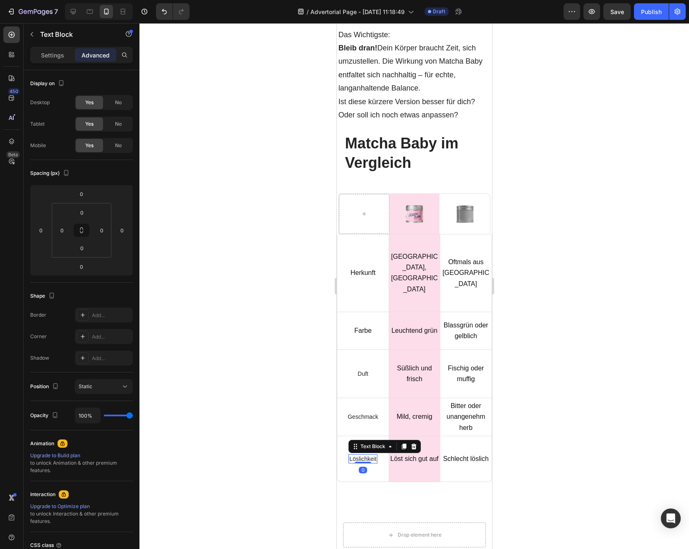
click at [363, 455] on p "Löslichkeit" at bounding box center [362, 458] width 27 height 7
click at [305, 424] on div at bounding box center [413, 286] width 549 height 526
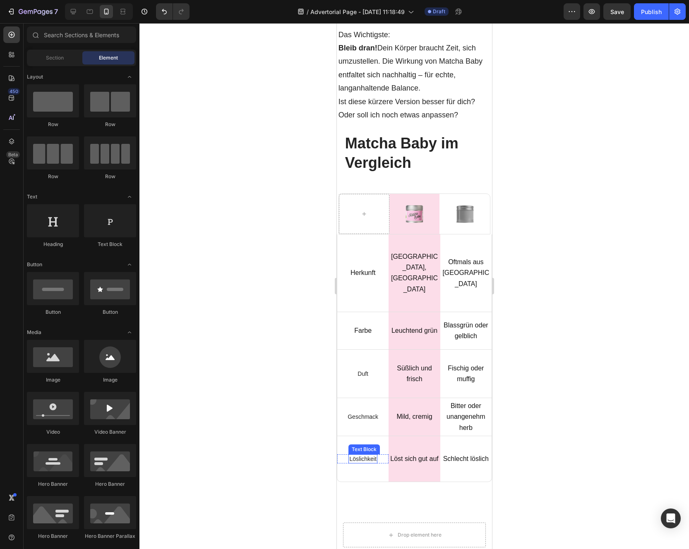
click at [355, 455] on p "Löslichkeit" at bounding box center [362, 458] width 27 height 7
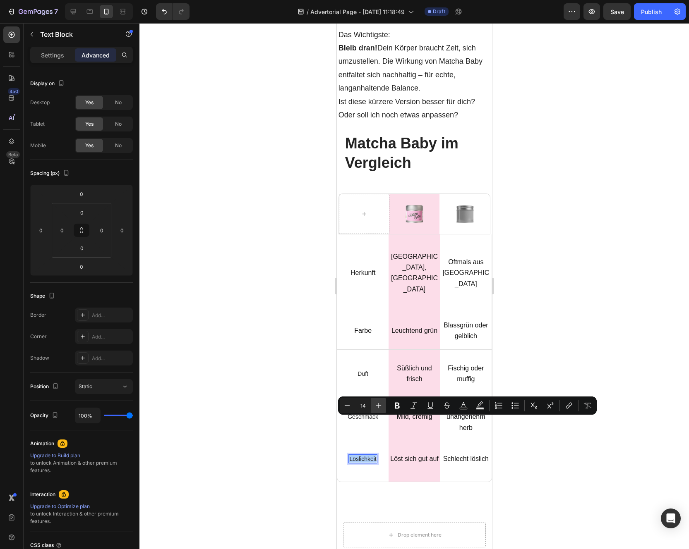
click at [376, 409] on icon "Editor contextual toolbar" at bounding box center [378, 406] width 8 height 8
type input "16"
click at [368, 413] on p "Geschmack" at bounding box center [362, 416] width 31 height 7
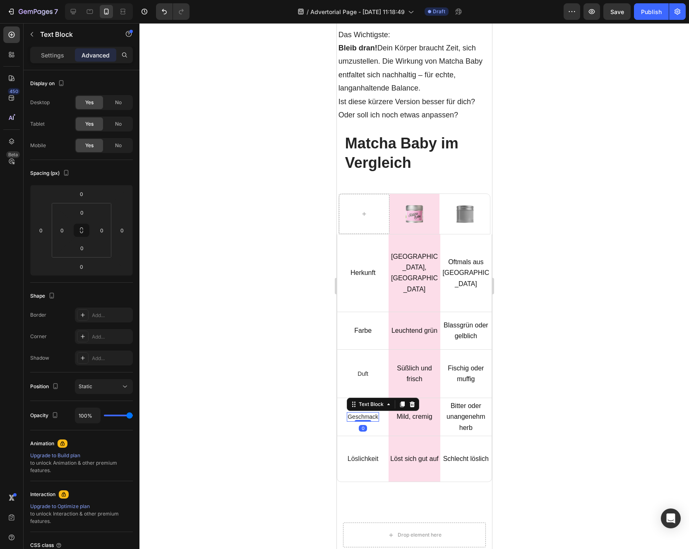
click at [359, 413] on p "Geschmack" at bounding box center [362, 416] width 31 height 7
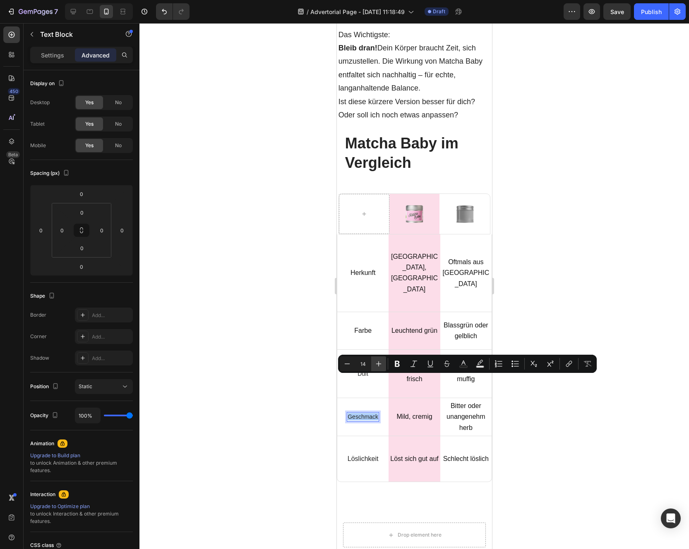
click at [373, 365] on button "Plus" at bounding box center [378, 364] width 15 height 15
type input "16"
click at [365, 369] on div "Duft Text Block" at bounding box center [362, 373] width 12 height 9
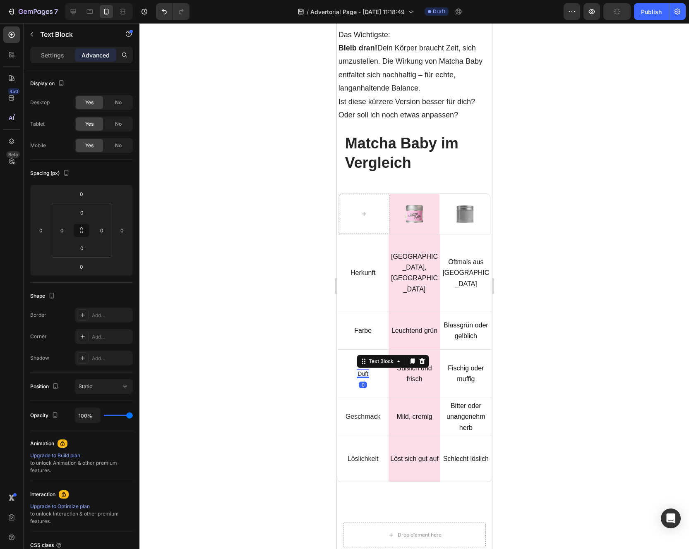
click at [364, 370] on p "Duft" at bounding box center [362, 373] width 11 height 7
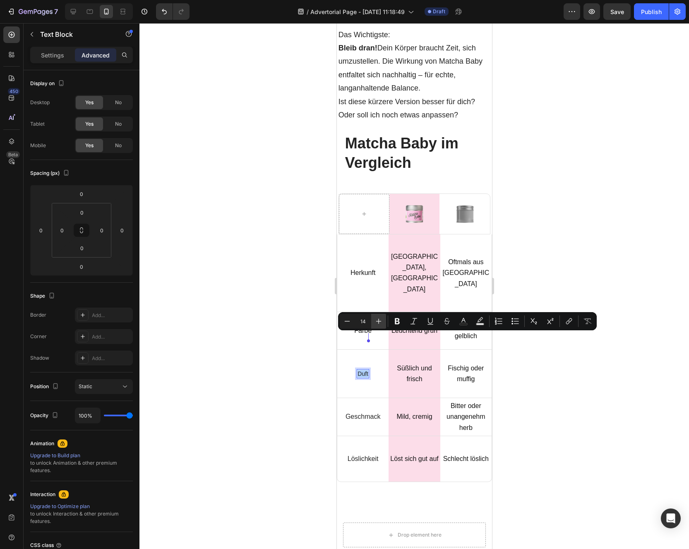
click at [383, 323] on button "Plus" at bounding box center [378, 321] width 15 height 15
type input "15"
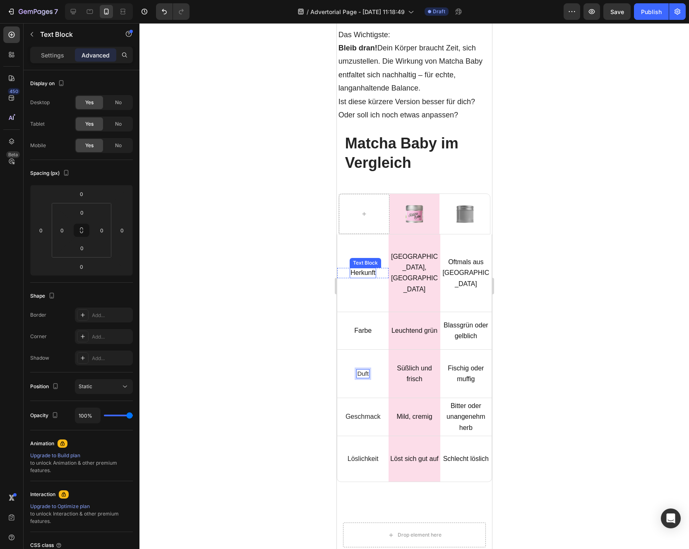
click at [363, 269] on p "Herkunft" at bounding box center [362, 273] width 25 height 9
click at [368, 269] on p "Herkunft" at bounding box center [362, 273] width 25 height 9
click at [365, 269] on p "Herkunft" at bounding box center [362, 273] width 25 height 9
click at [364, 251] on lpop-circle at bounding box center [364, 255] width 8 height 8
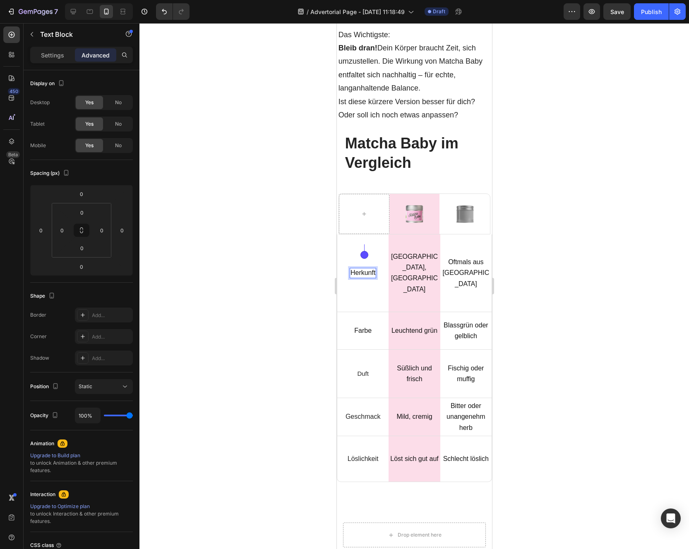
click at [364, 251] on lpop-circle at bounding box center [364, 255] width 8 height 8
click at [313, 243] on div at bounding box center [413, 286] width 549 height 526
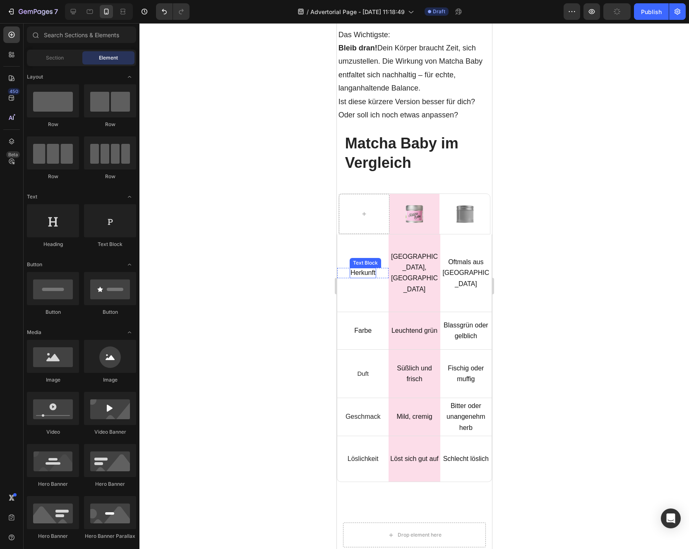
click at [358, 269] on p "Herkunft" at bounding box center [362, 273] width 25 height 9
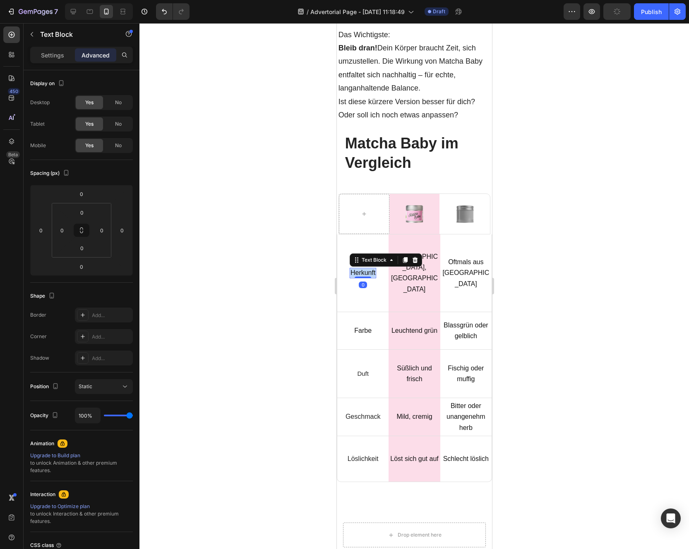
click at [358, 269] on p "Herkunft" at bounding box center [362, 273] width 25 height 9
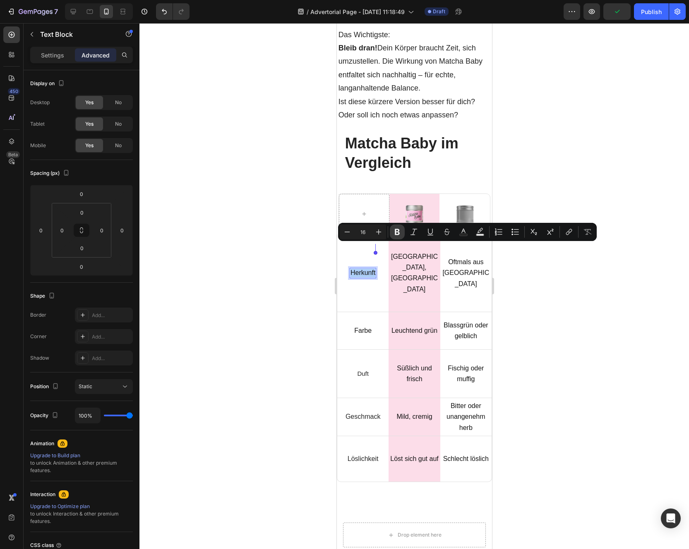
click at [391, 232] on button "Bold" at bounding box center [397, 232] width 15 height 15
click at [361, 327] on p "Farbe" at bounding box center [362, 331] width 17 height 9
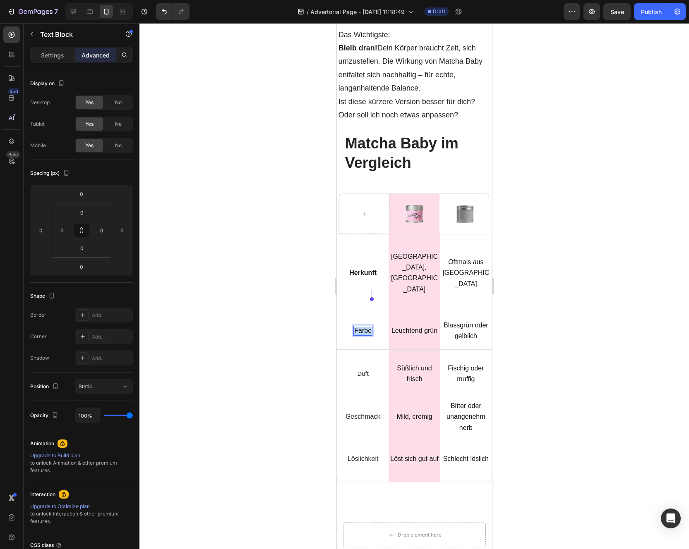
click at [361, 327] on p "Farbe" at bounding box center [362, 331] width 17 height 9
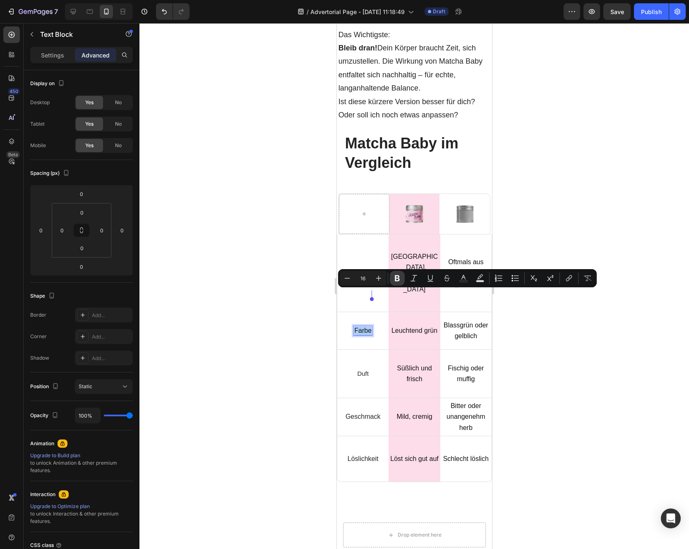
click at [393, 281] on icon "Editor contextual toolbar" at bounding box center [397, 278] width 8 height 8
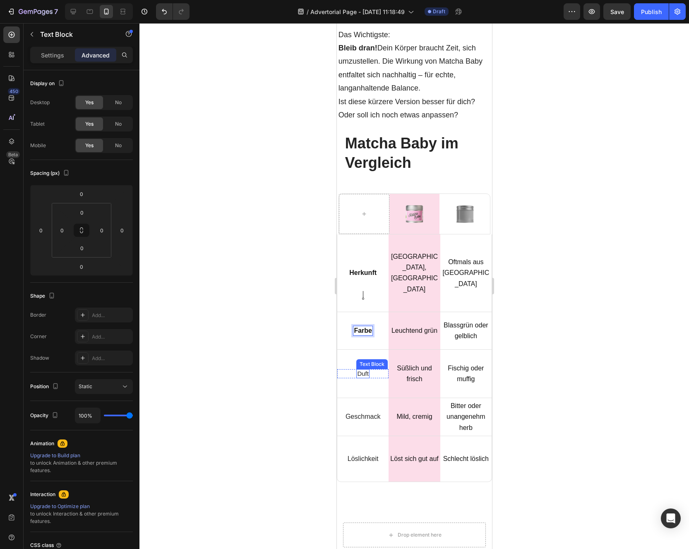
click at [363, 370] on span "Duft" at bounding box center [363, 373] width 12 height 7
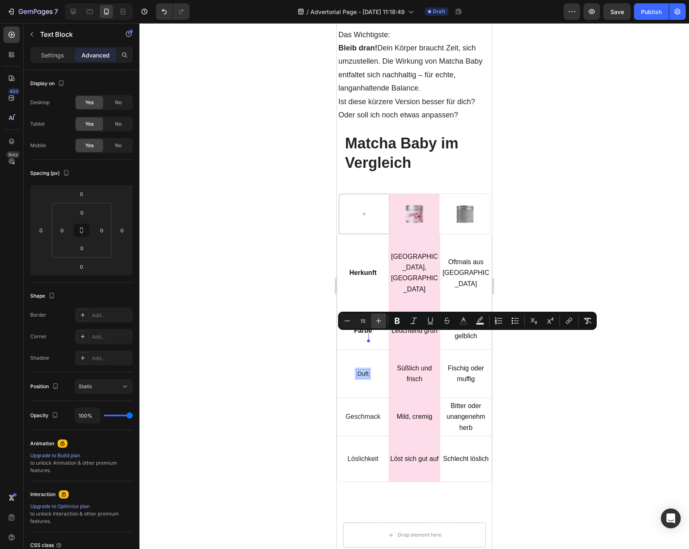
click at [381, 321] on icon "Editor contextual toolbar" at bounding box center [378, 321] width 8 height 8
type input "16"
click at [391, 321] on button "Bold" at bounding box center [397, 320] width 15 height 15
click at [365, 412] on div "Geschmack Text Block" at bounding box center [362, 416] width 36 height 9
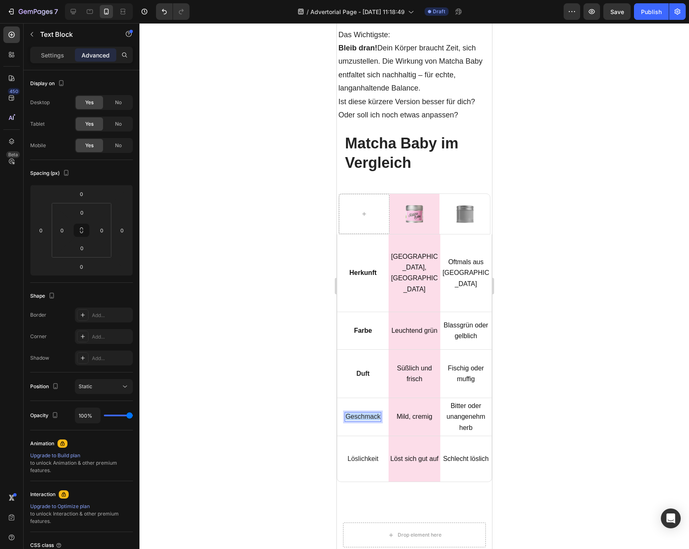
click at [365, 413] on span "Geschmack" at bounding box center [362, 416] width 35 height 7
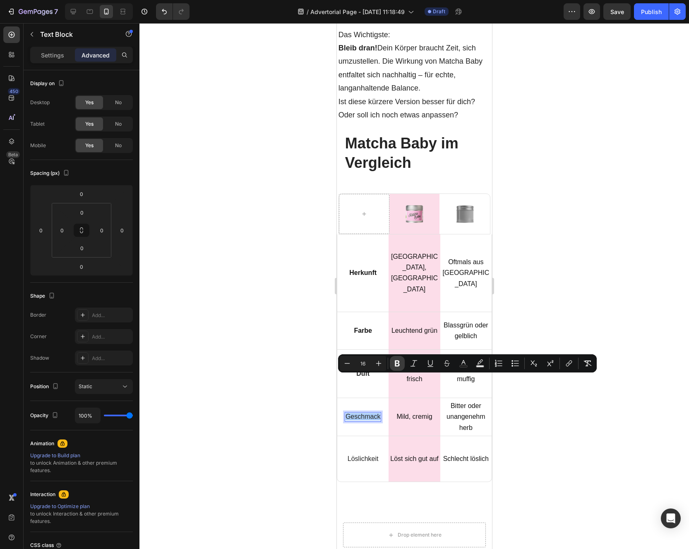
click at [402, 364] on button "Bold" at bounding box center [397, 363] width 15 height 15
click at [362, 455] on span "Löslichkeit" at bounding box center [362, 458] width 31 height 7
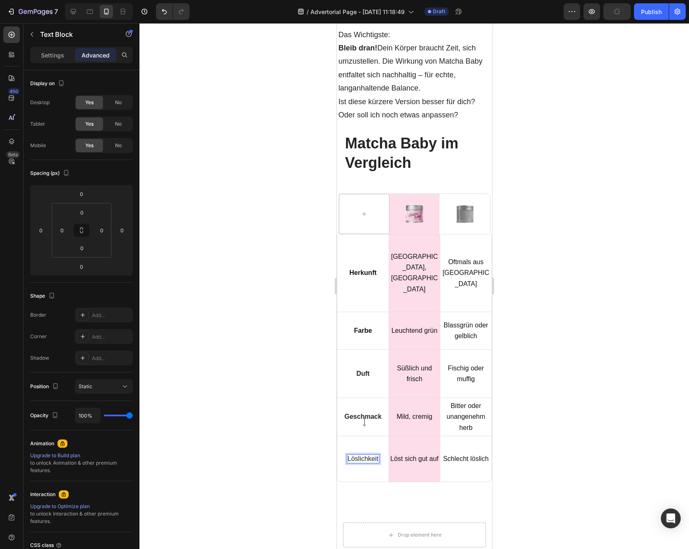
click at [362, 455] on span "Löslichkeit" at bounding box center [362, 458] width 31 height 7
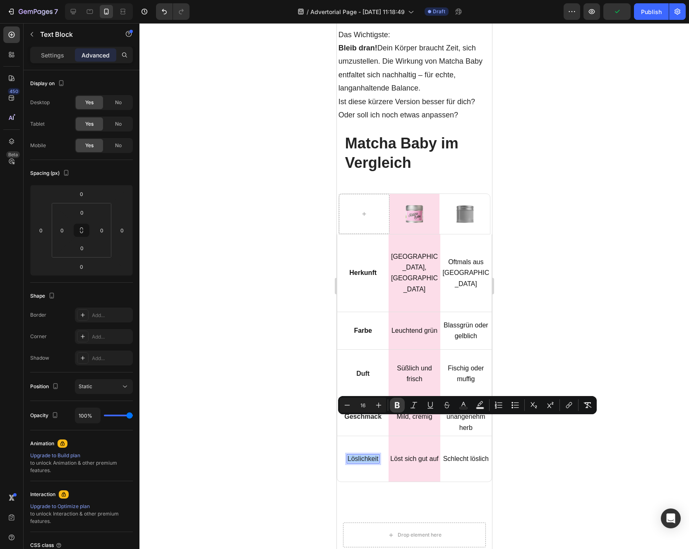
click at [395, 404] on icon "Editor contextual toolbar" at bounding box center [397, 405] width 5 height 6
click at [298, 348] on div at bounding box center [413, 286] width 549 height 526
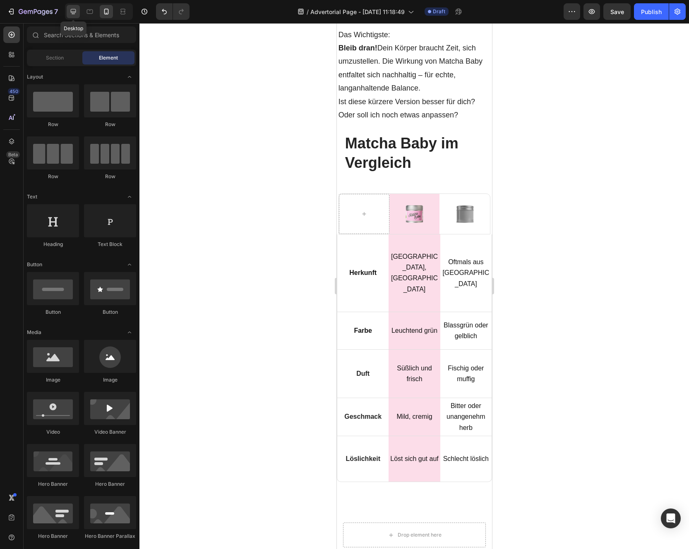
click at [76, 13] on icon at bounding box center [73, 11] width 8 height 8
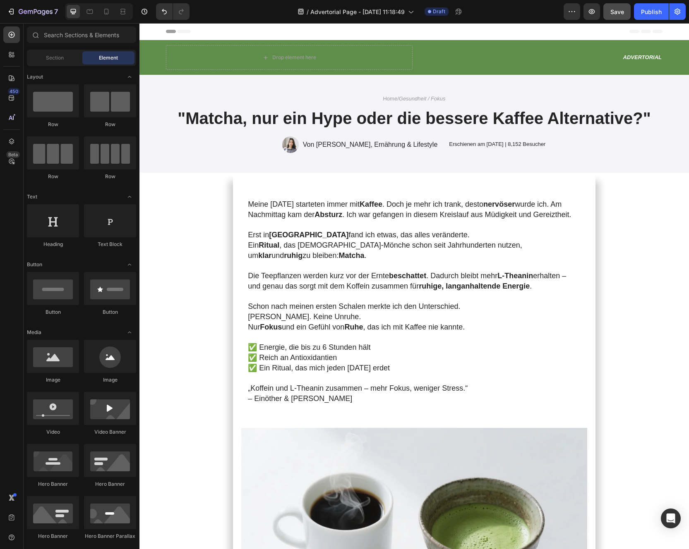
click at [628, 14] on button "Save" at bounding box center [616, 11] width 27 height 17
